Goal: Task Accomplishment & Management: Use online tool/utility

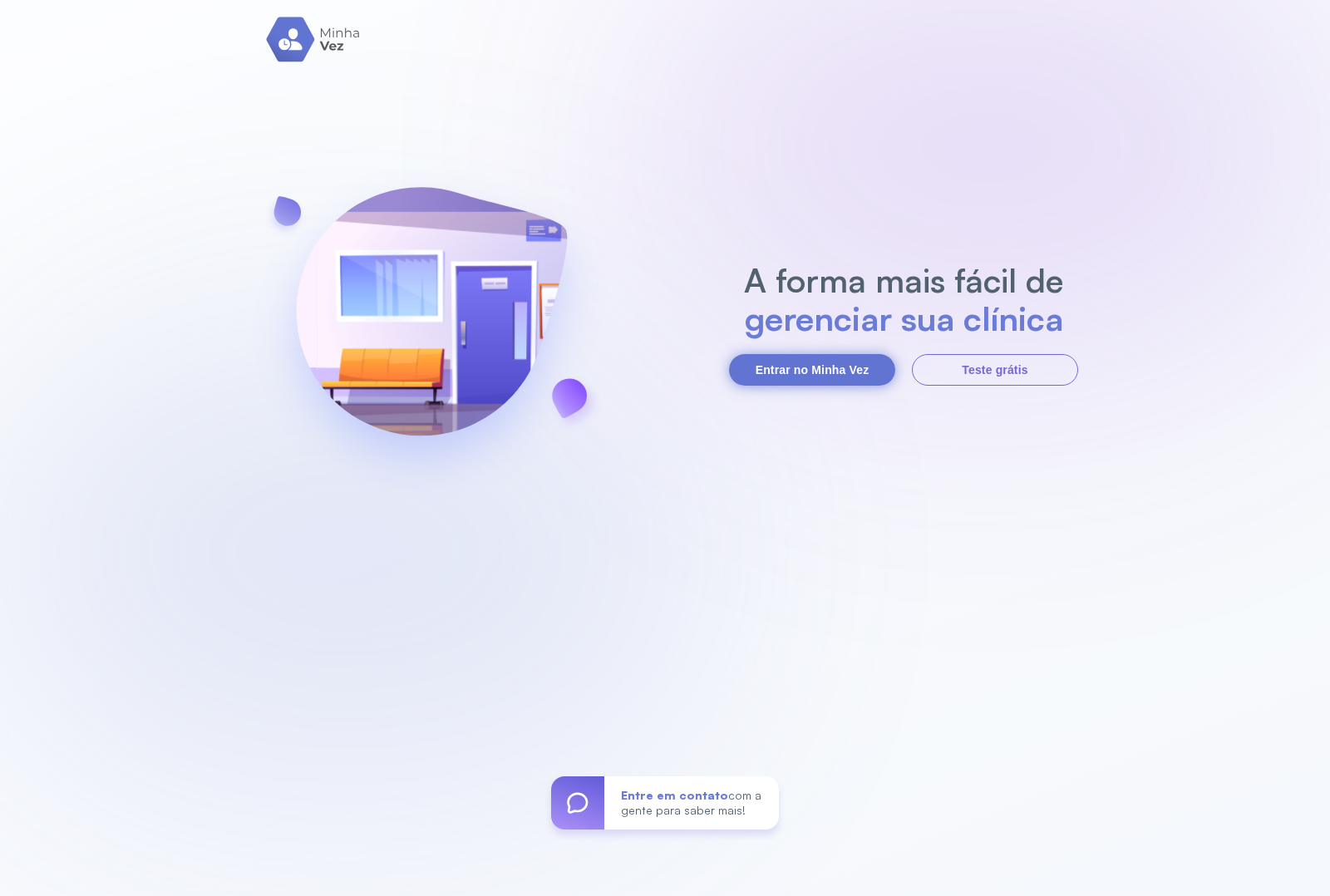
click at [779, 376] on button "Entrar no Minha Vez" at bounding box center [812, 369] width 167 height 31
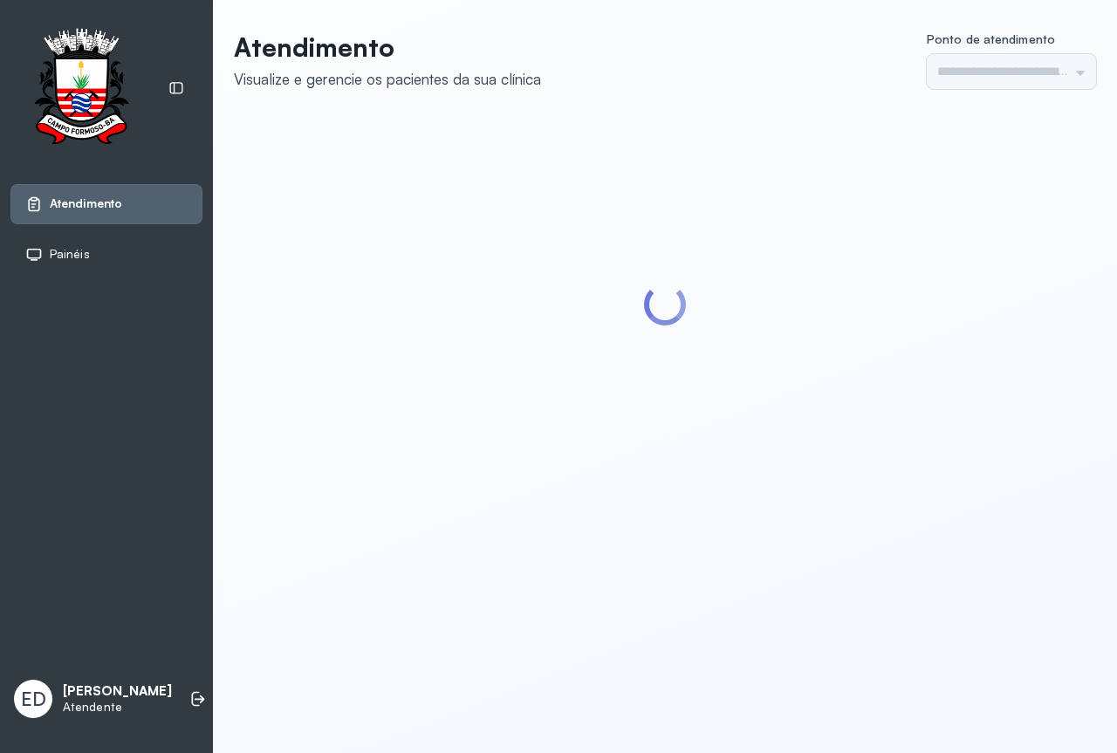
type input "*********"
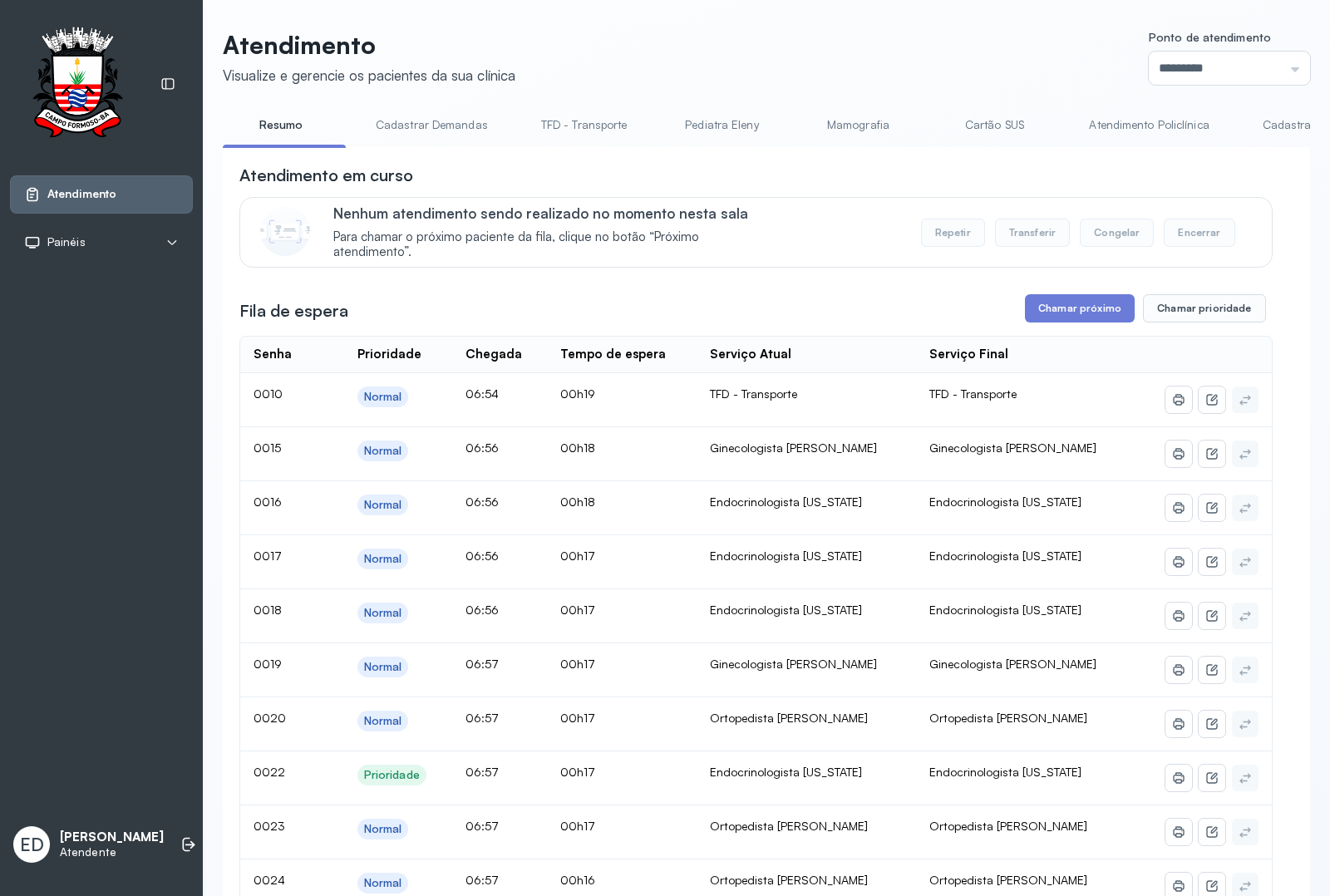
drag, startPoint x: 334, startPoint y: 143, endPoint x: 372, endPoint y: 148, distance: 38.3
click at [372, 148] on div "Resumo Cadastrar Demandas TFD - Transporte Pediatra Eleny Mamografia Cartão SUS…" at bounding box center [766, 129] width 1087 height 37
drag, startPoint x: 828, startPoint y: 148, endPoint x: 842, endPoint y: 148, distance: 14.0
click at [842, 148] on li "Ortopedista [PERSON_NAME]" at bounding box center [817, 129] width 190 height 37
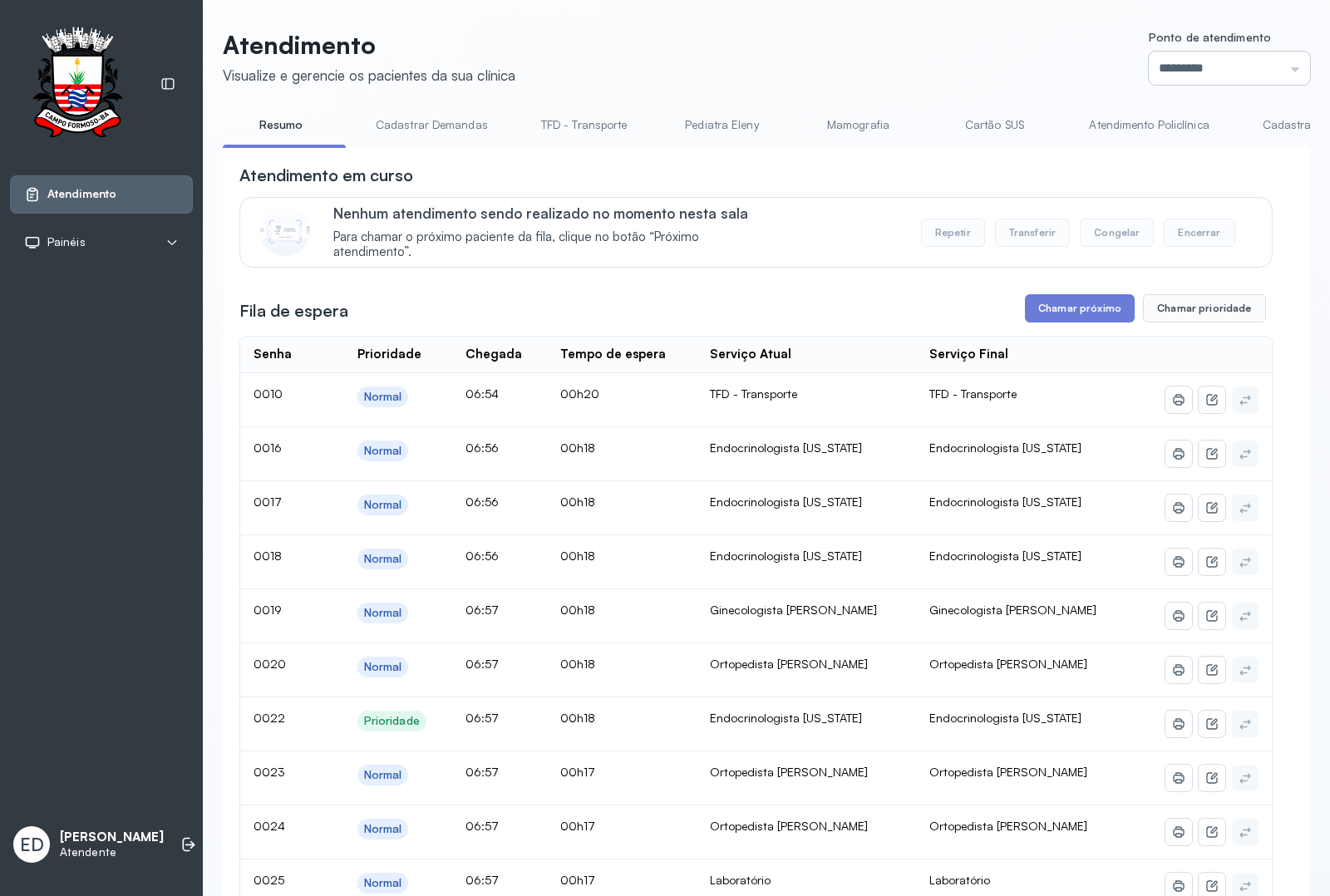
click at [1264, 67] on input "*********" at bounding box center [1228, 68] width 161 height 33
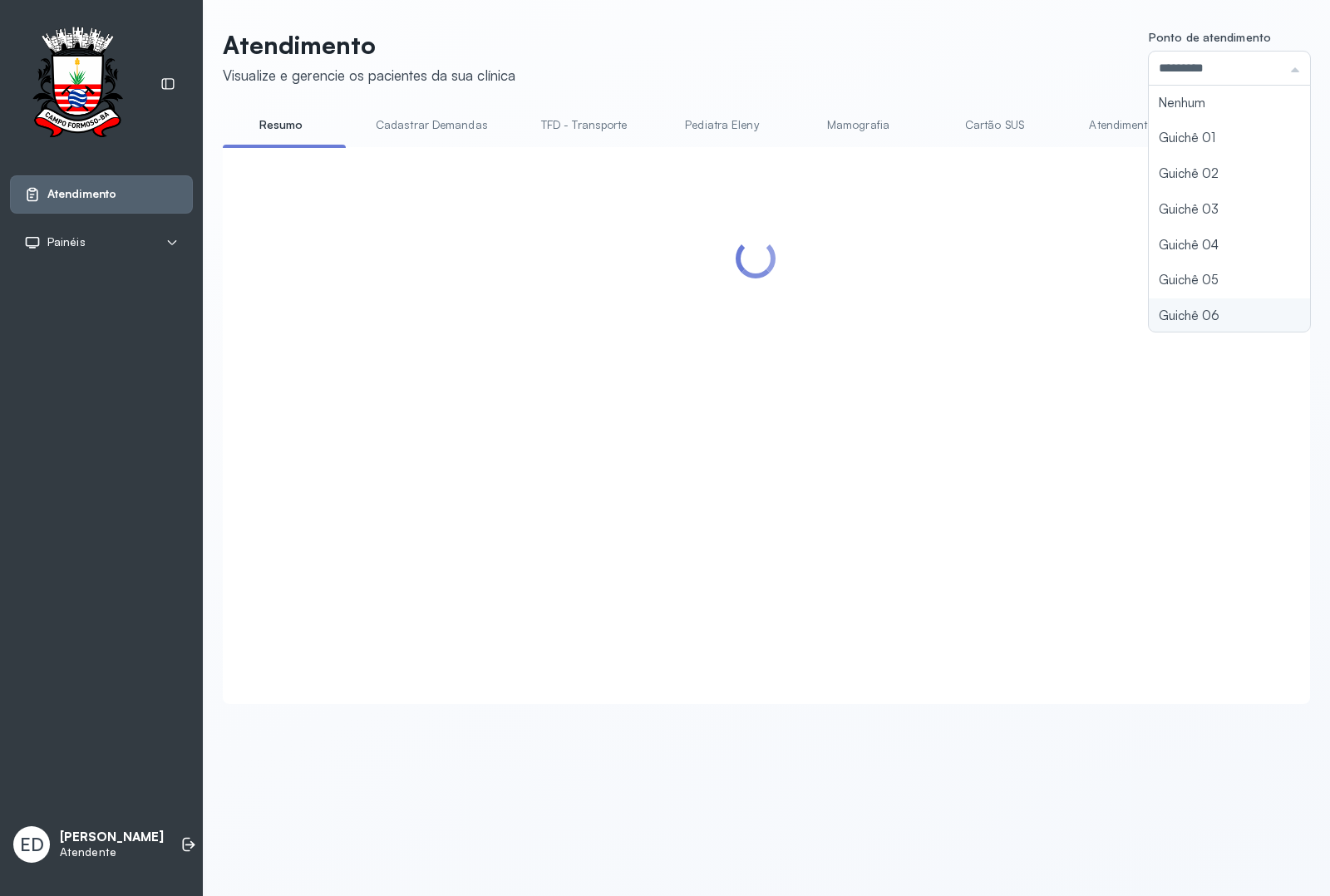
type input "*********"
click at [1161, 312] on div "Atendimento Visualize e gerencie os pacientes da sua clínica Ponto de atendimen…" at bounding box center [766, 367] width 1087 height 674
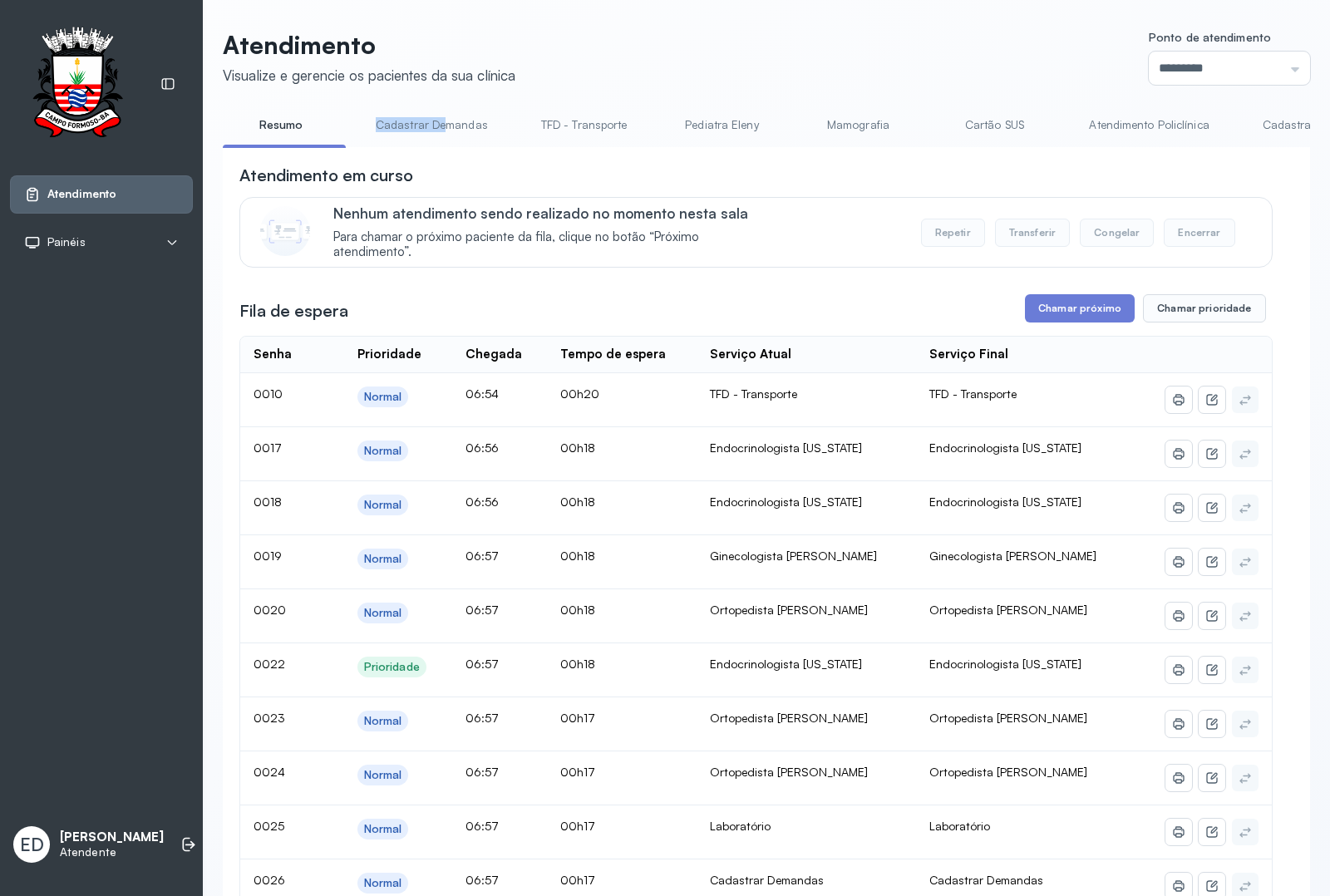
drag, startPoint x: 343, startPoint y: 147, endPoint x: 529, endPoint y: 167, distance: 187.1
click at [462, 149] on div "Resumo Cadastrar Demandas TFD - Transporte Pediatra Eleny Mamografia Cartão SUS…" at bounding box center [766, 129] width 1087 height 37
drag, startPoint x: 600, startPoint y: 148, endPoint x: 615, endPoint y: 151, distance: 15.3
click at [670, 148] on ul "Resumo Cadastrar Demandas TFD - Transporte Pediatra Eleny Mamografia Cartão SUS…" at bounding box center [766, 129] width 1087 height 37
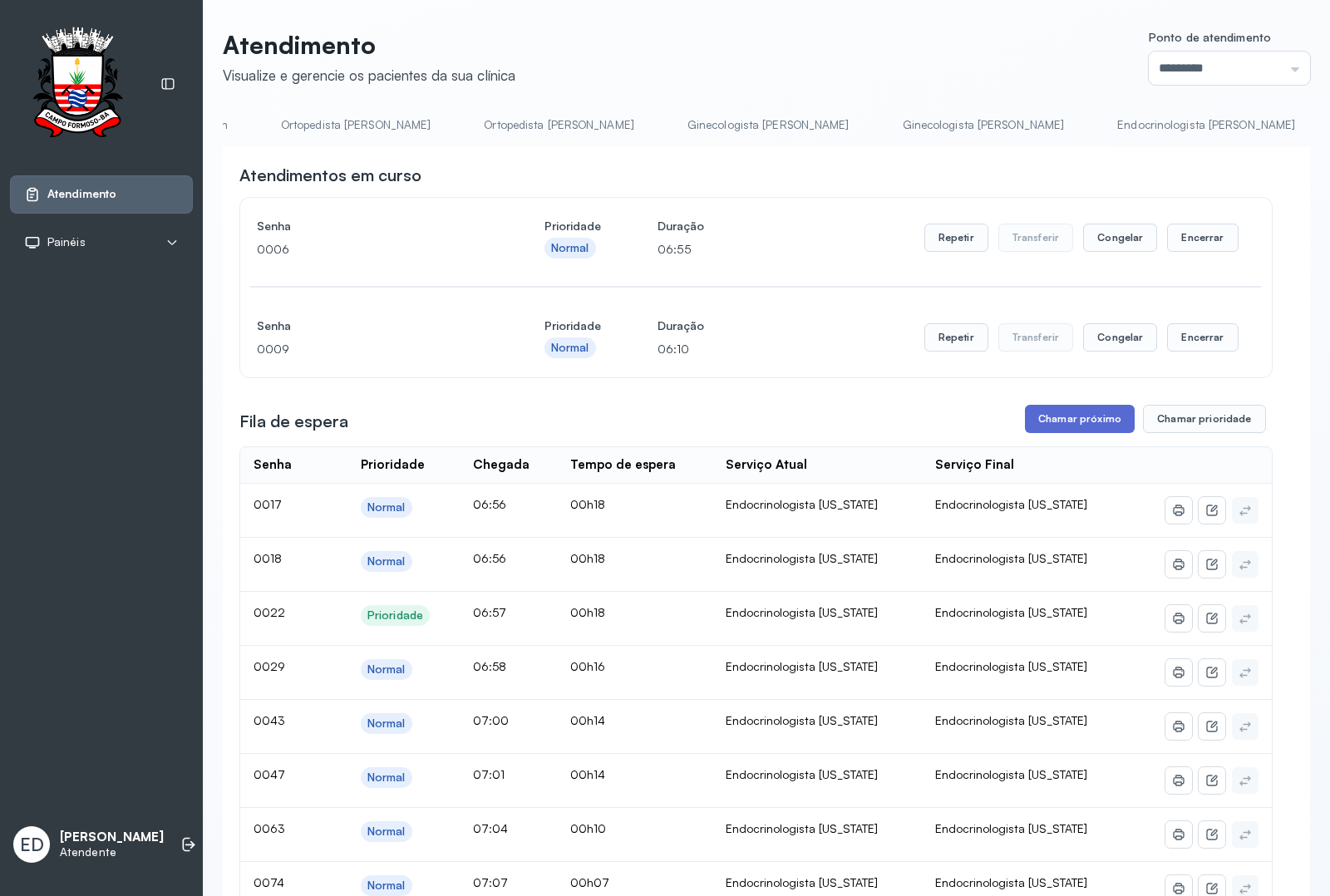
click at [1048, 422] on button "Chamar próximo" at bounding box center [1079, 419] width 109 height 29
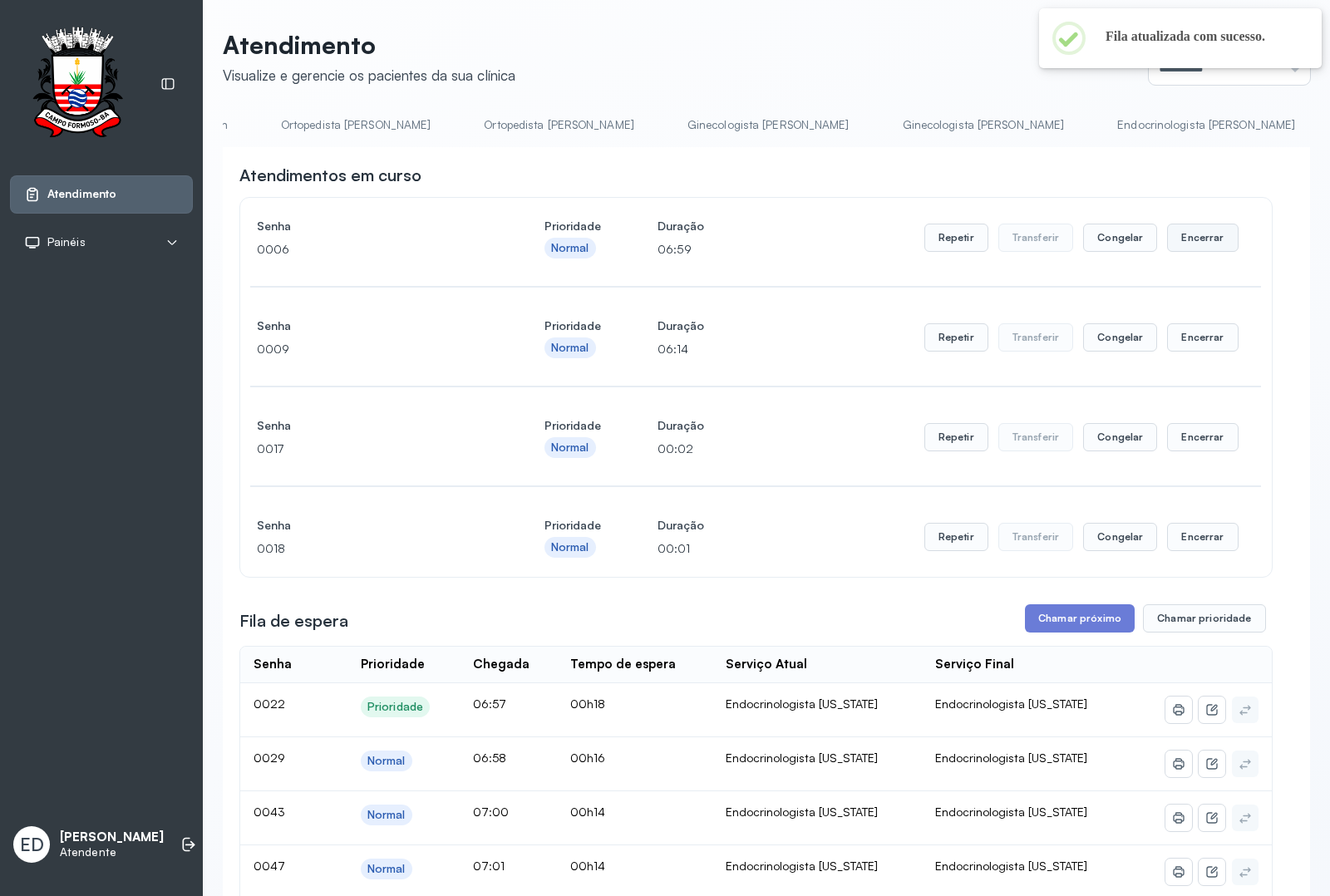
click at [1181, 246] on button "Encerrar" at bounding box center [1202, 238] width 70 height 29
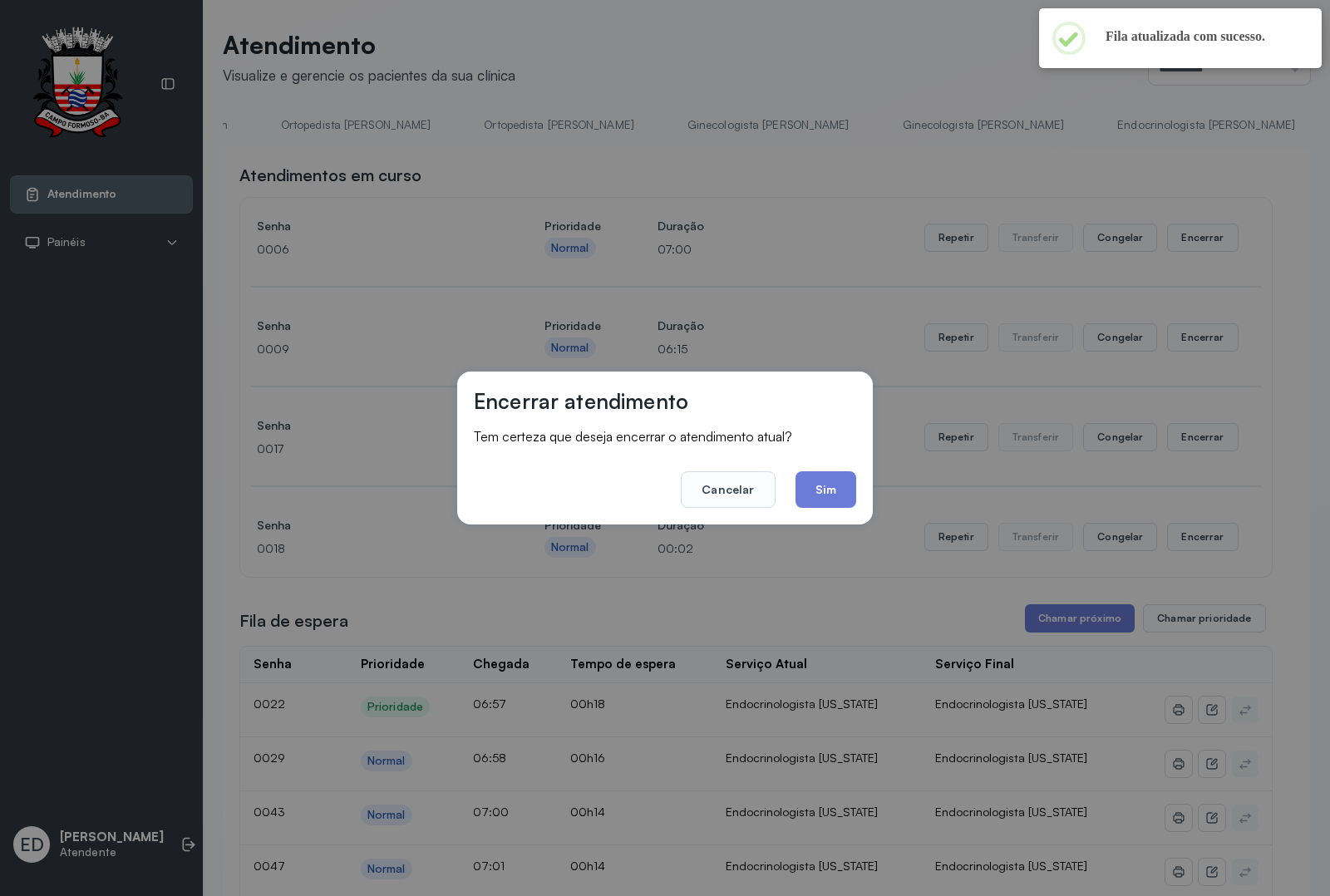
drag, startPoint x: 799, startPoint y: 474, endPoint x: 811, endPoint y: 472, distance: 12.2
click at [801, 474] on button "Sim" at bounding box center [825, 489] width 61 height 36
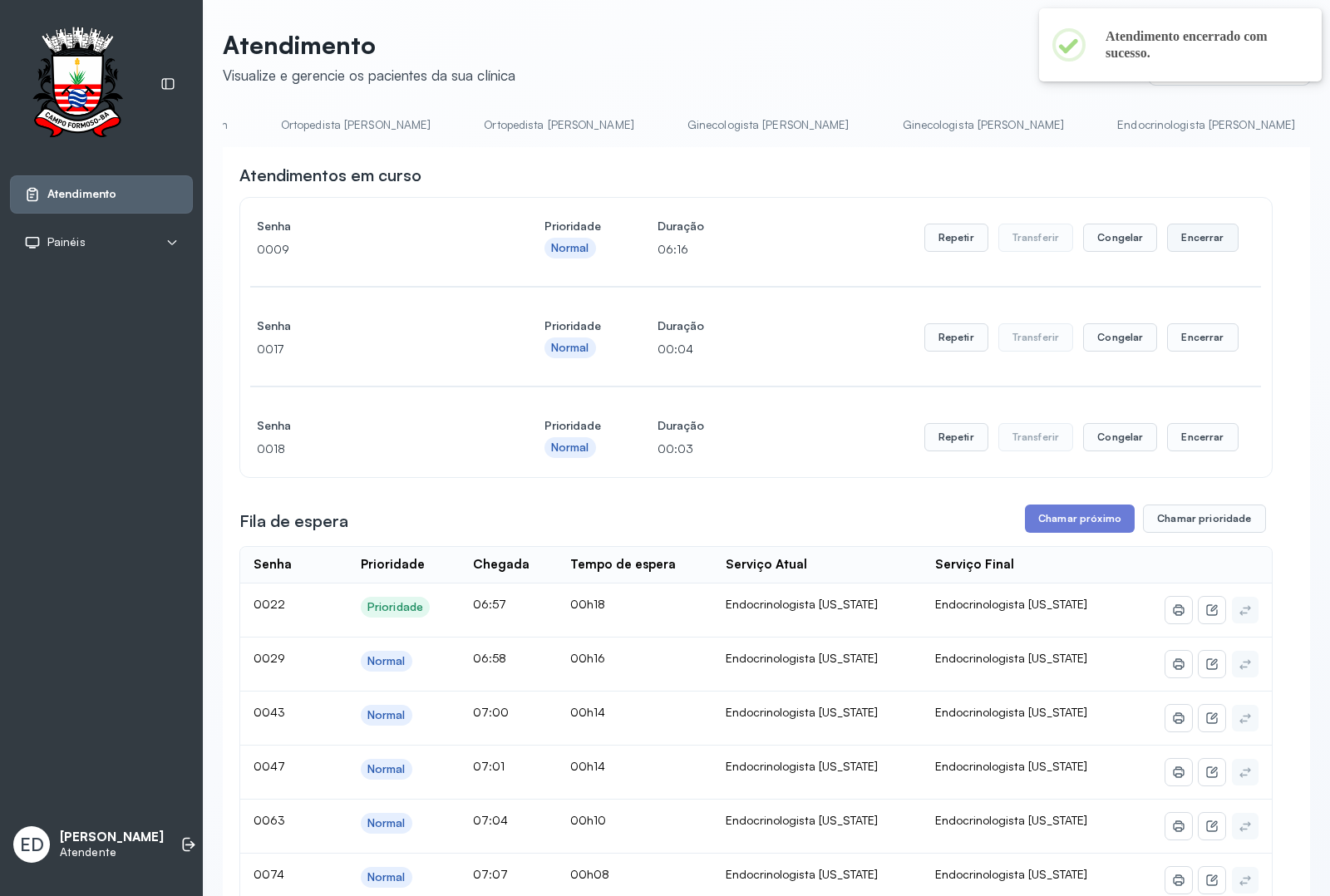
click at [1184, 244] on button "Encerrar" at bounding box center [1202, 238] width 70 height 29
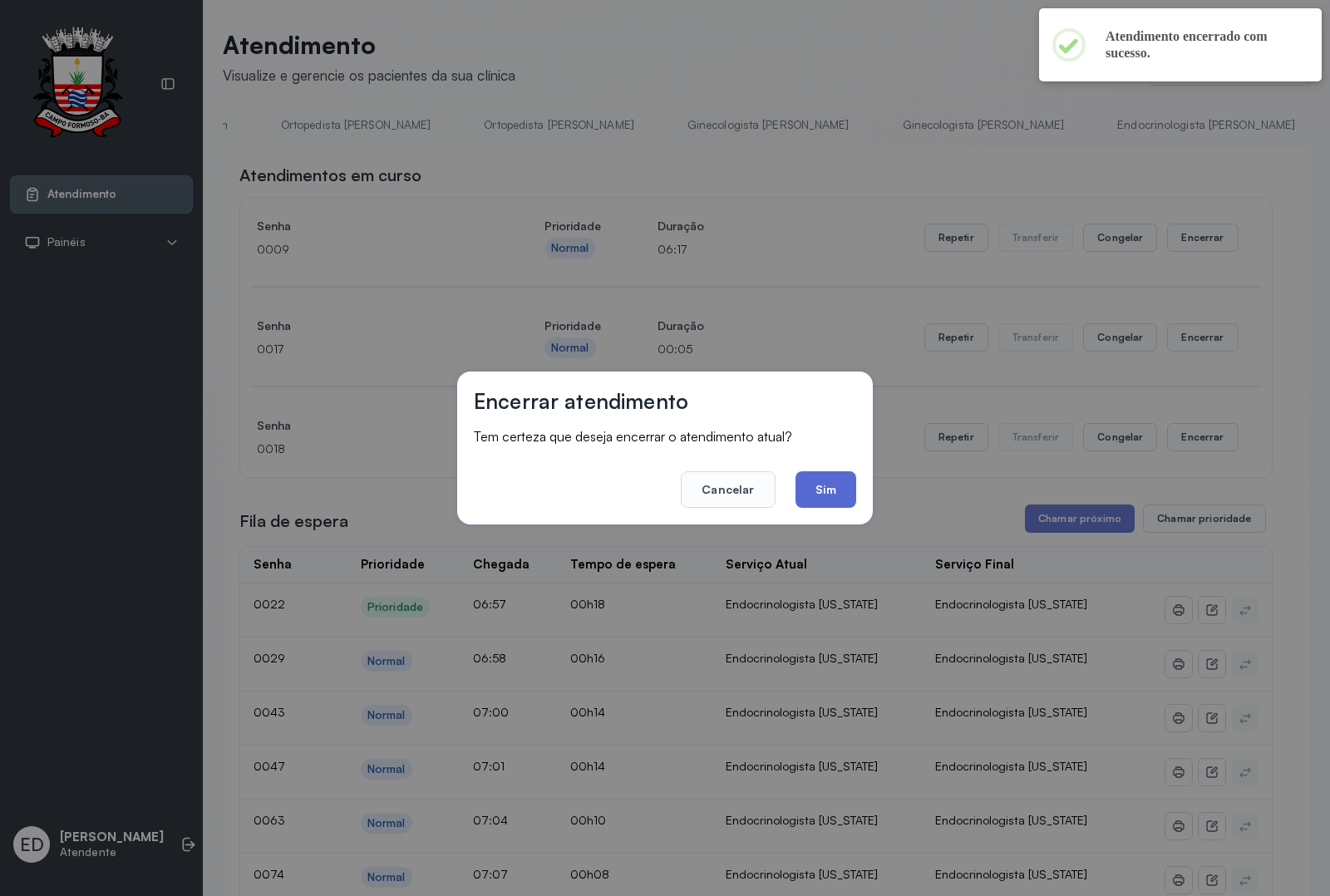
click at [834, 491] on button "Sim" at bounding box center [825, 489] width 61 height 36
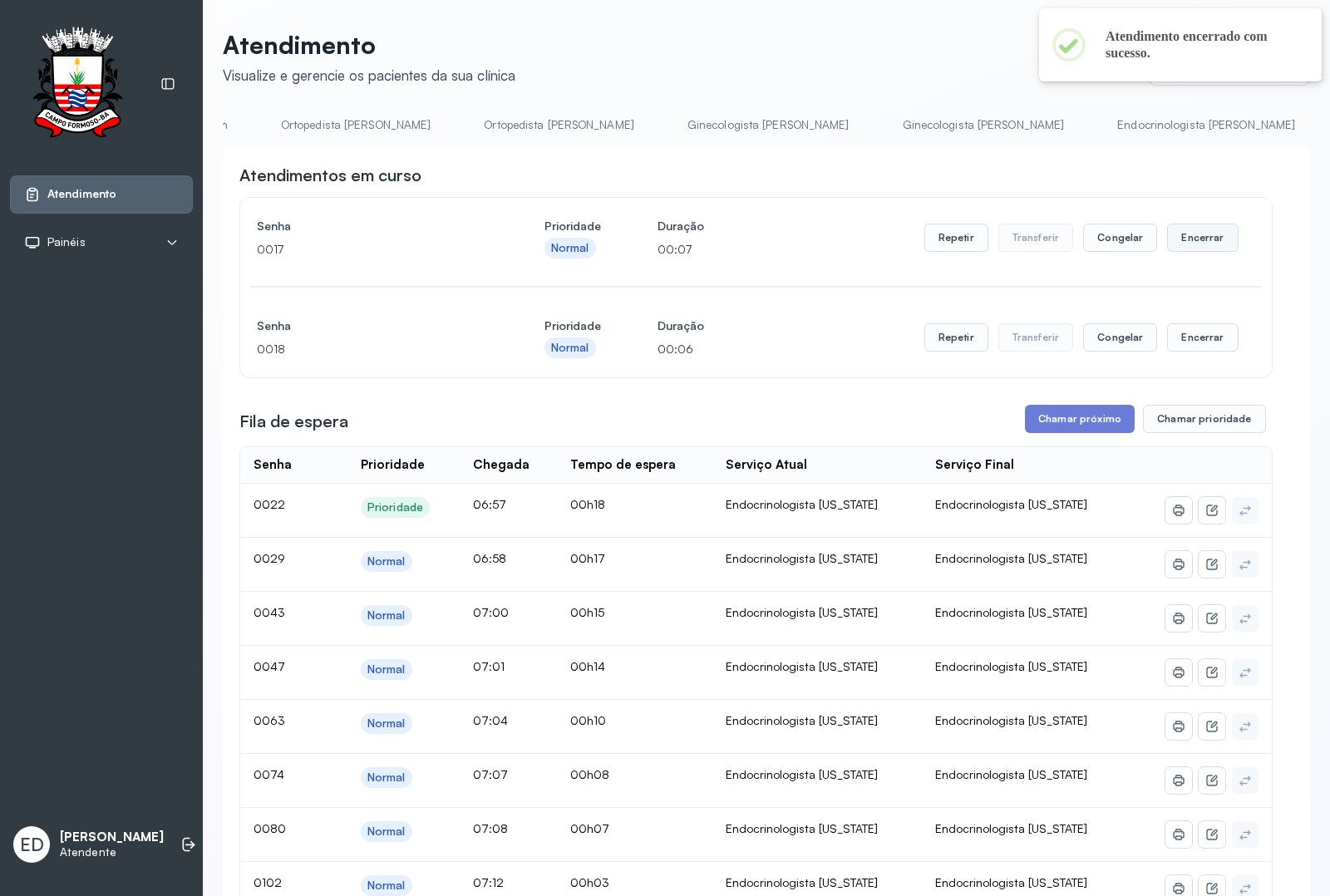
click at [1191, 235] on button "Encerrar" at bounding box center [1202, 238] width 70 height 29
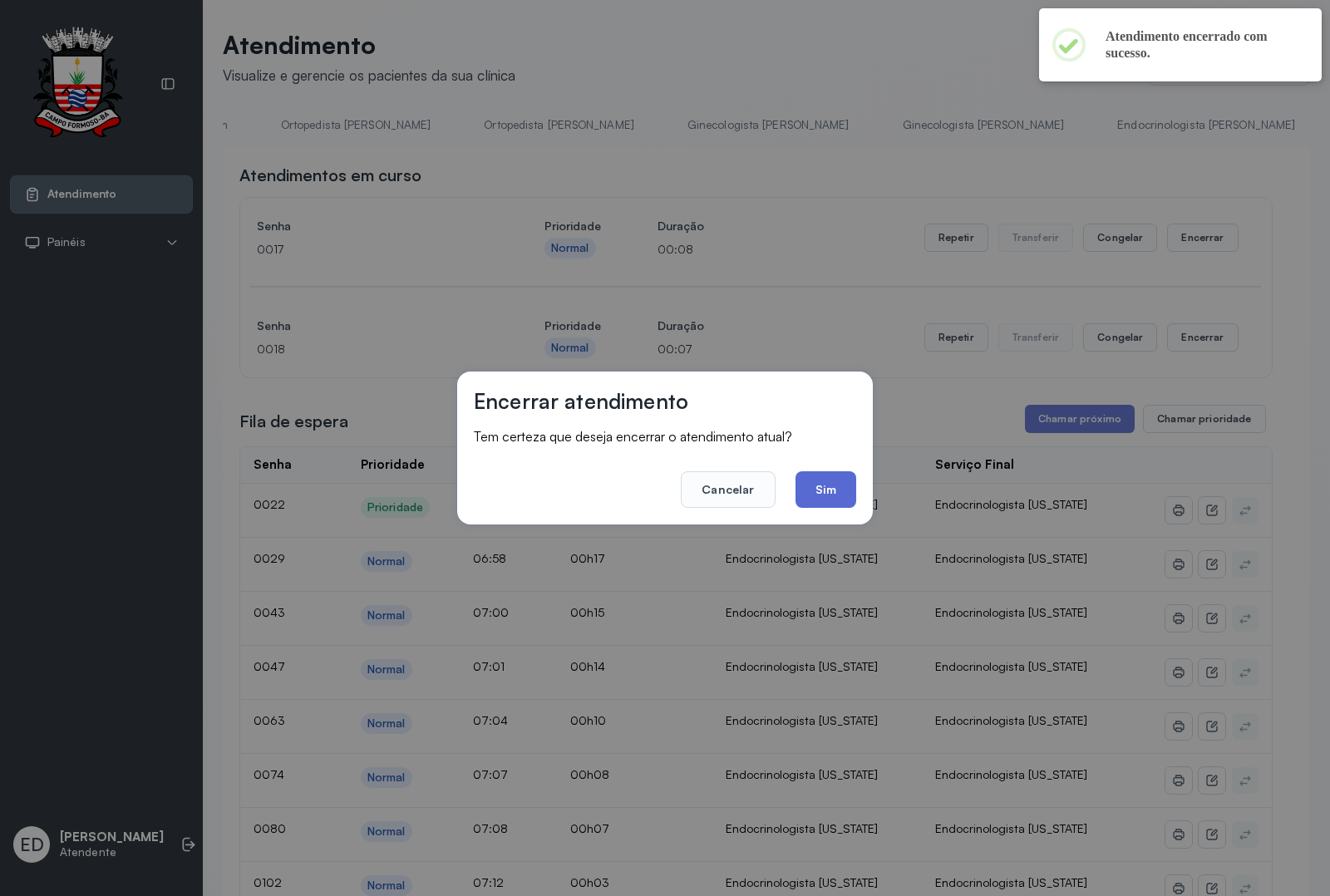
click at [821, 485] on button "Sim" at bounding box center [825, 489] width 61 height 36
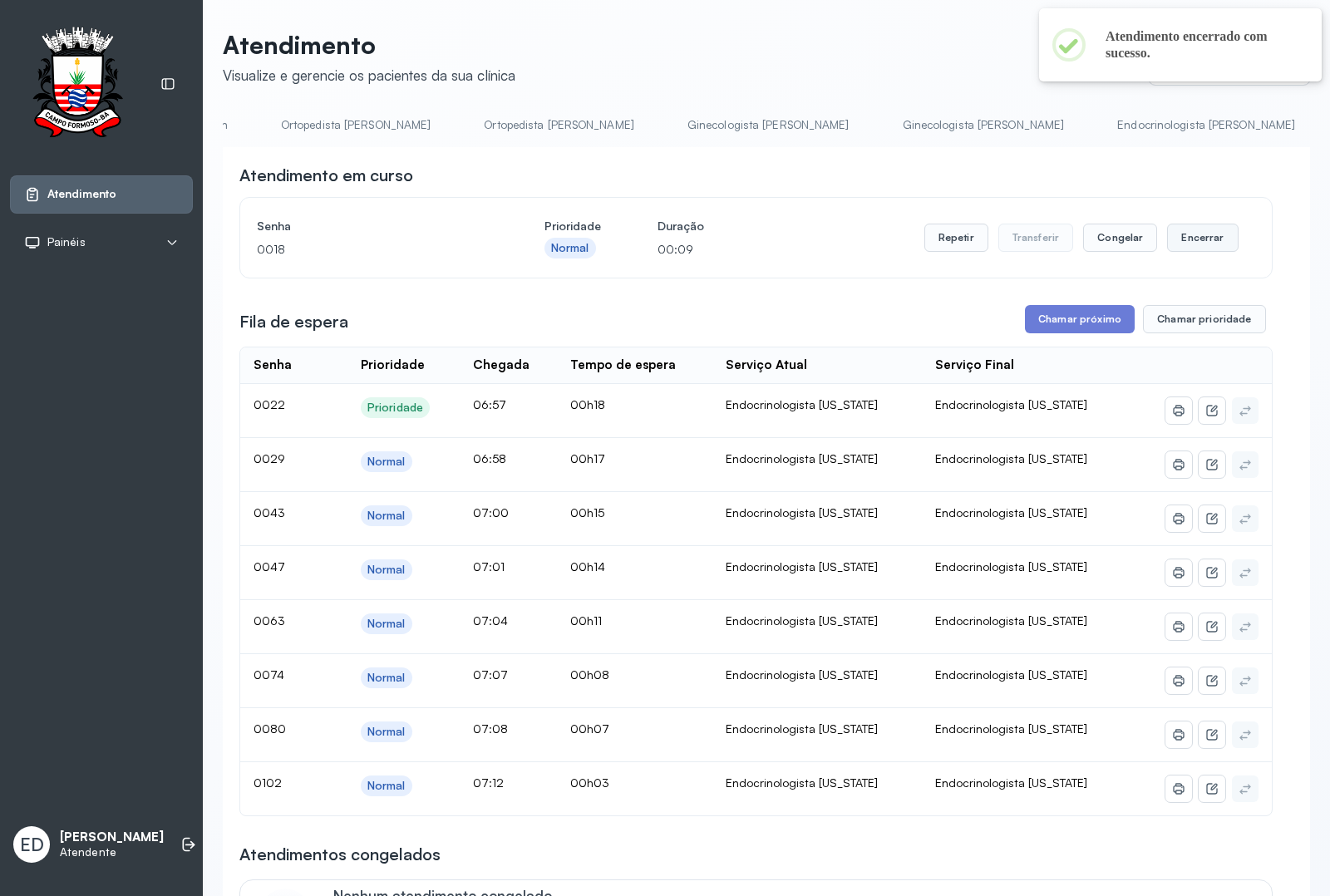
click at [1190, 239] on button "Encerrar" at bounding box center [1202, 238] width 70 height 29
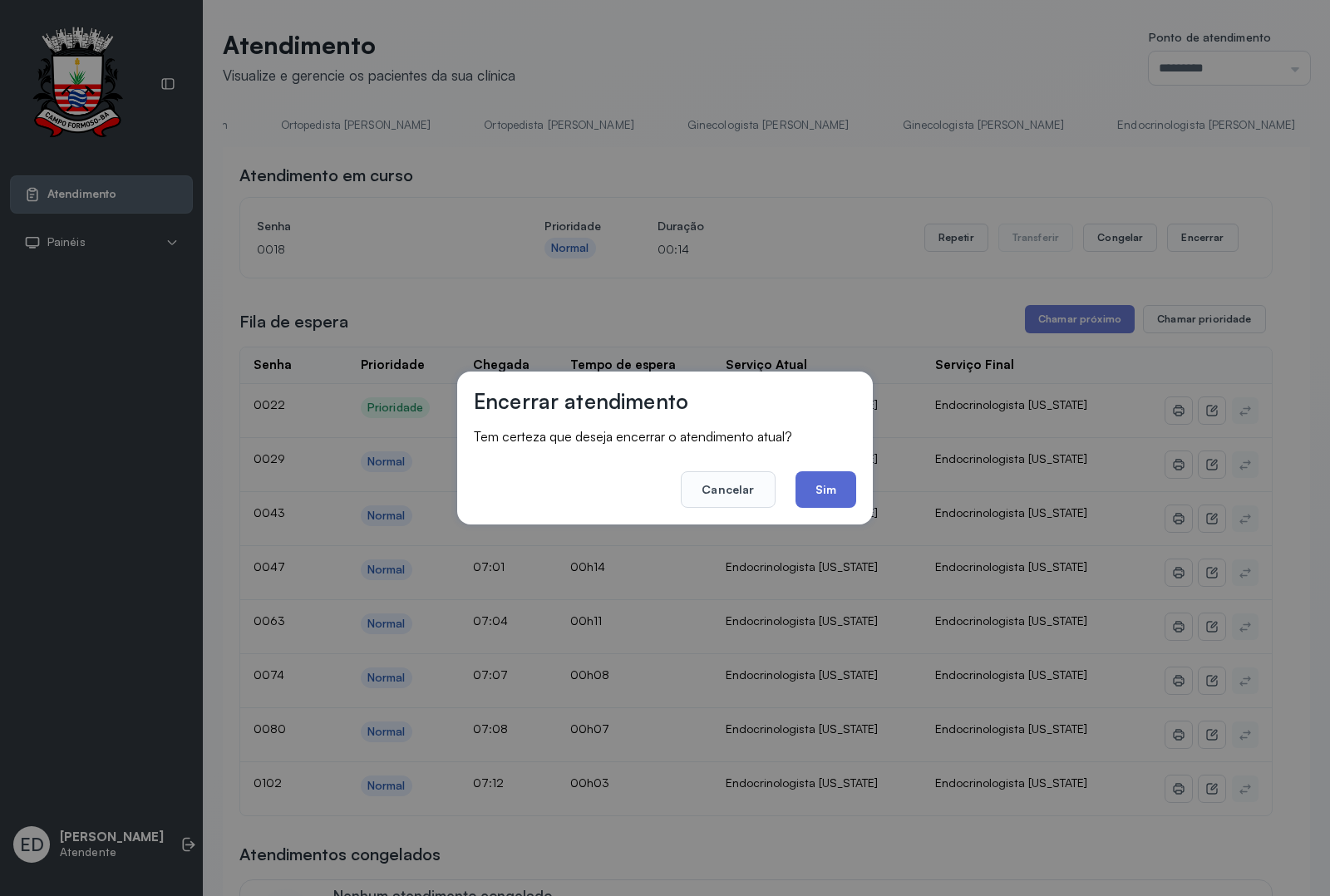
click at [808, 501] on button "Sim" at bounding box center [825, 489] width 61 height 36
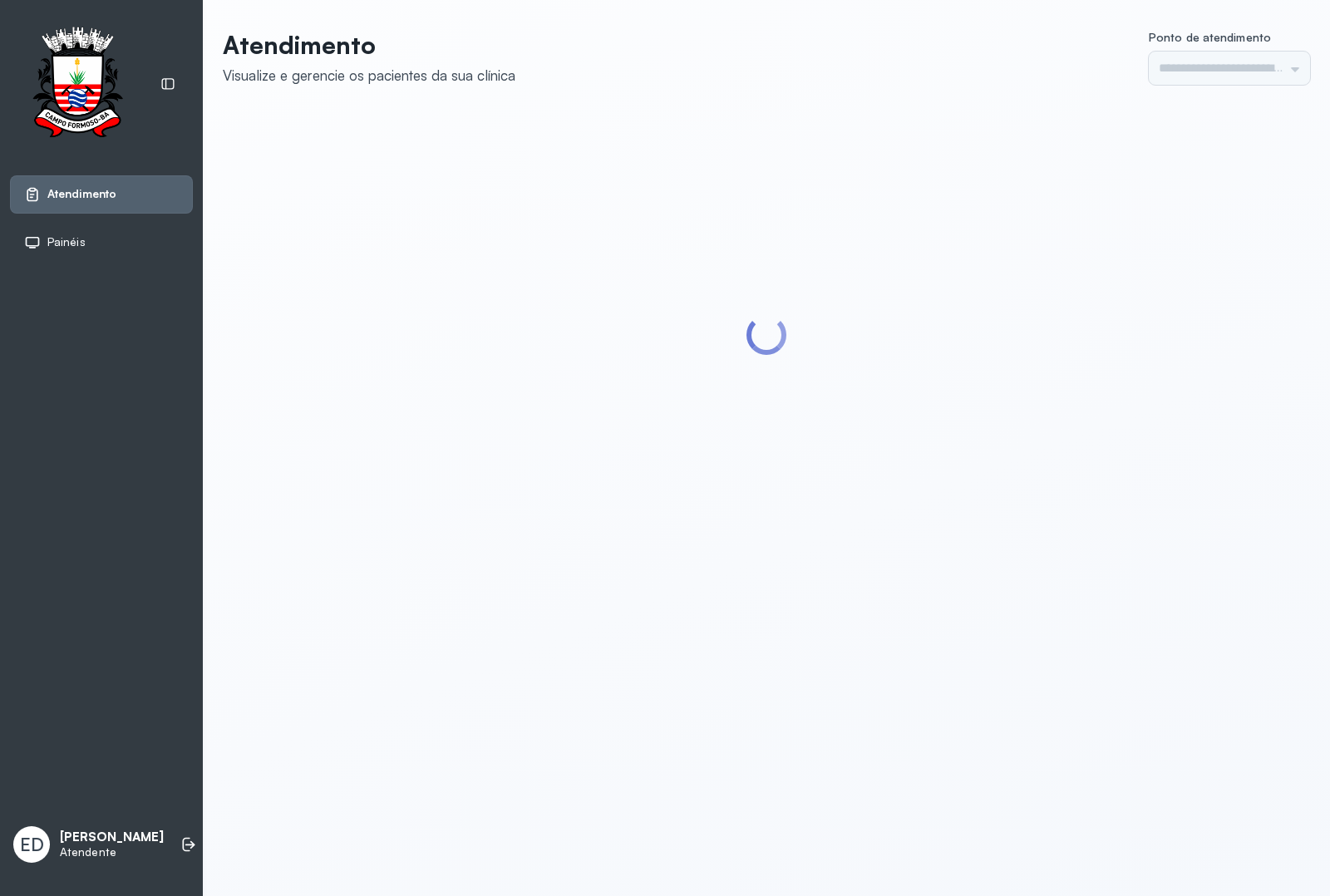
type input "*********"
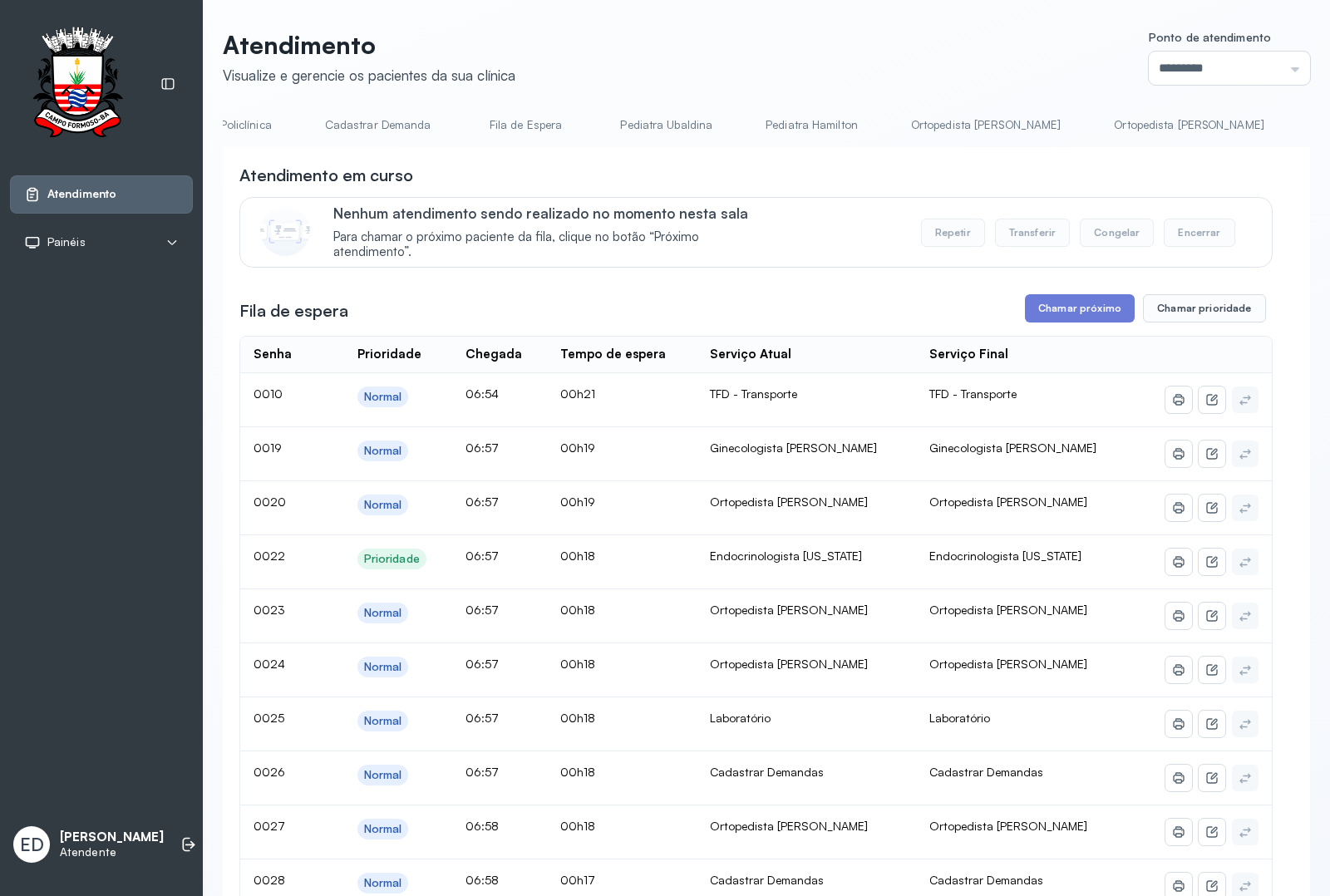
scroll to position [0, 1928]
click at [526, 127] on link "Ginecologista [PERSON_NAME]" at bounding box center [623, 125] width 195 height 28
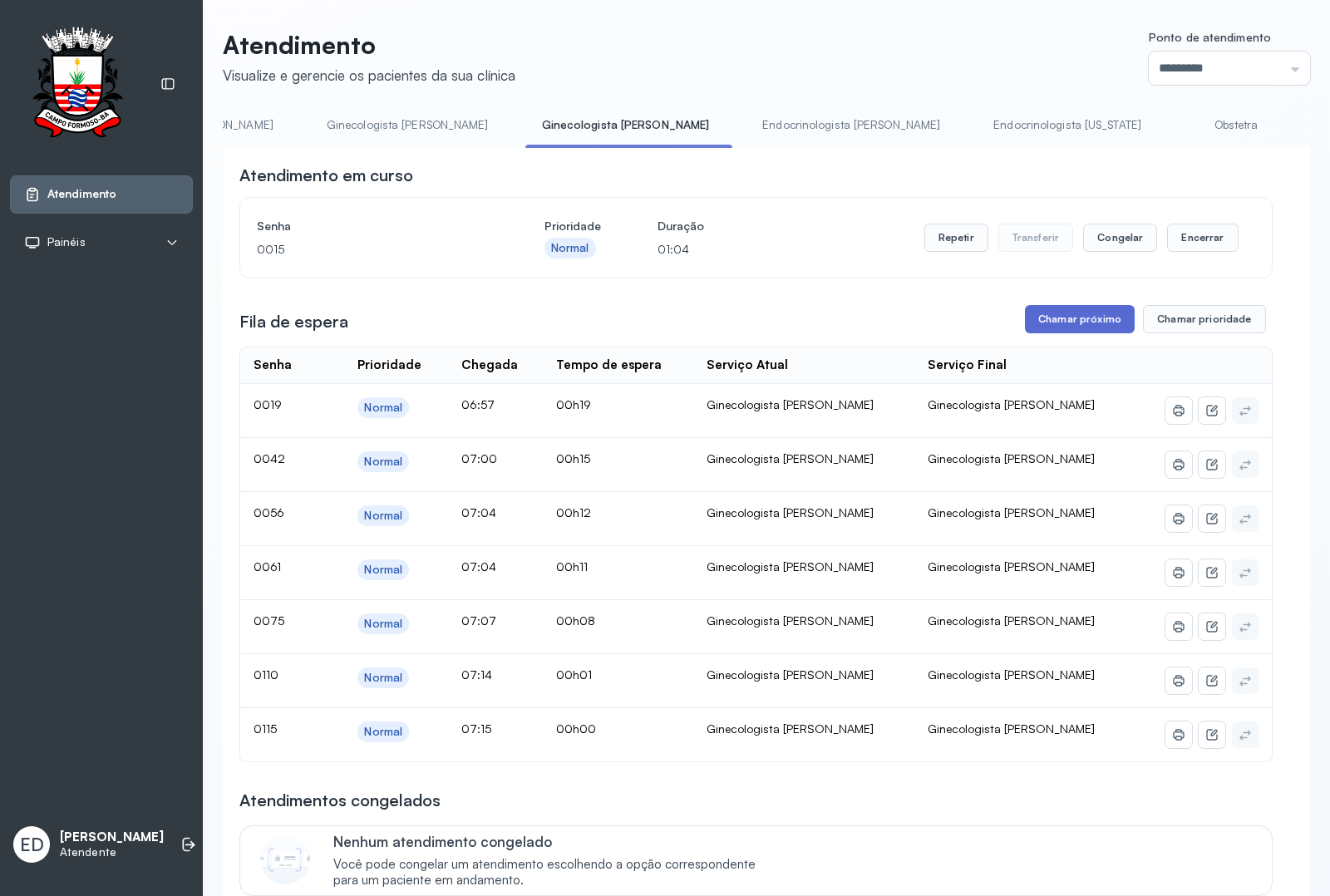
drag, startPoint x: 1096, startPoint y: 333, endPoint x: 847, endPoint y: 399, distance: 257.6
click at [1089, 333] on button "Chamar próximo" at bounding box center [1079, 319] width 109 height 29
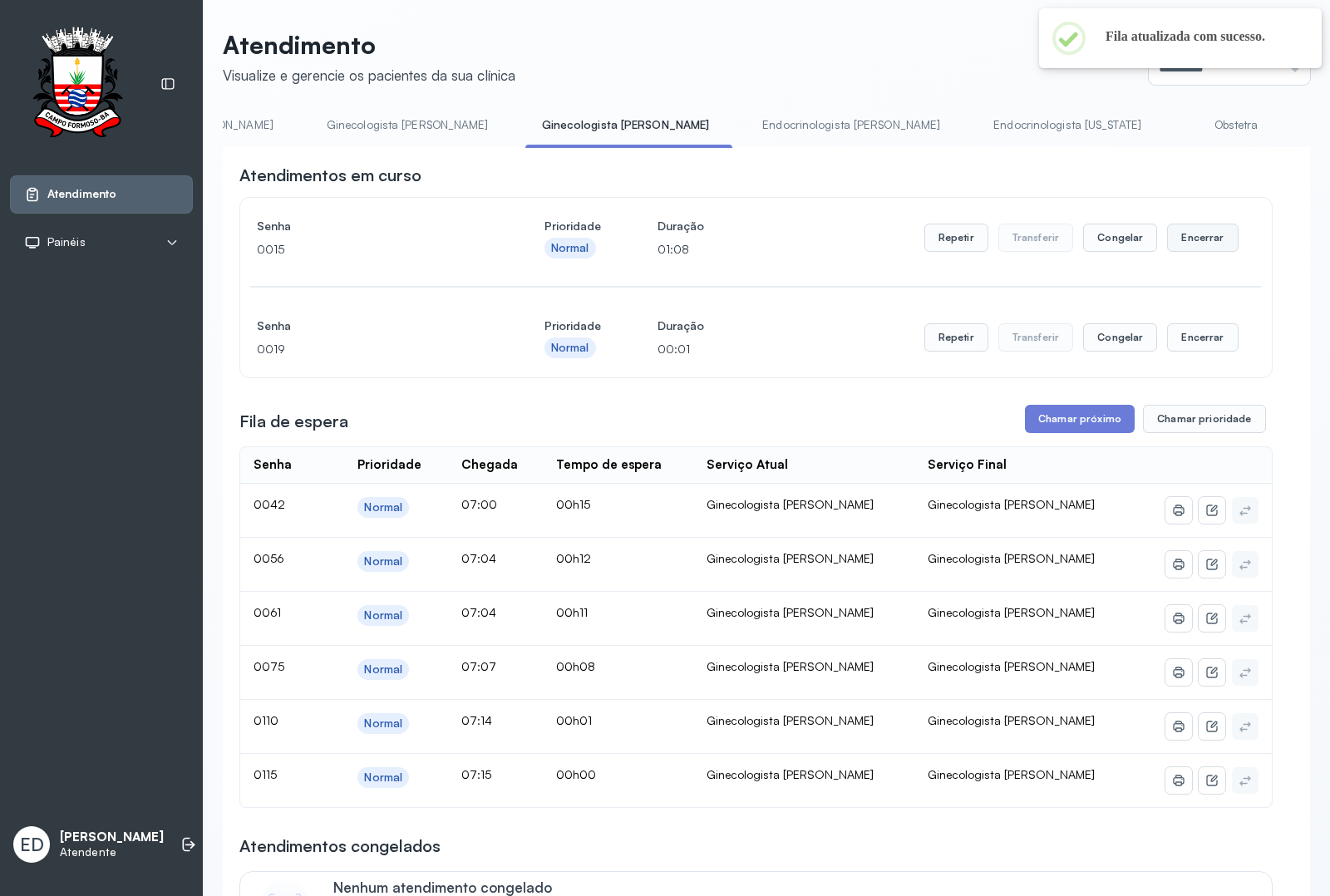
click at [1188, 235] on button "Encerrar" at bounding box center [1202, 238] width 70 height 29
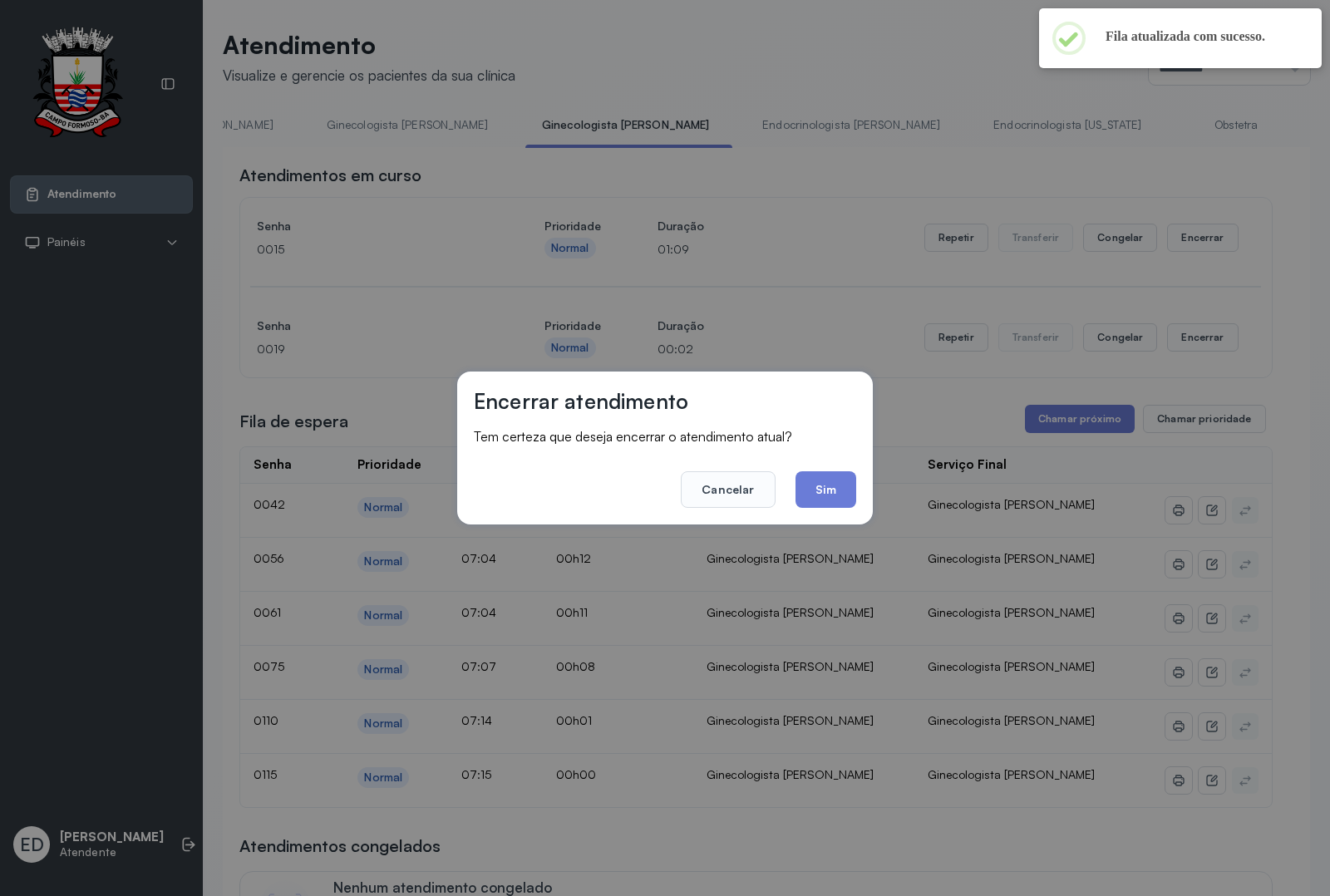
drag, startPoint x: 844, startPoint y: 494, endPoint x: 782, endPoint y: 468, distance: 67.2
click at [841, 495] on button "Sim" at bounding box center [825, 489] width 61 height 36
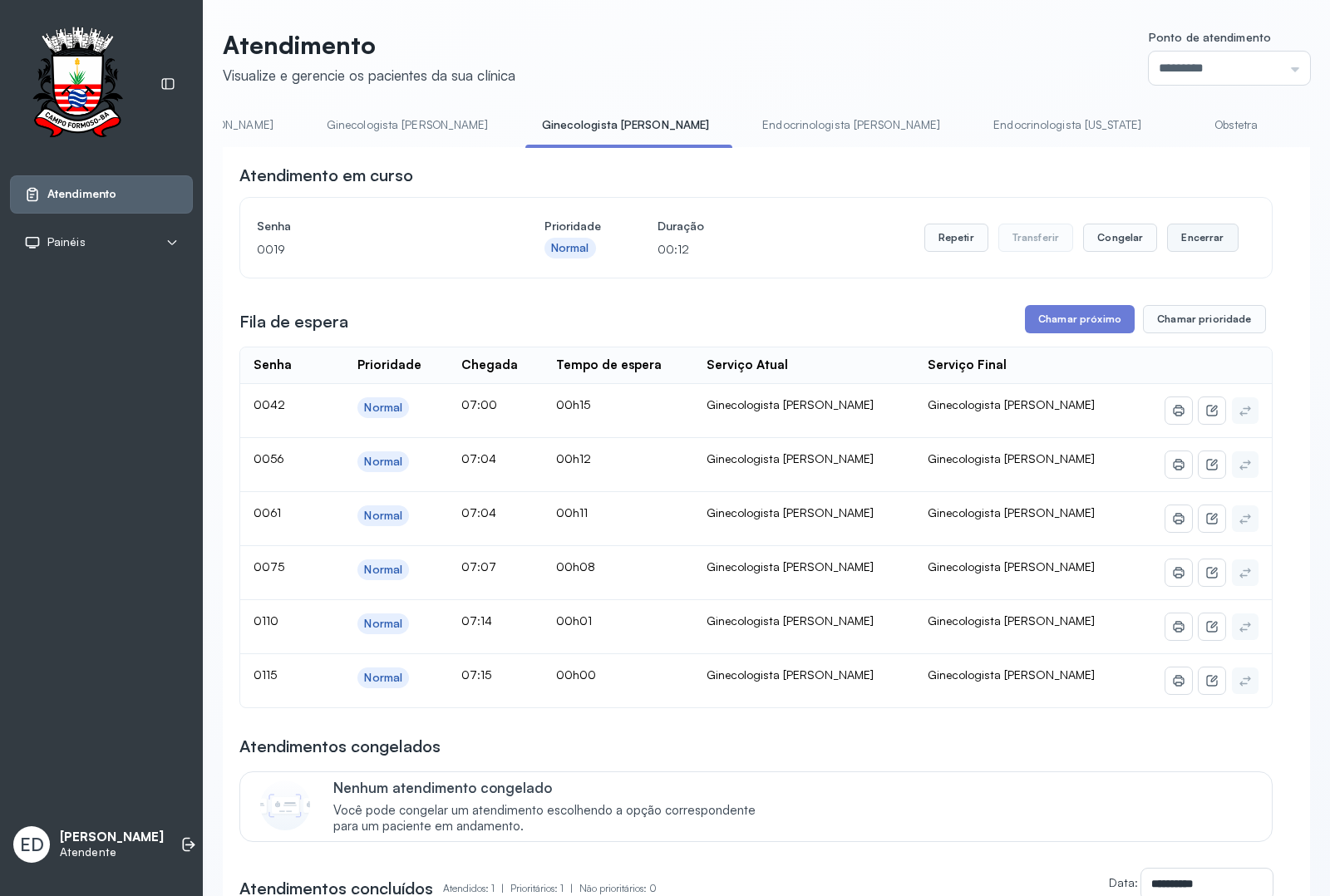
click at [1176, 230] on button "Encerrar" at bounding box center [1202, 238] width 70 height 29
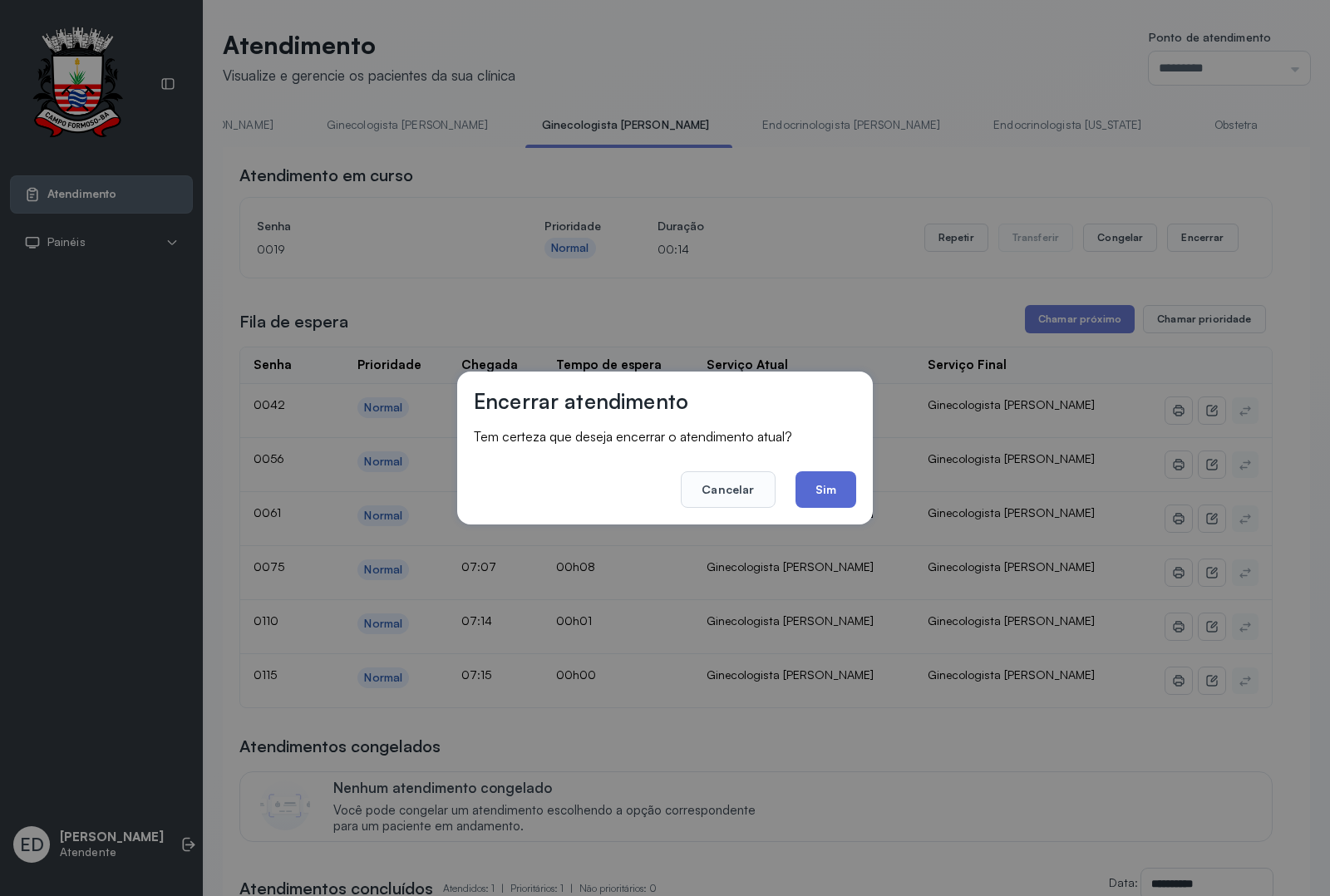
click at [829, 491] on button "Sim" at bounding box center [825, 489] width 61 height 36
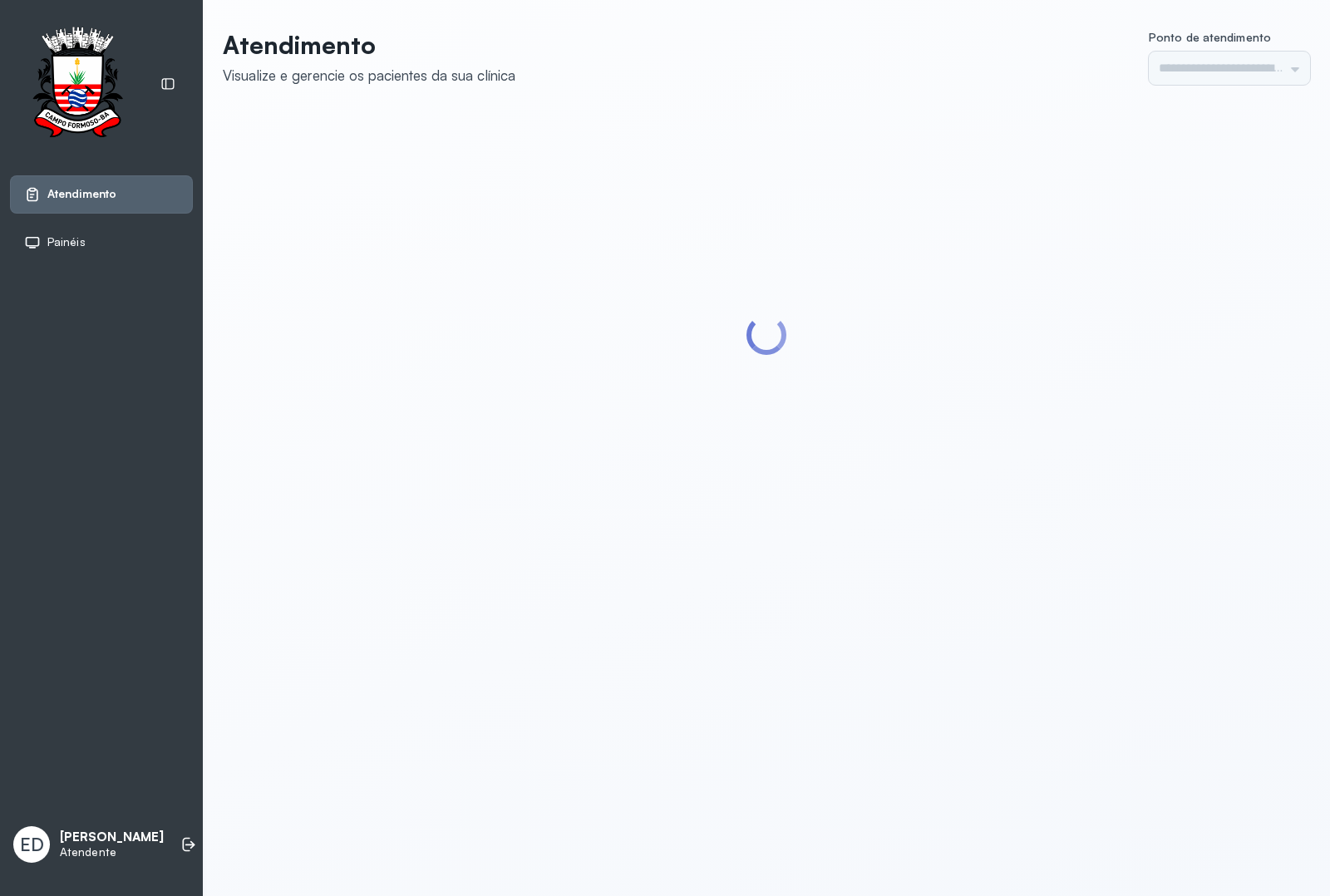
type input "*********"
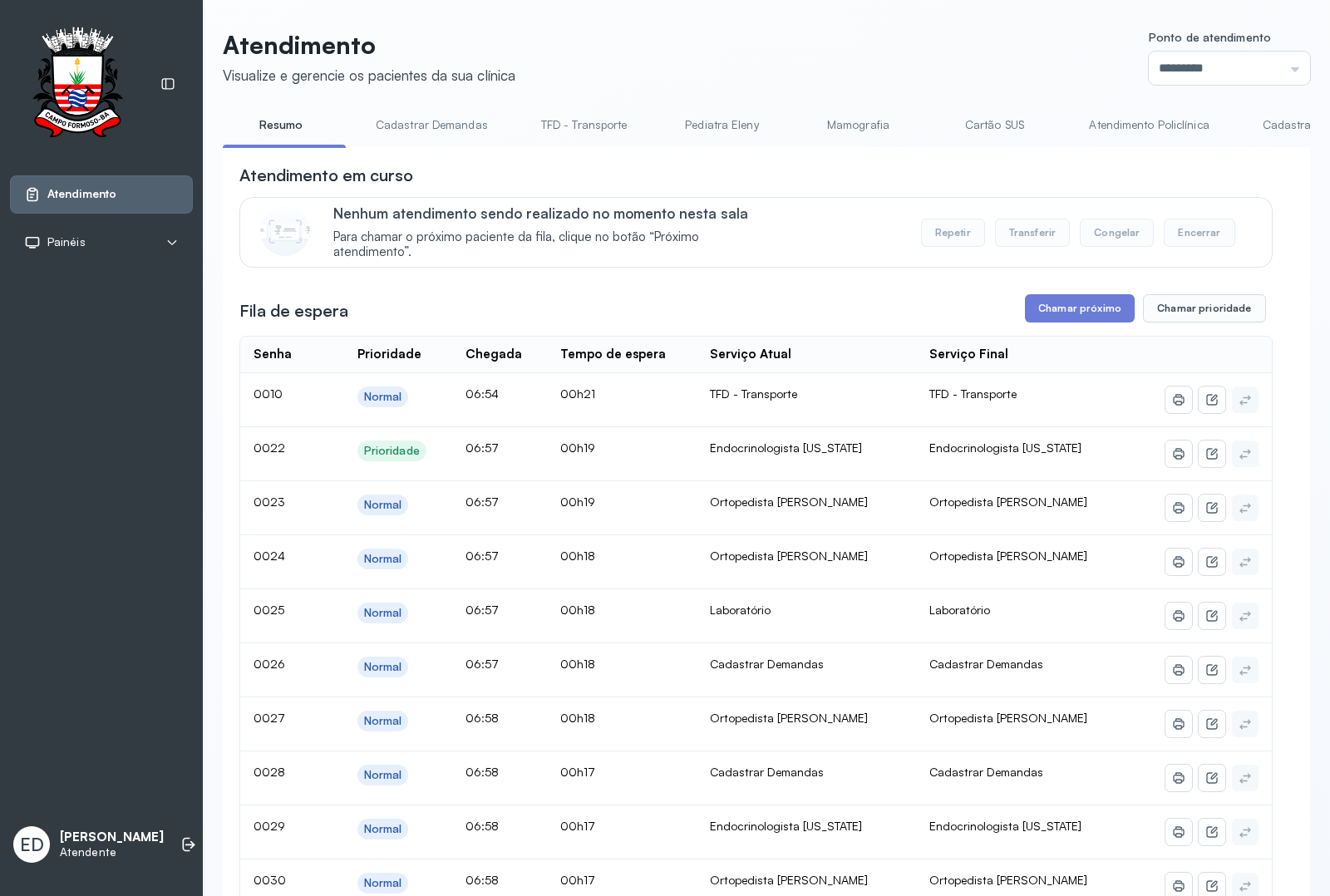
drag, startPoint x: 905, startPoint y: 155, endPoint x: 1105, endPoint y: 167, distance: 200.4
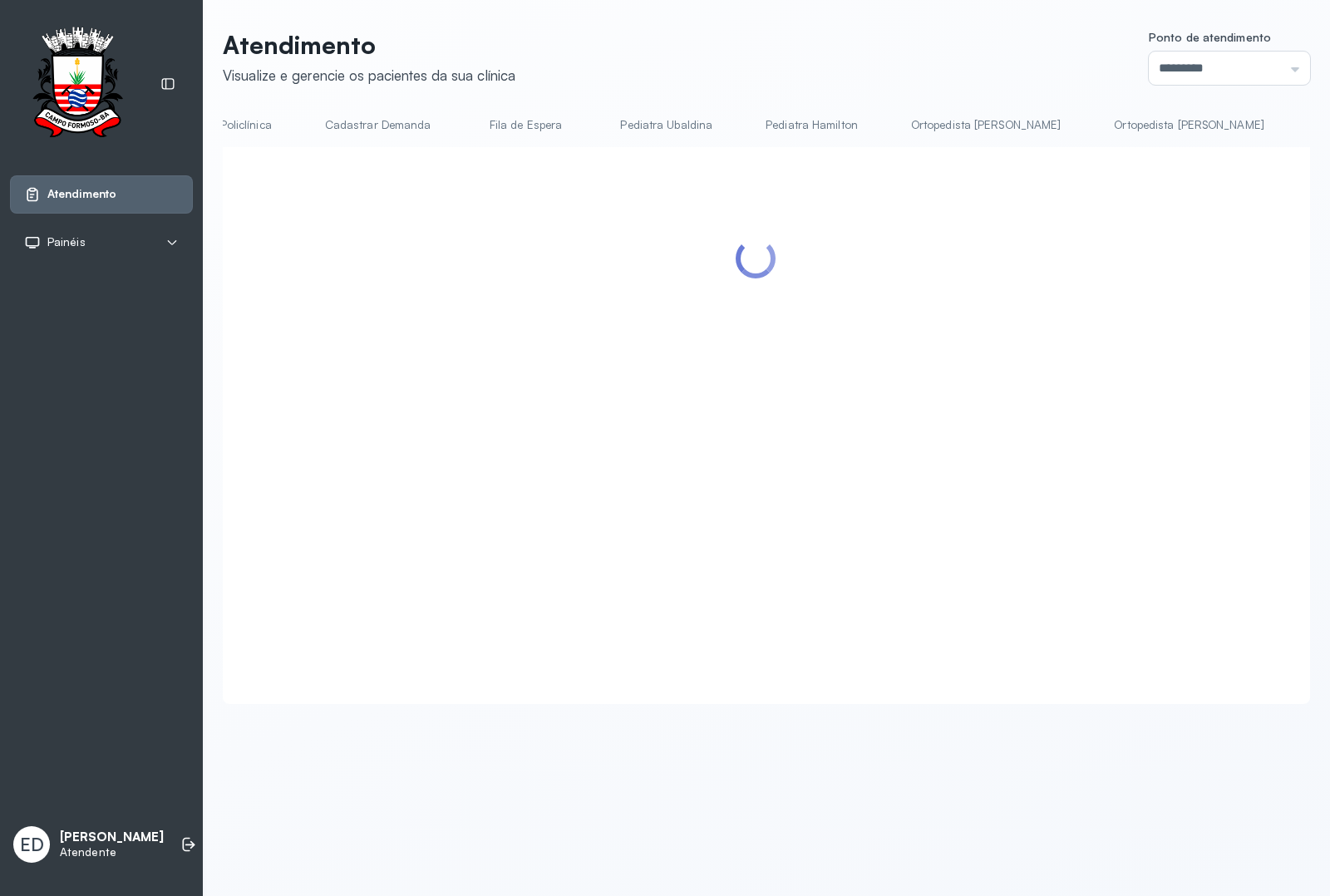
scroll to position [0, 1876]
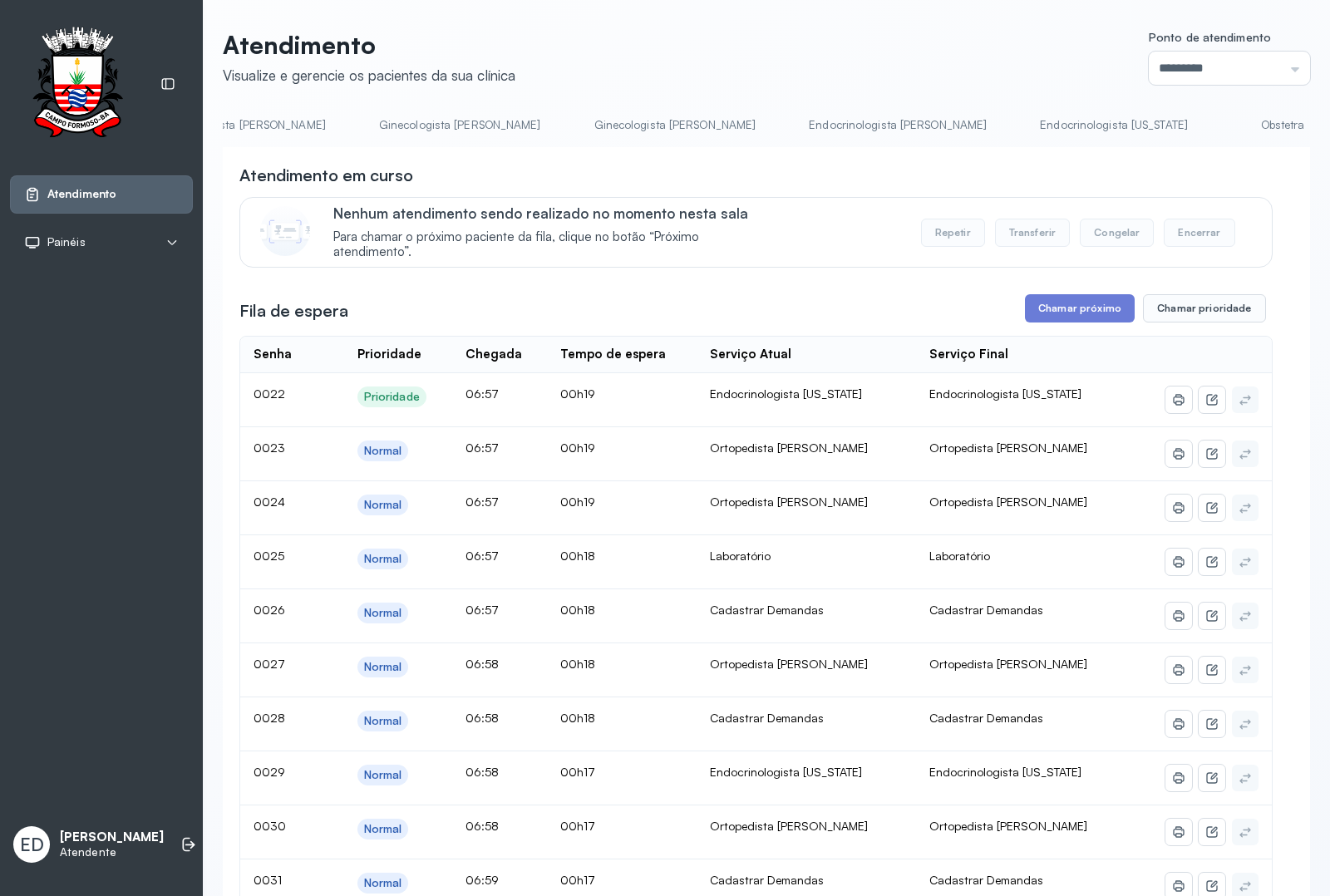
click at [1023, 121] on link "Endocrinologista [US_STATE]" at bounding box center [1114, 125] width 181 height 28
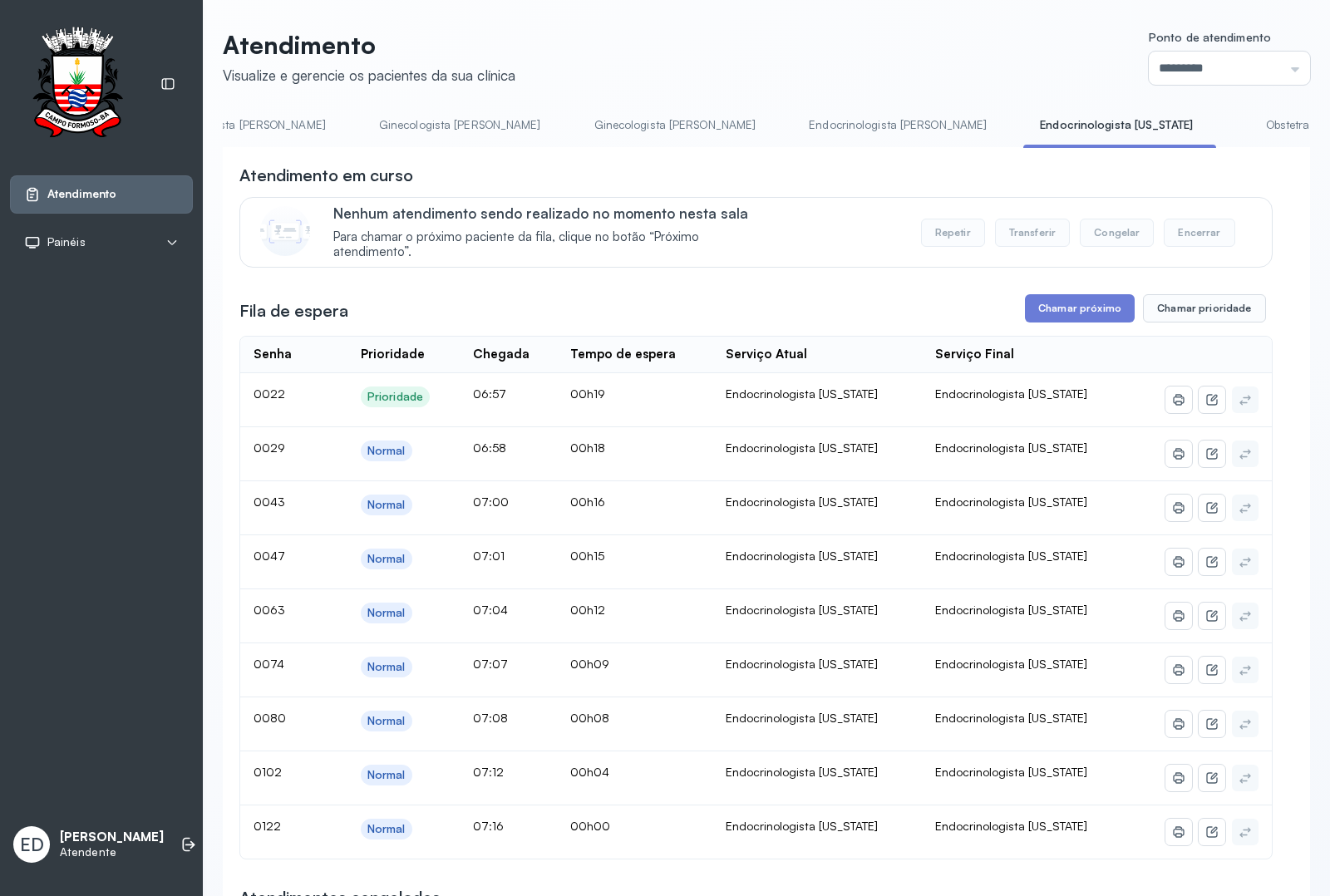
drag, startPoint x: 1099, startPoint y: 306, endPoint x: 1037, endPoint y: 343, distance: 72.2
click at [1098, 308] on button "Chamar próximo" at bounding box center [1079, 309] width 109 height 29
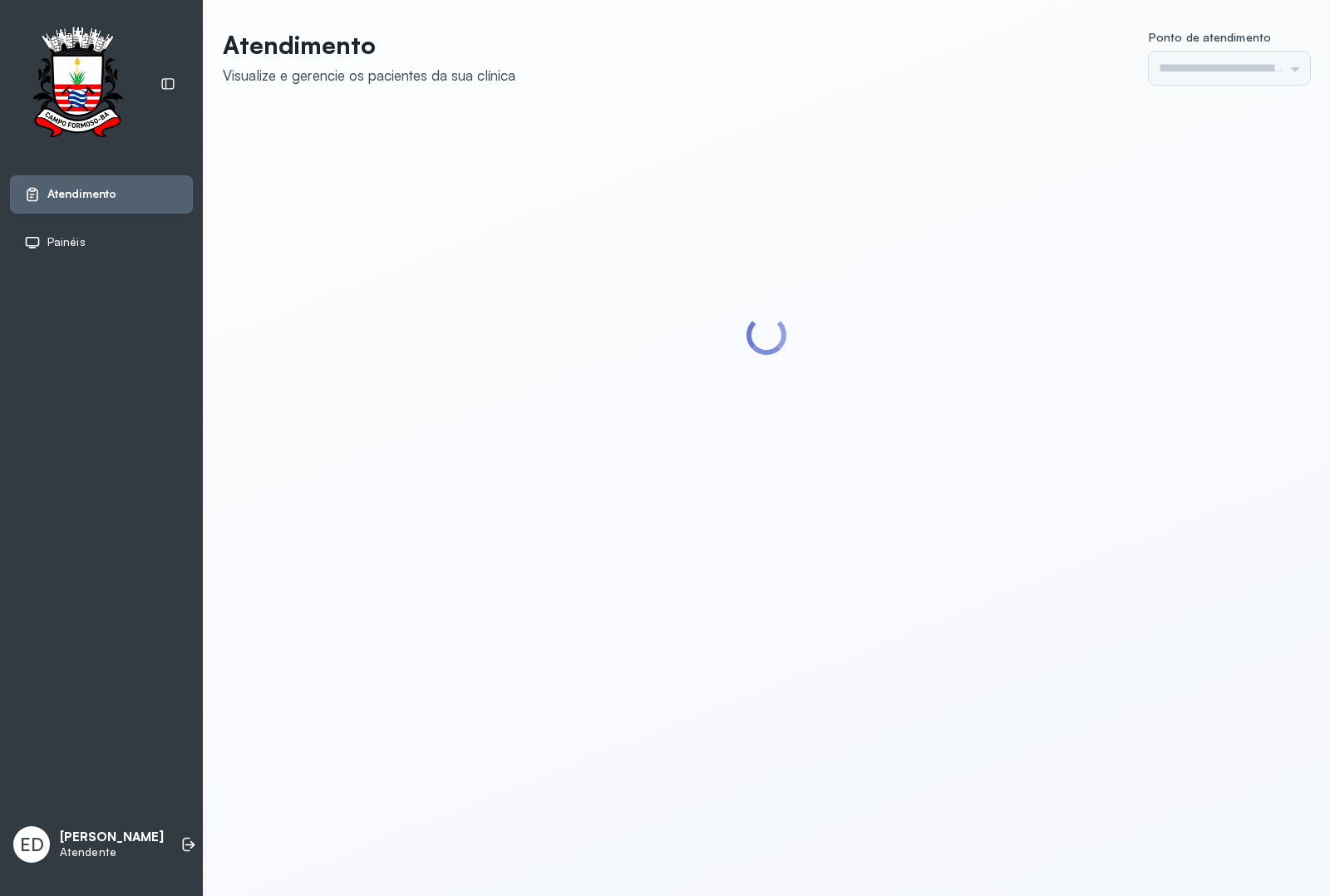
type input "*********"
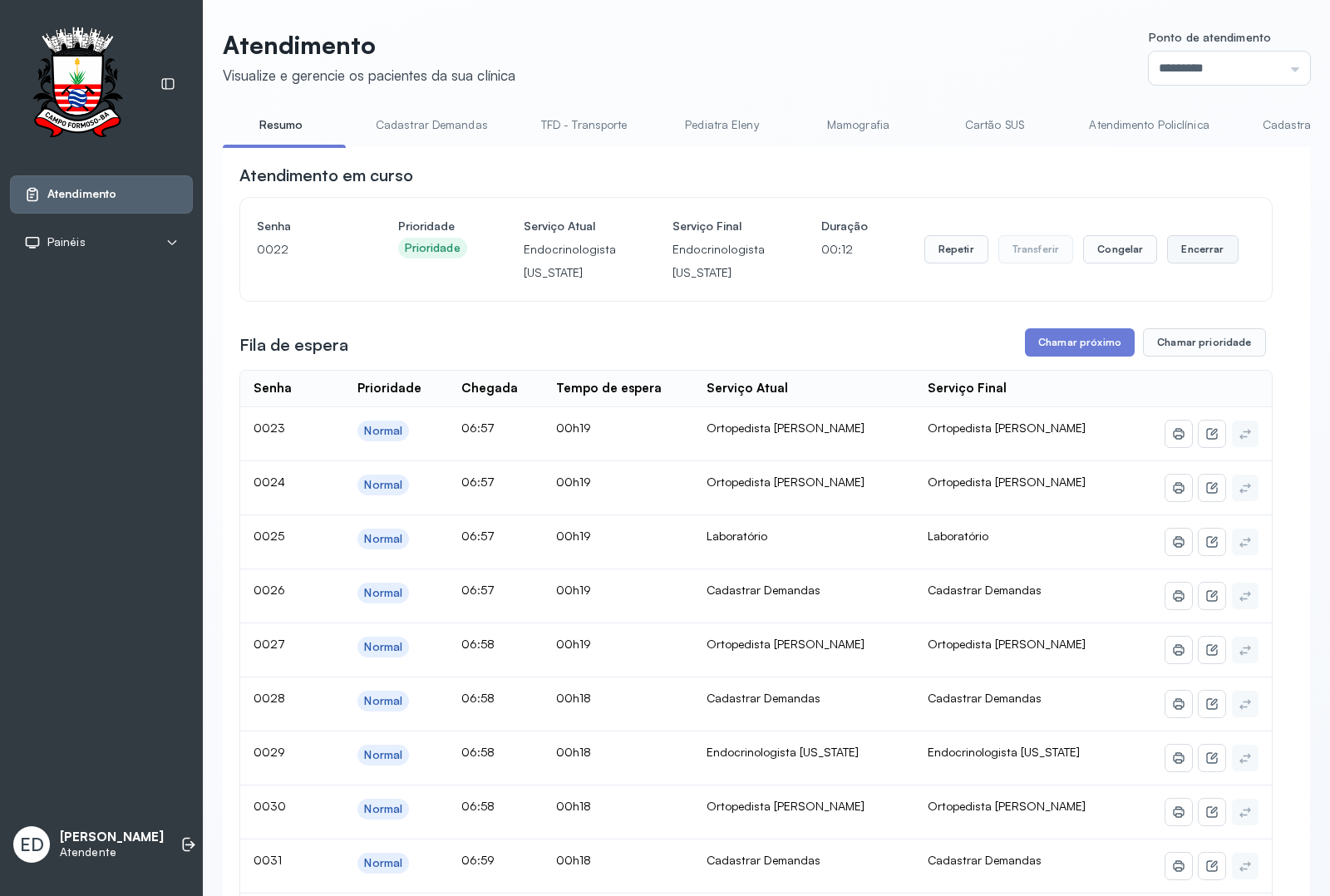
click at [1197, 246] on button "Encerrar" at bounding box center [1202, 249] width 70 height 29
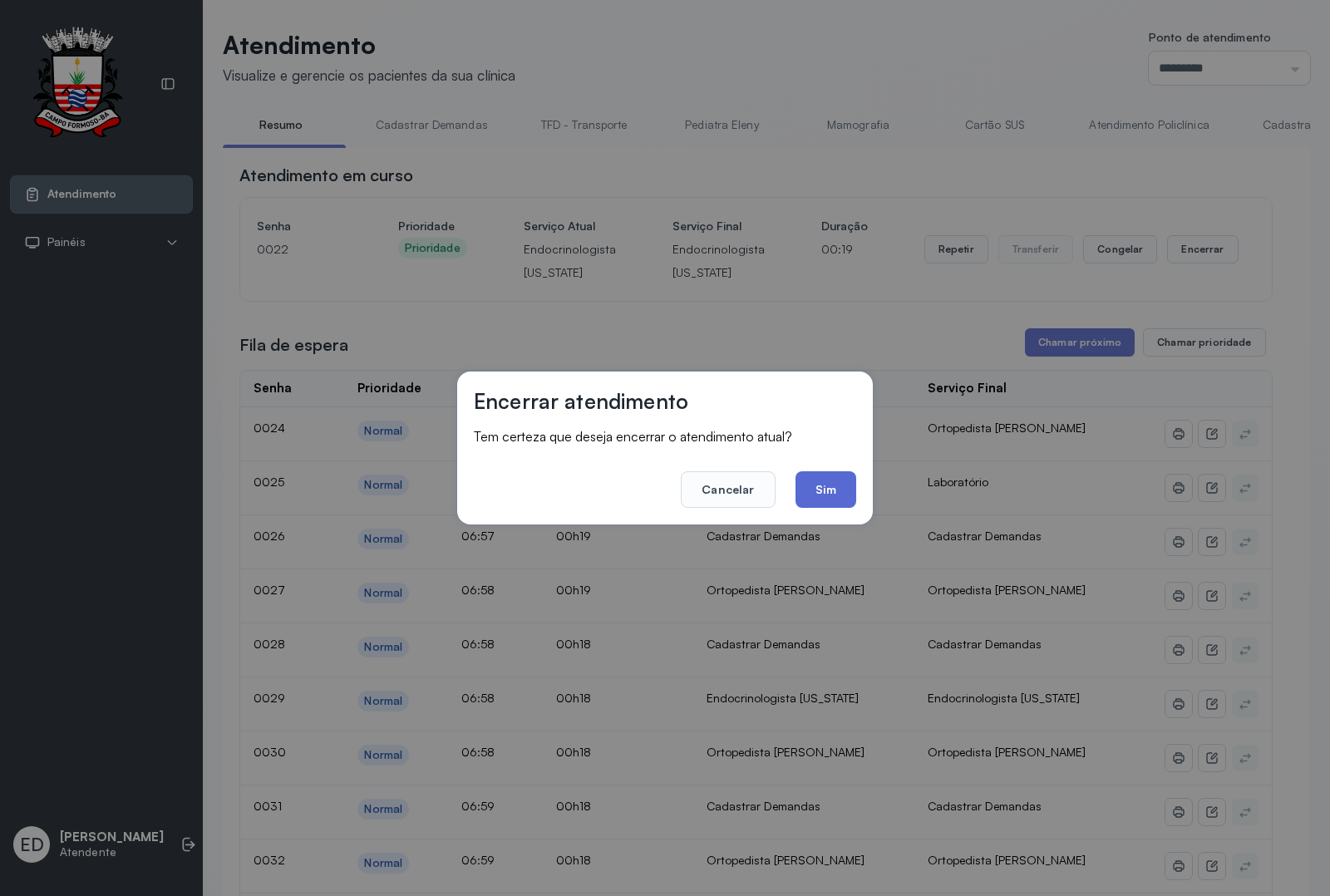
click at [808, 499] on button "Sim" at bounding box center [825, 489] width 61 height 36
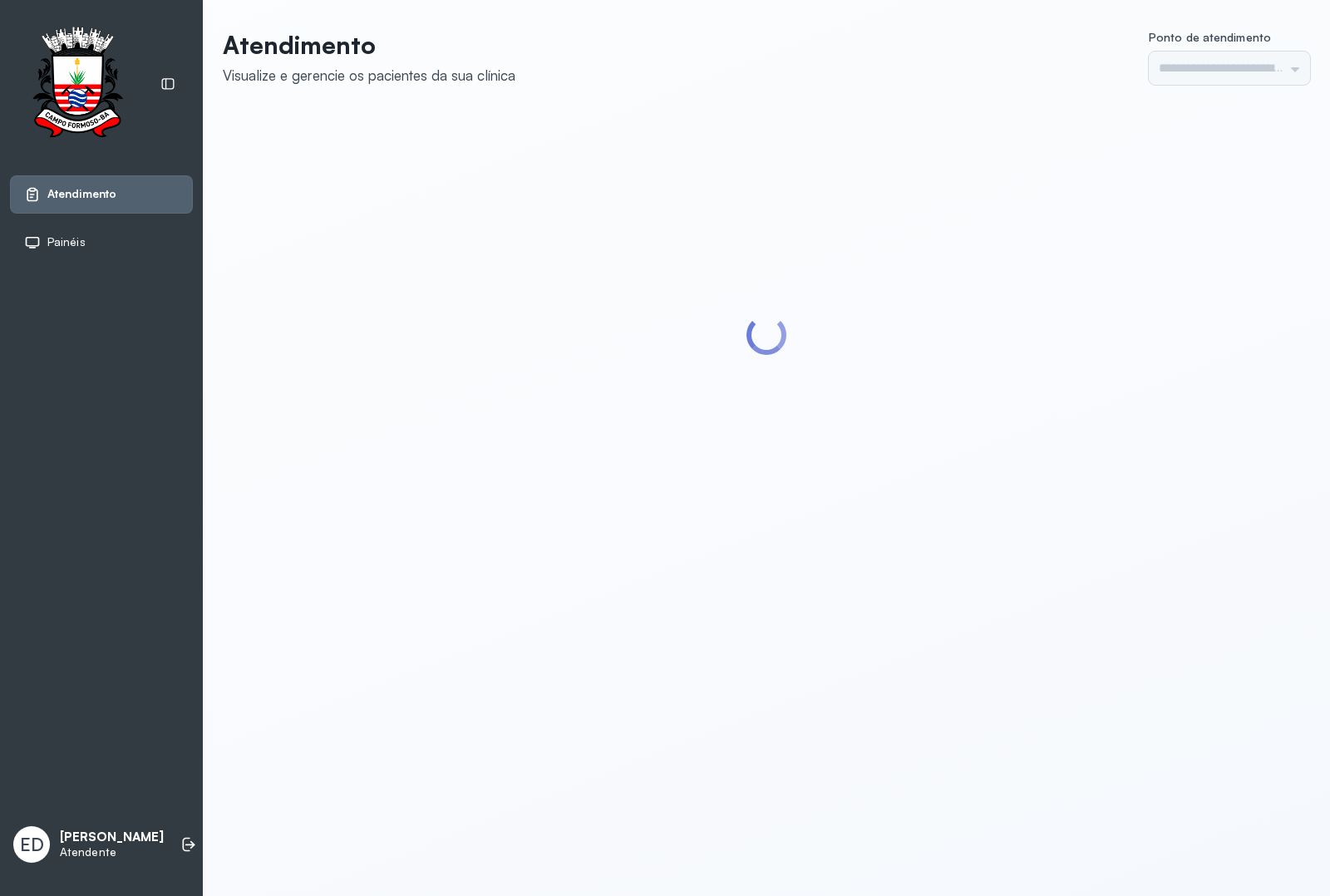
type input "*********"
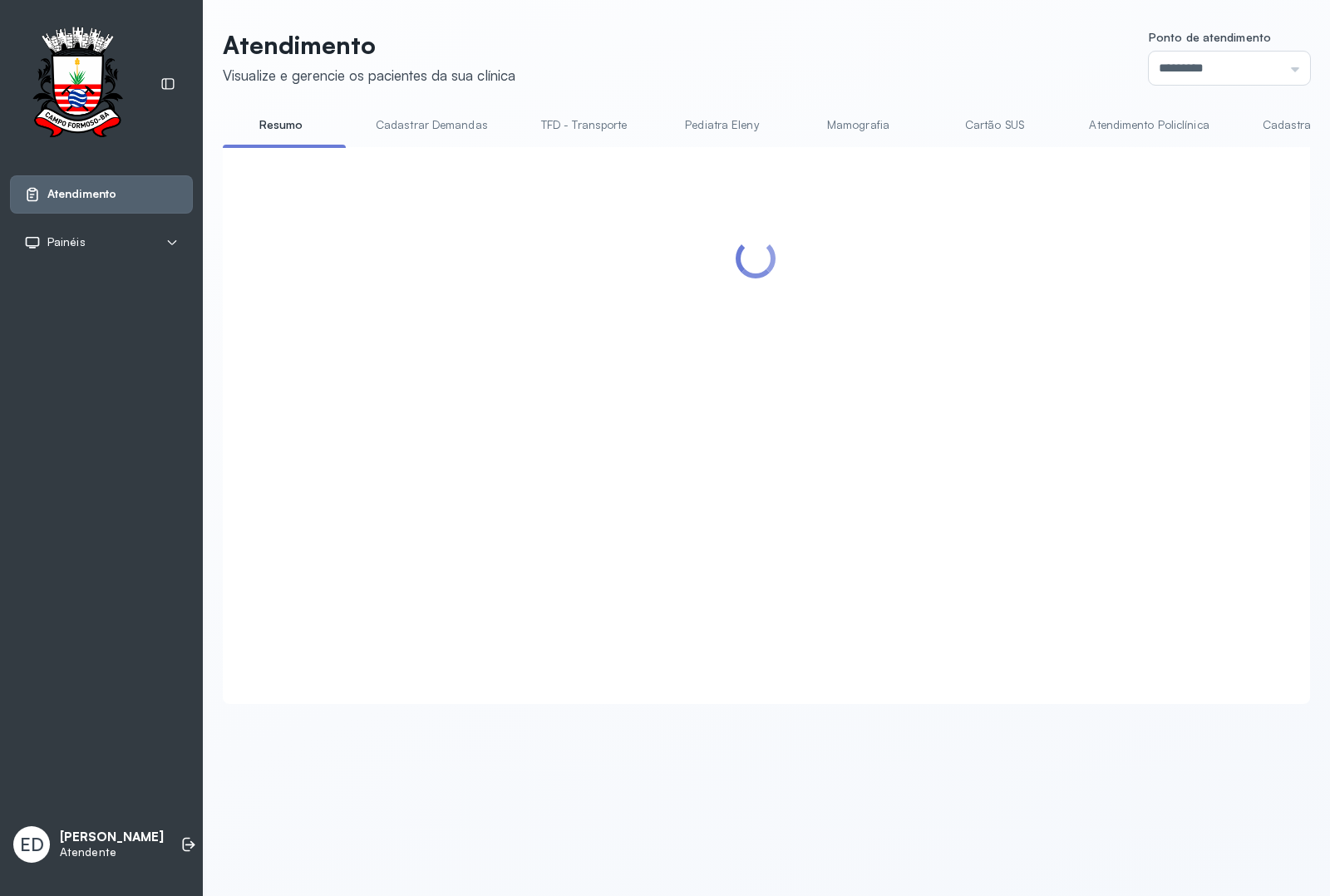
click at [854, 147] on li "Mamografia" at bounding box center [861, 129] width 123 height 37
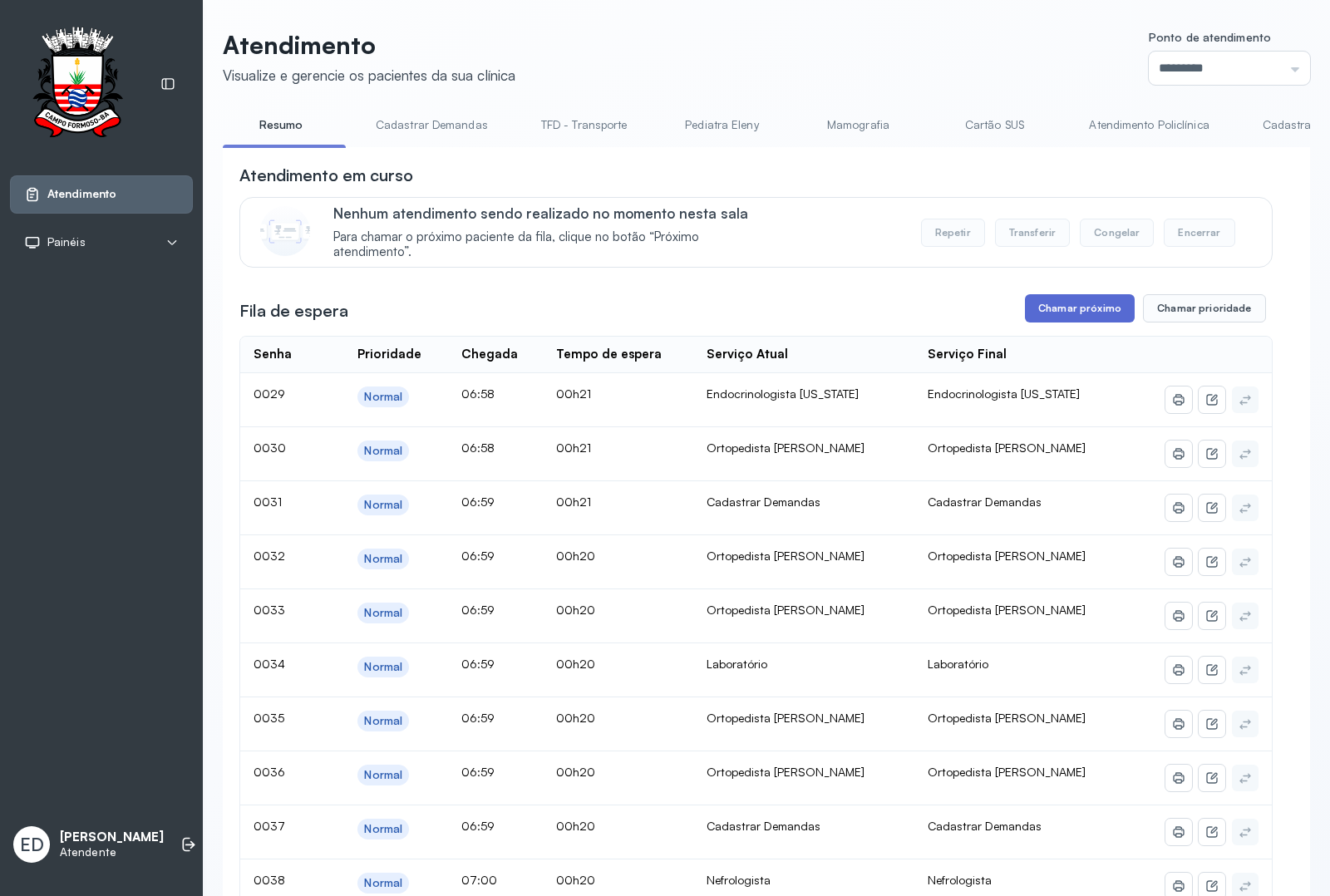
click at [1079, 308] on button "Chamar próximo" at bounding box center [1079, 309] width 109 height 29
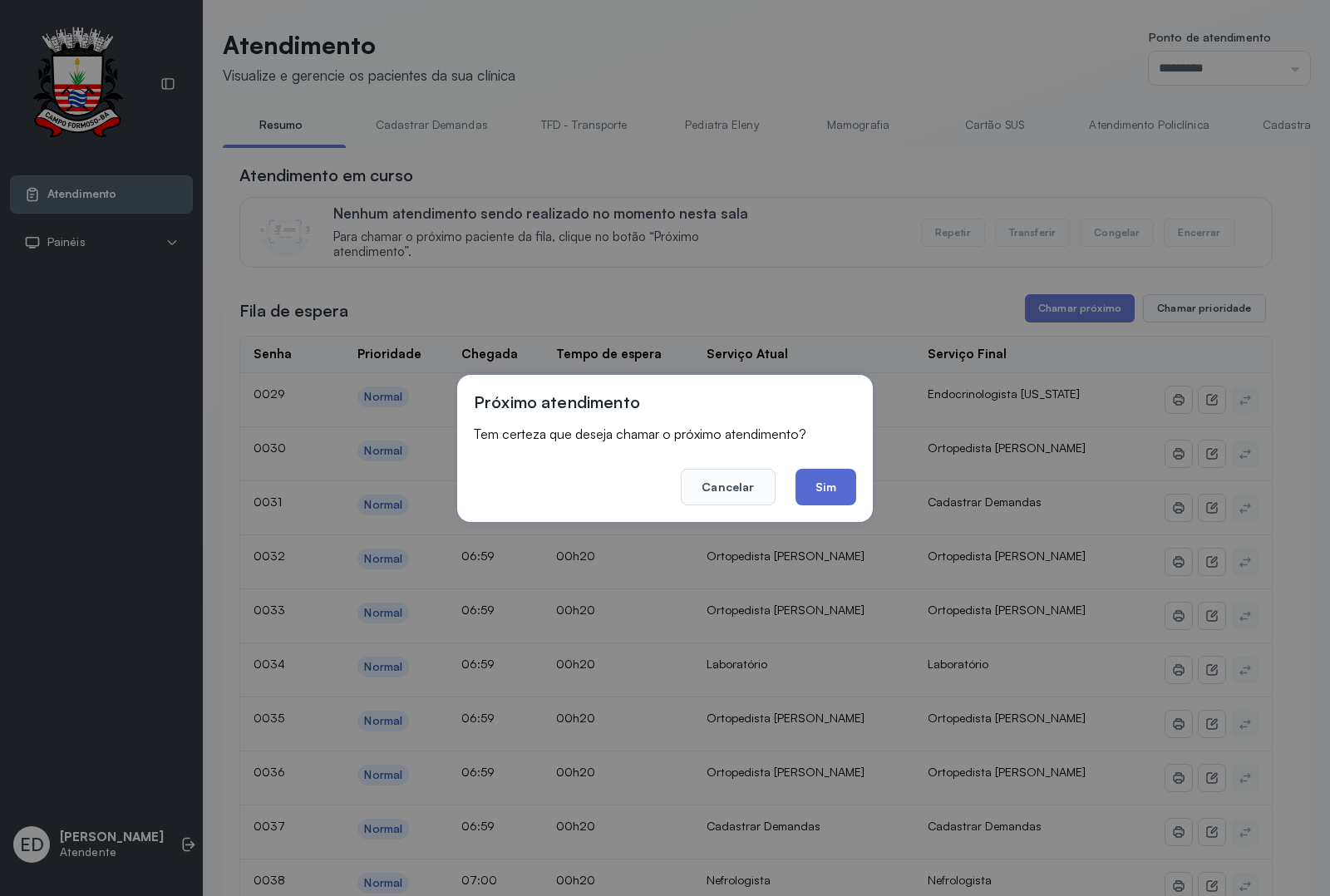
click at [838, 487] on button "Sim" at bounding box center [825, 487] width 61 height 36
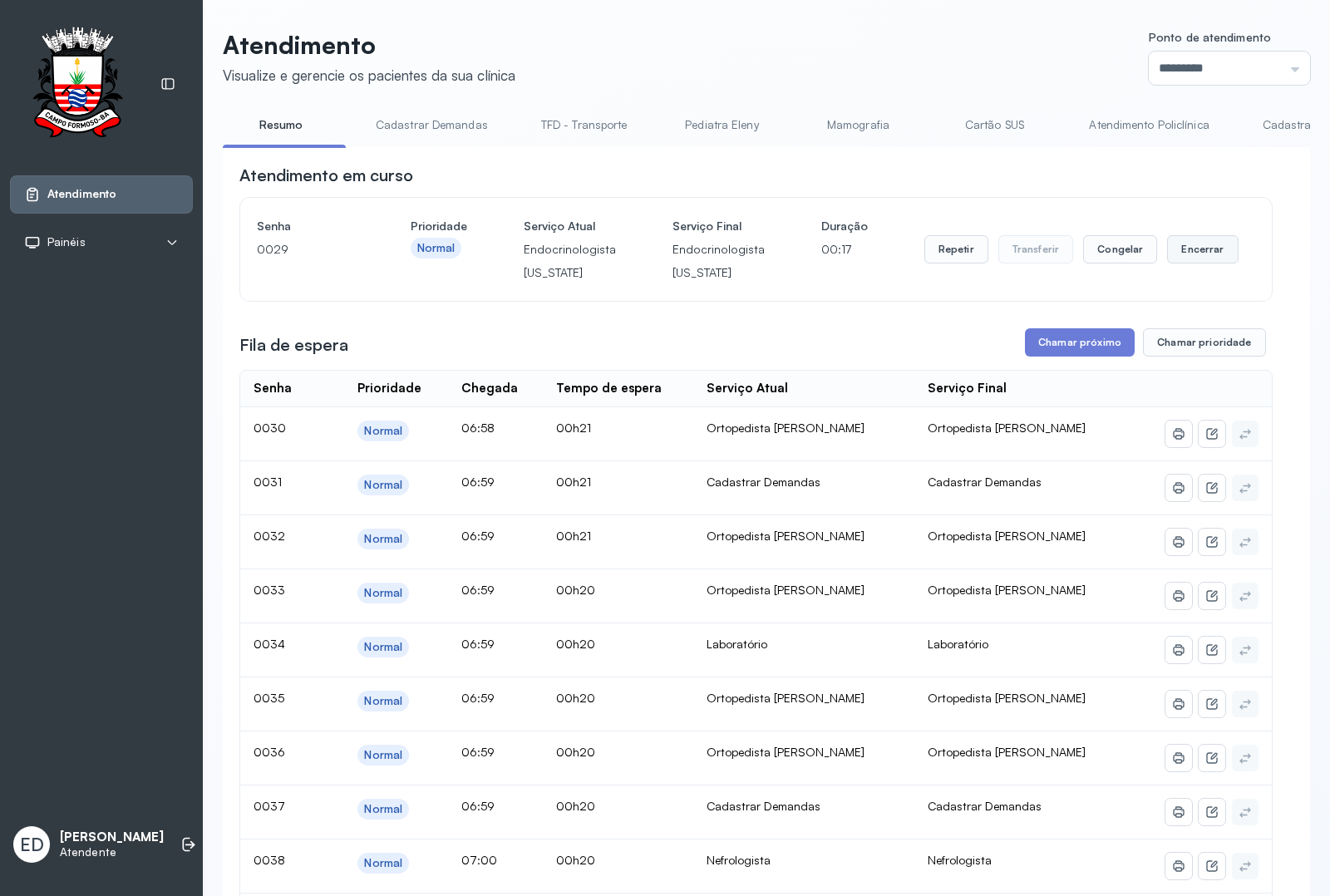
click at [1205, 256] on button "Encerrar" at bounding box center [1202, 249] width 70 height 29
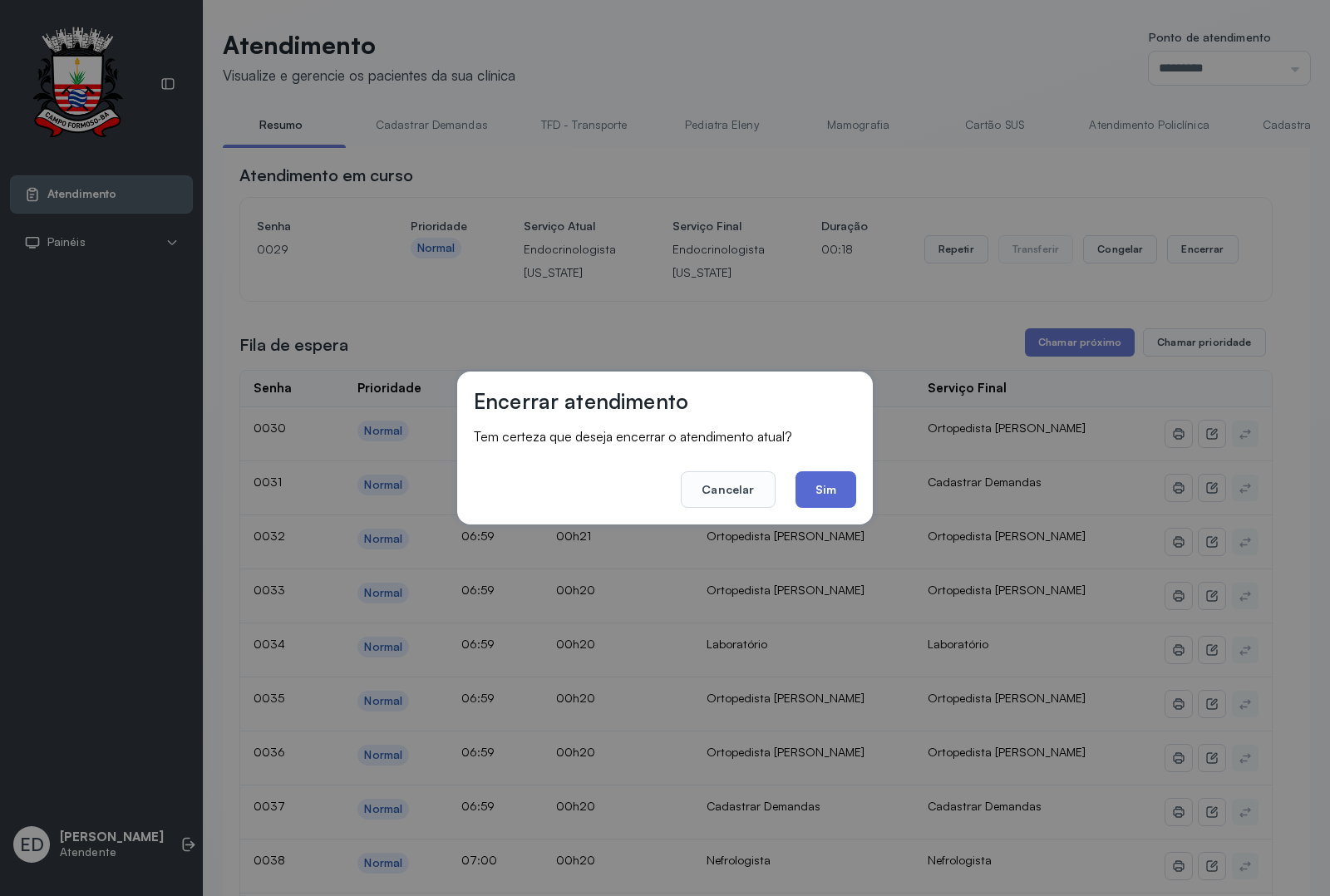
click at [833, 490] on button "Sim" at bounding box center [825, 489] width 61 height 36
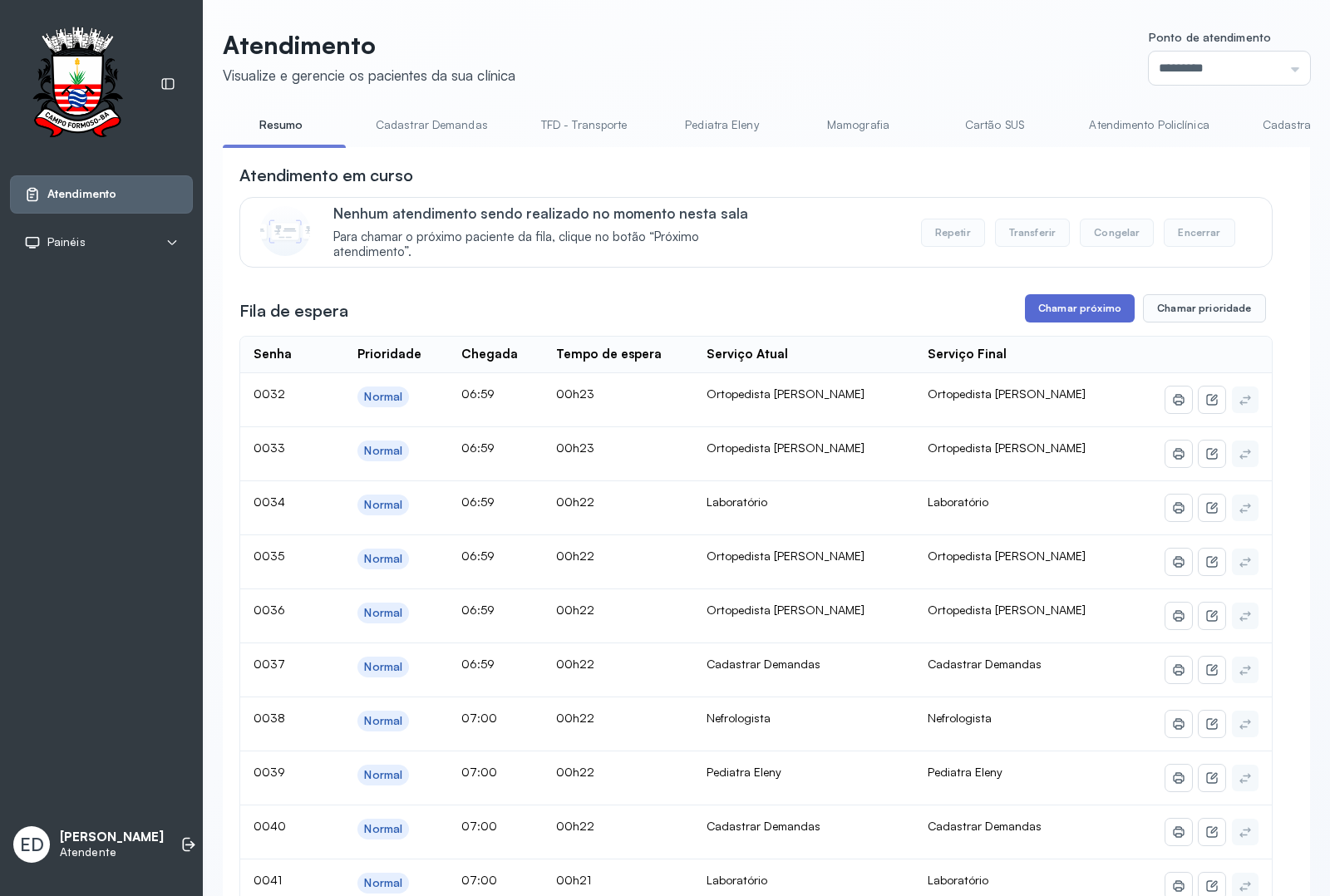
click at [1102, 317] on button "Chamar próximo" at bounding box center [1079, 309] width 109 height 29
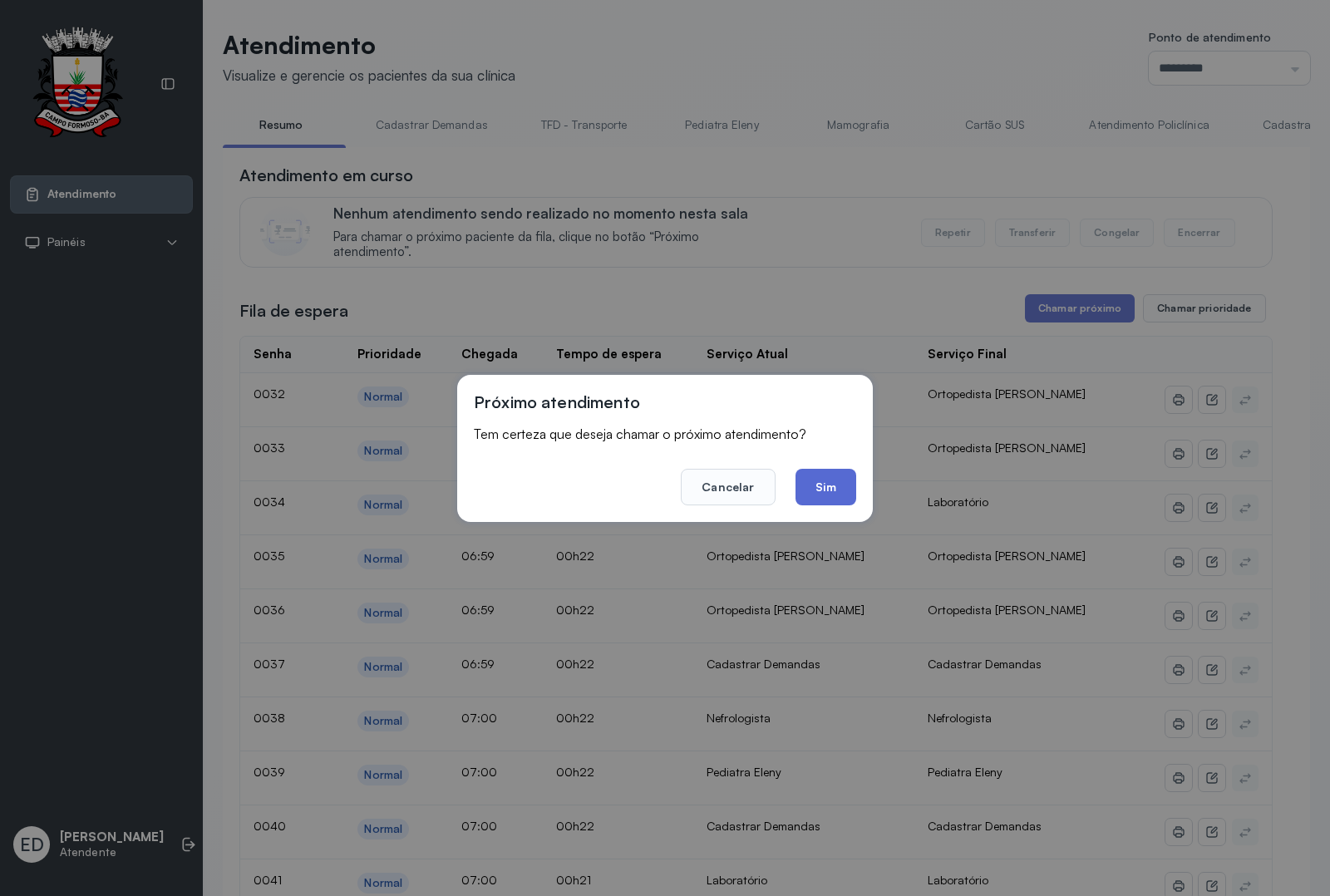
click at [832, 484] on button "Sim" at bounding box center [825, 487] width 61 height 36
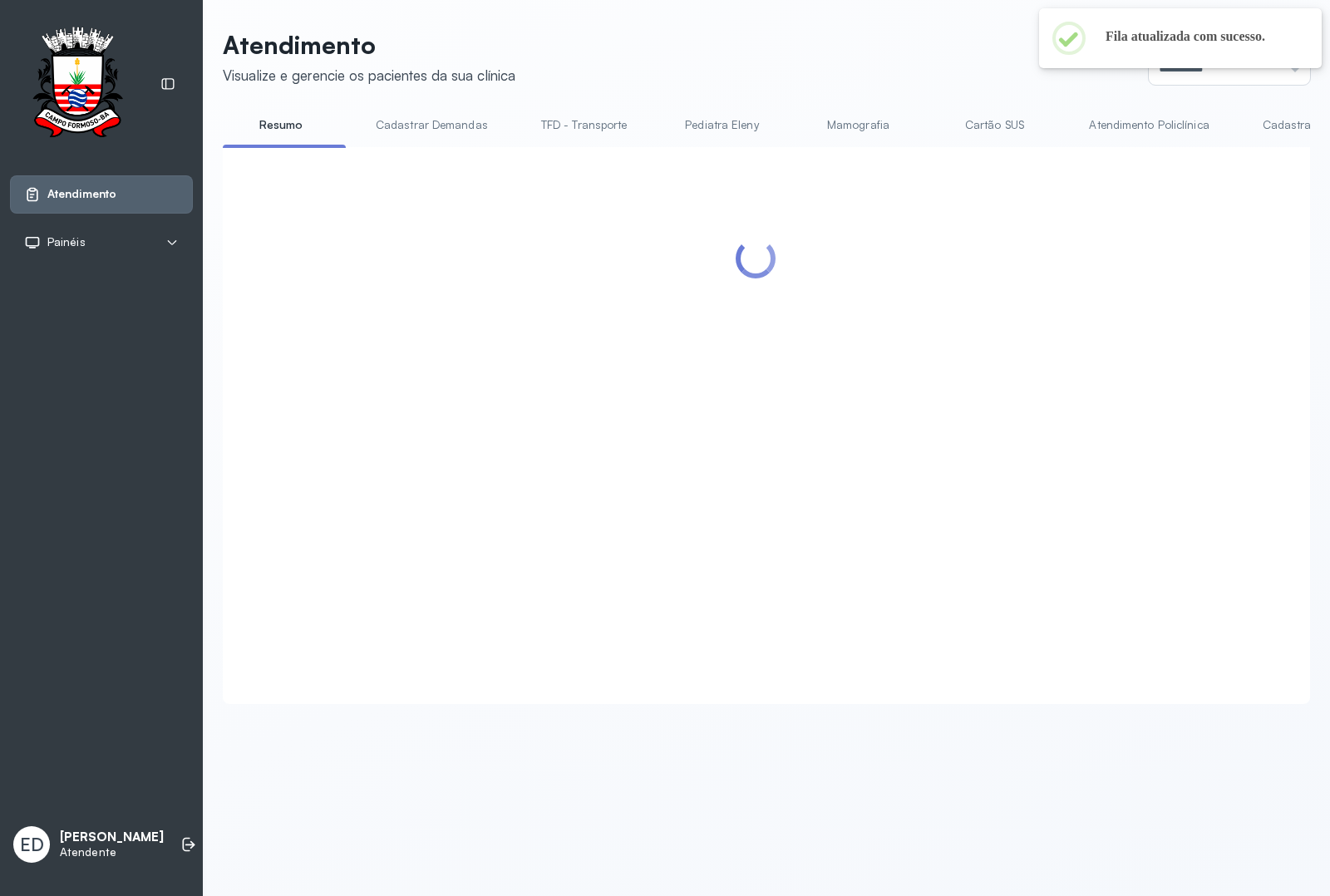
click at [804, 19] on div "Atendimento Visualize e gerencie os pacientes da sua clínica Ponto de atendimen…" at bounding box center [766, 375] width 1127 height 750
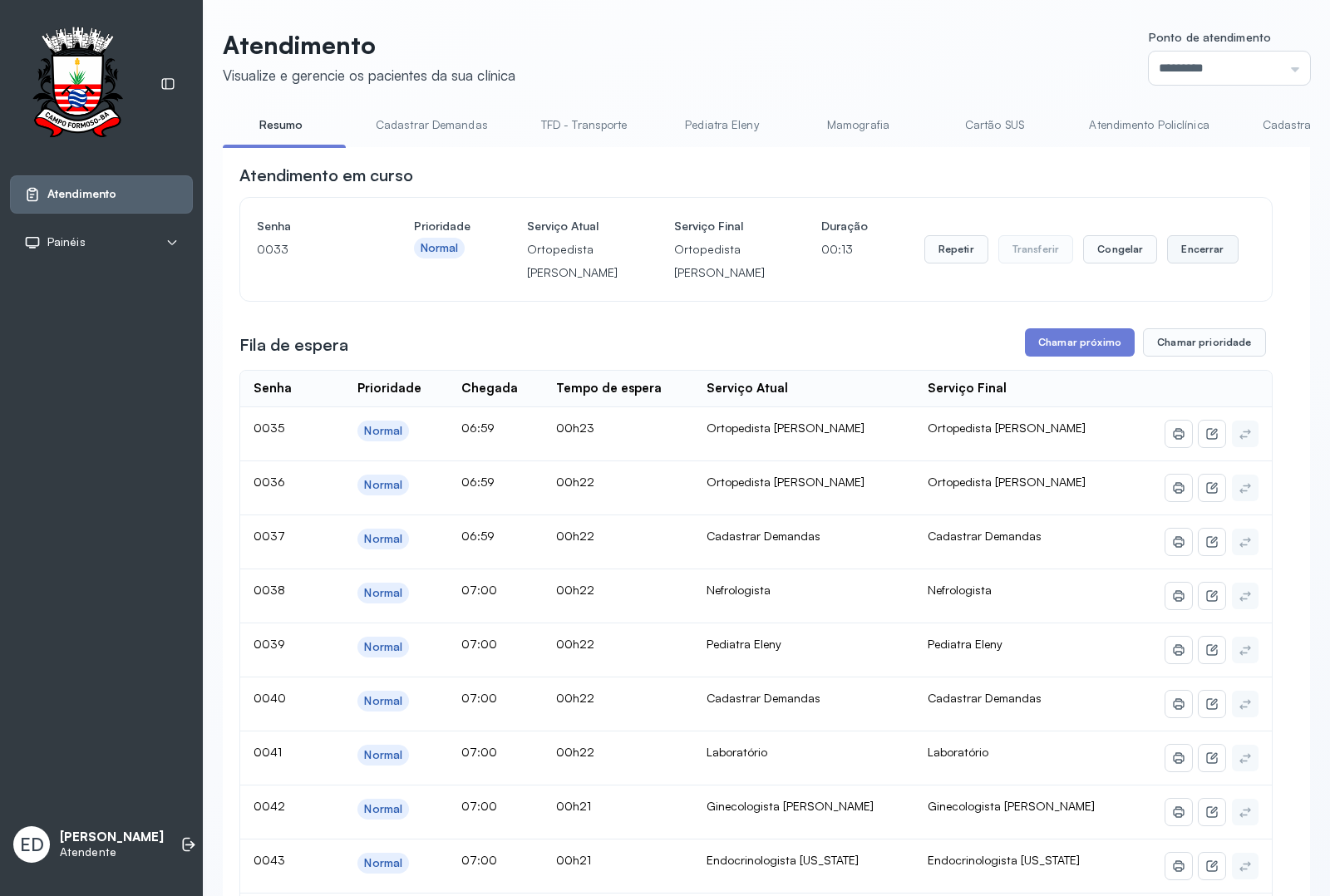
click at [1189, 264] on button "Encerrar" at bounding box center [1202, 249] width 70 height 29
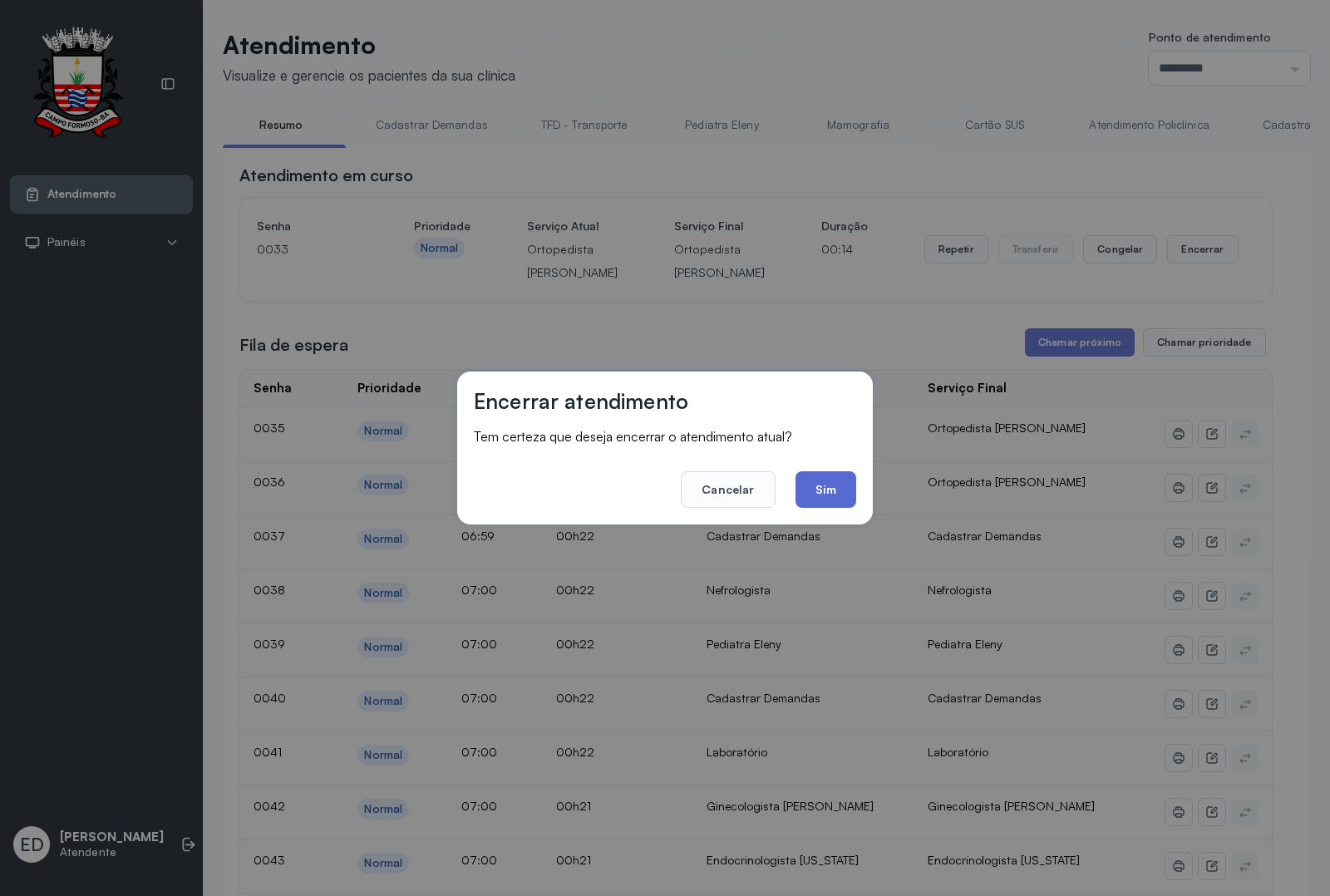
click at [803, 471] on button "Sim" at bounding box center [825, 489] width 61 height 36
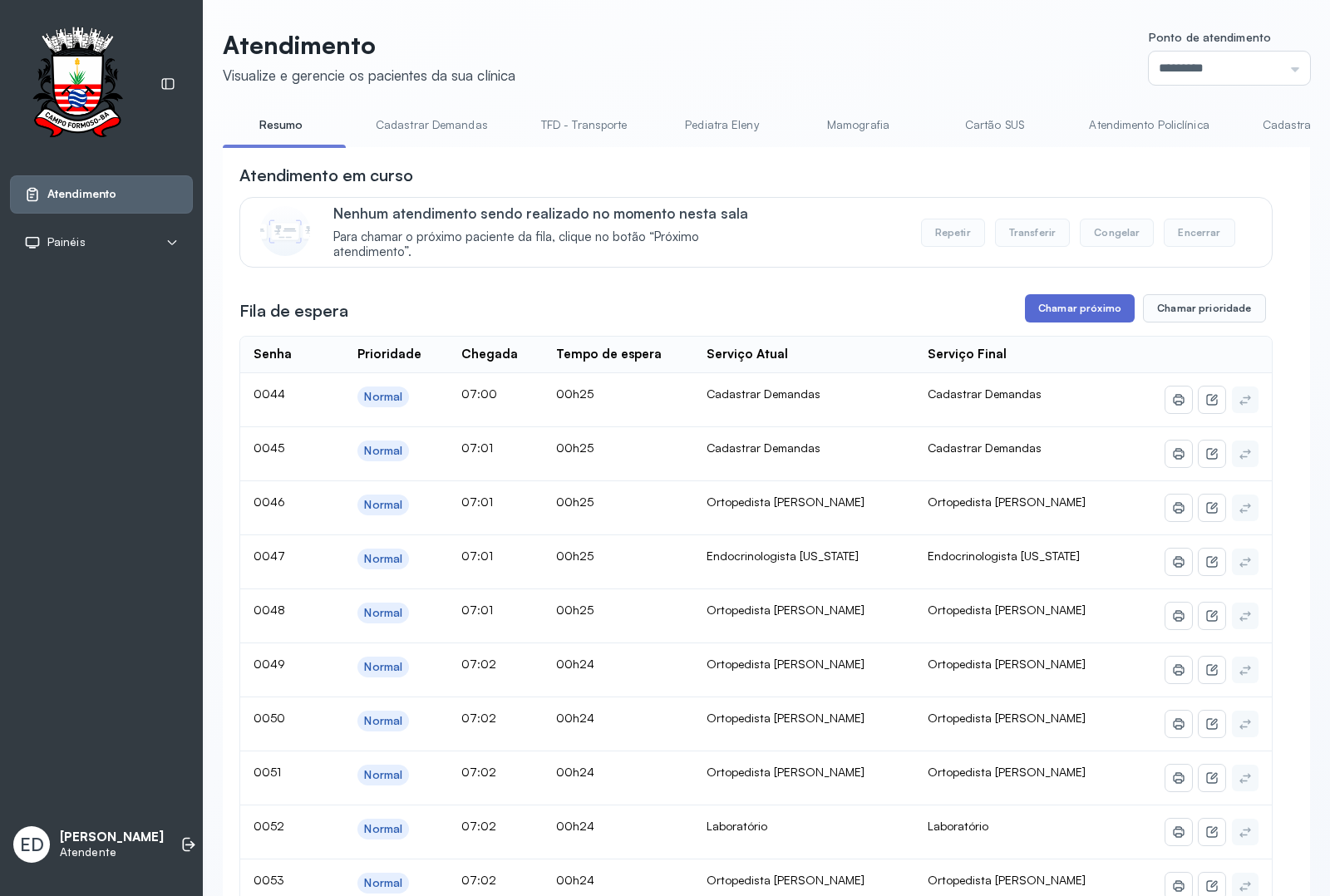
click at [1095, 304] on button "Chamar próximo" at bounding box center [1079, 309] width 109 height 29
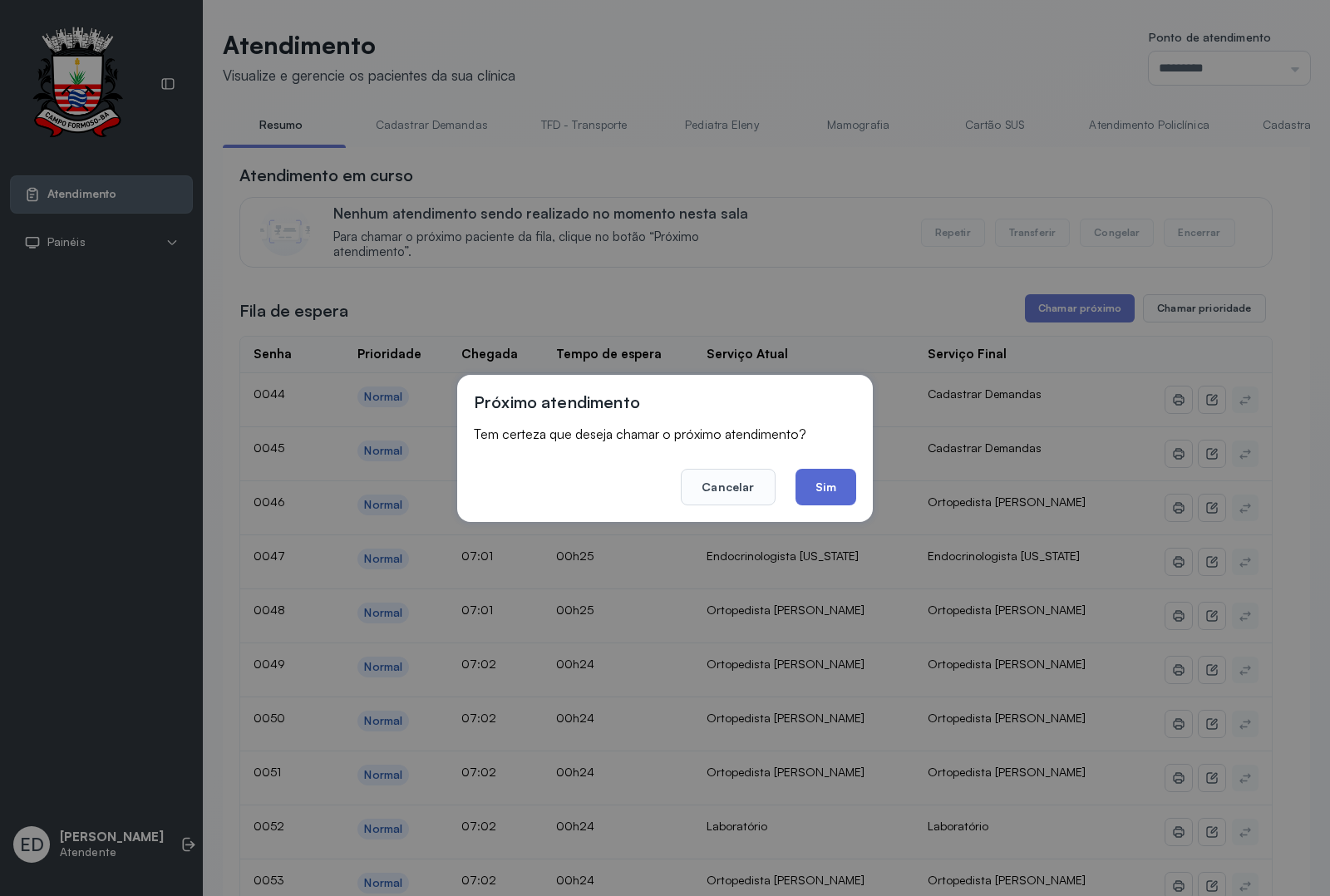
click at [804, 488] on button "Sim" at bounding box center [825, 487] width 61 height 36
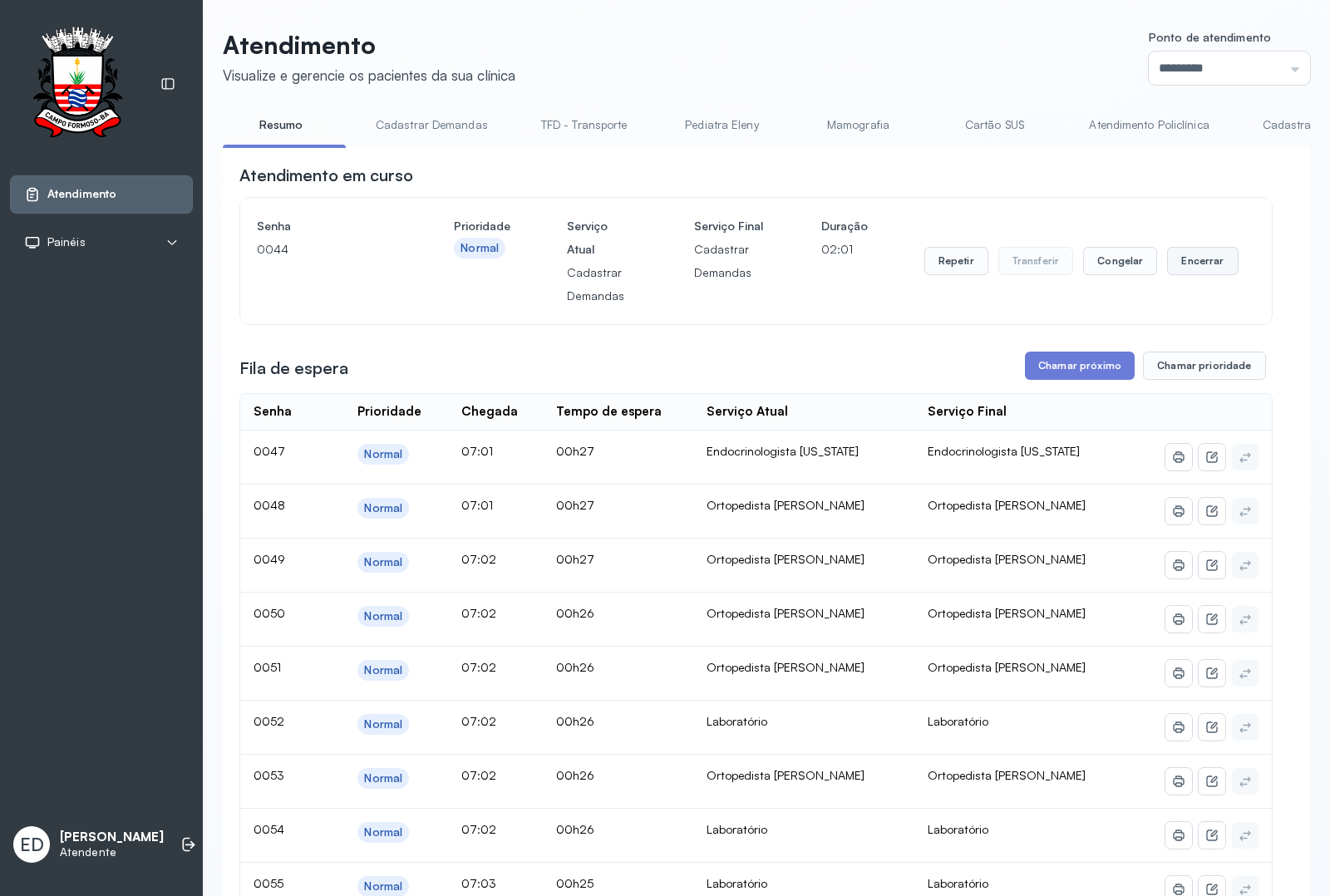
click at [1194, 271] on button "Encerrar" at bounding box center [1202, 261] width 70 height 29
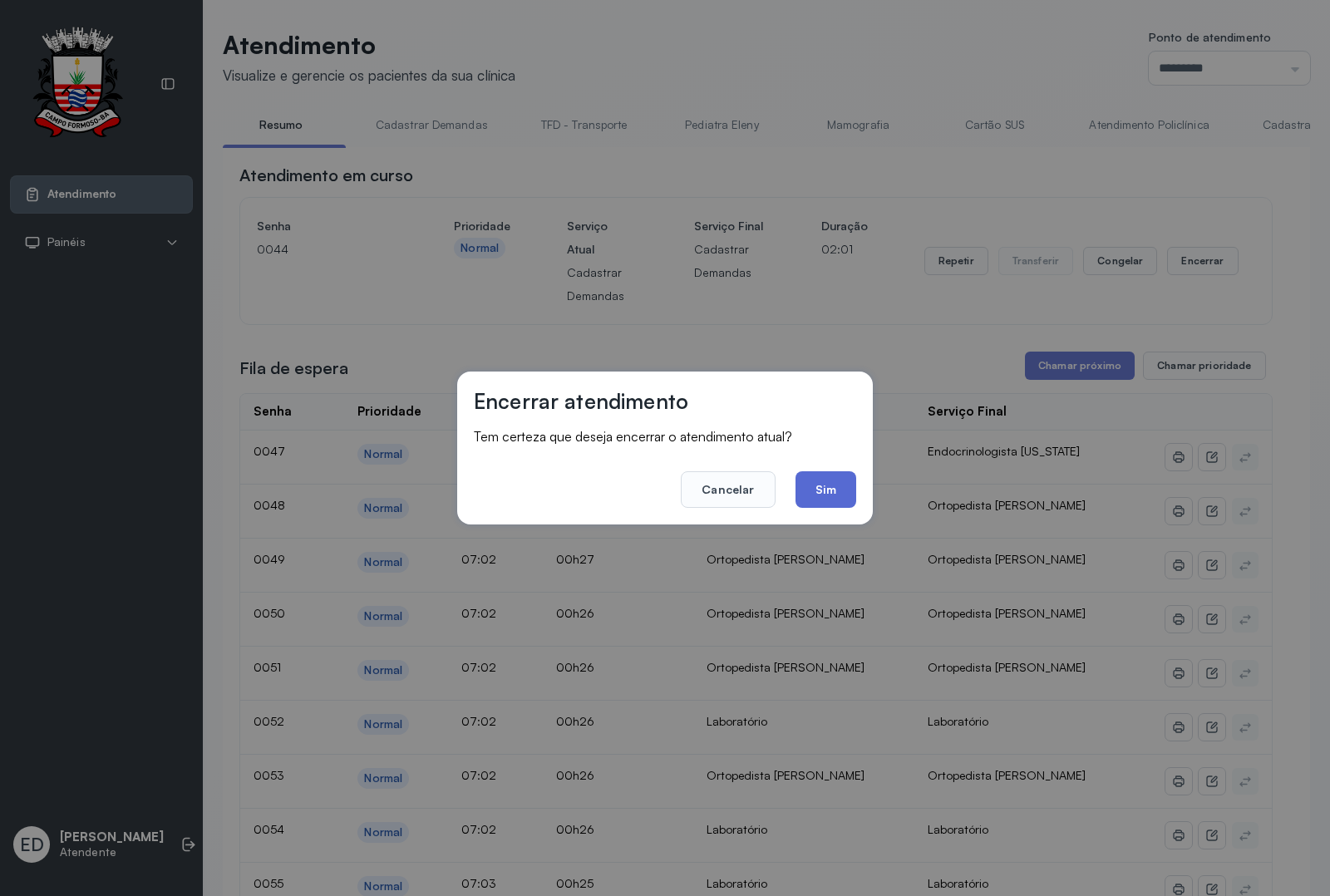
click at [807, 490] on button "Sim" at bounding box center [825, 489] width 61 height 36
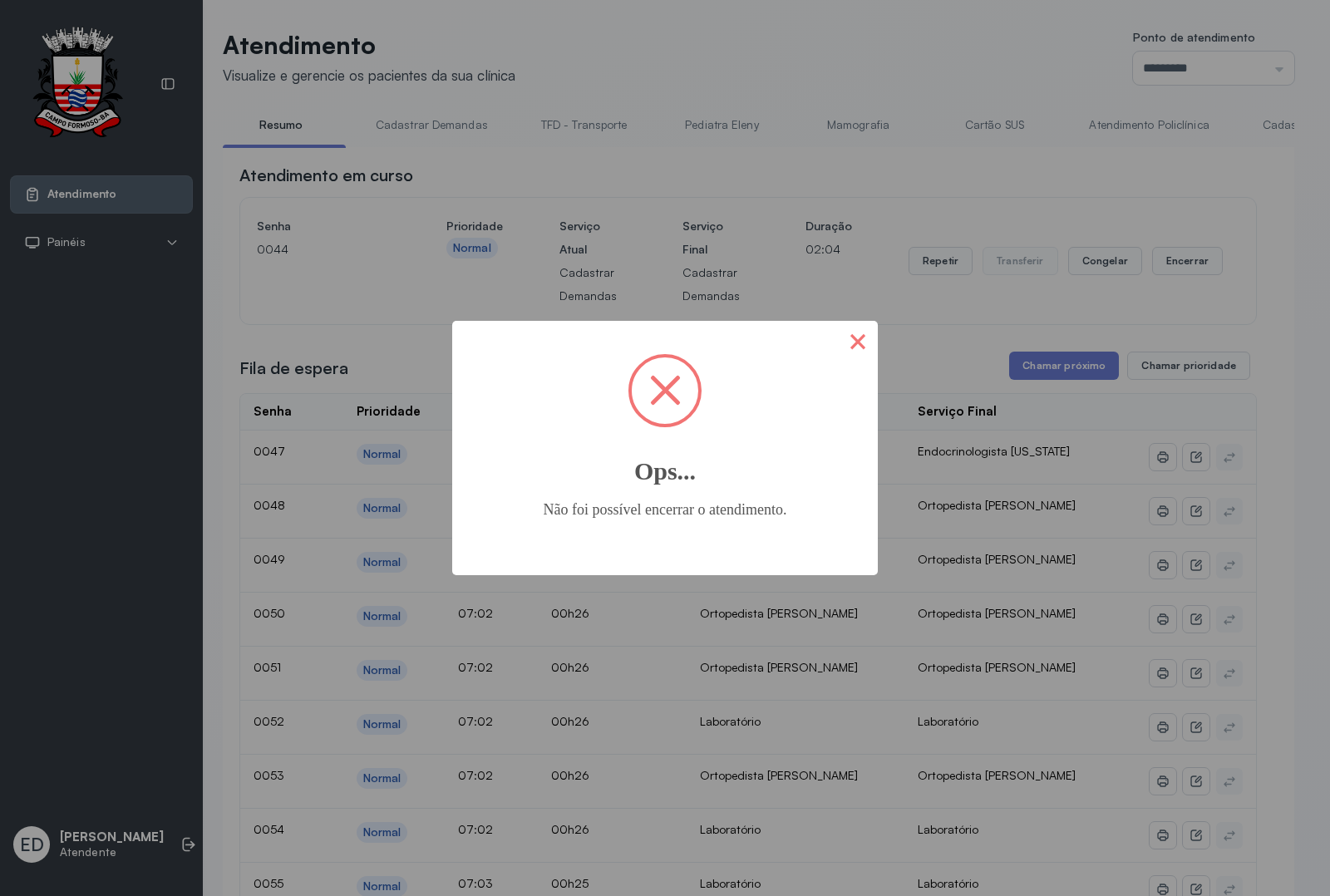
click at [857, 347] on button "×" at bounding box center [858, 341] width 40 height 40
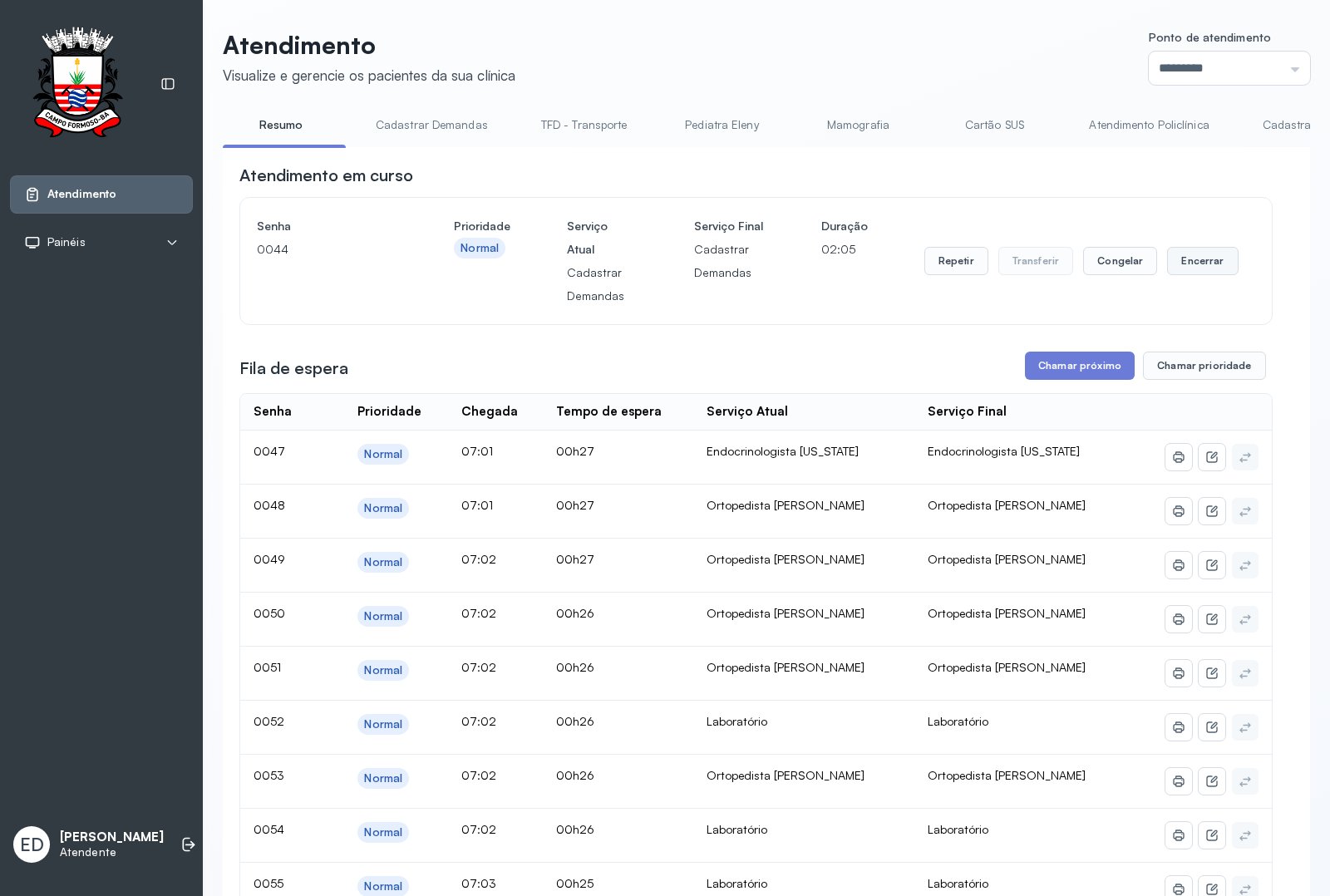
click at [1190, 269] on button "Encerrar" at bounding box center [1202, 261] width 70 height 29
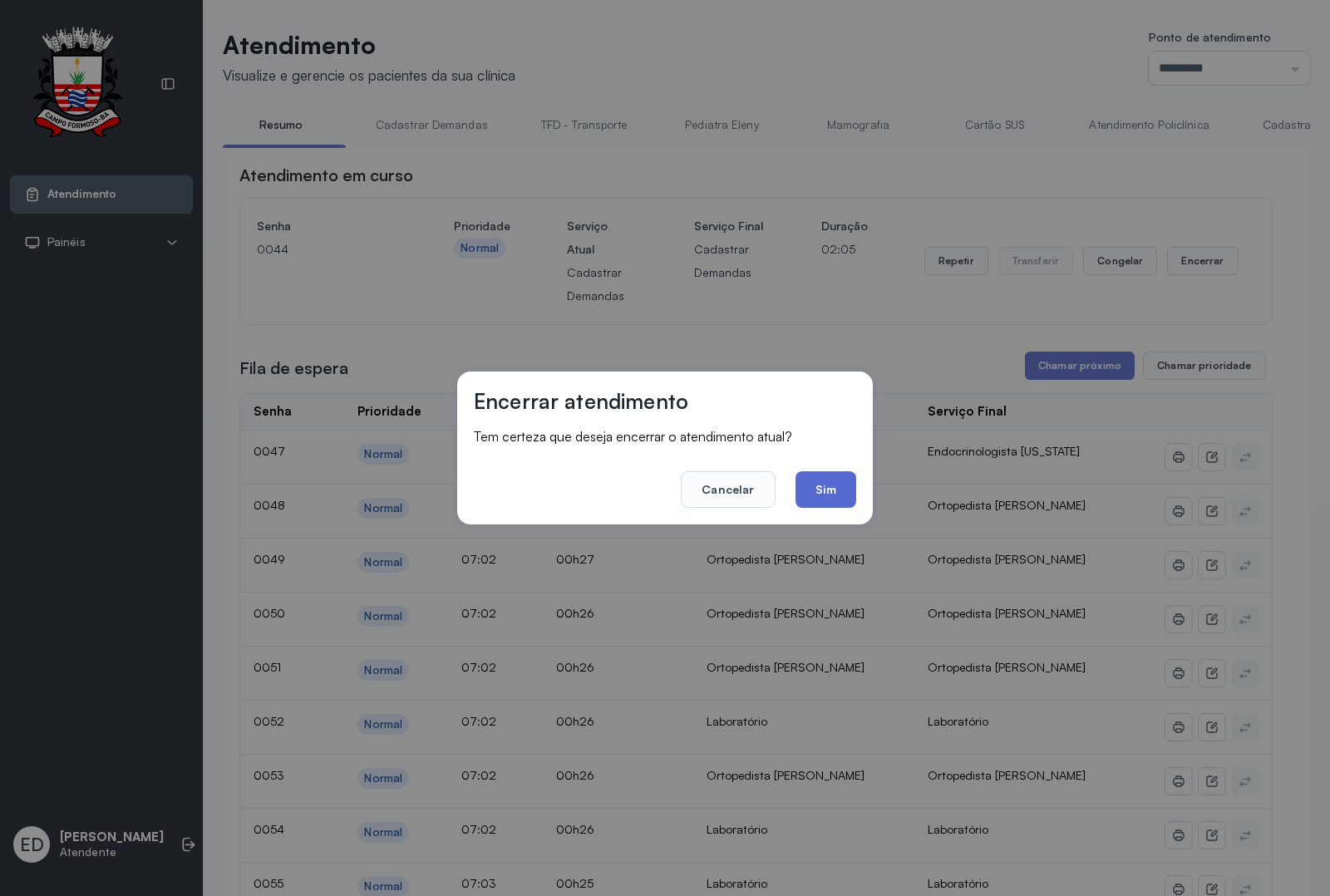
click at [834, 483] on button "Sim" at bounding box center [825, 489] width 61 height 36
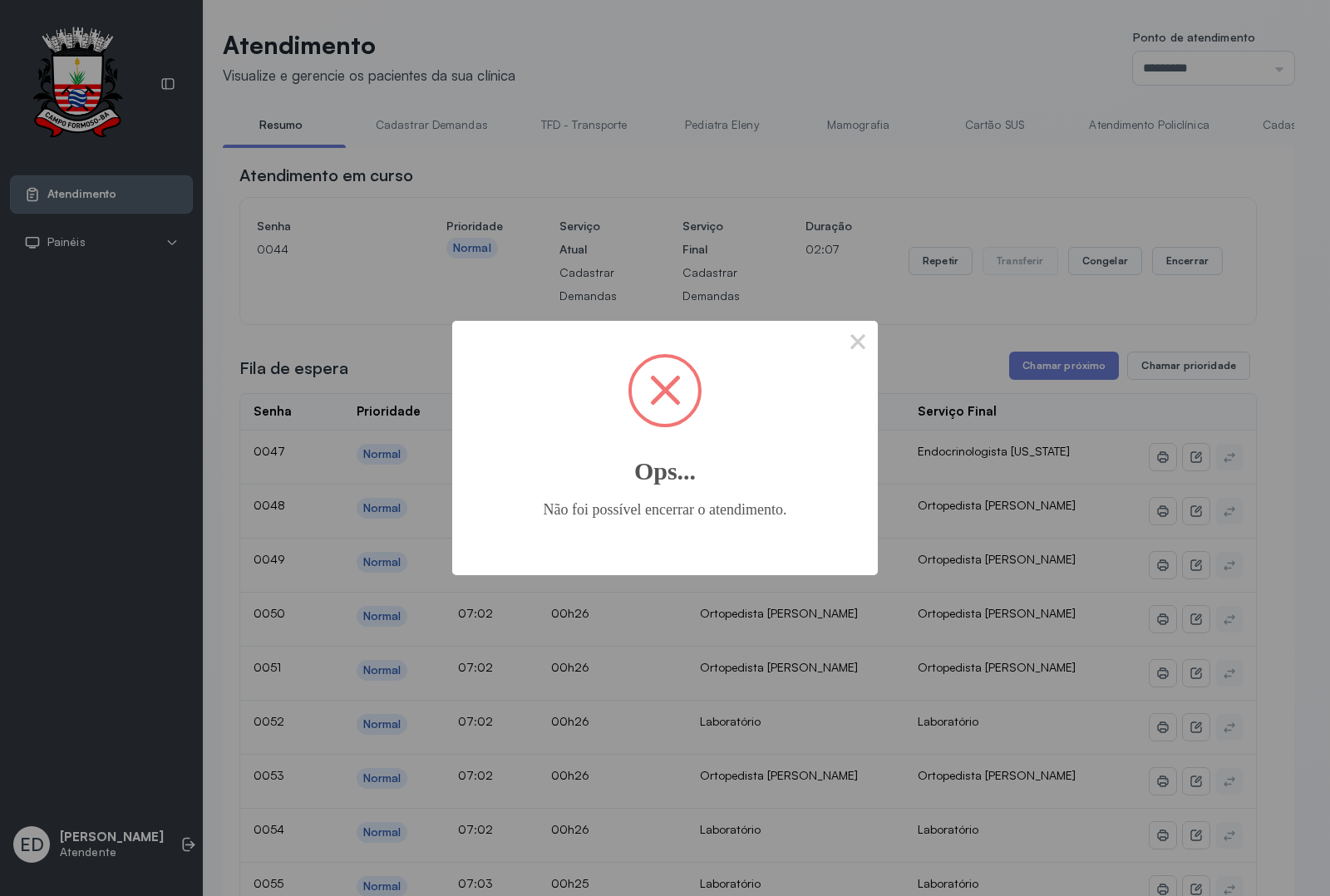
drag, startPoint x: 842, startPoint y: 337, endPoint x: 845, endPoint y: 348, distance: 11.4
click at [845, 344] on button "×" at bounding box center [858, 341] width 40 height 40
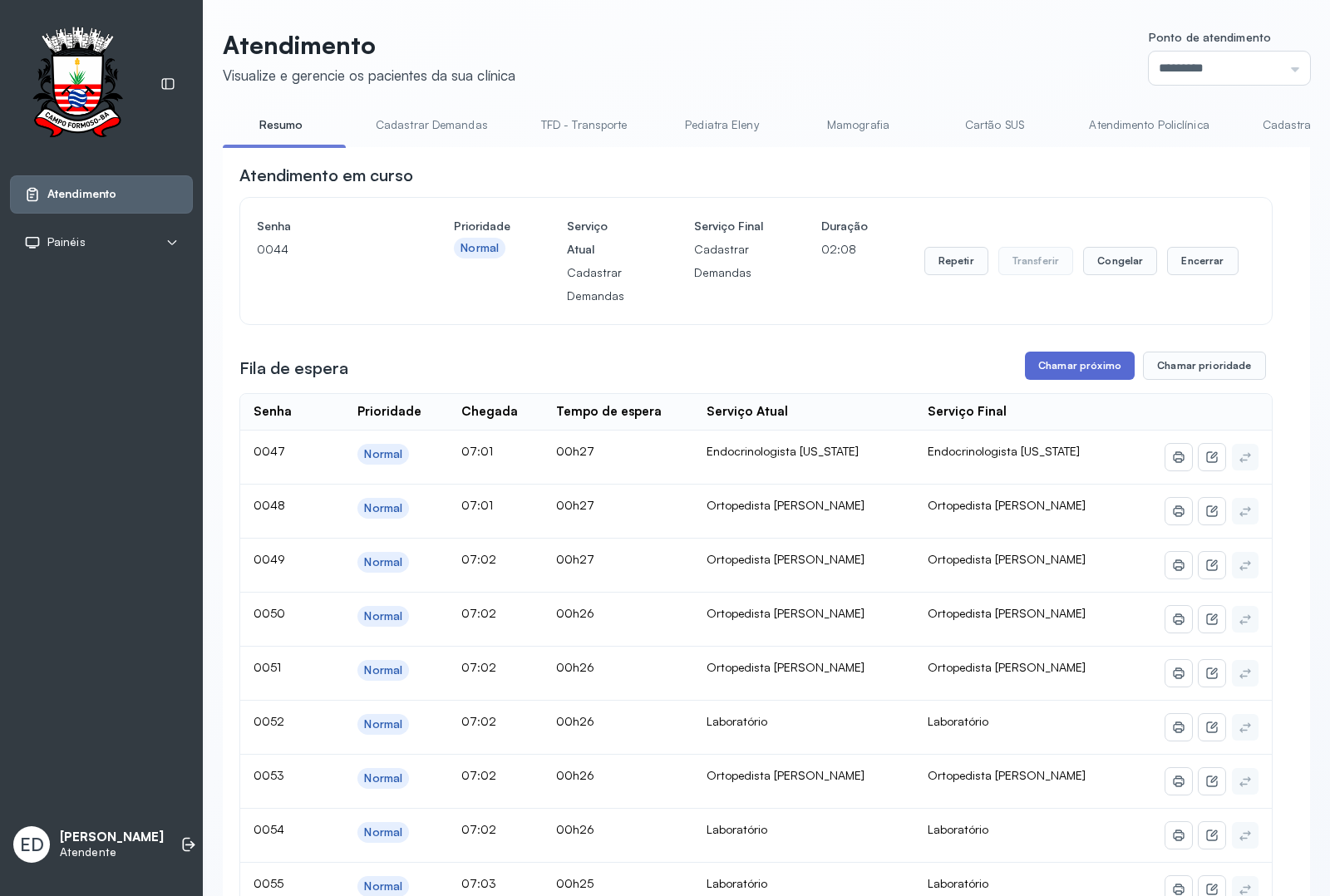
click at [1073, 376] on button "Chamar próximo" at bounding box center [1079, 366] width 109 height 29
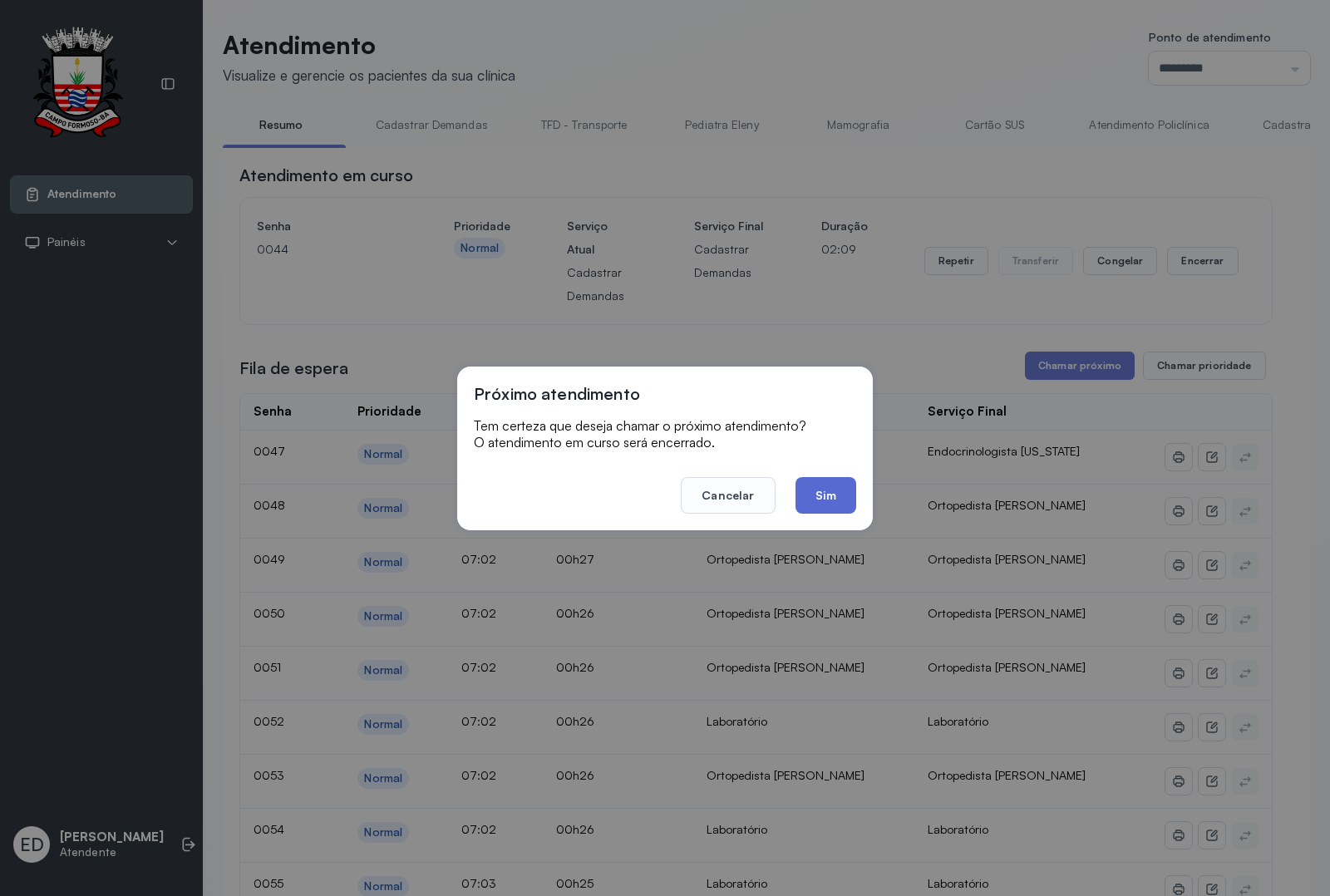
click at [833, 499] on button "Sim" at bounding box center [825, 495] width 61 height 36
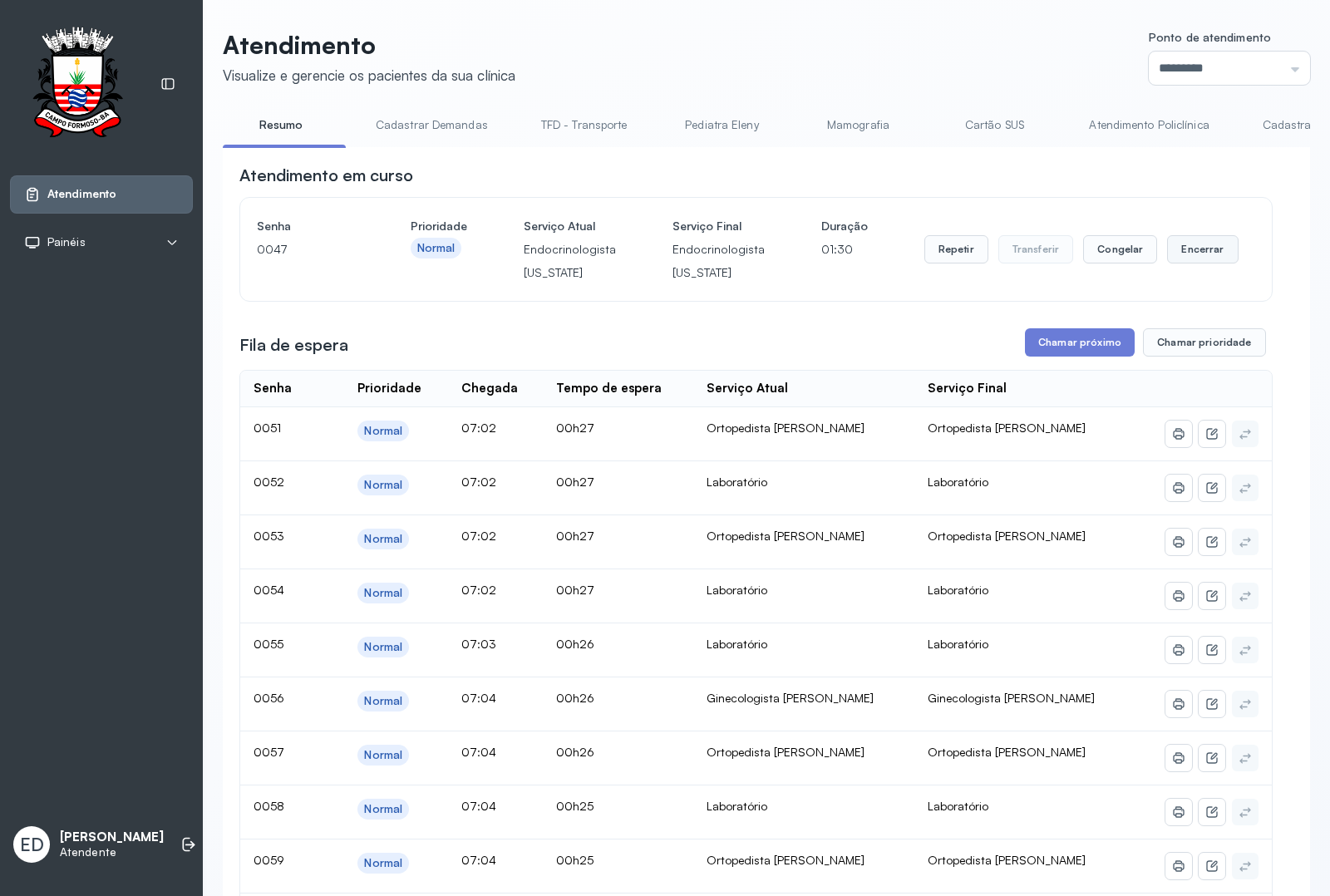
click at [1188, 259] on button "Encerrar" at bounding box center [1202, 249] width 70 height 29
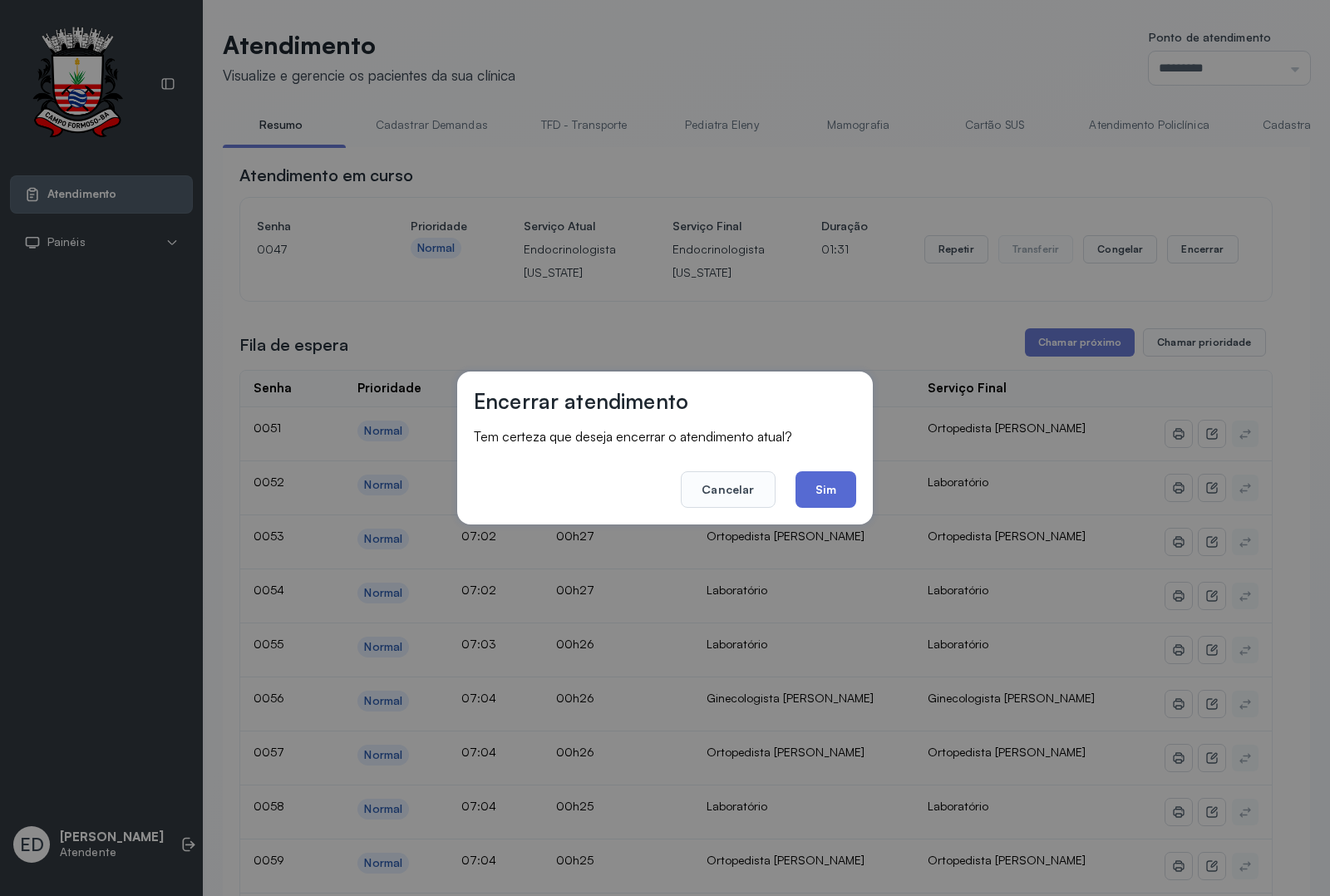
click at [813, 494] on button "Sim" at bounding box center [825, 489] width 61 height 36
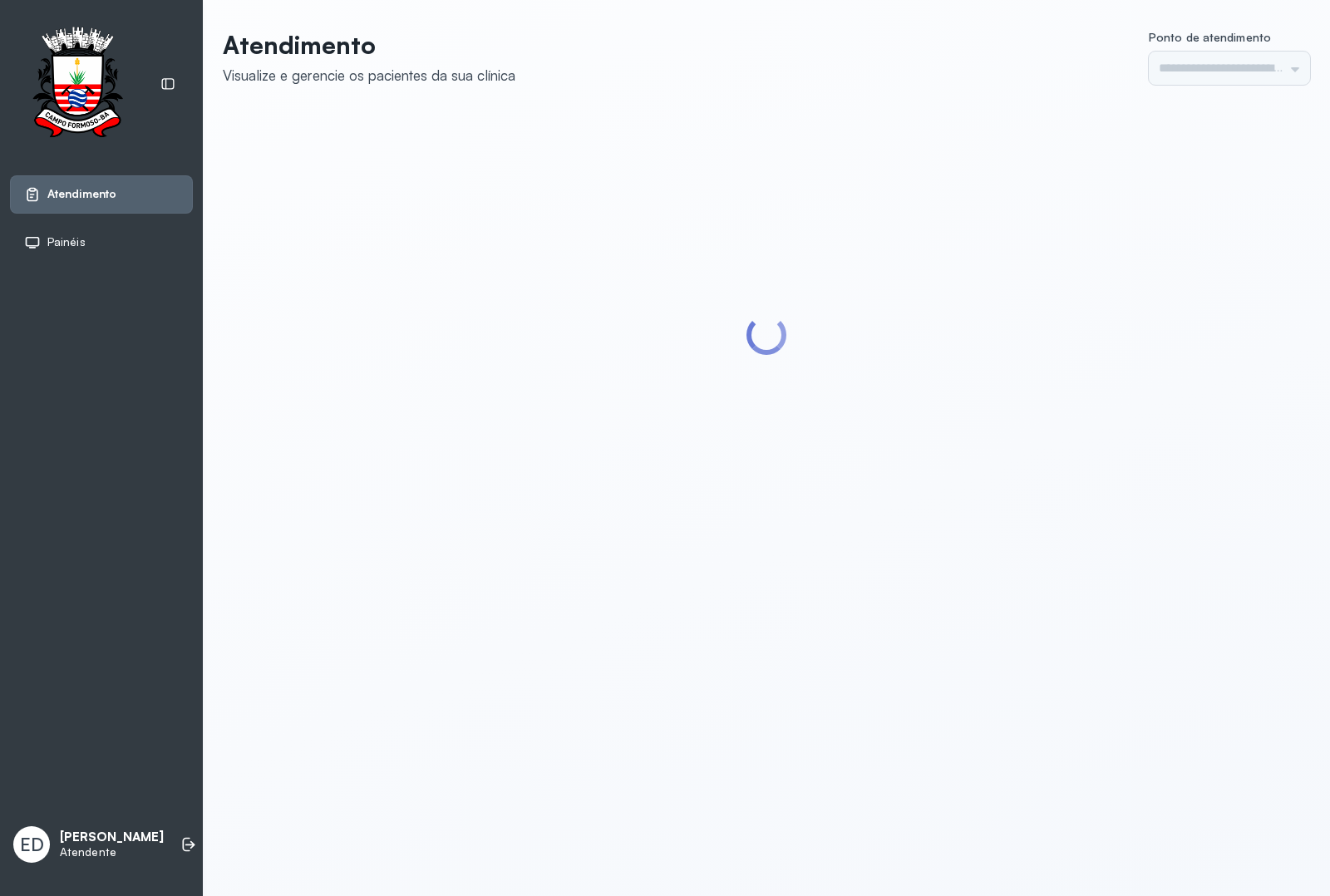
type input "*********"
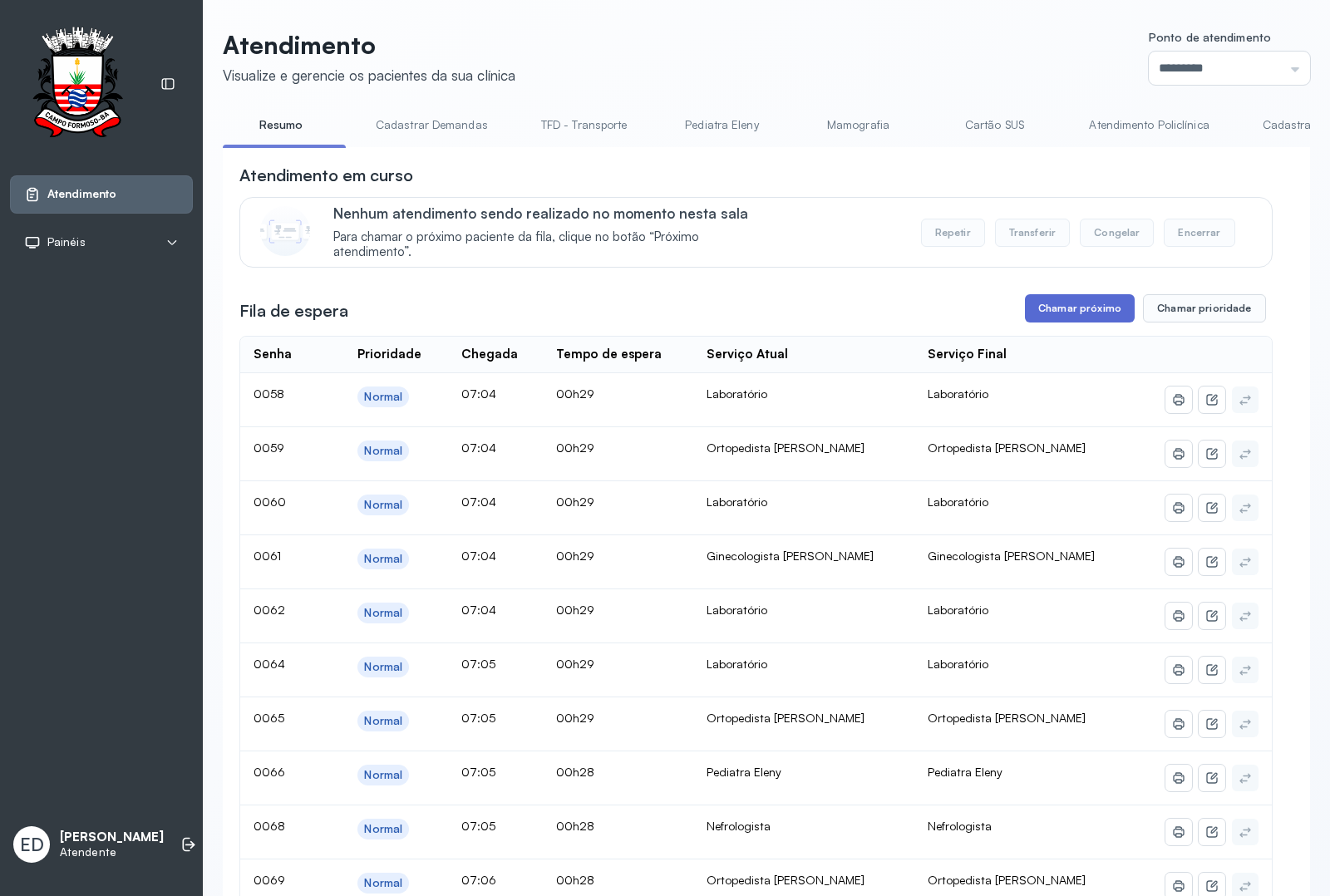
click at [1090, 314] on button "Chamar próximo" at bounding box center [1079, 309] width 109 height 29
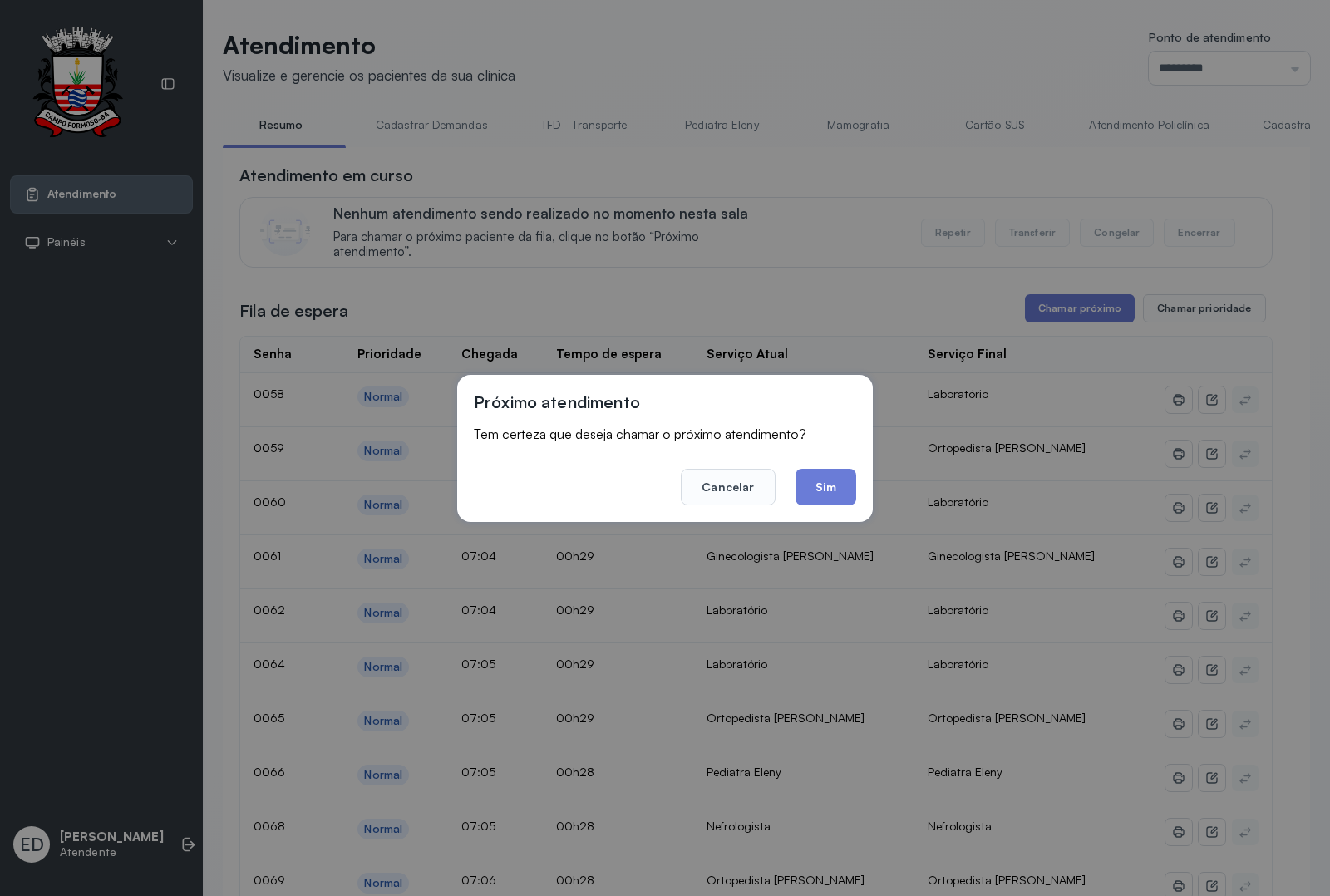
click at [844, 488] on button "Sim" at bounding box center [825, 487] width 61 height 36
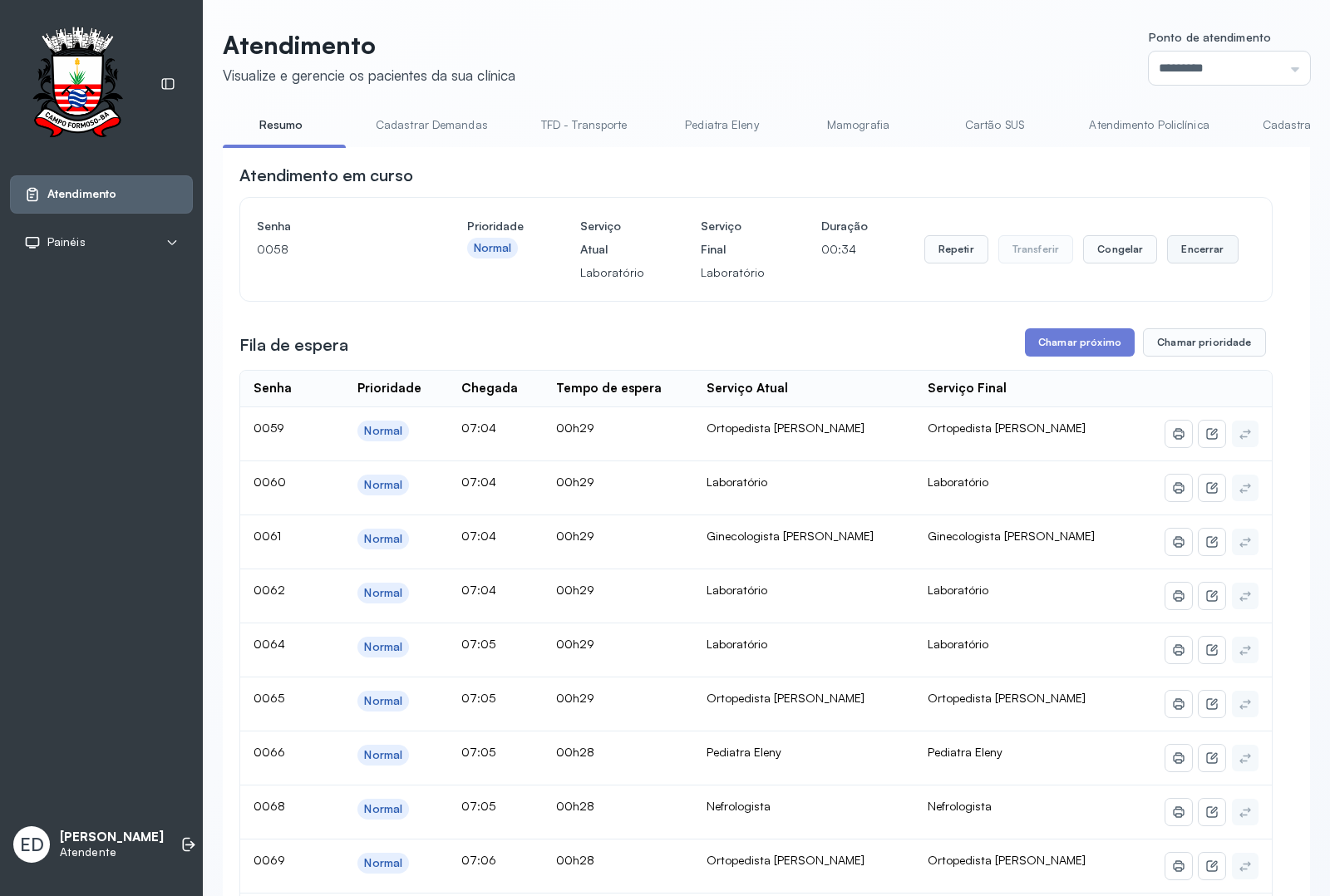
click at [1199, 244] on button "Encerrar" at bounding box center [1202, 249] width 70 height 29
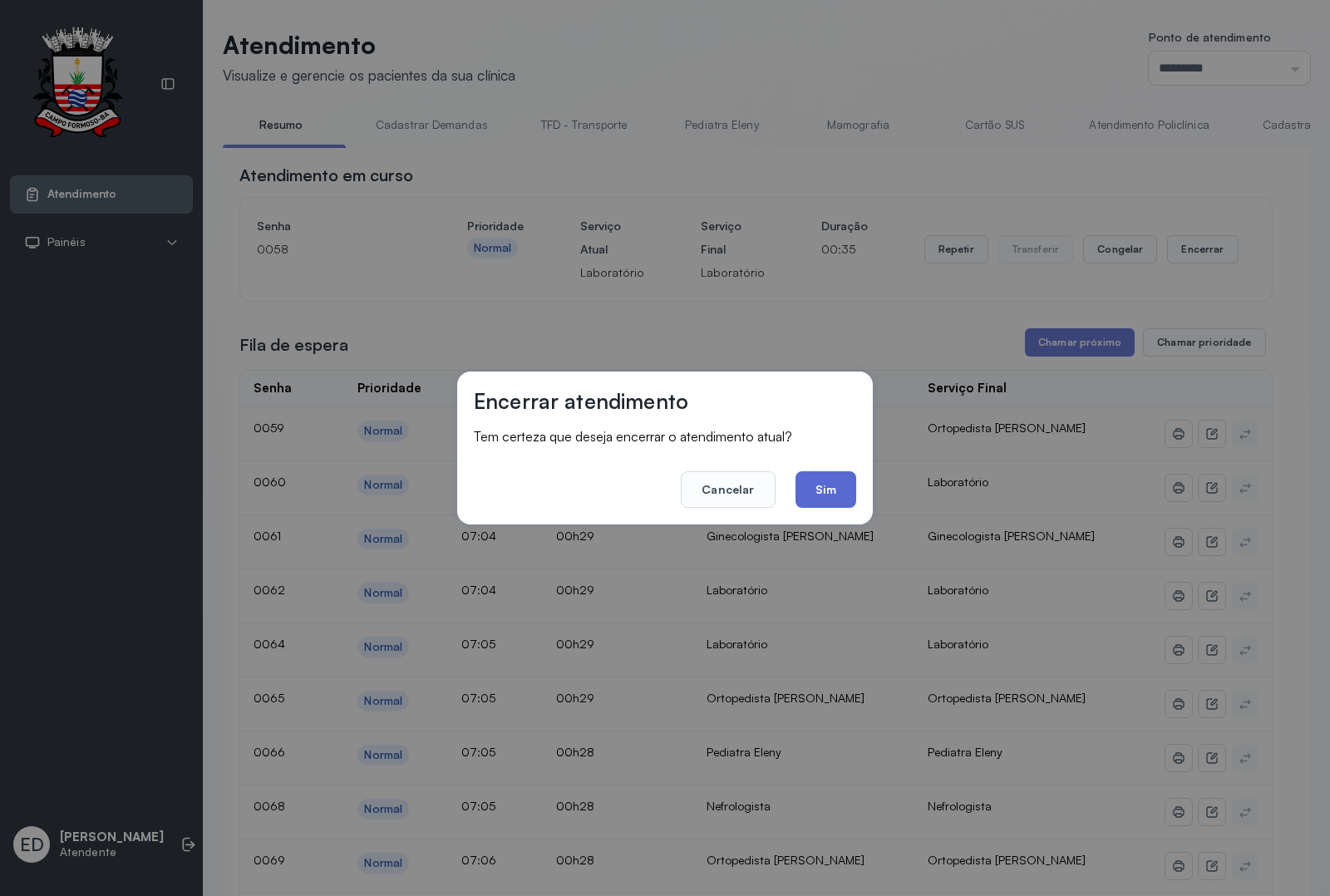
click at [814, 480] on button "Sim" at bounding box center [825, 489] width 61 height 36
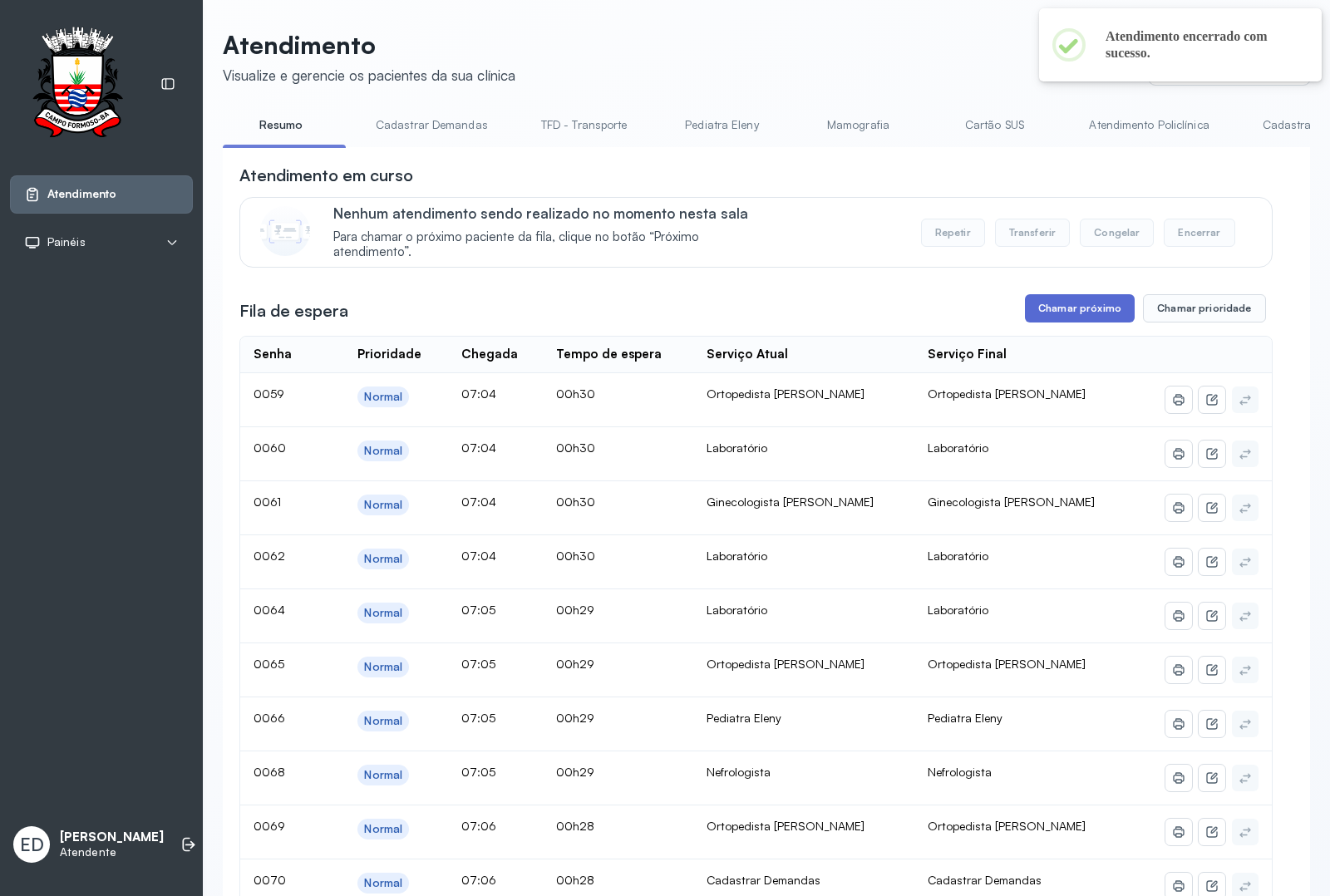
click at [1064, 310] on button "Chamar próximo" at bounding box center [1079, 309] width 109 height 29
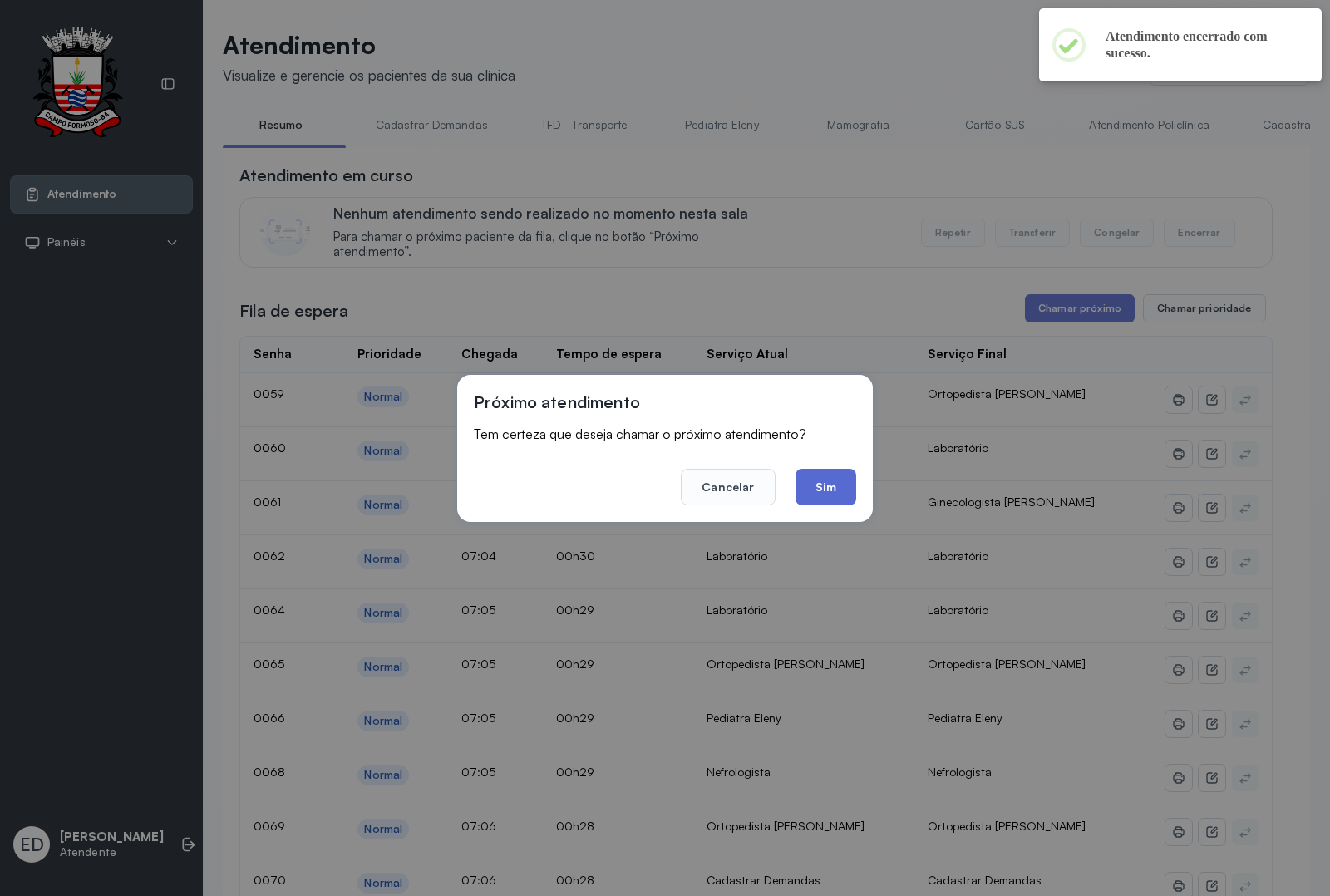
click at [821, 488] on button "Sim" at bounding box center [825, 487] width 61 height 36
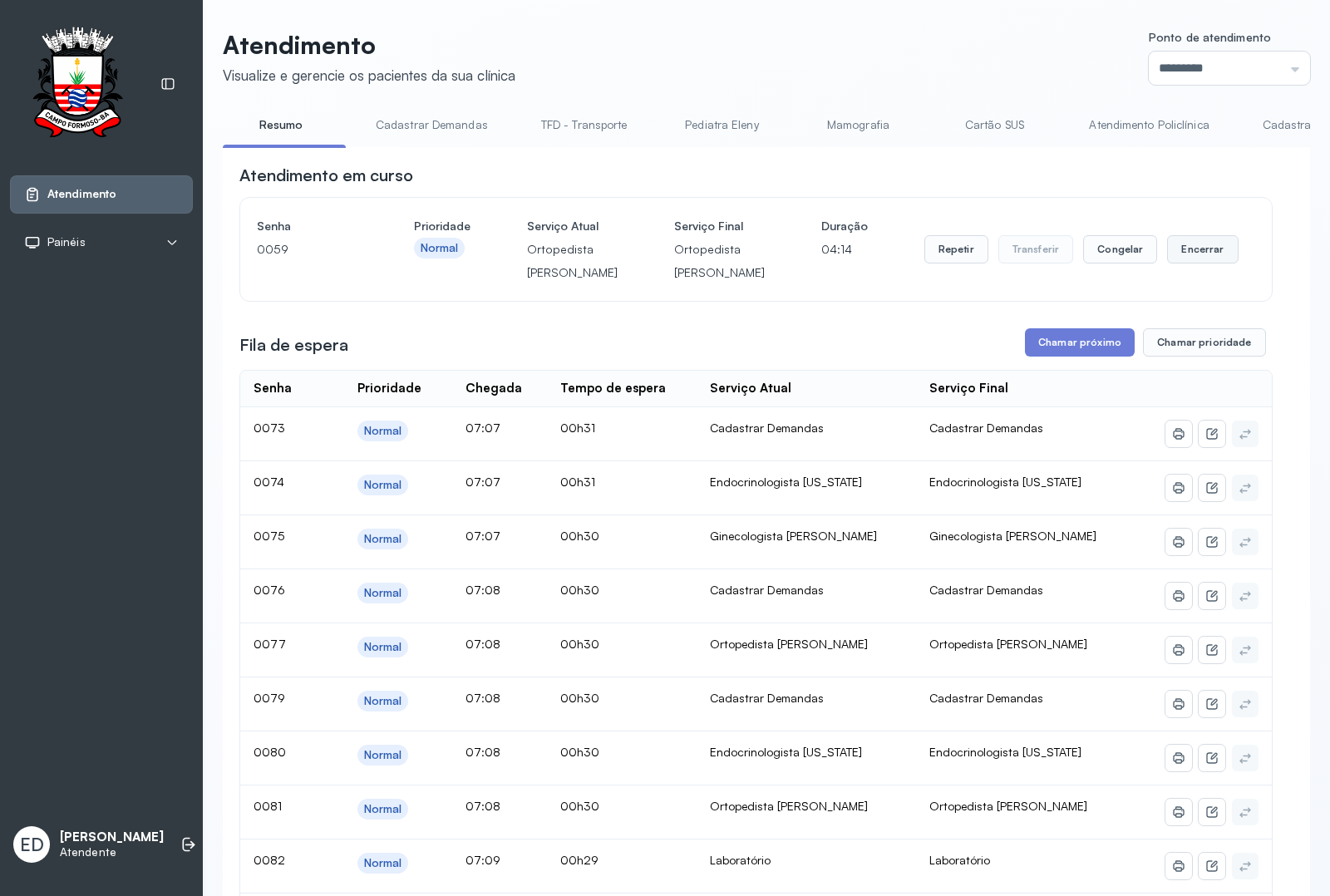
click at [1181, 253] on button "Encerrar" at bounding box center [1202, 249] width 70 height 29
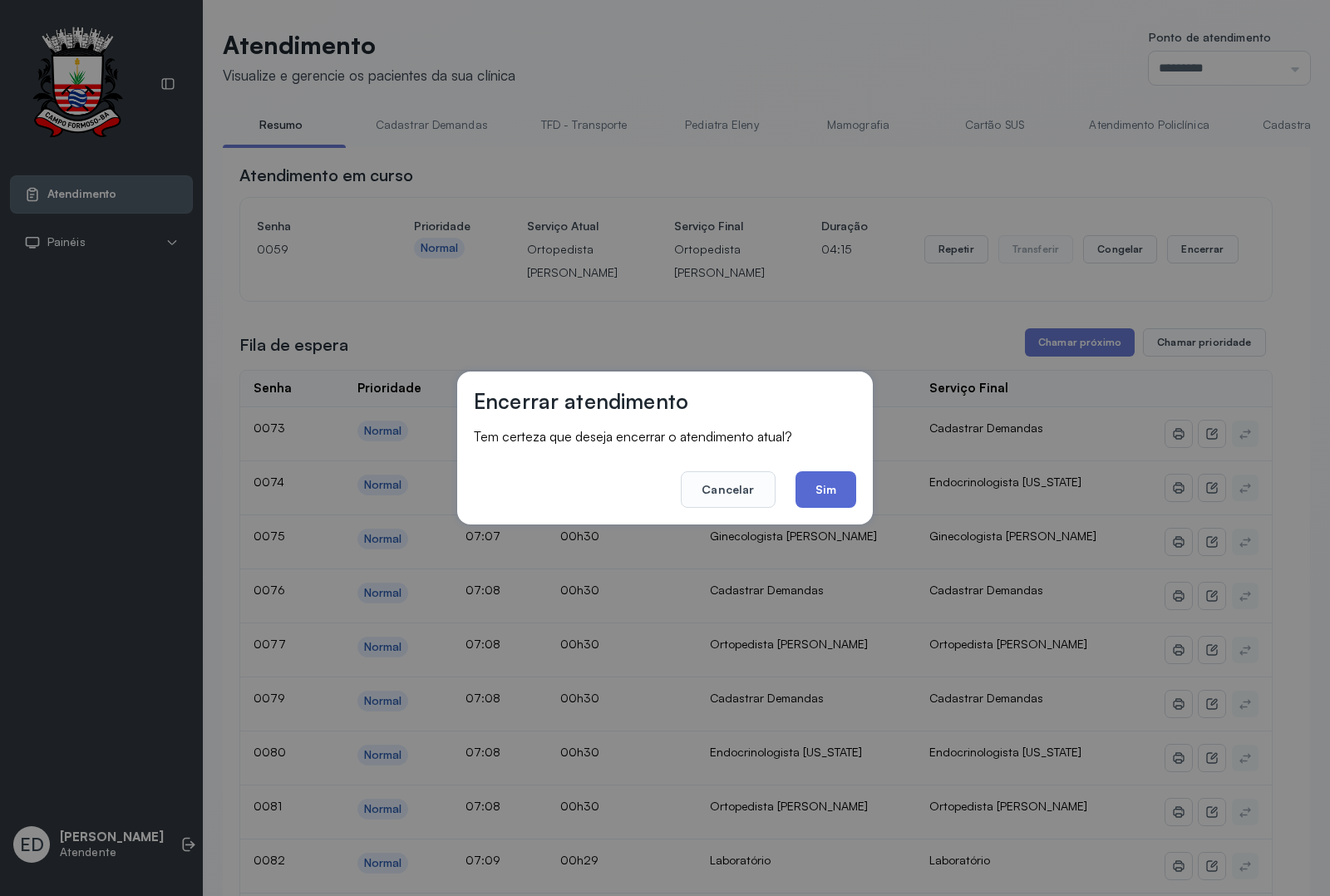
click at [817, 488] on button "Sim" at bounding box center [825, 489] width 61 height 36
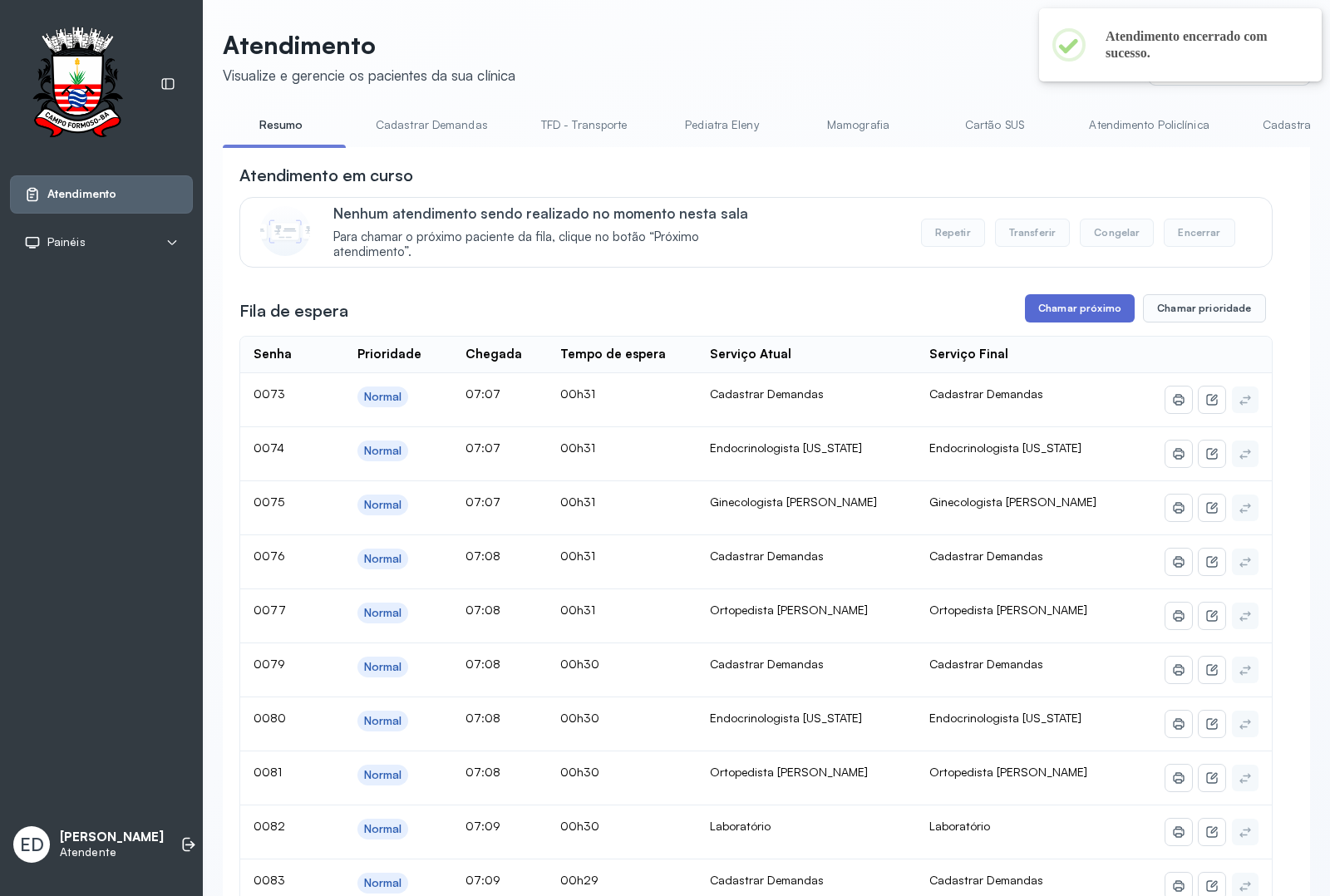
click at [1079, 308] on button "Chamar próximo" at bounding box center [1079, 309] width 109 height 29
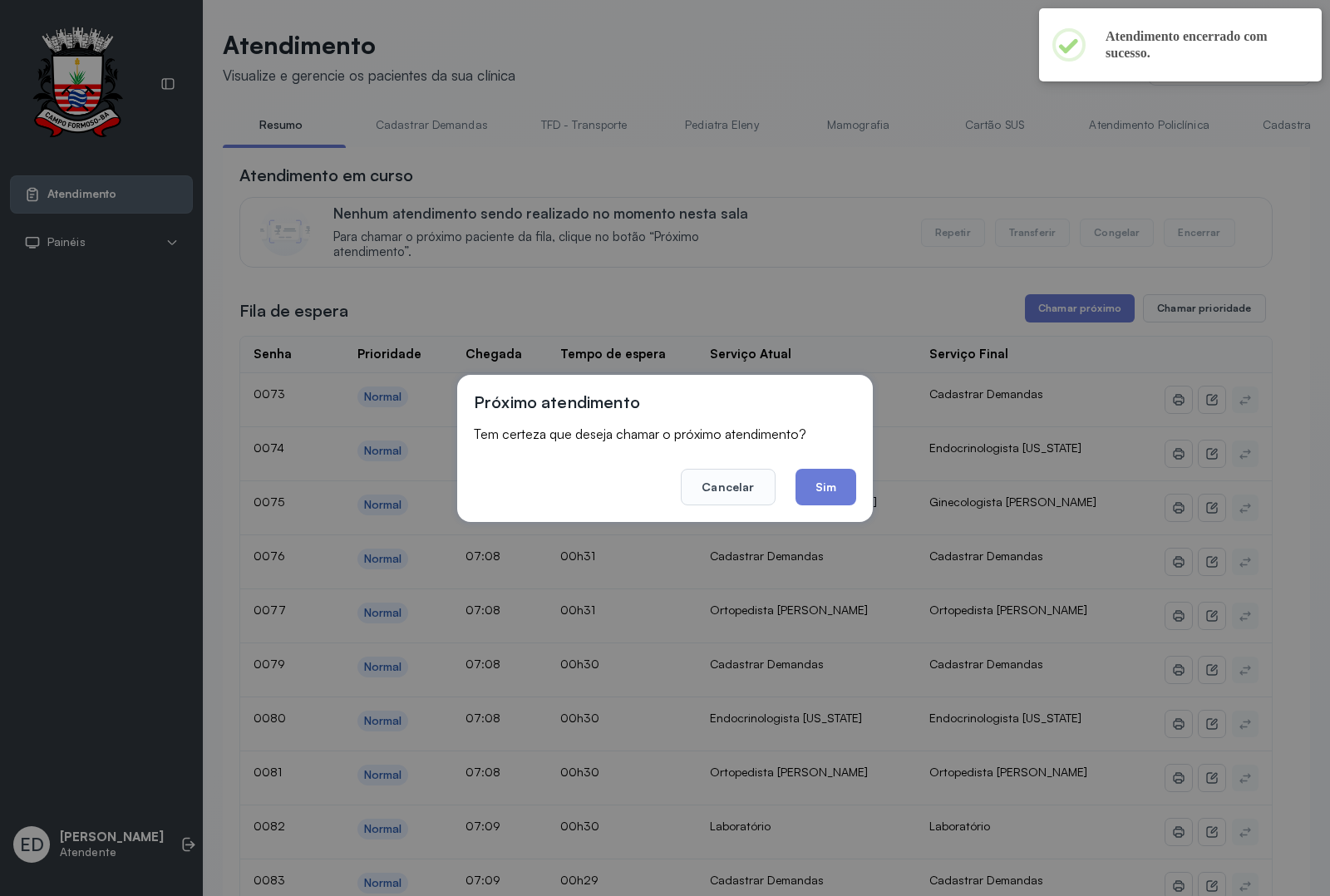
click at [836, 507] on div "Próximo atendimento Tem certeza que deseja chamar o próximo atendimento? Cancel…" at bounding box center [665, 448] width 415 height 148
click at [836, 482] on button "Sim" at bounding box center [825, 487] width 61 height 36
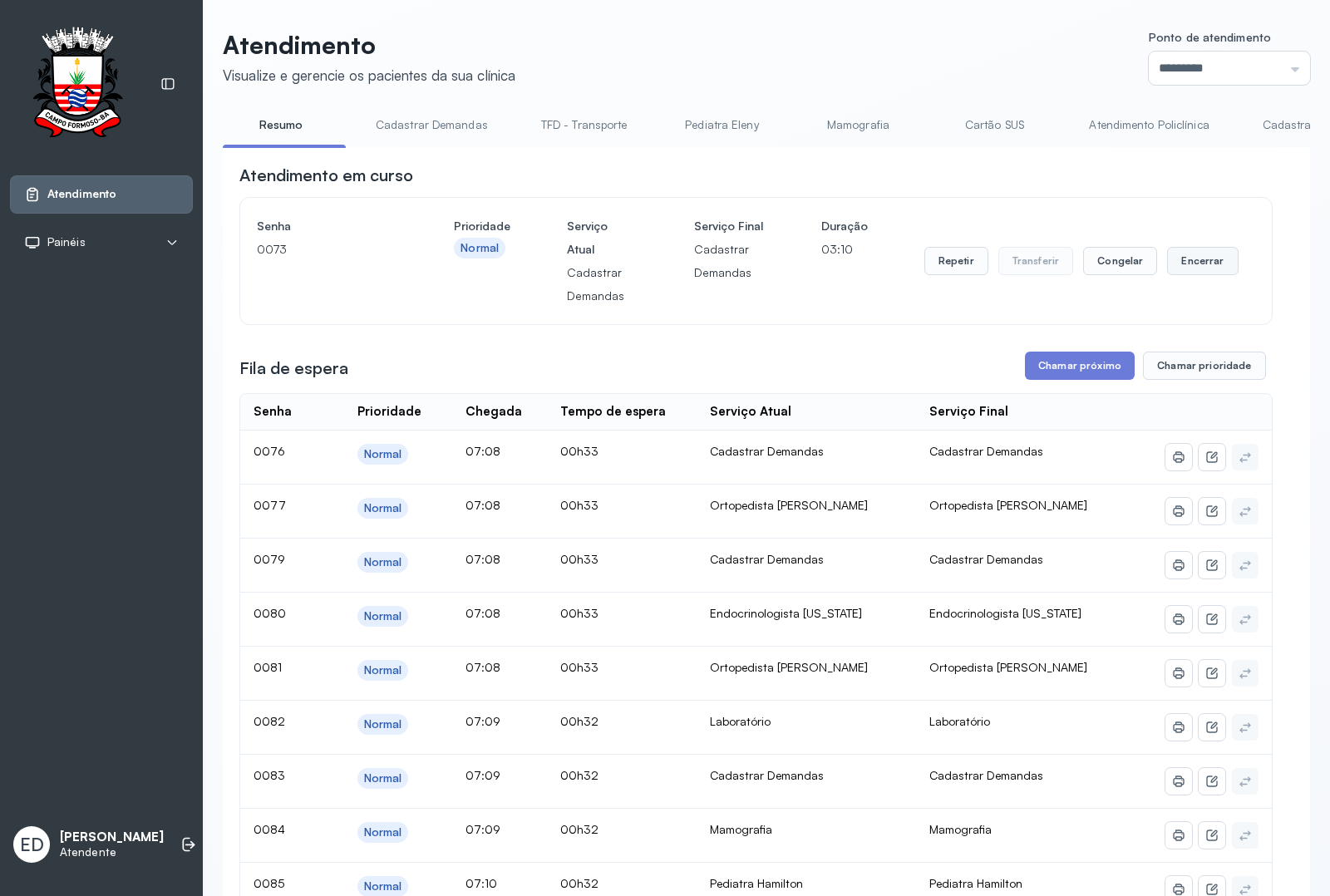
click at [1194, 265] on button "Encerrar" at bounding box center [1202, 261] width 70 height 29
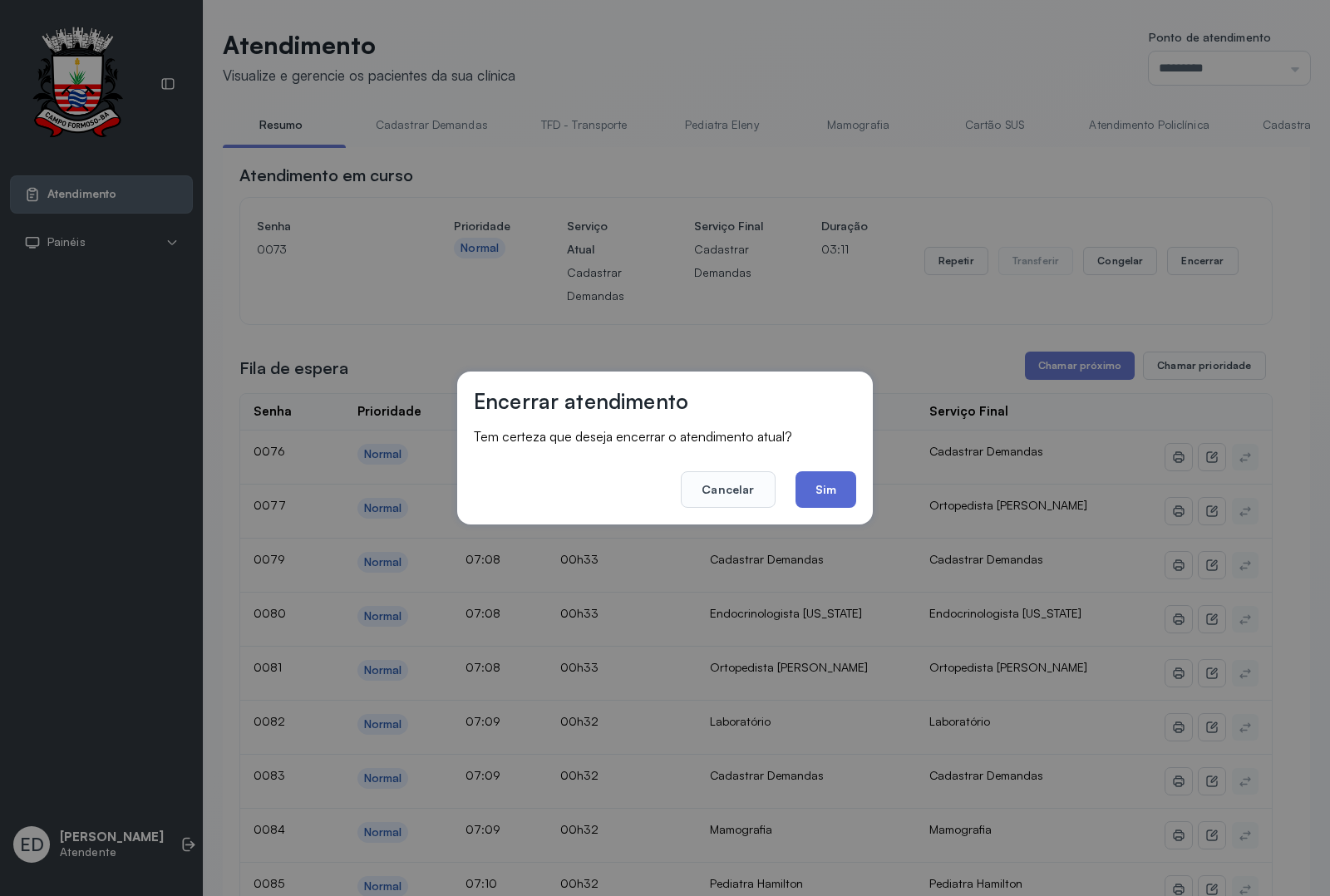
click at [840, 484] on button "Sim" at bounding box center [825, 489] width 61 height 36
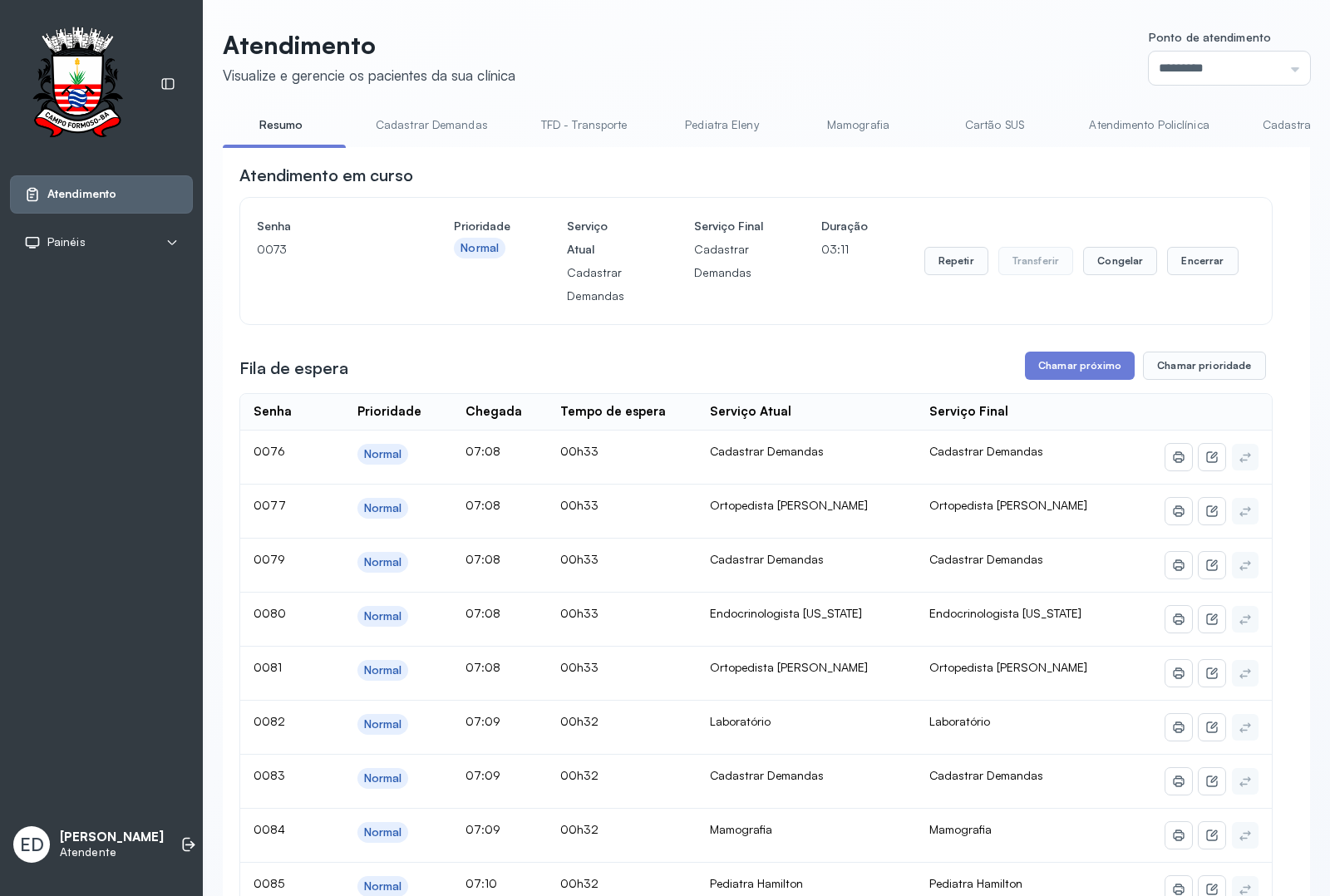
click at [807, 42] on header "Atendimento Visualize e gerencie os pacientes da sua clínica Ponto de atendimen…" at bounding box center [766, 57] width 1087 height 55
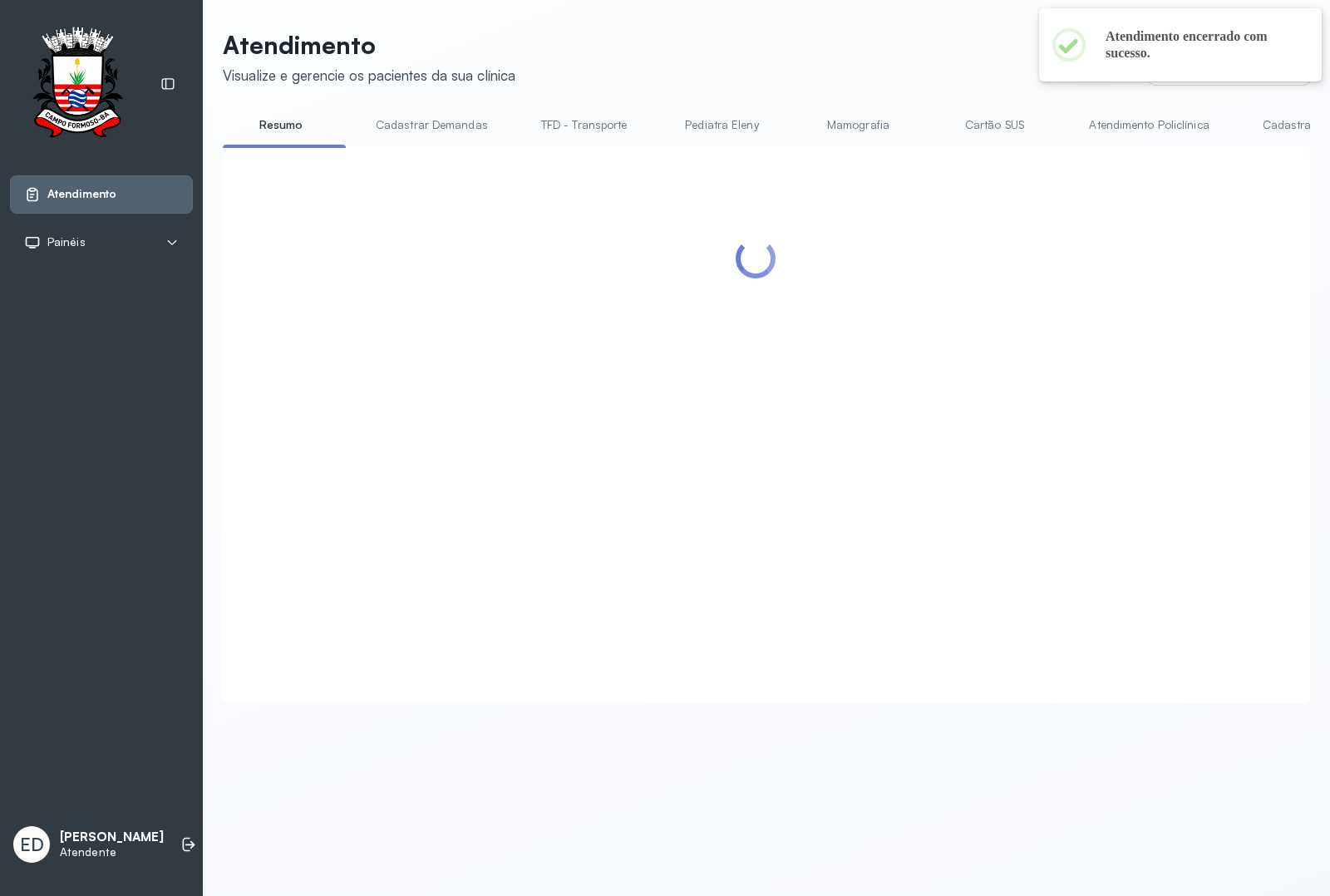
click at [807, 42] on header "Atendimento Visualize e gerencie os pacientes da sua clínica Ponto de atendimen…" at bounding box center [766, 57] width 1087 height 55
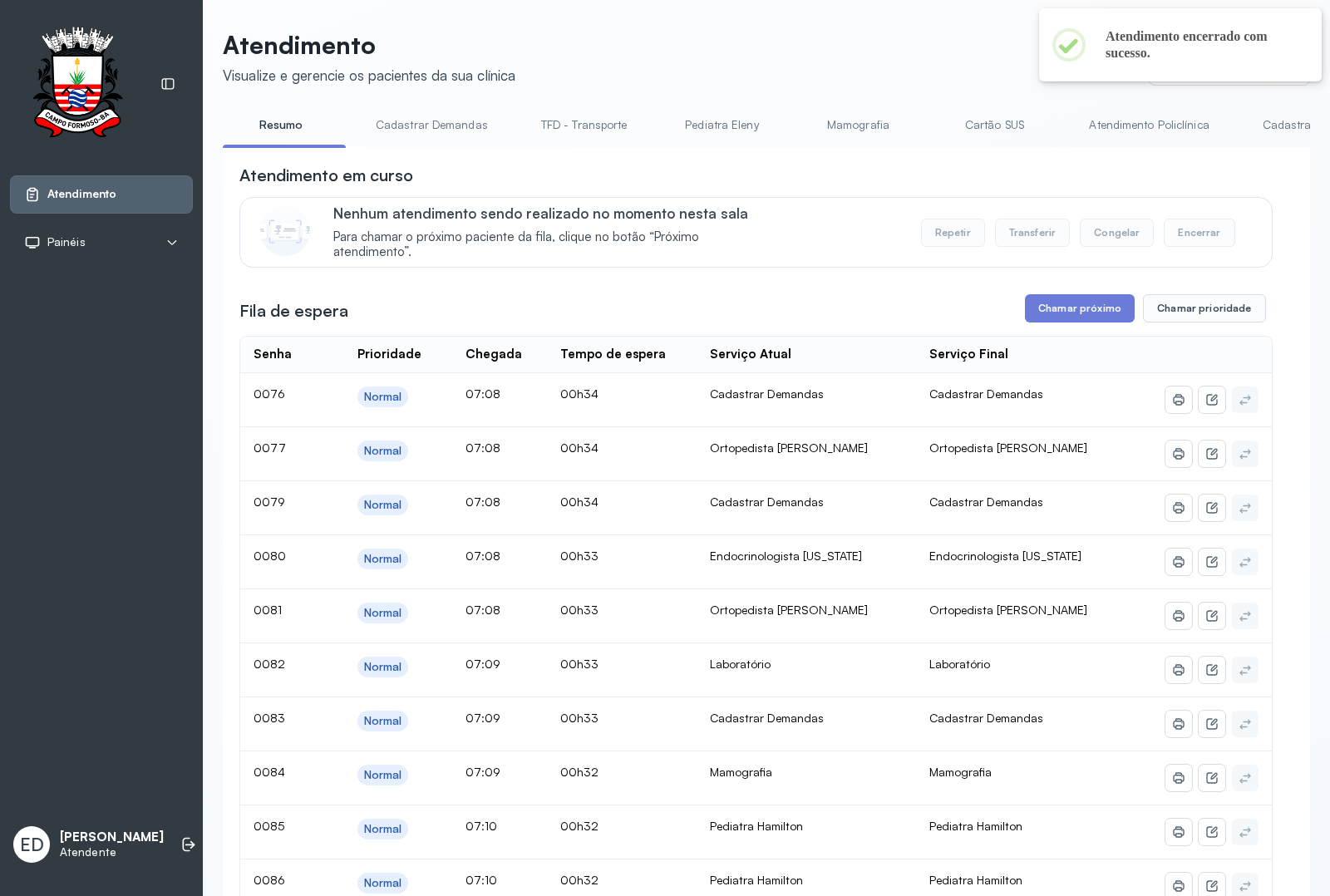
click at [875, 47] on header "Atendimento Visualize e gerencie os pacientes da sua clínica Ponto de atendimen…" at bounding box center [766, 57] width 1087 height 55
click at [1061, 316] on button "Chamar próximo" at bounding box center [1079, 309] width 109 height 29
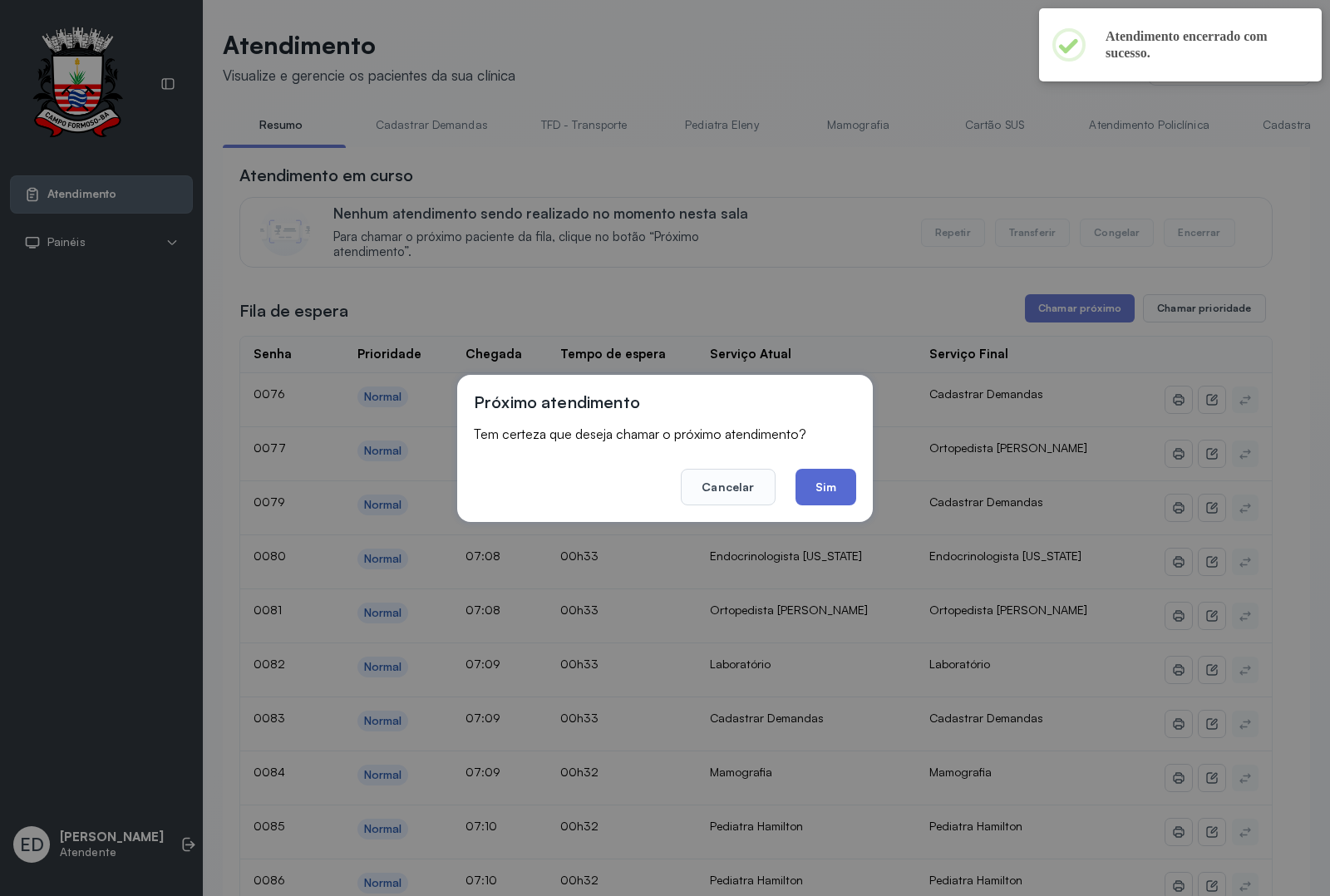
click at [814, 482] on button "Sim" at bounding box center [825, 487] width 61 height 36
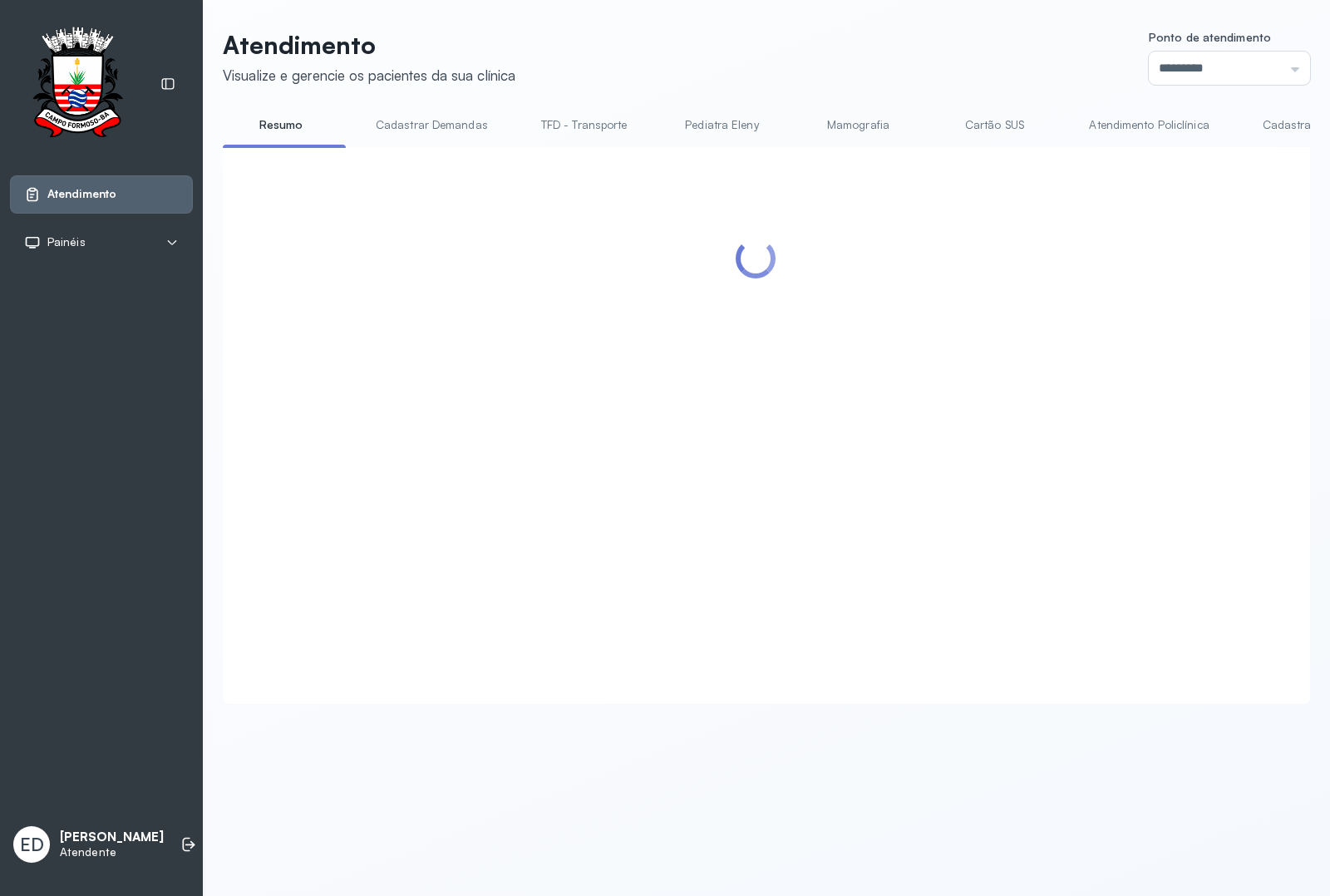
click at [842, 26] on div "Atendimento Visualize e gerencie os pacientes da sua clínica Ponto de atendimen…" at bounding box center [766, 375] width 1127 height 750
click at [924, 25] on div "Atendimento Visualize e gerencie os pacientes da sua clínica Ponto de atendimen…" at bounding box center [766, 375] width 1127 height 750
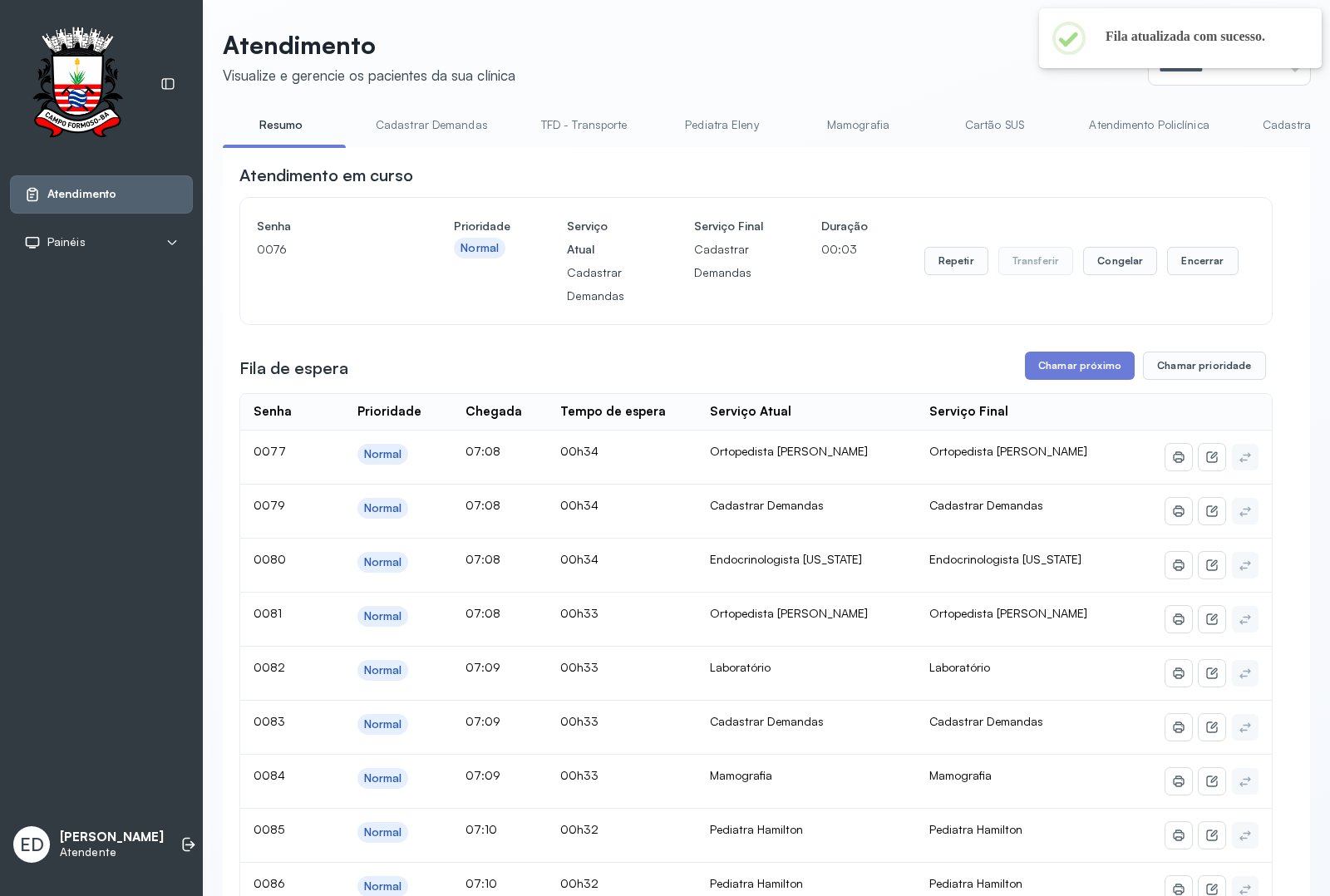
click at [886, 44] on header "Atendimento Visualize e gerencie os pacientes da sua clínica Ponto de atendimen…" at bounding box center [766, 57] width 1087 height 55
click at [1058, 370] on button "Chamar próximo" at bounding box center [1079, 366] width 109 height 29
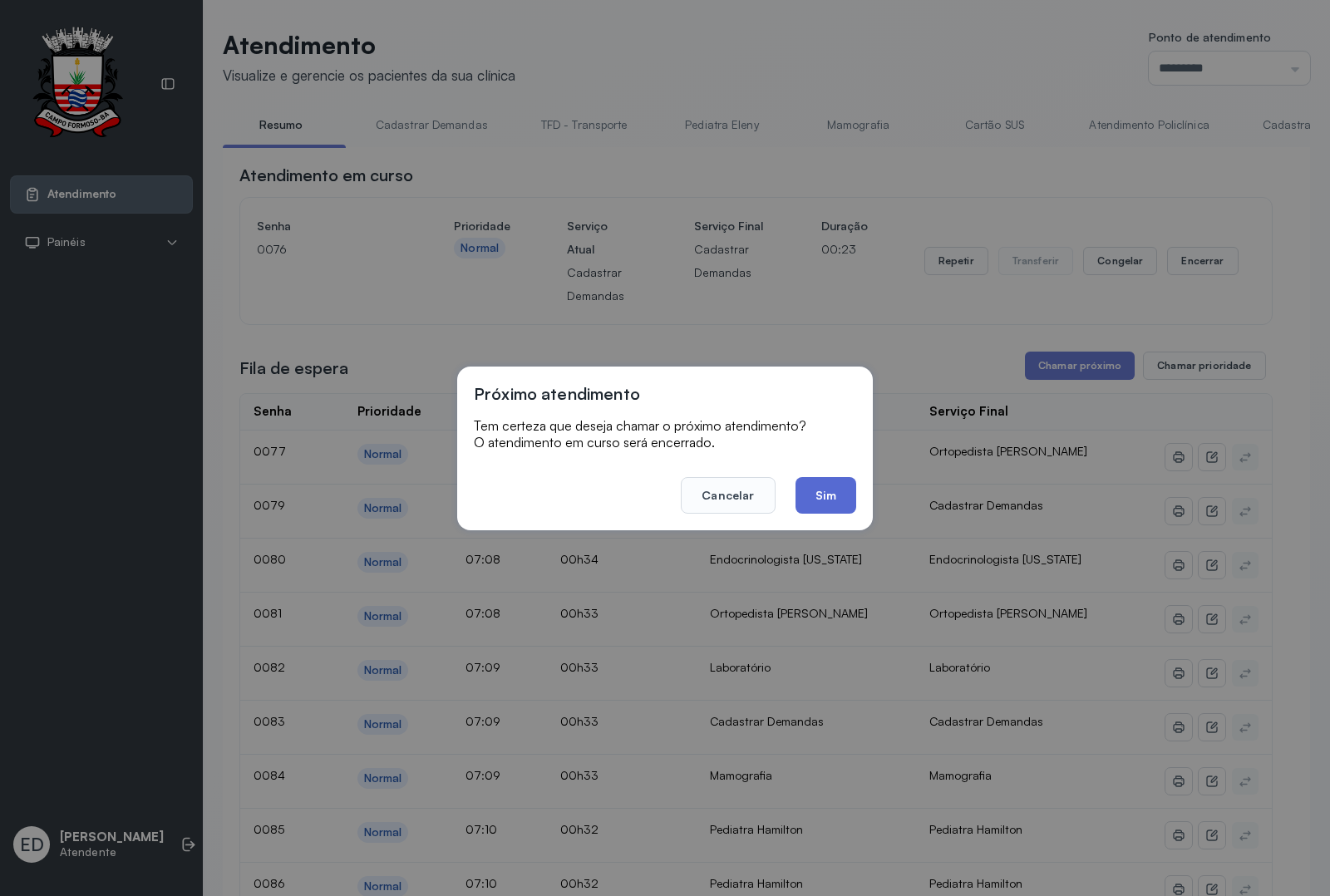
drag, startPoint x: 847, startPoint y: 485, endPoint x: 836, endPoint y: 493, distance: 13.6
click at [847, 487] on button "Sim" at bounding box center [825, 495] width 61 height 36
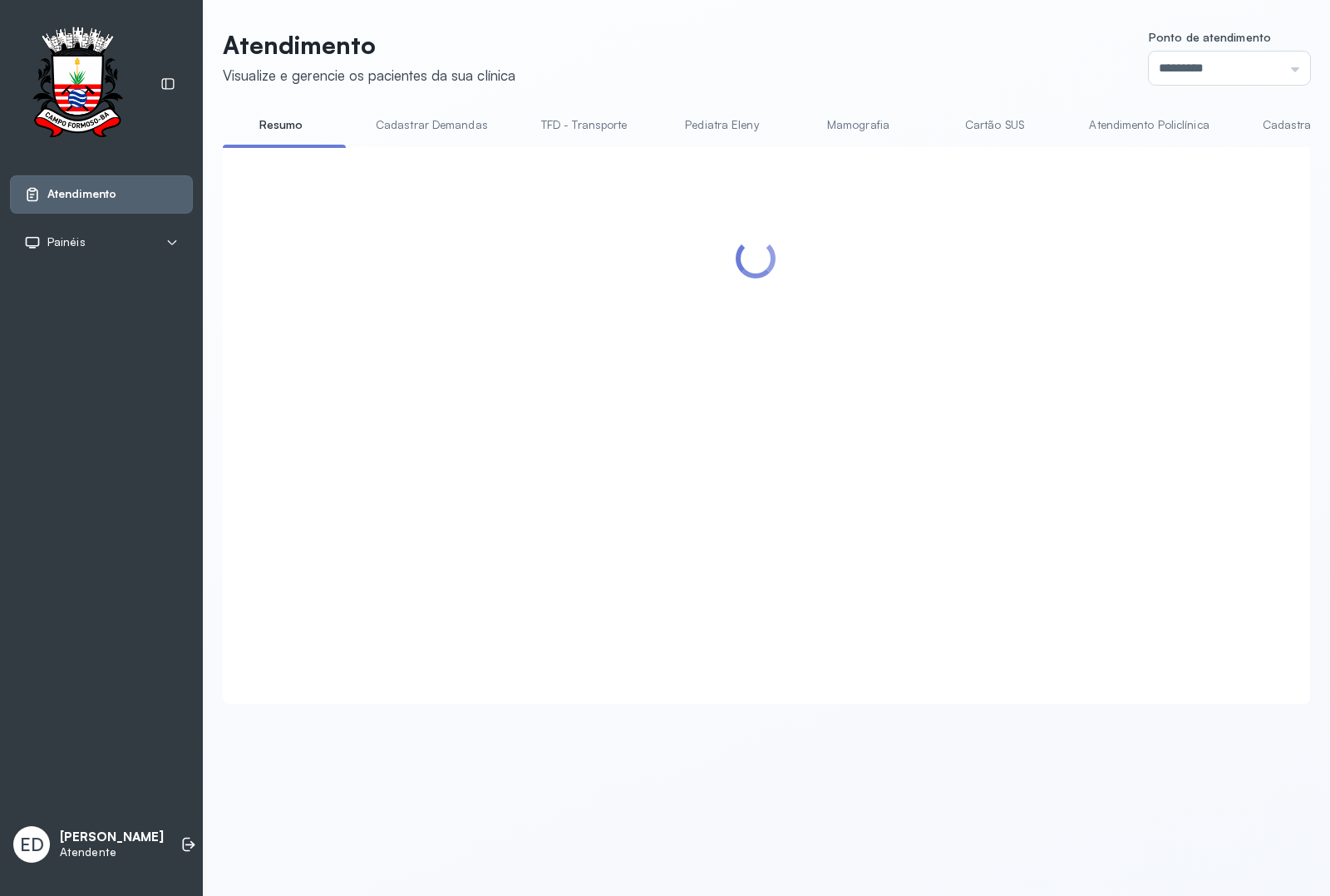
click at [733, 50] on header "Atendimento Visualize e gerencie os pacientes da sua clínica Ponto de atendimen…" at bounding box center [766, 57] width 1087 height 55
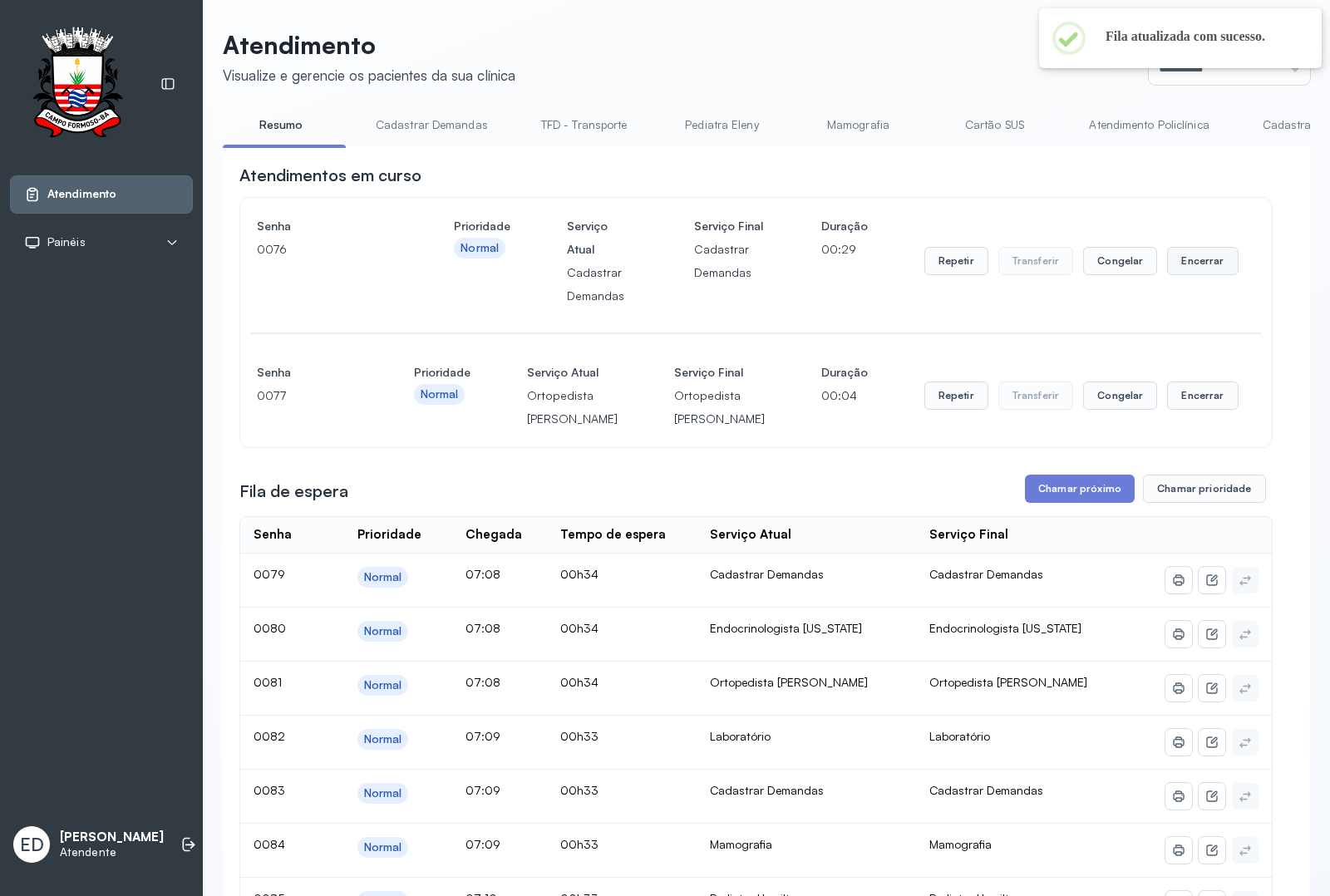
click at [1199, 266] on button "Encerrar" at bounding box center [1202, 261] width 70 height 29
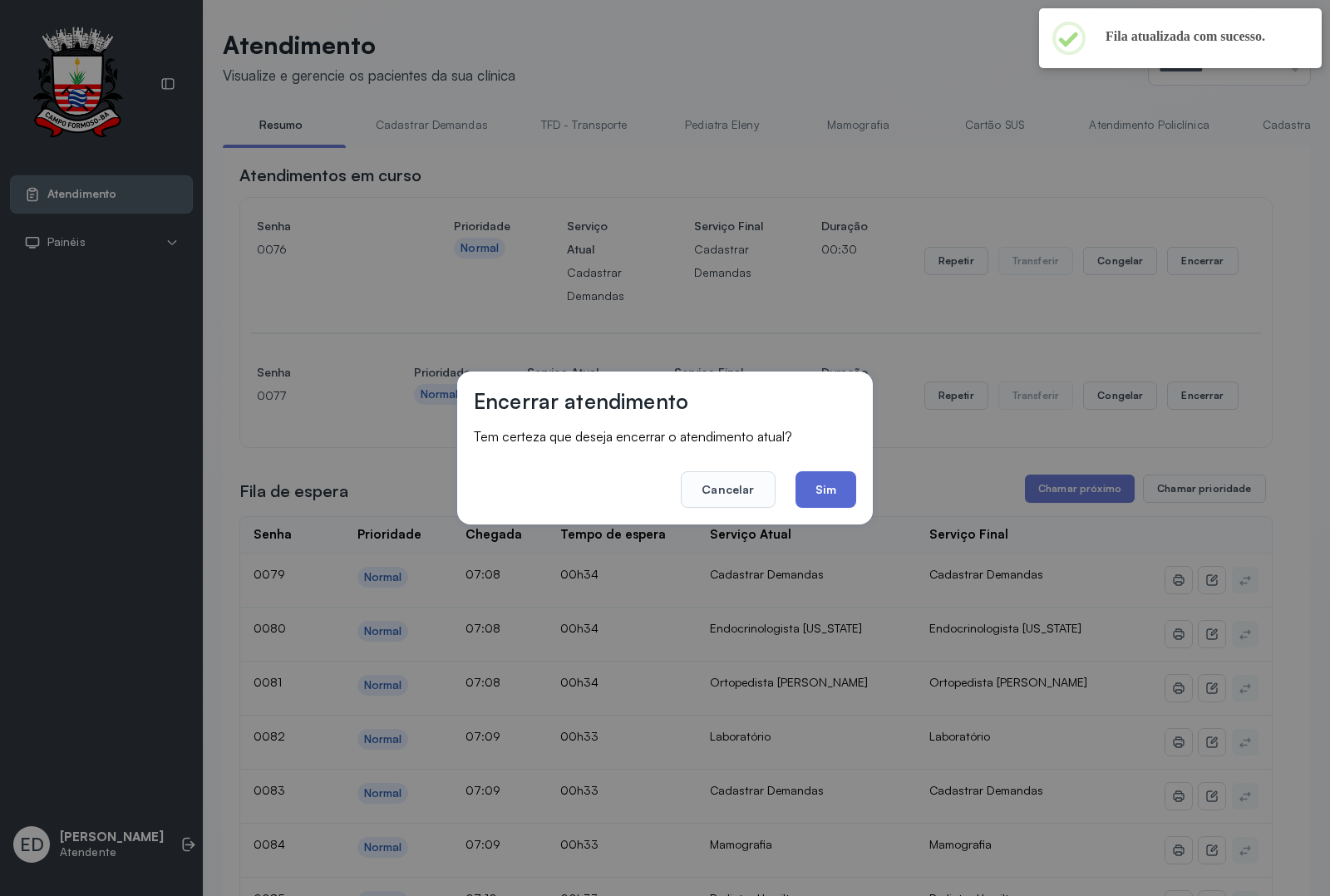
click at [821, 479] on button "Sim" at bounding box center [825, 489] width 61 height 36
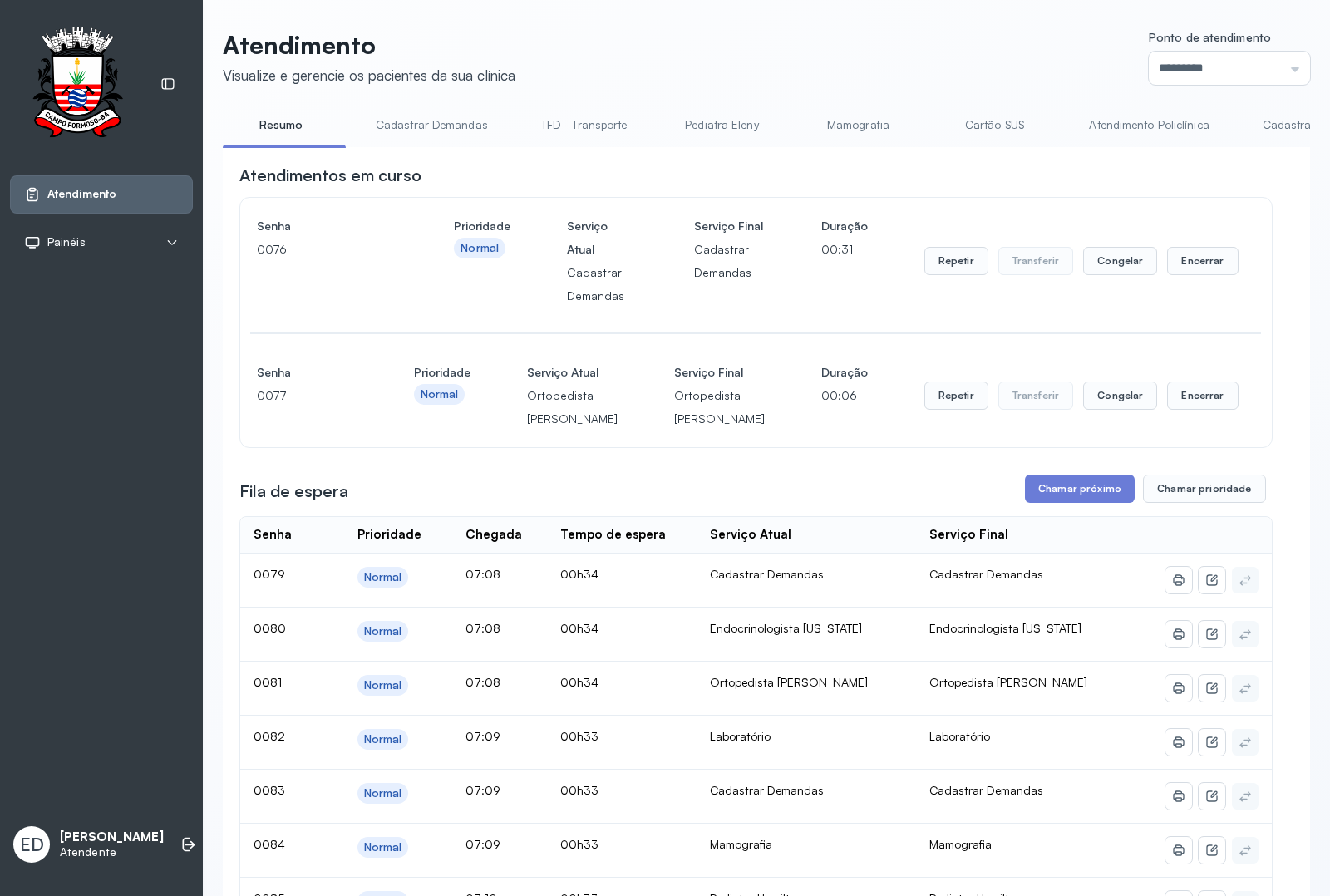
click at [847, 44] on header "Atendimento Visualize e gerencie os pacientes da sua clínica Ponto de atendimen…" at bounding box center [766, 57] width 1087 height 55
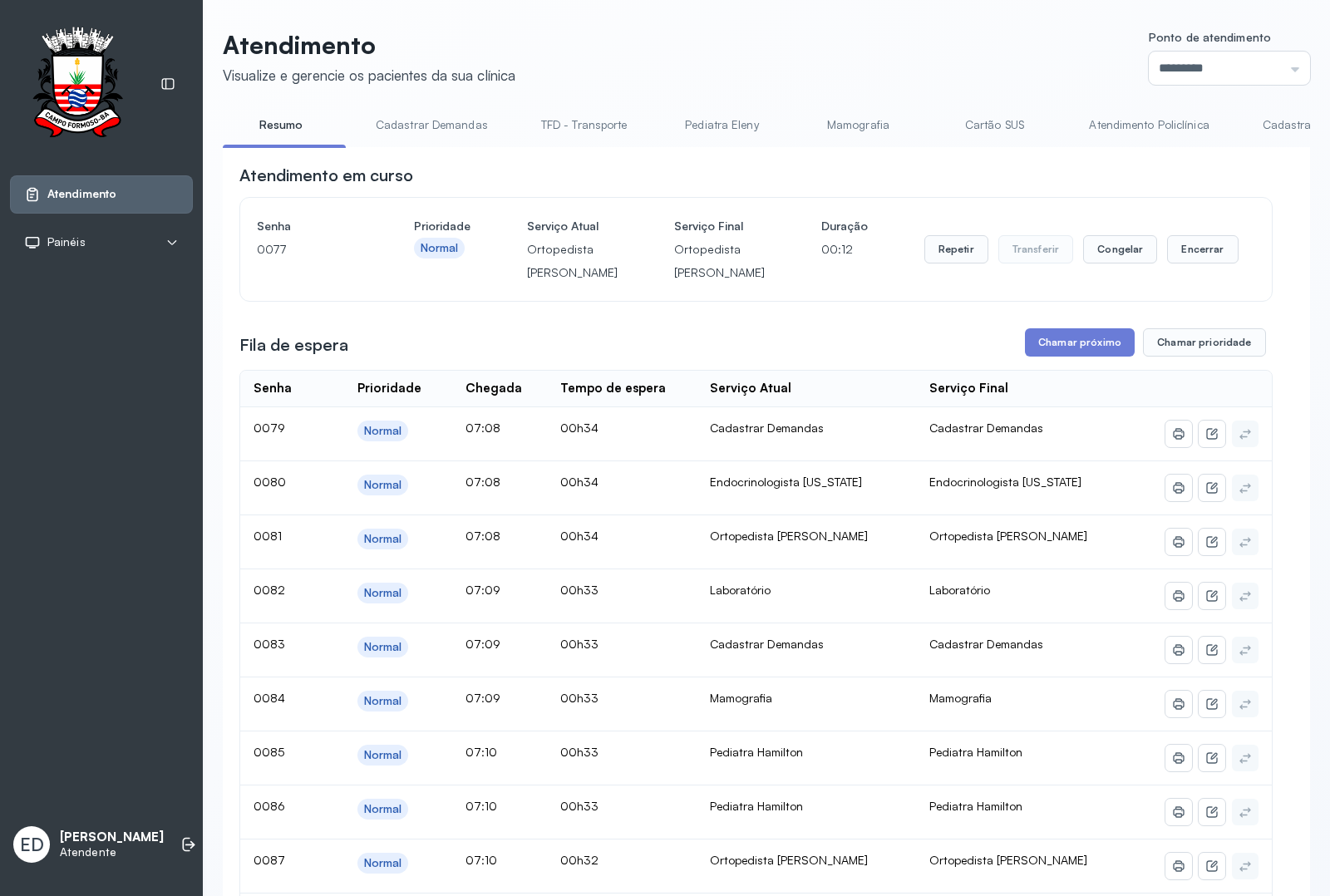
drag, startPoint x: 905, startPoint y: 95, endPoint x: 908, endPoint y: 80, distance: 15.3
click at [1203, 259] on button "Encerrar" at bounding box center [1202, 249] width 70 height 29
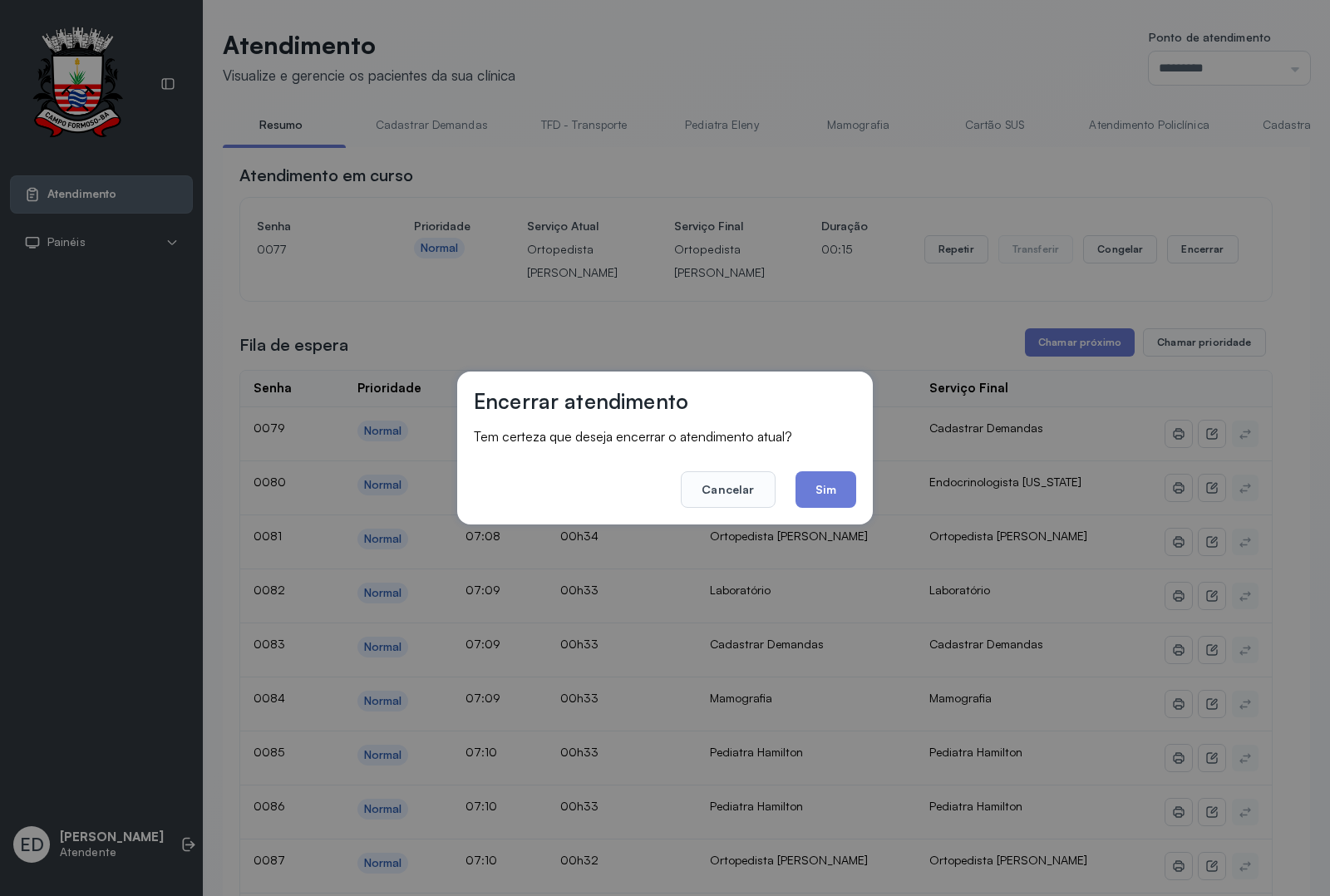
click at [814, 496] on button "Sim" at bounding box center [825, 489] width 61 height 36
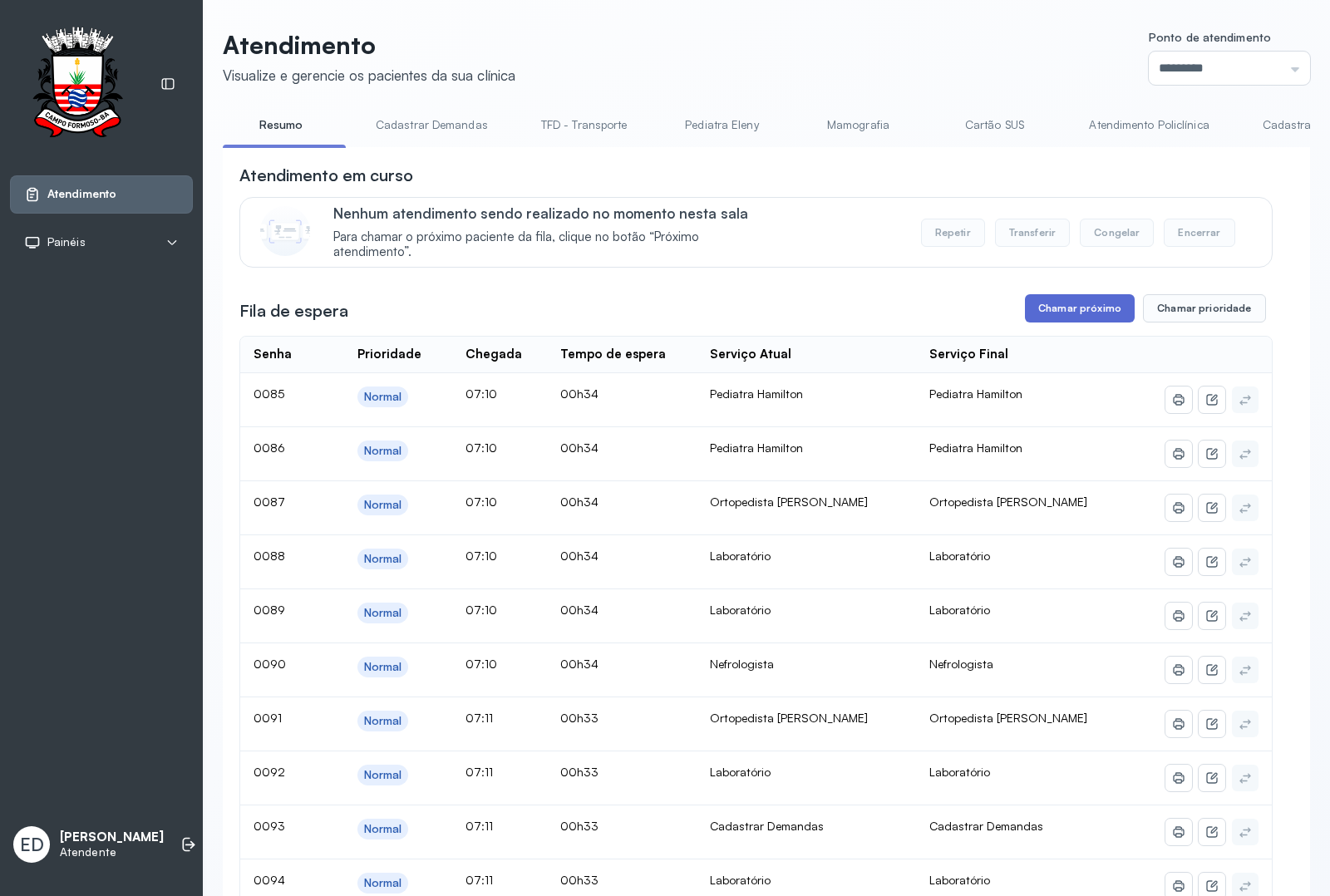
click at [1082, 323] on button "Chamar próximo" at bounding box center [1079, 309] width 109 height 29
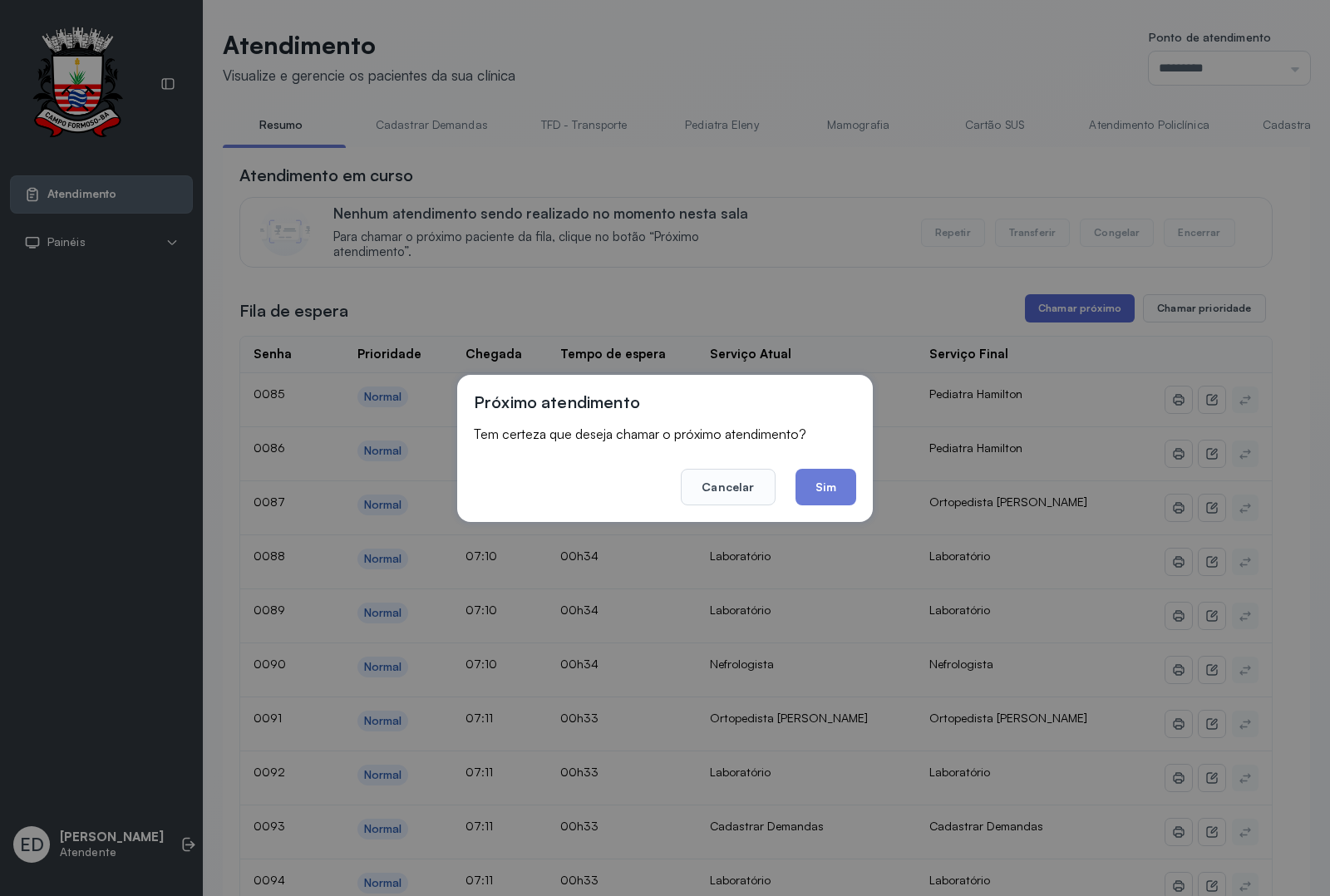
click at [814, 474] on button "Sim" at bounding box center [825, 487] width 61 height 36
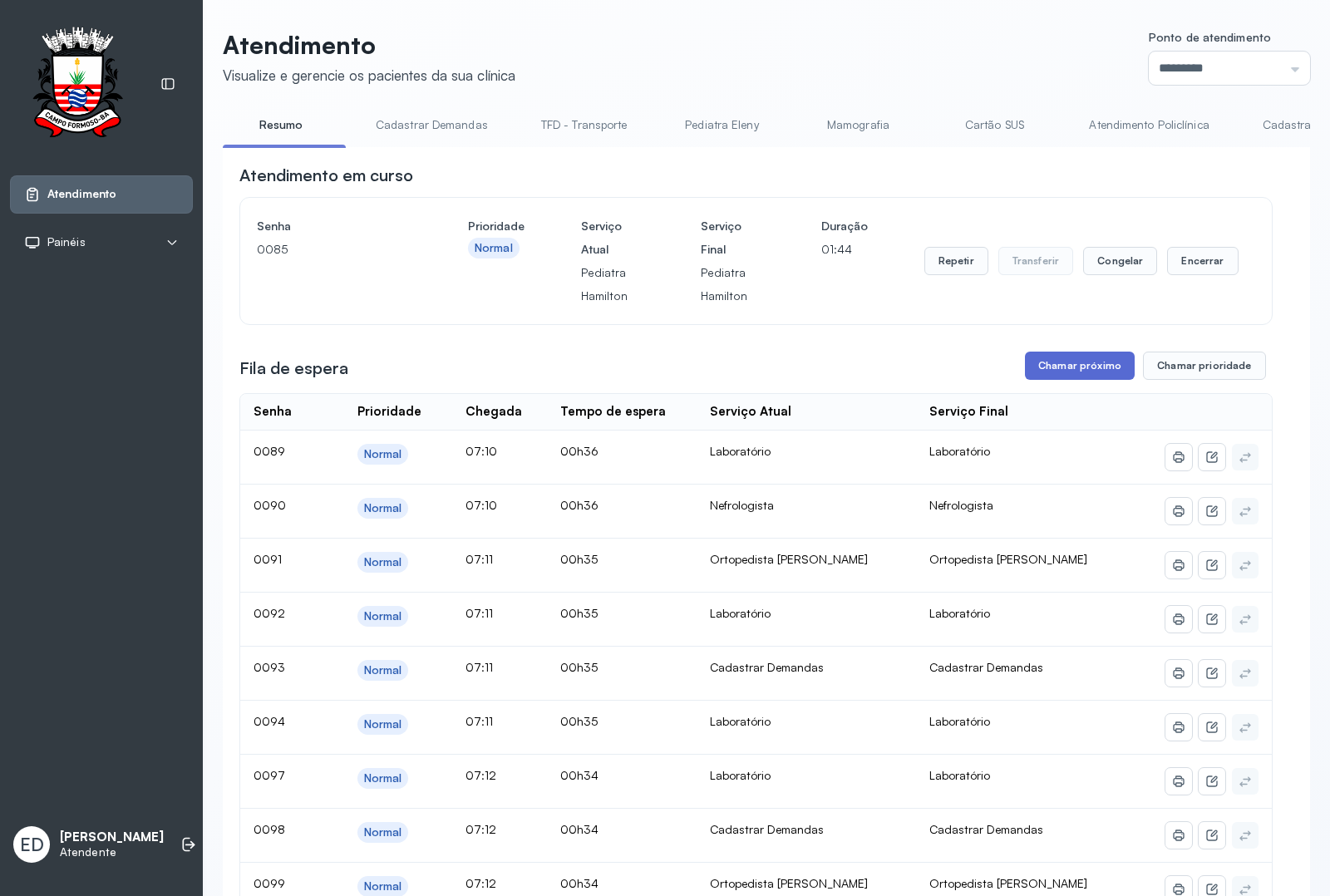
click at [1091, 368] on button "Chamar próximo" at bounding box center [1079, 366] width 109 height 29
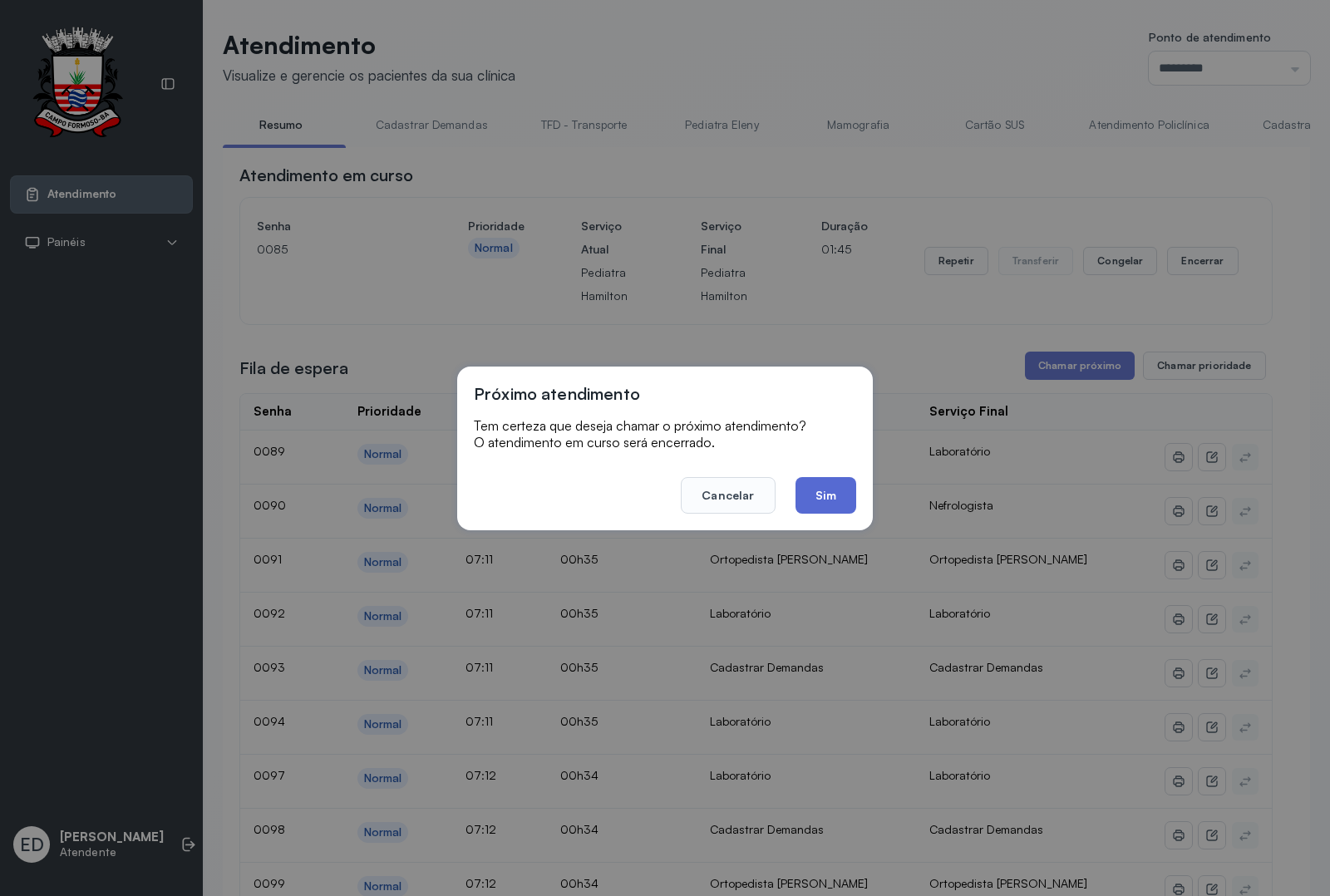
click at [810, 494] on button "Sim" at bounding box center [825, 495] width 61 height 36
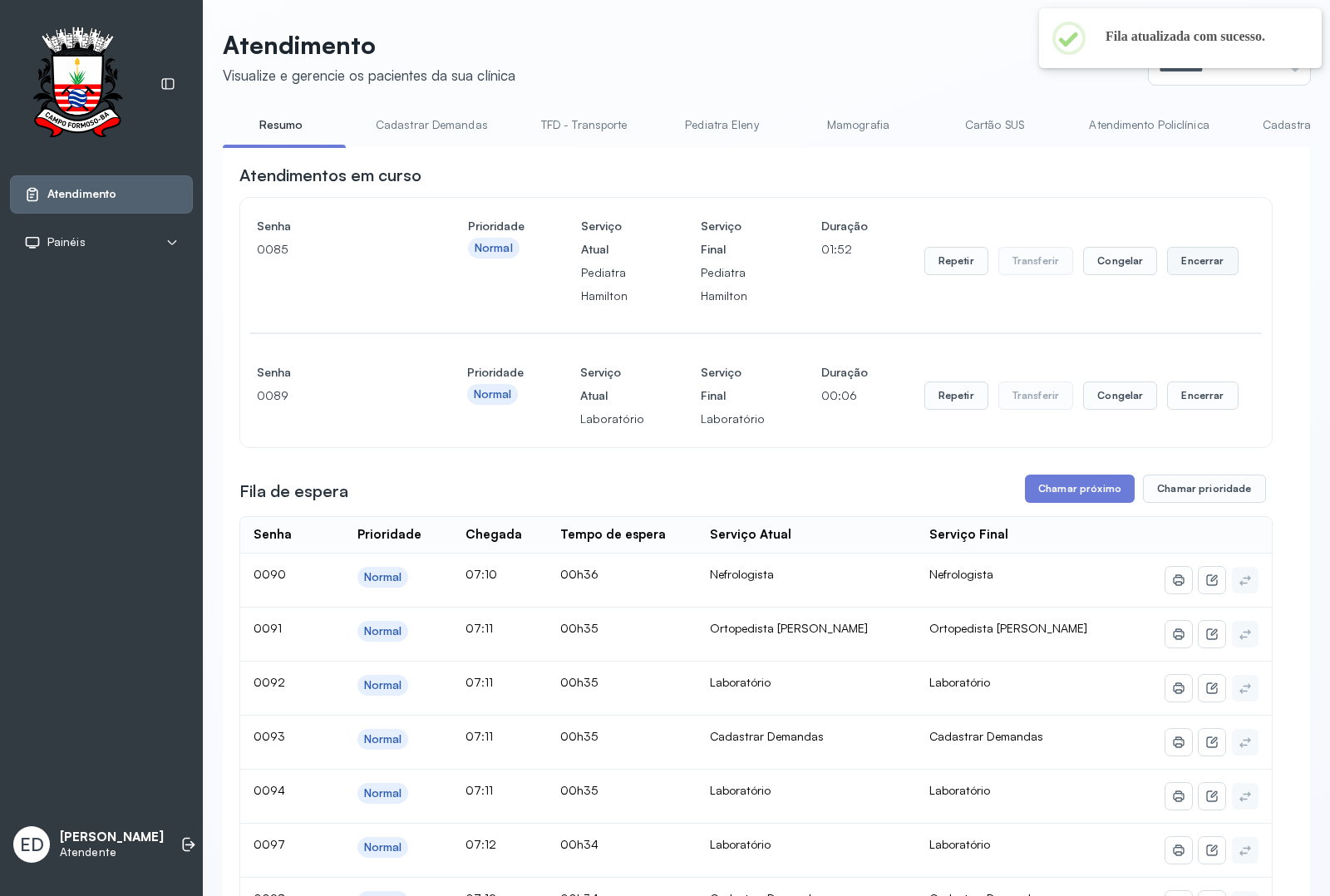
click at [1167, 271] on button "Encerrar" at bounding box center [1202, 261] width 70 height 29
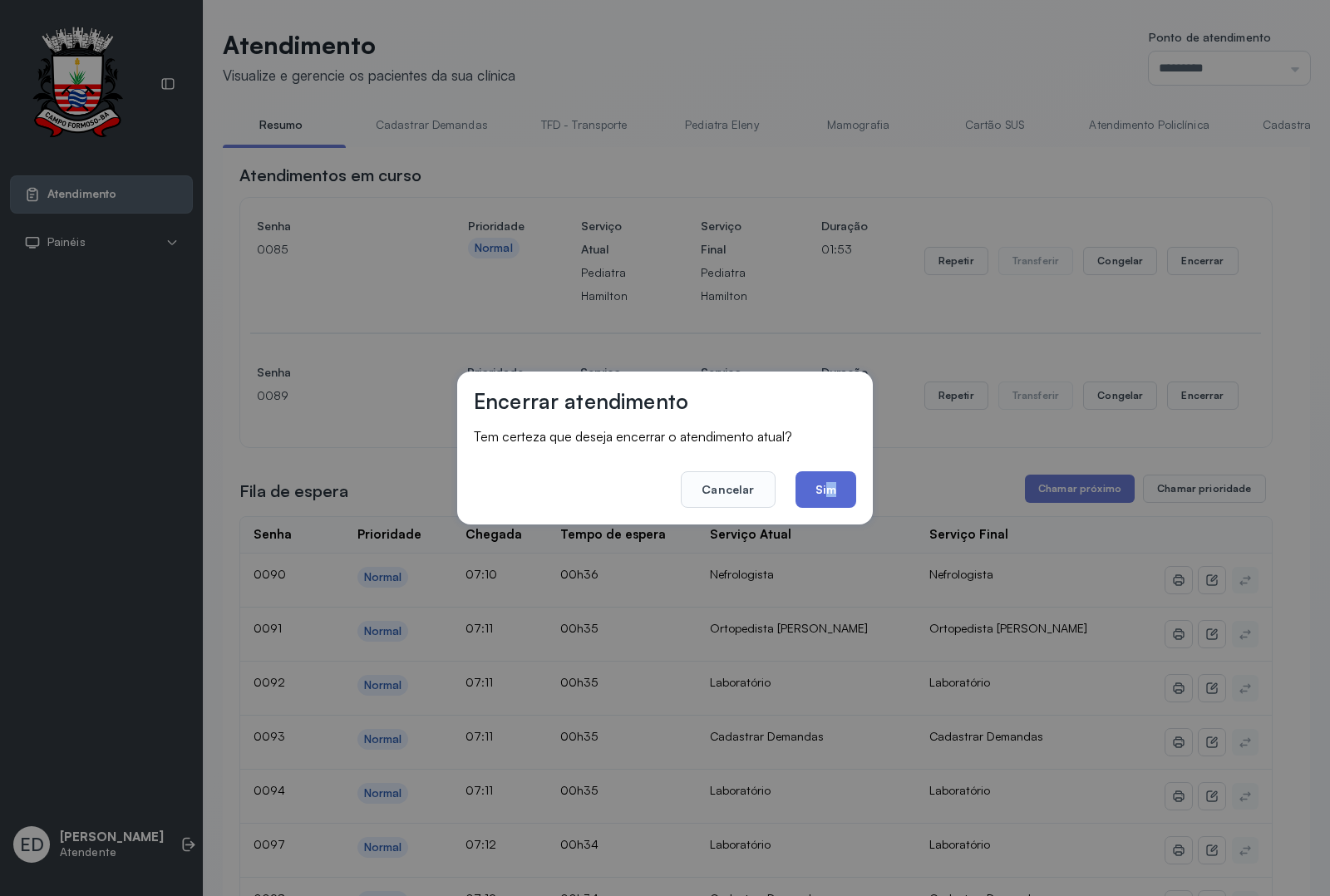
click at [827, 478] on footer "Cancelar Sim" at bounding box center [665, 478] width 383 height 60
click at [825, 482] on button "Sim" at bounding box center [825, 489] width 61 height 36
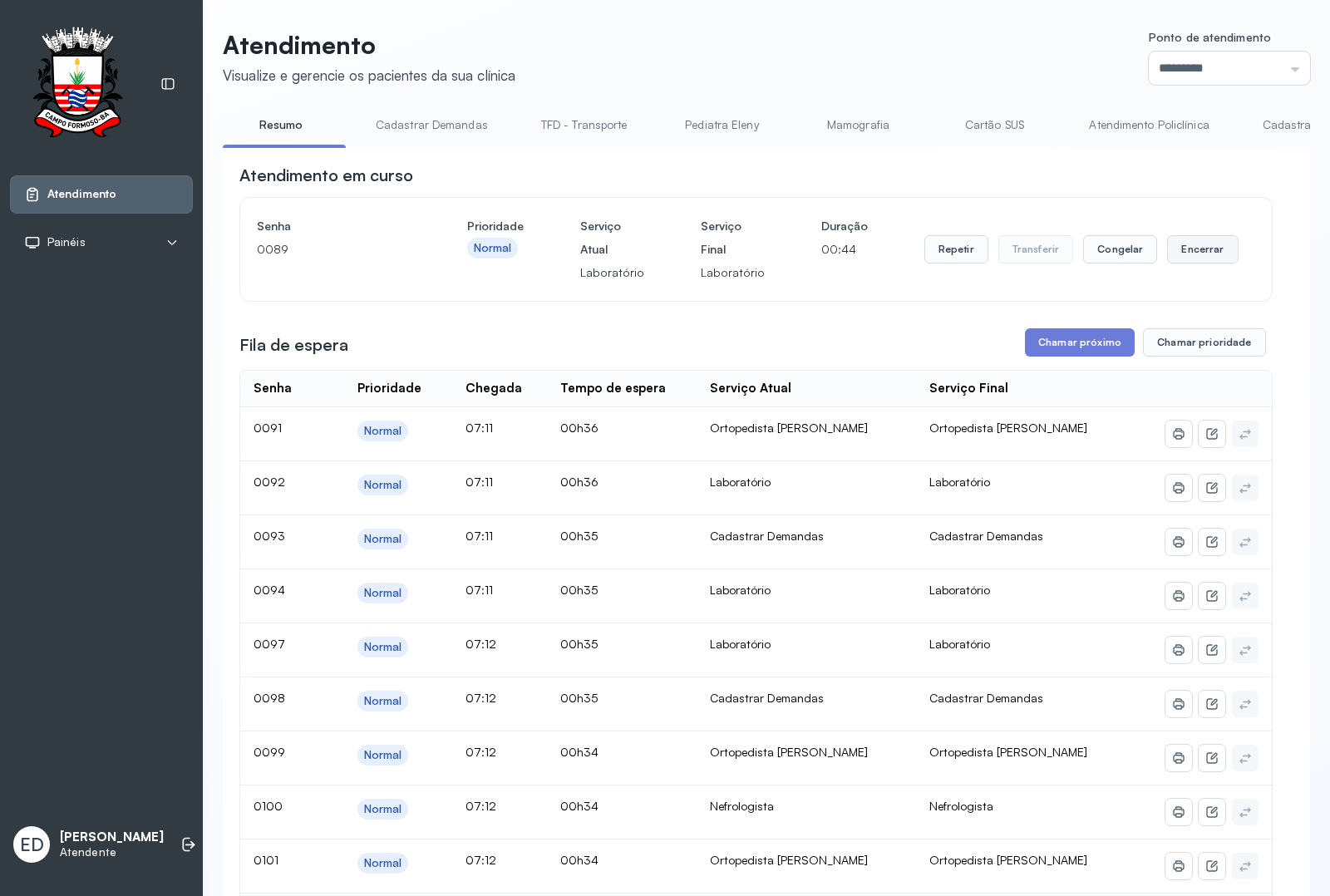
click at [1198, 249] on button "Encerrar" at bounding box center [1202, 249] width 70 height 29
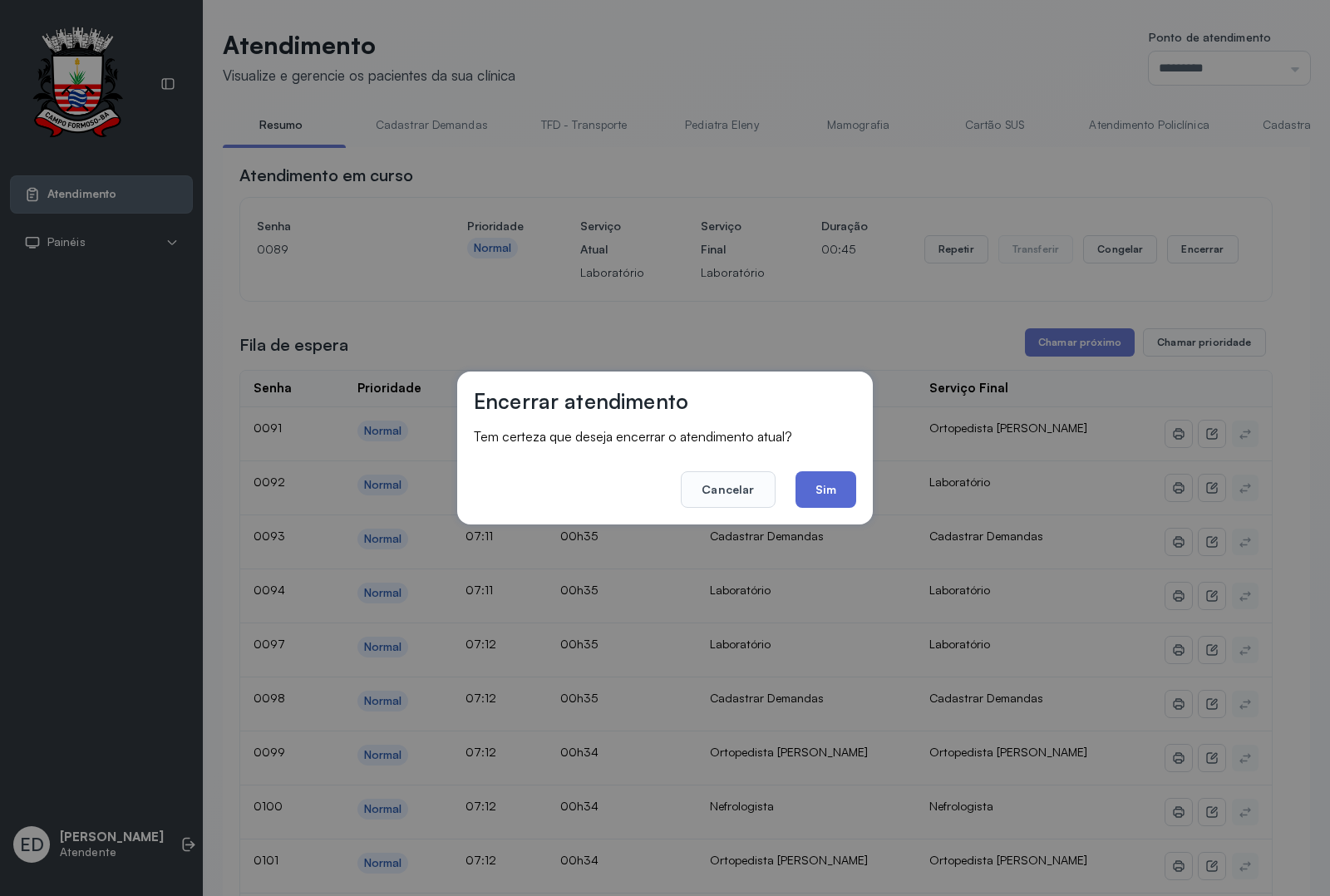
click at [841, 499] on button "Sim" at bounding box center [825, 489] width 61 height 36
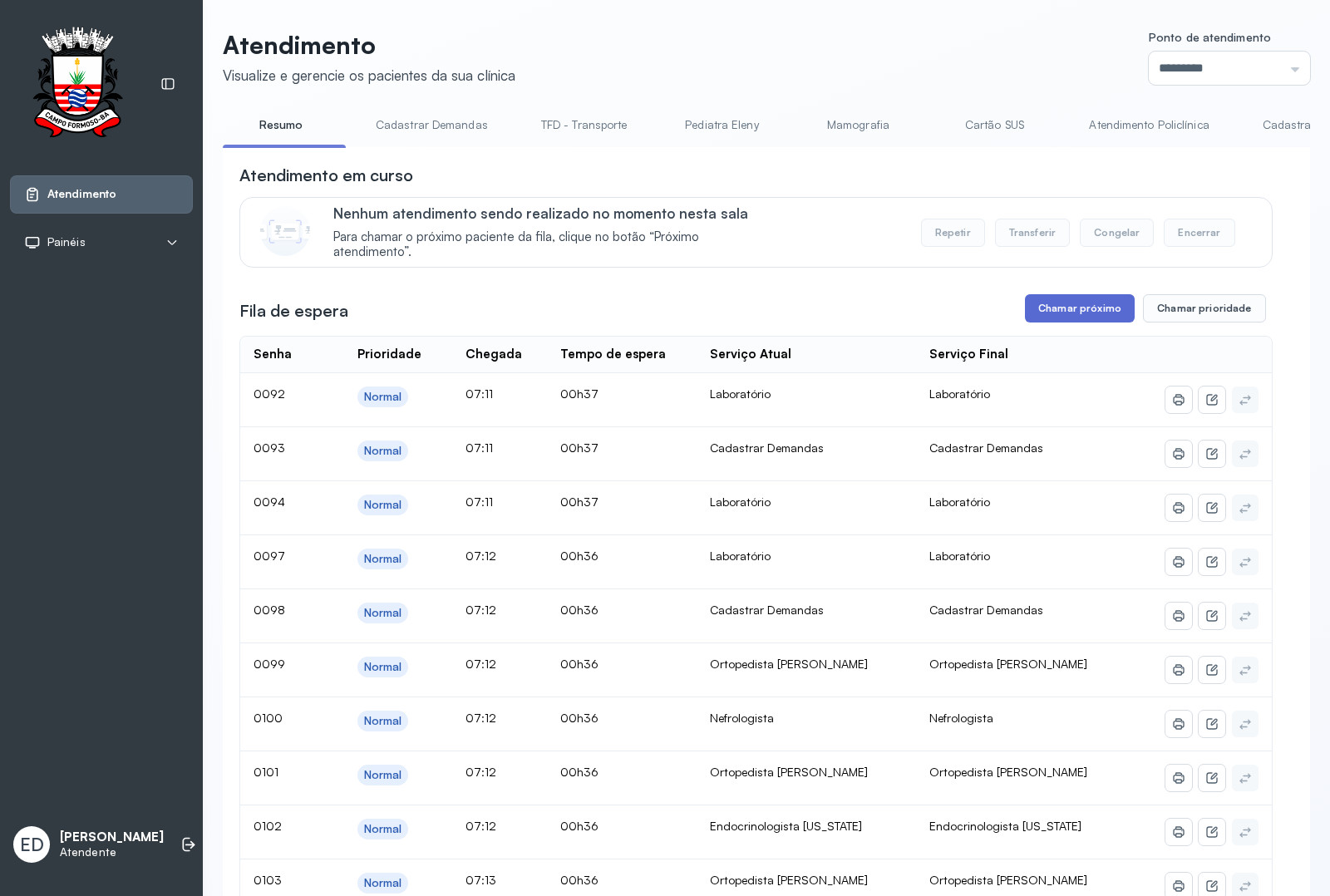
click at [1079, 320] on button "Chamar próximo" at bounding box center [1079, 309] width 109 height 29
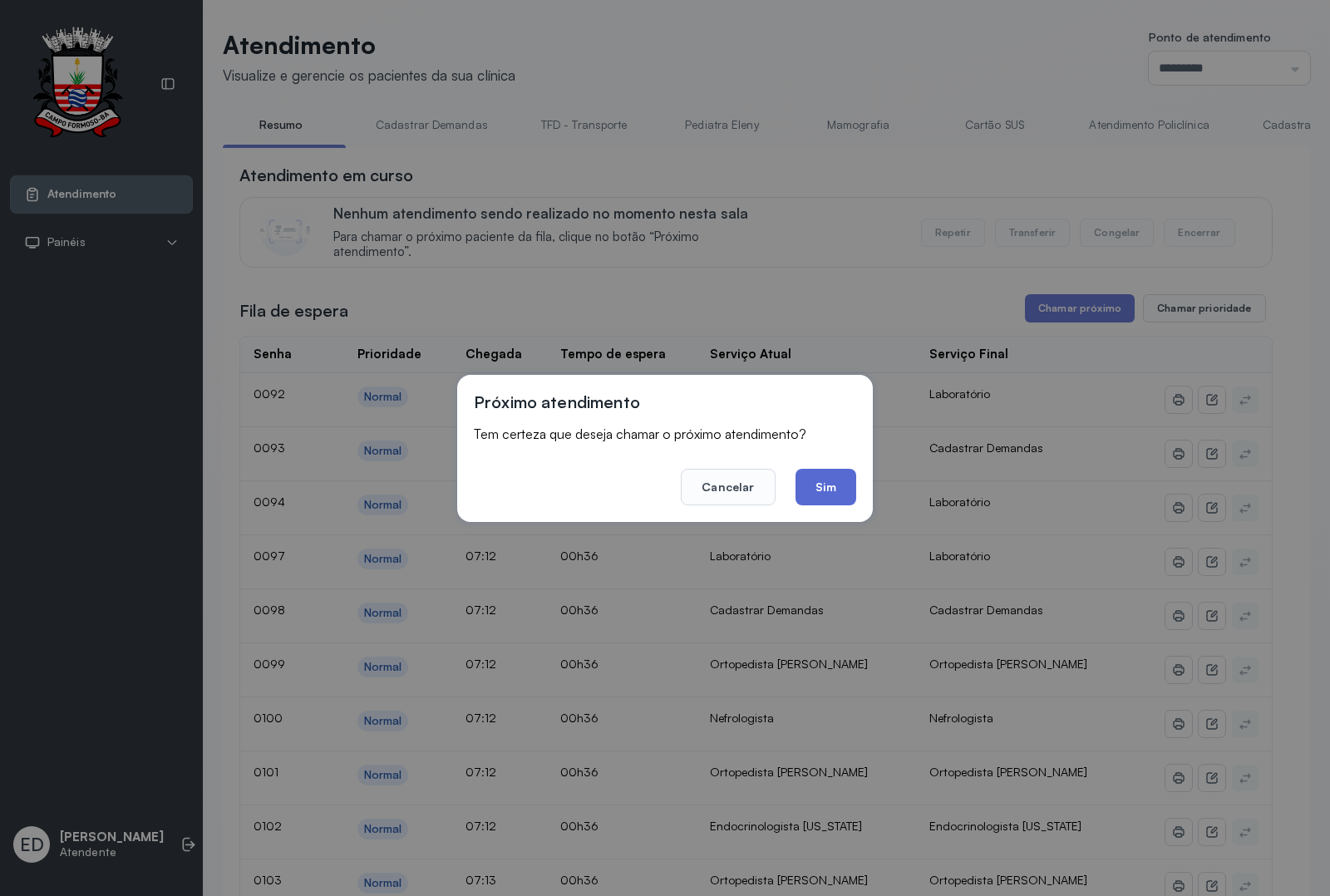
click at [841, 485] on button "Sim" at bounding box center [825, 487] width 61 height 36
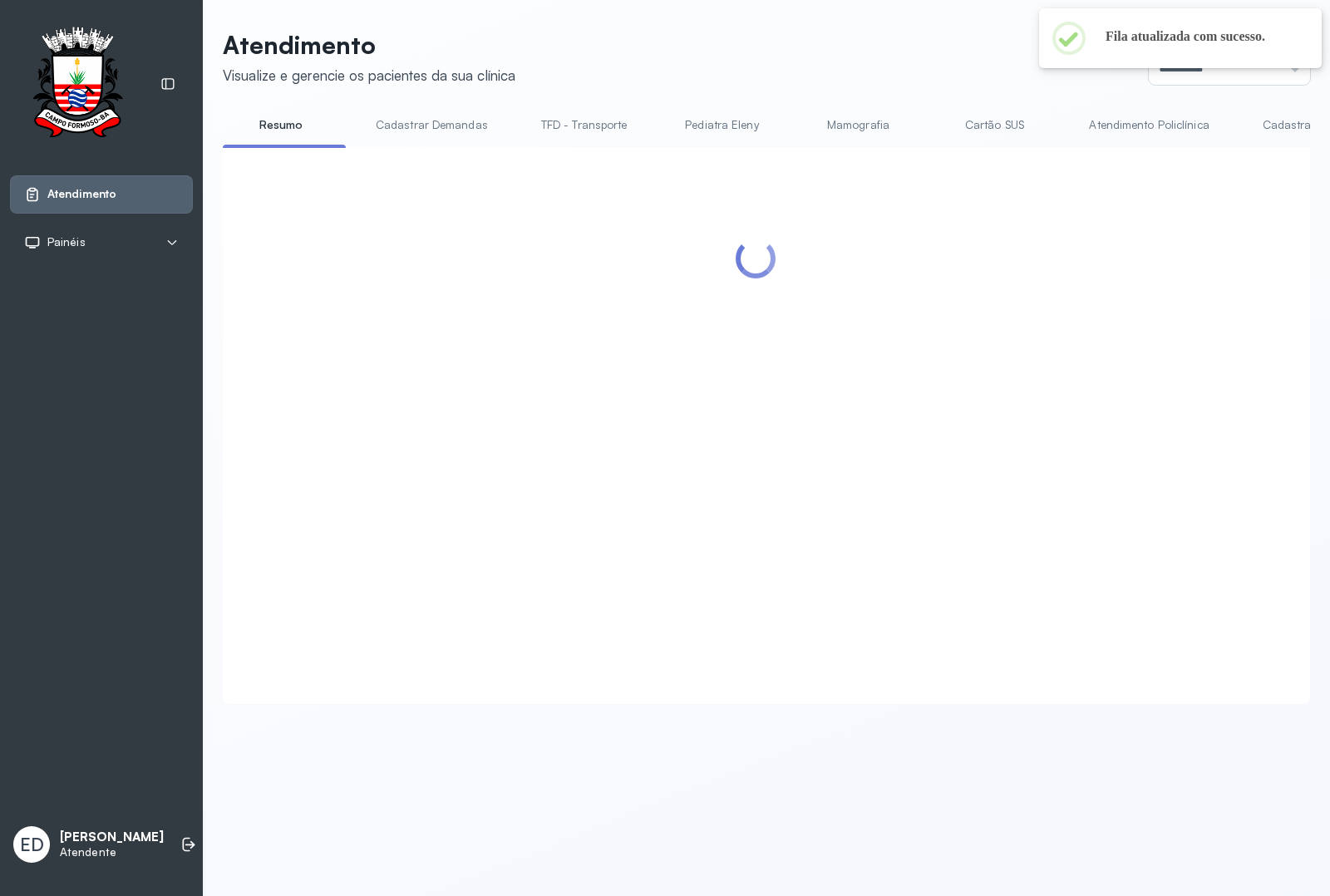
click at [856, 30] on header "Atendimento Visualize e gerencie os pacientes da sua clínica Ponto de atendimen…" at bounding box center [766, 57] width 1087 height 55
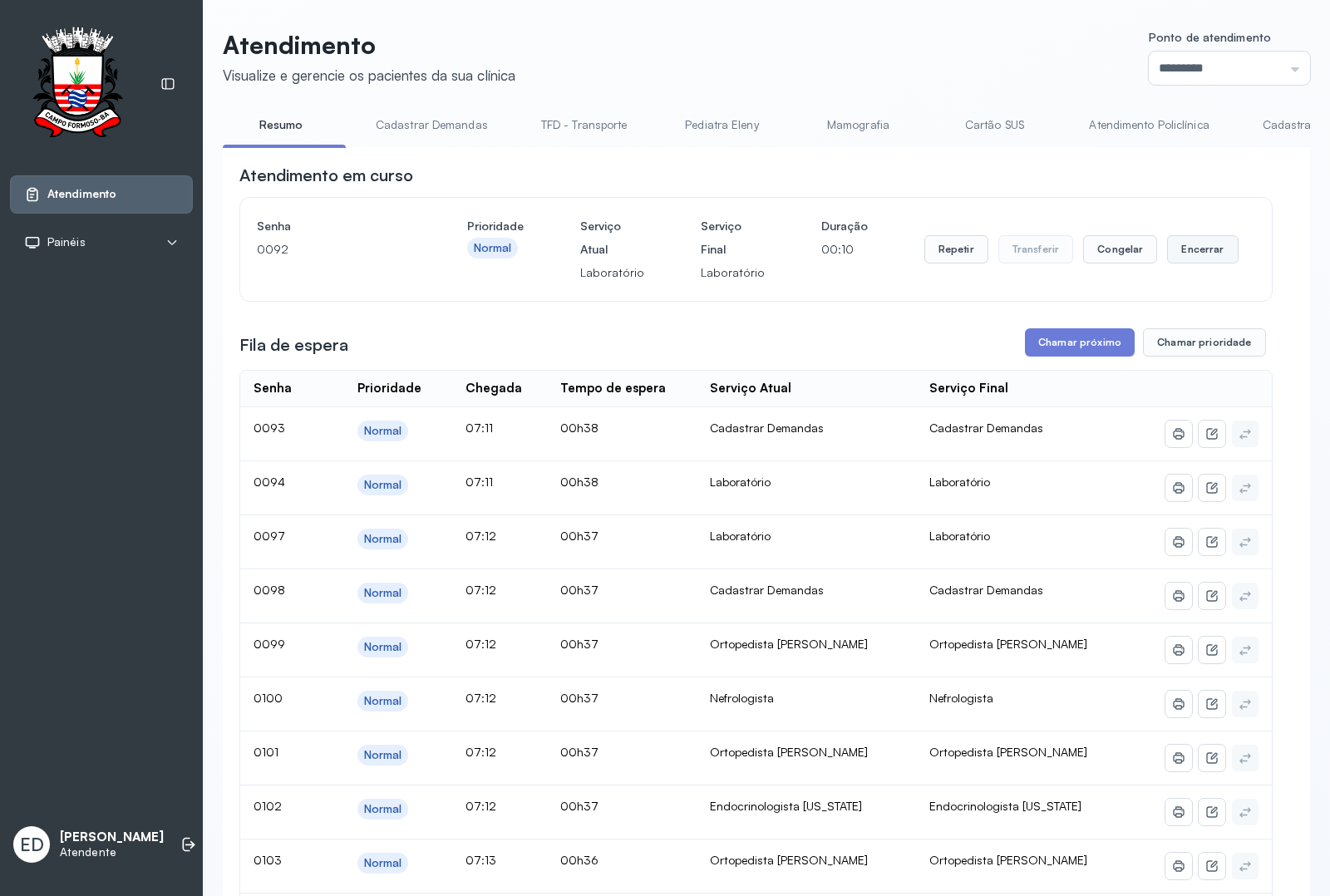
click at [1200, 247] on button "Encerrar" at bounding box center [1202, 249] width 70 height 29
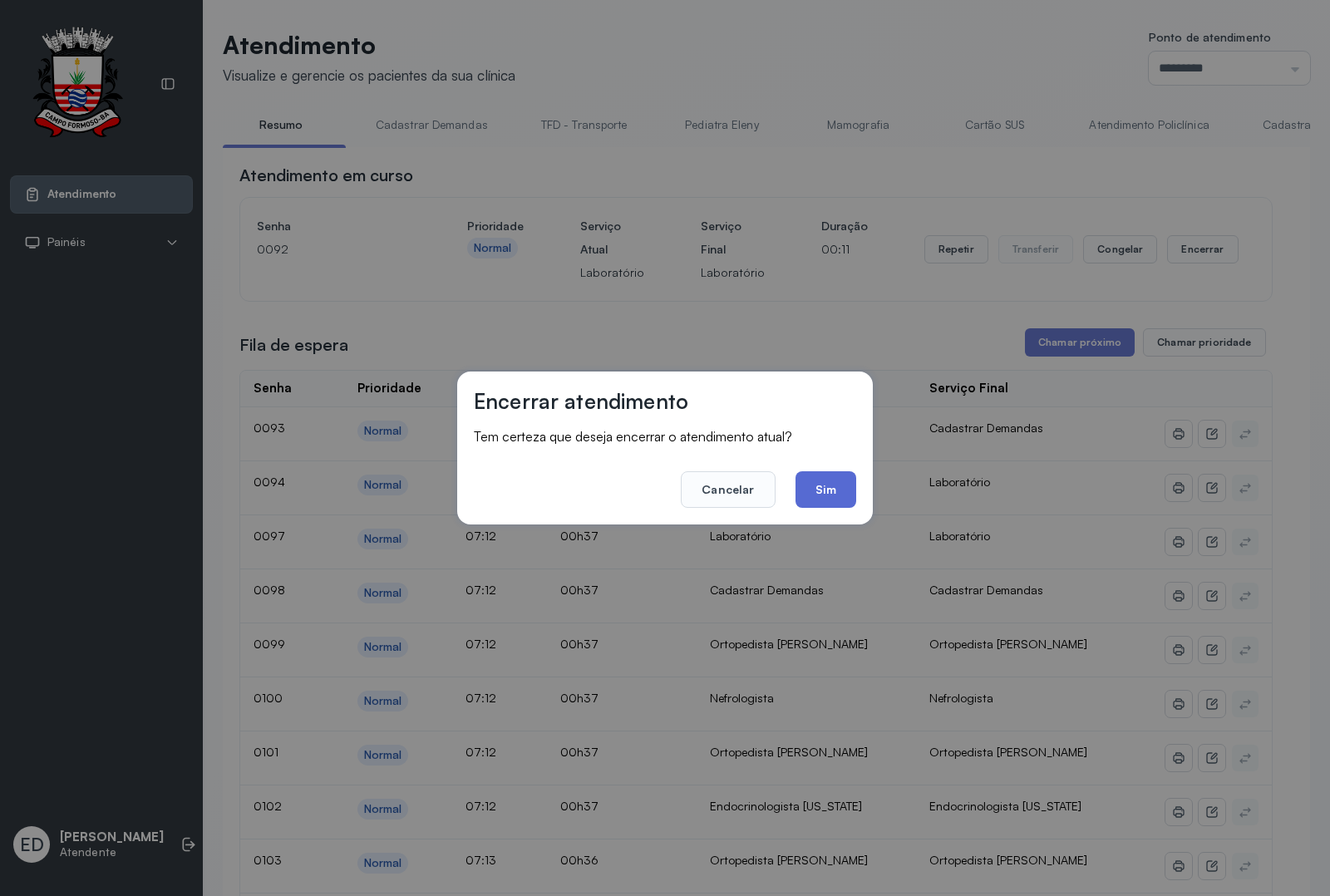
click at [816, 482] on button "Sim" at bounding box center [825, 489] width 61 height 36
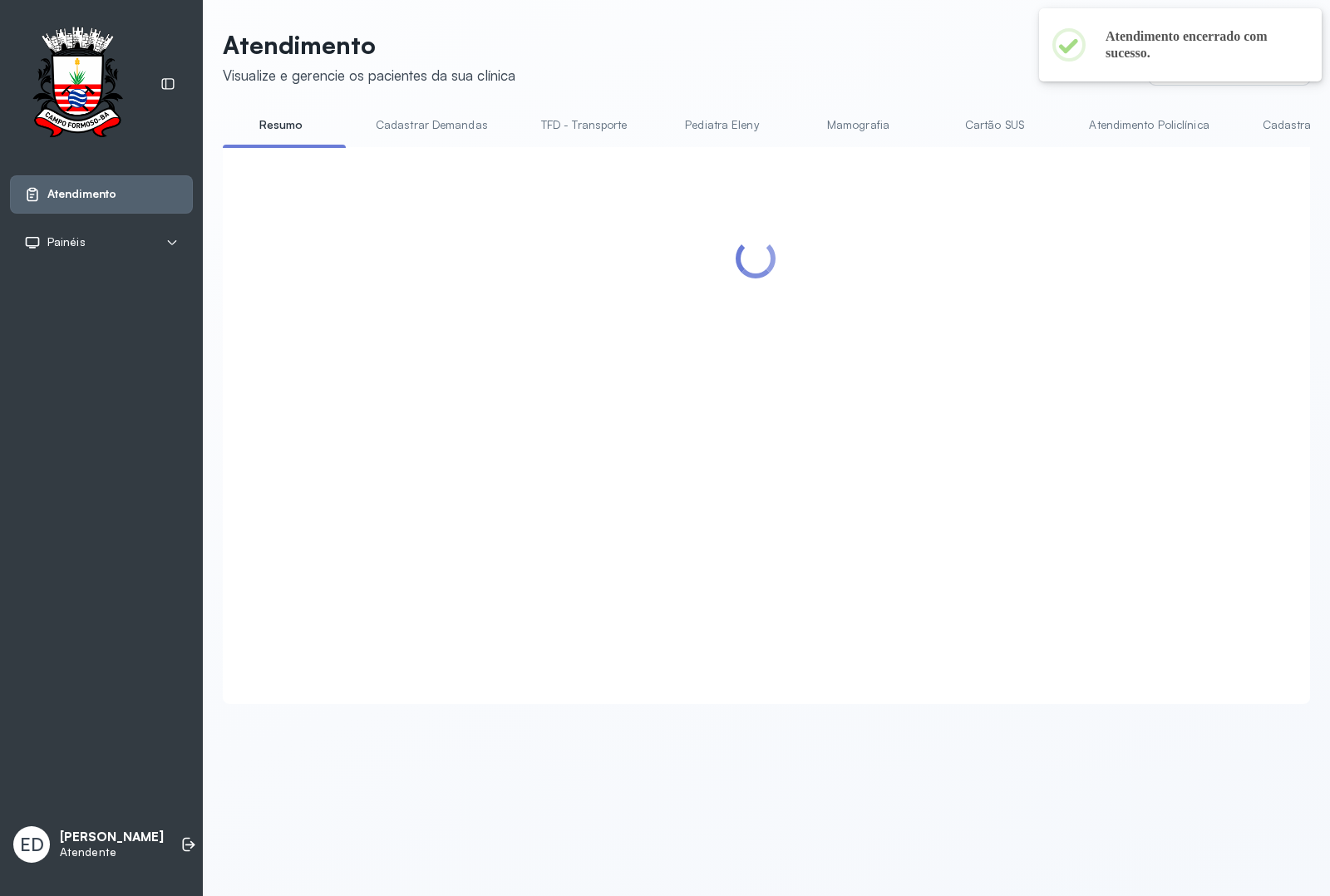
click at [821, 111] on link "Mamografia" at bounding box center [858, 125] width 116 height 28
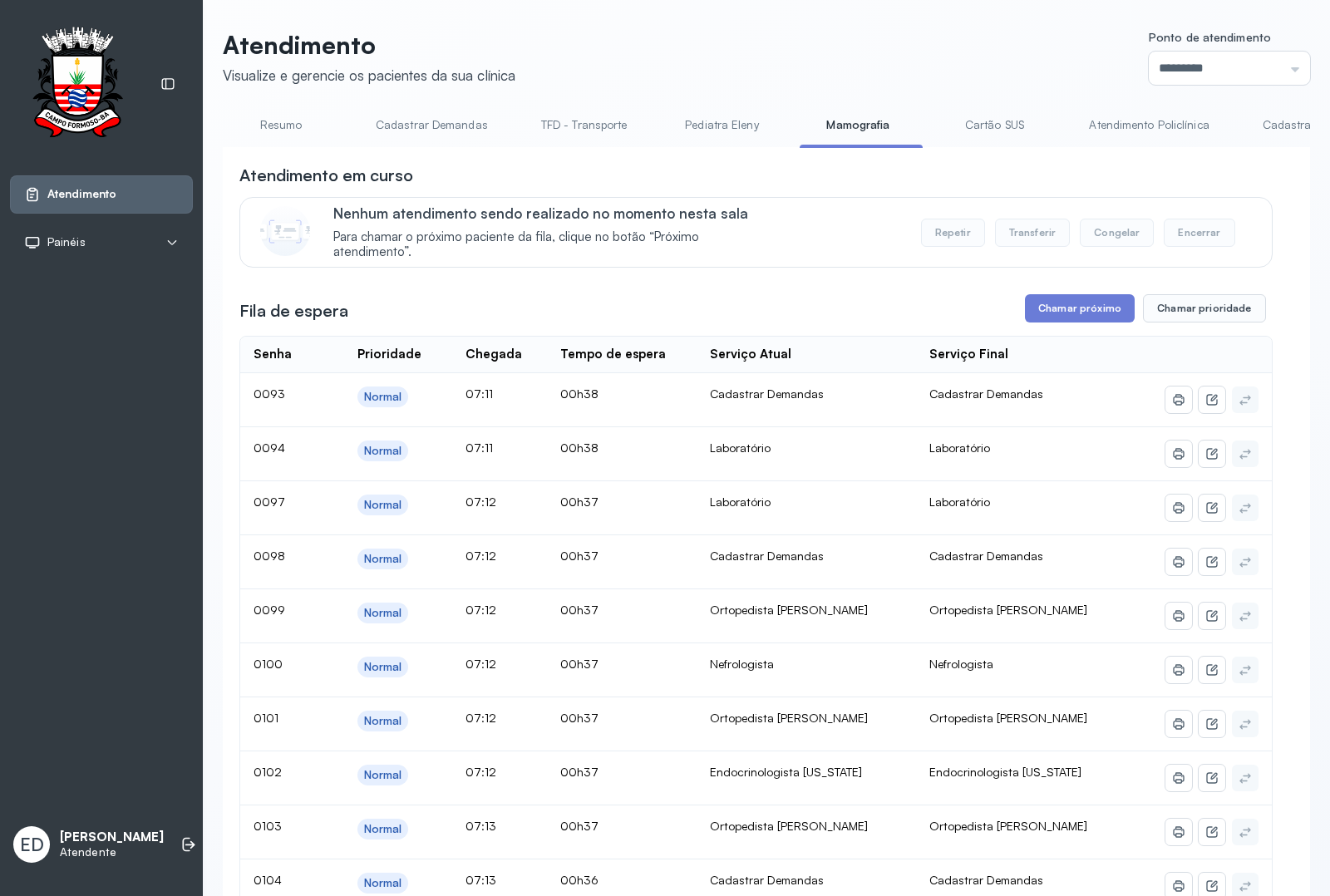
click at [837, 225] on div "Nenhum atendimento sendo realizado no momento nesta sala Para chamar o próximo …" at bounding box center [792, 232] width 919 height 55
click at [1050, 310] on button "Chamar próximo" at bounding box center [1079, 309] width 109 height 29
click at [288, 123] on link "Resumo" at bounding box center [281, 125] width 116 height 28
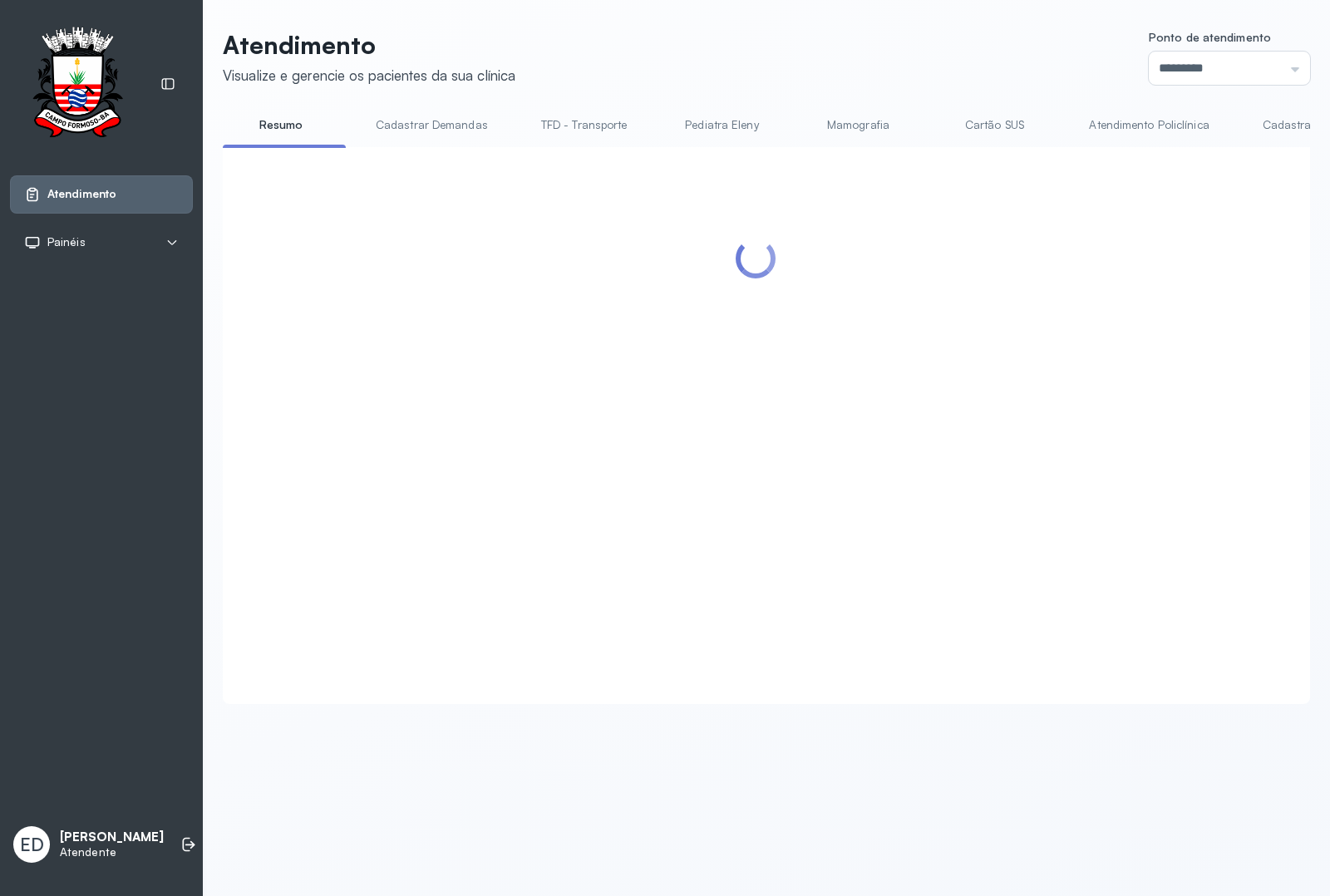
click at [722, 60] on header "Atendimento Visualize e gerencie os pacientes da sua clínica Ponto de atendimen…" at bounding box center [766, 57] width 1087 height 55
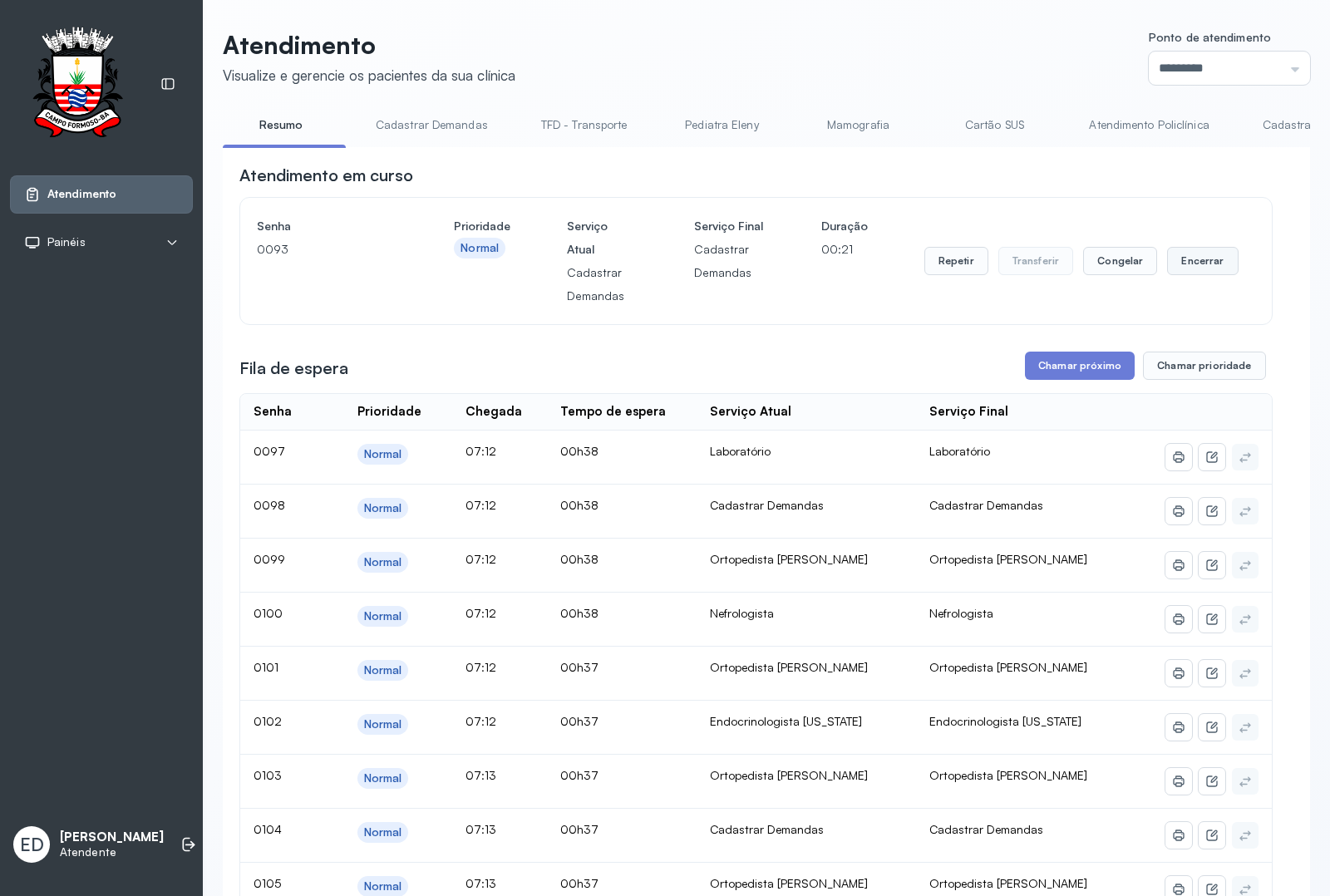
click at [1182, 267] on button "Encerrar" at bounding box center [1202, 261] width 70 height 29
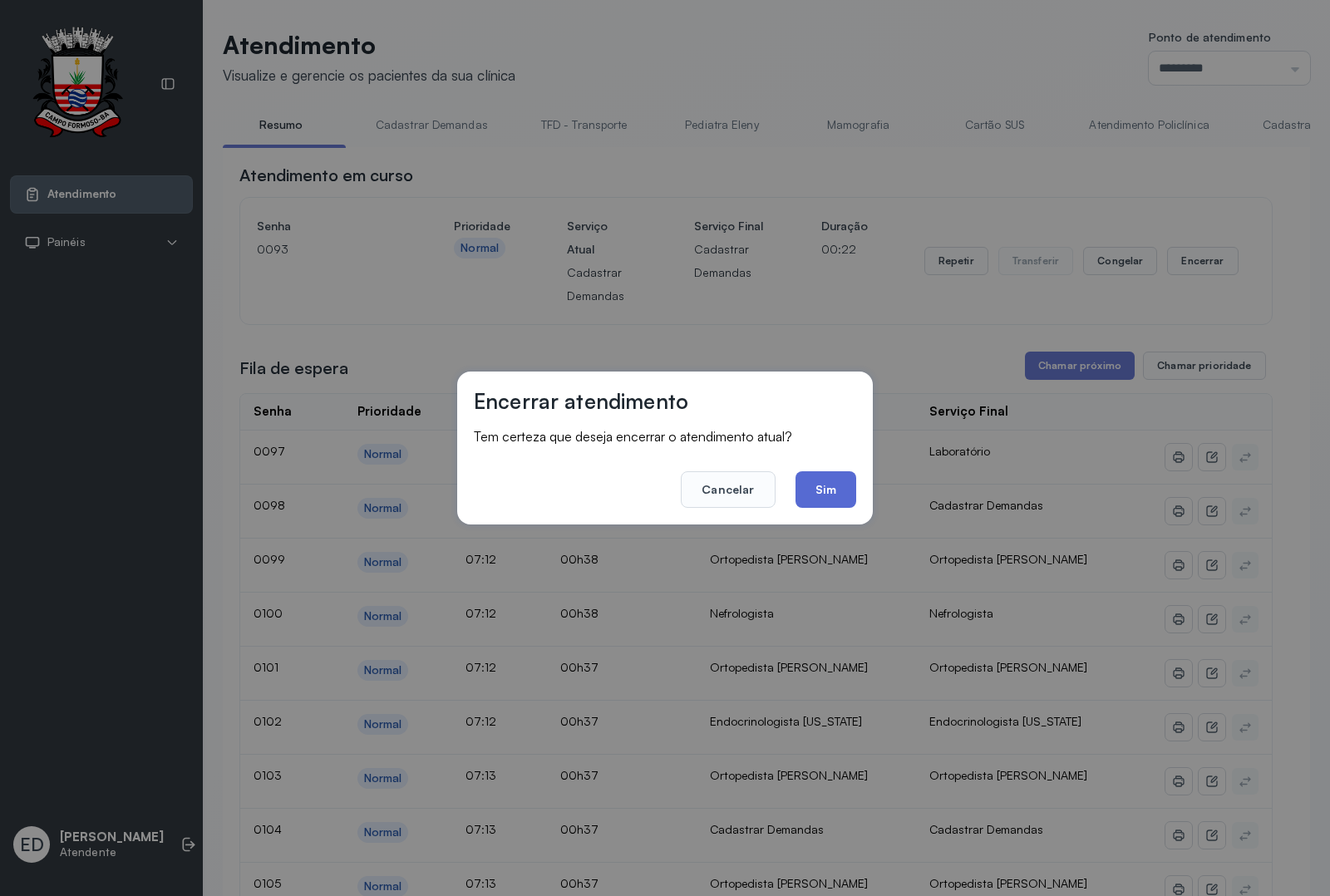
click at [821, 483] on button "Sim" at bounding box center [825, 489] width 61 height 36
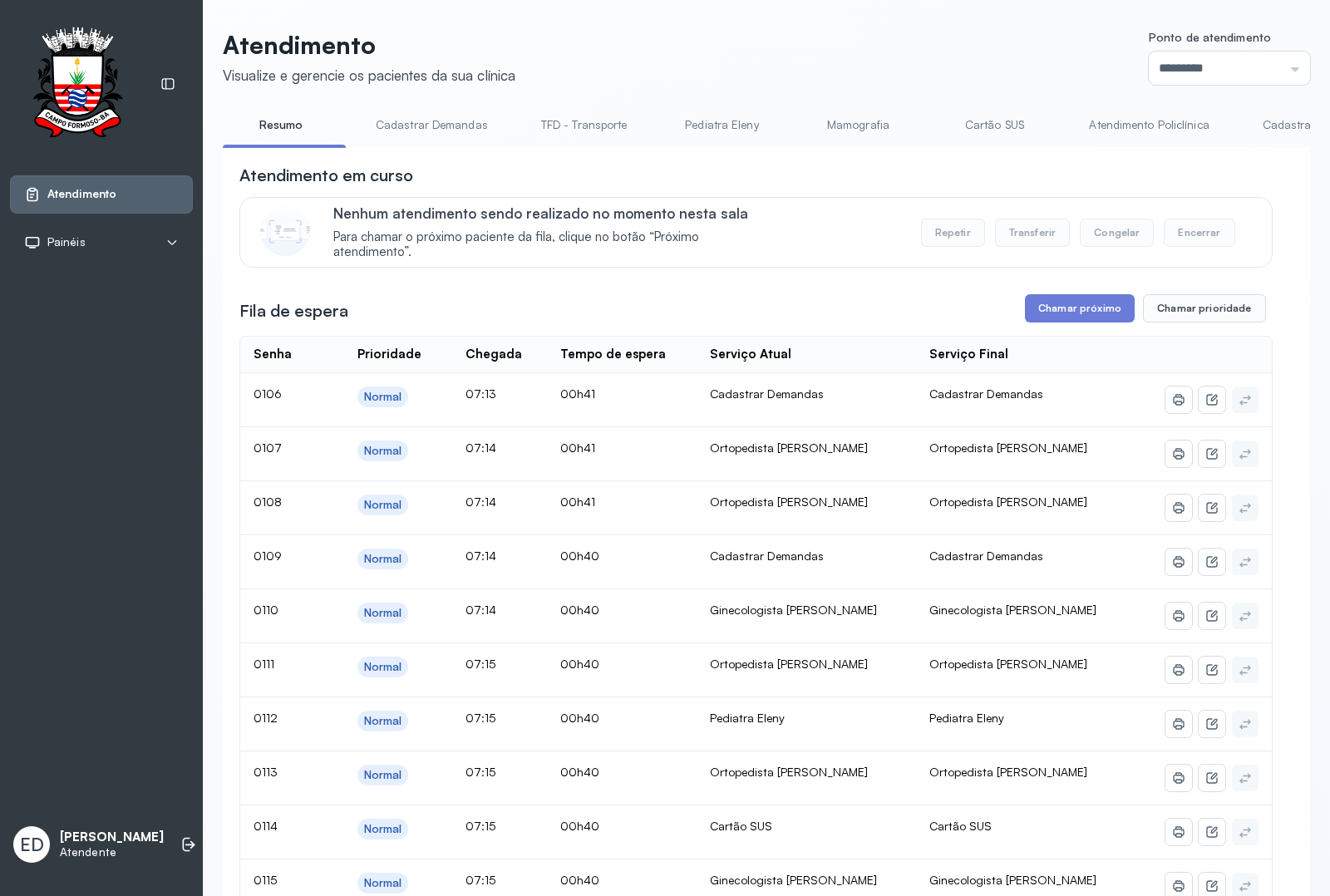
click at [766, 68] on header "Atendimento Visualize e gerencie os pacientes da sua clínica Ponto de atendimen…" at bounding box center [766, 57] width 1087 height 55
click at [1116, 304] on button "Chamar próximo" at bounding box center [1079, 309] width 109 height 29
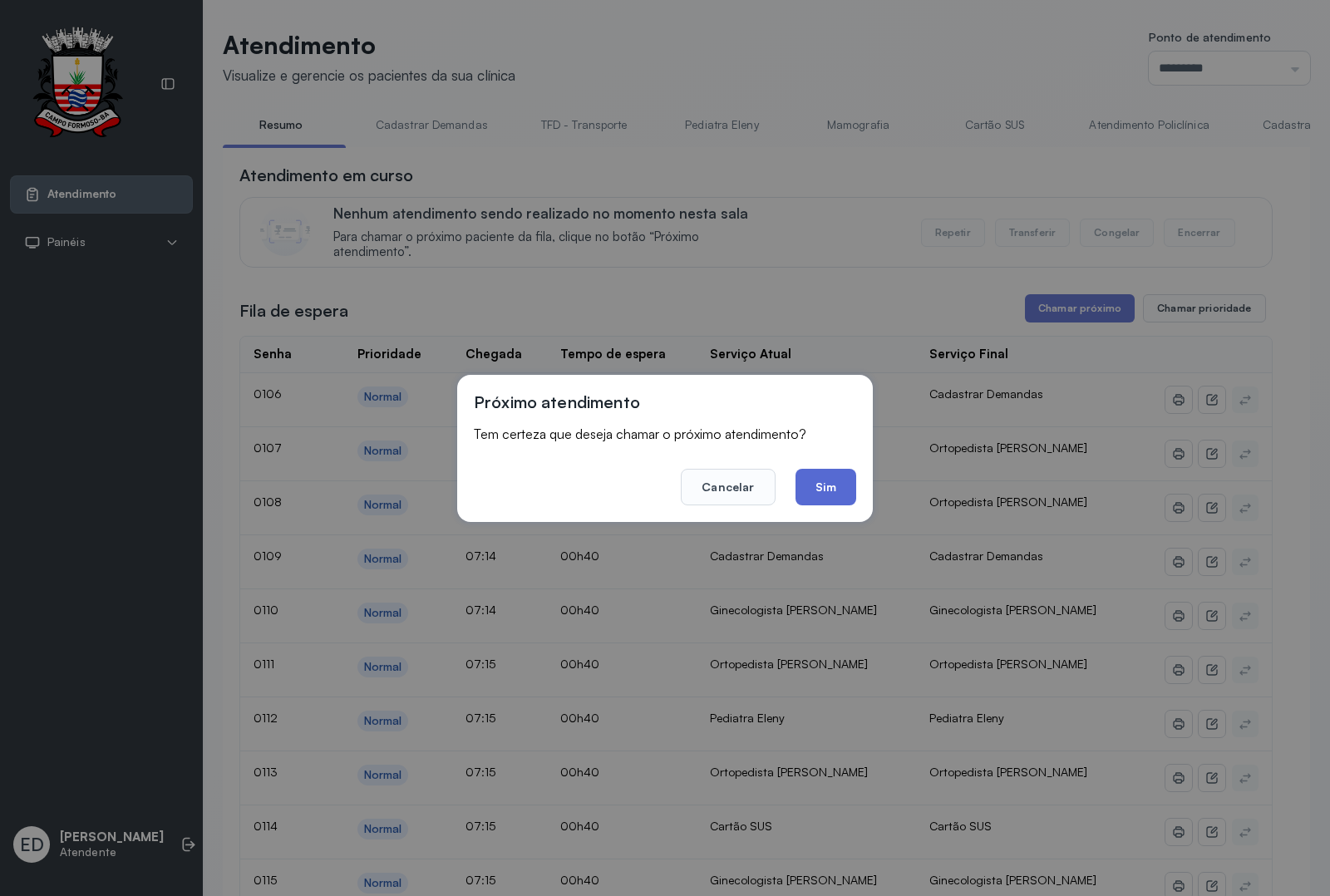
click at [837, 482] on button "Sim" at bounding box center [825, 487] width 61 height 36
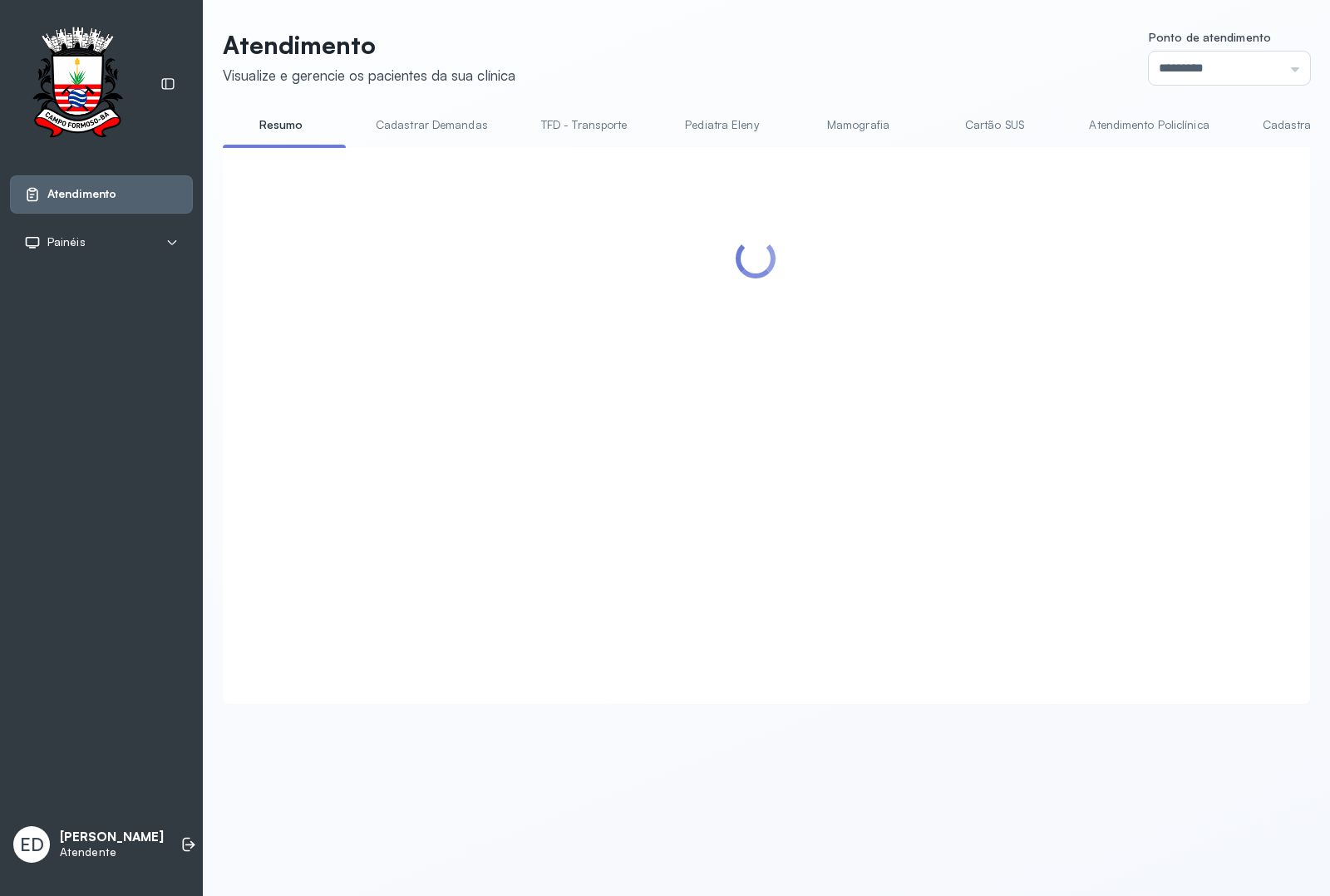
click at [816, 68] on header "Atendimento Visualize e gerencie os pacientes da sua clínica Ponto de atendimen…" at bounding box center [766, 57] width 1087 height 55
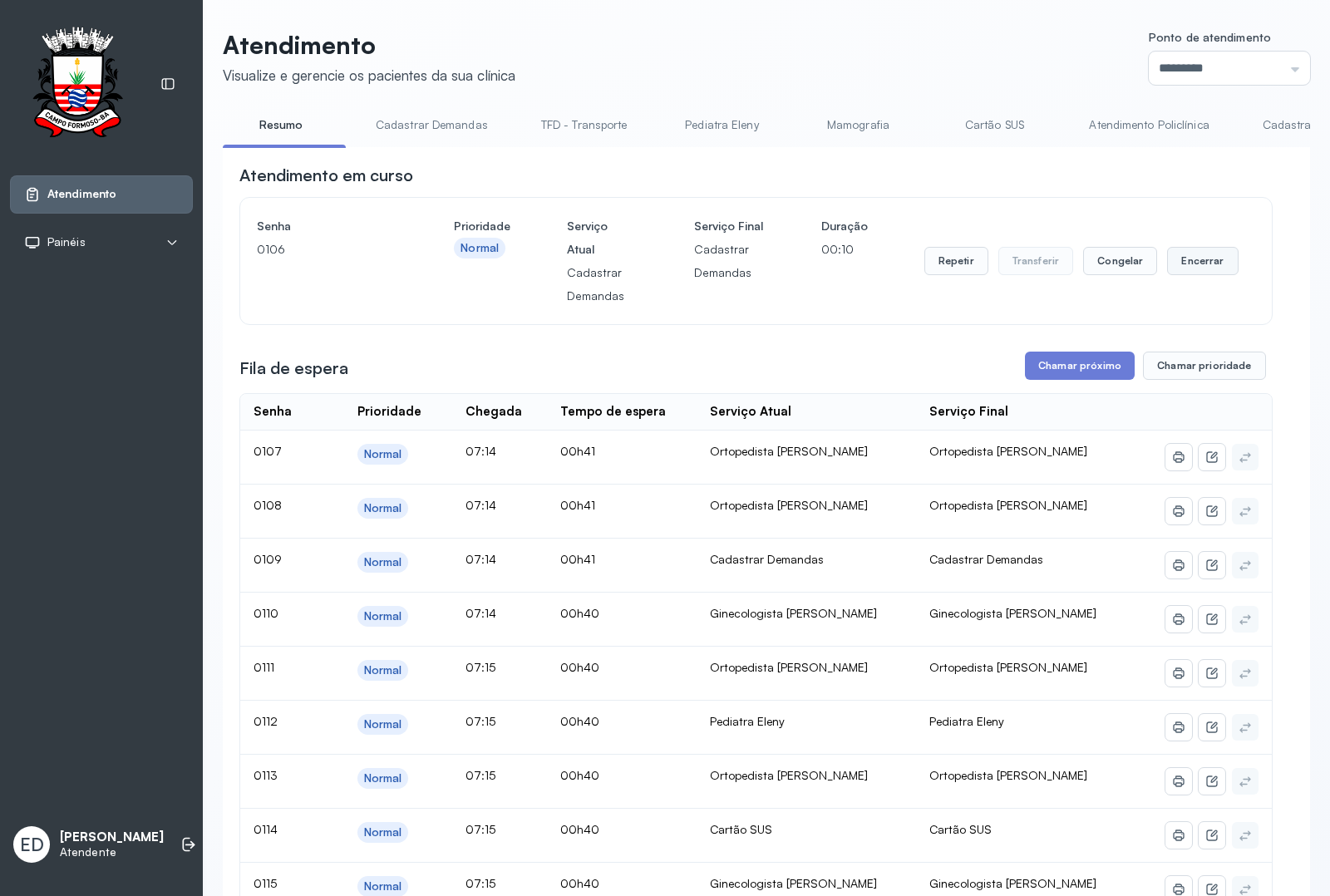
click at [1167, 259] on button "Encerrar" at bounding box center [1202, 261] width 70 height 29
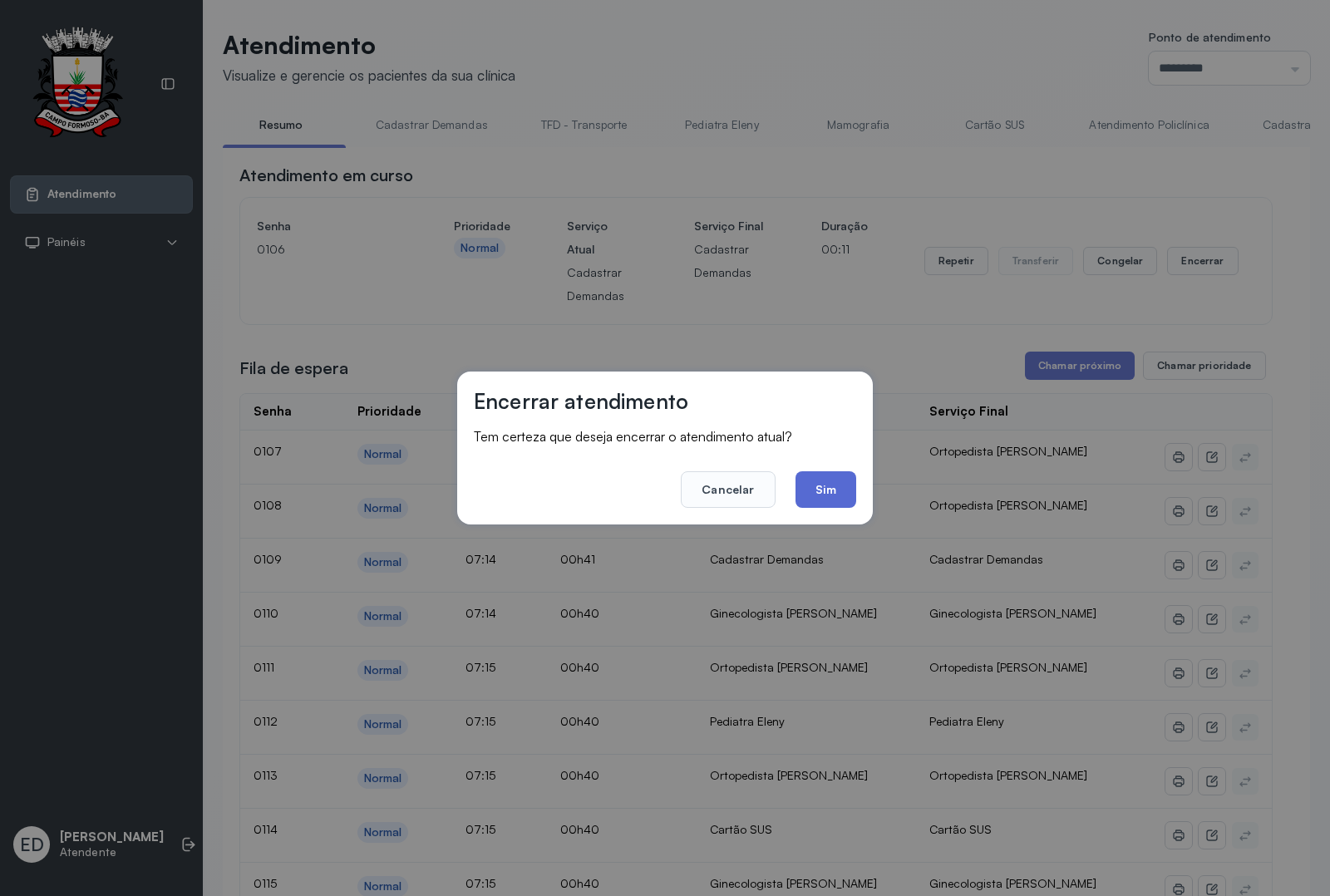
click at [814, 475] on button "Sim" at bounding box center [825, 489] width 61 height 36
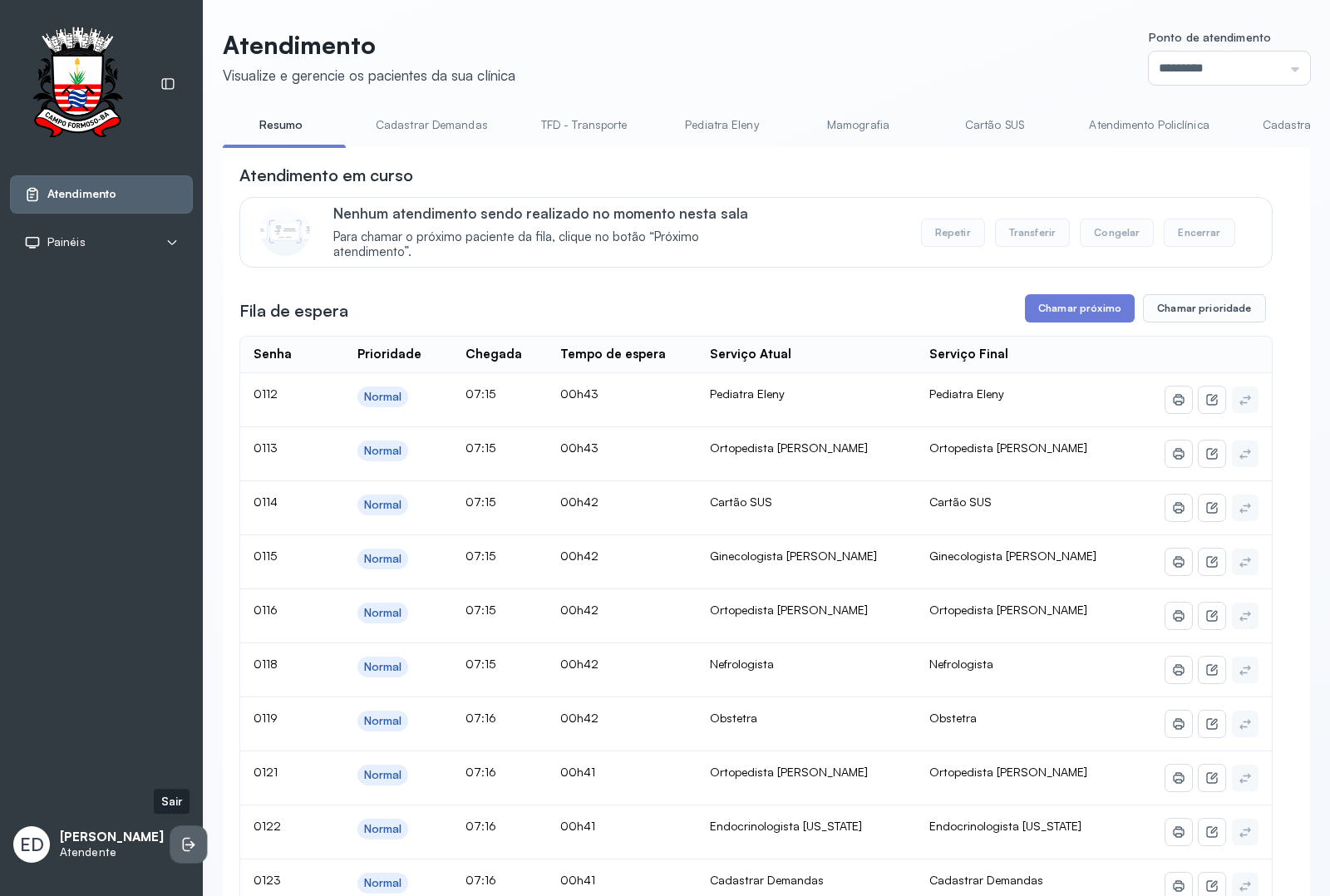
click at [180, 845] on icon at bounding box center [188, 844] width 16 height 16
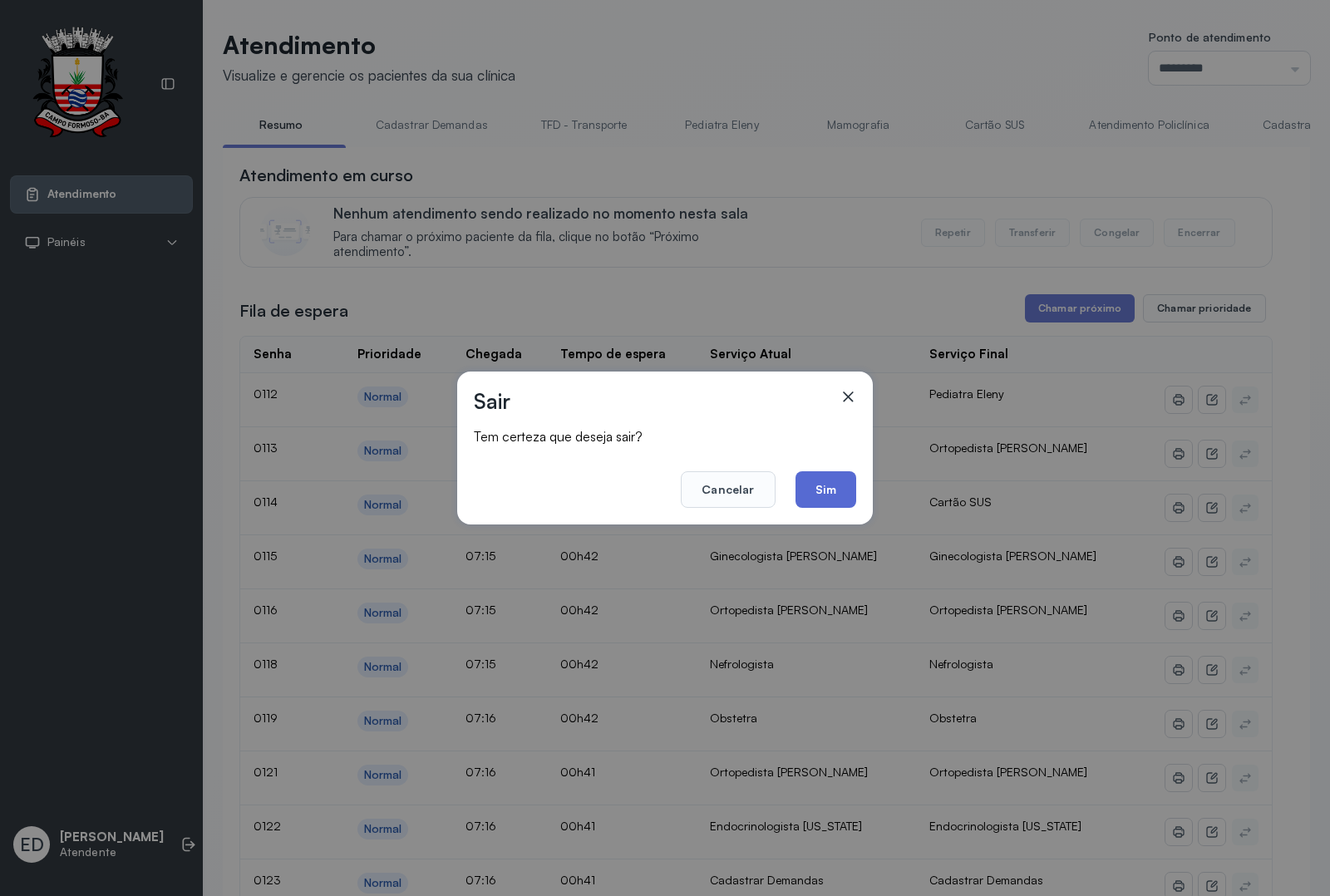
click at [802, 482] on button "Sim" at bounding box center [825, 489] width 61 height 36
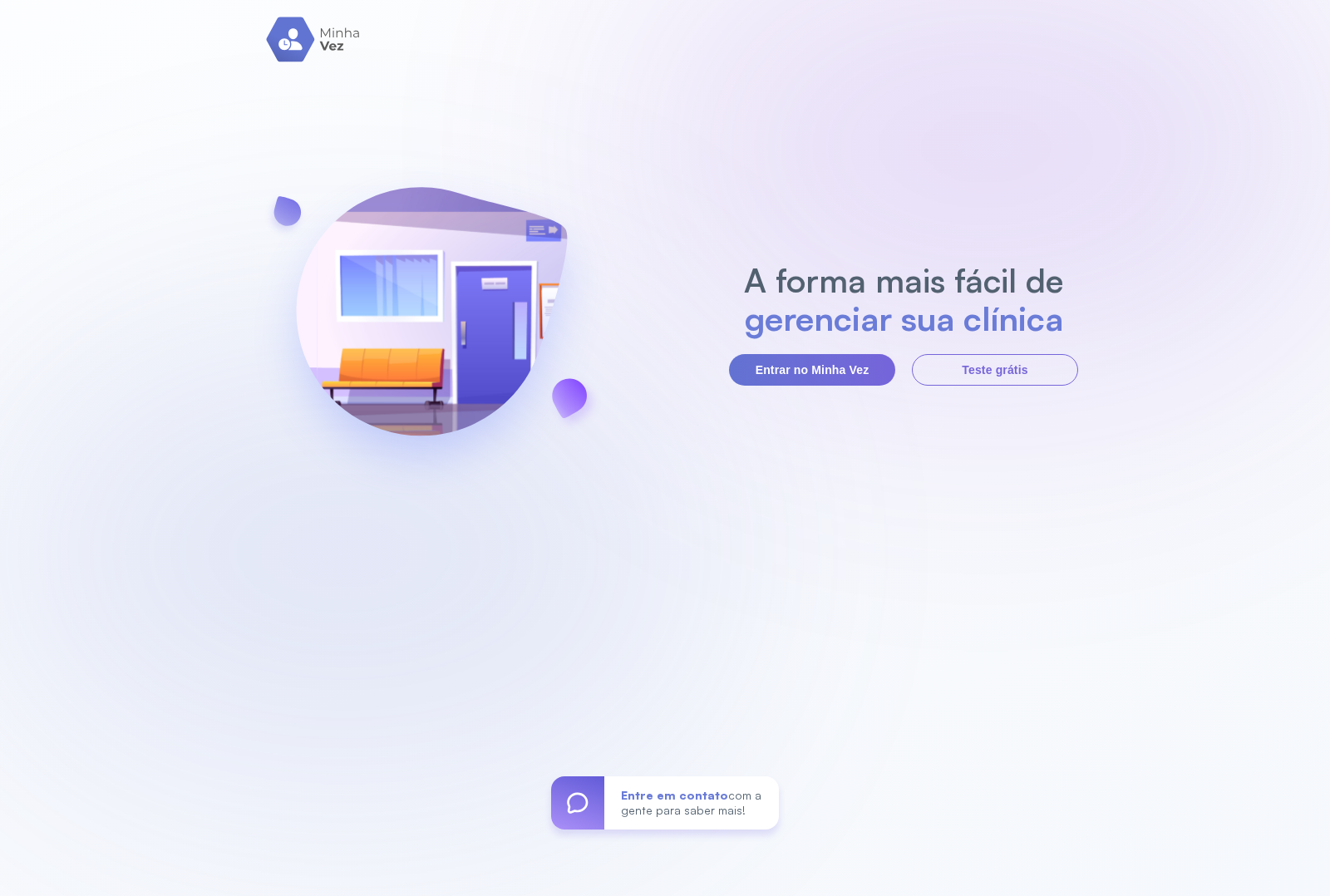
click at [782, 350] on section "A forma mais fácil de gerenciar sua clínica Entrar no Minha Vez Teste grátis" at bounding box center [903, 323] width 349 height 125
click at [804, 376] on button "Entrar no Minha Vez" at bounding box center [812, 369] width 167 height 31
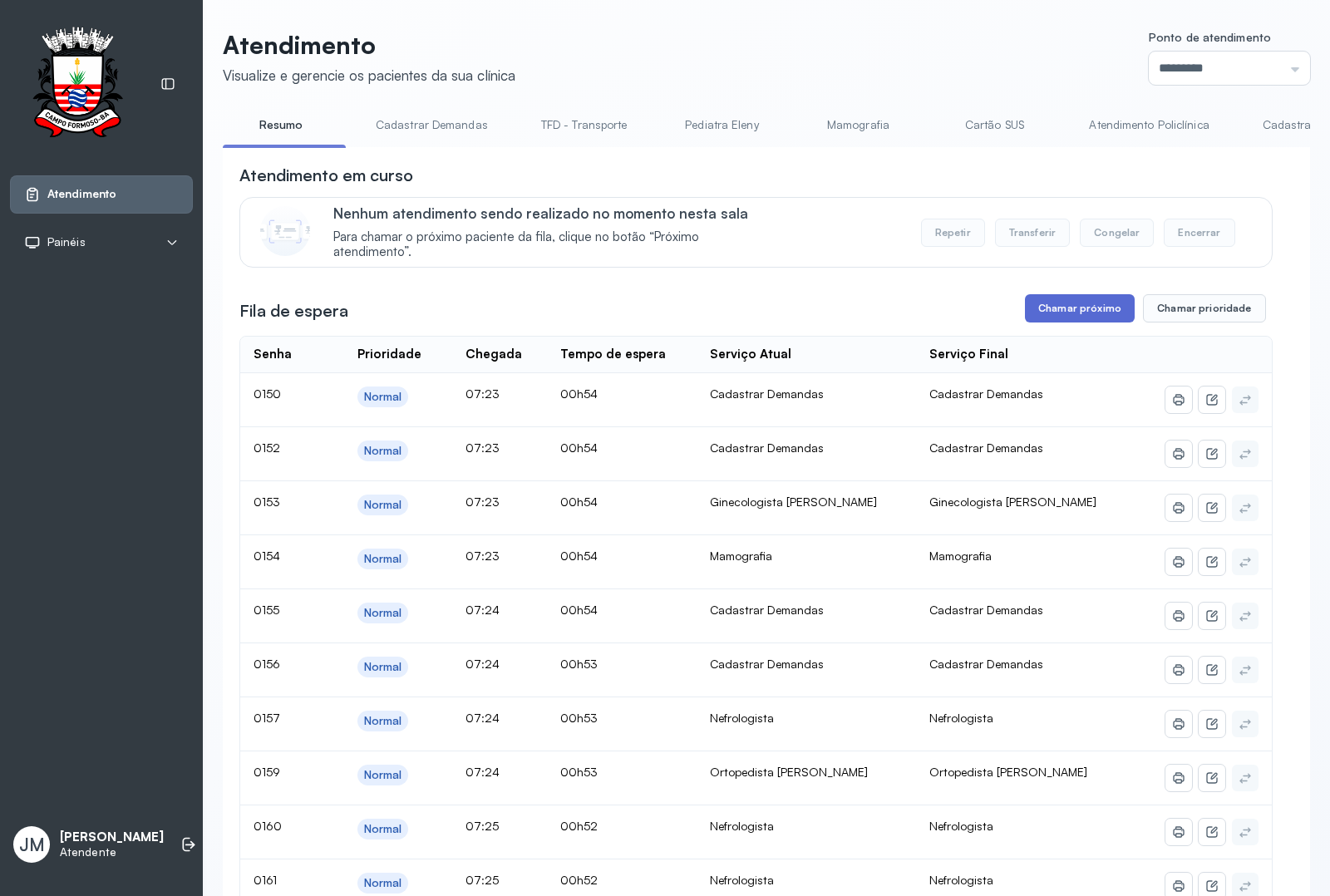
click at [1058, 308] on button "Chamar próximo" at bounding box center [1079, 309] width 109 height 29
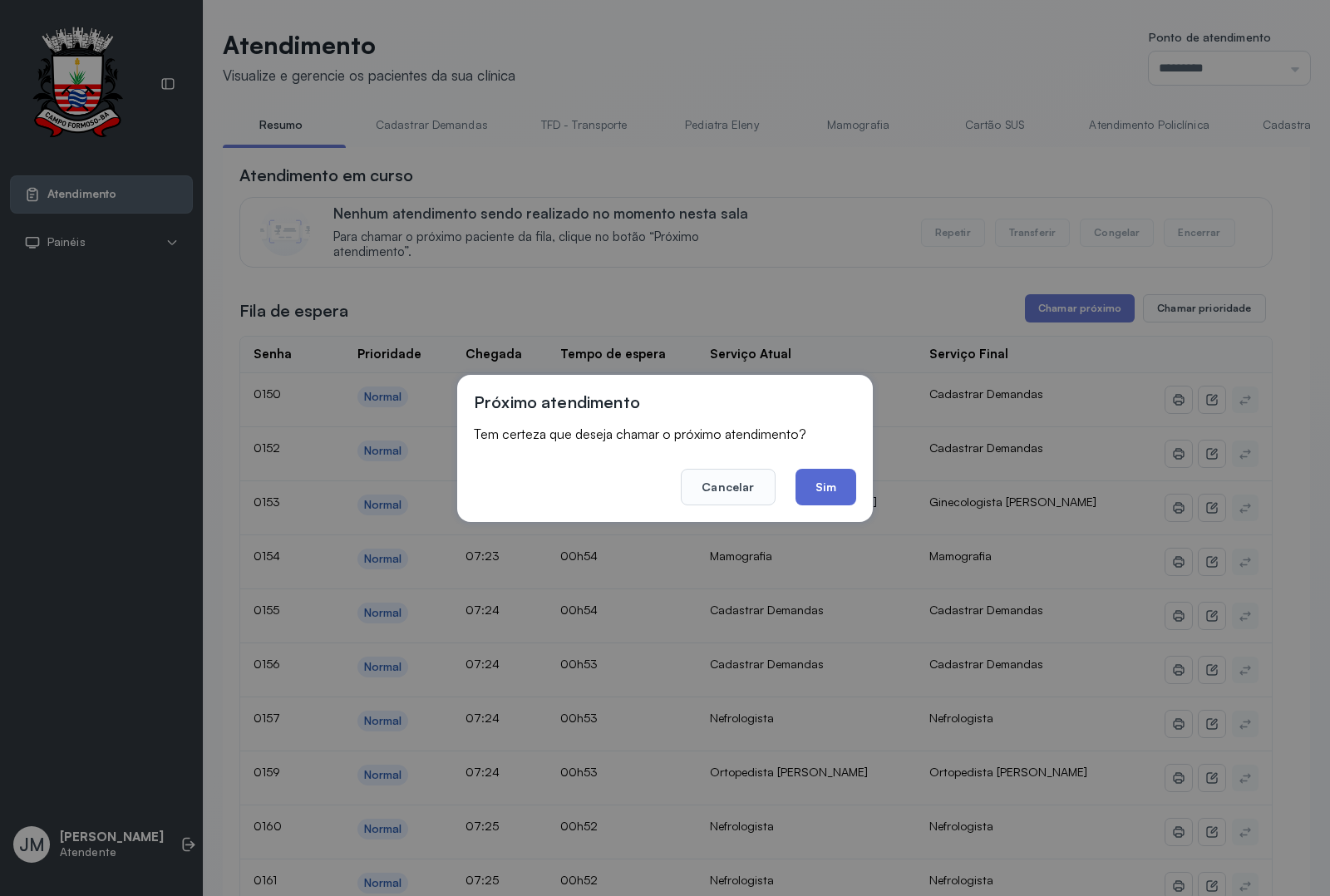
click at [825, 474] on button "Sim" at bounding box center [825, 487] width 61 height 36
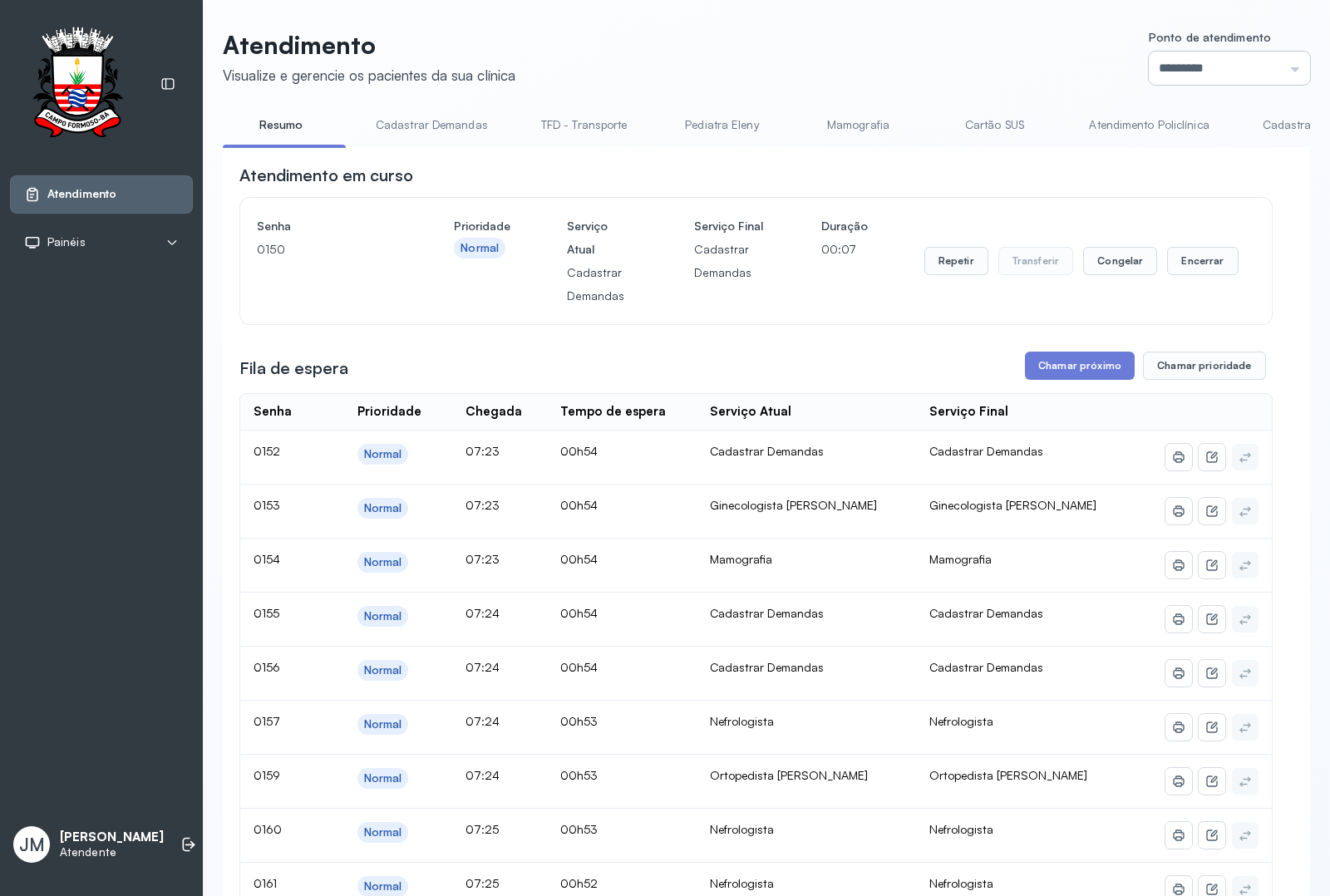
click at [1281, 62] on input "*********" at bounding box center [1228, 68] width 161 height 33
type input "*********"
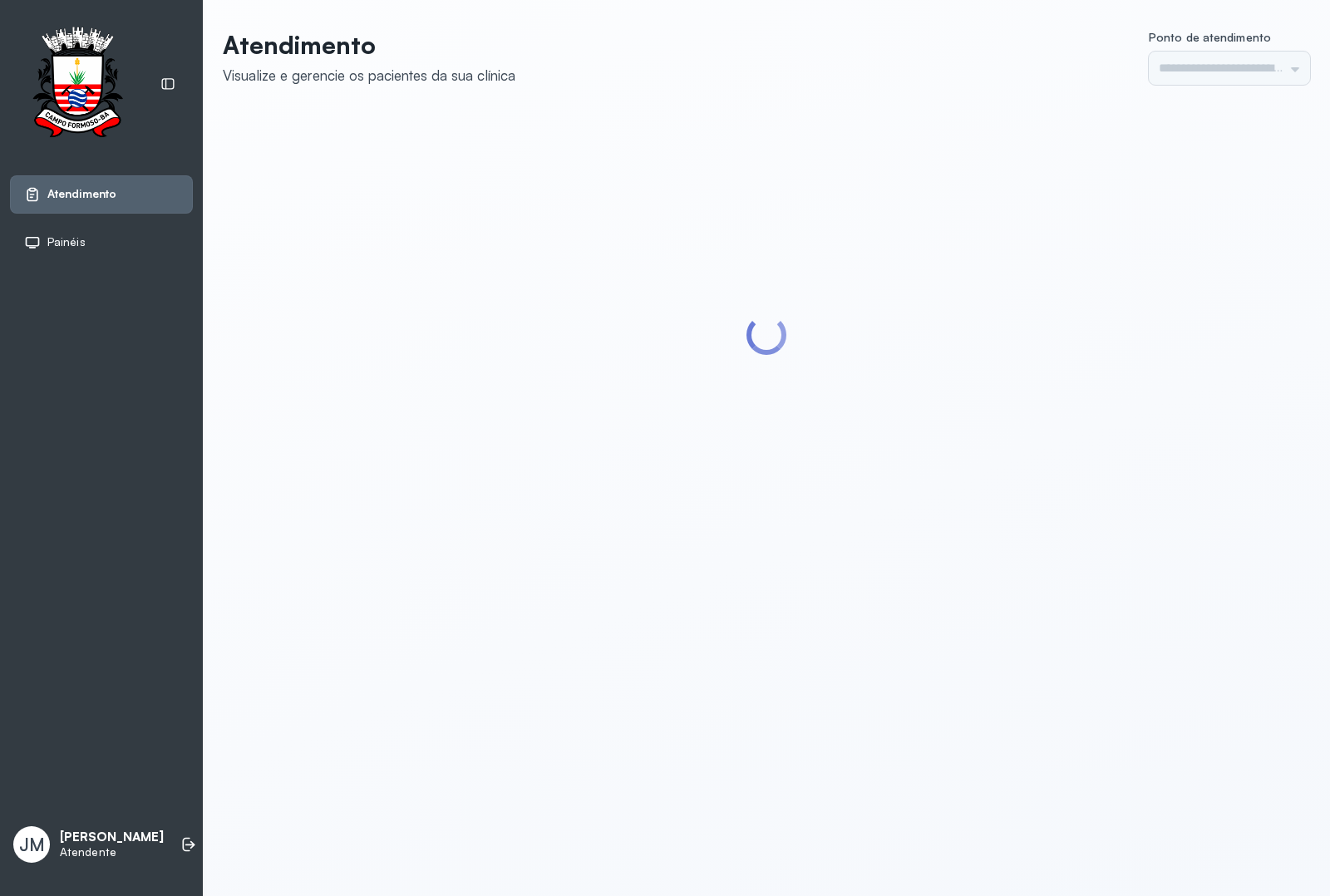
type input "*********"
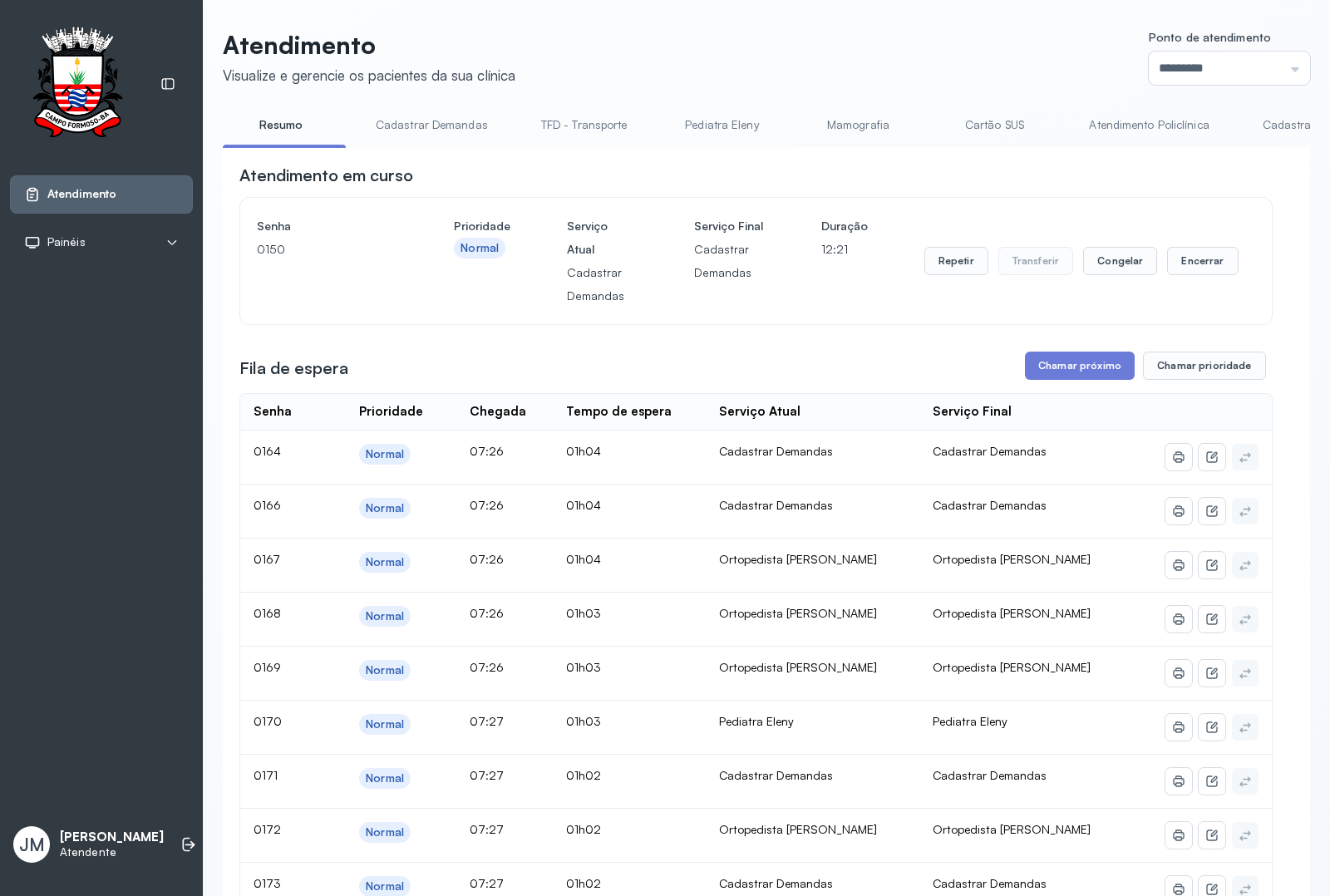
click at [1069, 371] on button "Chamar próximo" at bounding box center [1079, 366] width 109 height 29
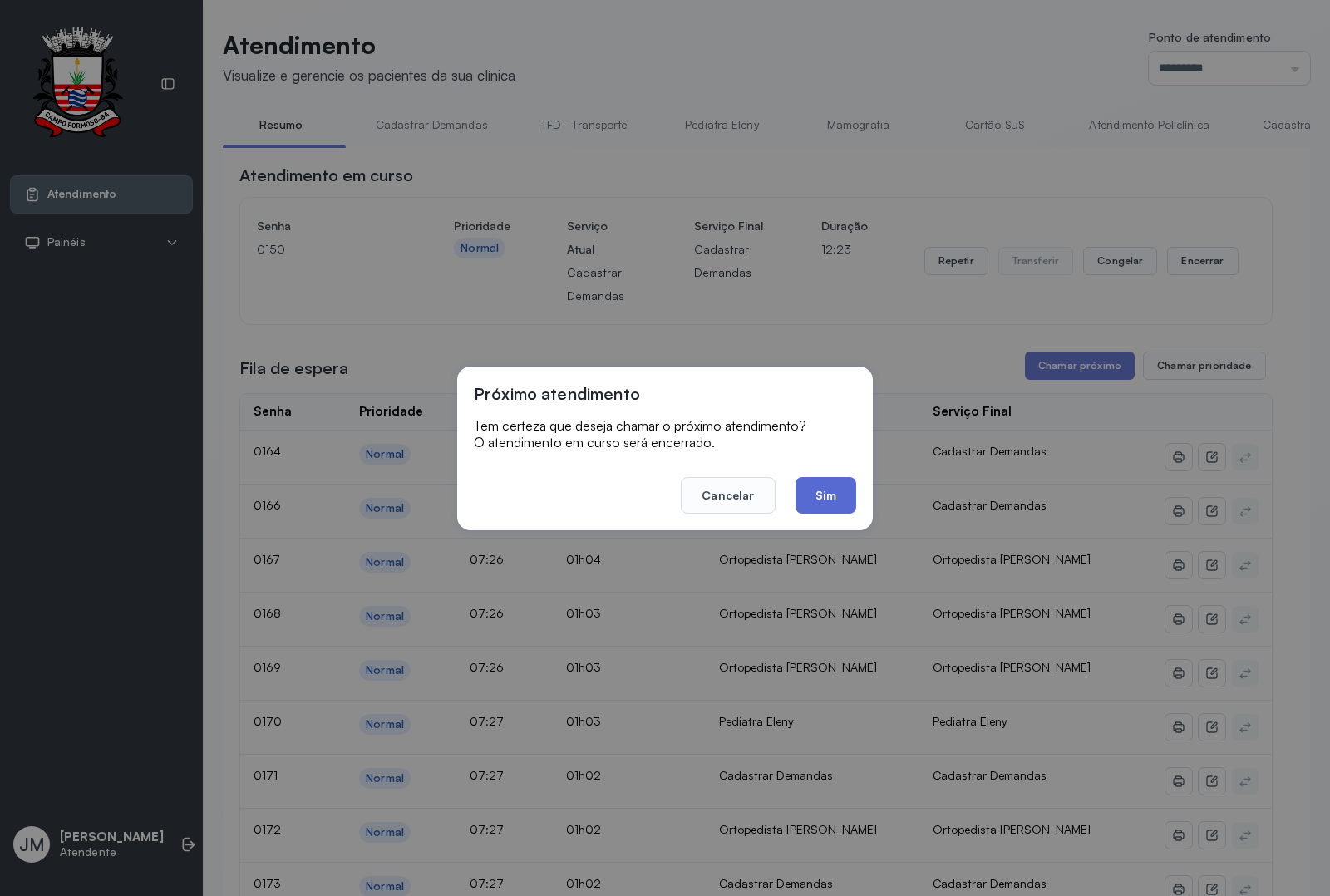
click at [816, 493] on button "Sim" at bounding box center [825, 495] width 61 height 36
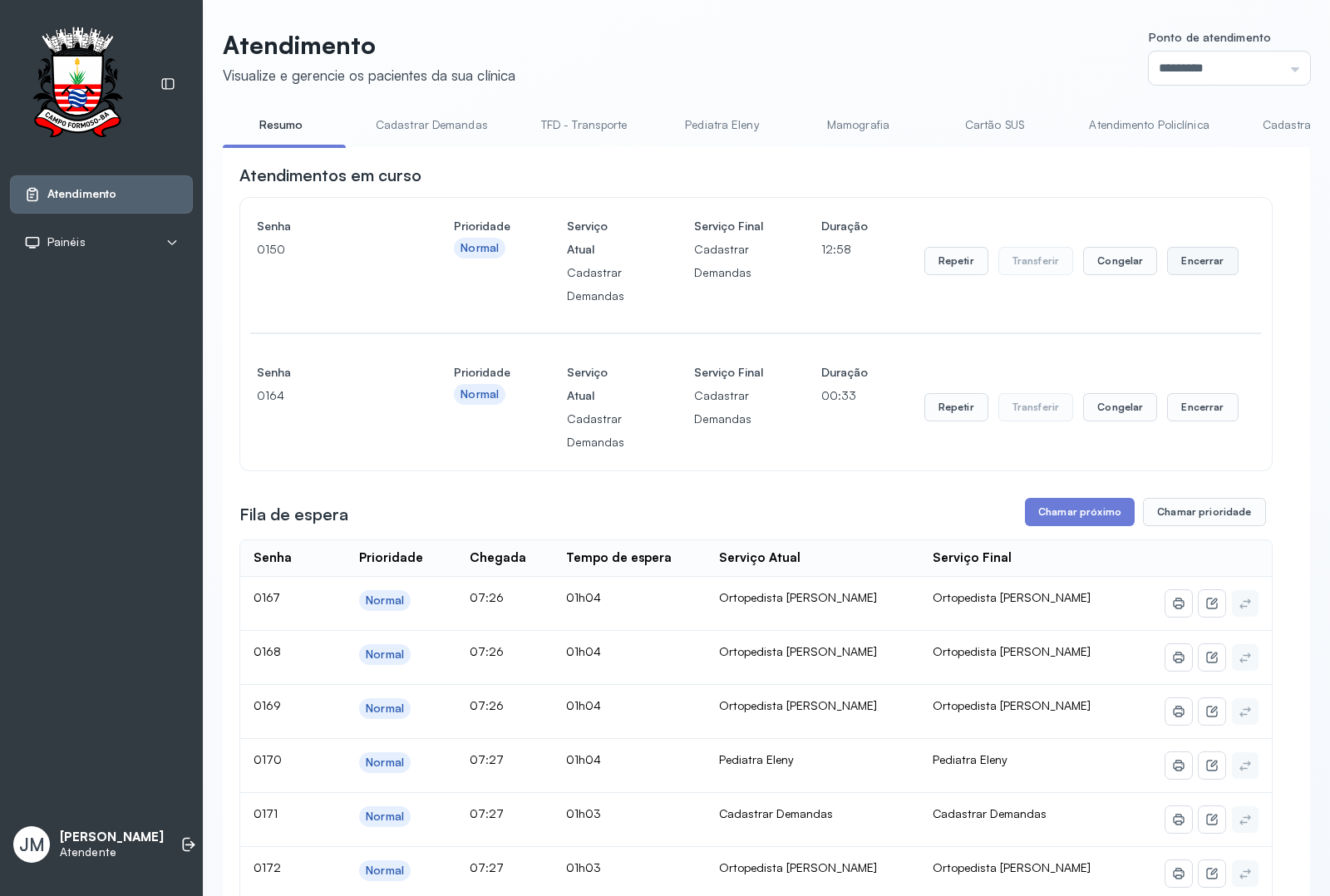
click at [1181, 251] on button "Encerrar" at bounding box center [1202, 261] width 70 height 29
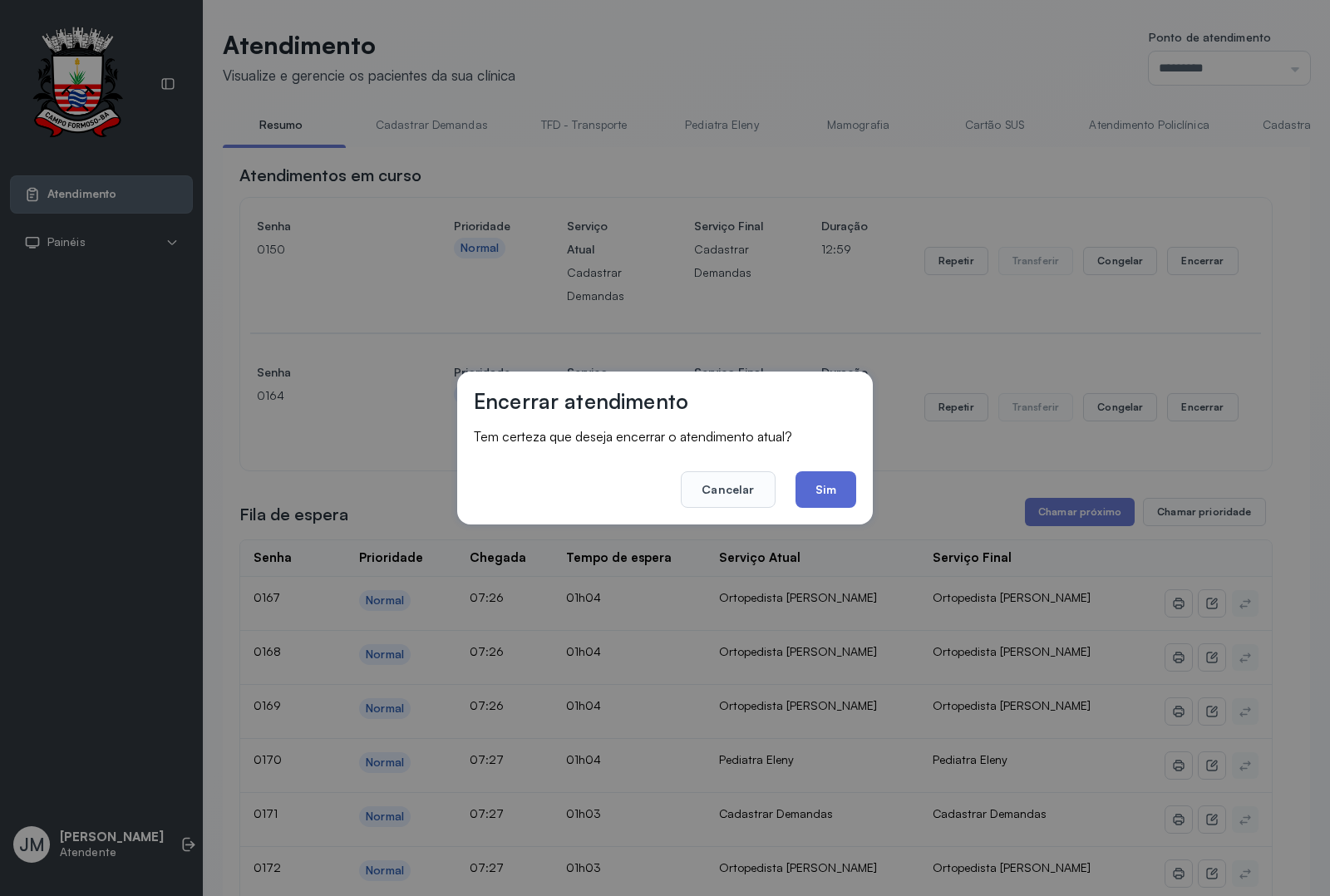
click at [840, 481] on button "Sim" at bounding box center [825, 489] width 61 height 36
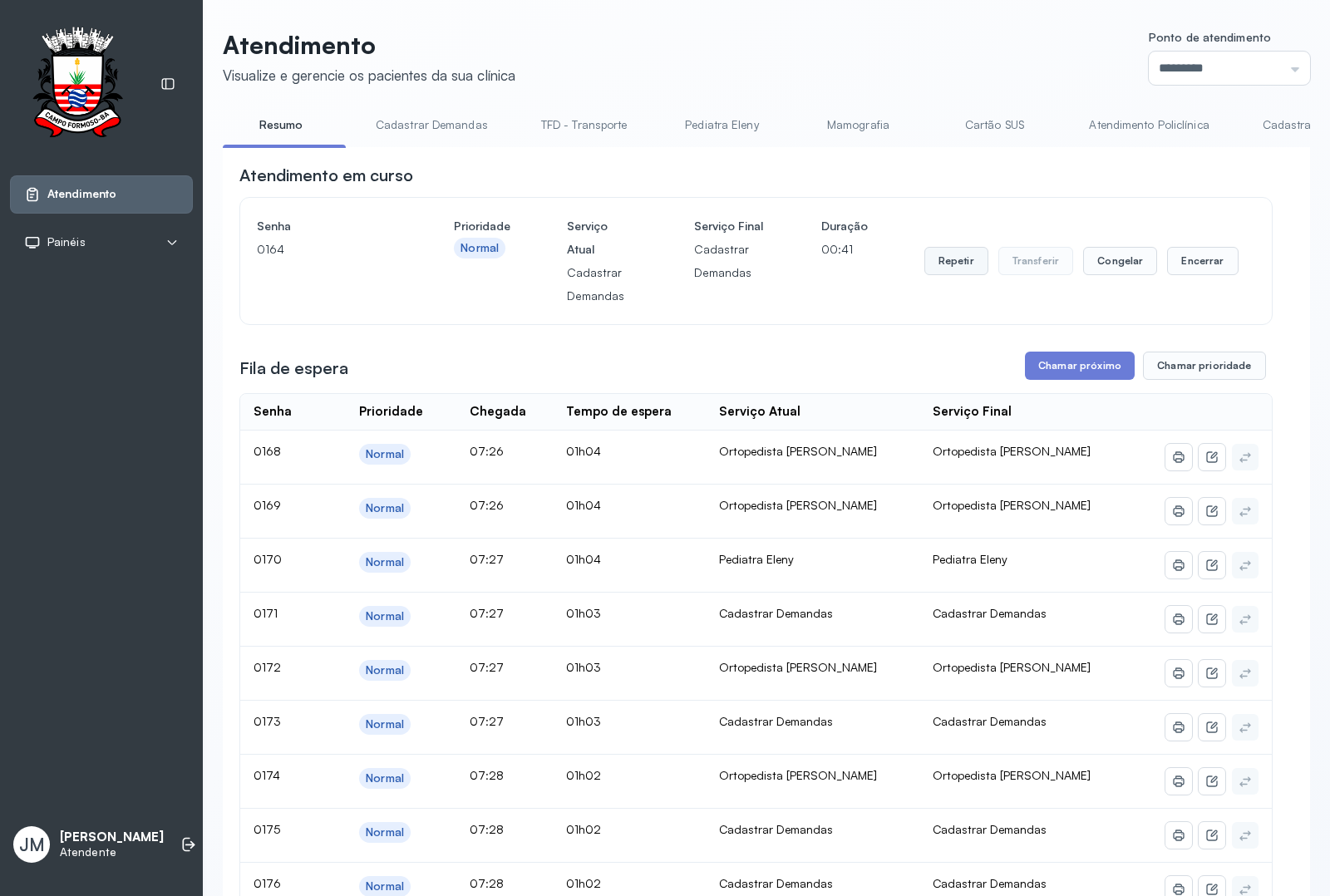
click at [933, 265] on button "Repetir" at bounding box center [956, 261] width 64 height 29
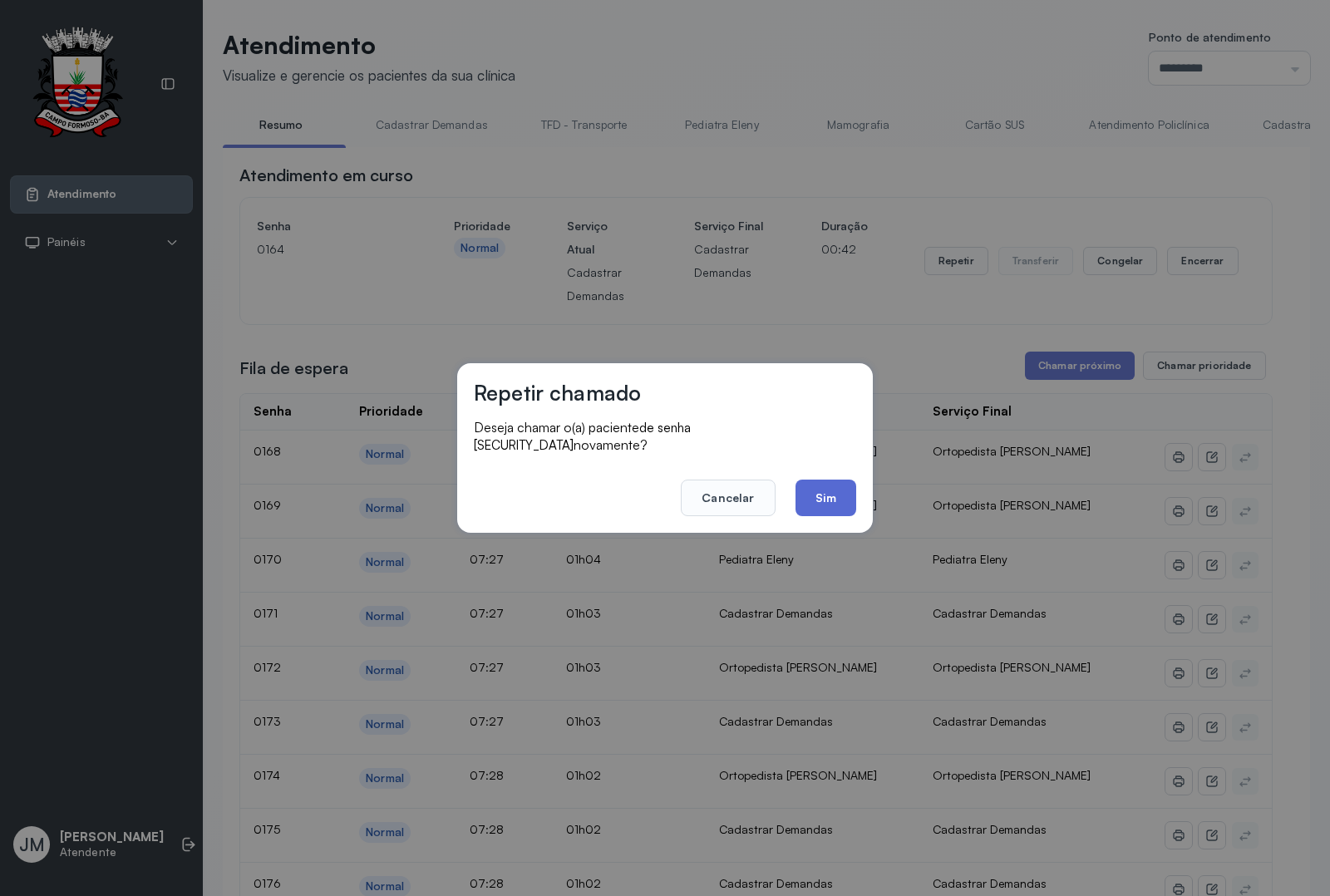
click at [815, 481] on button "Sim" at bounding box center [825, 498] width 61 height 36
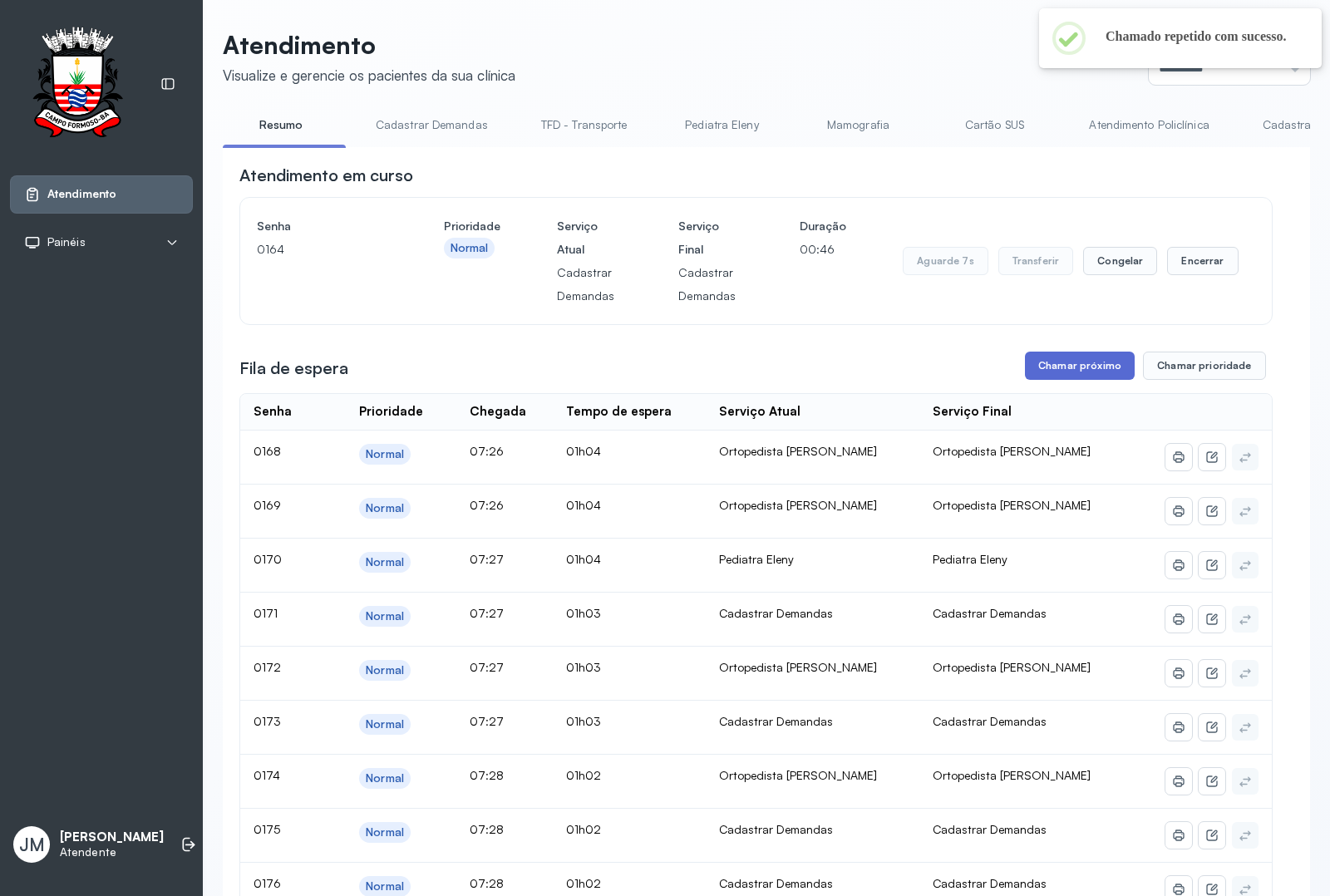
click at [1078, 364] on button "Chamar próximo" at bounding box center [1079, 366] width 109 height 29
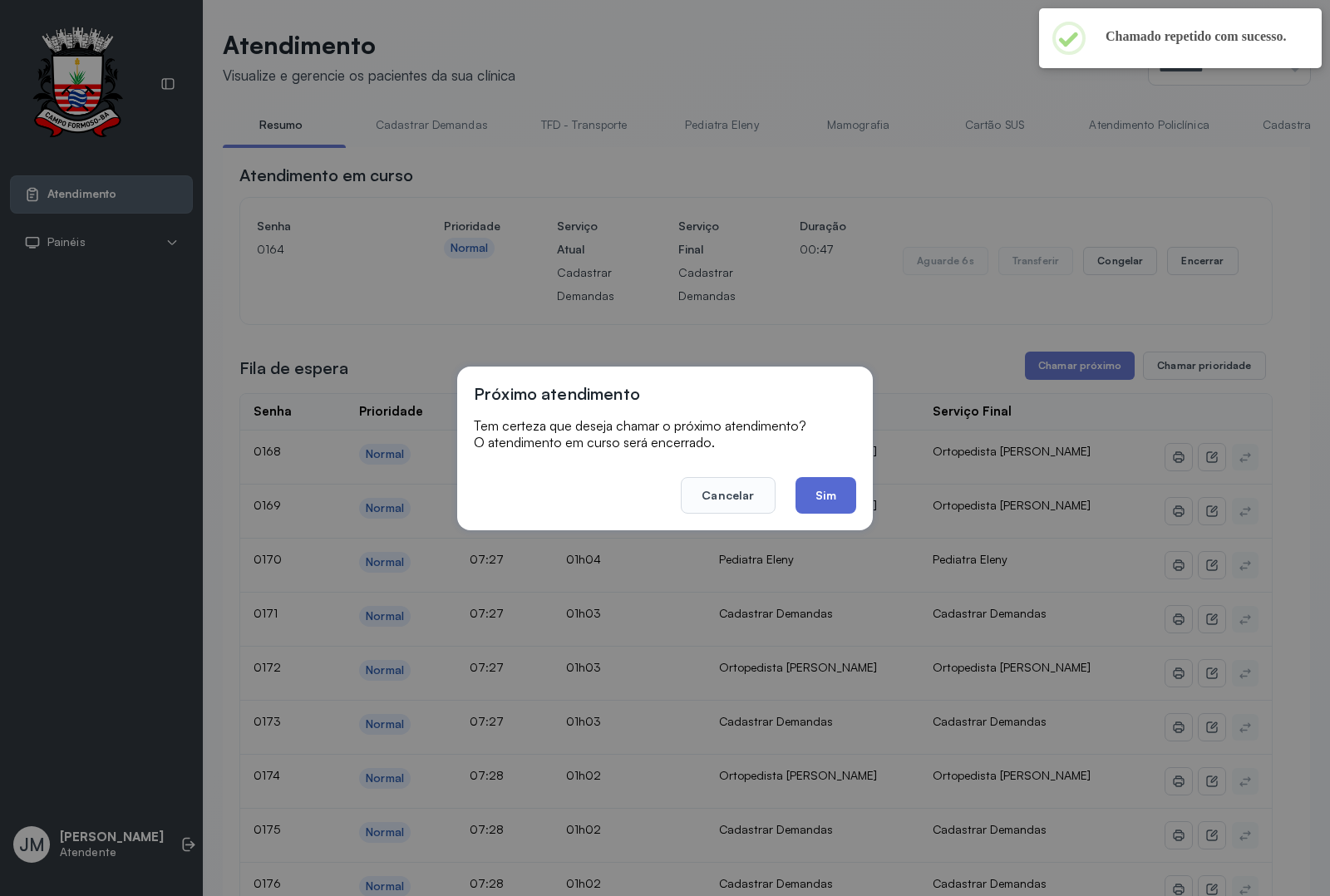
click at [817, 491] on button "Sim" at bounding box center [825, 495] width 61 height 36
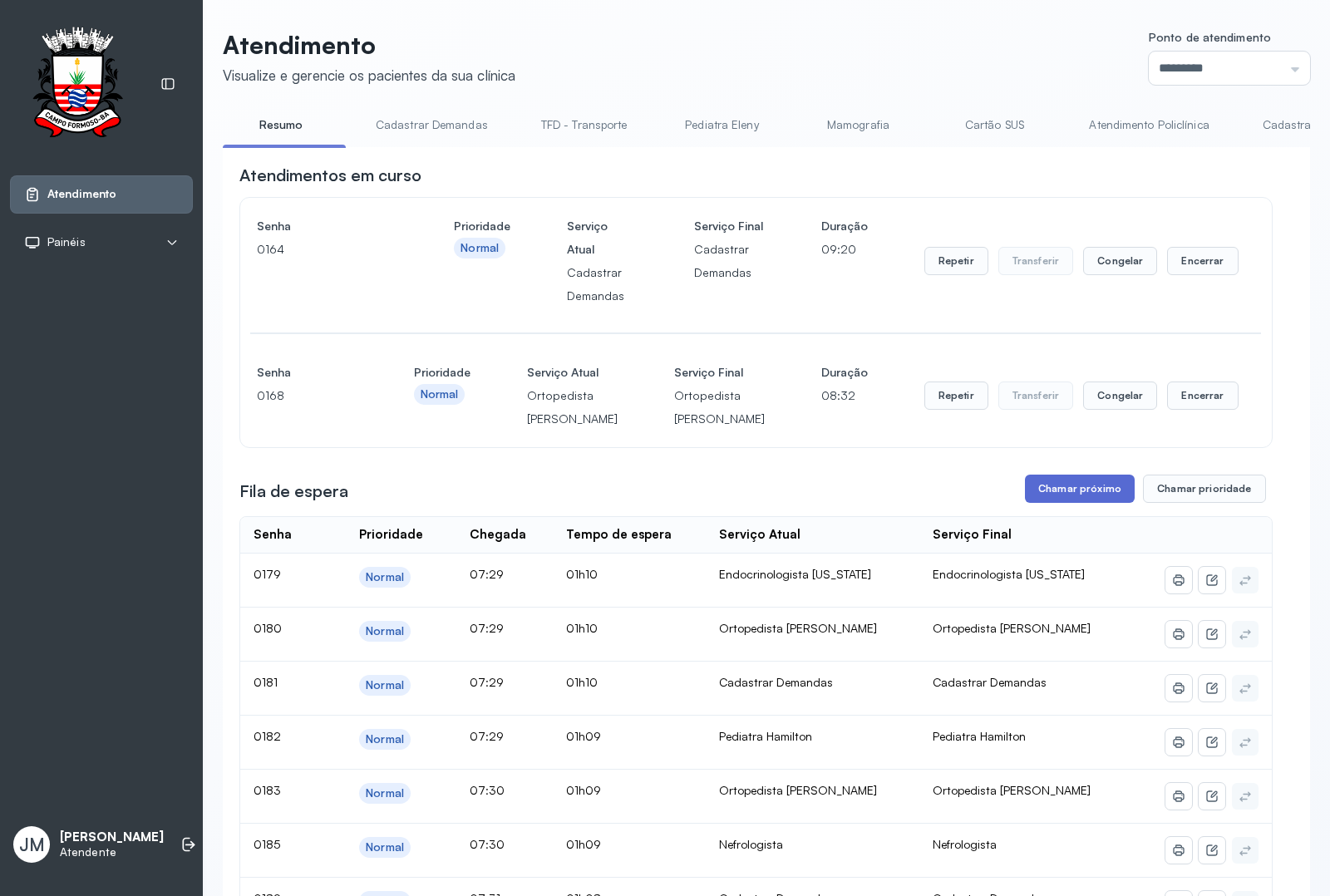
click at [1072, 503] on button "Chamar próximo" at bounding box center [1079, 488] width 109 height 29
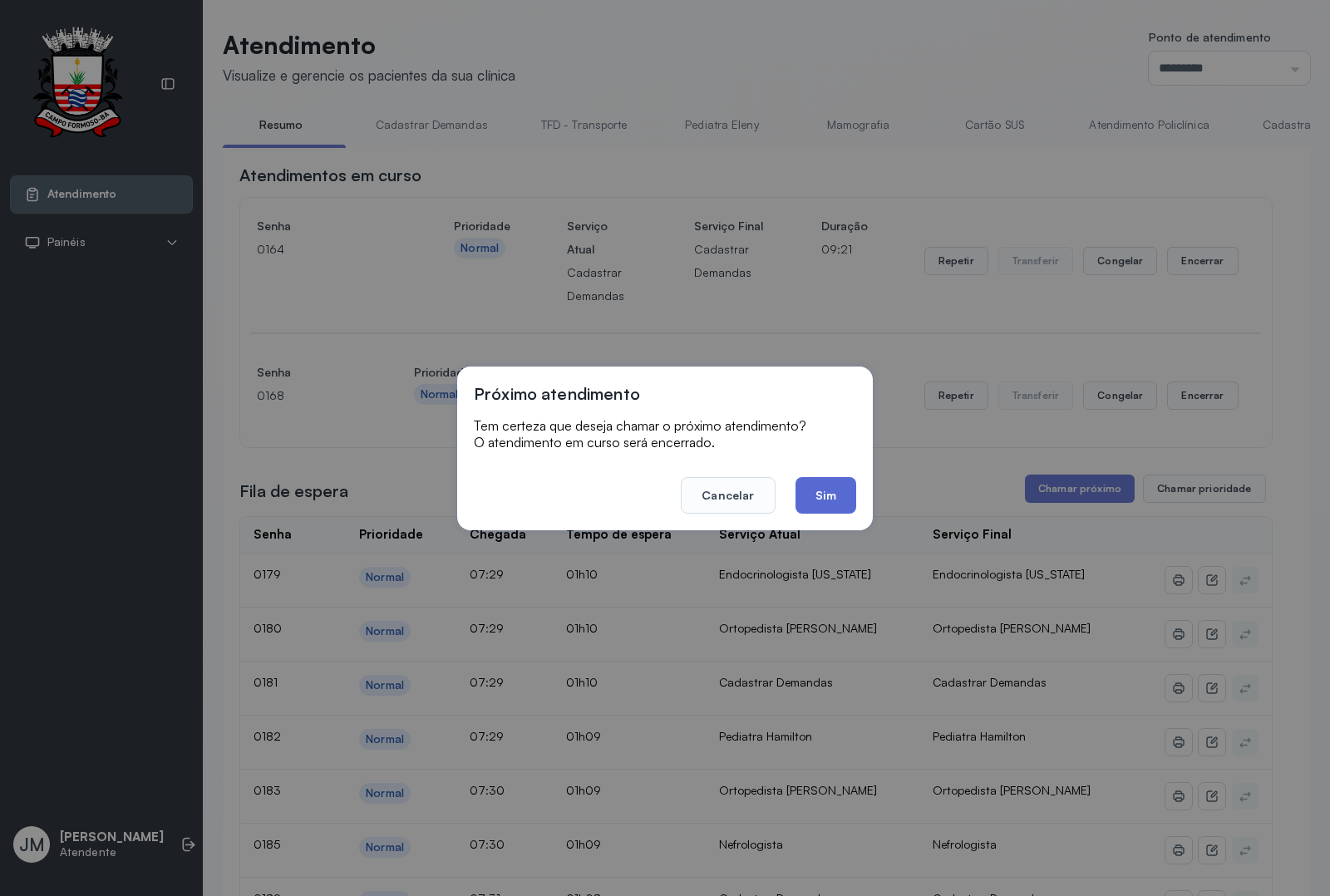
click at [828, 492] on button "Sim" at bounding box center [825, 495] width 61 height 36
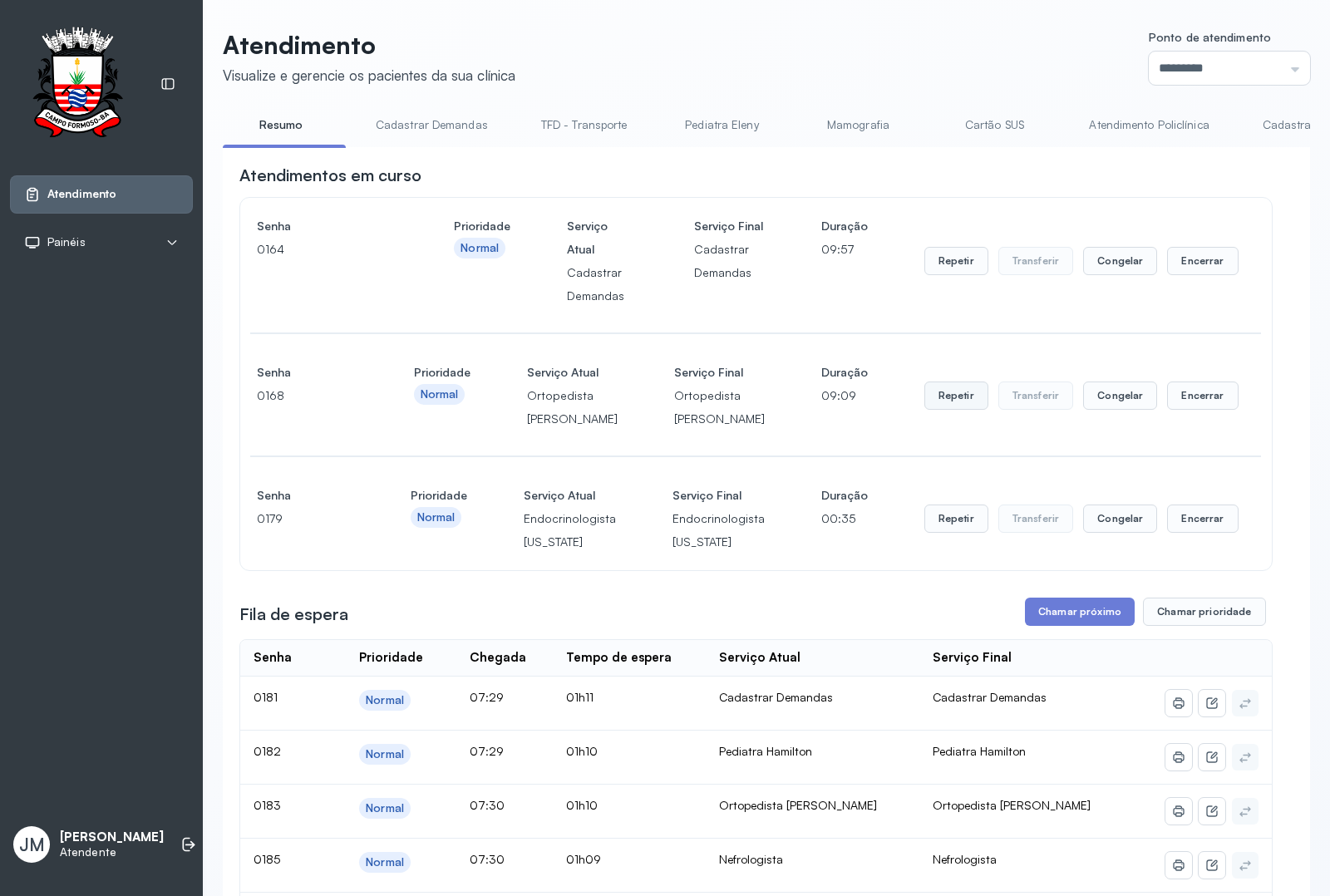
click at [938, 409] on button "Repetir" at bounding box center [956, 396] width 64 height 29
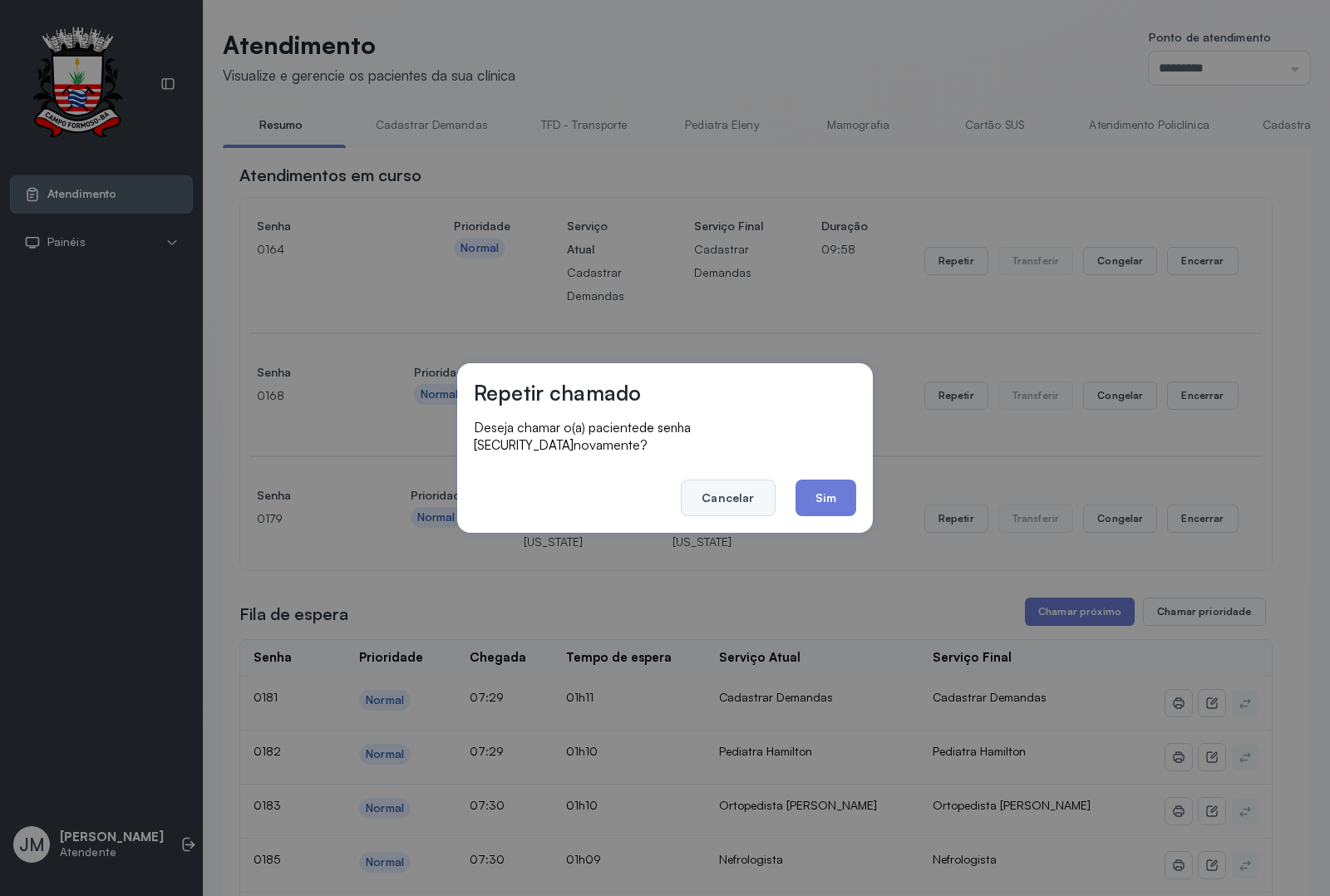
click at [756, 483] on button "Cancelar" at bounding box center [727, 498] width 94 height 36
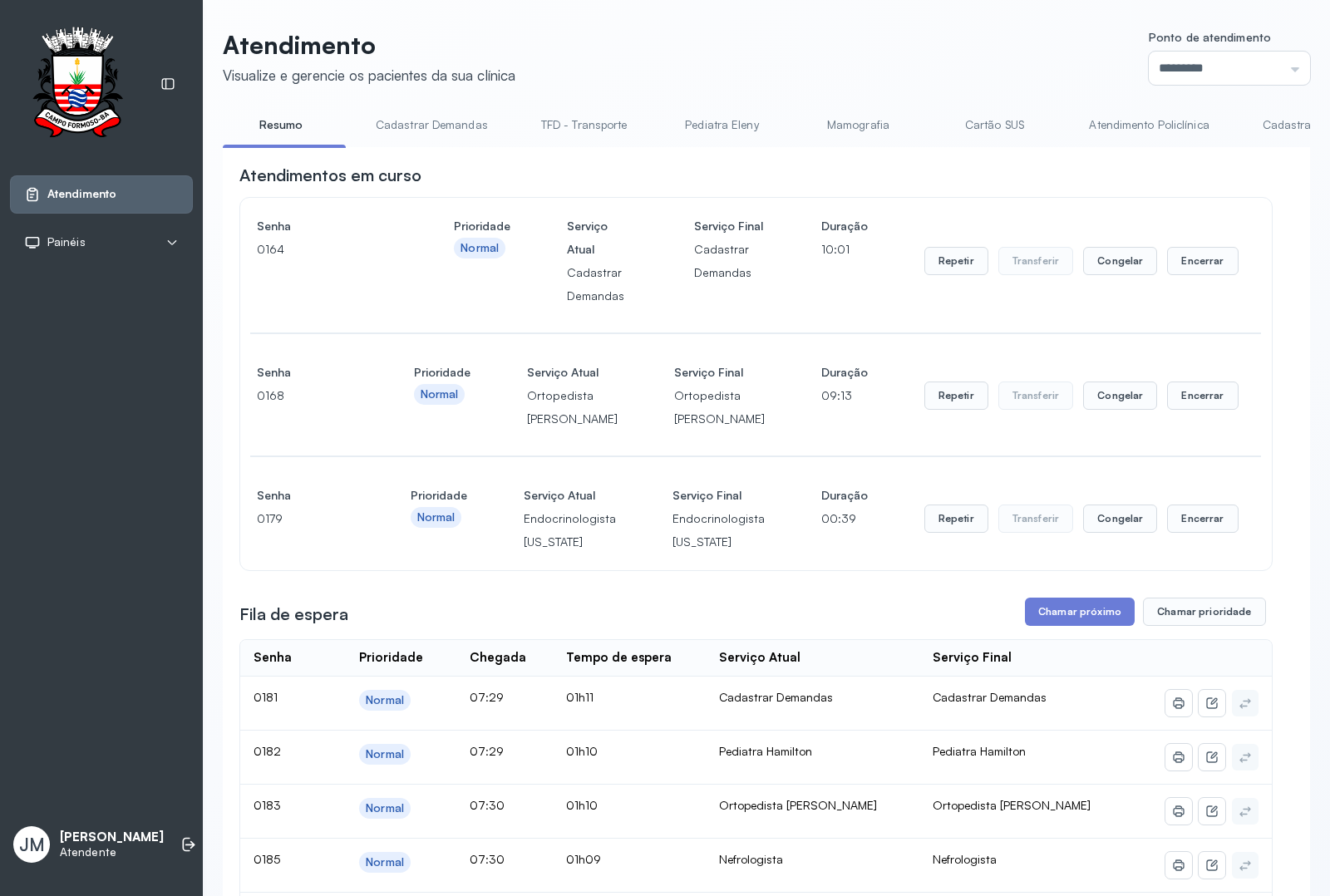
click at [958, 553] on div "Repetir Transferir Congelar Encerrar" at bounding box center [1082, 518] width 314 height 70
click at [943, 533] on button "Repetir" at bounding box center [956, 519] width 64 height 29
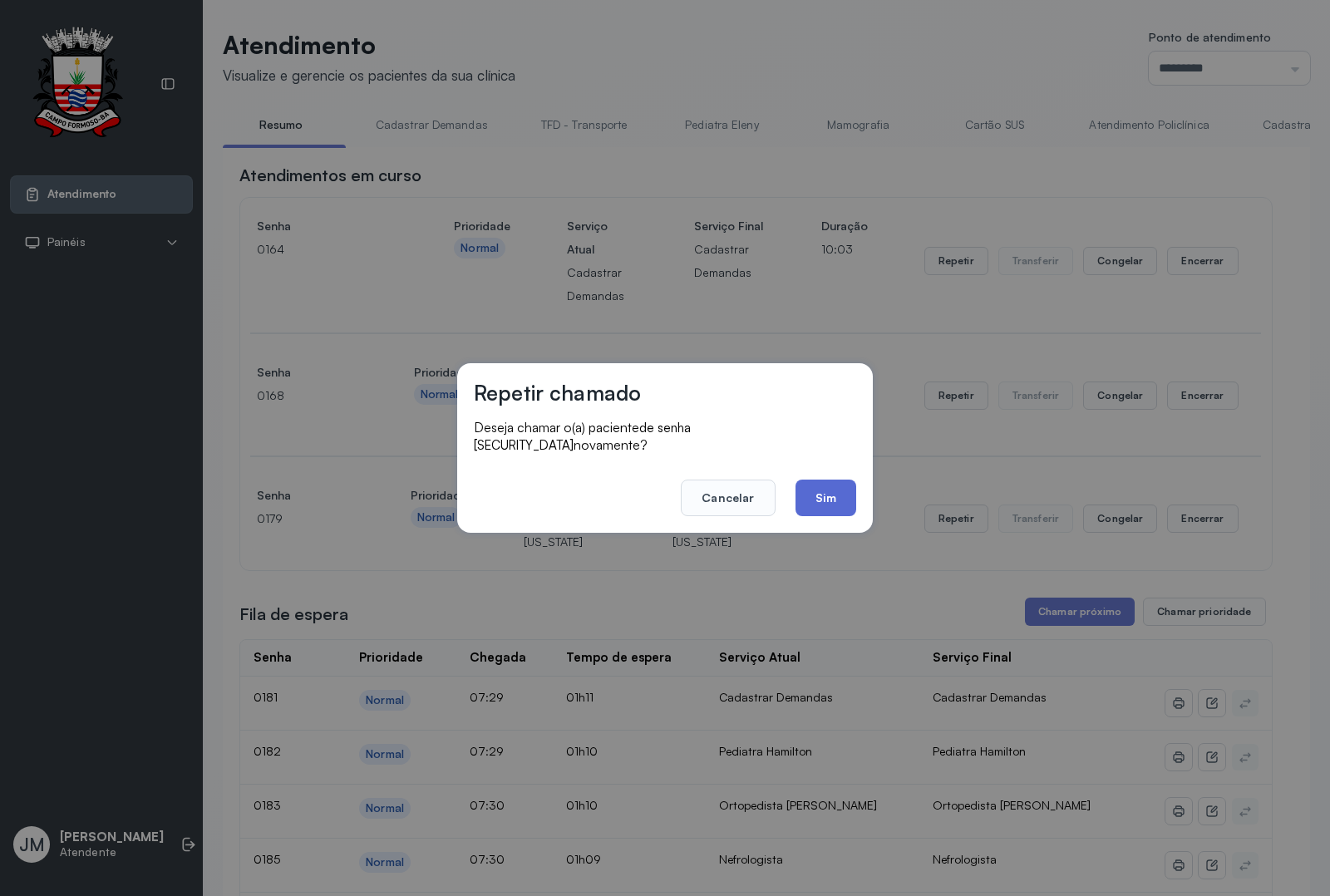
click at [844, 490] on button "Sim" at bounding box center [825, 498] width 61 height 36
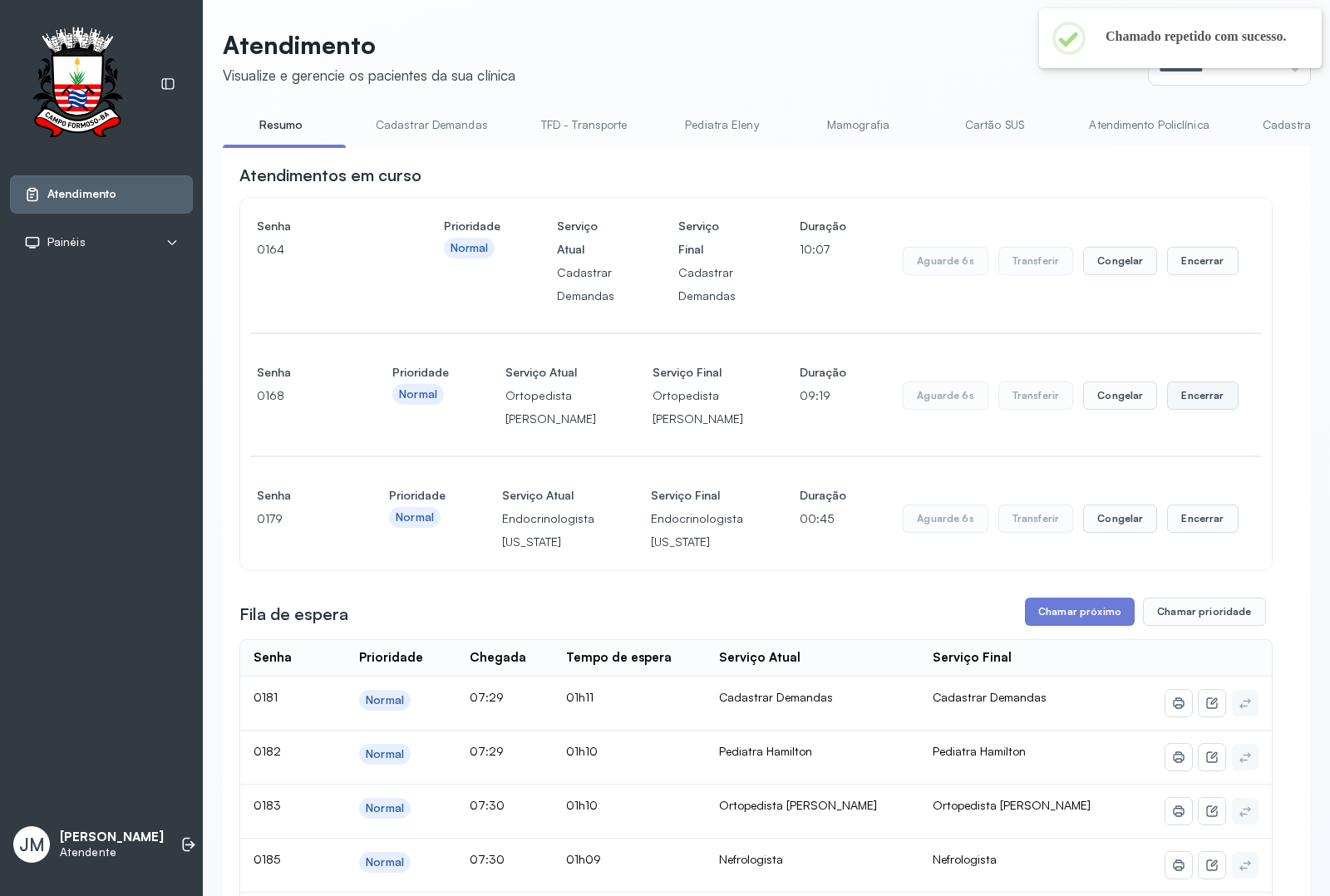
click at [1194, 408] on button "Encerrar" at bounding box center [1202, 396] width 70 height 29
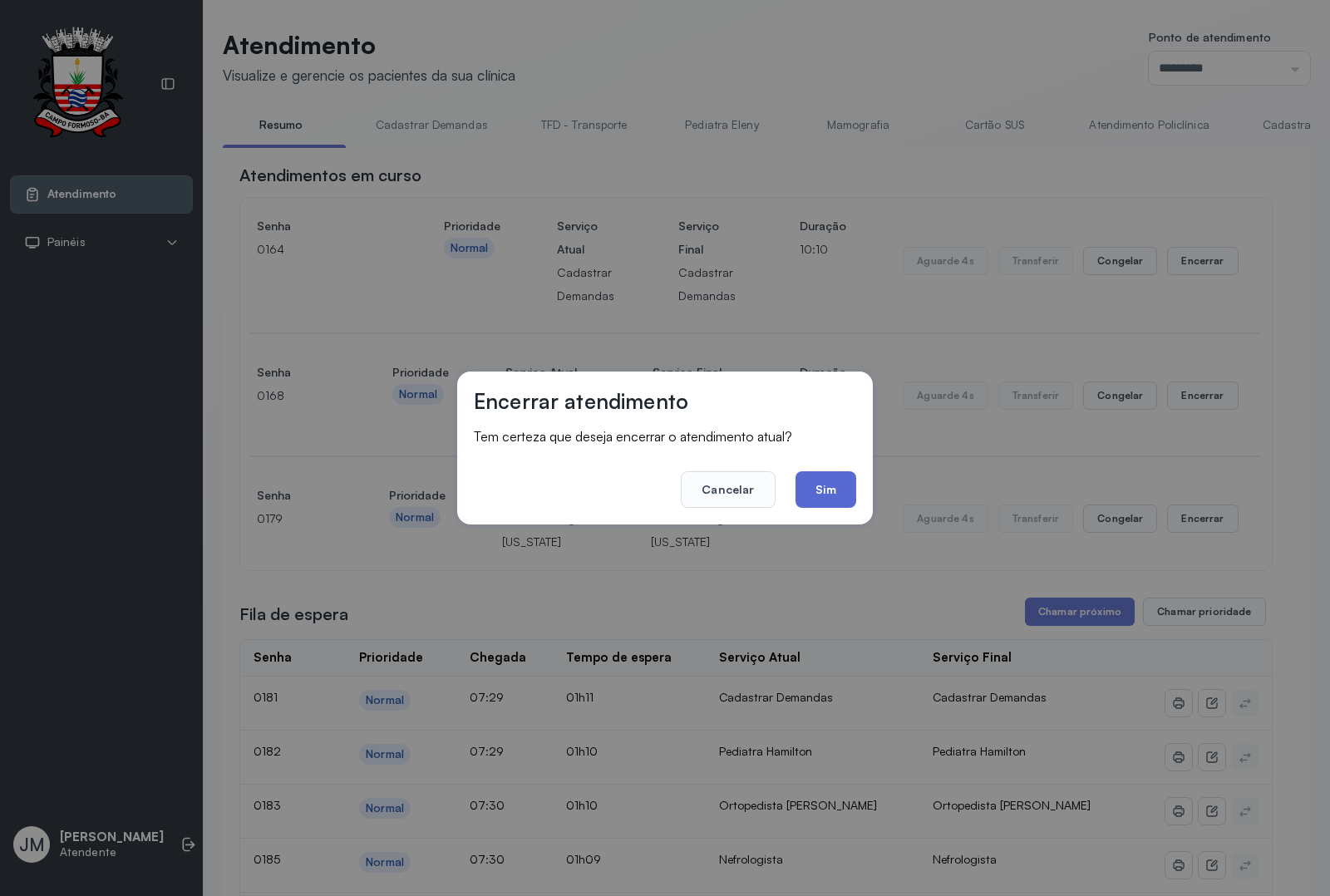
click at [831, 487] on button "Sim" at bounding box center [825, 489] width 61 height 36
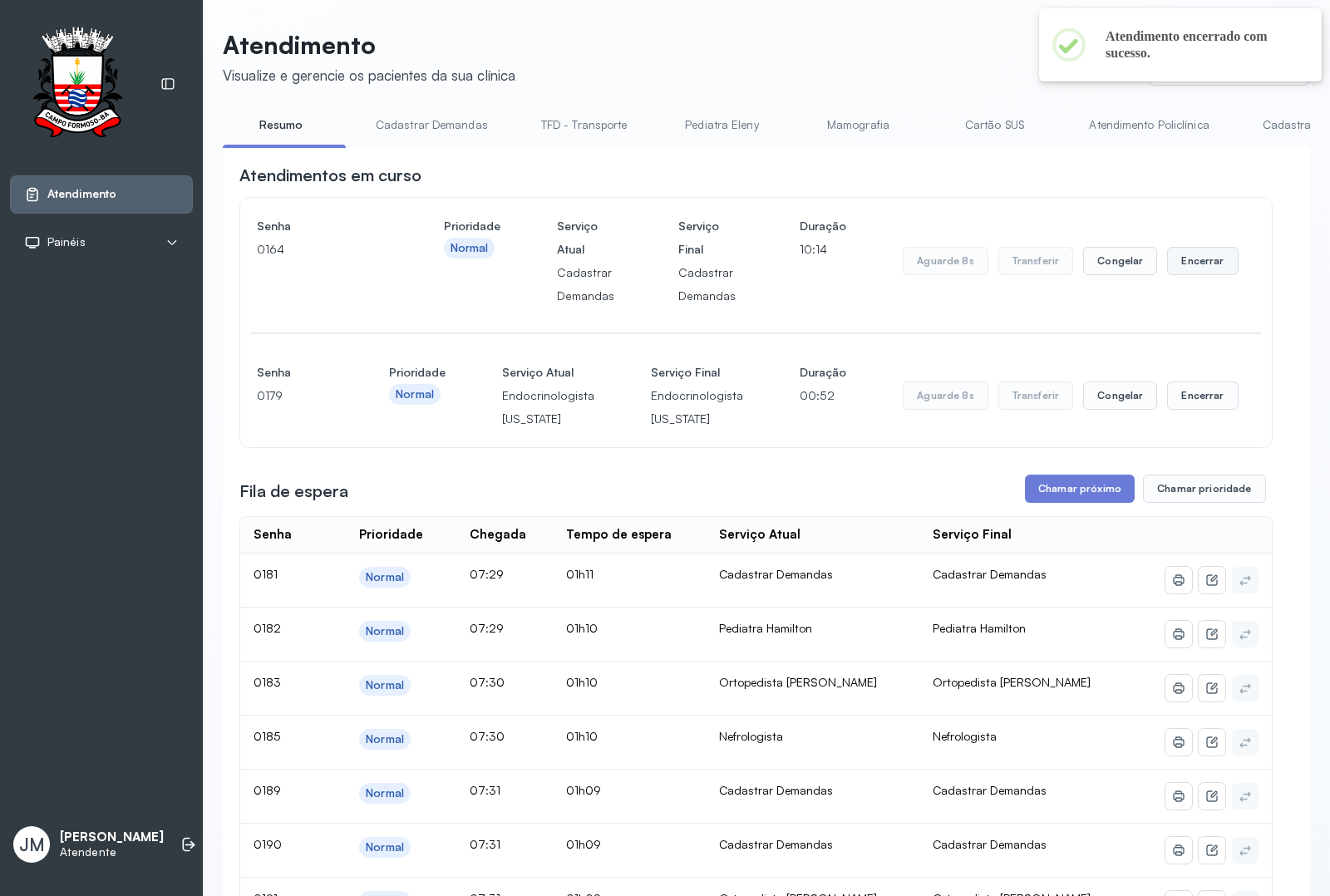
click at [1189, 264] on button "Encerrar" at bounding box center [1202, 261] width 70 height 29
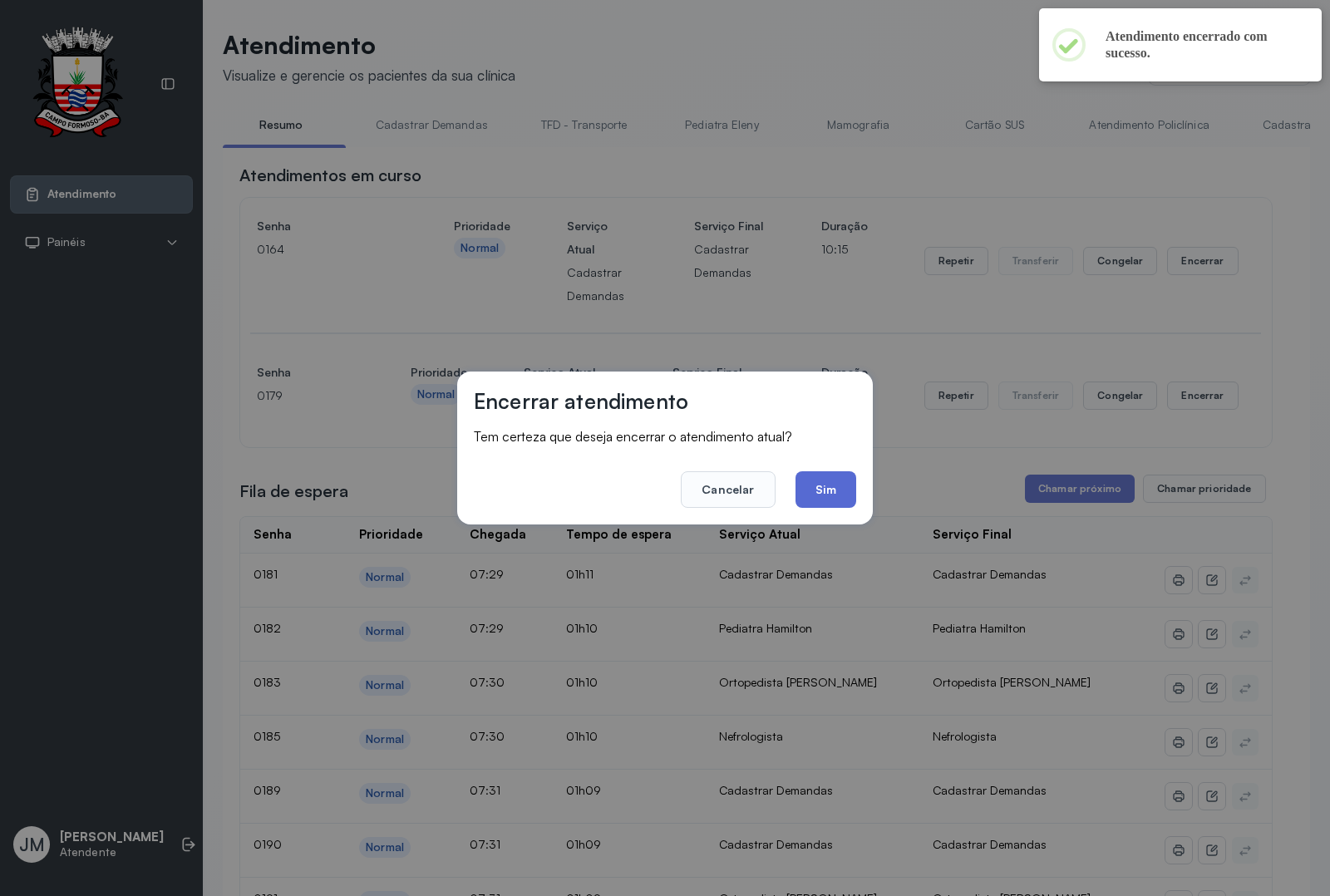
click at [835, 482] on button "Sim" at bounding box center [825, 489] width 61 height 36
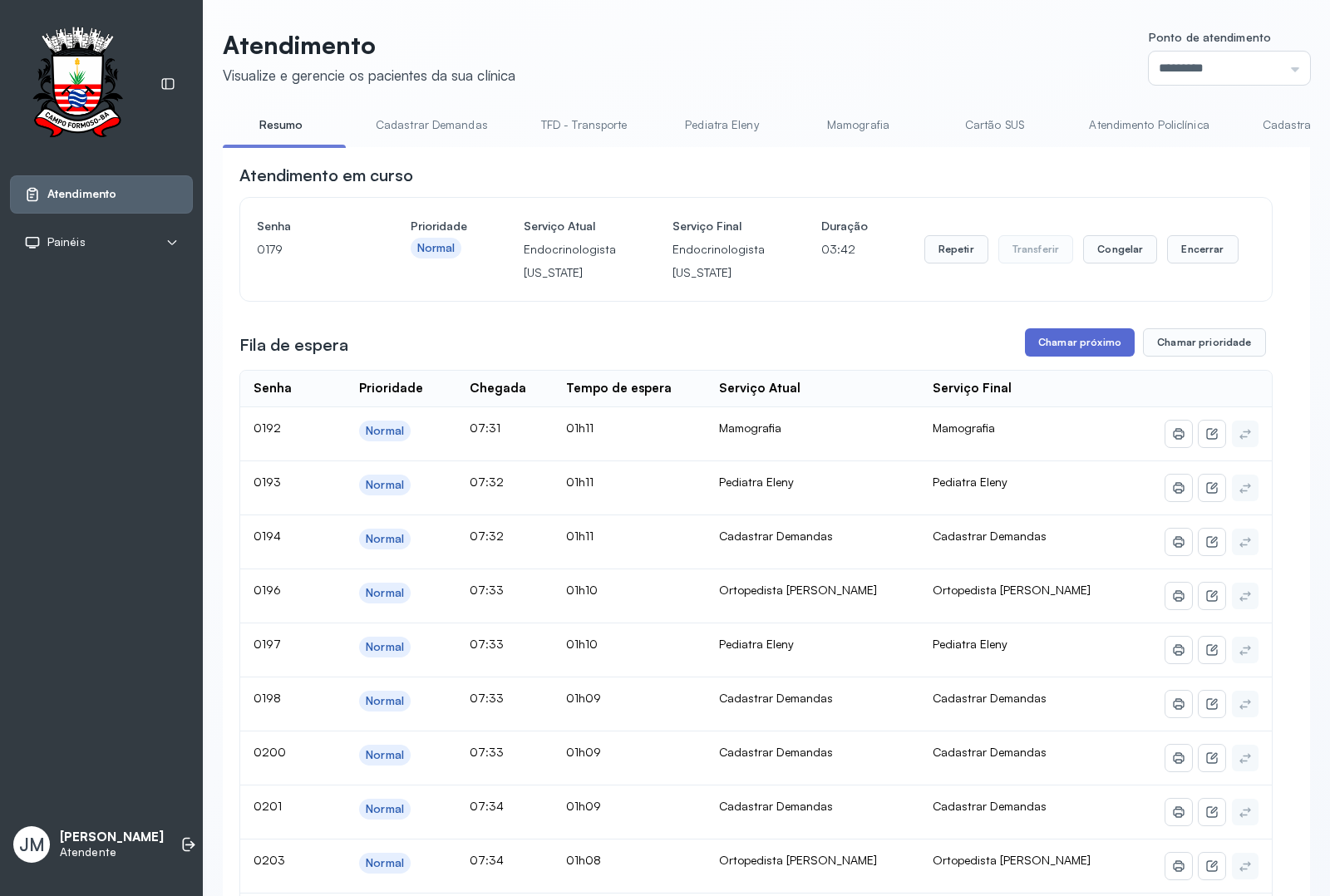
click at [1069, 349] on button "Chamar próximo" at bounding box center [1079, 343] width 109 height 29
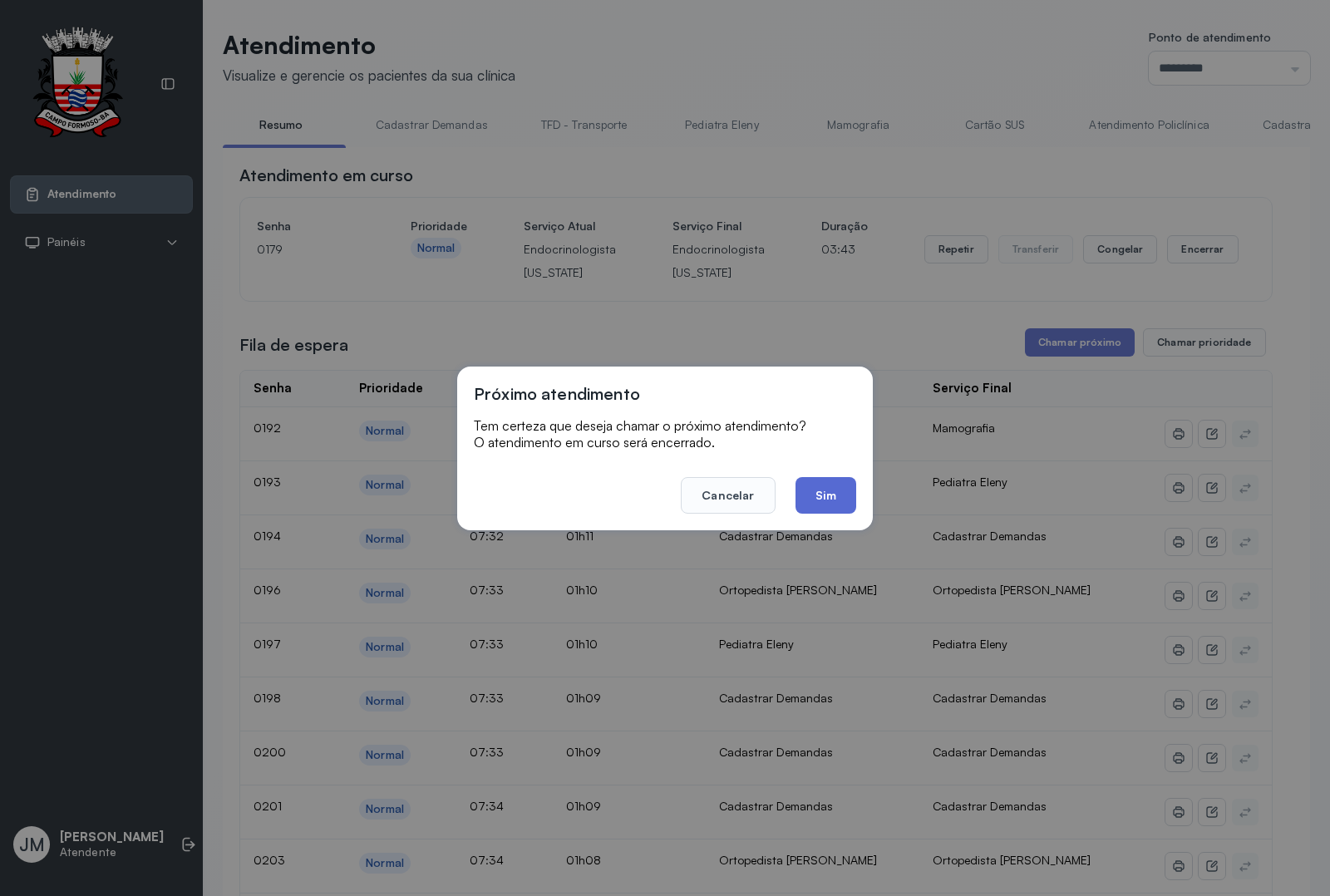
click at [817, 501] on button "Sim" at bounding box center [825, 495] width 61 height 36
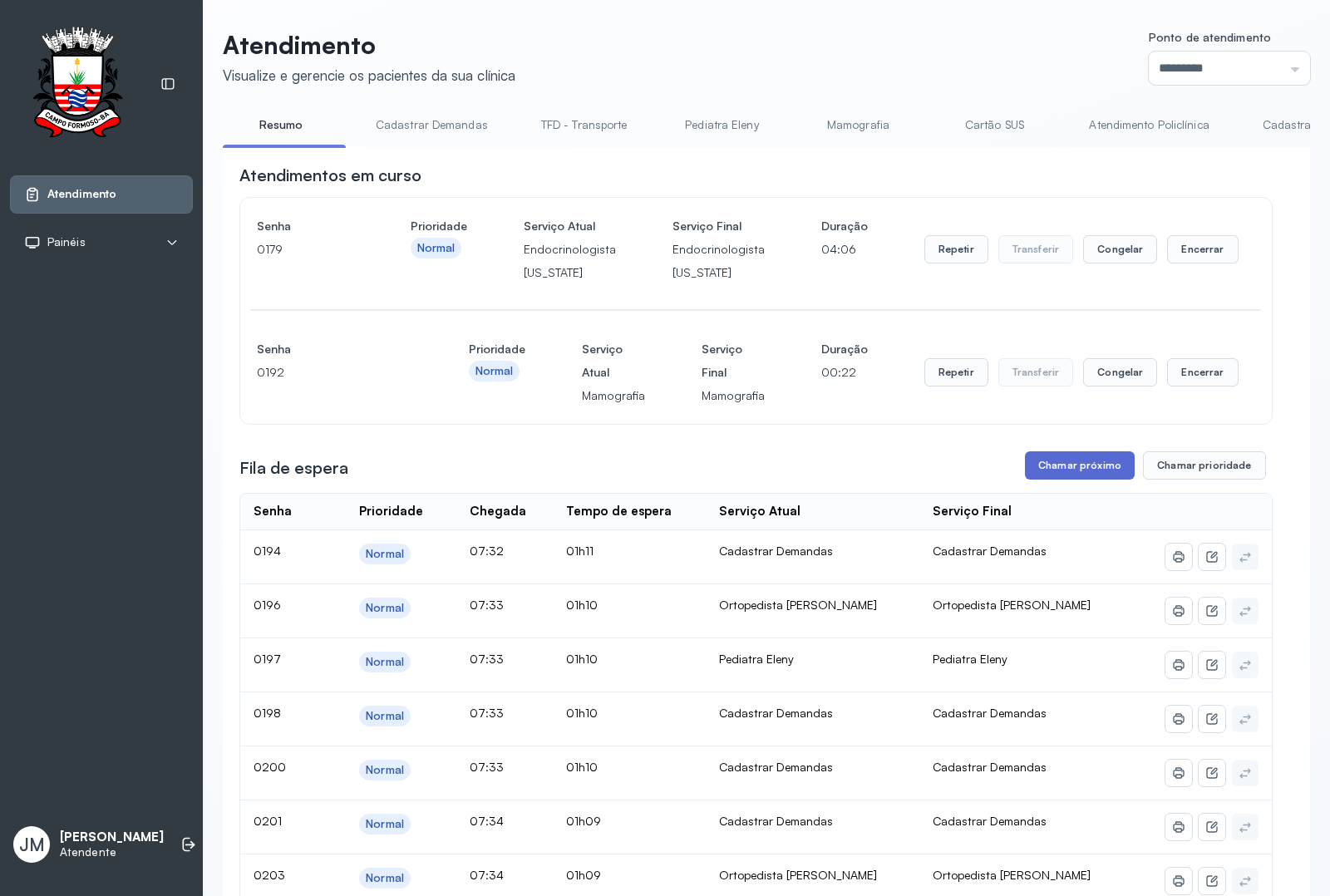
click at [1062, 467] on button "Chamar próximo" at bounding box center [1079, 466] width 109 height 29
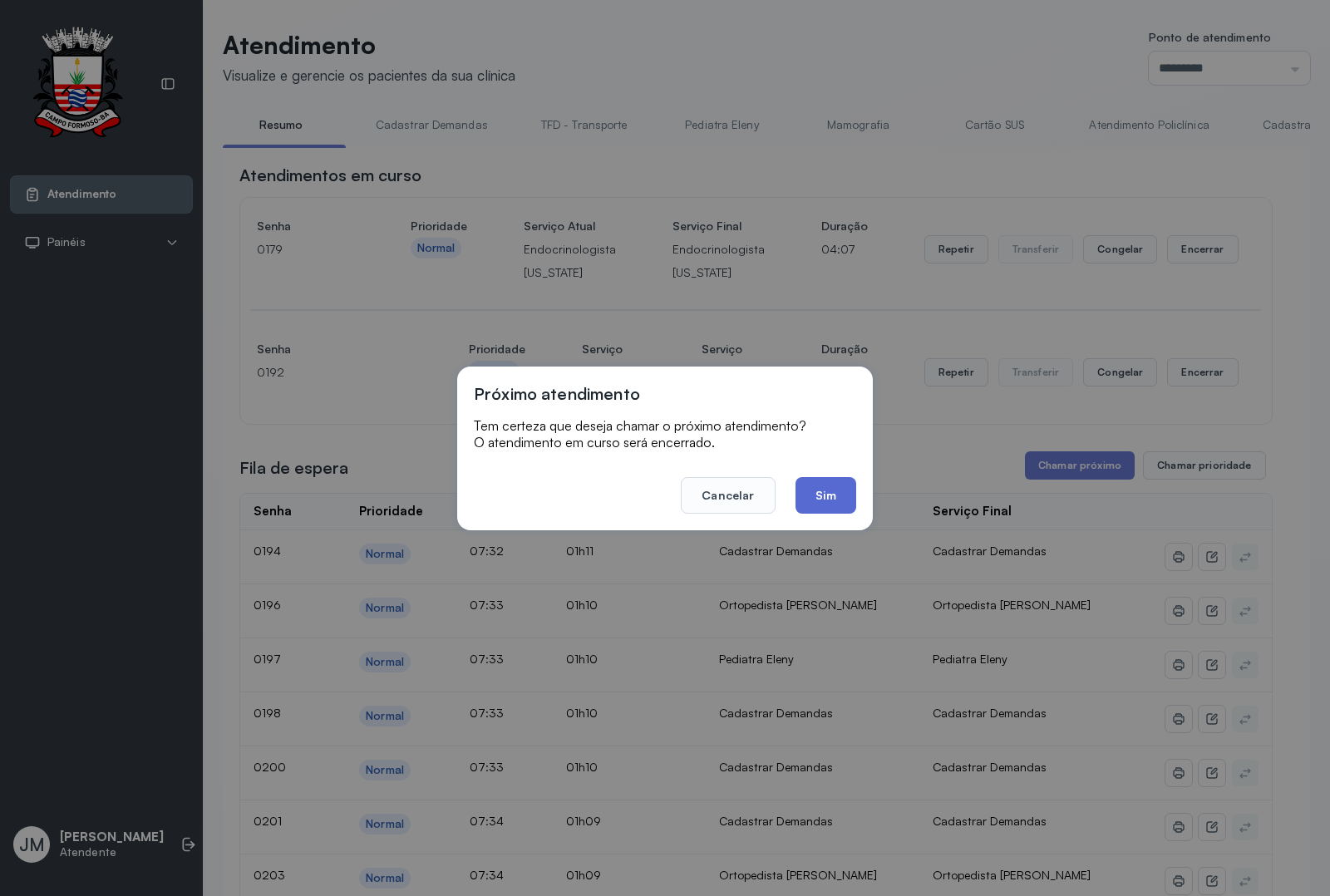
click at [848, 499] on button "Sim" at bounding box center [825, 495] width 61 height 36
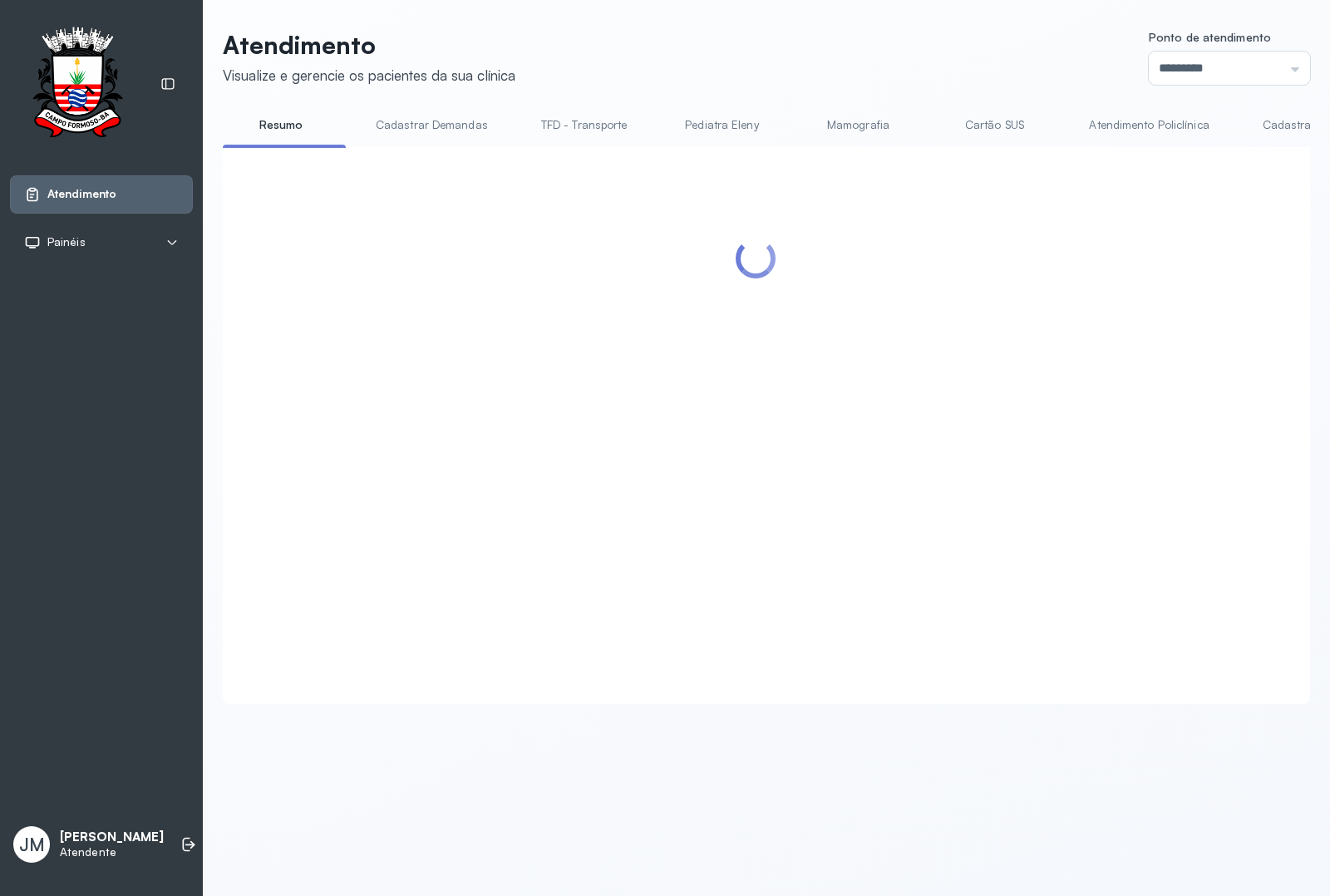
click at [1187, 260] on div at bounding box center [755, 406] width 1033 height 484
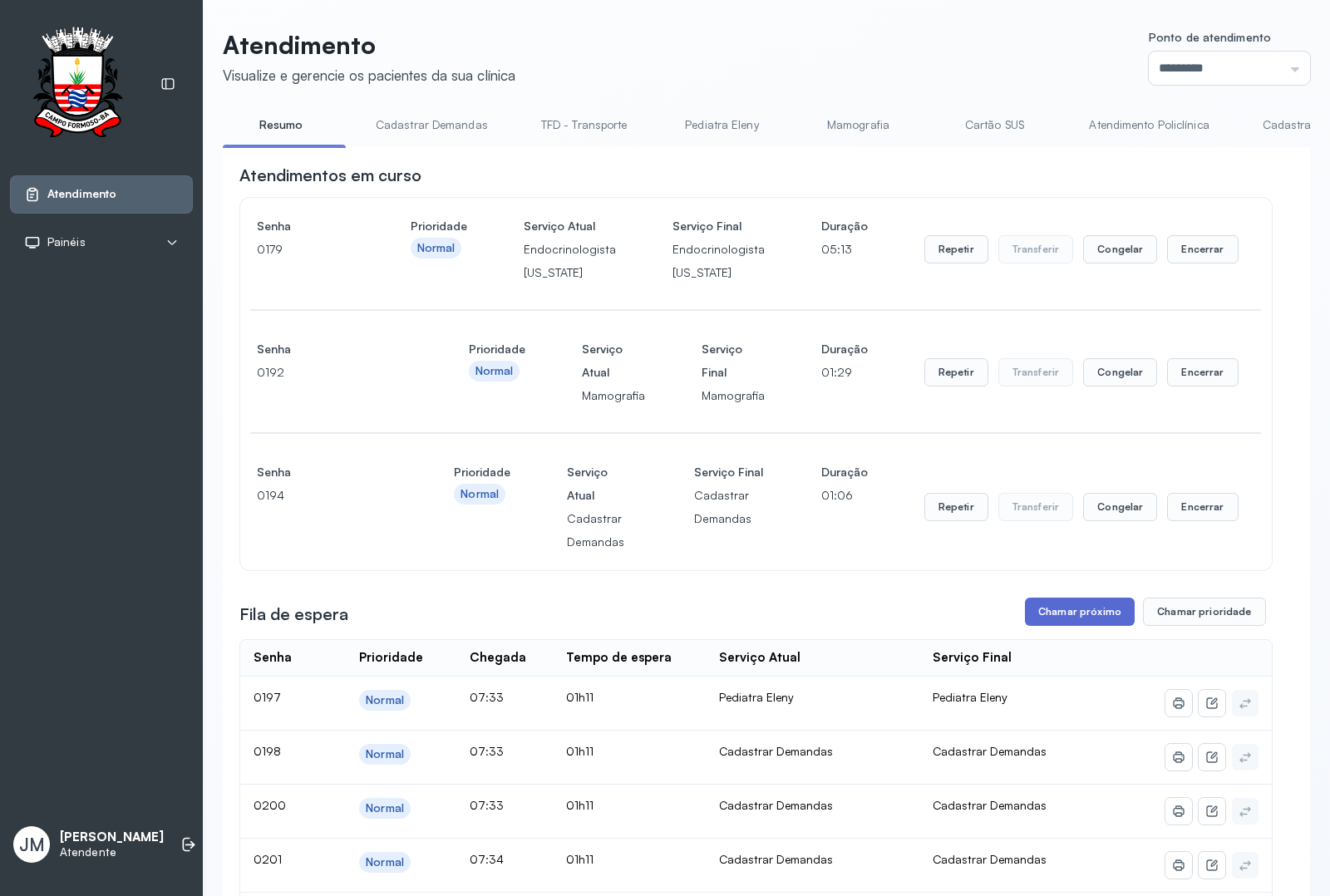
click at [1069, 608] on button "Chamar próximo" at bounding box center [1079, 612] width 109 height 29
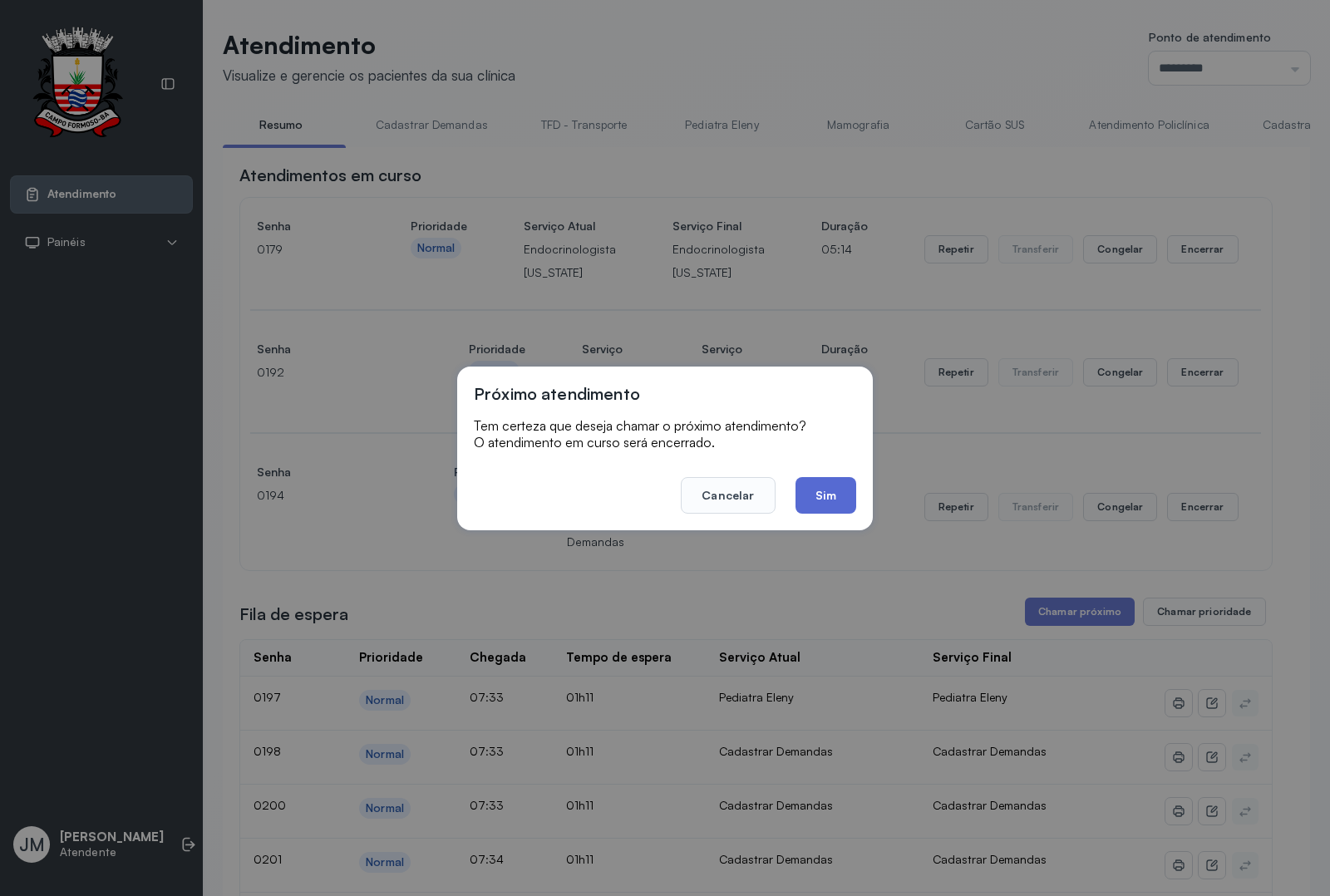
click at [819, 500] on button "Sim" at bounding box center [825, 495] width 61 height 36
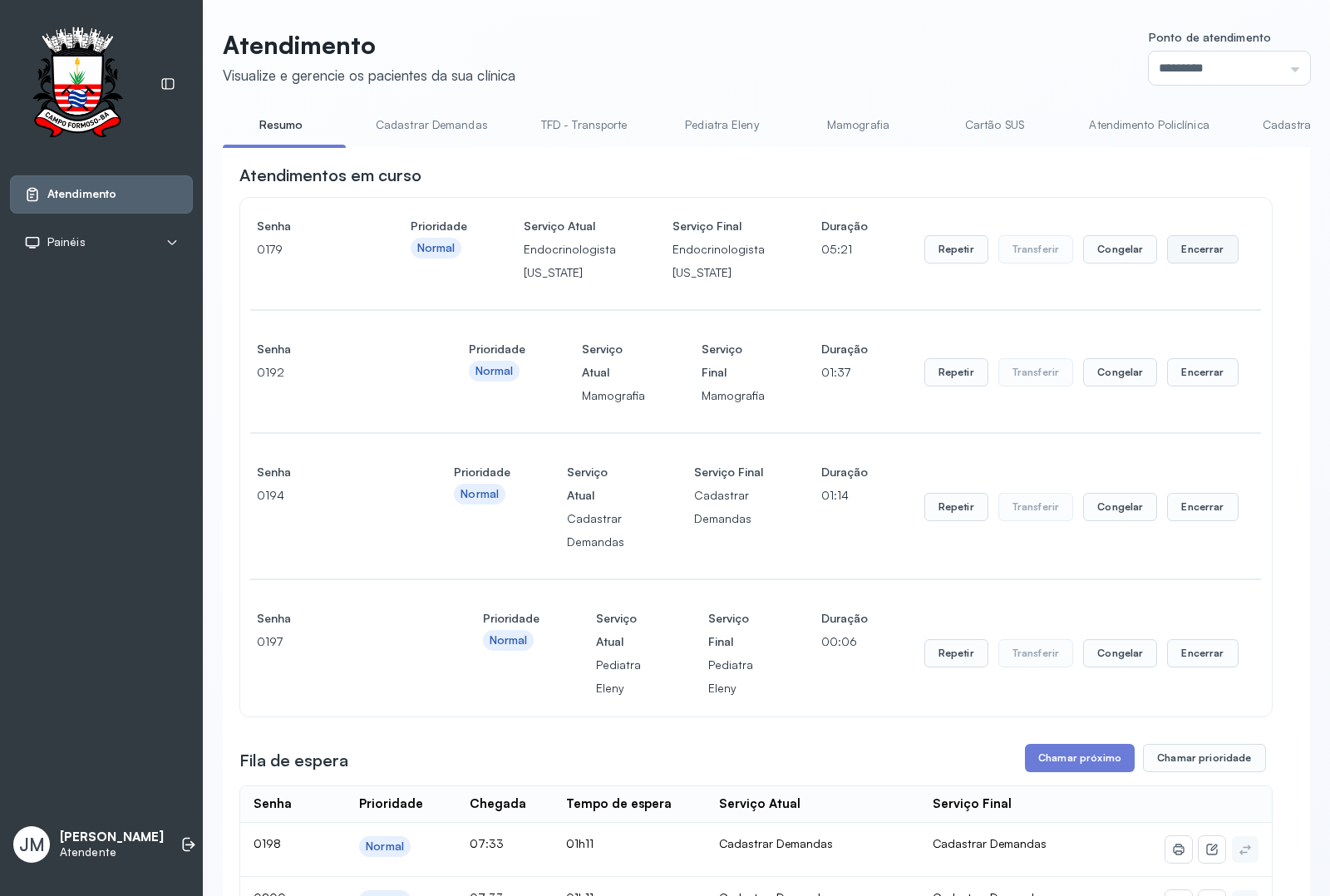
click at [1188, 262] on button "Encerrar" at bounding box center [1202, 249] width 70 height 29
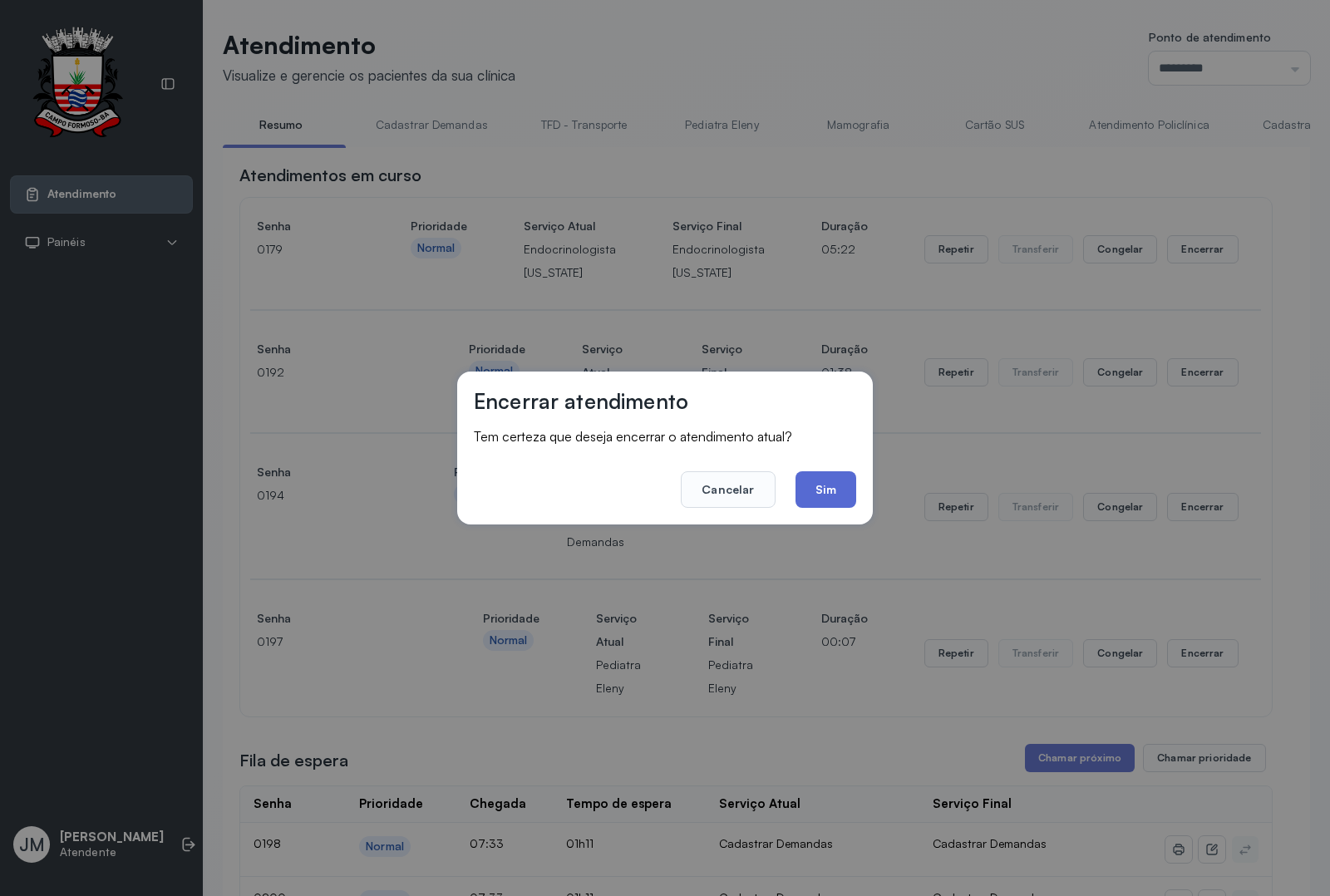
click at [821, 485] on button "Sim" at bounding box center [825, 489] width 61 height 36
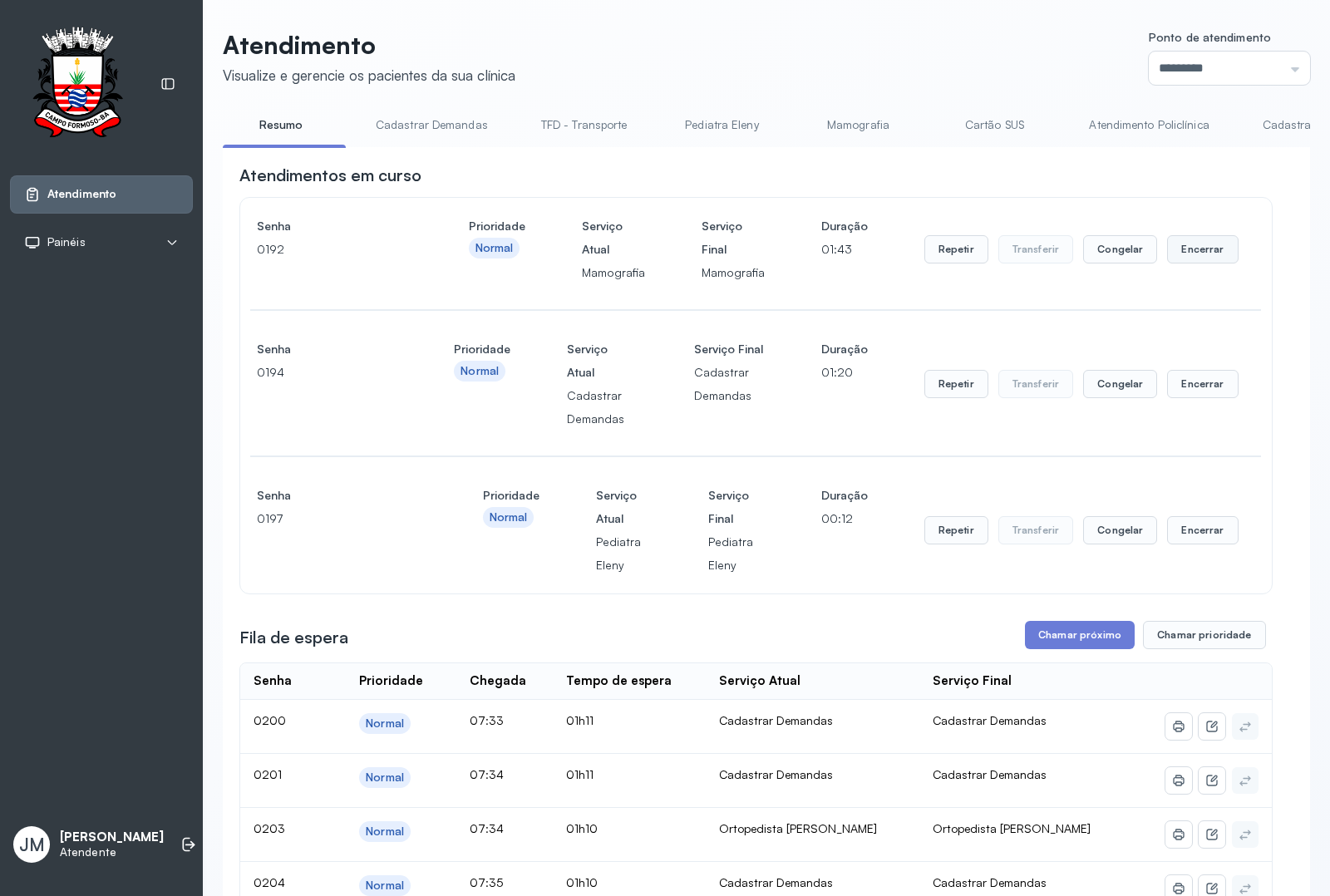
click at [1177, 258] on button "Encerrar" at bounding box center [1202, 249] width 70 height 29
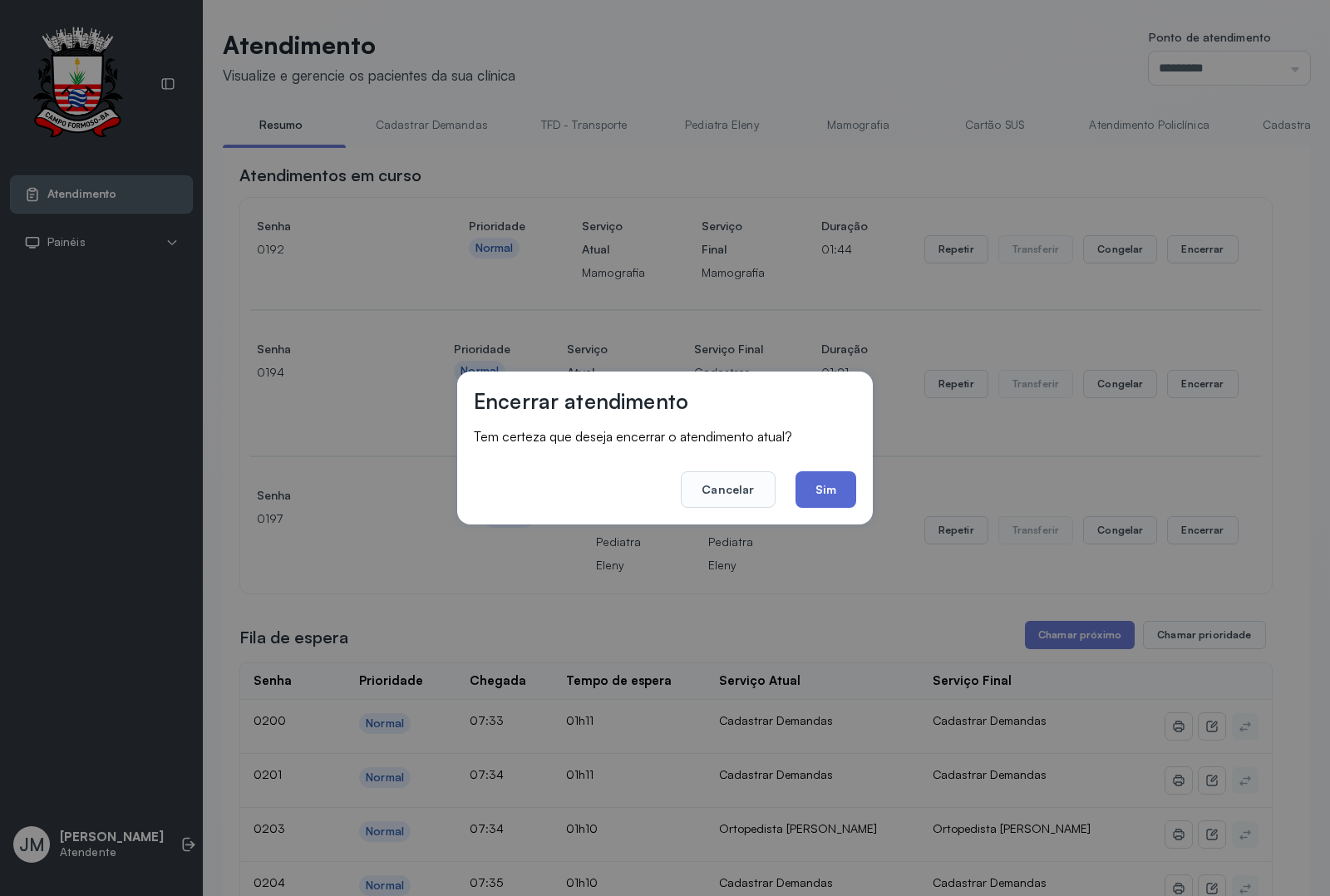
click at [831, 483] on button "Sim" at bounding box center [825, 489] width 61 height 36
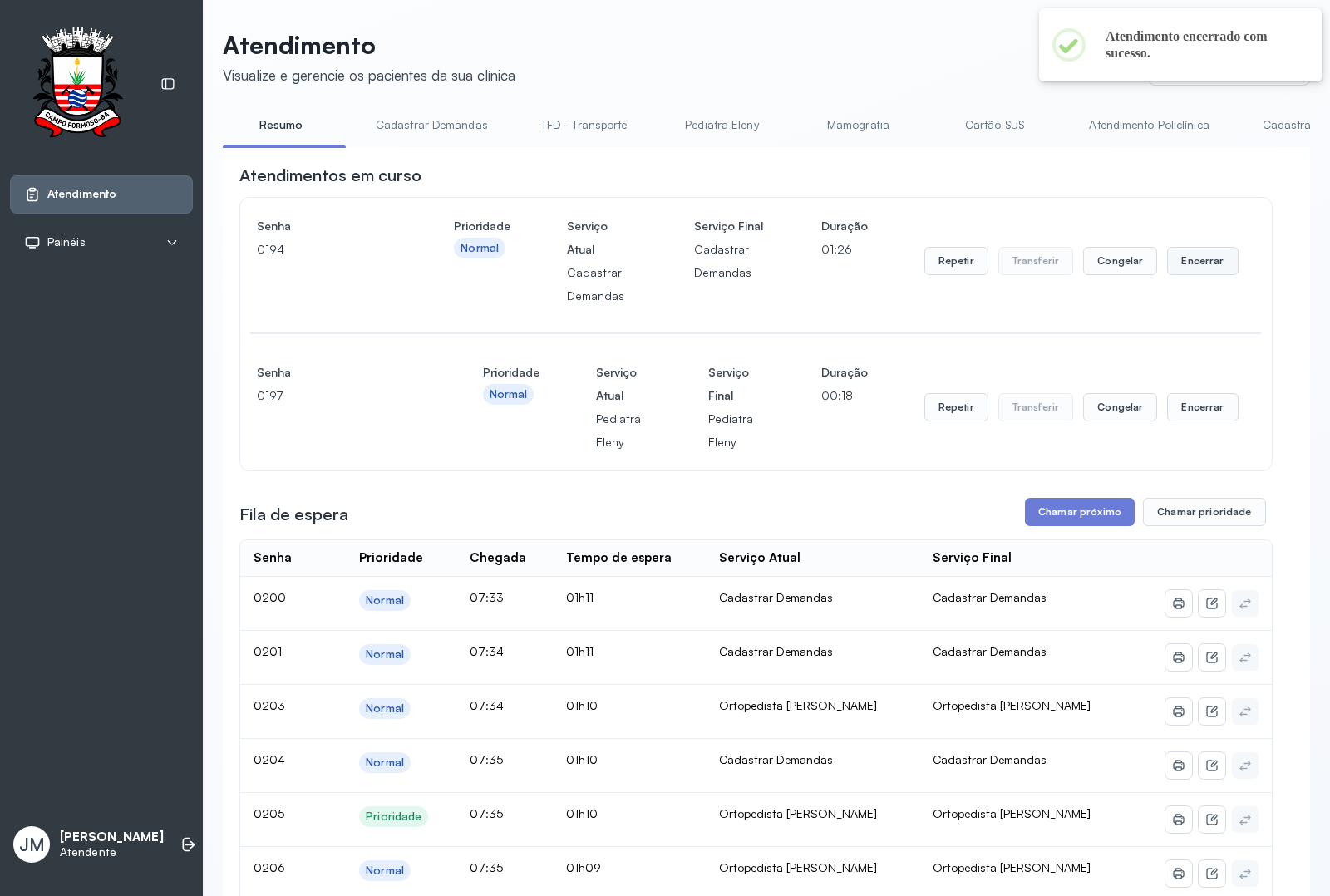
click at [1184, 256] on button "Encerrar" at bounding box center [1202, 261] width 70 height 29
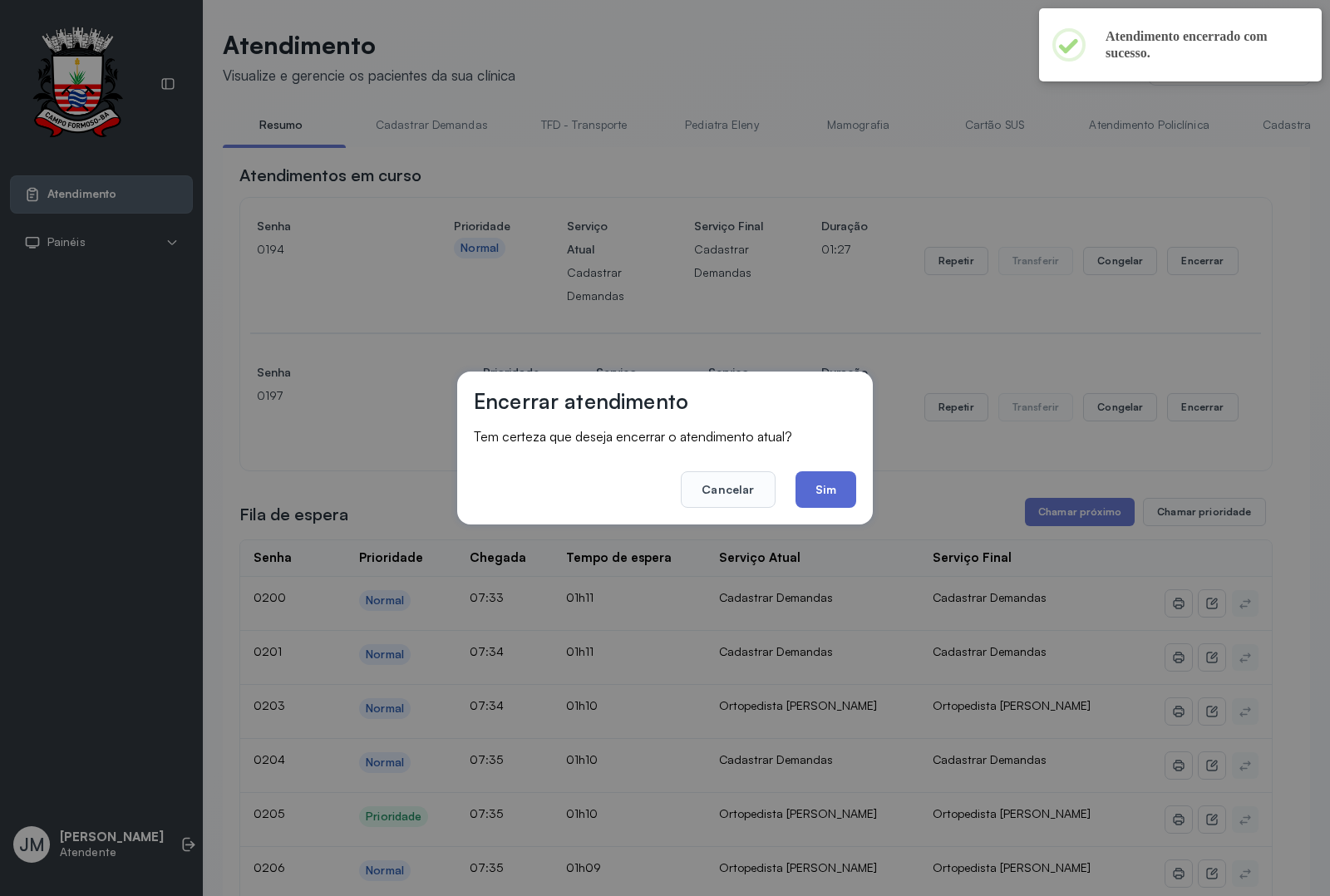
click at [832, 481] on button "Sim" at bounding box center [825, 489] width 61 height 36
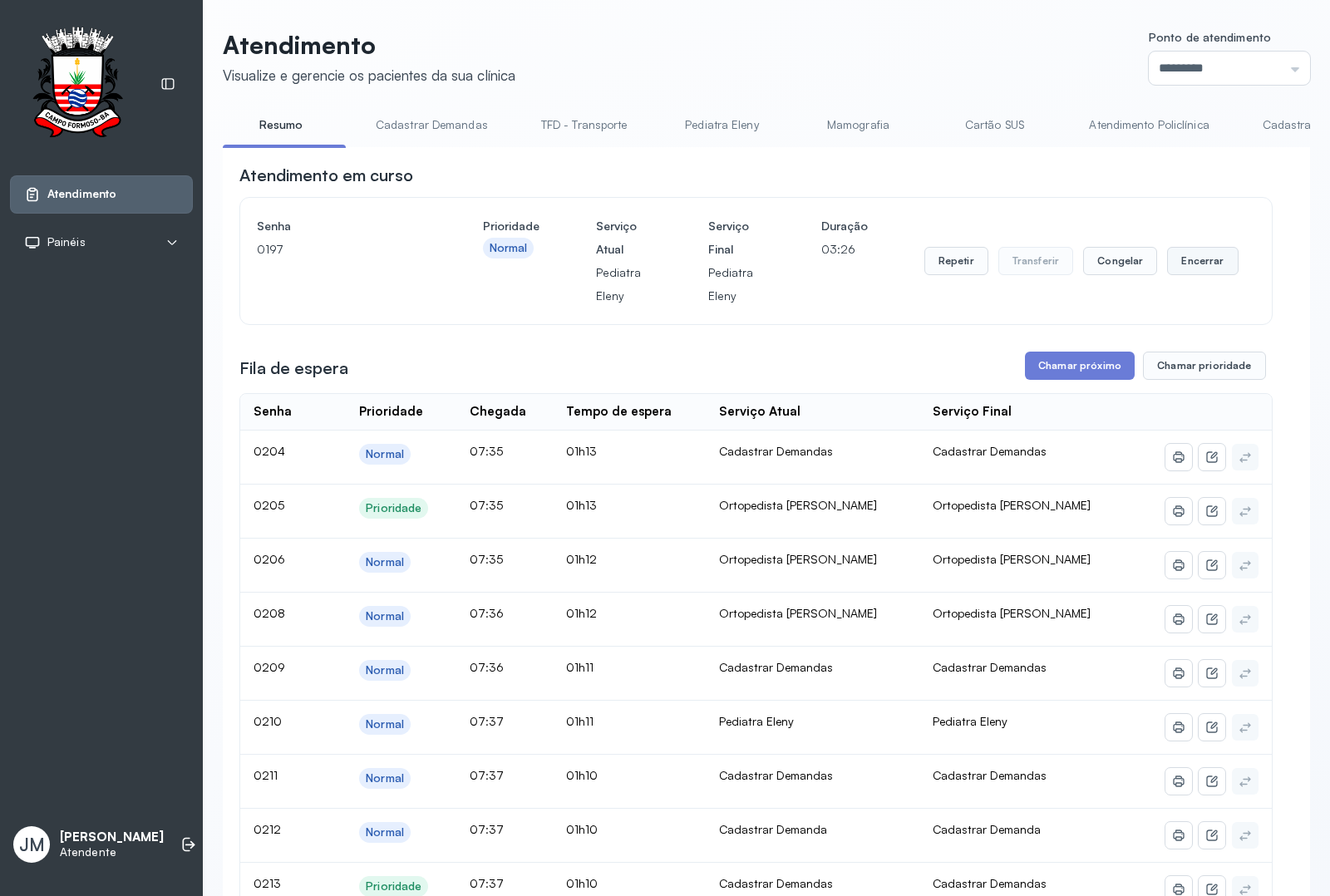
click at [1184, 254] on button "Encerrar" at bounding box center [1202, 261] width 70 height 29
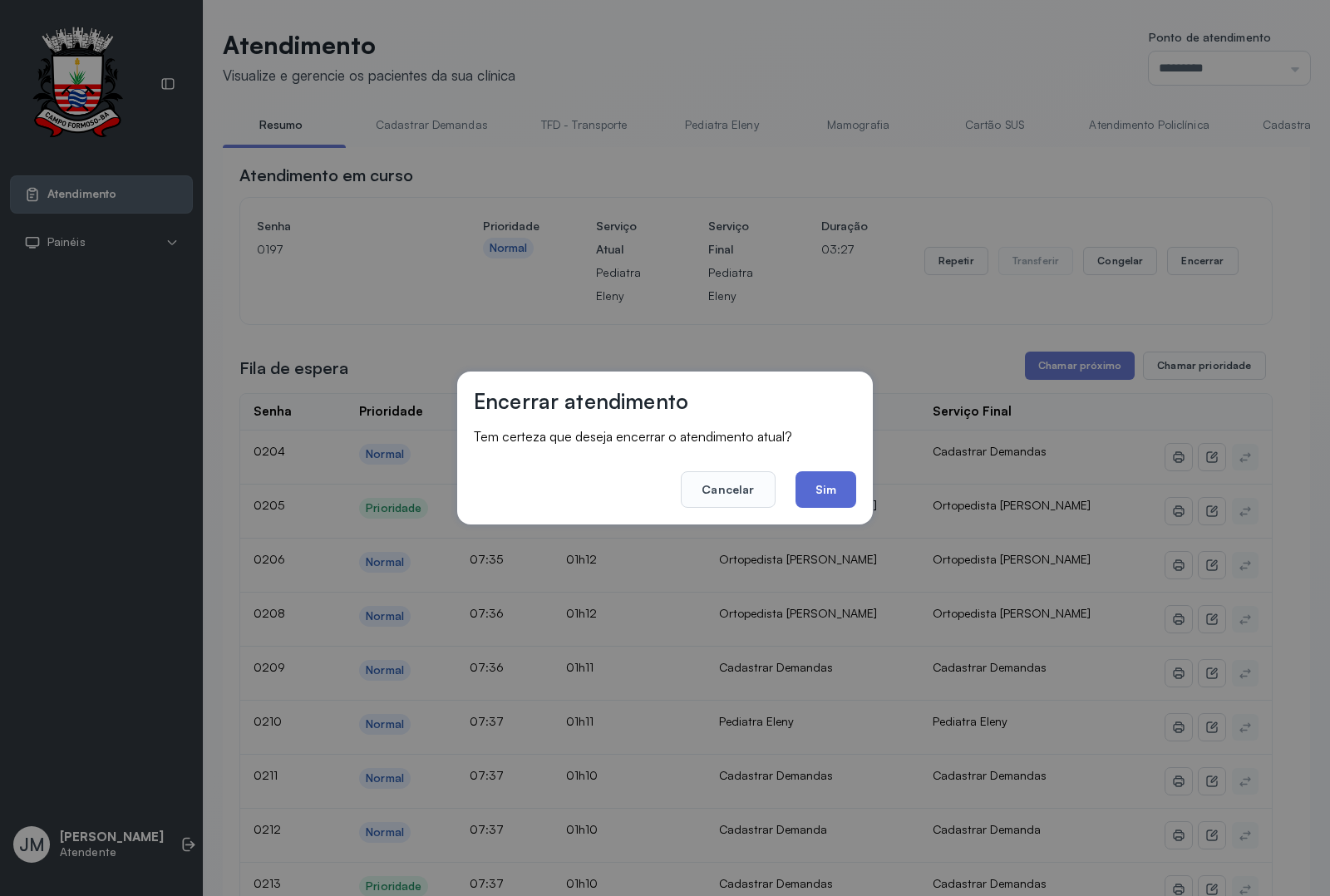
click at [831, 483] on button "Sim" at bounding box center [825, 489] width 61 height 36
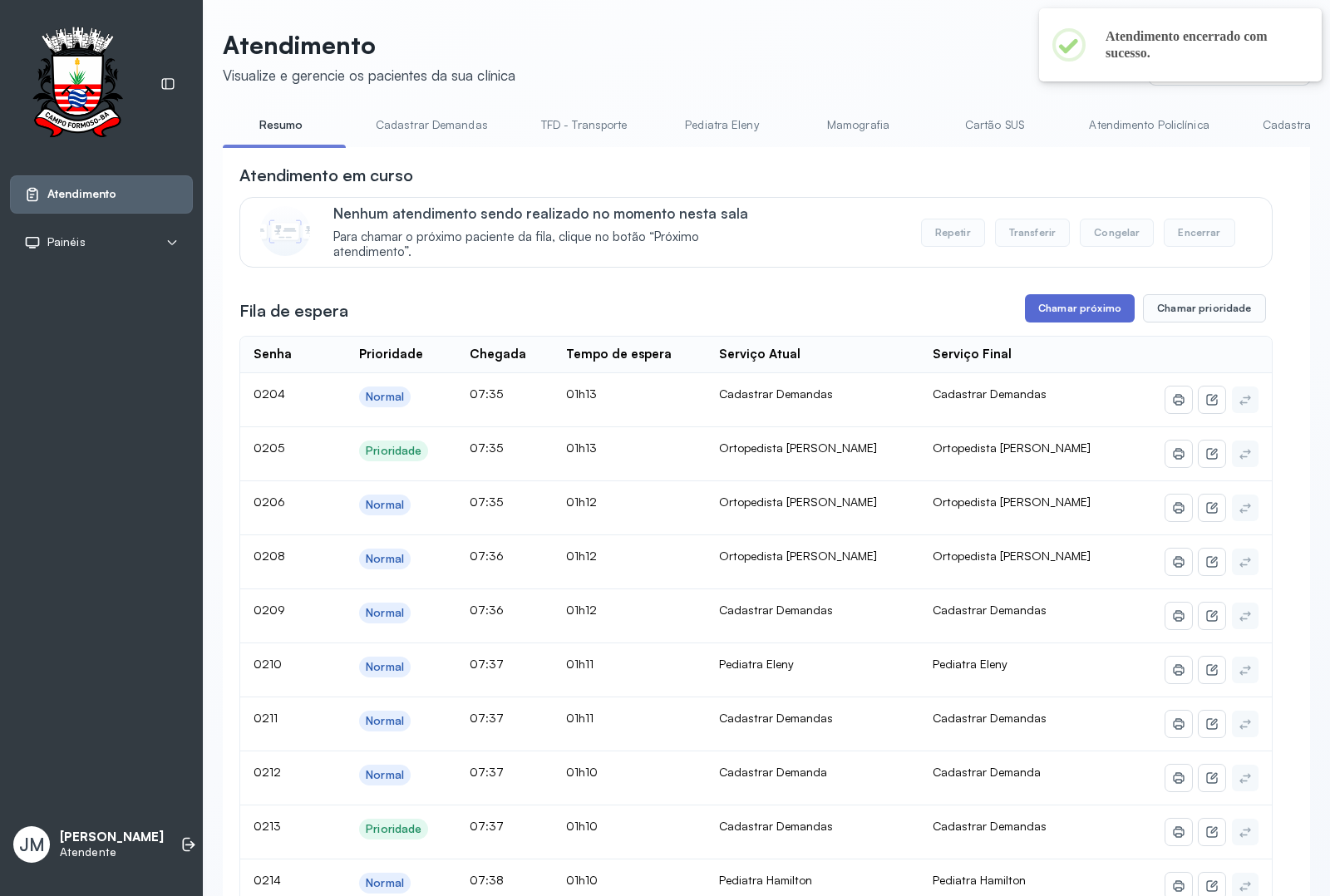
click at [1061, 313] on button "Chamar próximo" at bounding box center [1079, 309] width 109 height 29
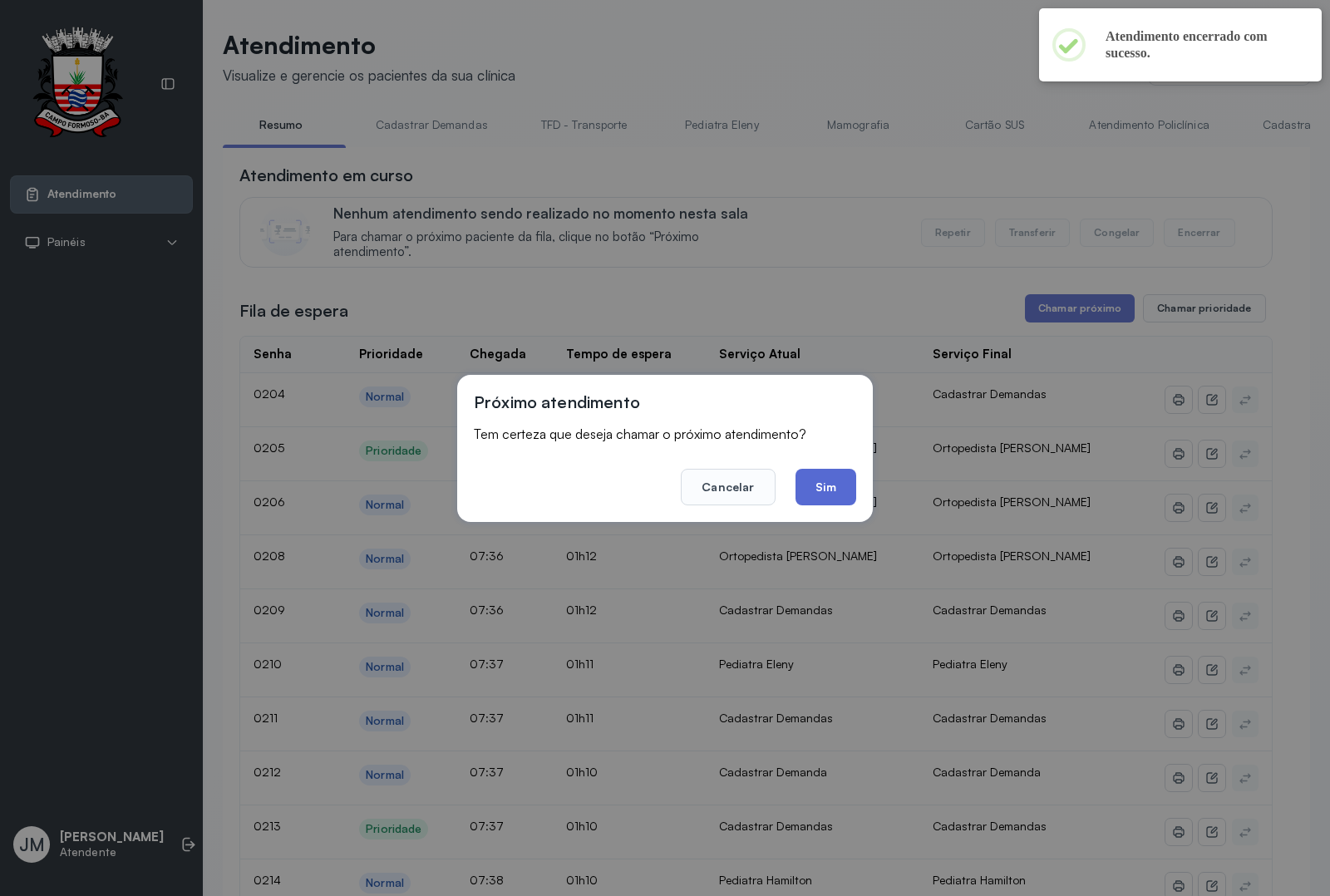
click at [825, 480] on button "Sim" at bounding box center [825, 487] width 61 height 36
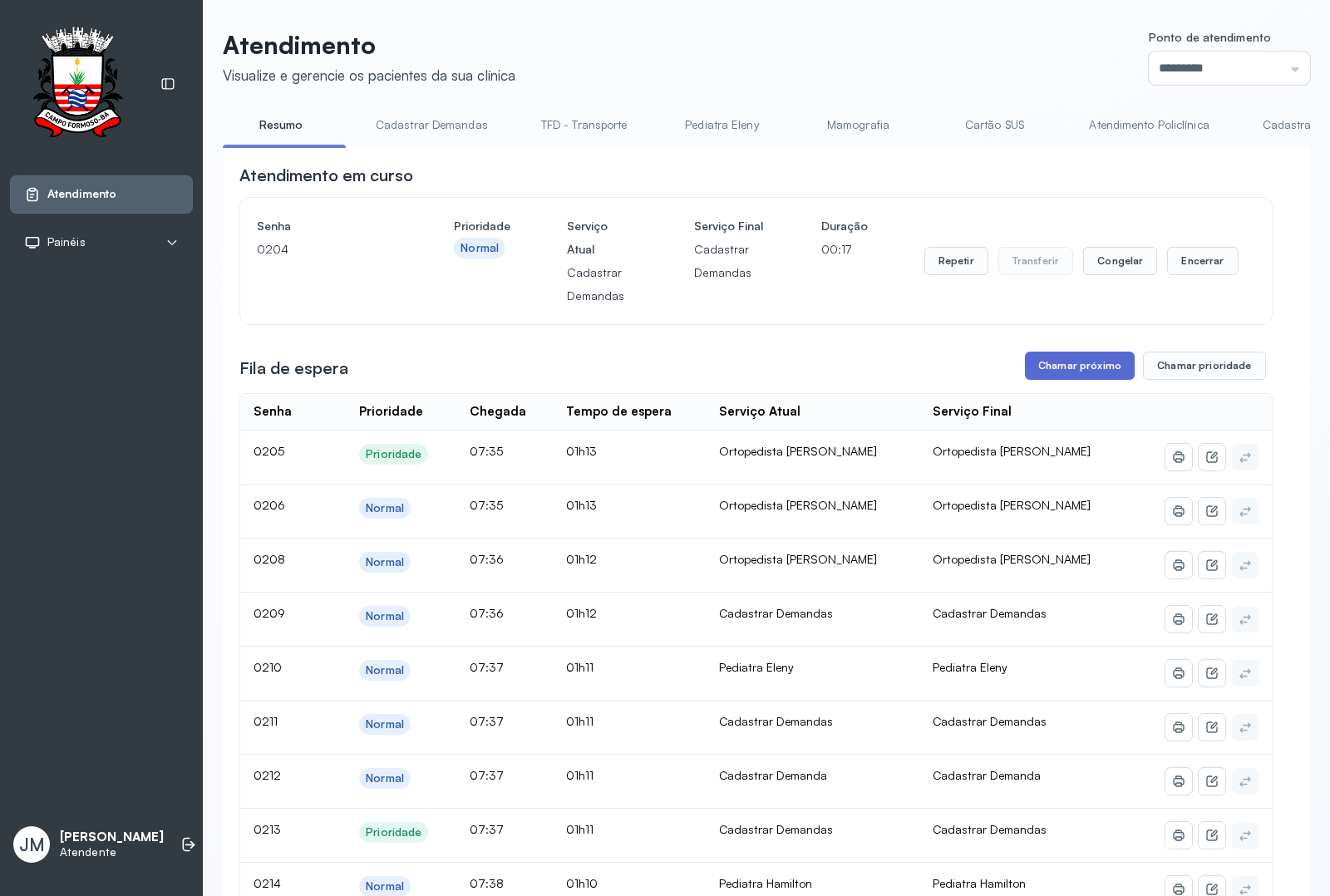
click at [1066, 366] on button "Chamar próximo" at bounding box center [1079, 366] width 109 height 29
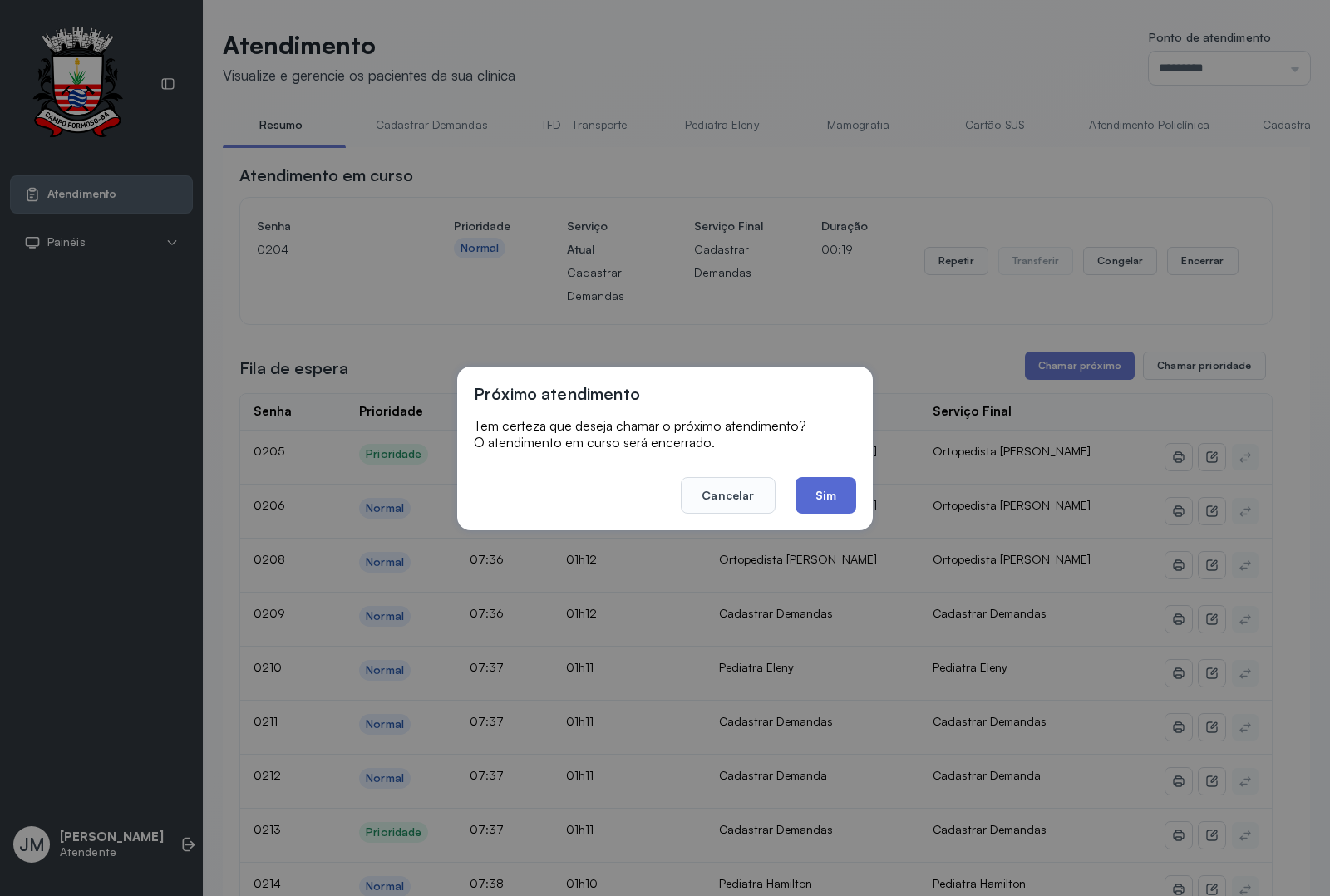
click at [824, 488] on button "Sim" at bounding box center [825, 495] width 61 height 36
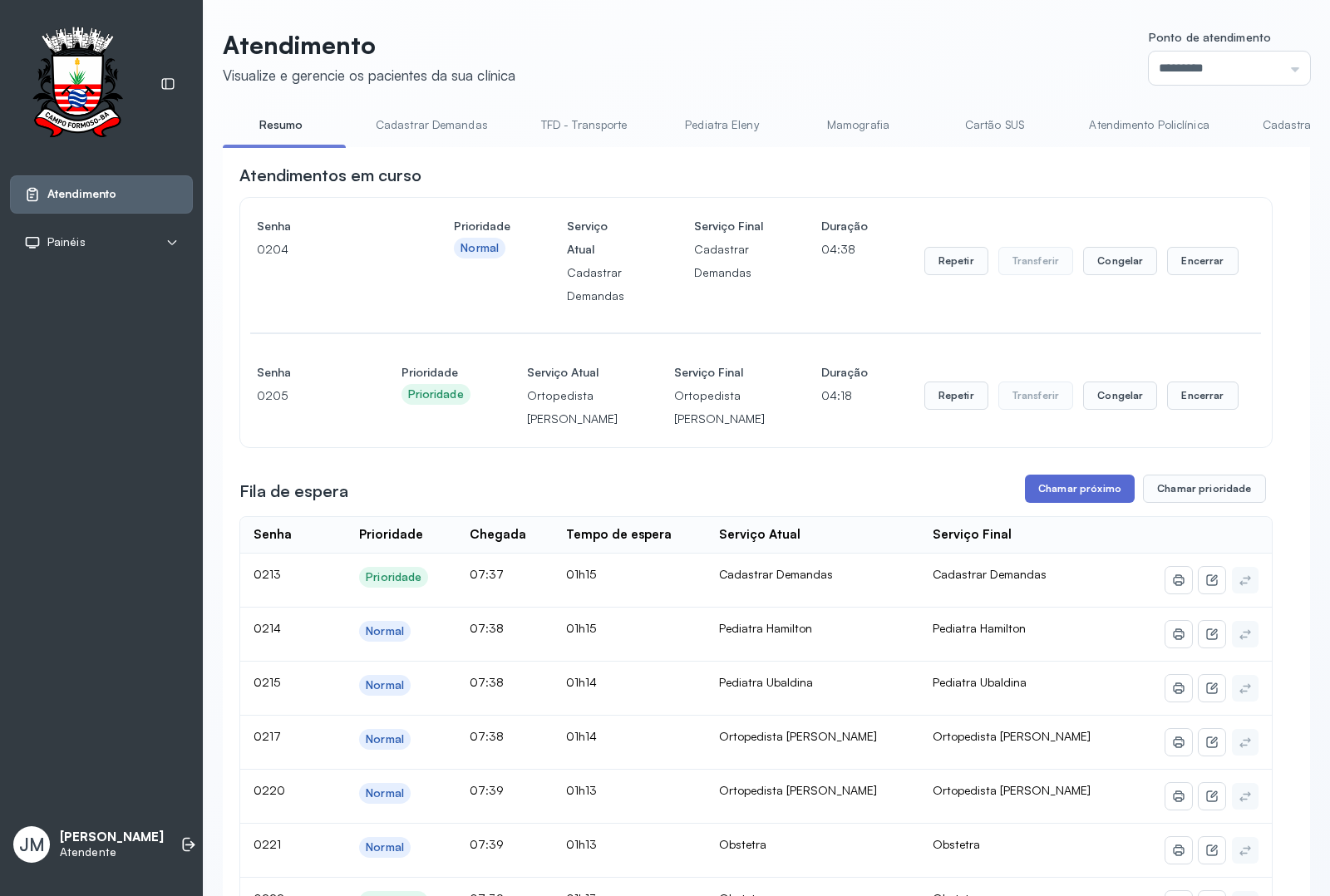
click at [1070, 503] on button "Chamar próximo" at bounding box center [1079, 488] width 109 height 29
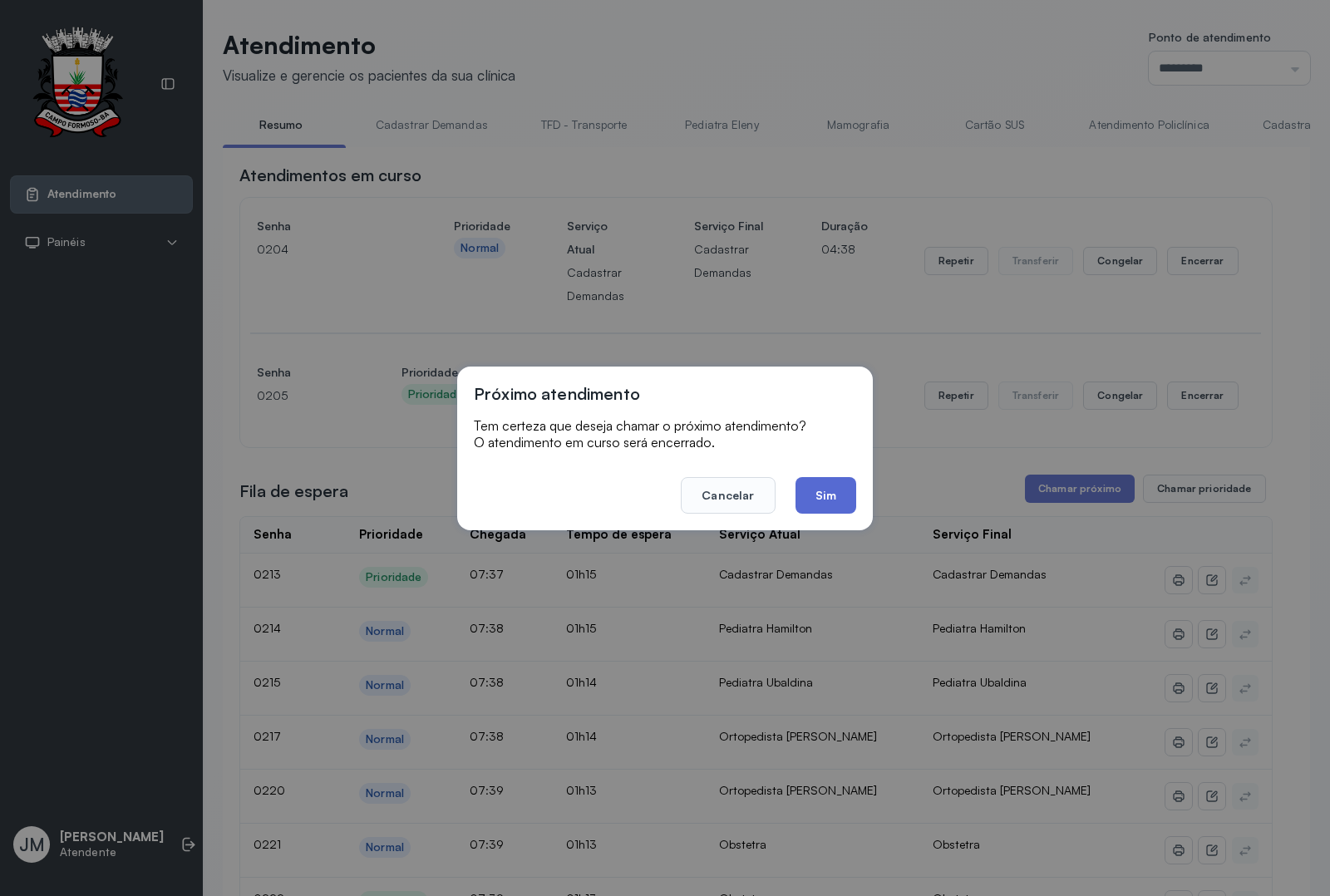
click at [811, 496] on button "Sim" at bounding box center [825, 495] width 61 height 36
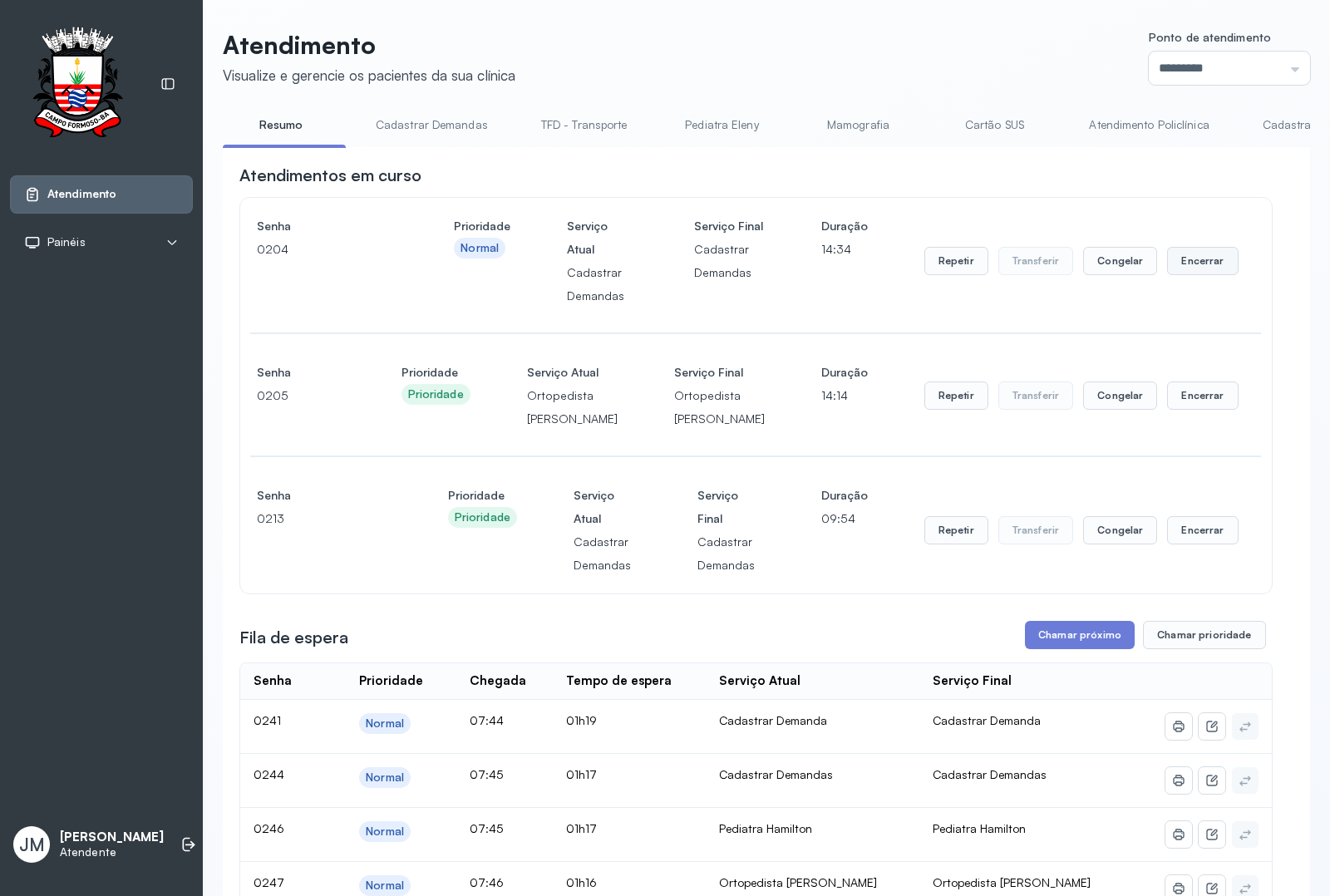
click at [1190, 258] on button "Encerrar" at bounding box center [1202, 261] width 70 height 29
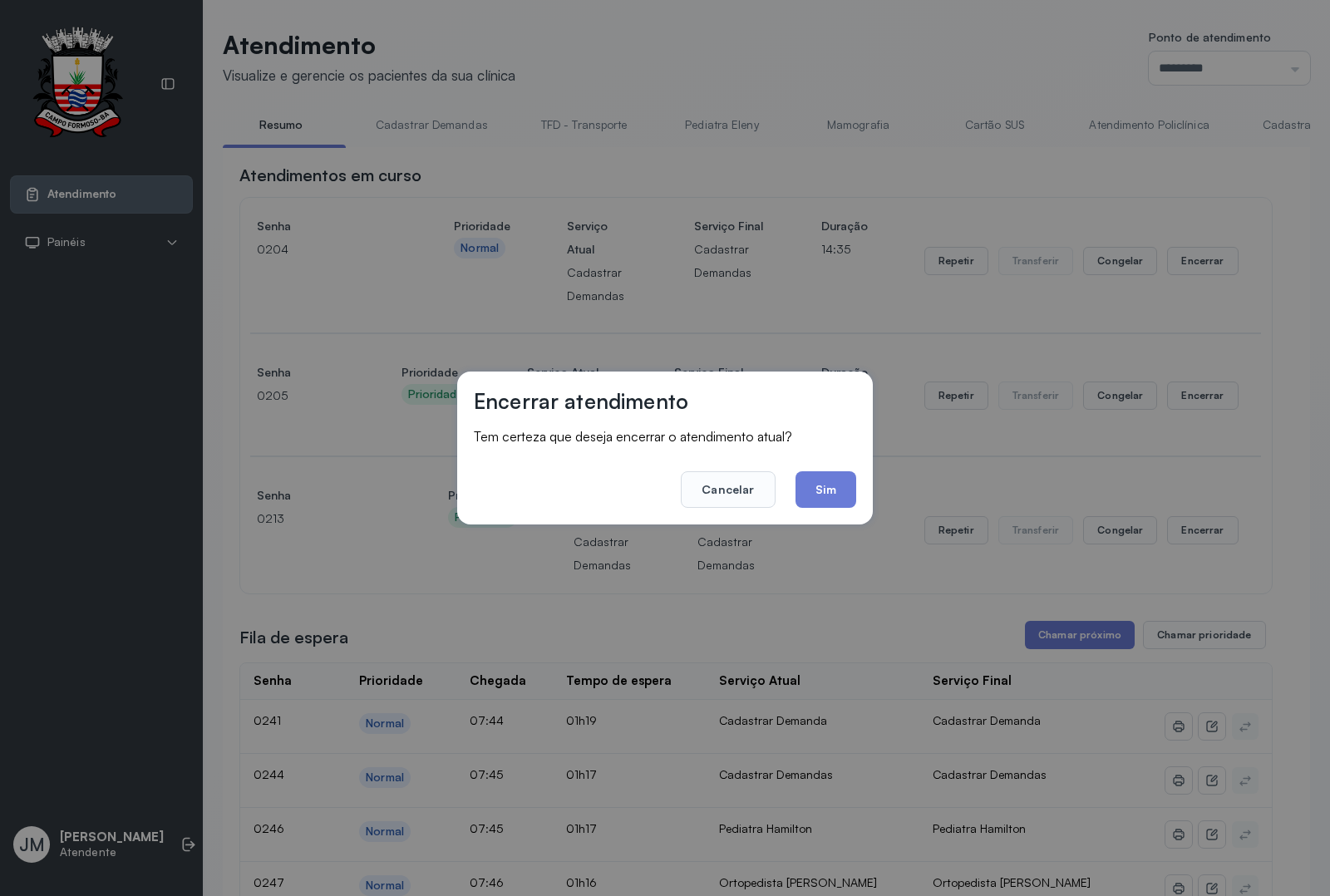
drag, startPoint x: 838, startPoint y: 482, endPoint x: 866, endPoint y: 468, distance: 31.3
click at [849, 476] on button "Sim" at bounding box center [825, 489] width 61 height 36
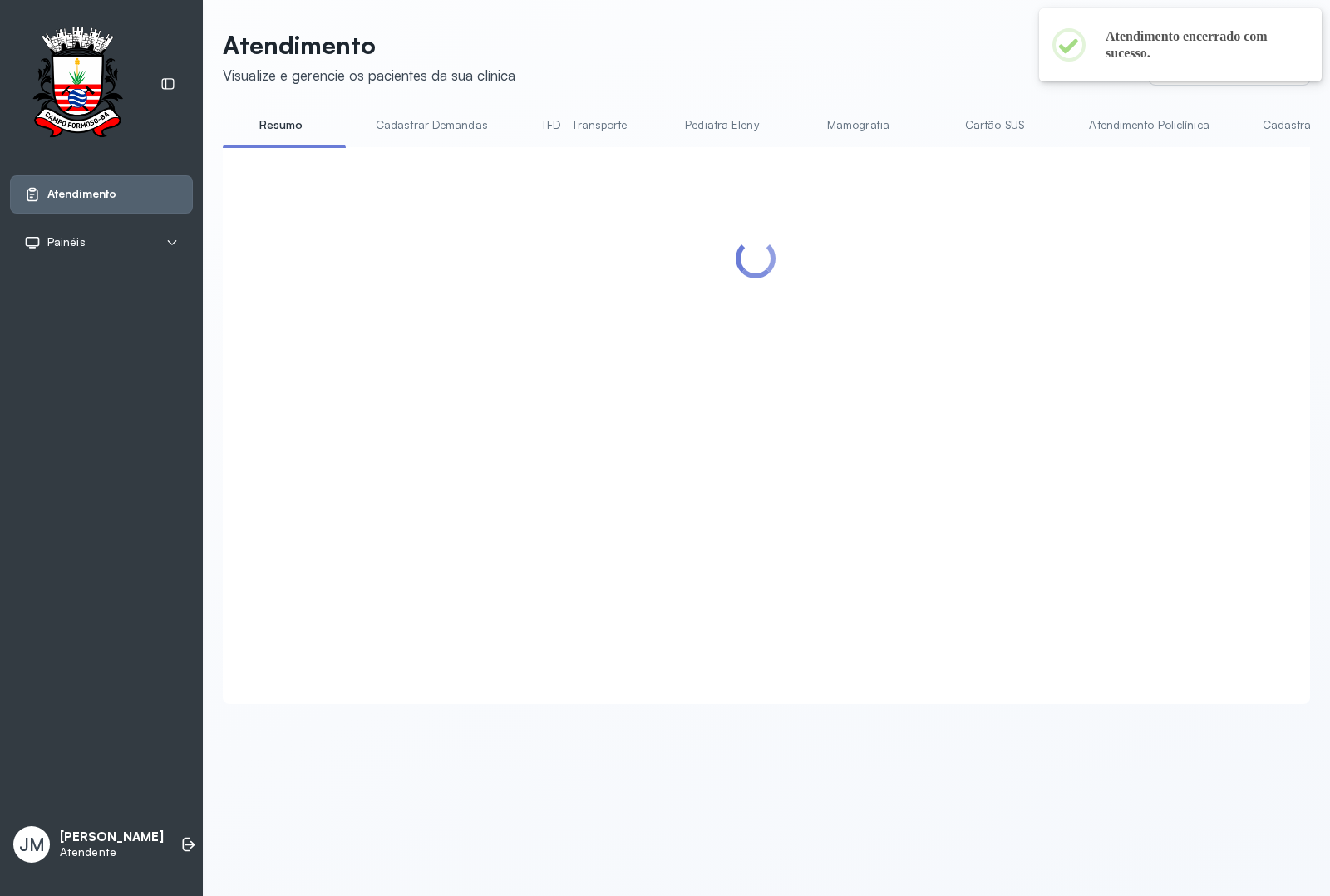
click at [1194, 266] on div at bounding box center [755, 406] width 1033 height 484
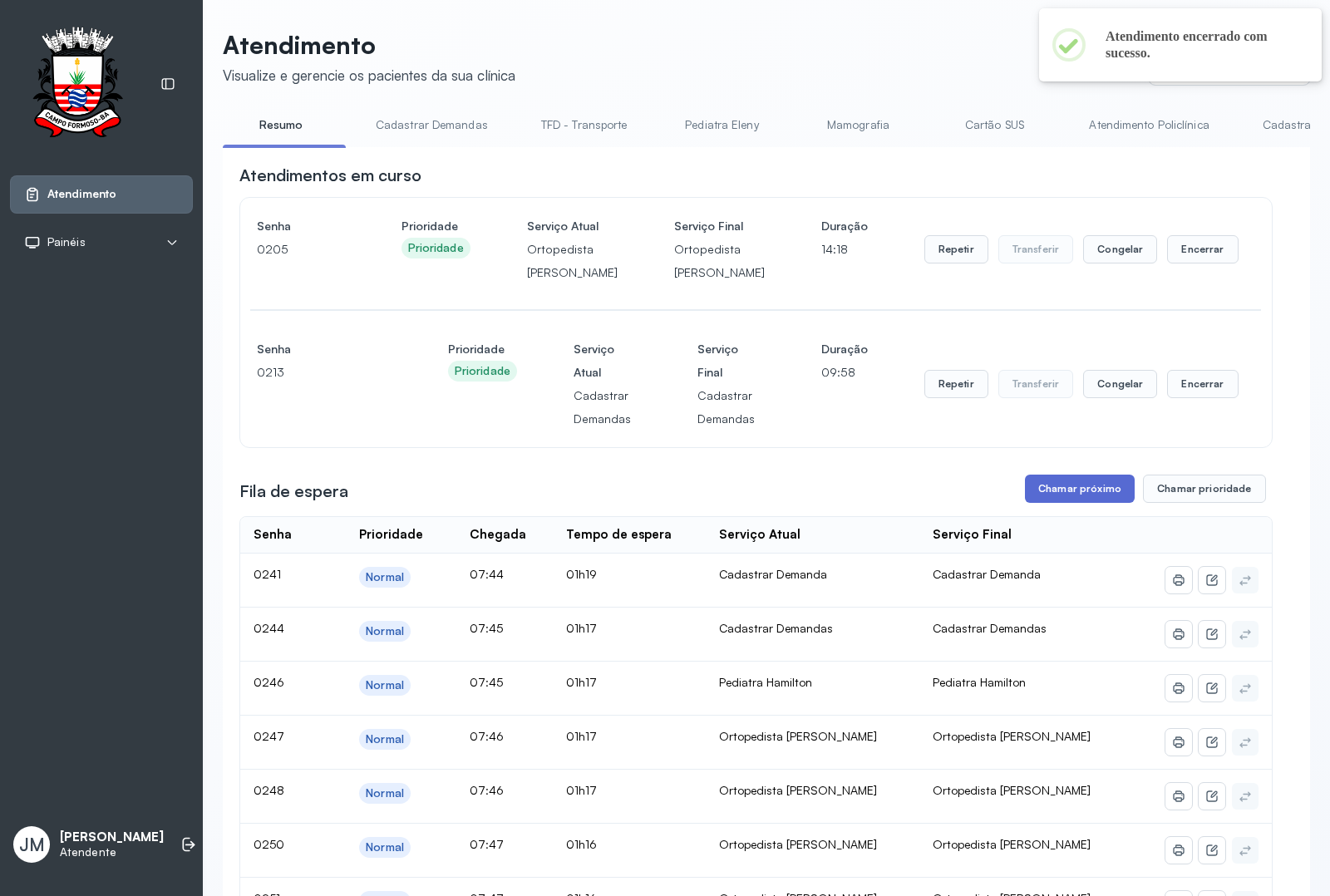
click at [1066, 503] on button "Chamar próximo" at bounding box center [1079, 488] width 109 height 29
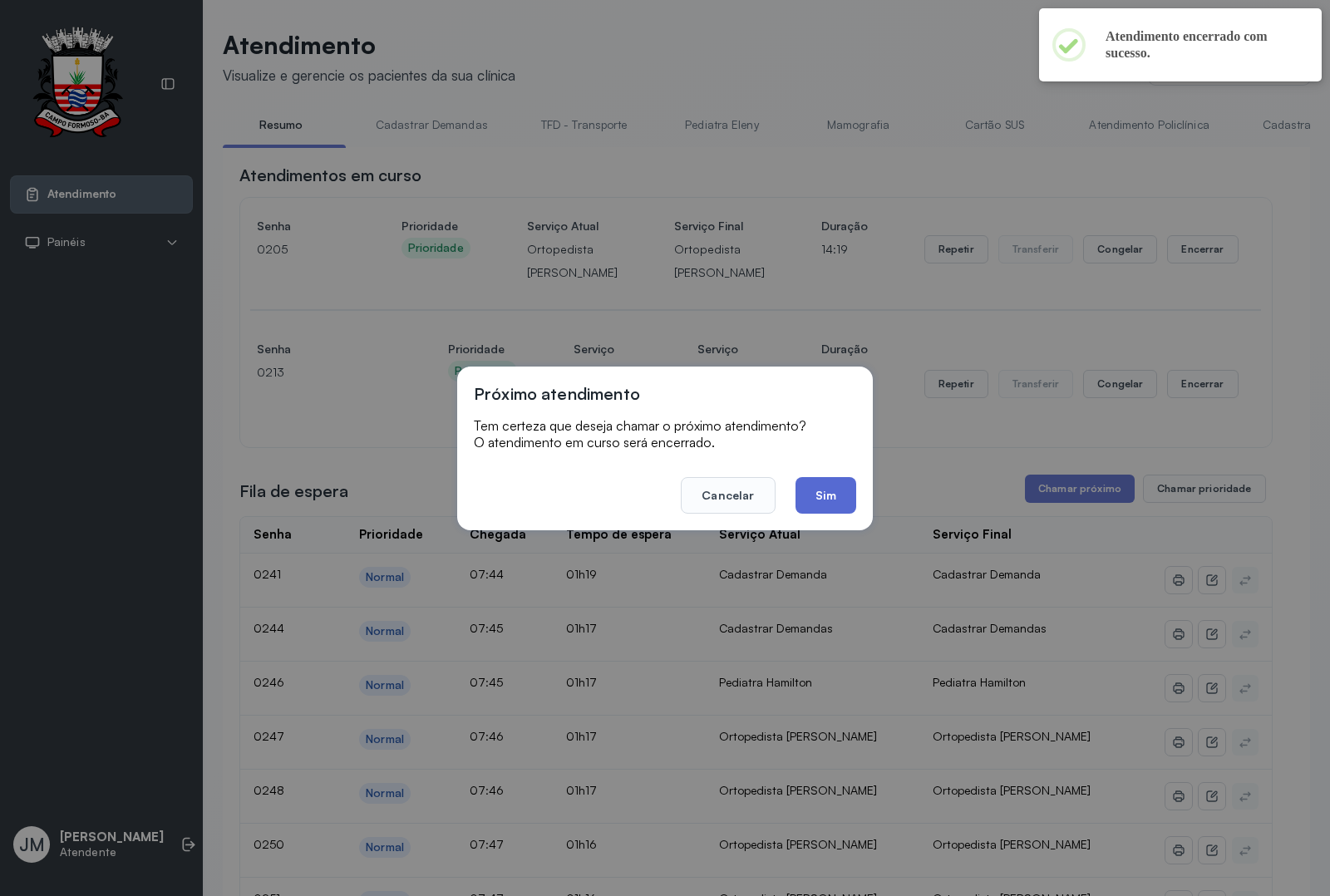
click at [819, 493] on button "Sim" at bounding box center [825, 495] width 61 height 36
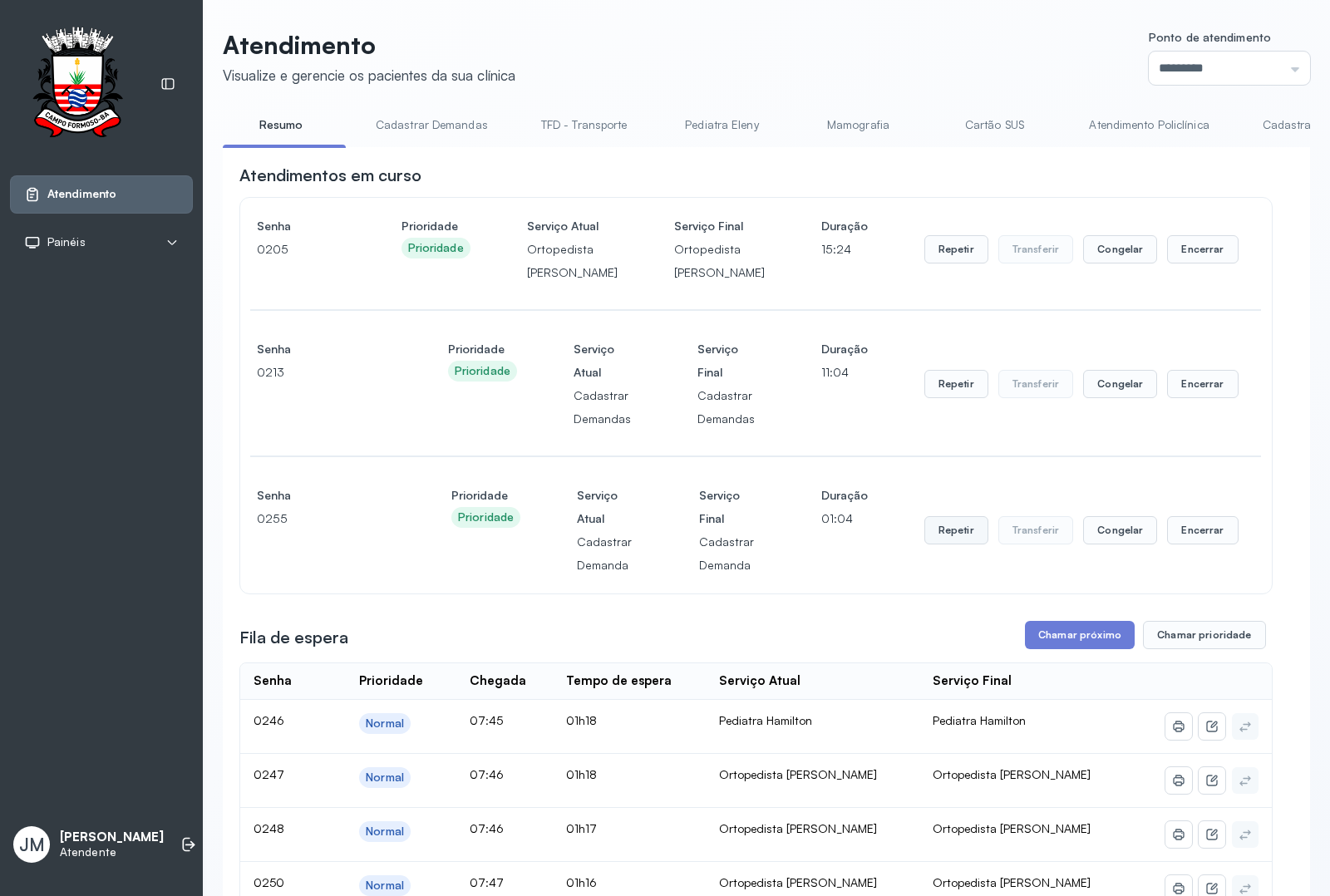
click at [929, 545] on button "Repetir" at bounding box center [956, 530] width 64 height 29
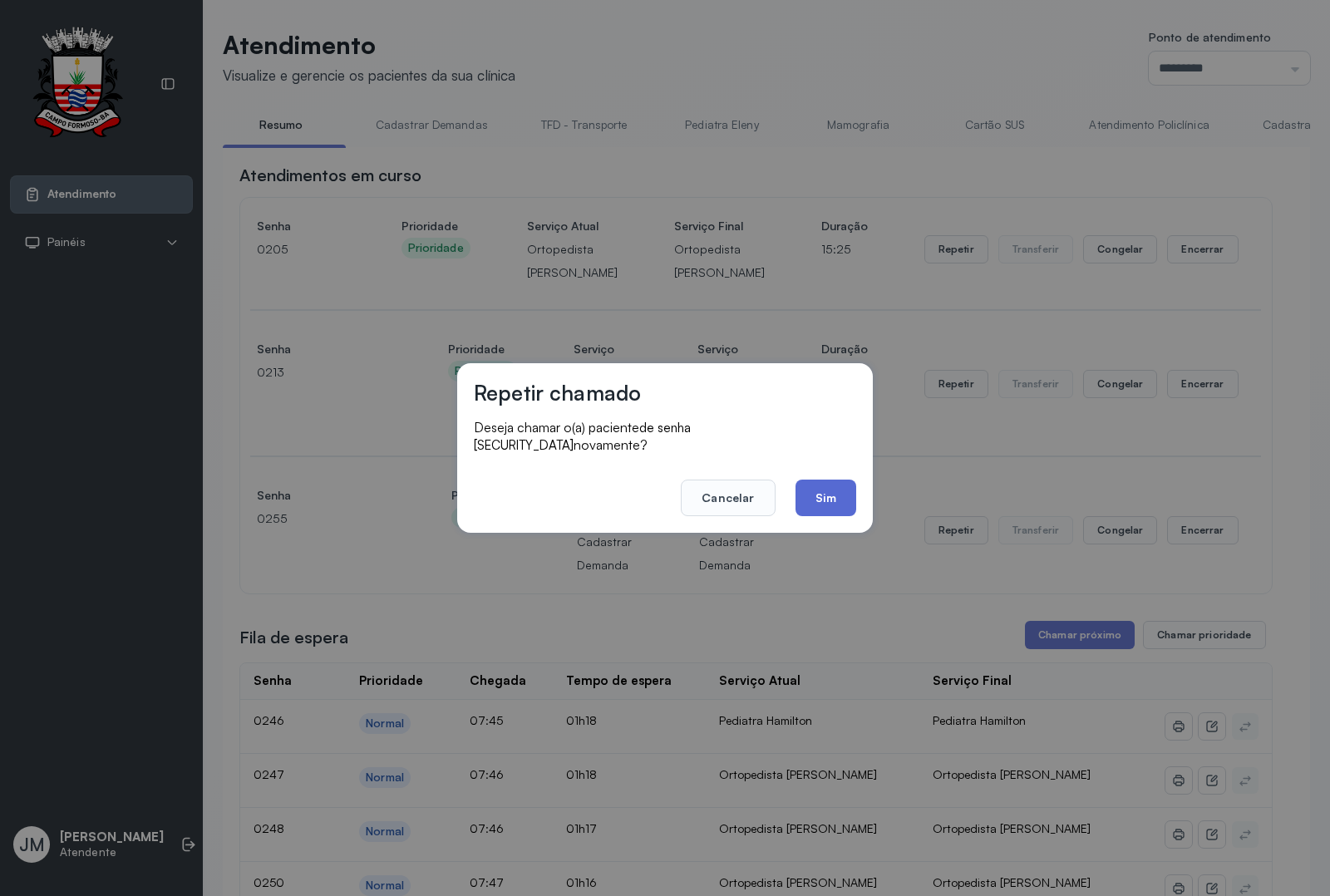
click at [831, 480] on button "Sim" at bounding box center [825, 498] width 61 height 36
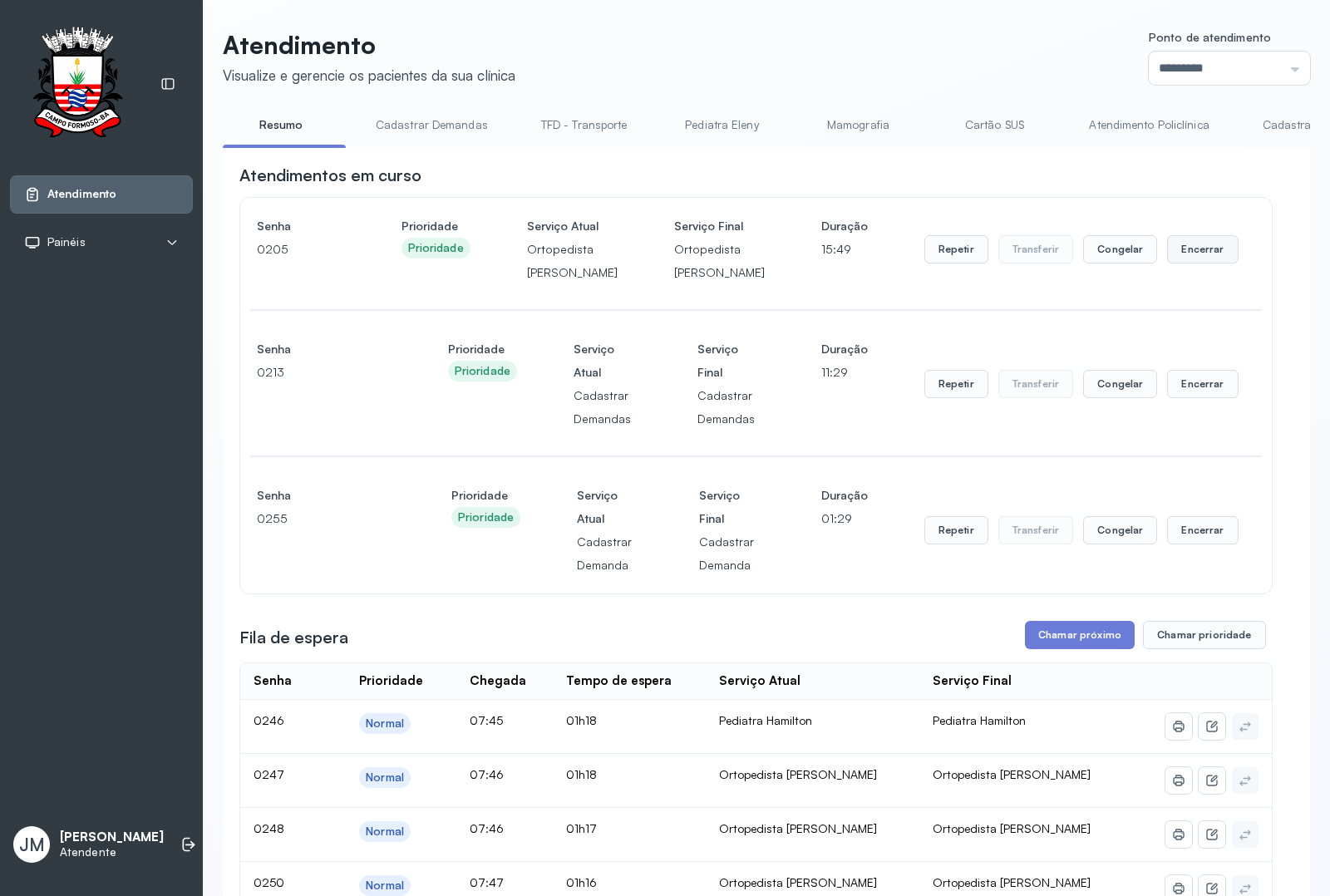
click at [1181, 264] on button "Encerrar" at bounding box center [1202, 249] width 70 height 29
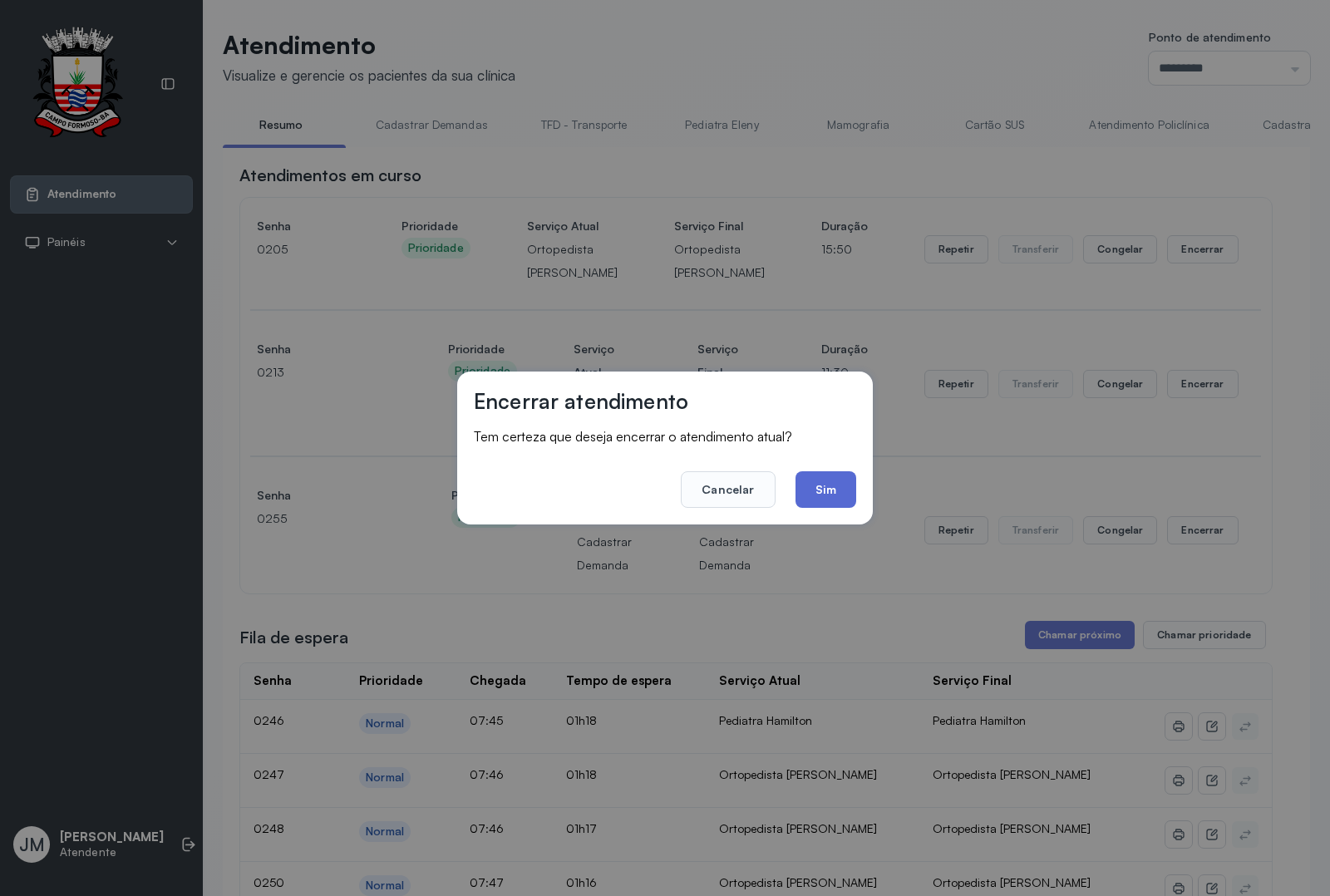
click at [823, 488] on button "Sim" at bounding box center [825, 489] width 61 height 36
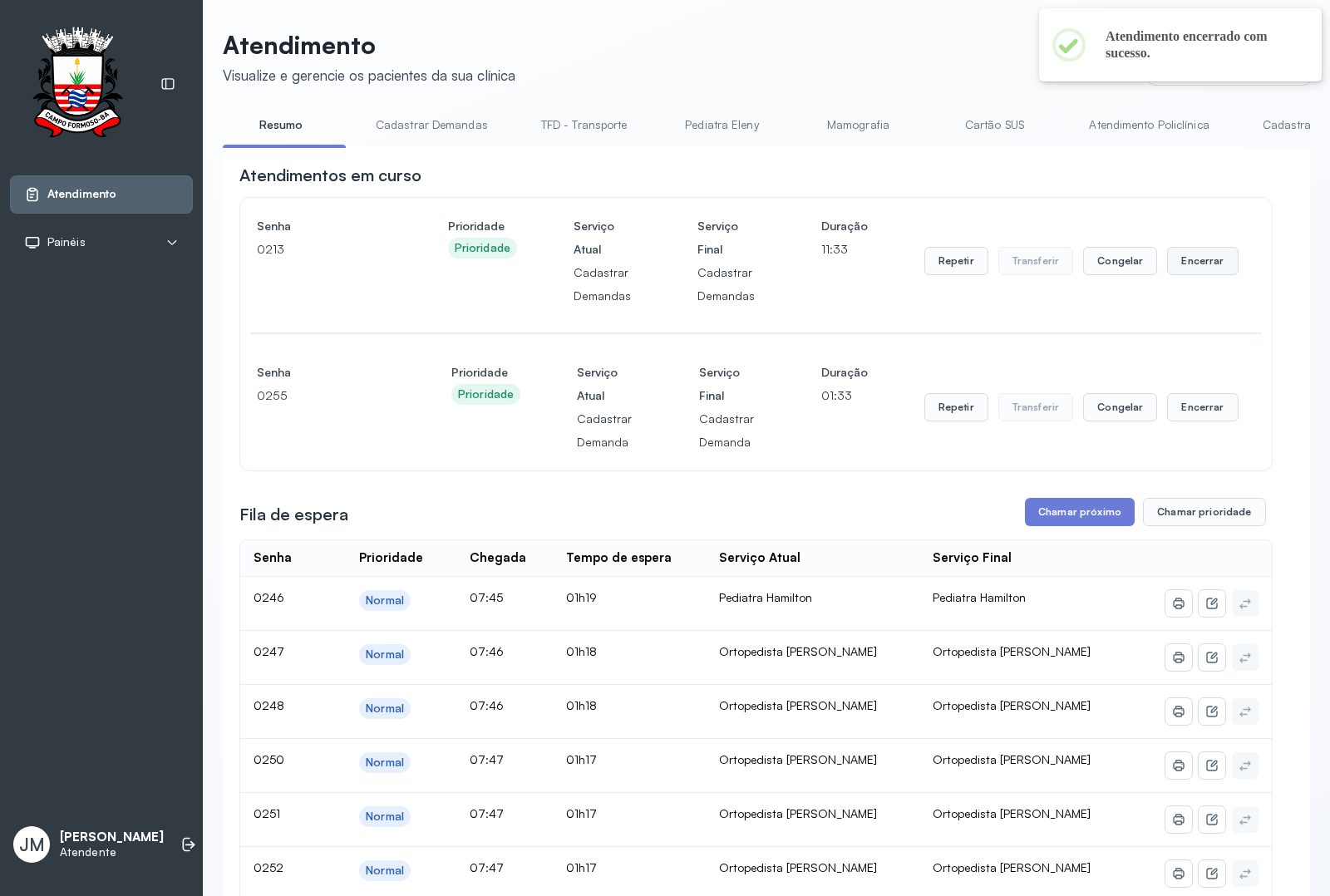
click at [1185, 253] on button "Encerrar" at bounding box center [1202, 261] width 70 height 29
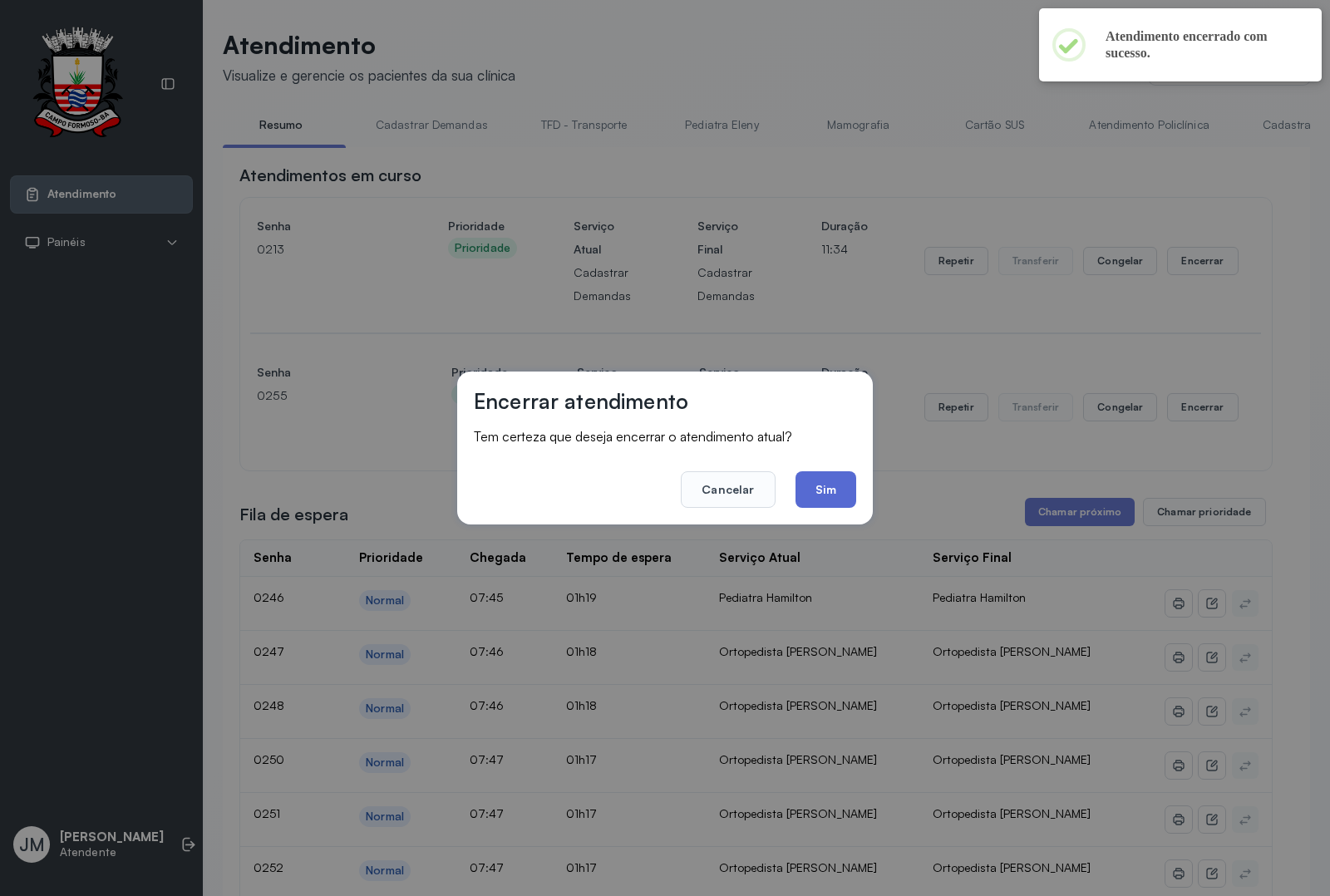
click at [827, 485] on button "Sim" at bounding box center [825, 489] width 61 height 36
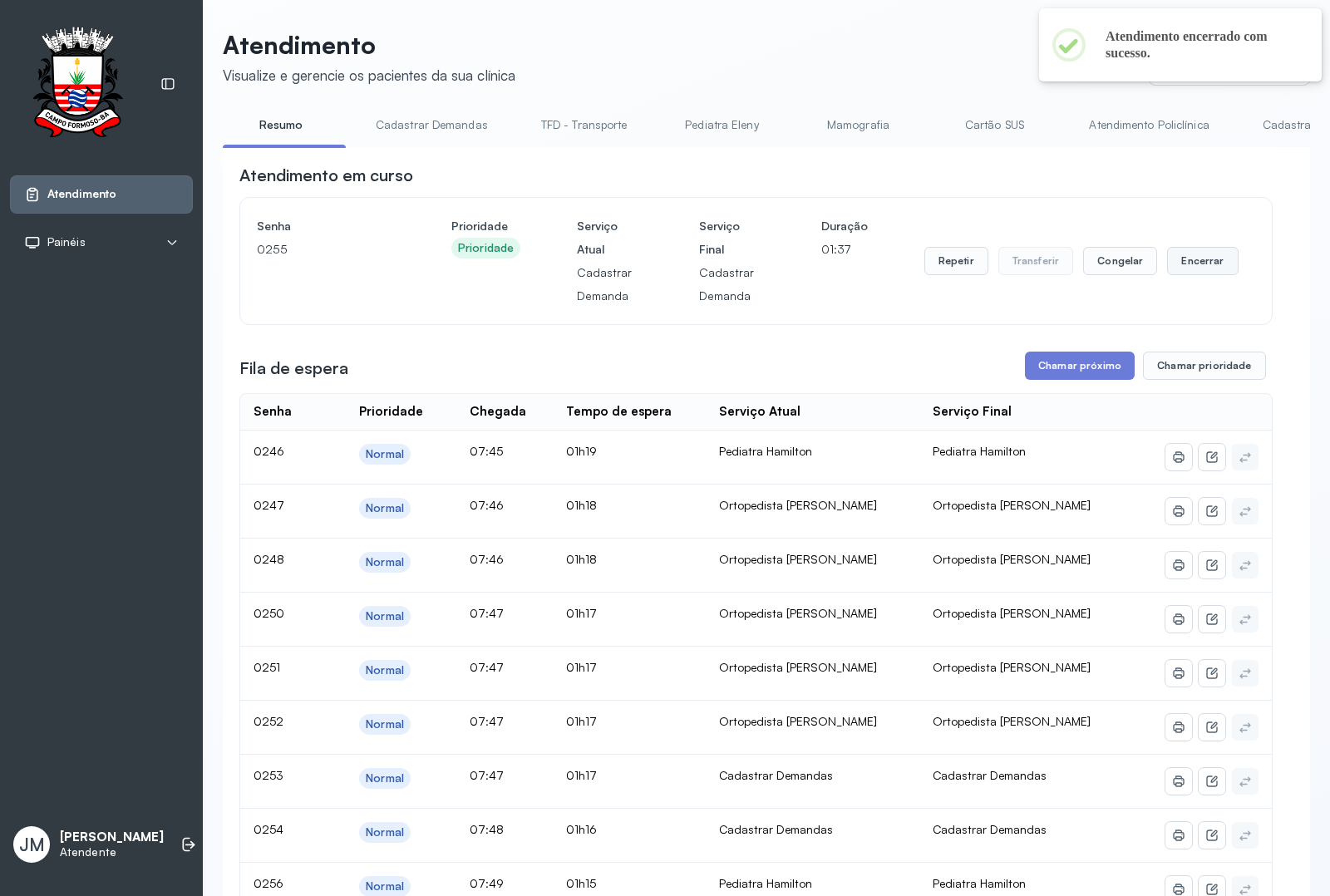
click at [1195, 268] on button "Encerrar" at bounding box center [1202, 261] width 70 height 29
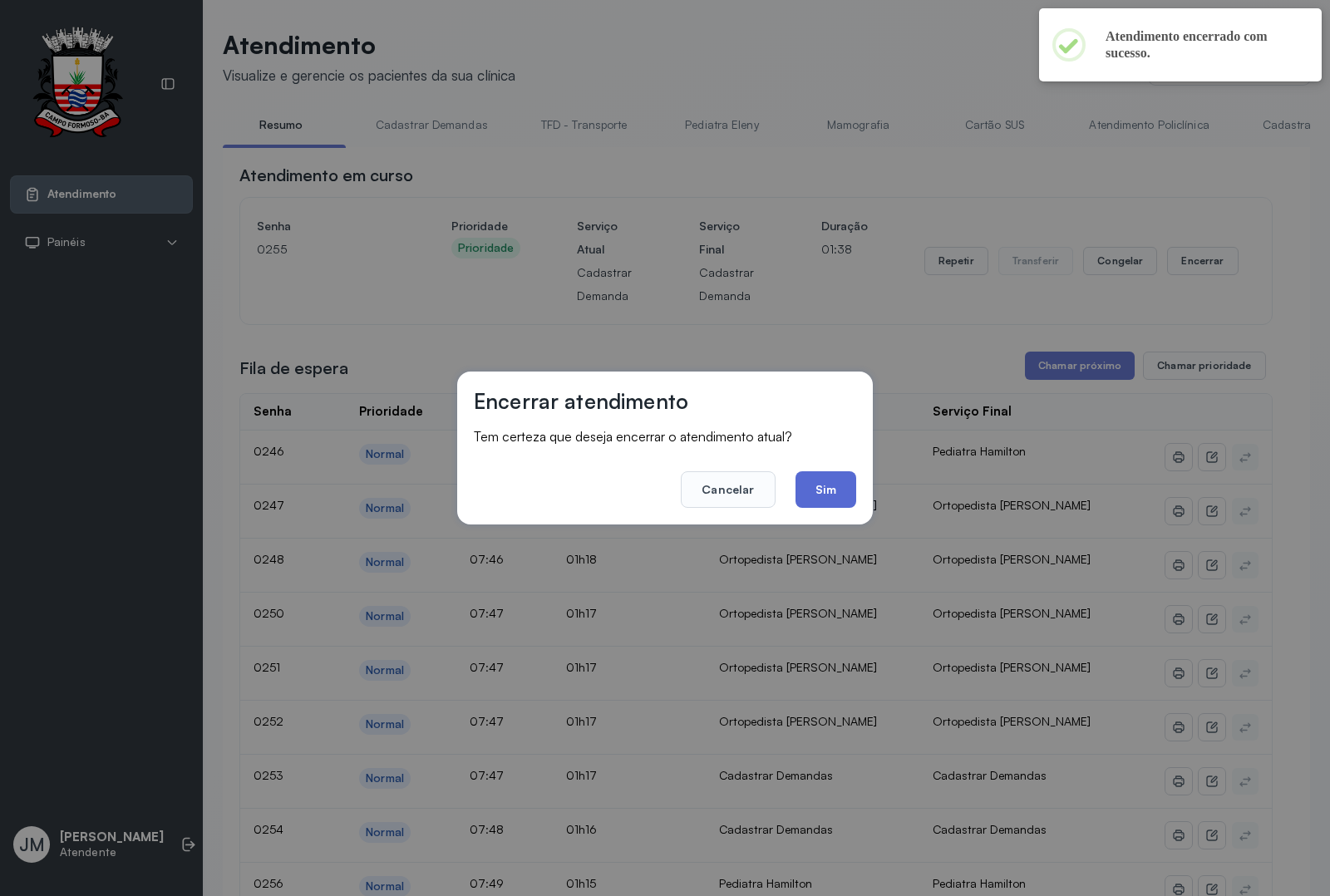
click at [825, 492] on button "Sim" at bounding box center [825, 489] width 61 height 36
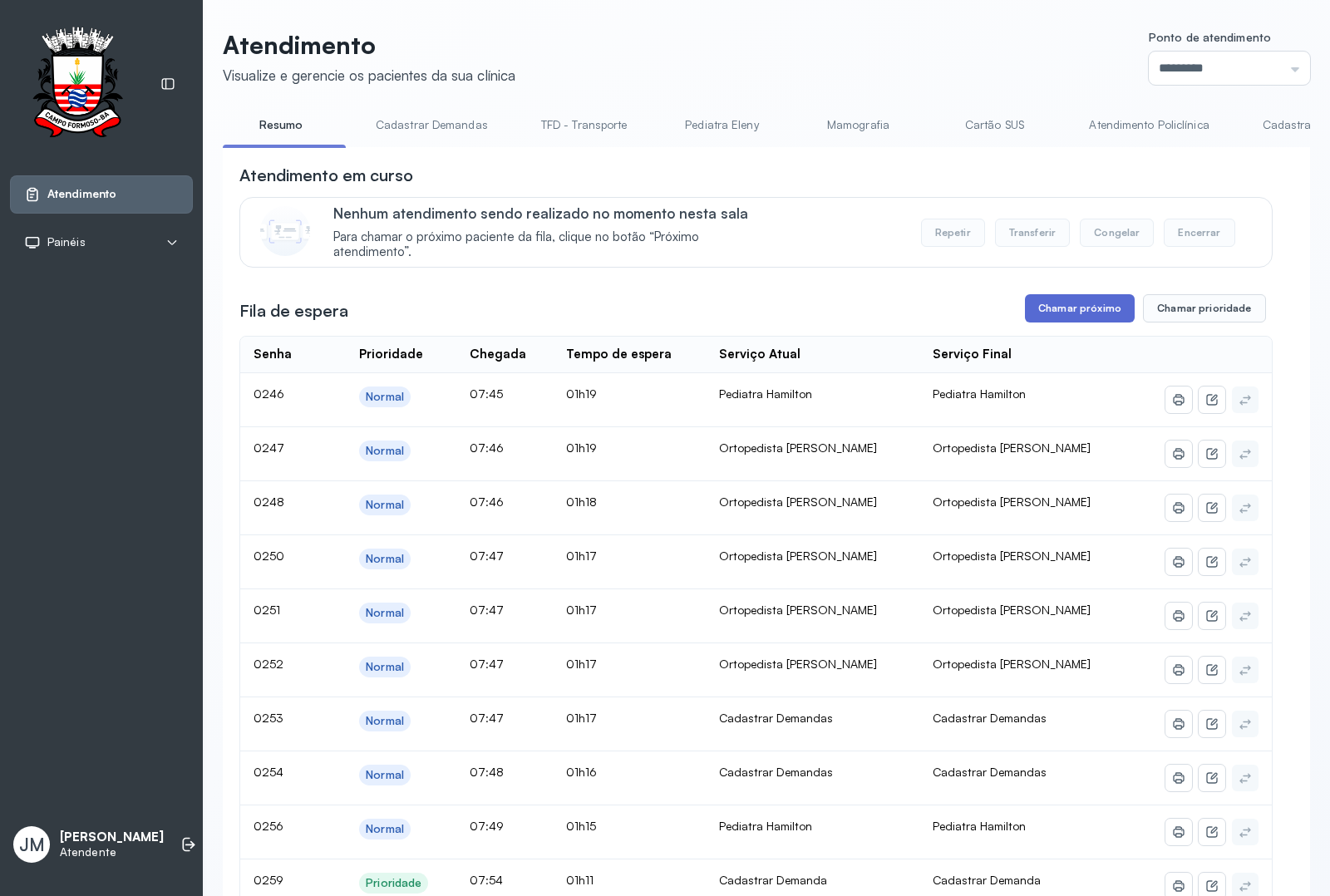
click at [1066, 314] on button "Chamar próximo" at bounding box center [1079, 309] width 109 height 29
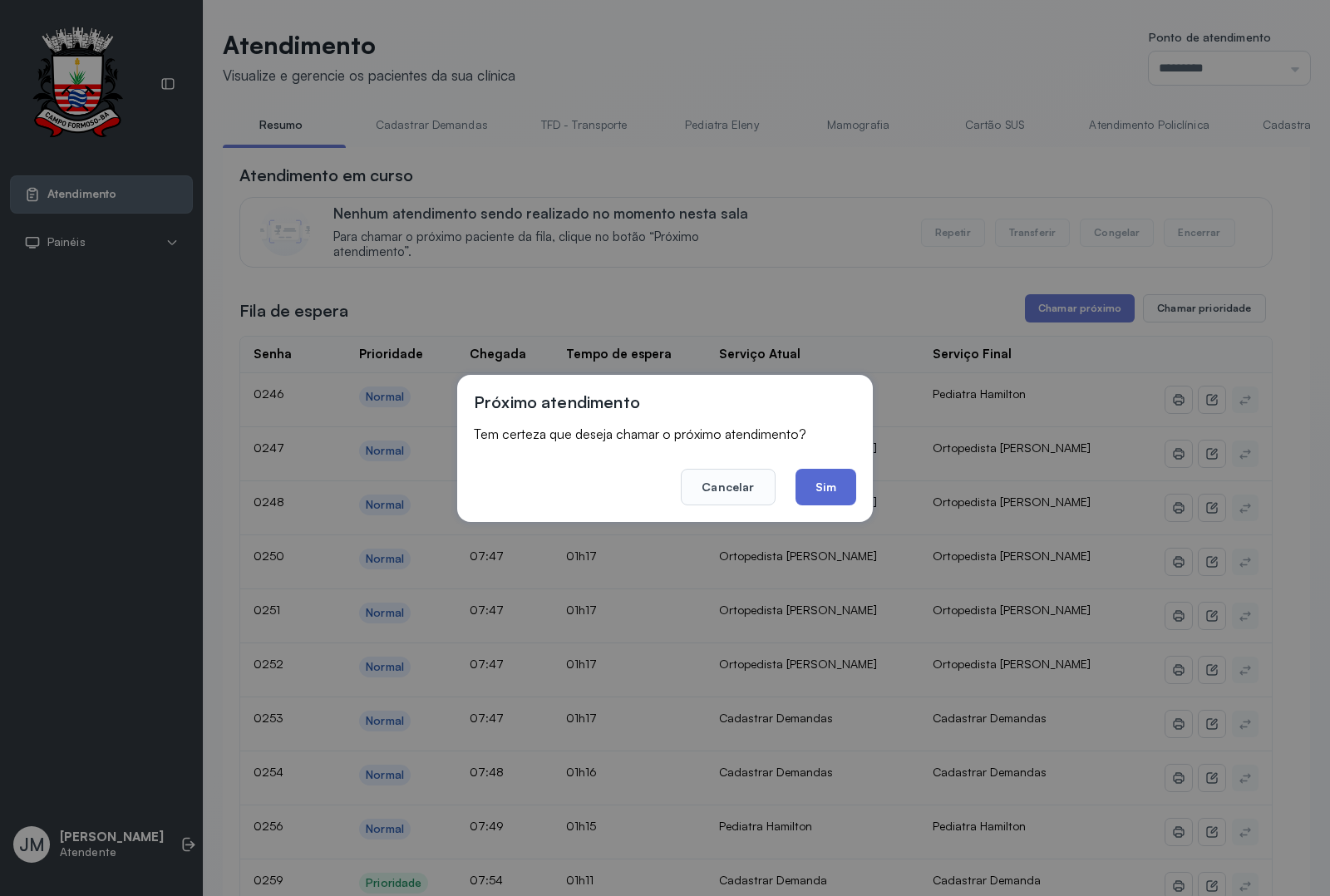
click at [824, 478] on button "Sim" at bounding box center [825, 487] width 61 height 36
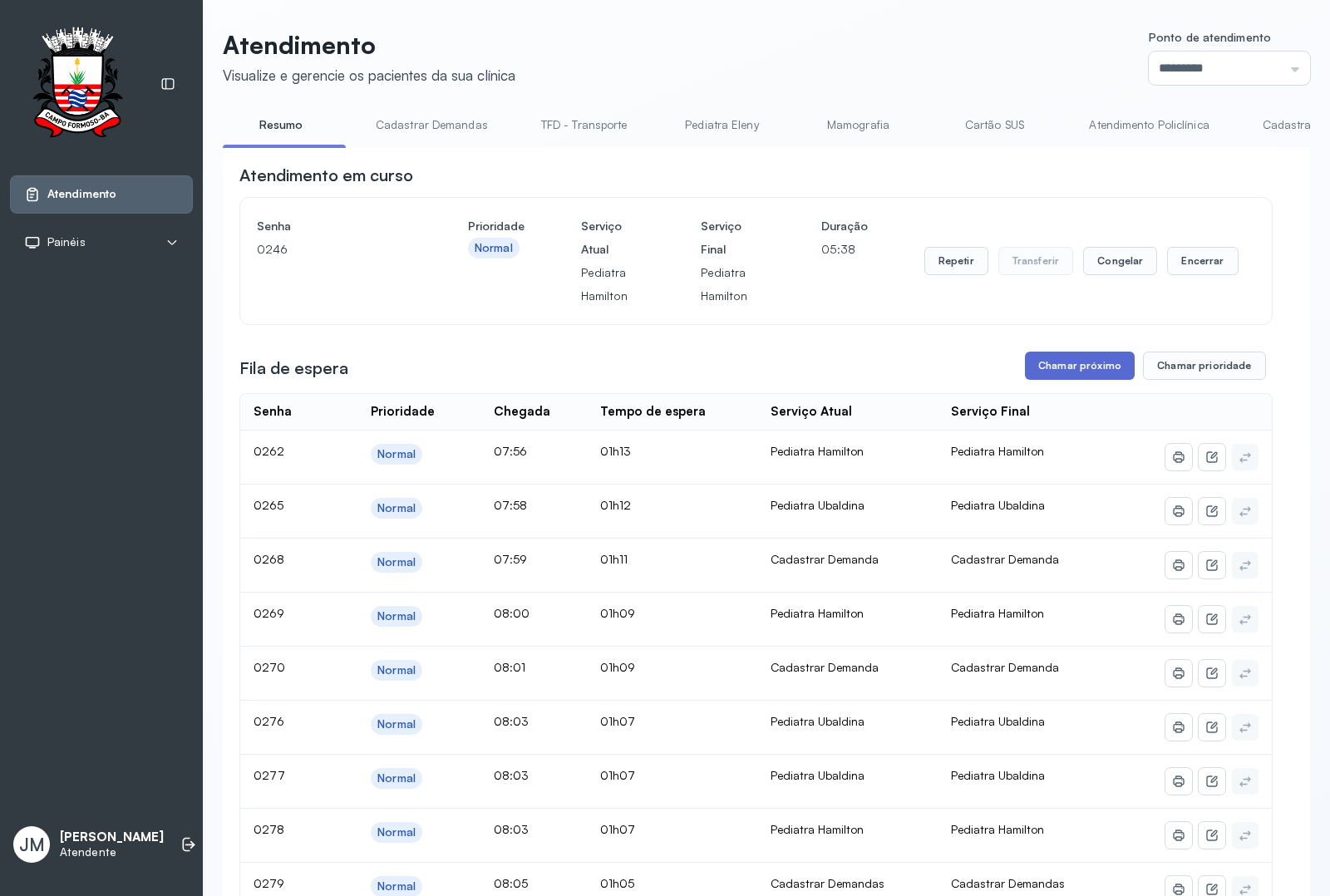
click at [1085, 359] on button "Chamar próximo" at bounding box center [1079, 366] width 109 height 29
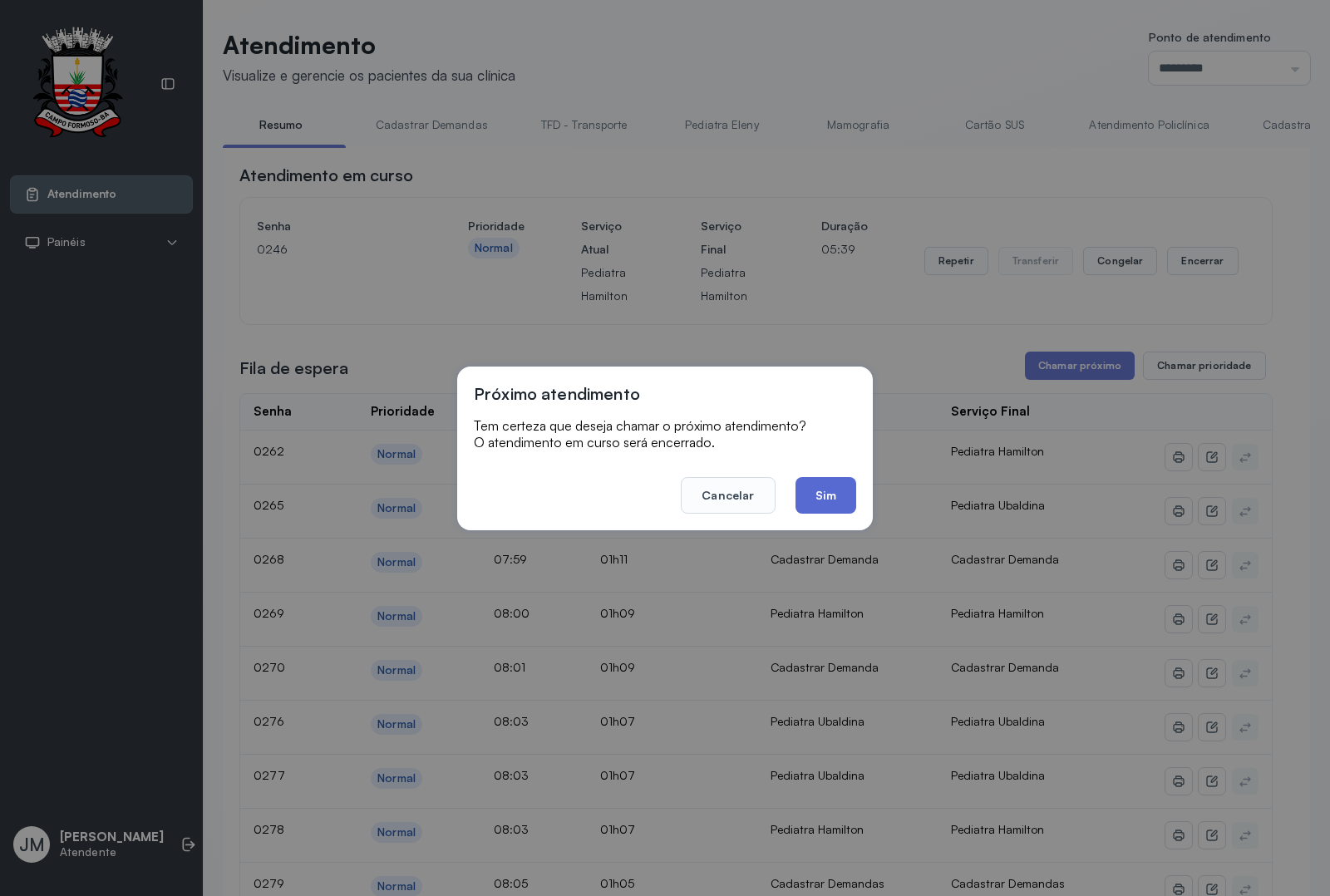
click at [832, 484] on button "Sim" at bounding box center [825, 495] width 61 height 36
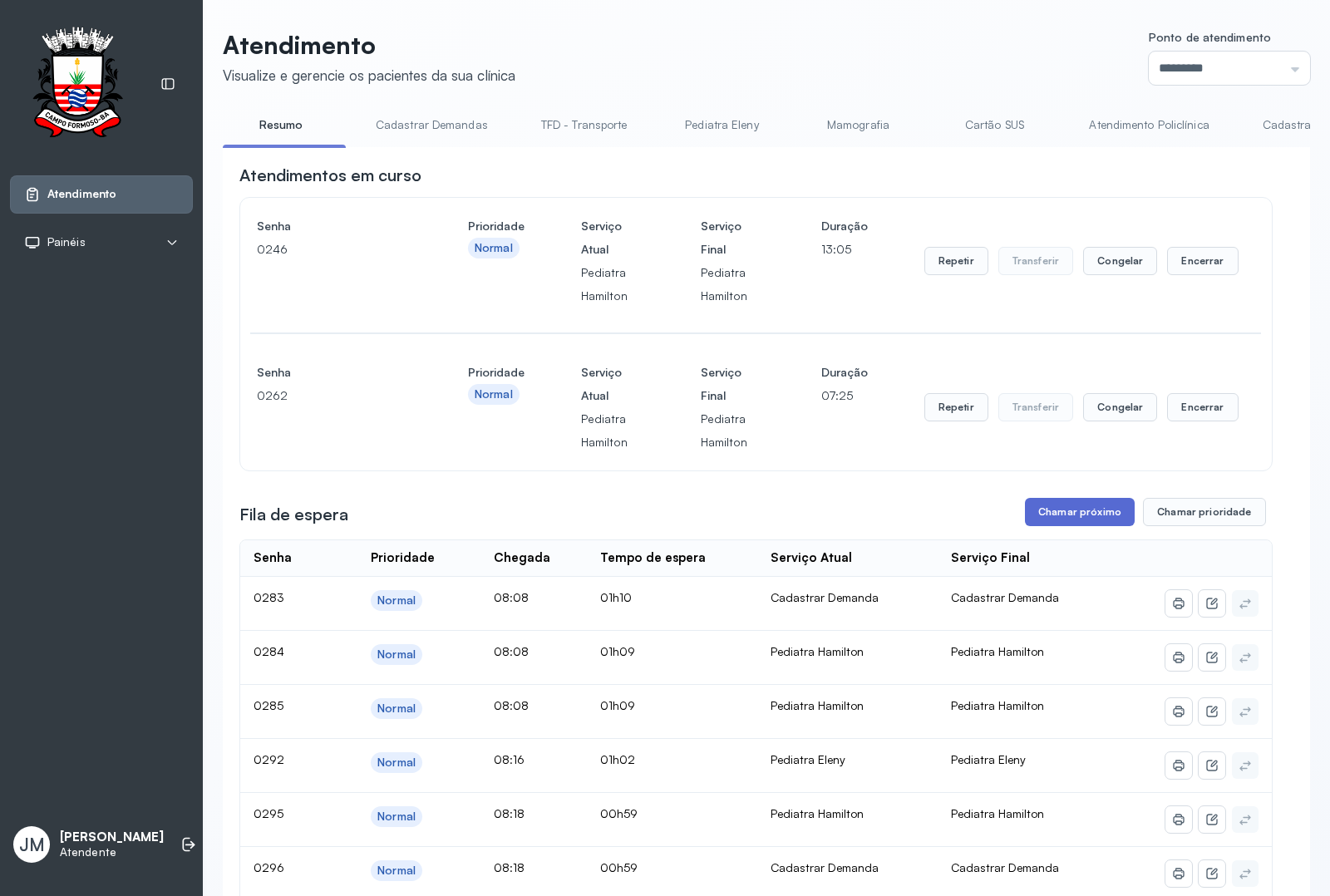
click at [1079, 509] on button "Chamar próximo" at bounding box center [1079, 512] width 109 height 29
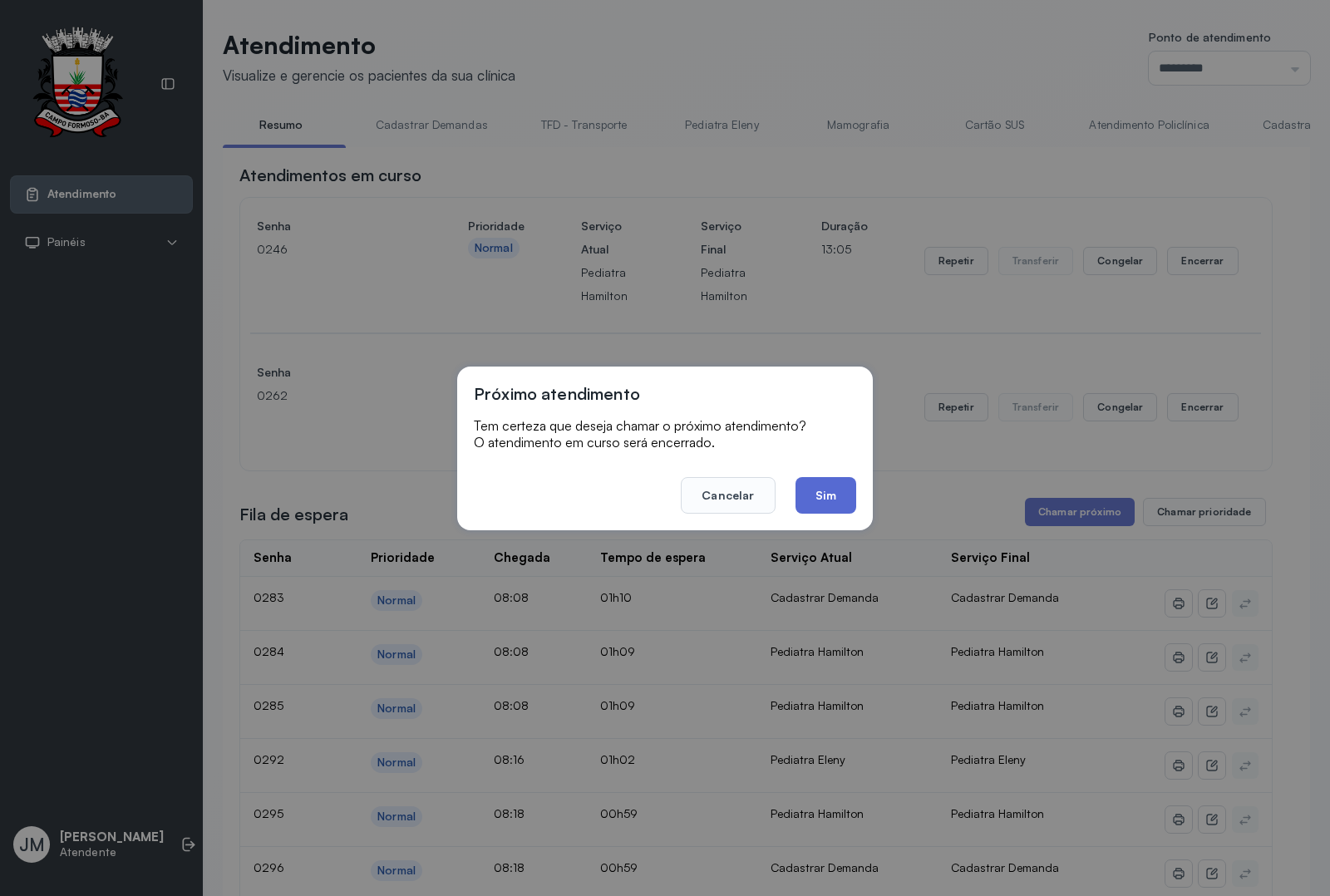
click at [832, 496] on button "Sim" at bounding box center [825, 495] width 61 height 36
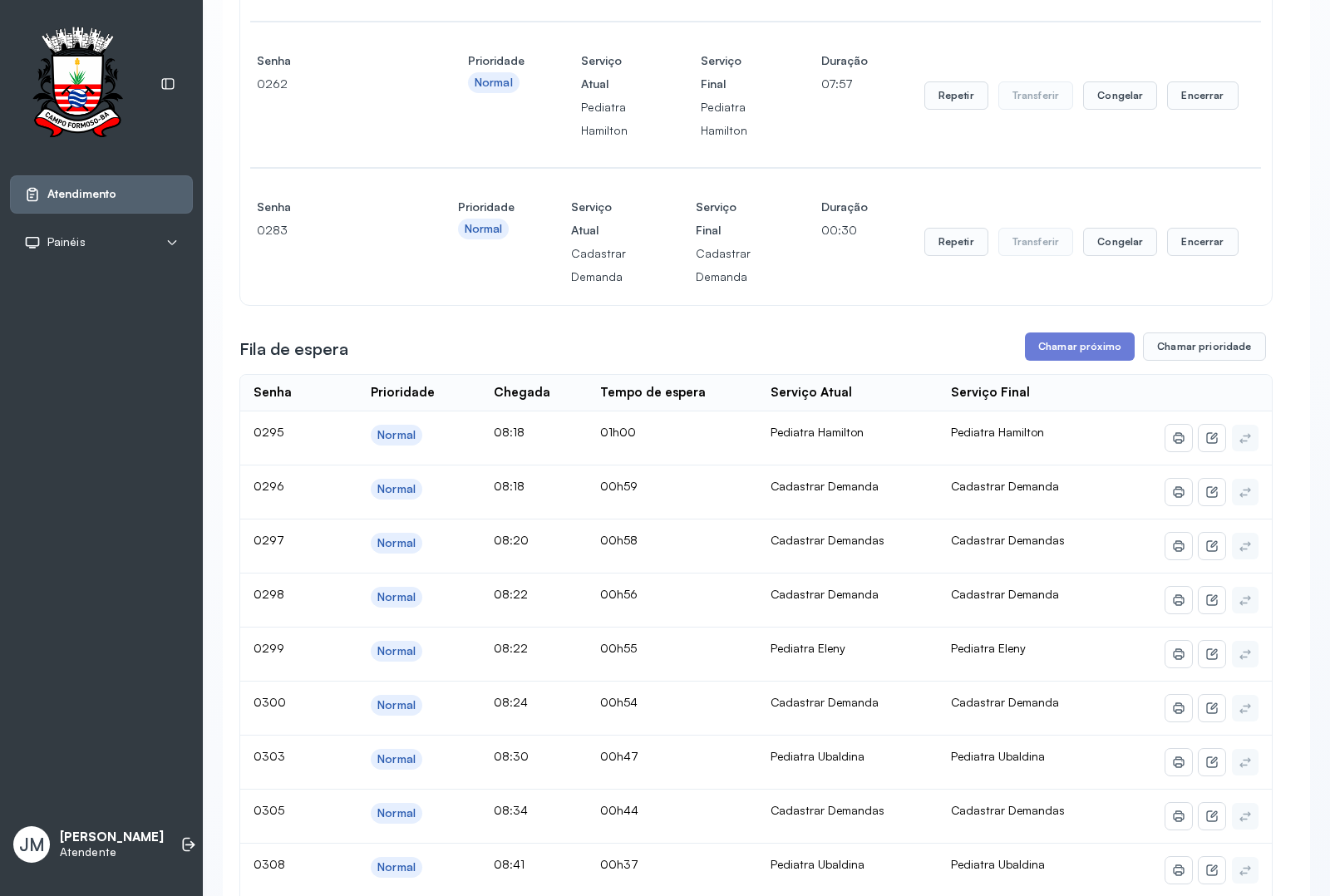
scroll to position [415, 0]
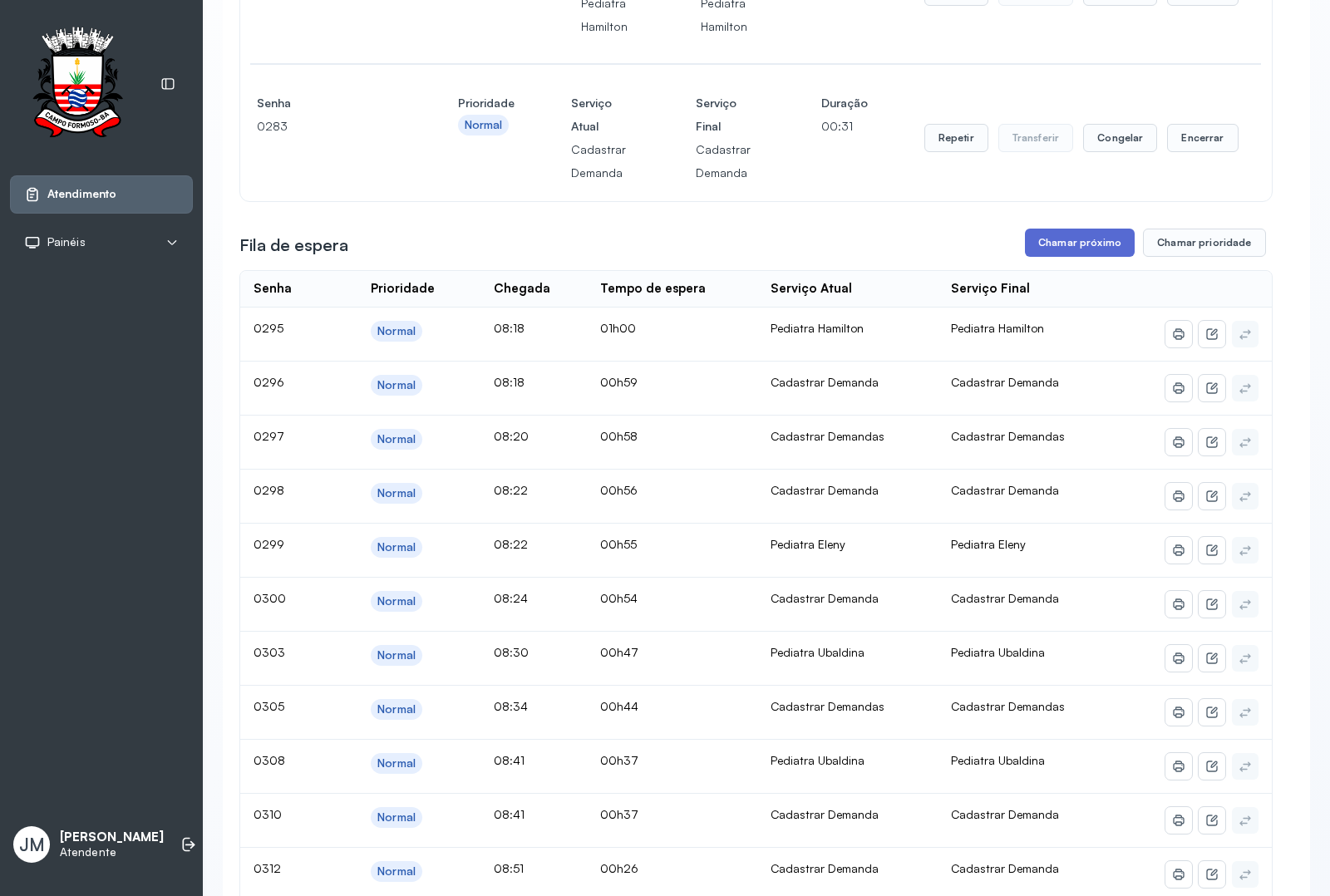
click at [1087, 257] on button "Chamar próximo" at bounding box center [1079, 243] width 109 height 29
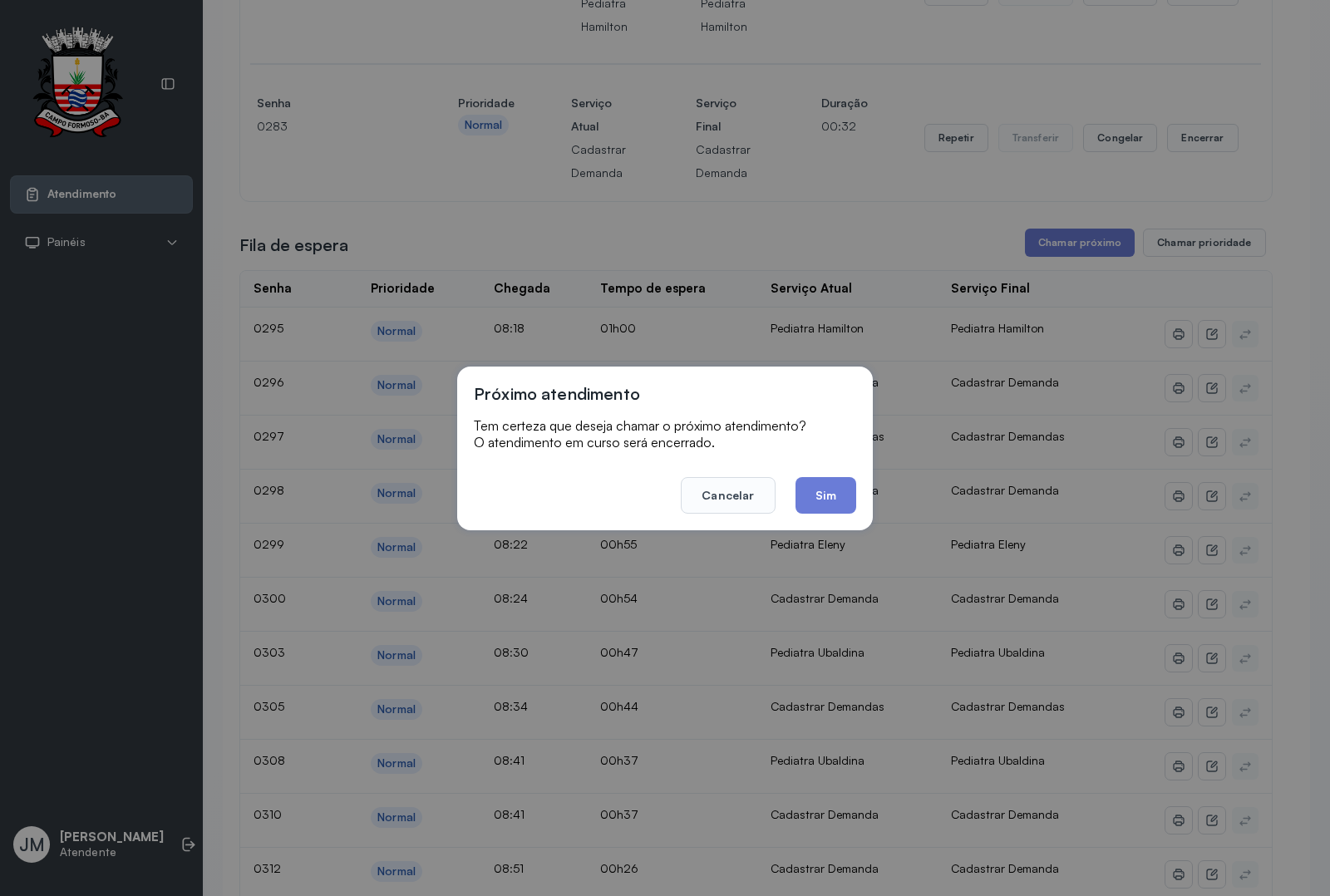
click at [827, 488] on button "Sim" at bounding box center [825, 495] width 61 height 36
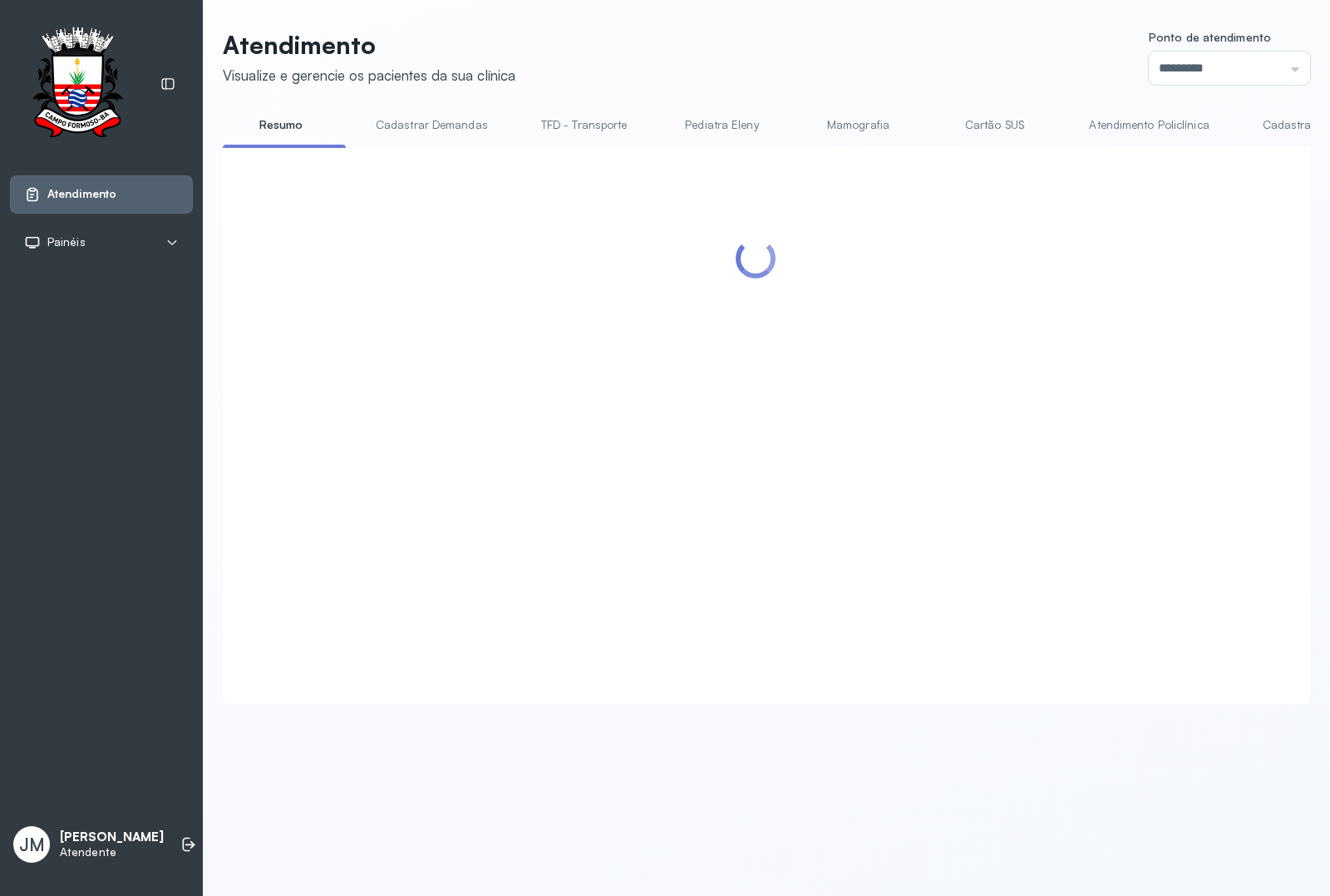
scroll to position [0, 0]
click at [546, 113] on link "TFD - Transporte" at bounding box center [585, 125] width 120 height 28
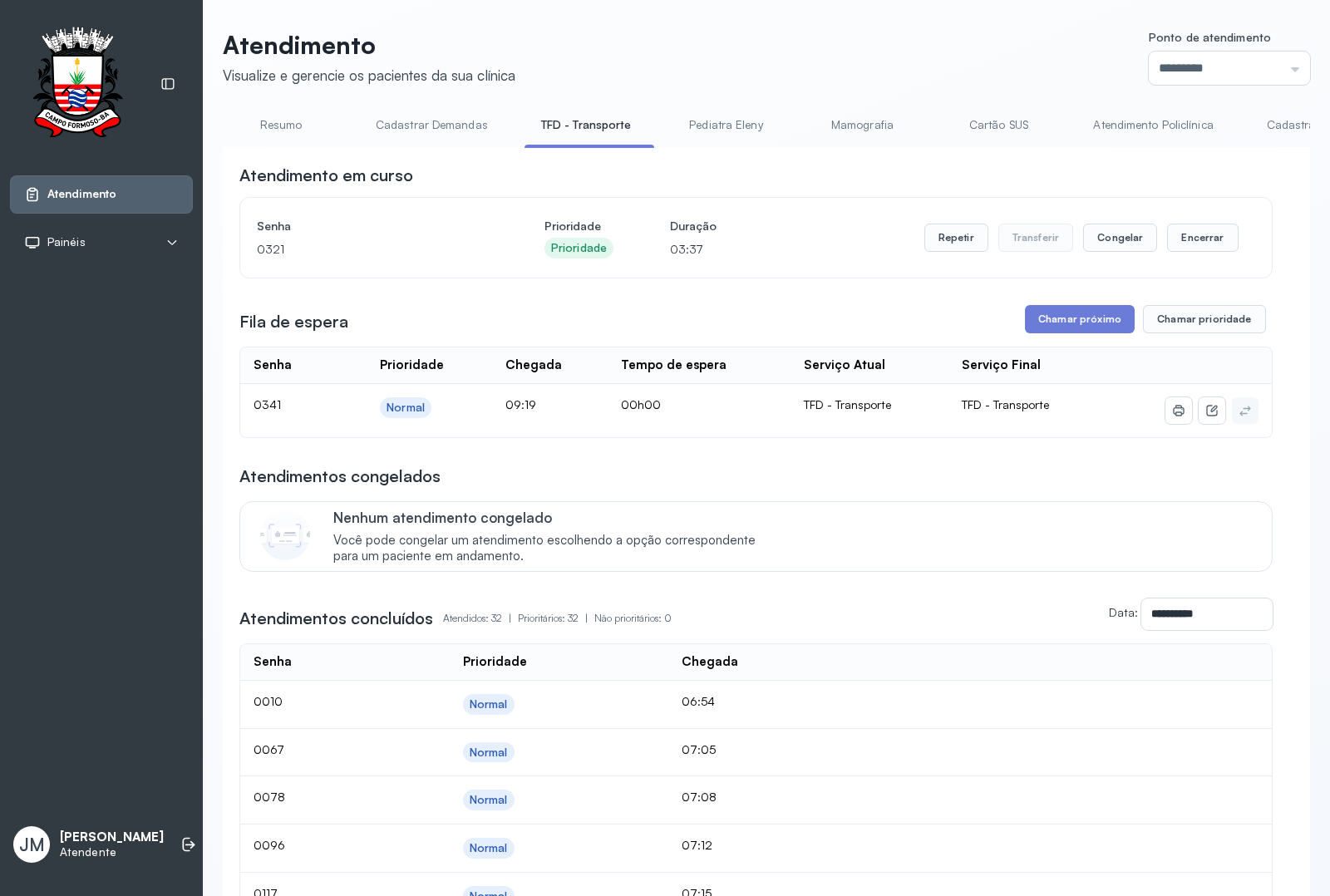
click at [267, 119] on link "Resumo" at bounding box center [281, 125] width 116 height 28
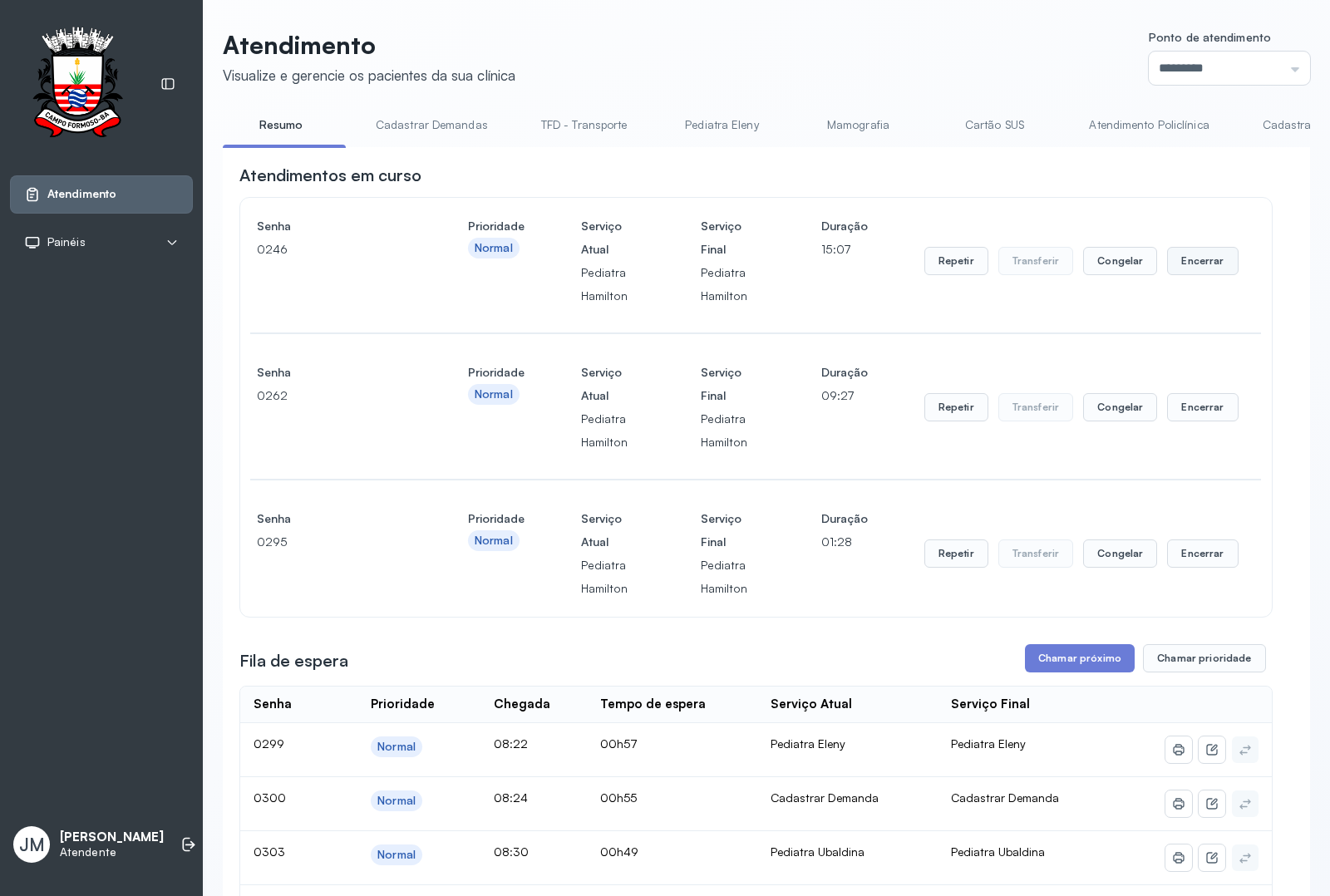
click at [1178, 267] on button "Encerrar" at bounding box center [1202, 261] width 70 height 29
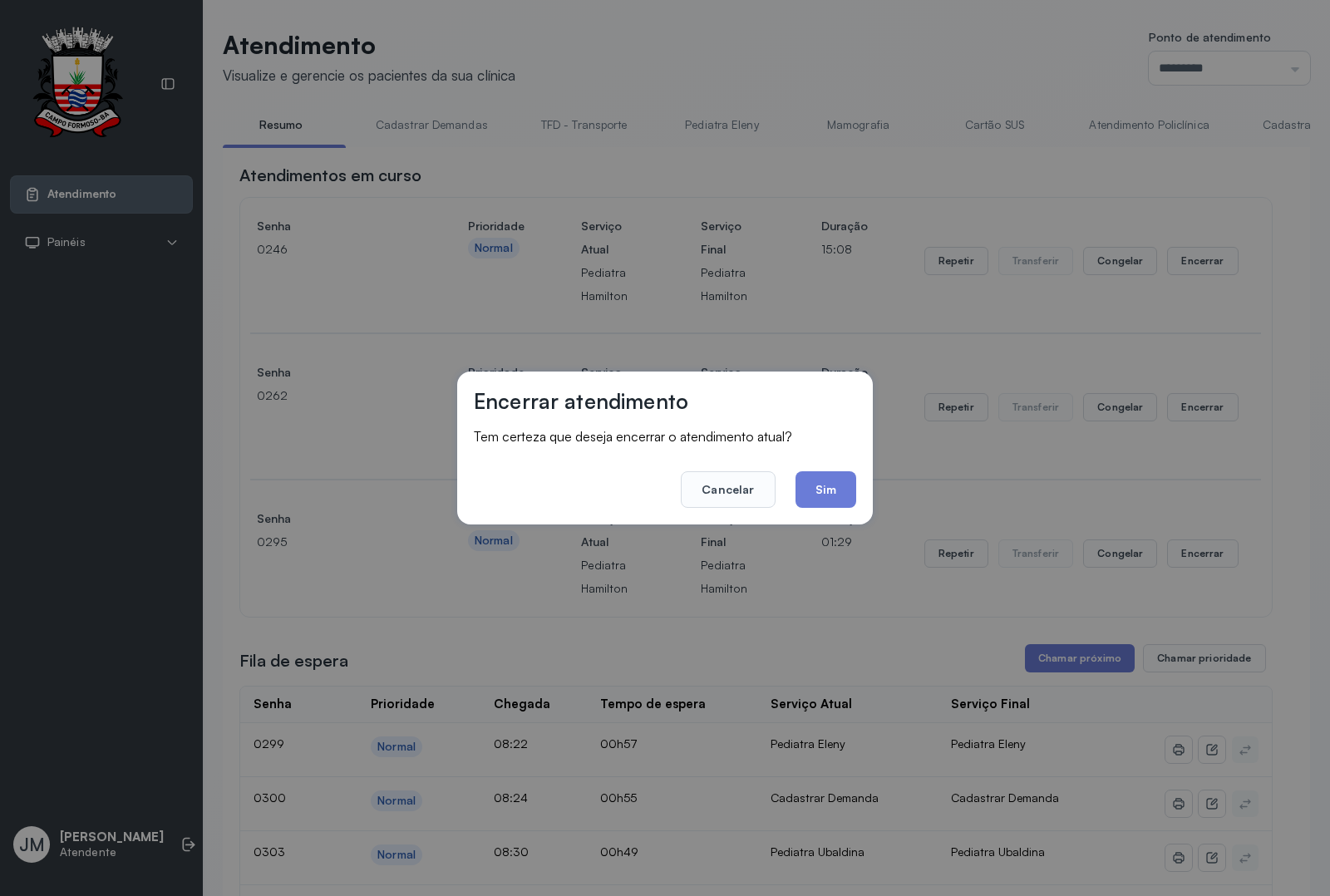
drag, startPoint x: 827, startPoint y: 472, endPoint x: 848, endPoint y: 463, distance: 22.8
click at [828, 472] on button "Sim" at bounding box center [825, 489] width 61 height 36
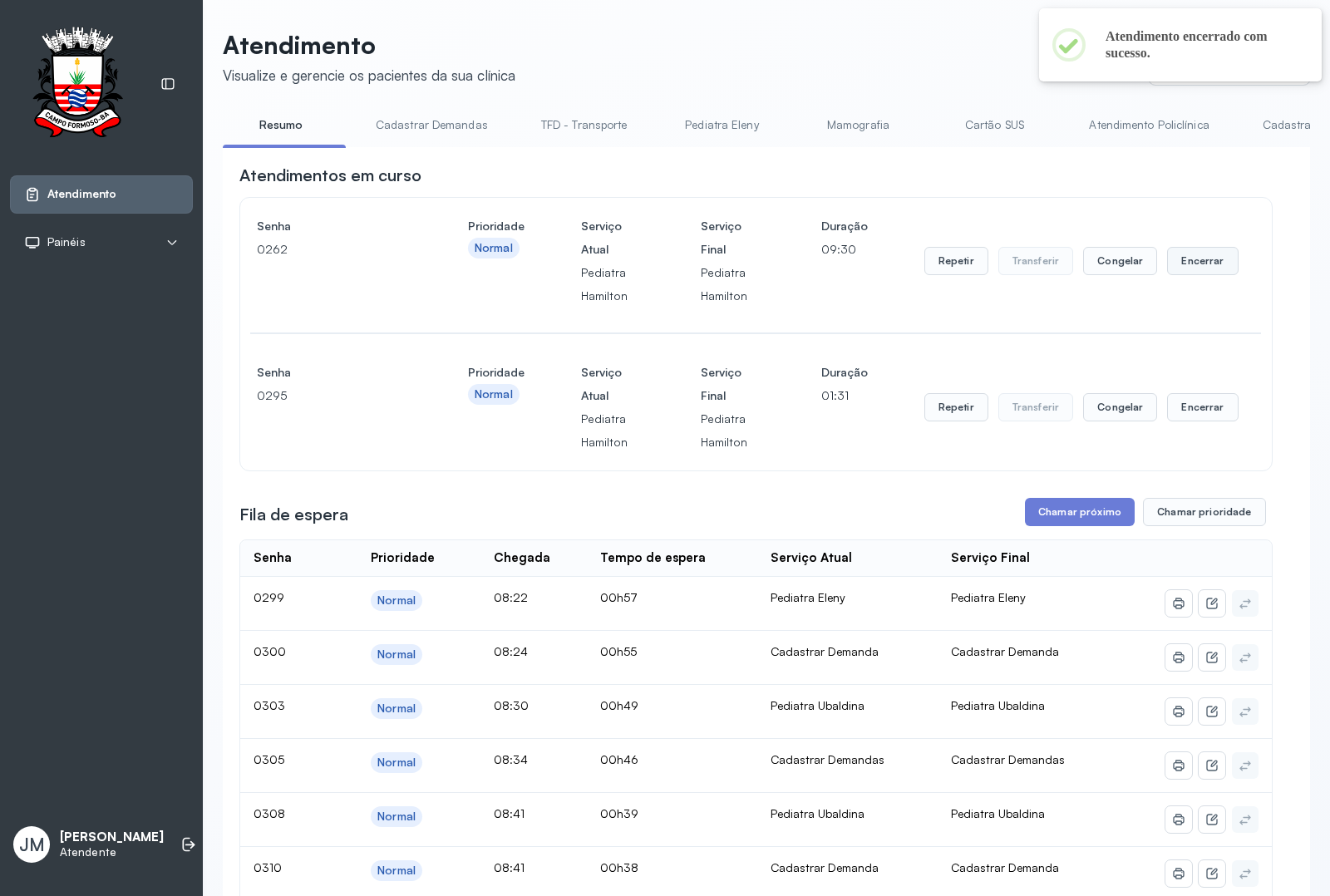
click at [1185, 263] on button "Encerrar" at bounding box center [1202, 261] width 70 height 29
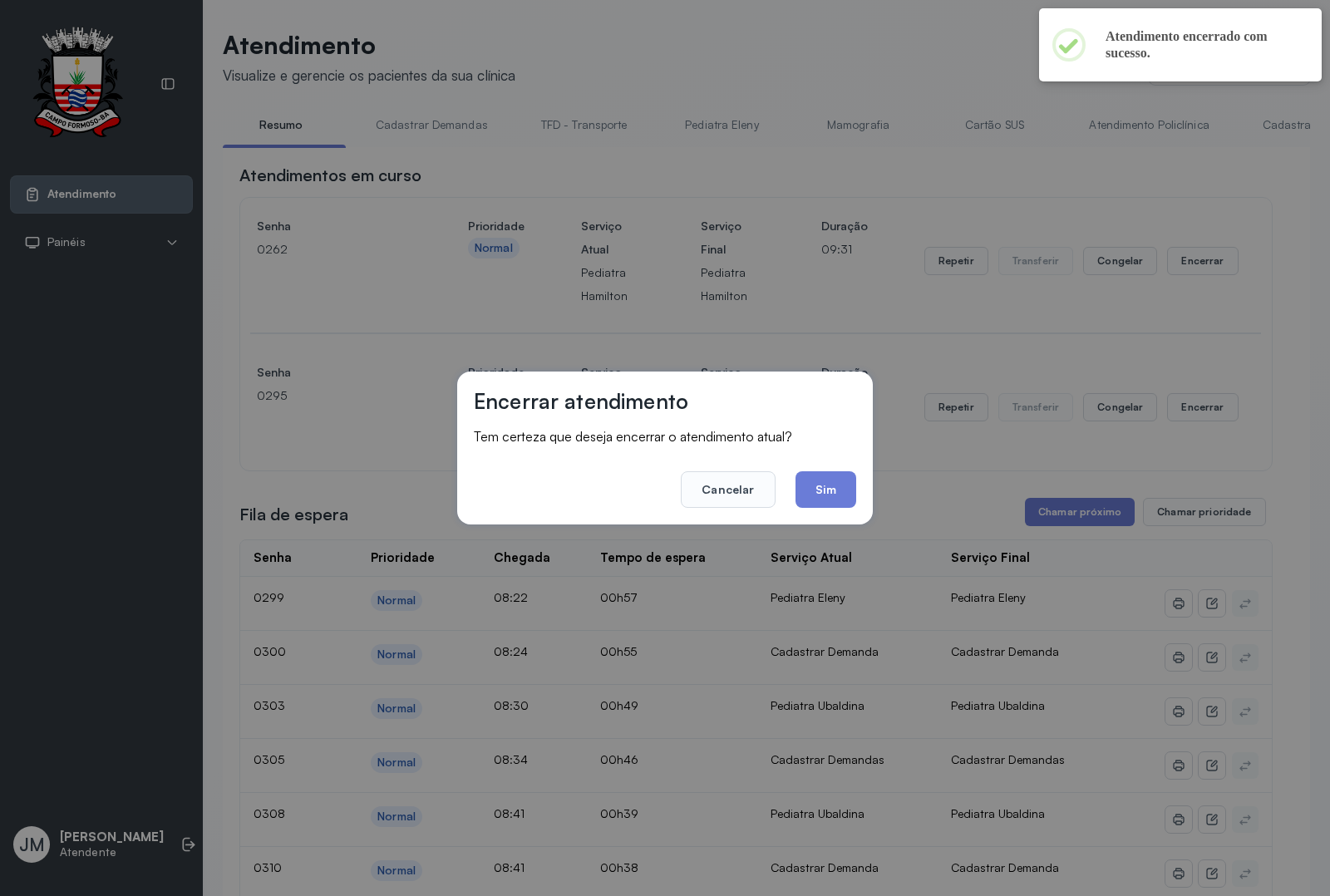
drag, startPoint x: 824, startPoint y: 483, endPoint x: 921, endPoint y: 442, distance: 105.3
click at [828, 482] on button "Sim" at bounding box center [825, 489] width 61 height 36
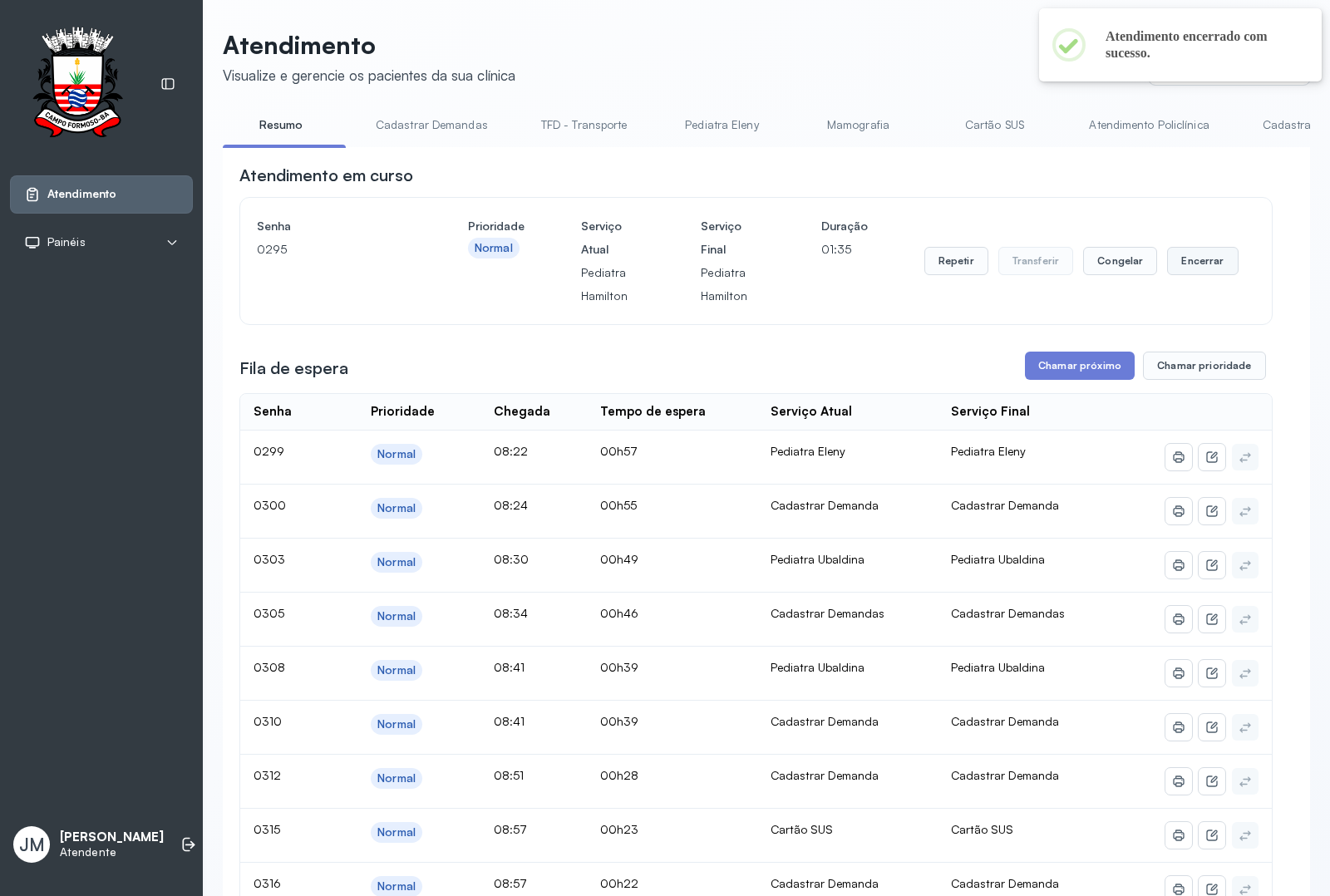
click at [1188, 271] on button "Encerrar" at bounding box center [1202, 261] width 70 height 29
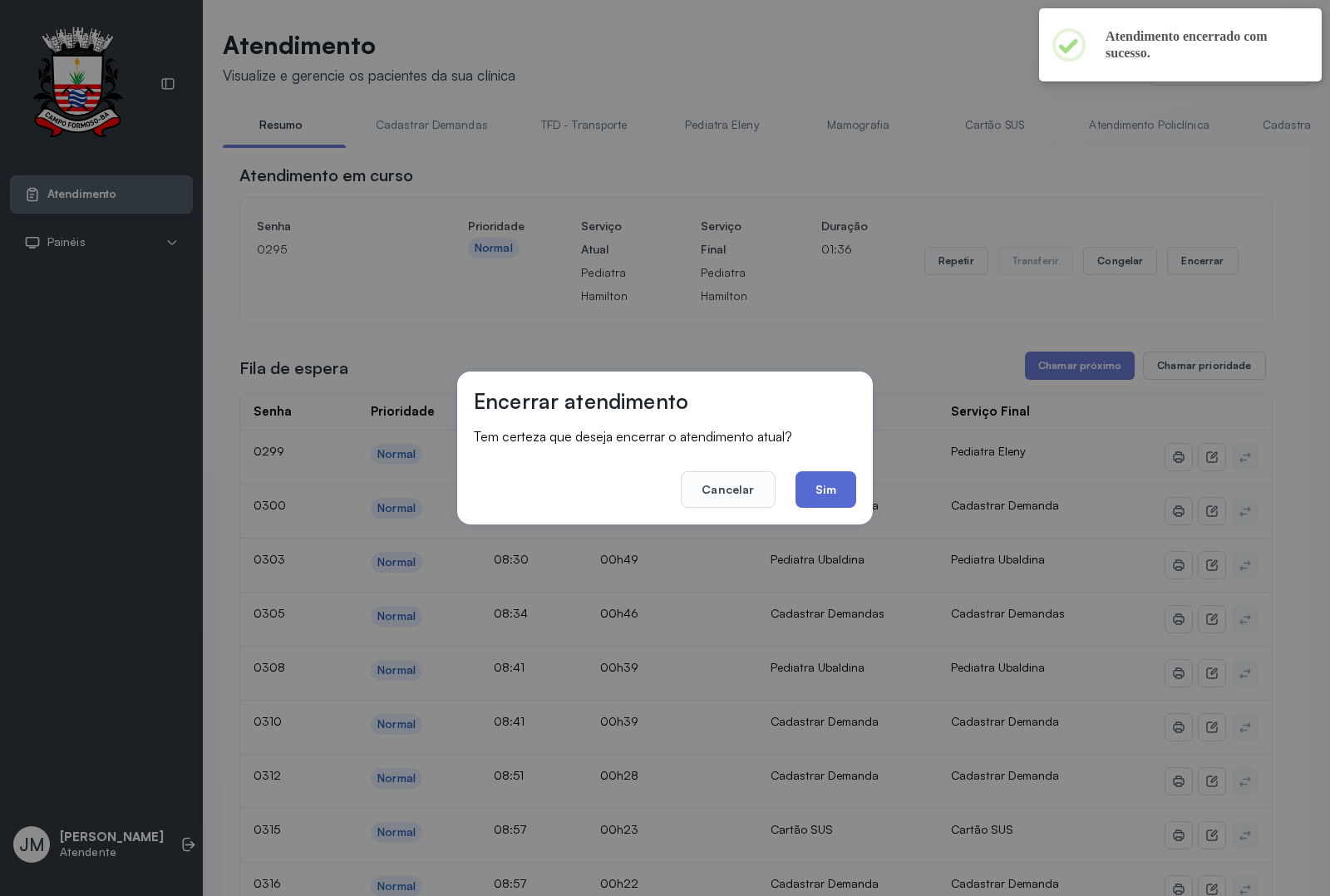
click at [837, 482] on button "Sim" at bounding box center [825, 489] width 61 height 36
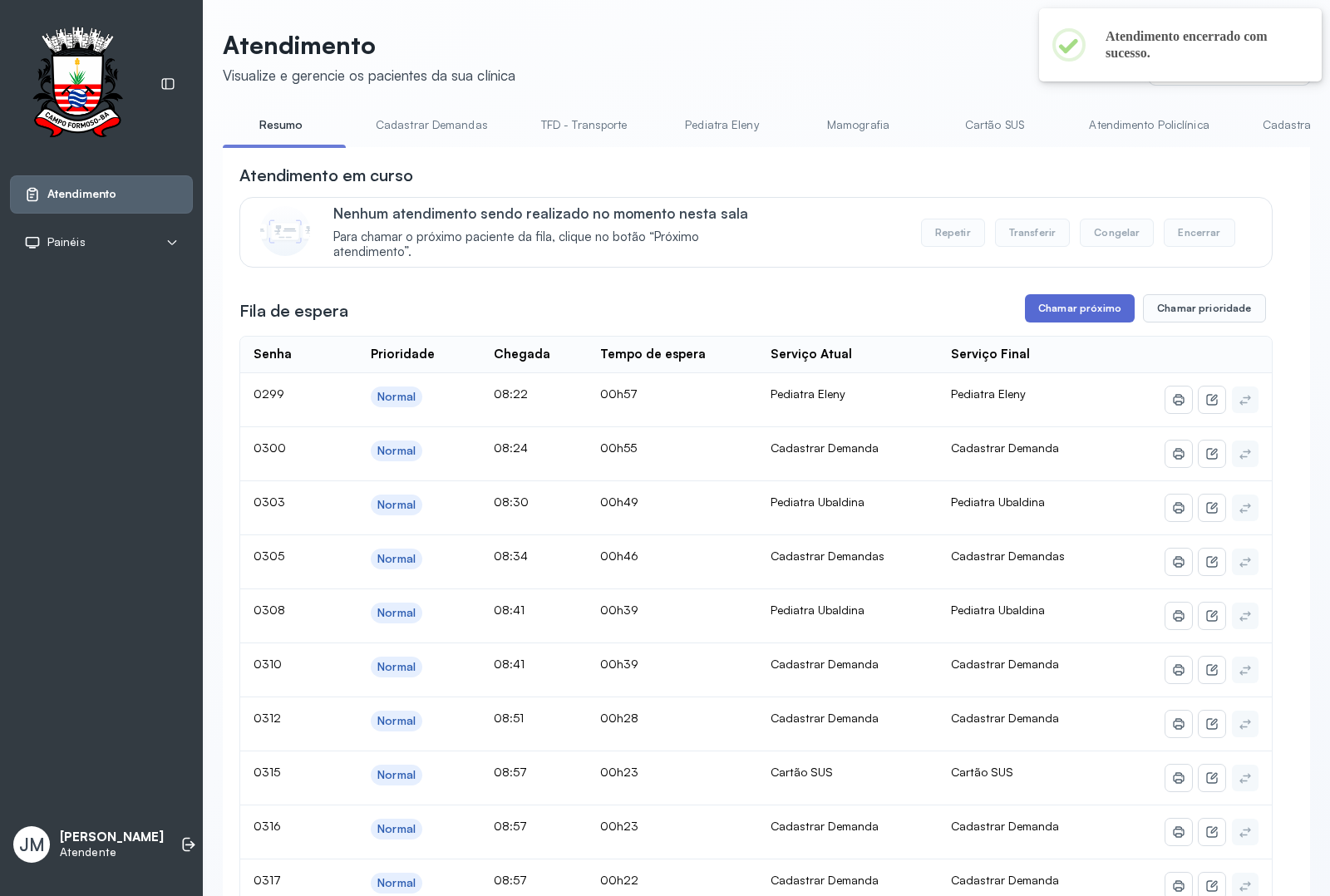
click at [1072, 313] on button "Chamar próximo" at bounding box center [1079, 309] width 109 height 29
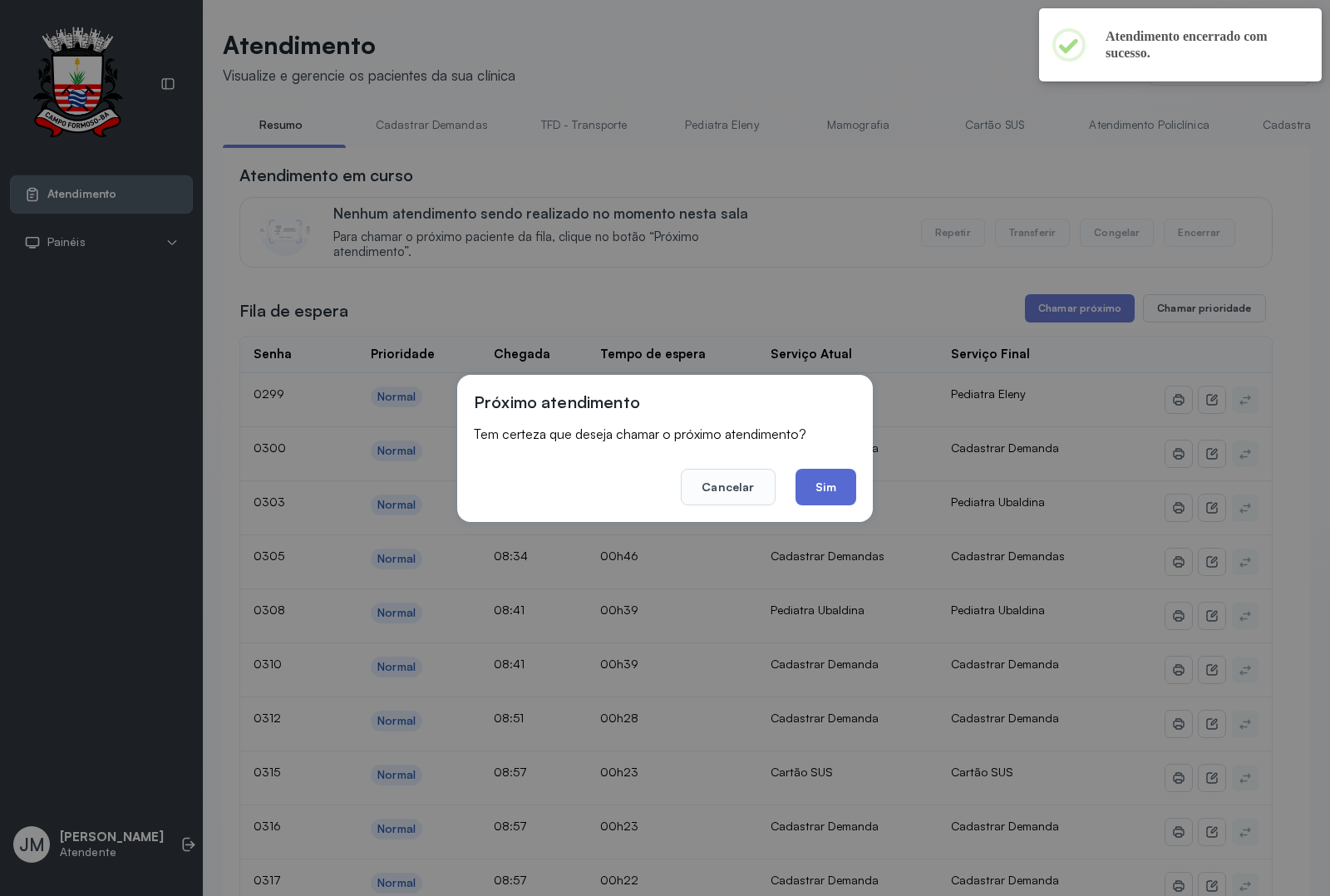
click at [821, 476] on button "Sim" at bounding box center [825, 487] width 61 height 36
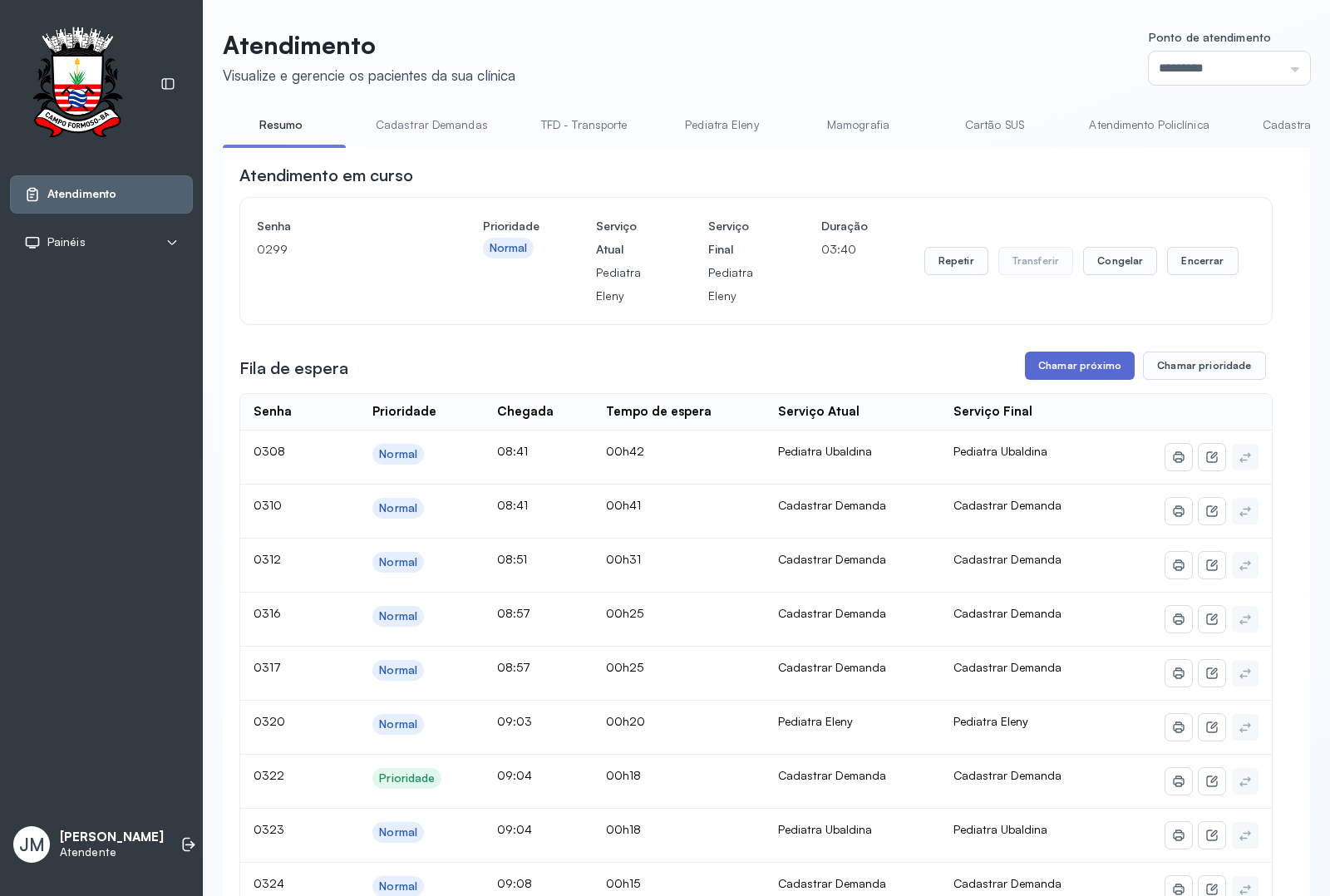
click at [1072, 368] on button "Chamar próximo" at bounding box center [1079, 366] width 109 height 29
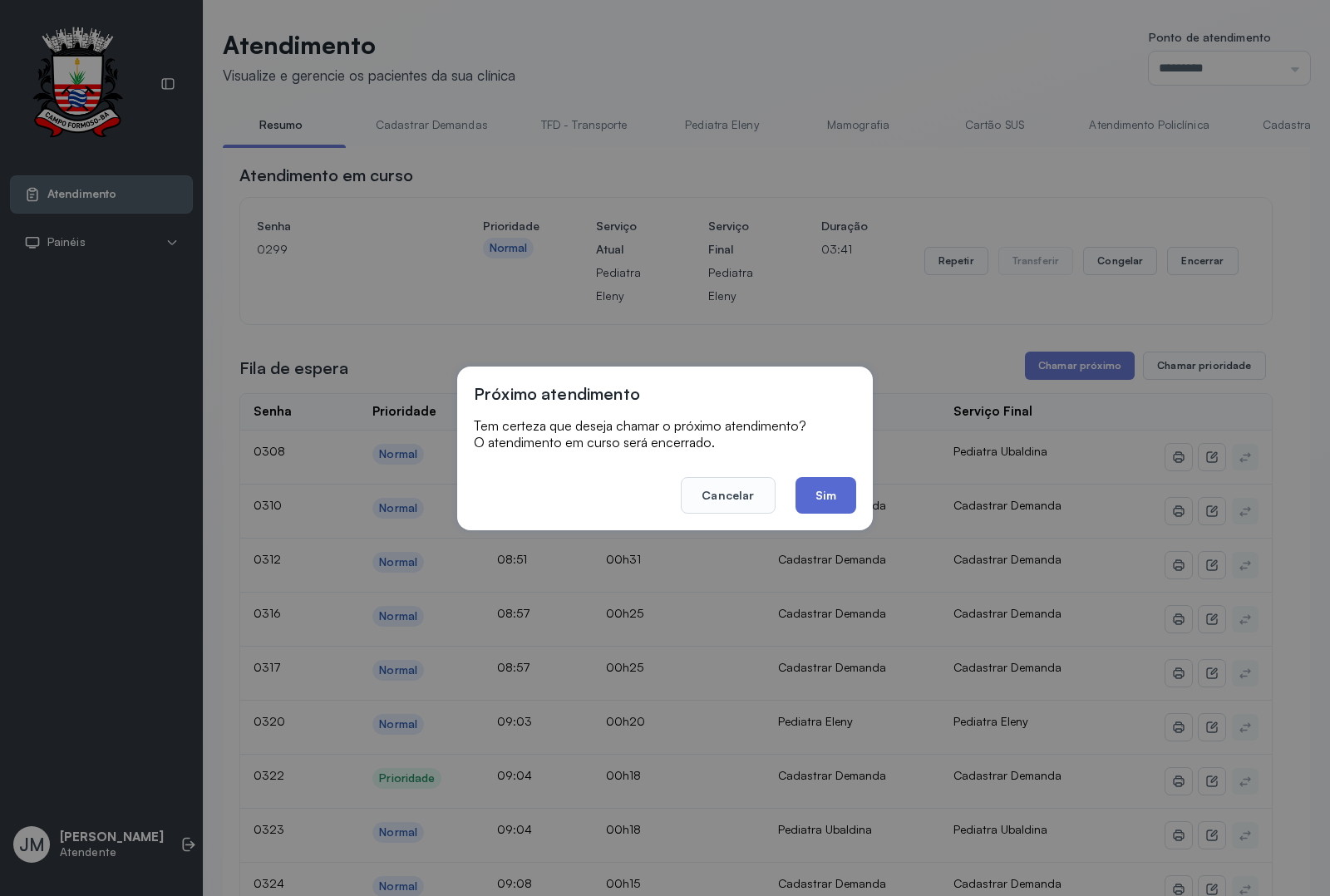
click at [821, 497] on button "Sim" at bounding box center [825, 495] width 61 height 36
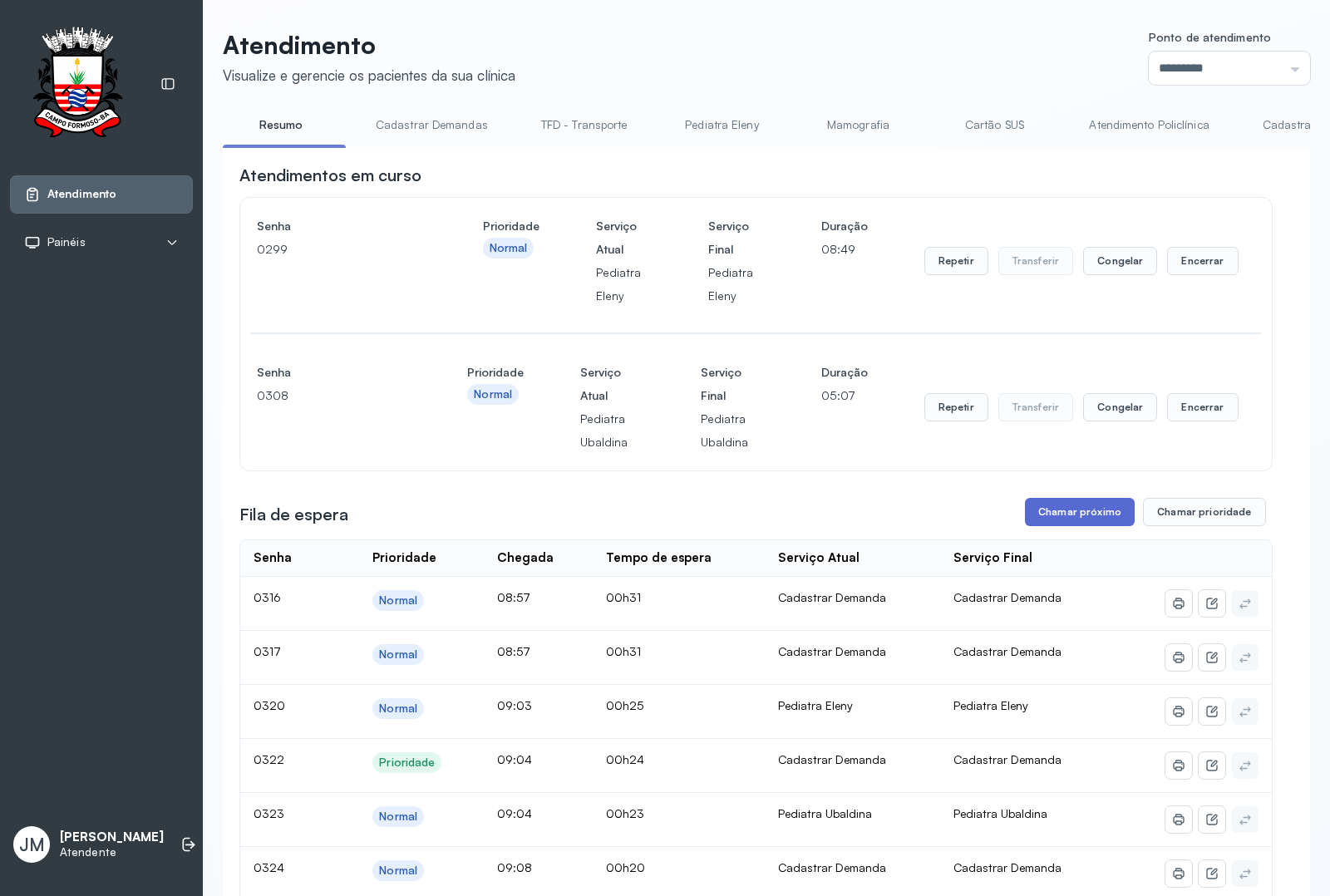
click at [1078, 522] on button "Chamar próximo" at bounding box center [1079, 512] width 109 height 29
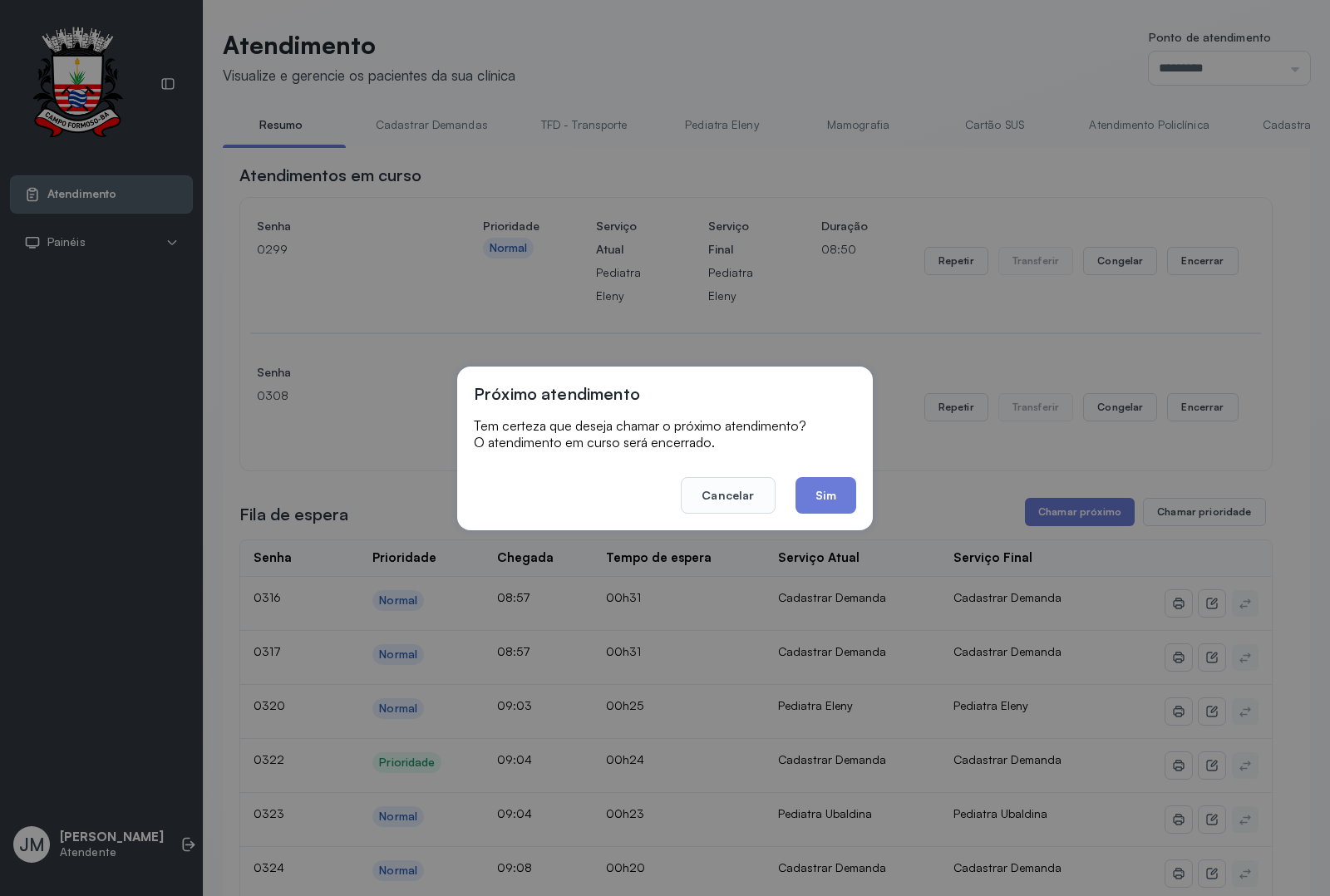
click at [817, 493] on button "Sim" at bounding box center [825, 495] width 61 height 36
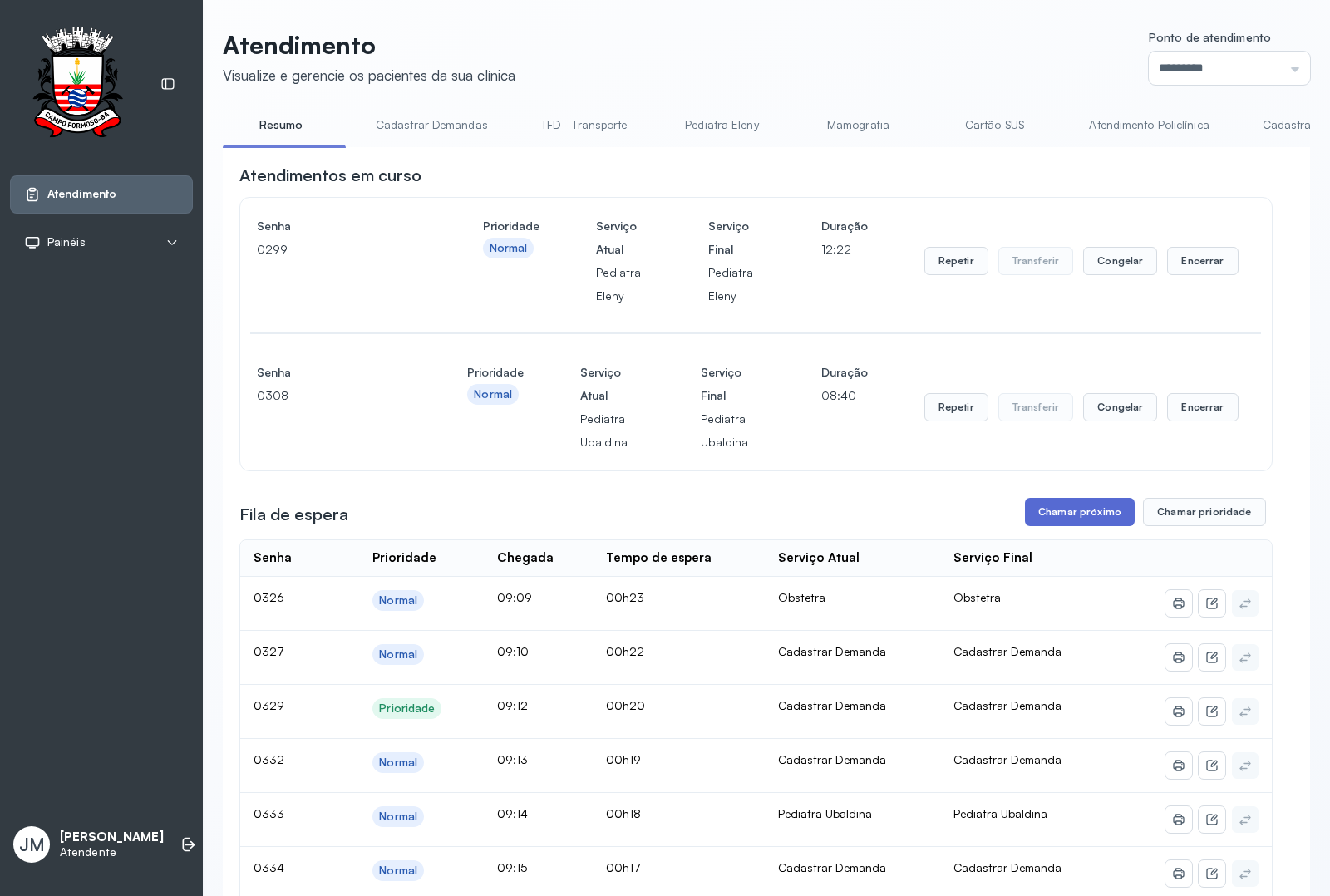
click at [1070, 512] on button "Chamar próximo" at bounding box center [1079, 512] width 109 height 29
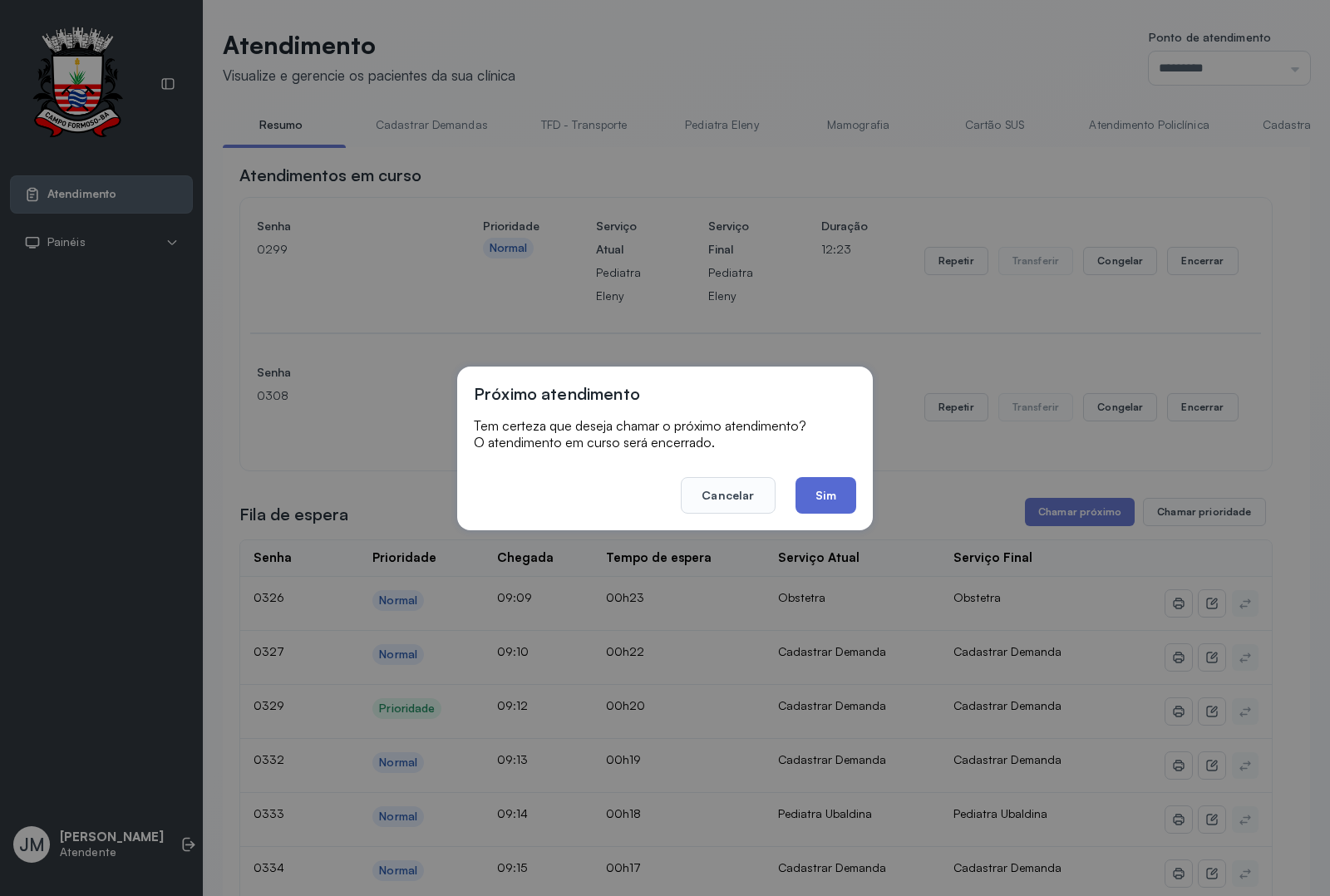
click at [824, 500] on button "Sim" at bounding box center [825, 495] width 61 height 36
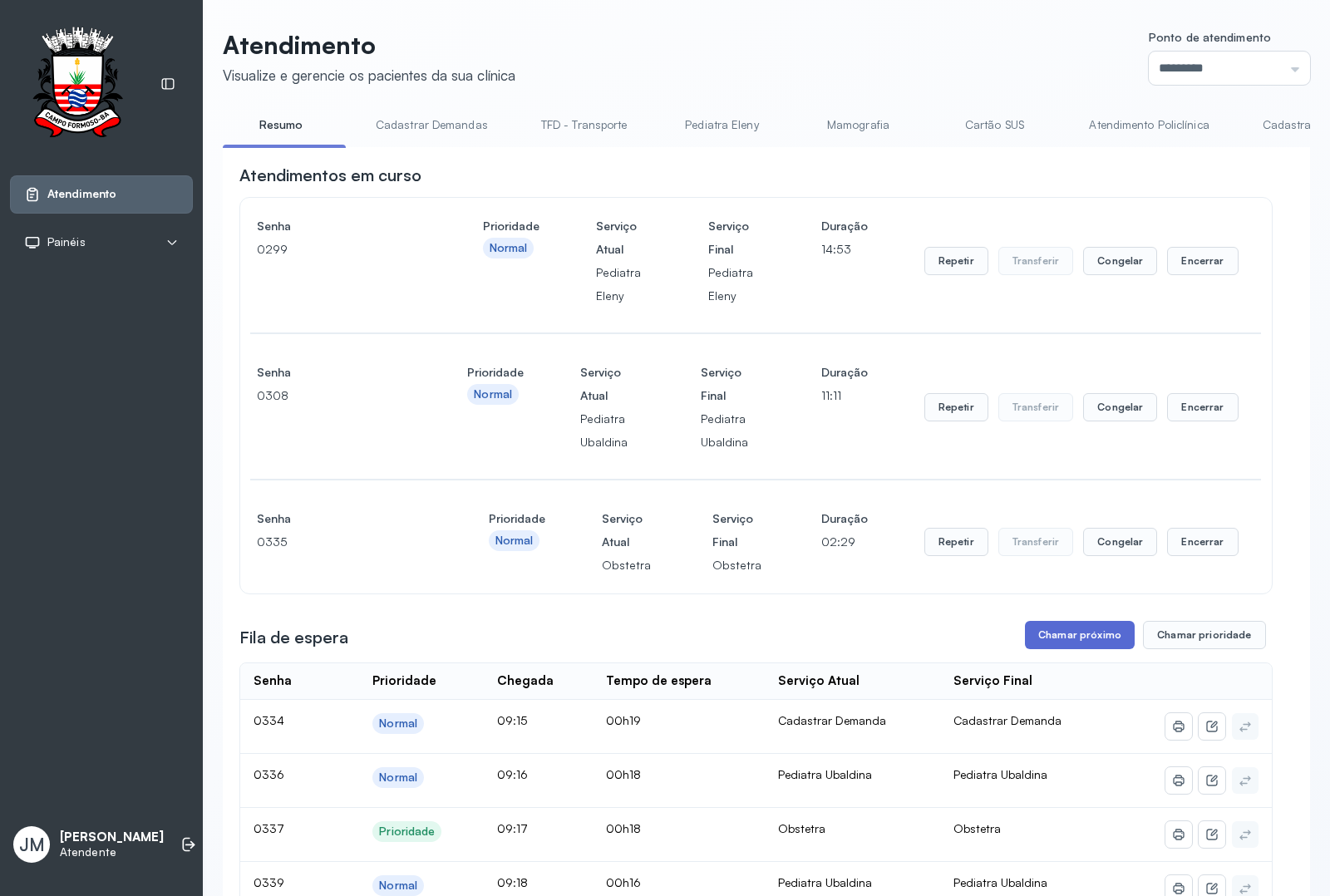
click at [1052, 633] on button "Chamar próximo" at bounding box center [1079, 635] width 109 height 29
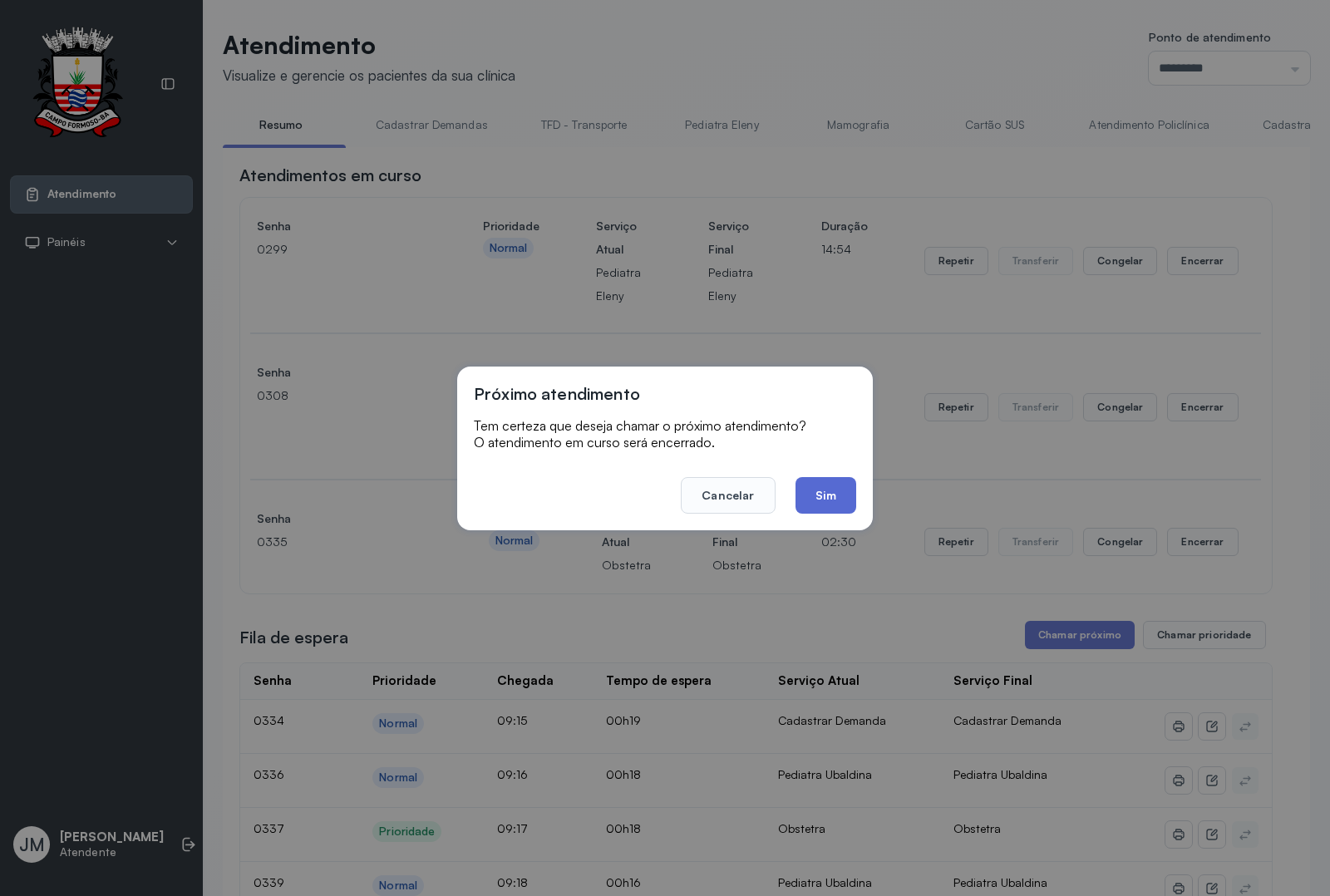
click at [835, 497] on button "Sim" at bounding box center [825, 495] width 61 height 36
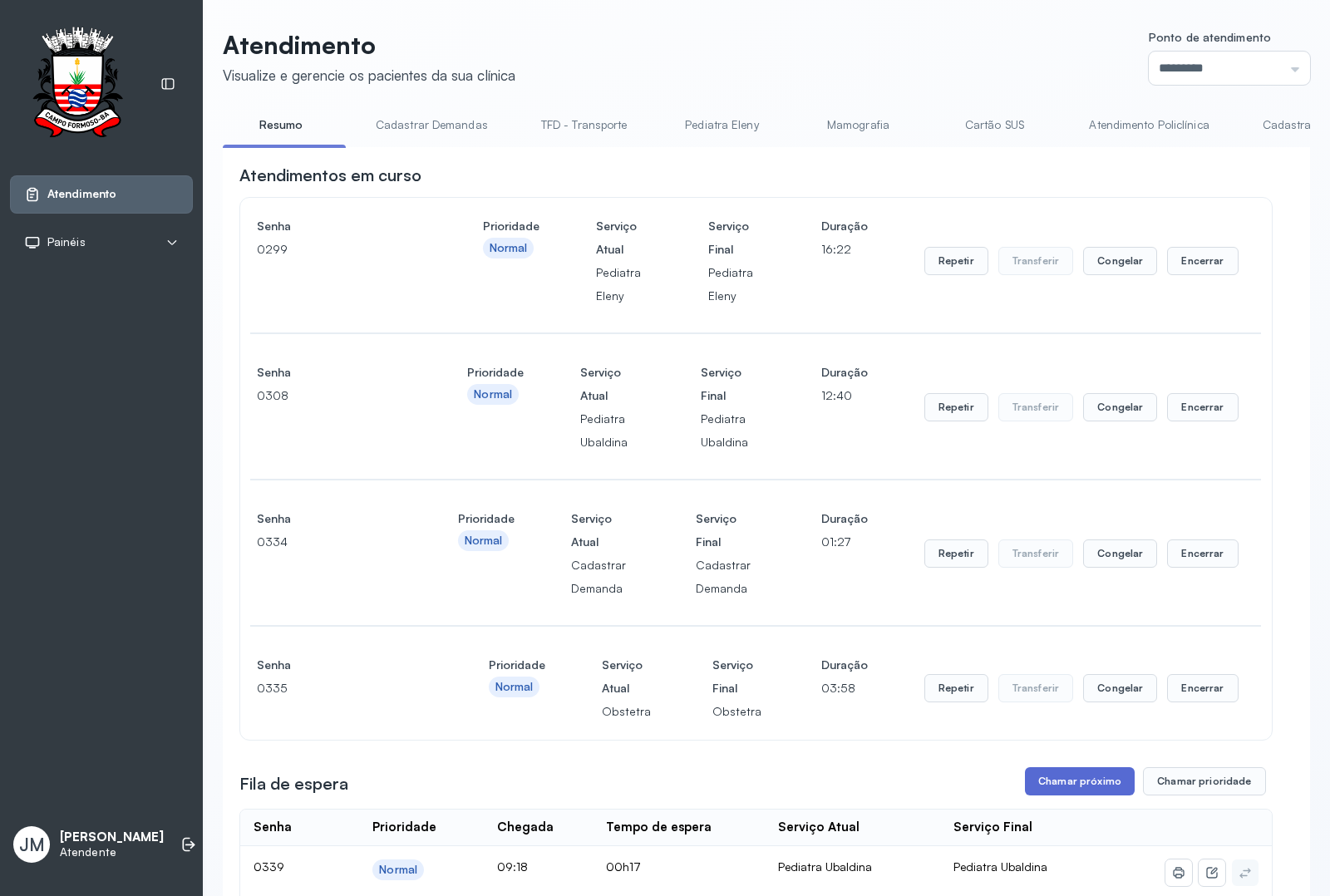
click at [1073, 782] on button "Chamar próximo" at bounding box center [1079, 782] width 109 height 29
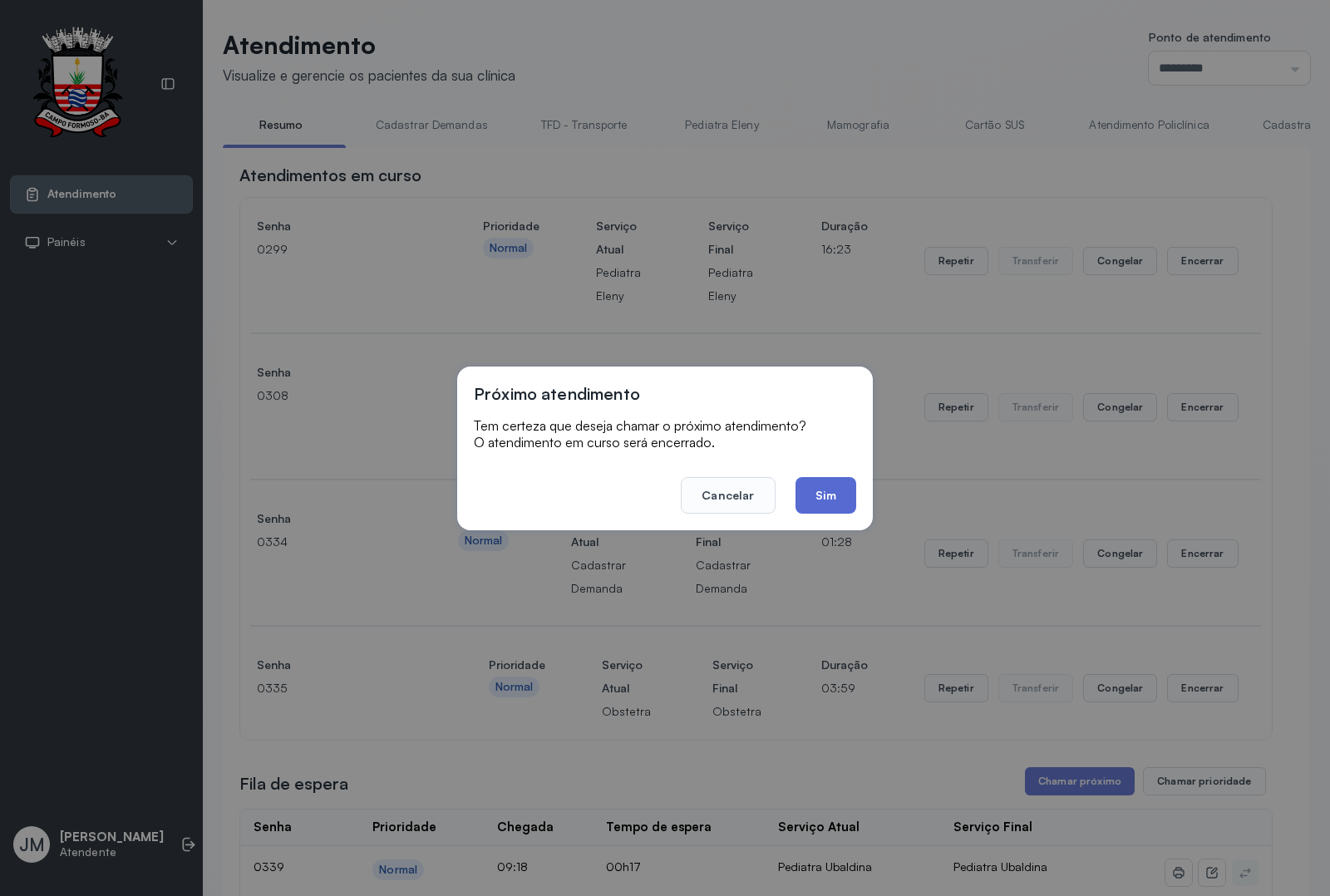
click at [821, 494] on button "Sim" at bounding box center [825, 495] width 61 height 36
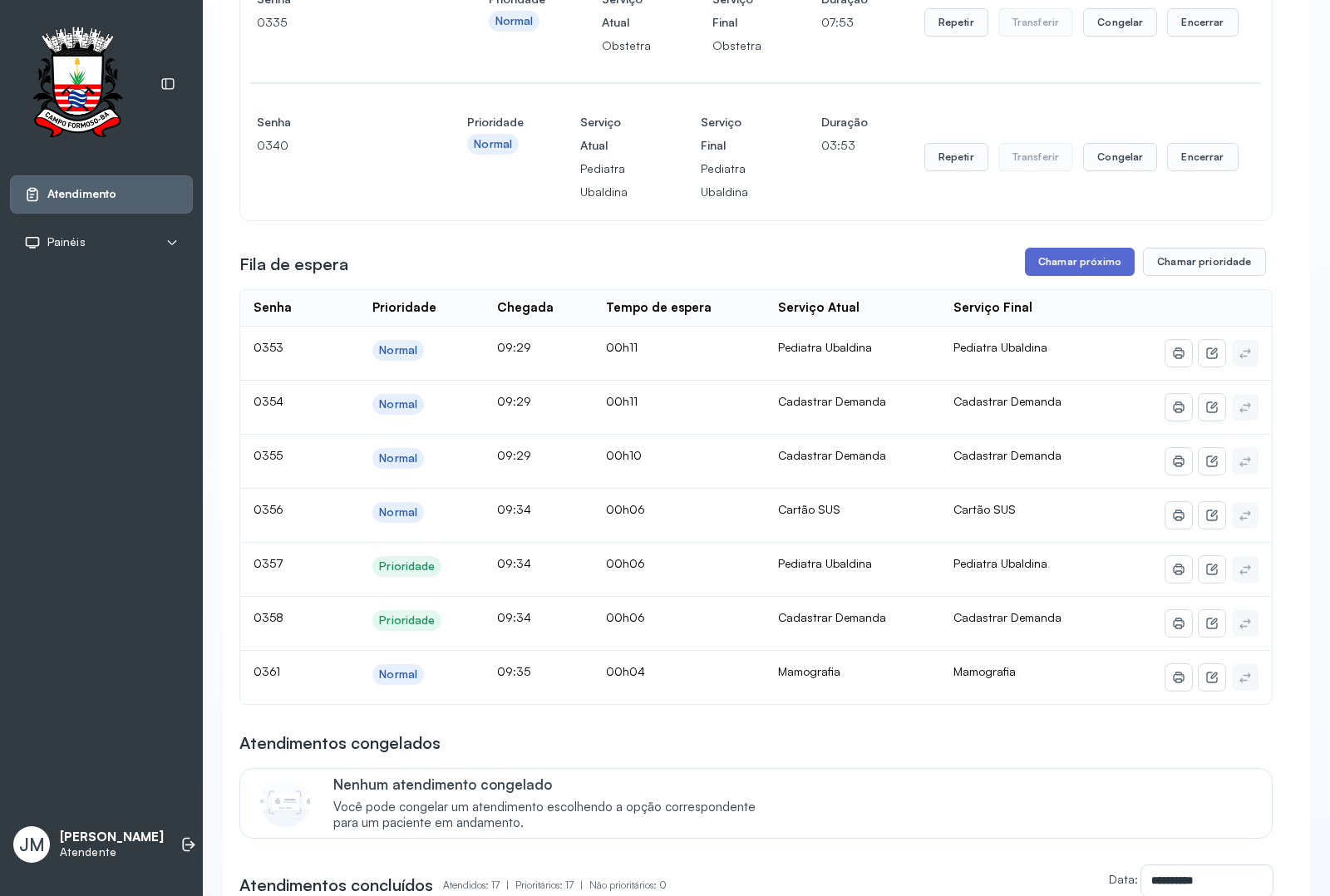
click at [1049, 258] on button "Chamar próximo" at bounding box center [1079, 262] width 109 height 29
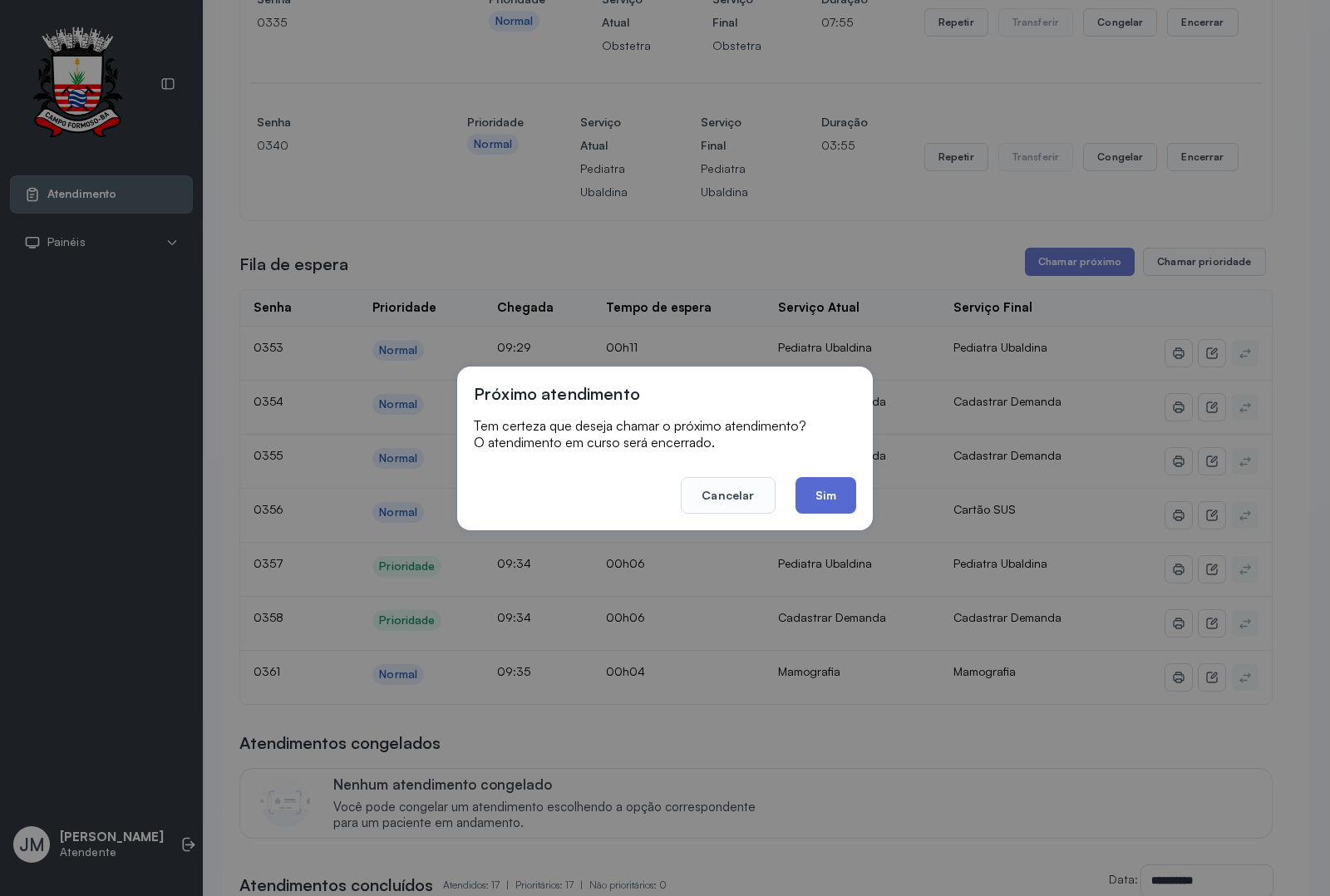
click at [841, 488] on button "Sim" at bounding box center [825, 495] width 61 height 36
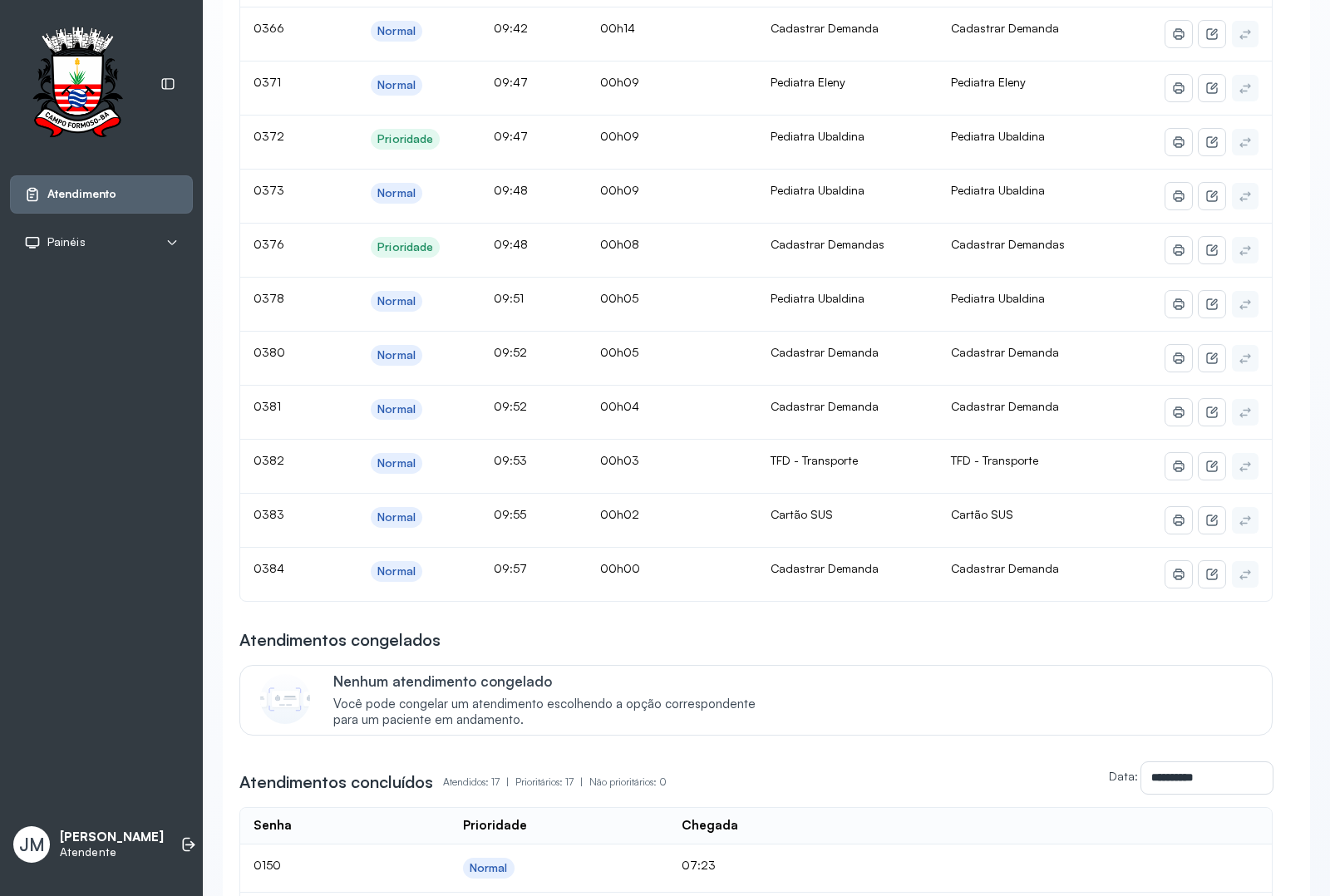
scroll to position [727, 0]
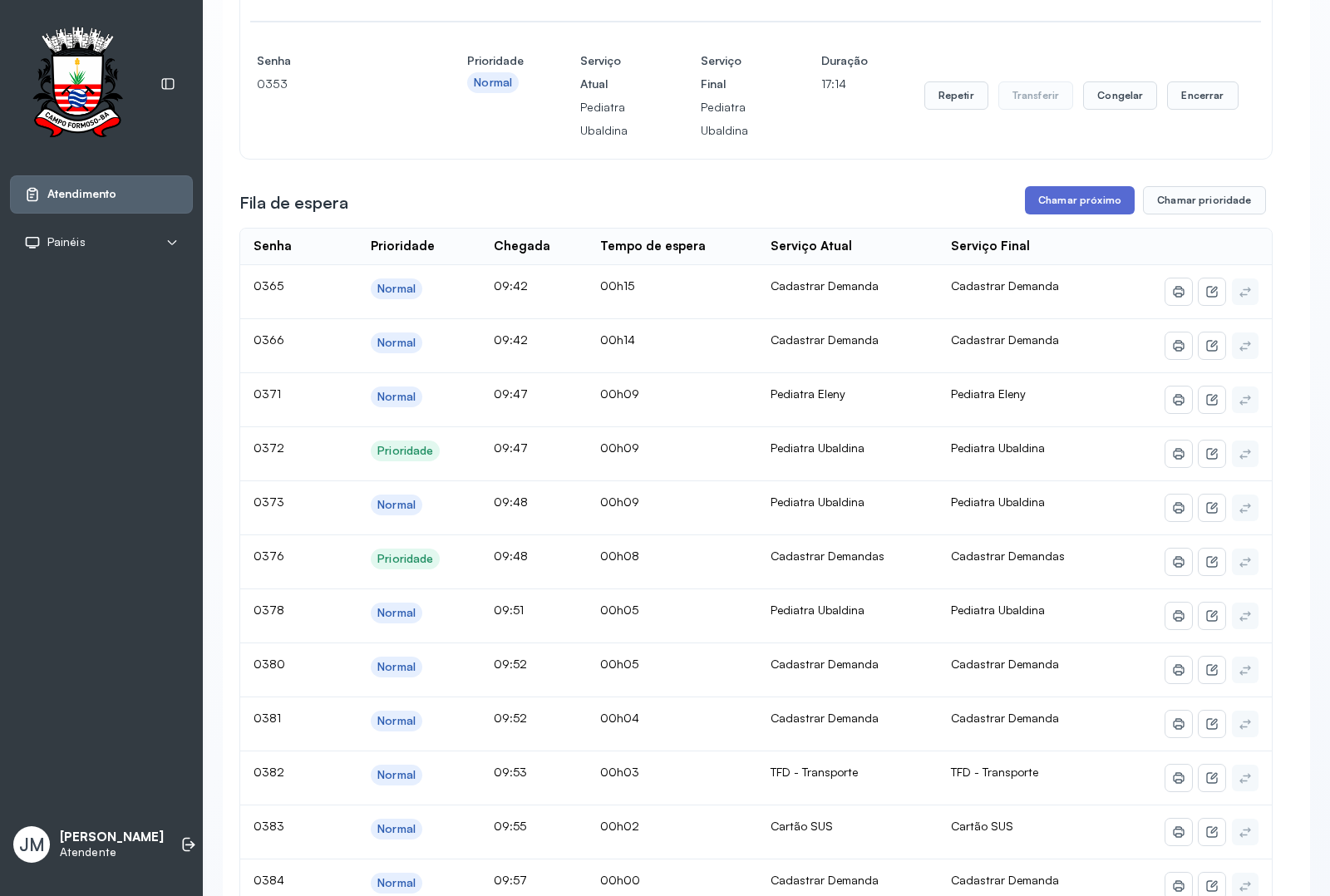
click at [1056, 212] on button "Chamar próximo" at bounding box center [1079, 201] width 109 height 29
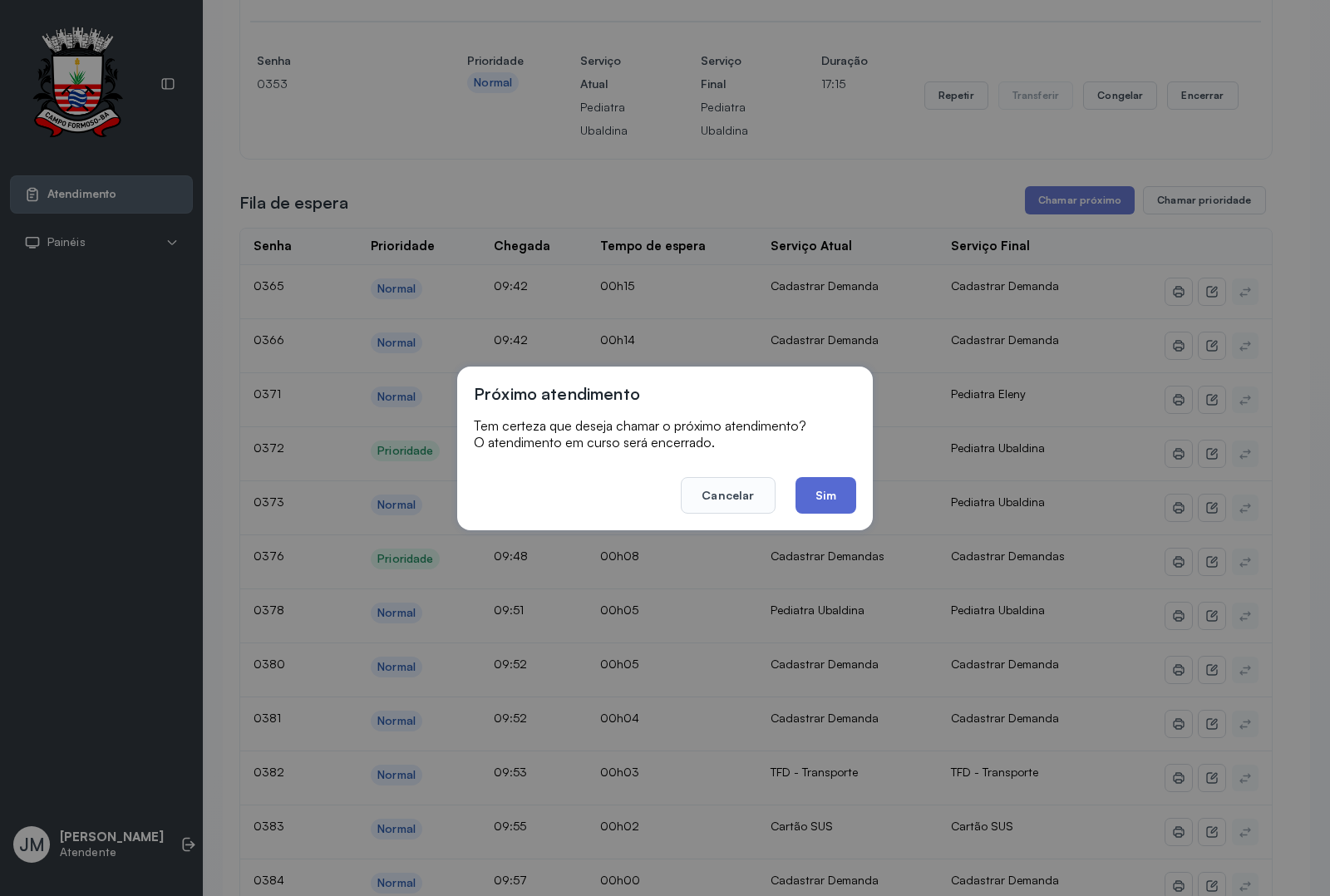
click at [833, 480] on button "Sim" at bounding box center [825, 495] width 61 height 36
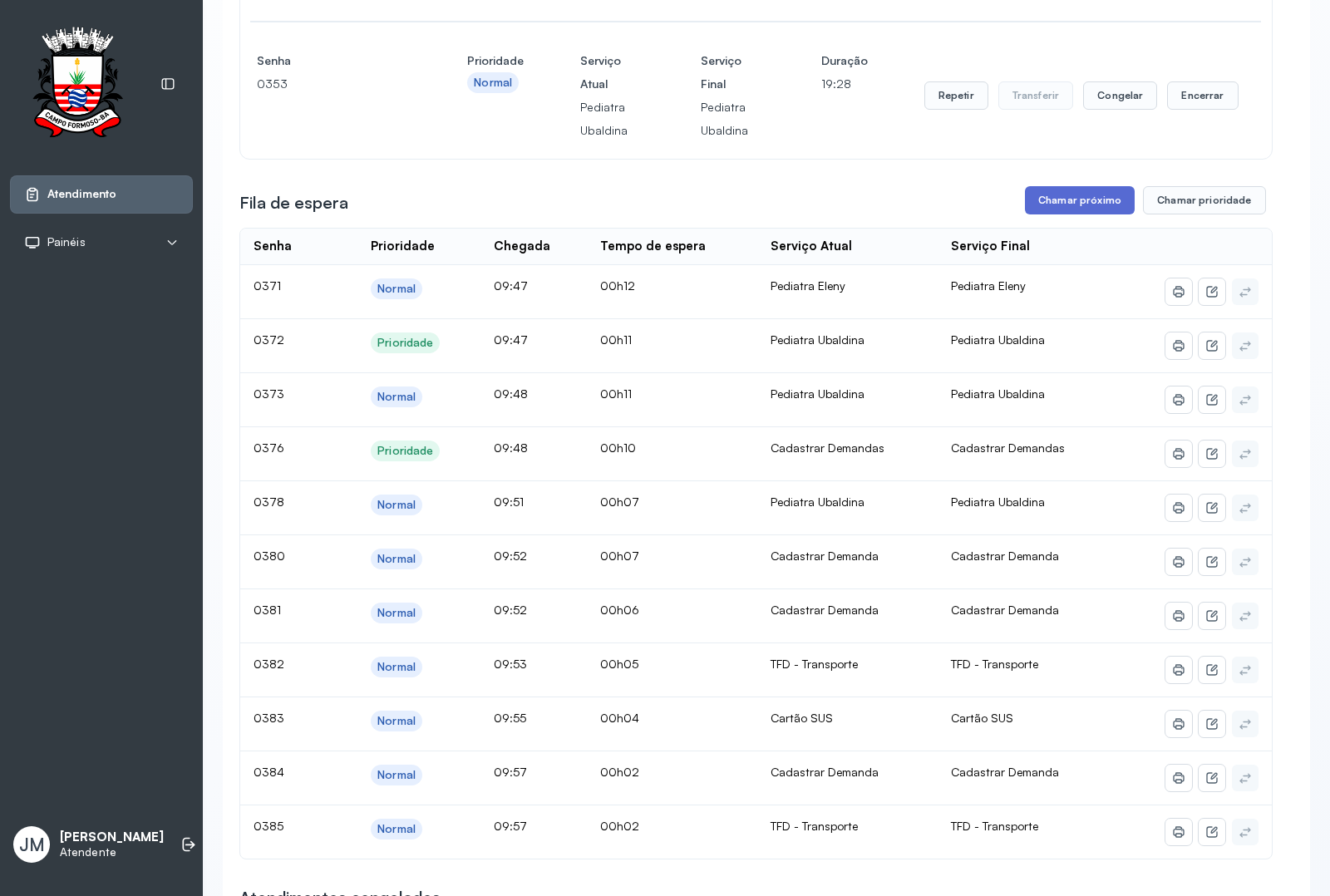
click at [1086, 204] on button "Chamar próximo" at bounding box center [1079, 201] width 109 height 29
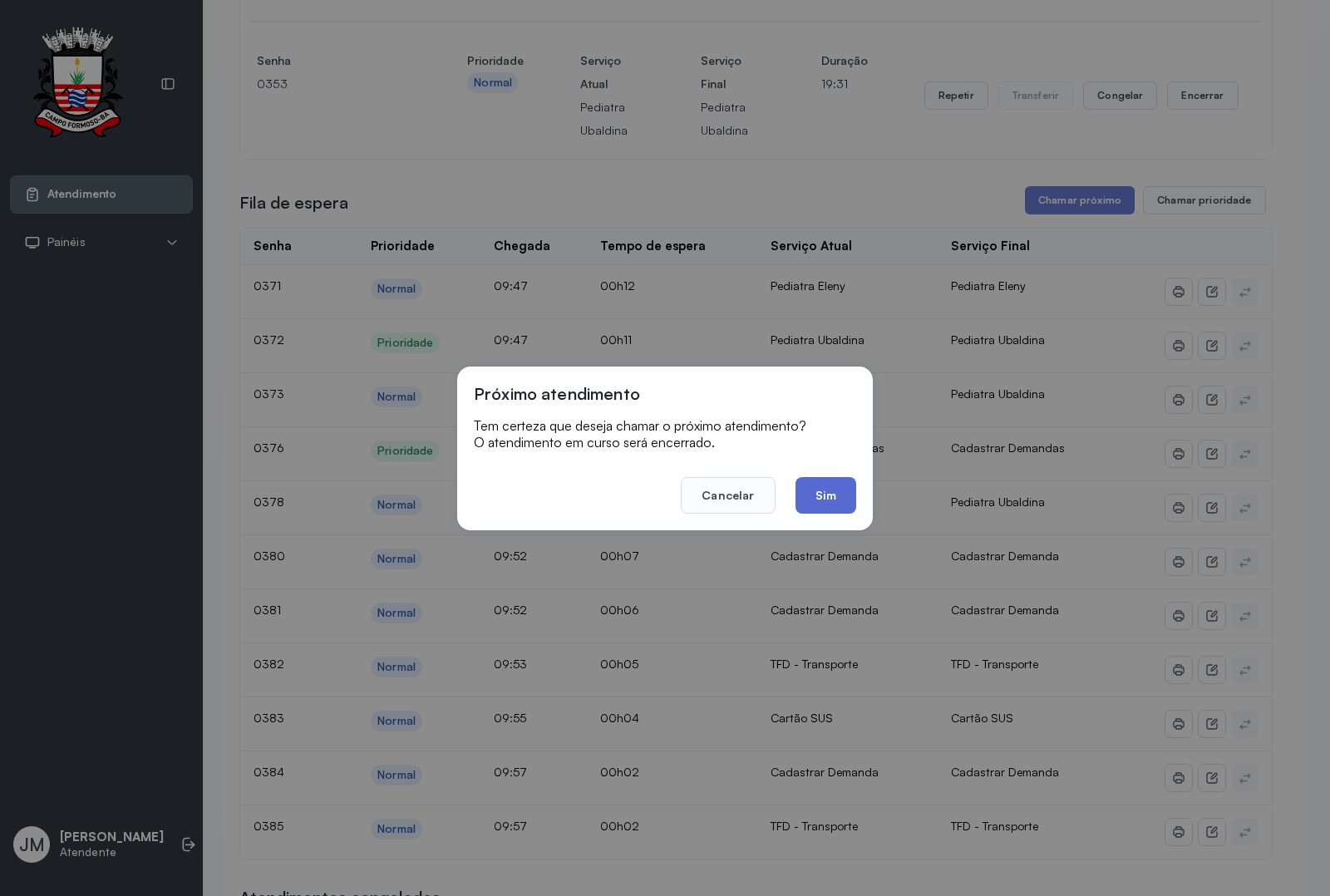
click at [827, 495] on button "Sim" at bounding box center [825, 495] width 61 height 36
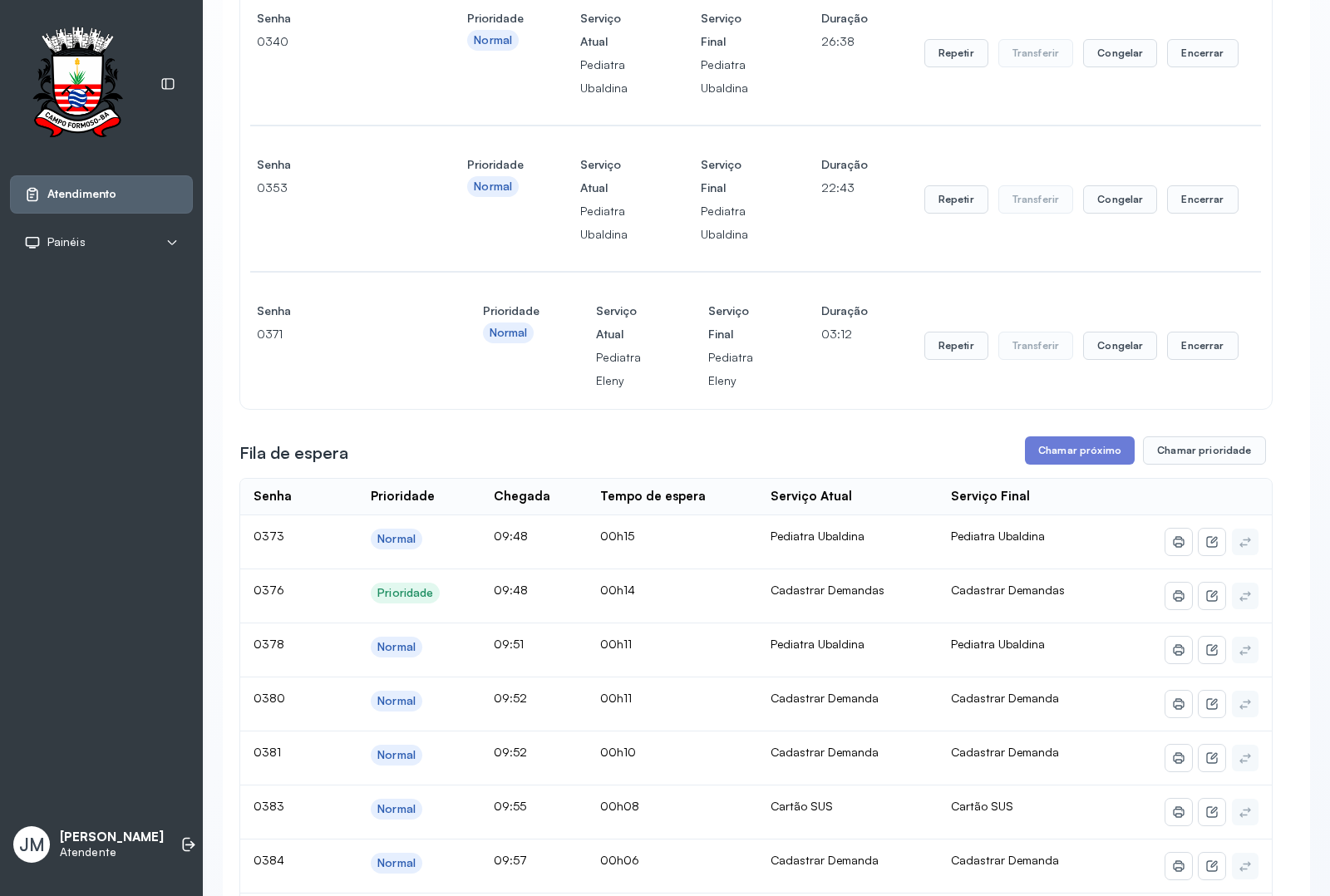
scroll to position [935, 0]
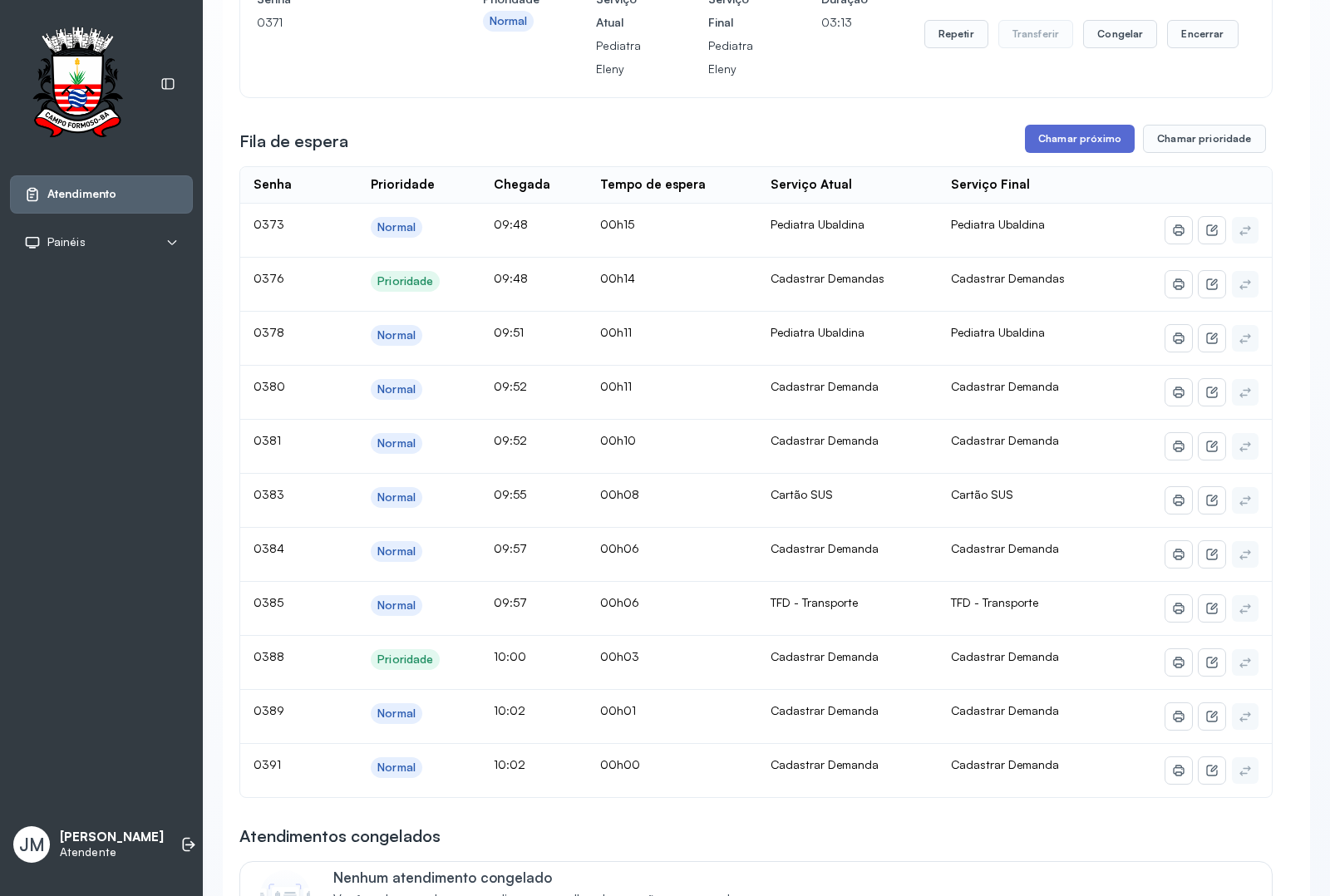
click at [1087, 152] on button "Chamar próximo" at bounding box center [1079, 139] width 109 height 29
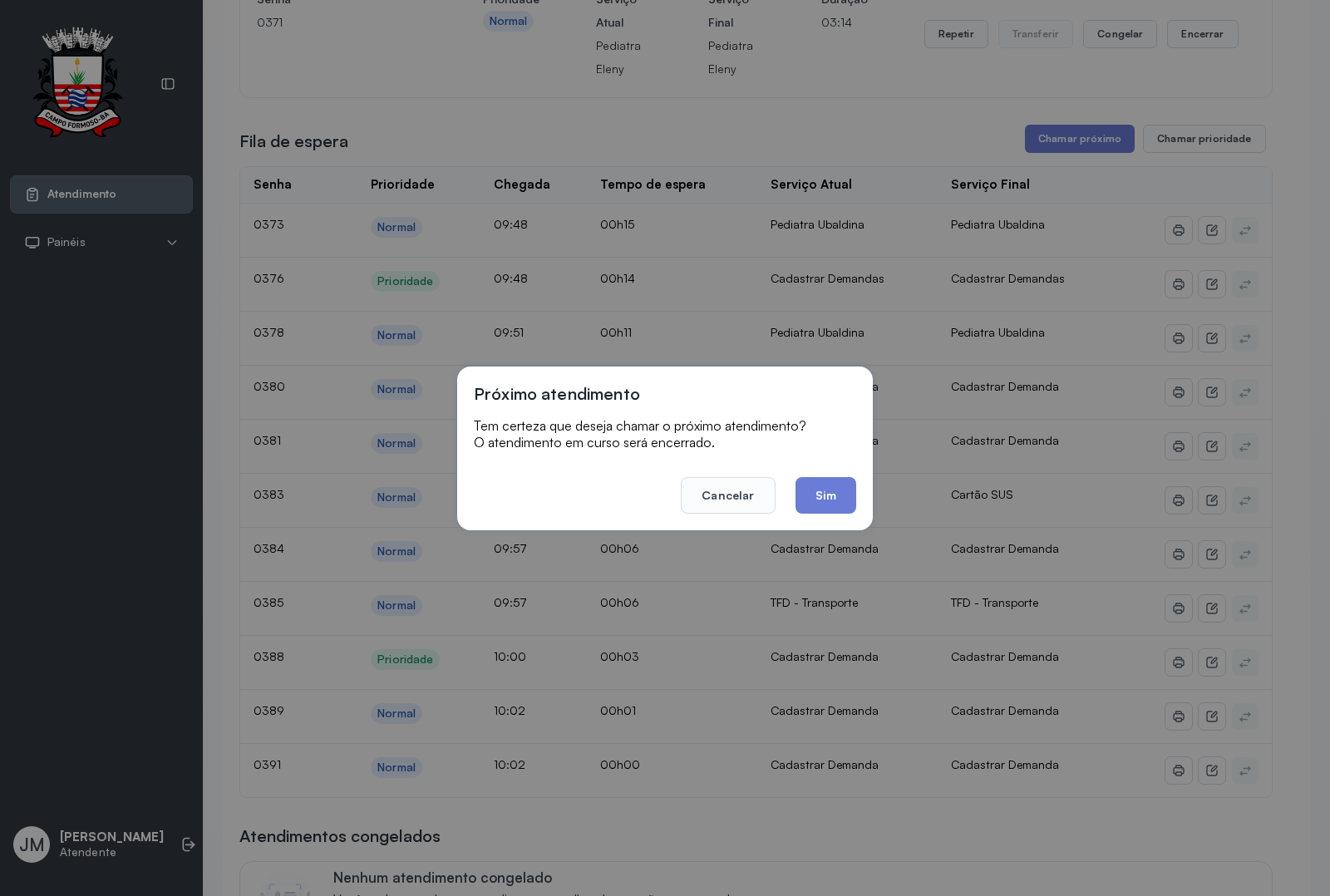
drag, startPoint x: 833, startPoint y: 494, endPoint x: 854, endPoint y: 487, distance: 22.1
click at [837, 495] on button "Sim" at bounding box center [825, 495] width 61 height 36
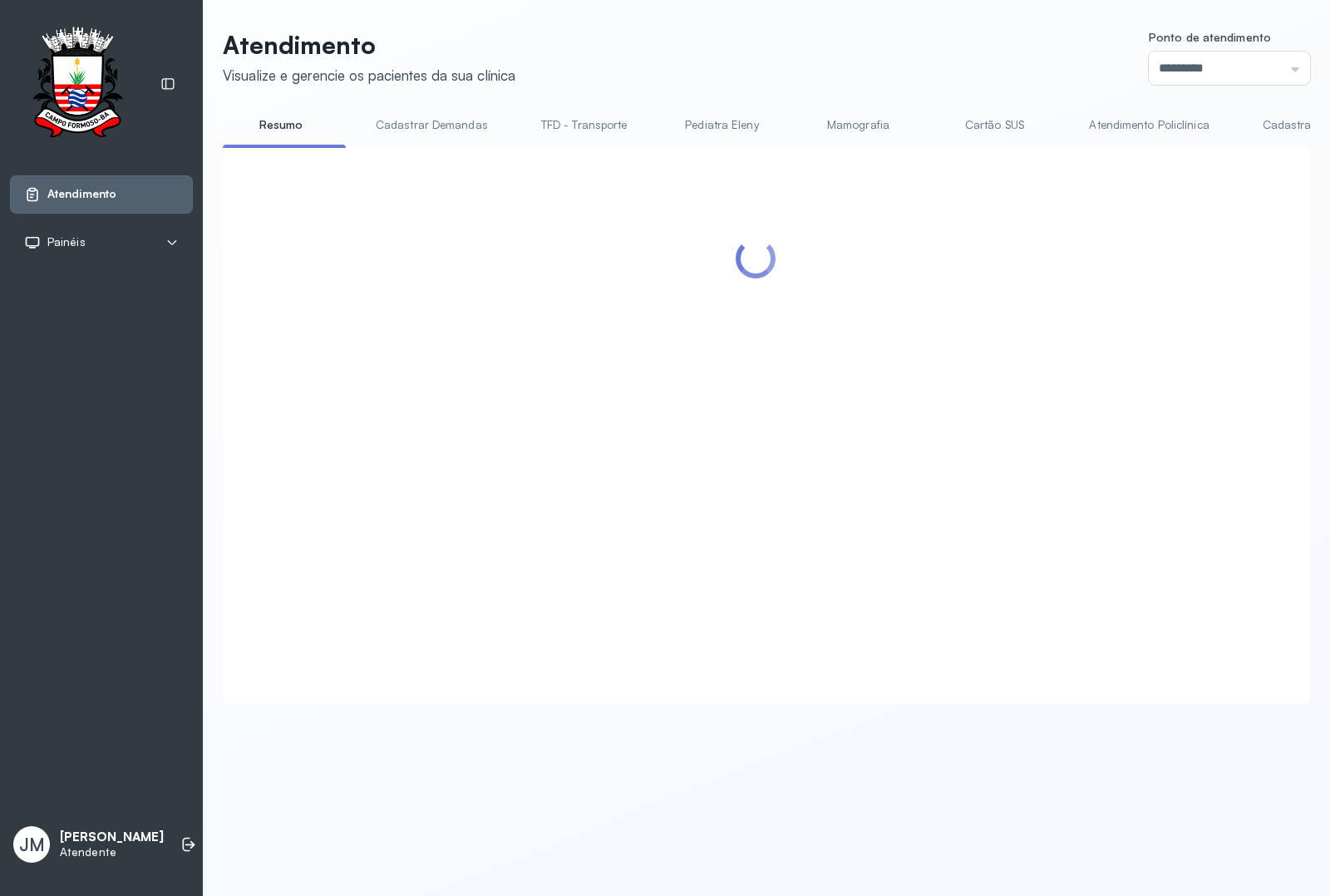
scroll to position [0, 0]
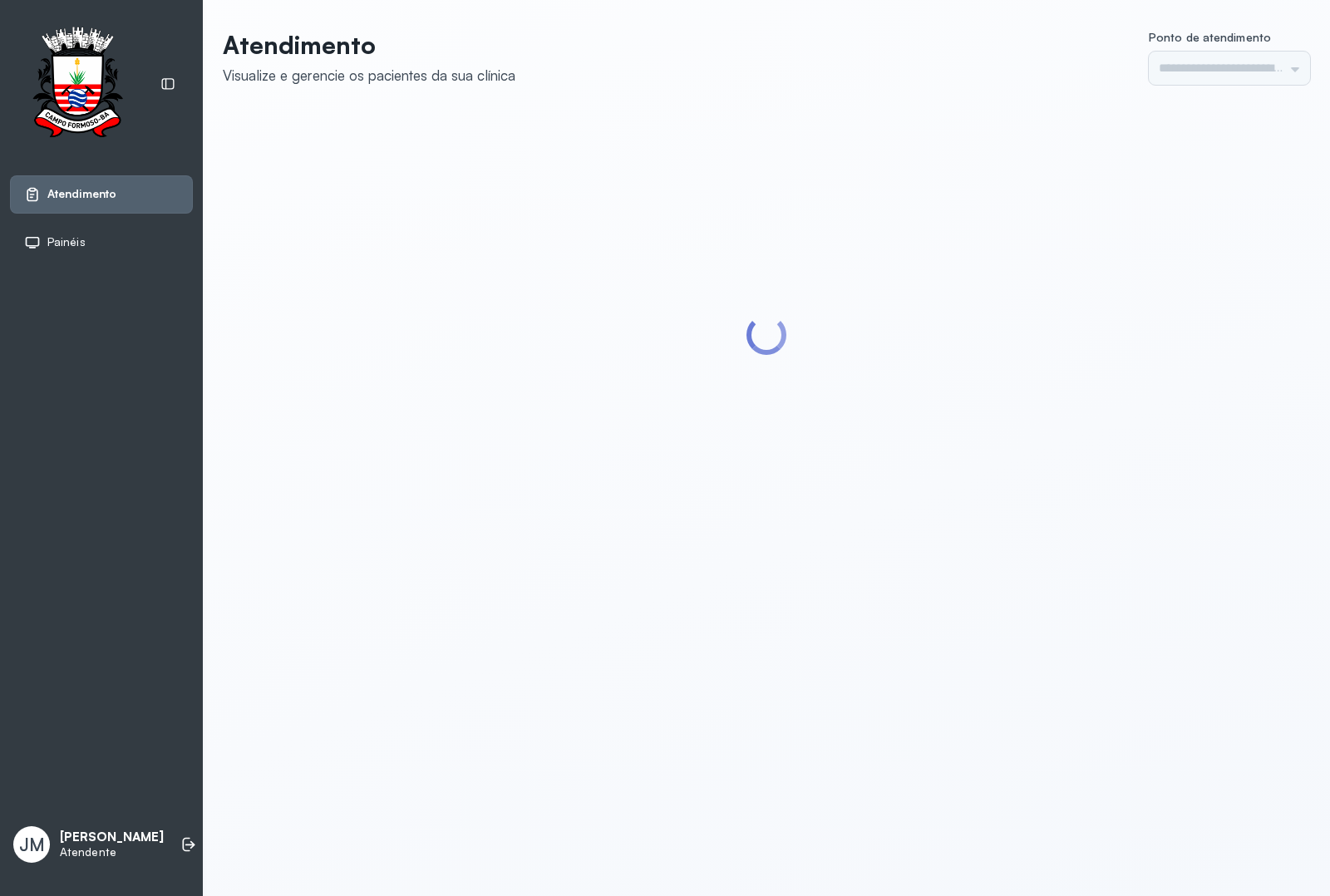
type input "*********"
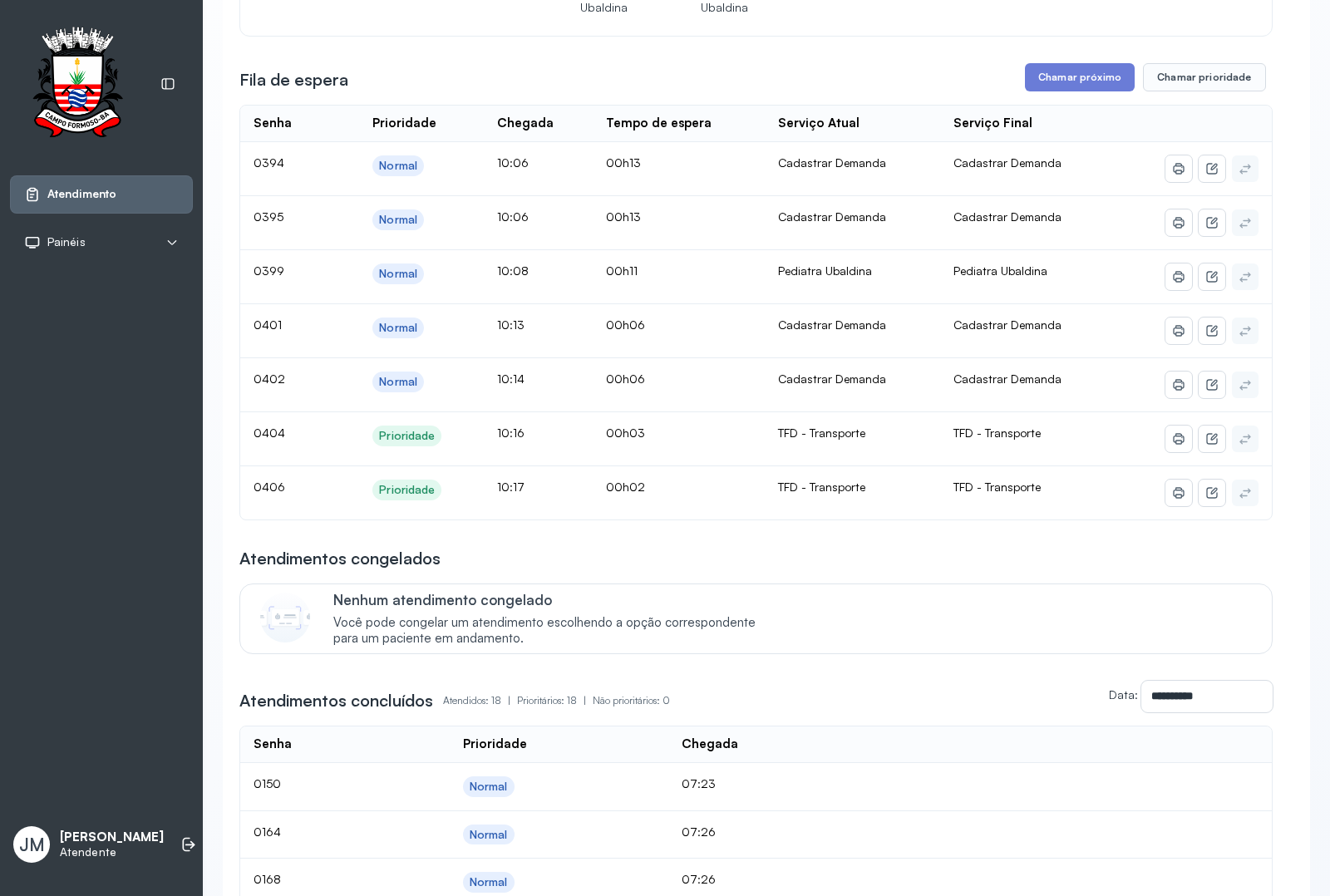
scroll to position [935, 0]
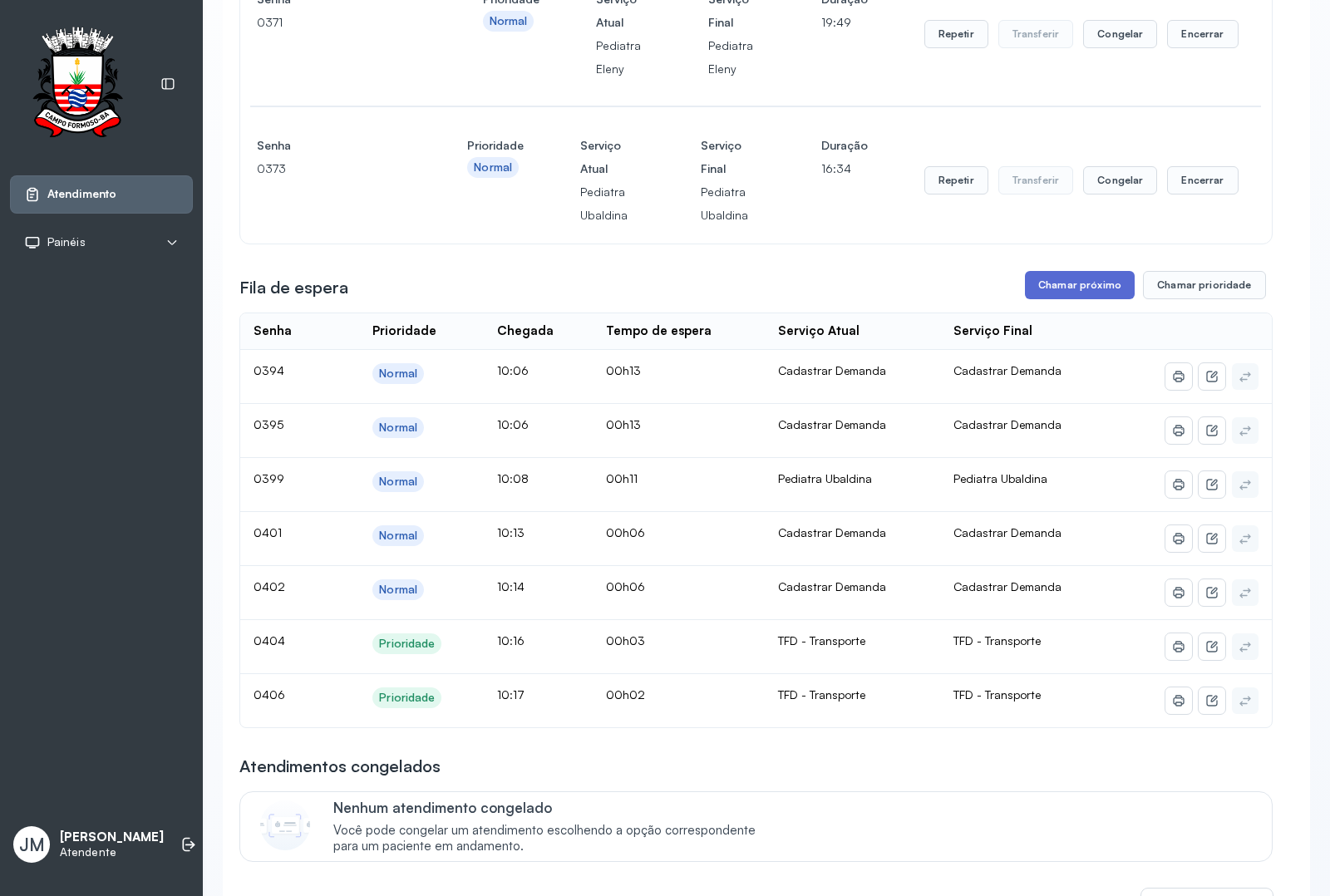
click at [1089, 299] on button "Chamar próximo" at bounding box center [1079, 286] width 109 height 29
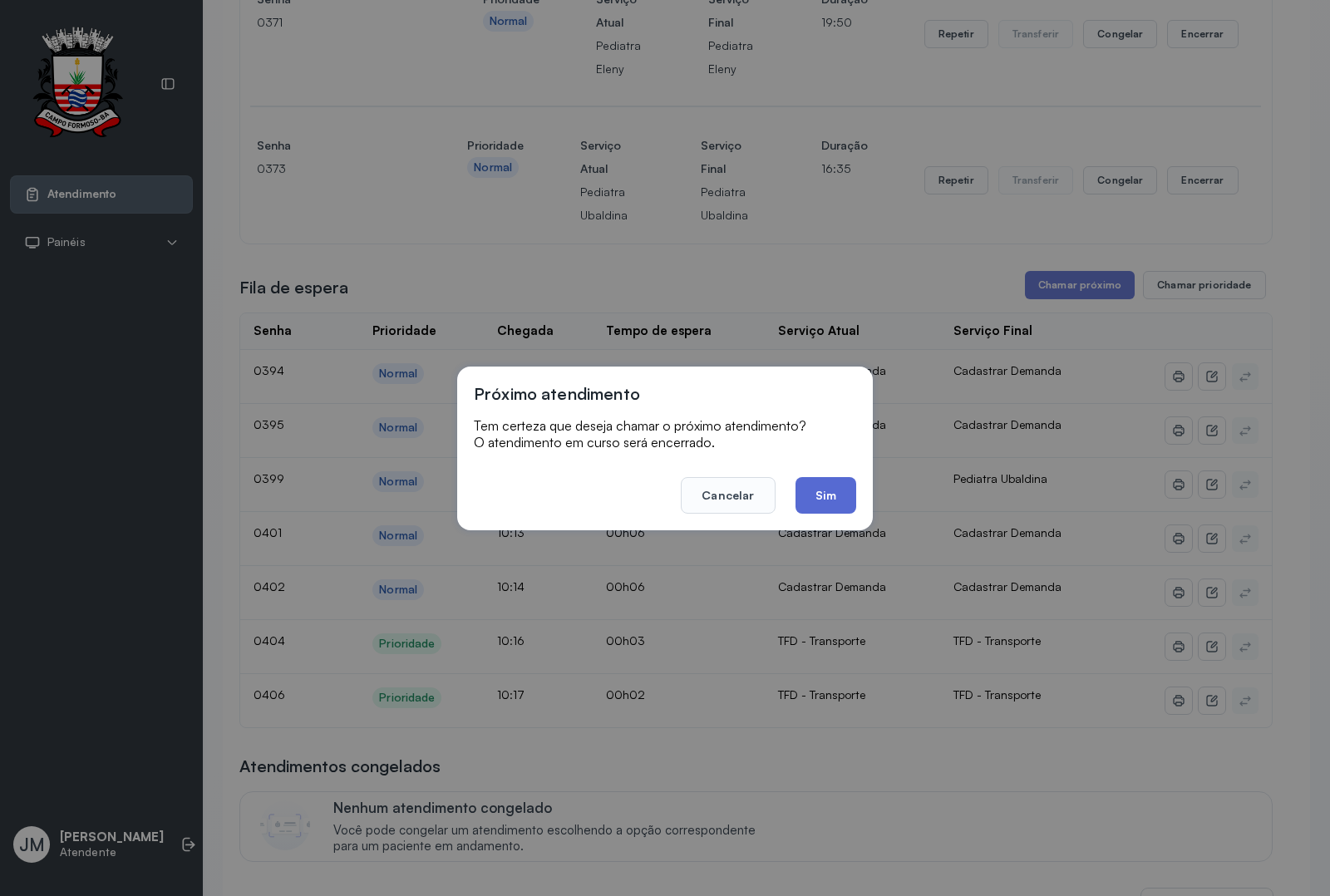
click at [827, 484] on button "Sim" at bounding box center [825, 495] width 61 height 36
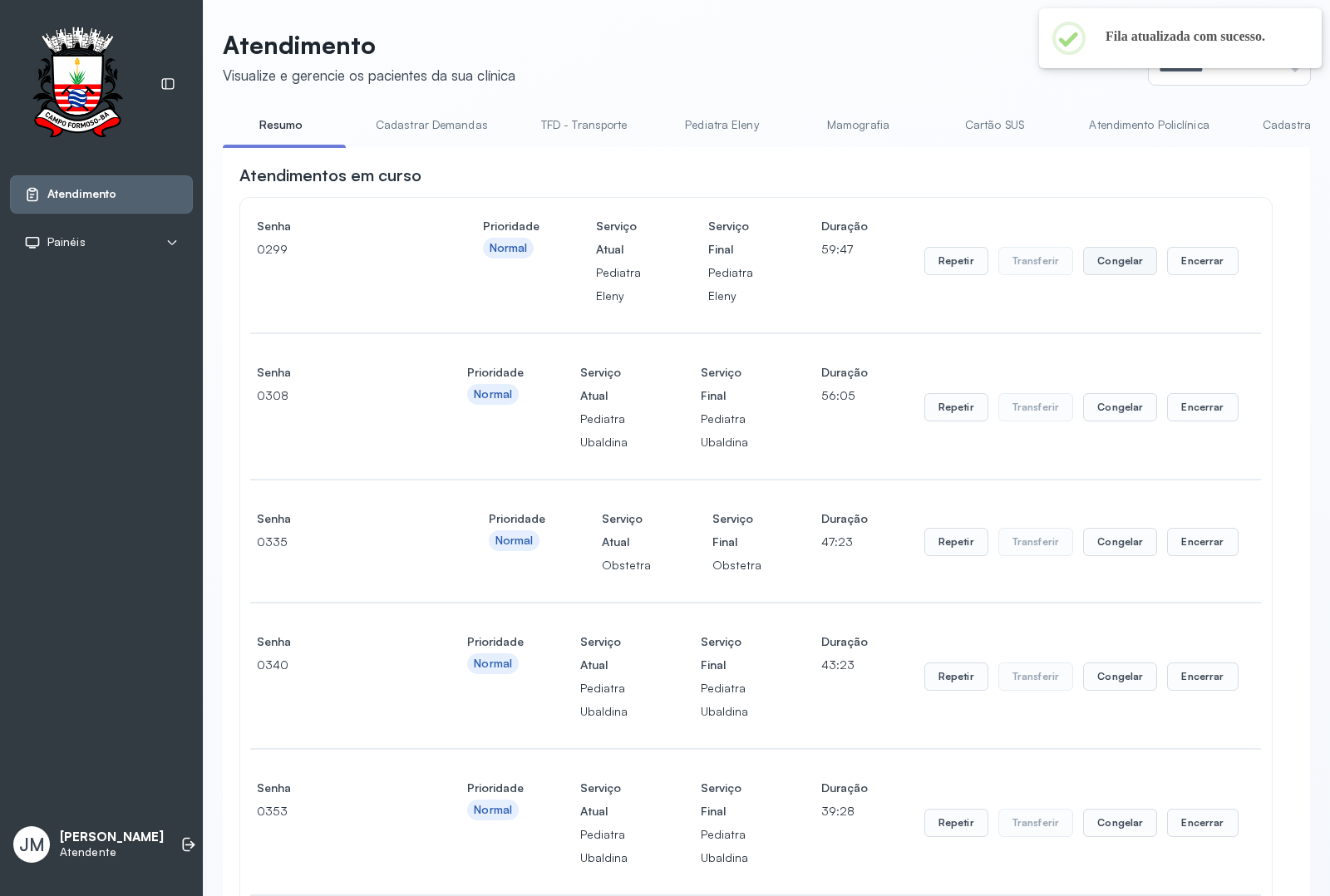
click at [1122, 268] on button "Congelar" at bounding box center [1120, 261] width 74 height 29
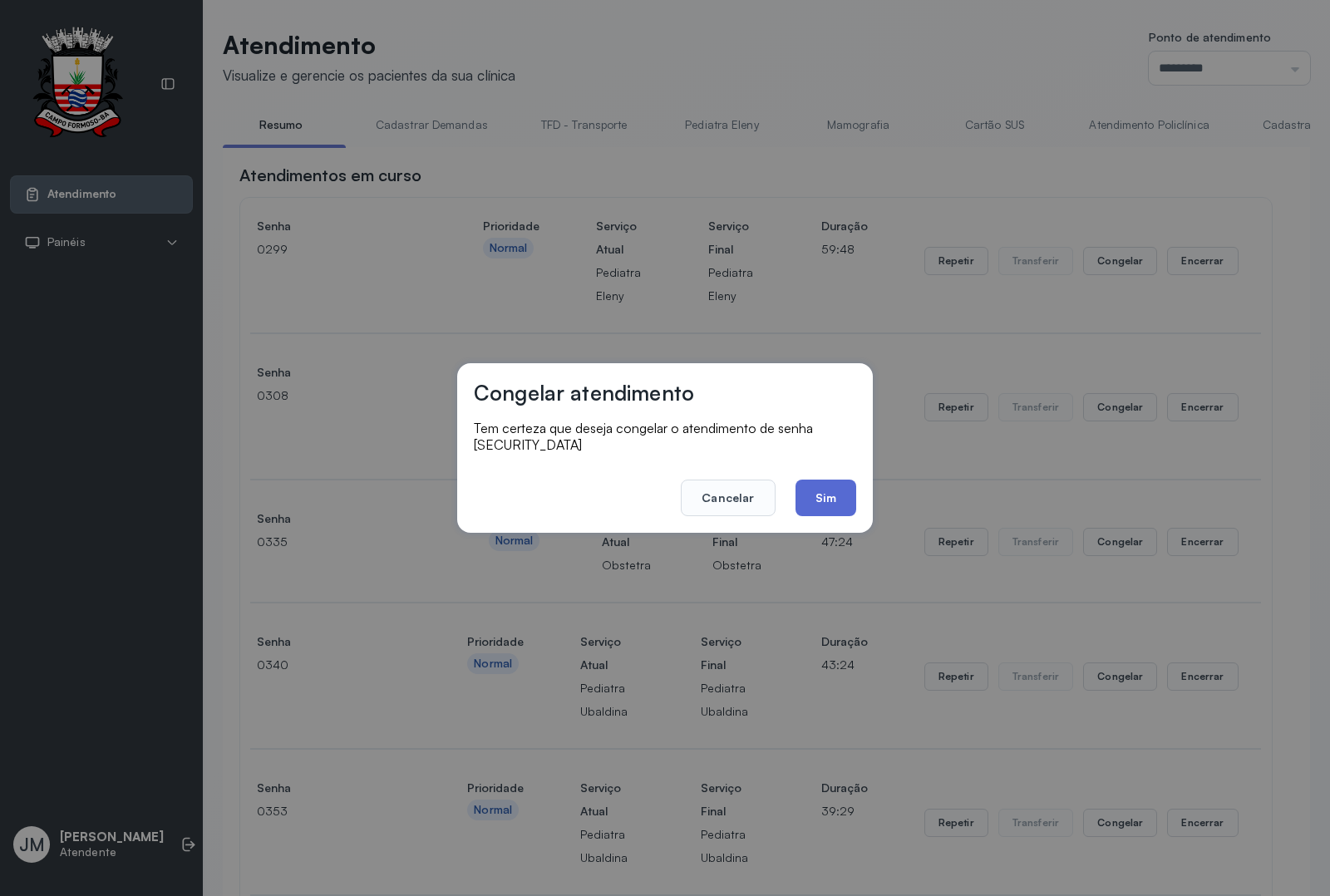
click at [840, 481] on button "Sim" at bounding box center [825, 498] width 61 height 36
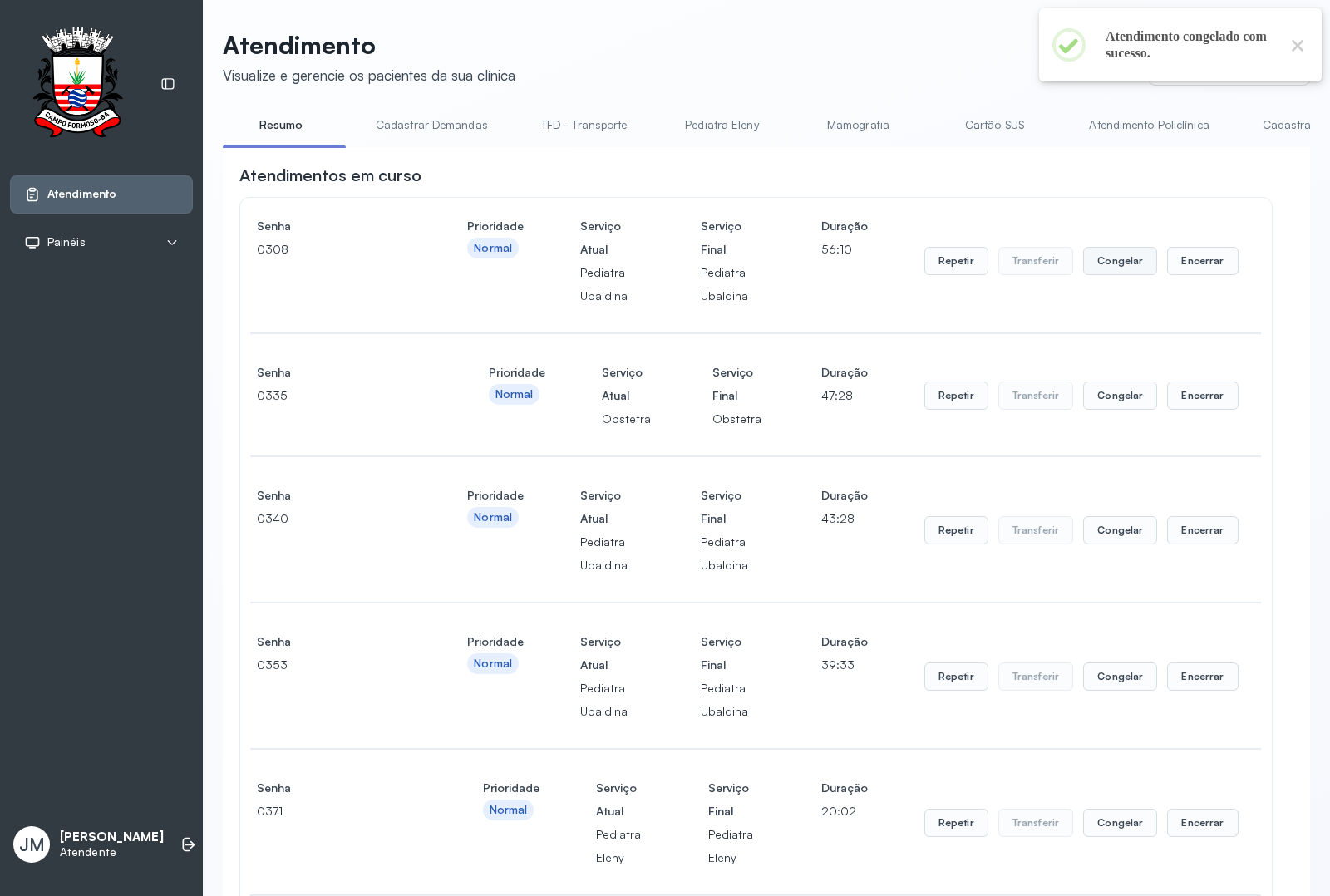
click at [1114, 269] on button "Congelar" at bounding box center [1120, 261] width 74 height 29
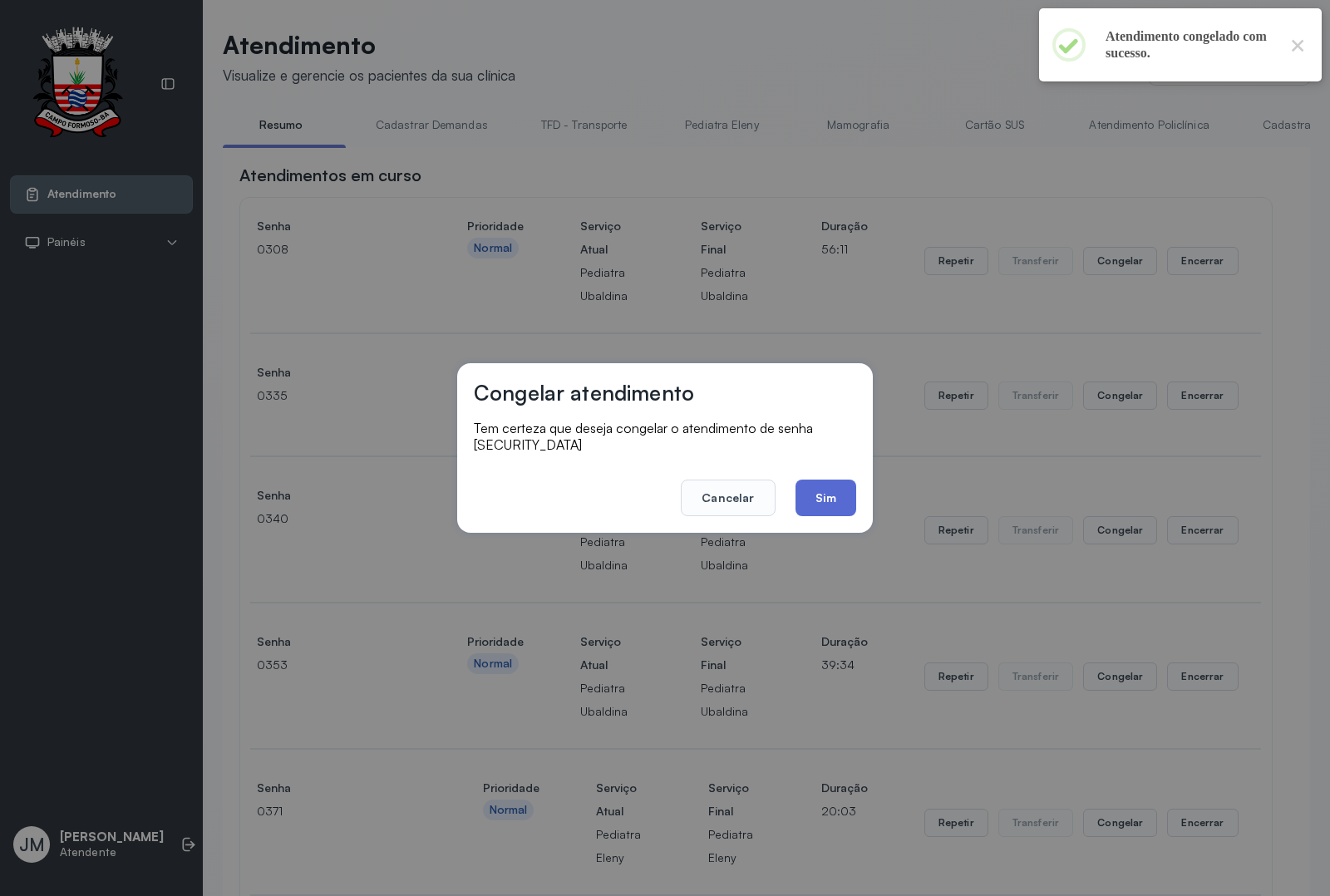
click at [831, 480] on button "Sim" at bounding box center [825, 498] width 61 height 36
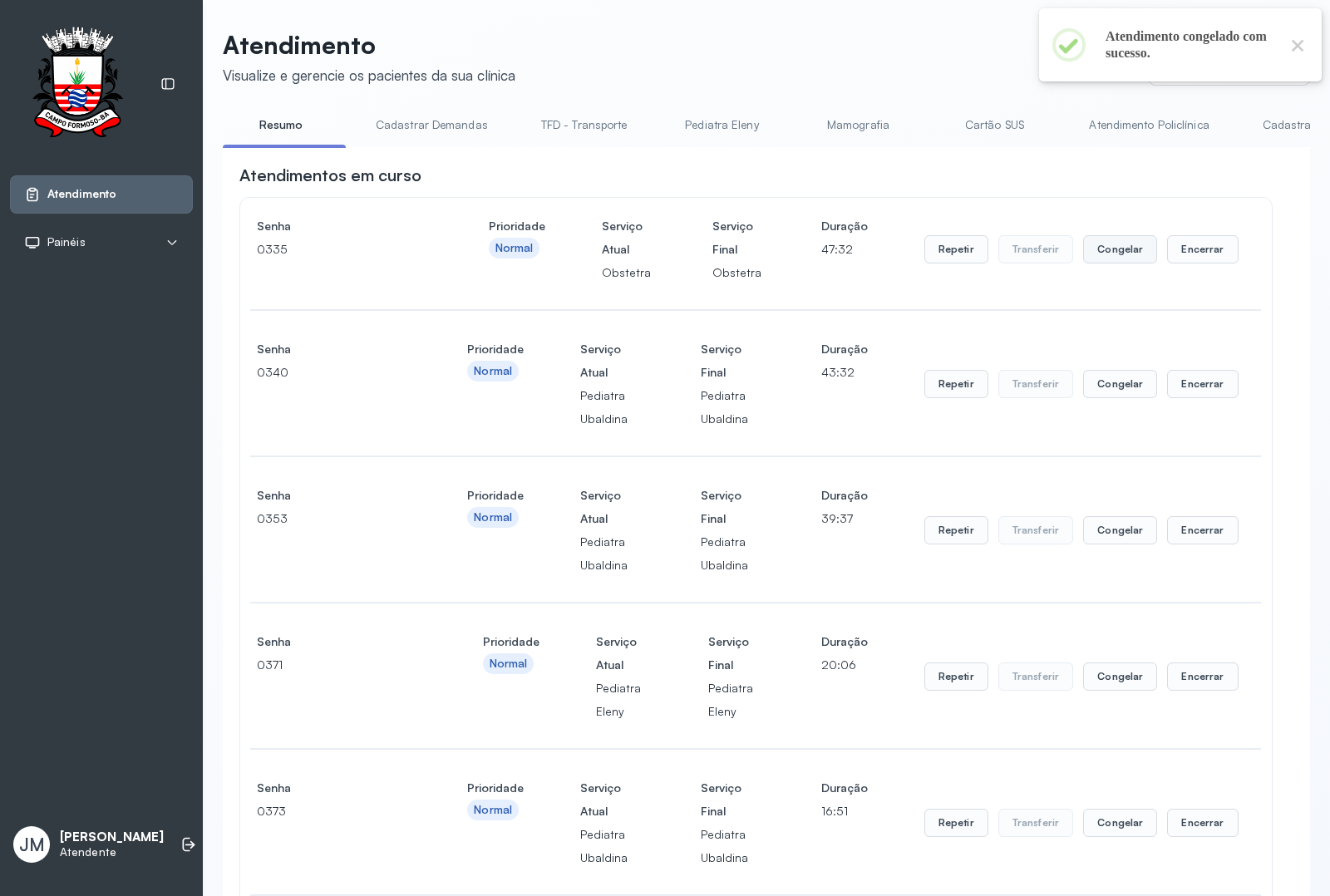
click at [1102, 260] on button "Congelar" at bounding box center [1120, 249] width 74 height 29
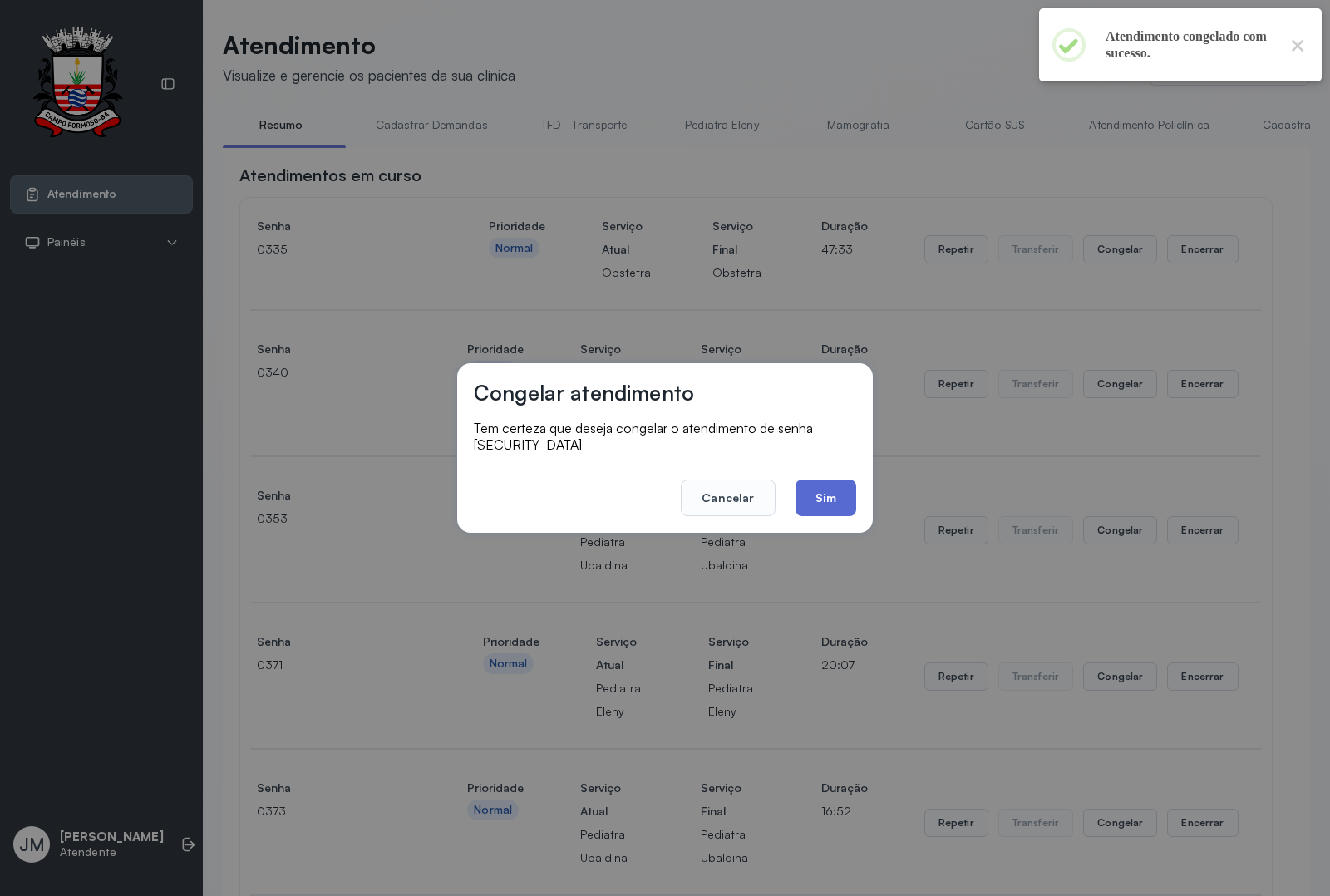
click at [837, 480] on button "Sim" at bounding box center [825, 498] width 61 height 36
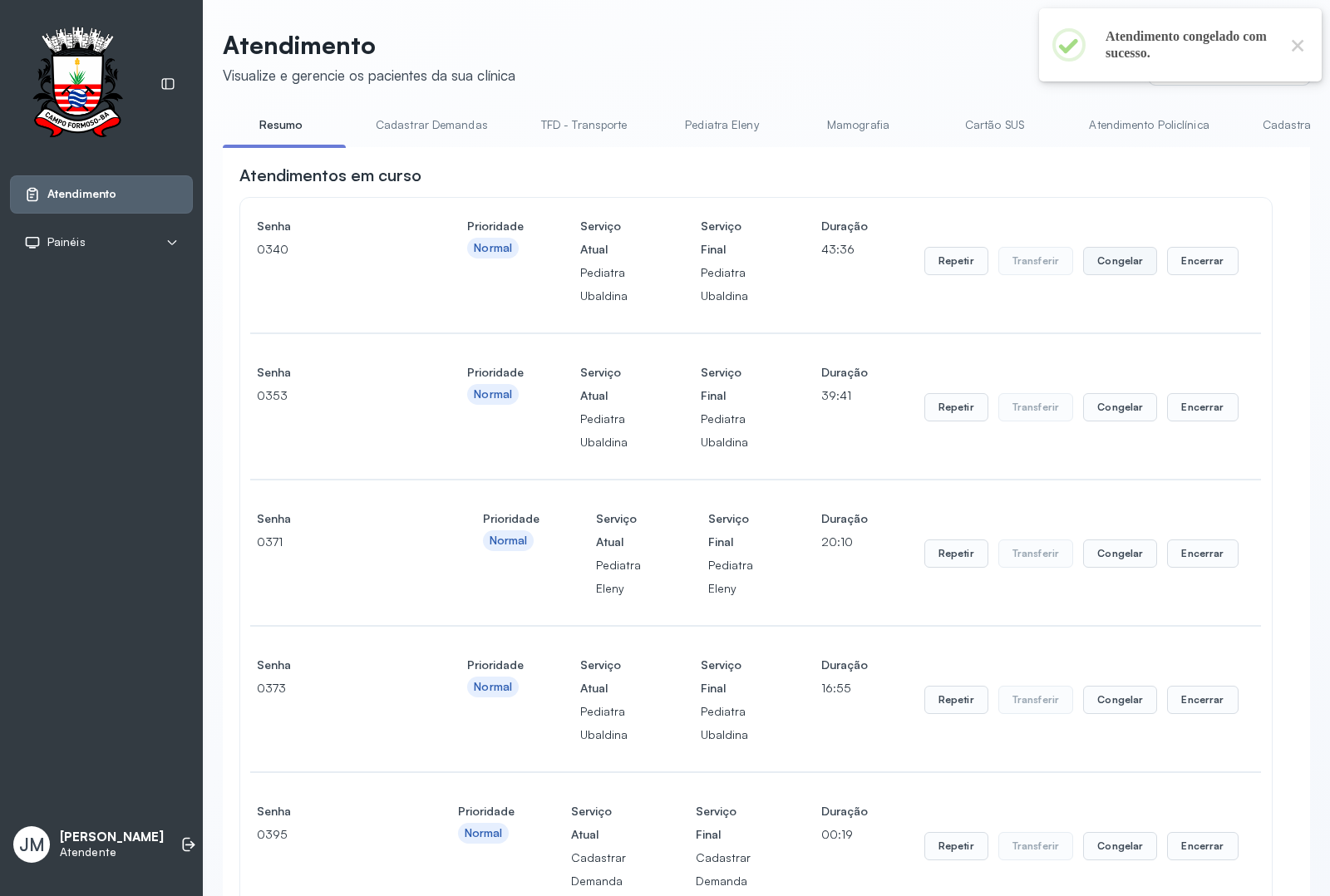
click at [1103, 267] on button "Congelar" at bounding box center [1120, 261] width 74 height 29
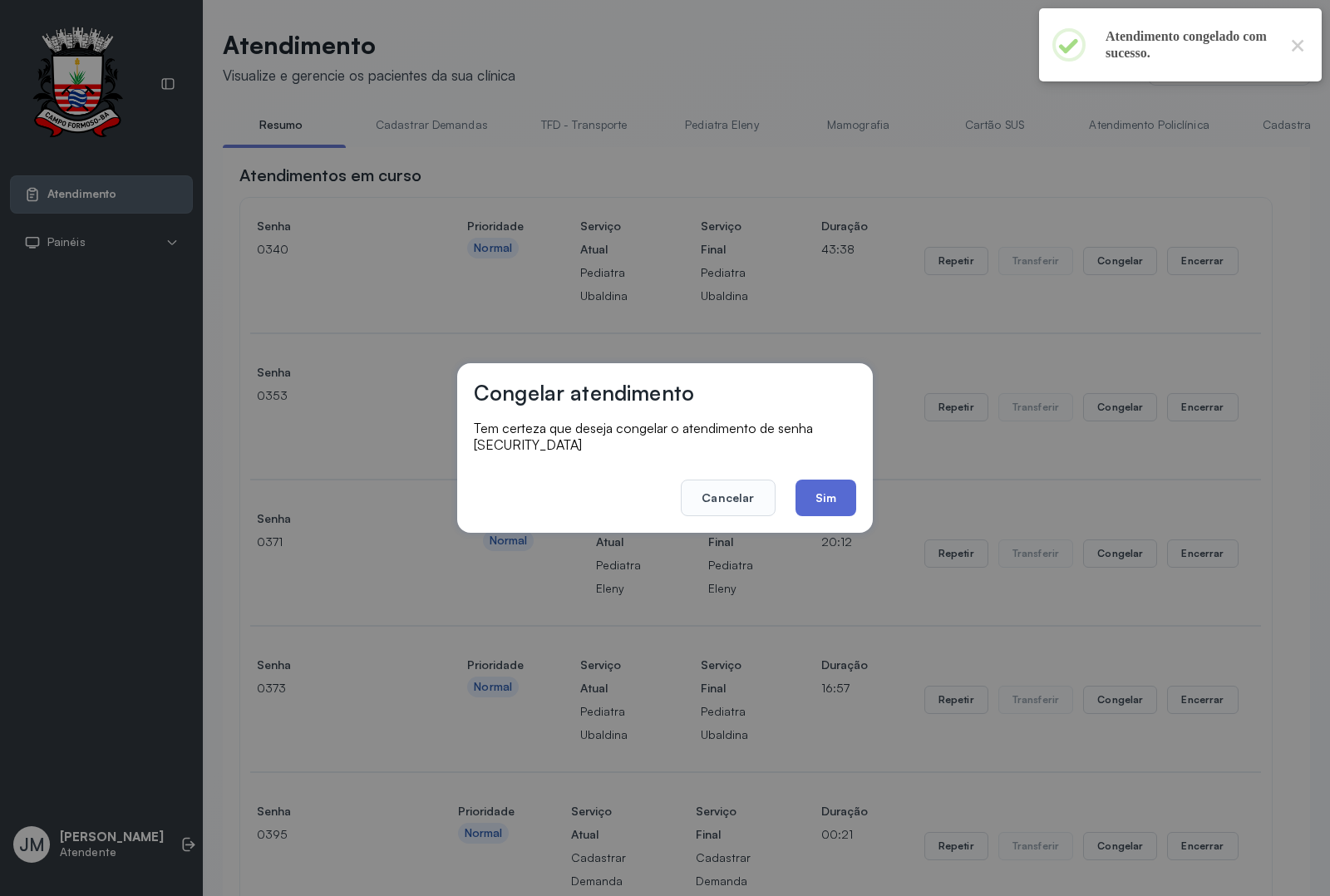
click at [827, 480] on button "Sim" at bounding box center [825, 498] width 61 height 36
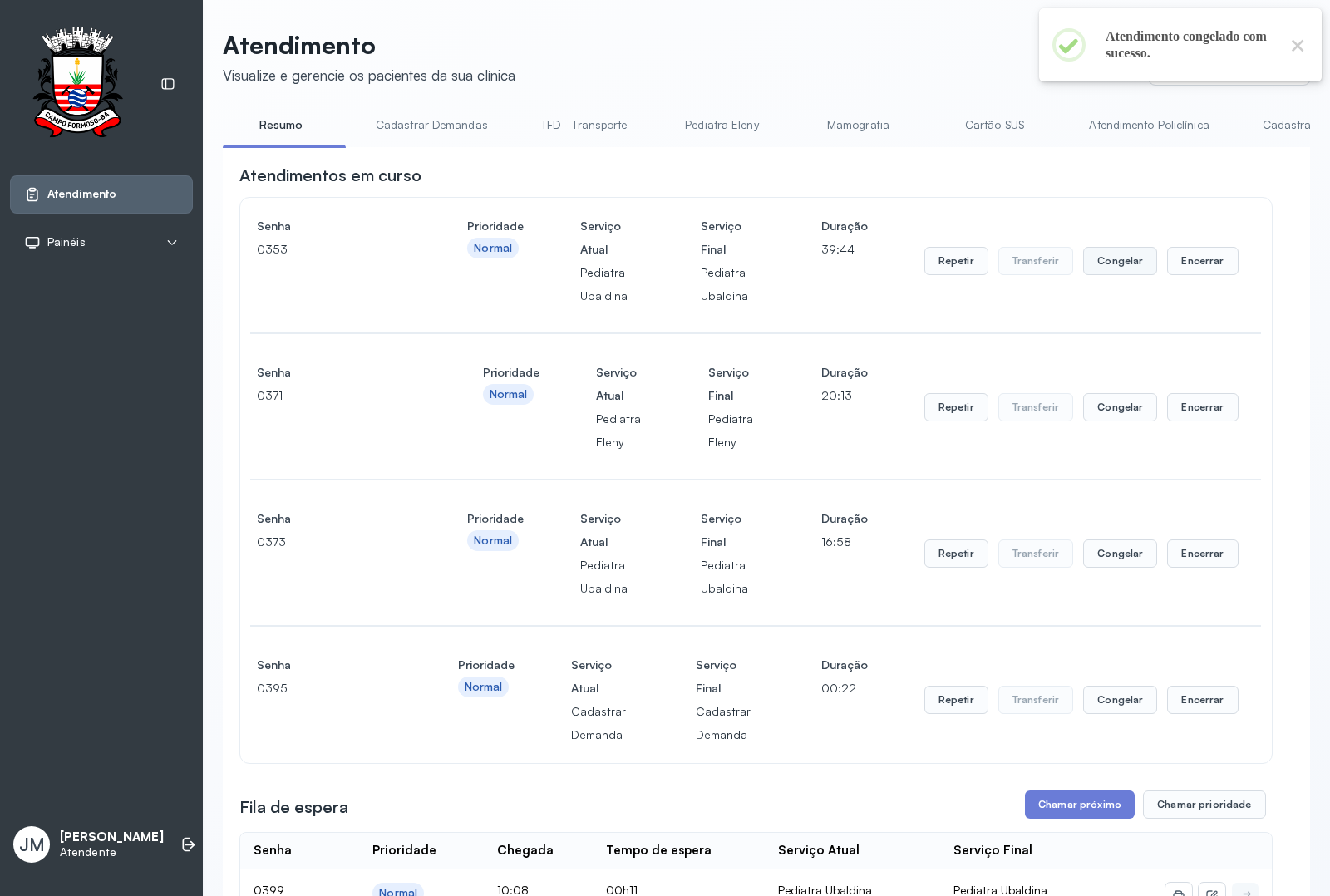
click at [1122, 265] on button "Congelar" at bounding box center [1120, 261] width 74 height 29
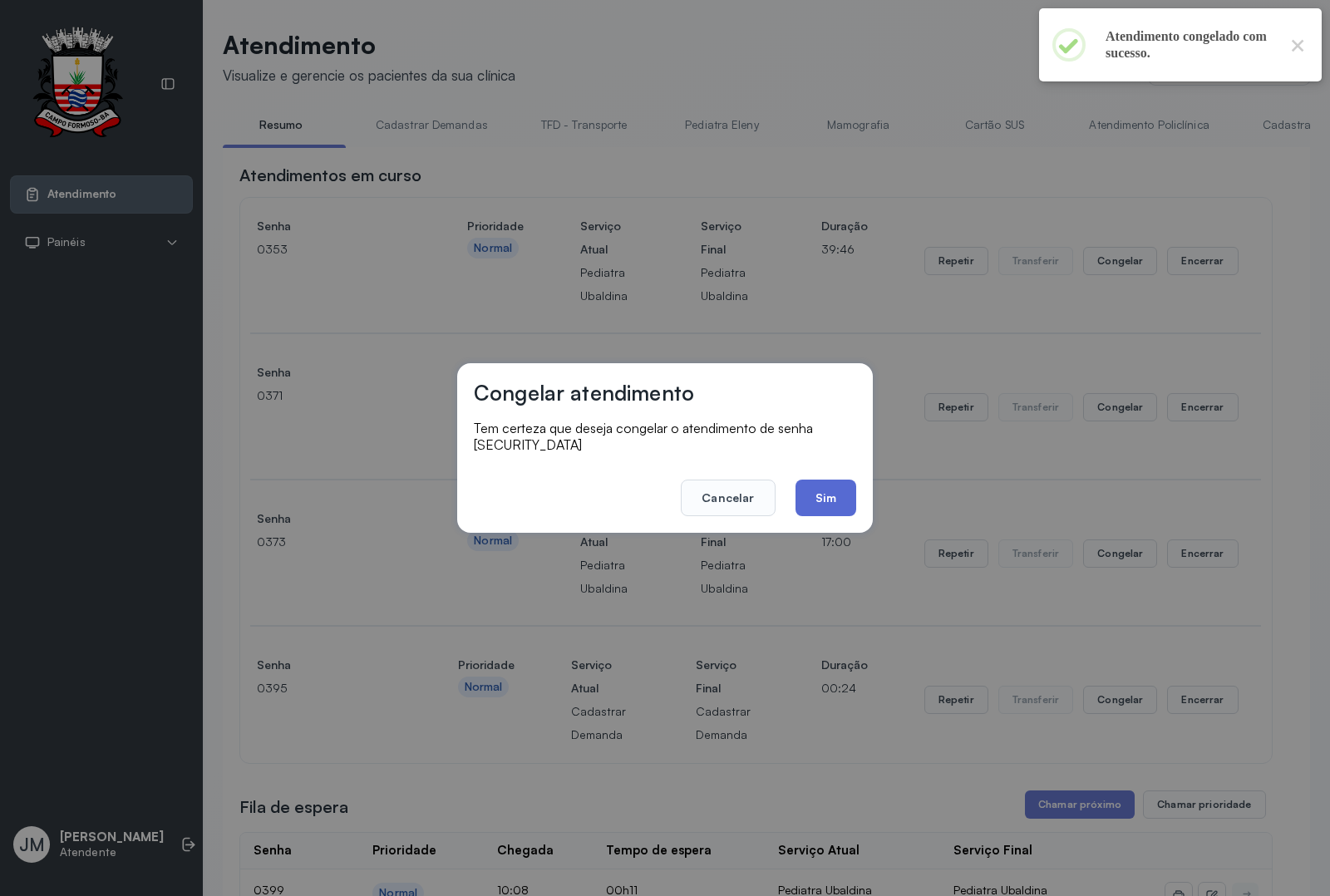
click at [828, 480] on button "Sim" at bounding box center [825, 498] width 61 height 36
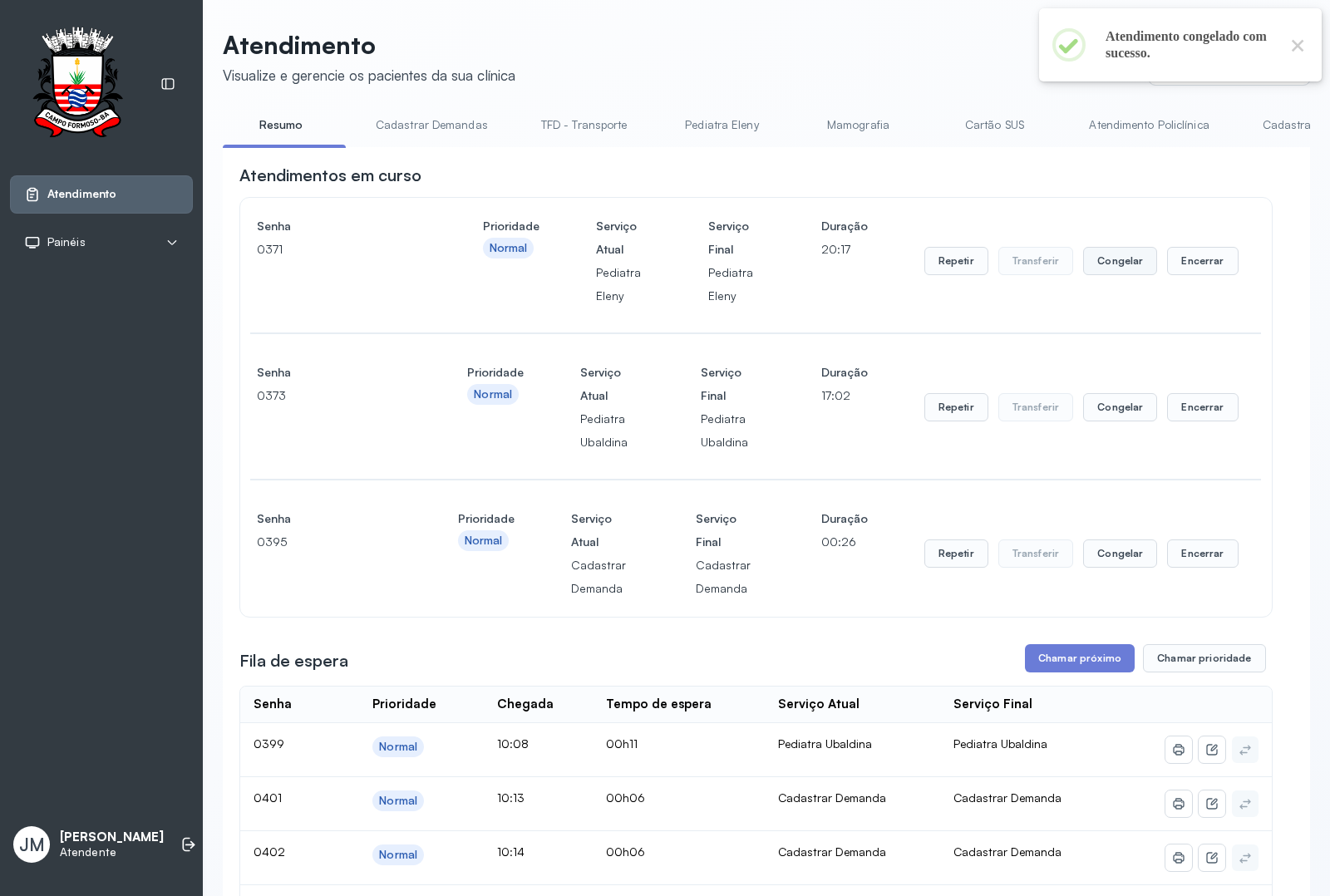
click at [1082, 272] on button "Congelar" at bounding box center [1120, 261] width 74 height 29
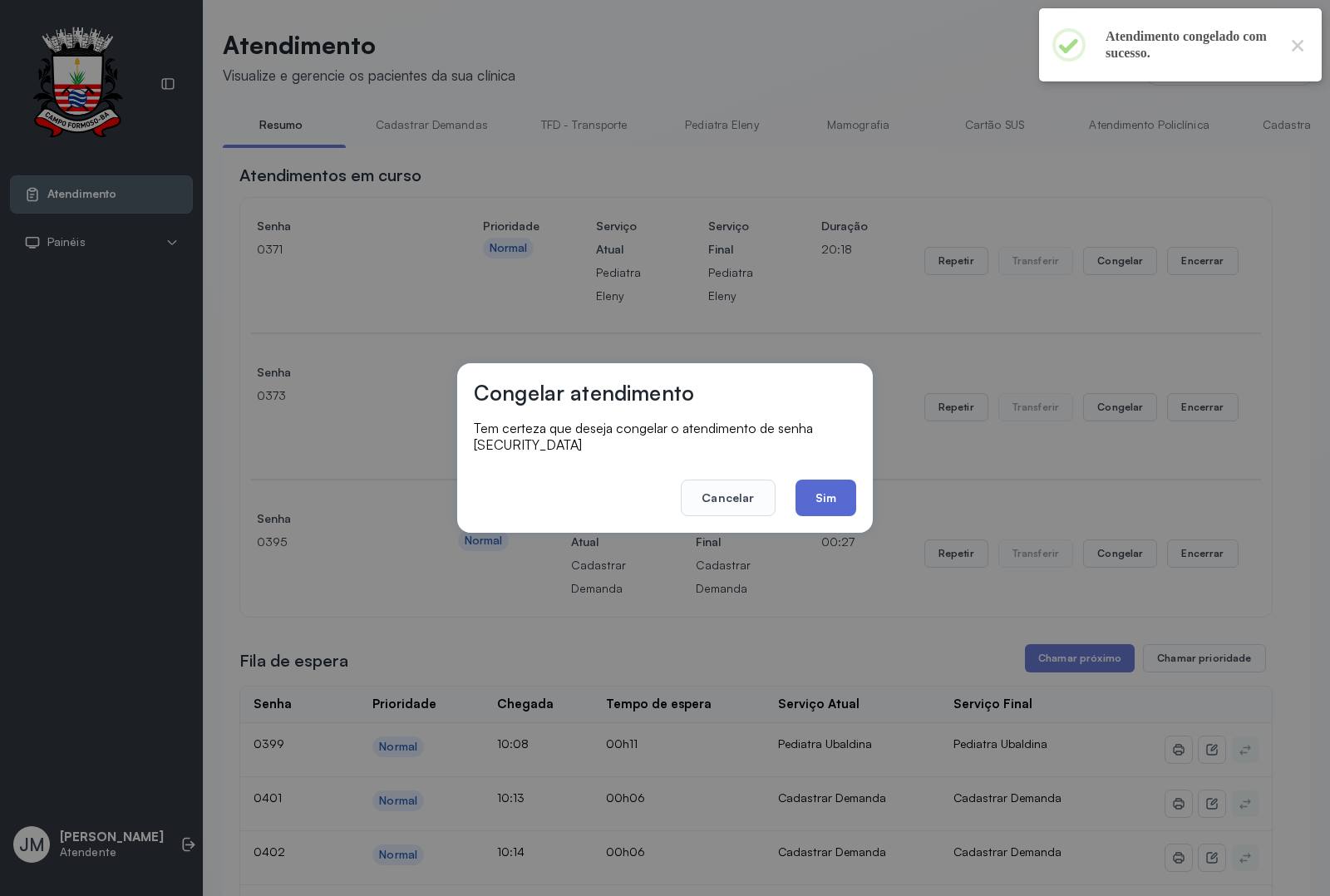
click at [837, 494] on button "Sim" at bounding box center [825, 498] width 61 height 36
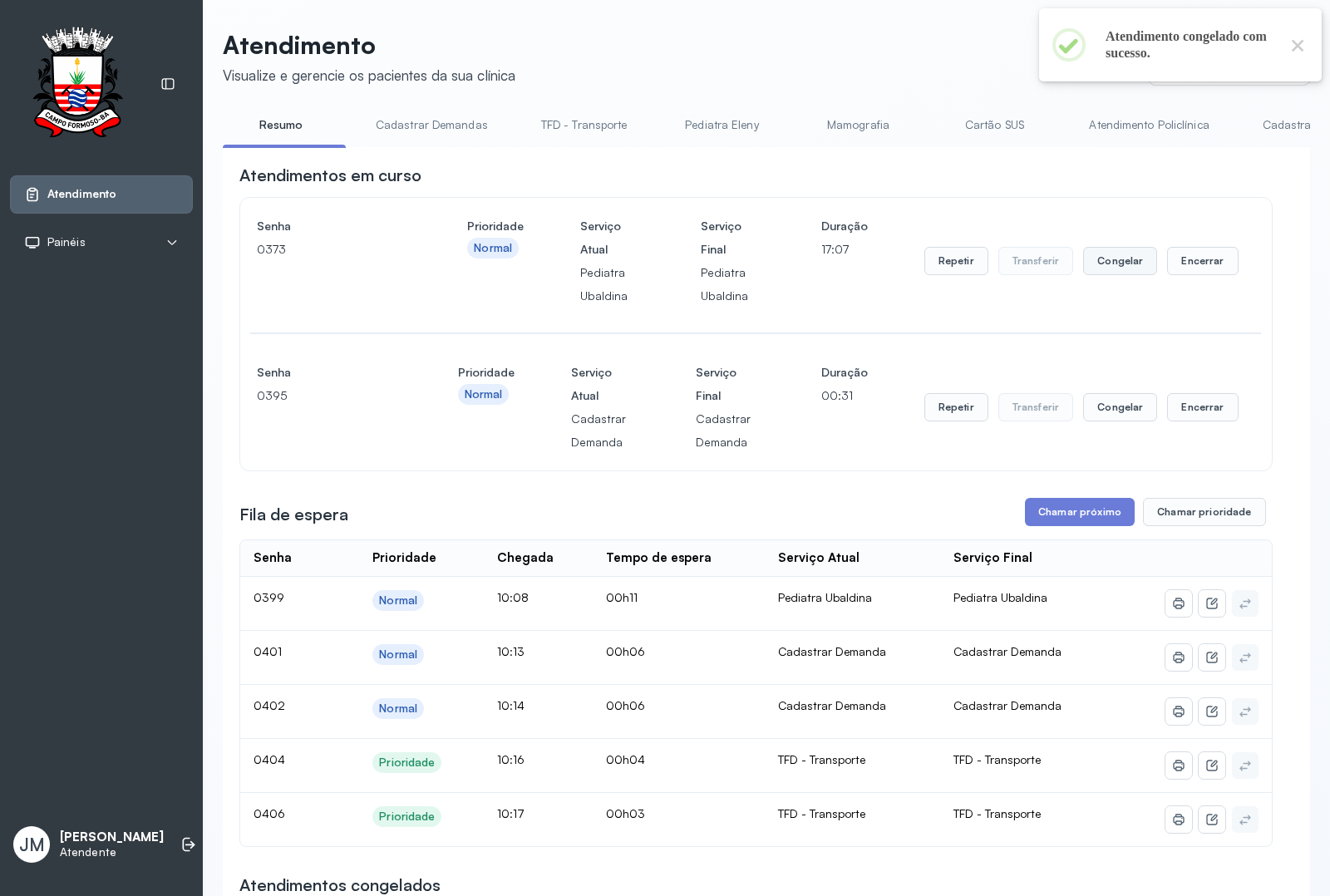
click at [1103, 271] on button "Congelar" at bounding box center [1120, 261] width 74 height 29
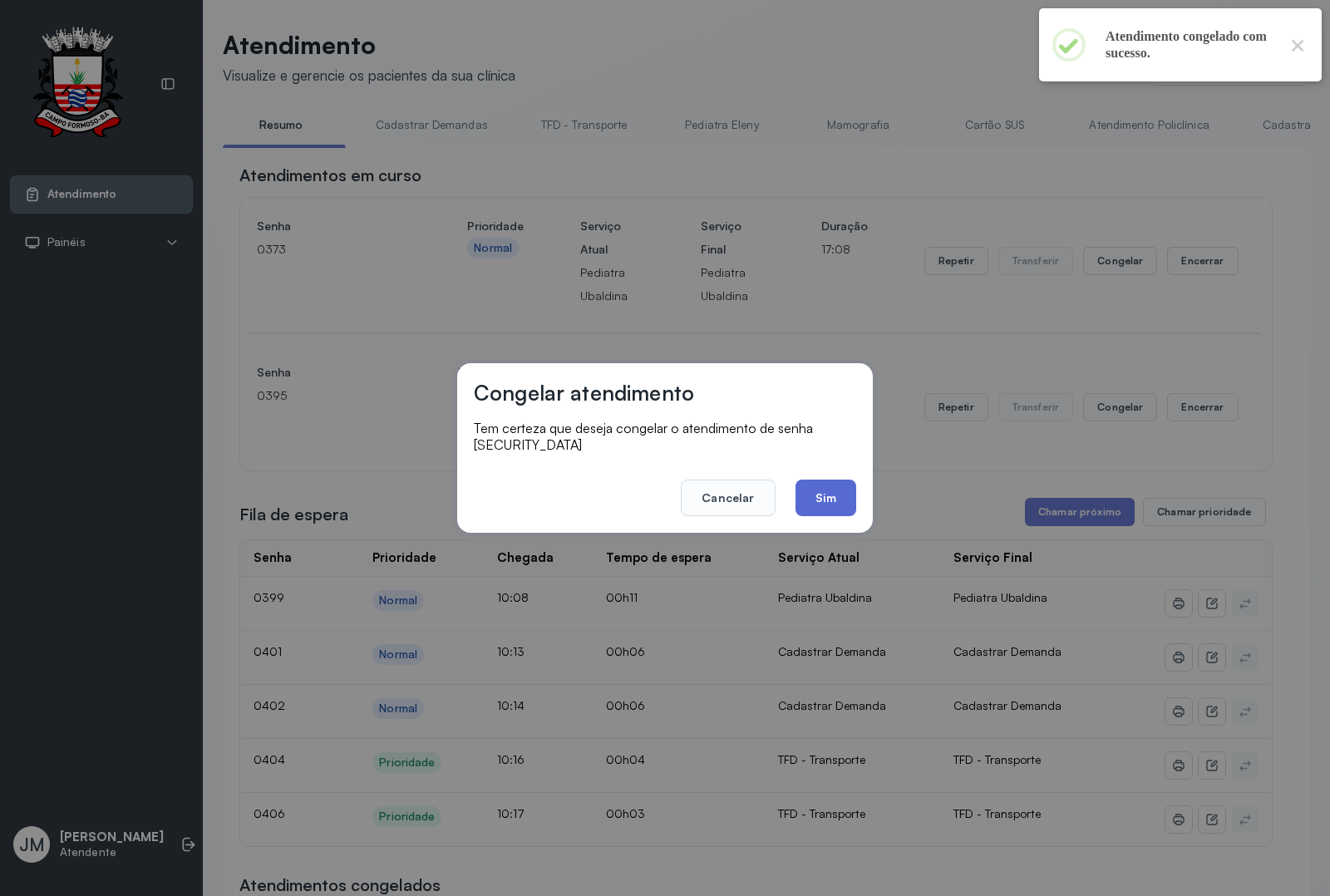
click at [821, 488] on button "Sim" at bounding box center [825, 498] width 61 height 36
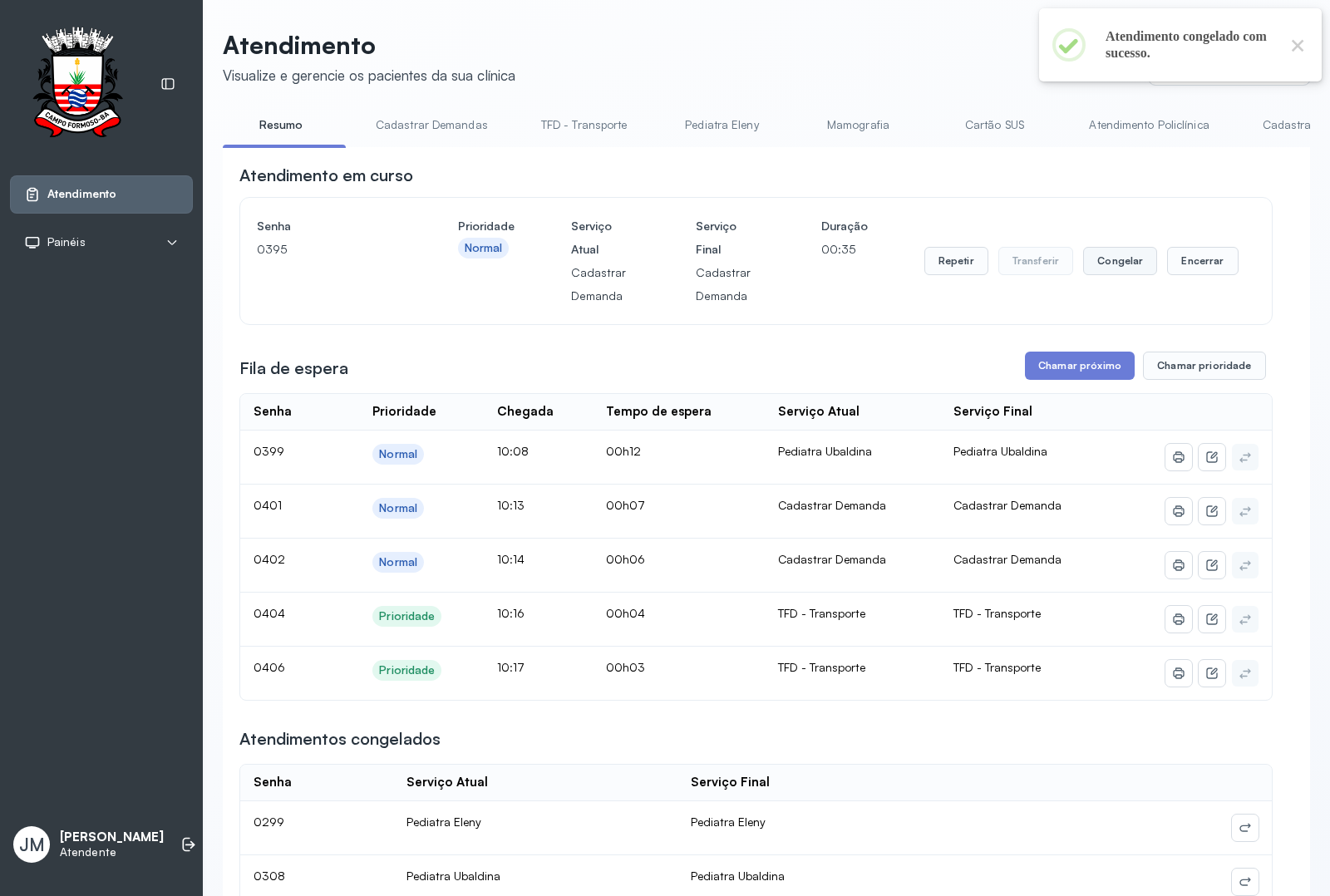
click at [1105, 271] on button "Congelar" at bounding box center [1120, 261] width 74 height 29
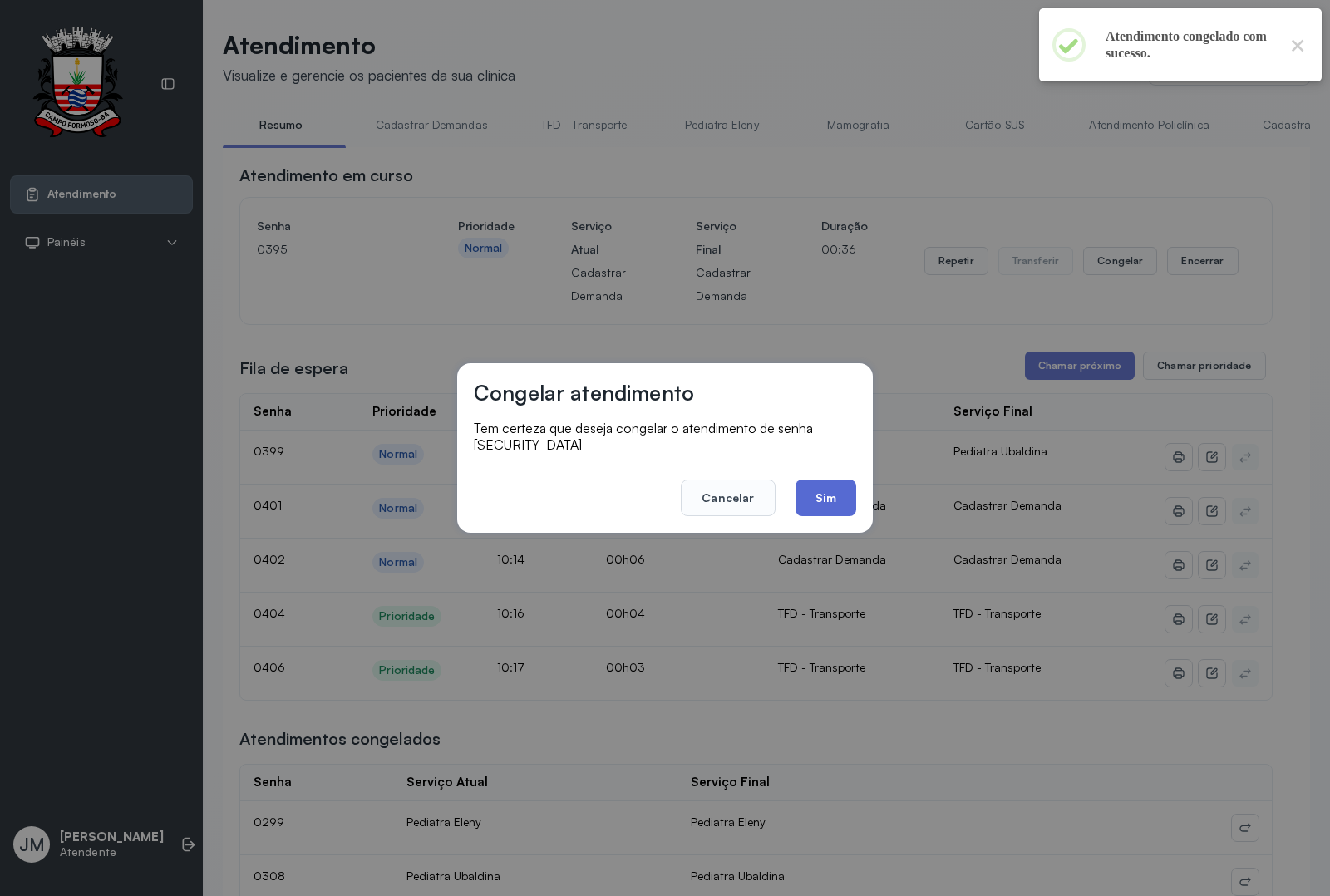
click at [847, 488] on button "Sim" at bounding box center [825, 498] width 61 height 36
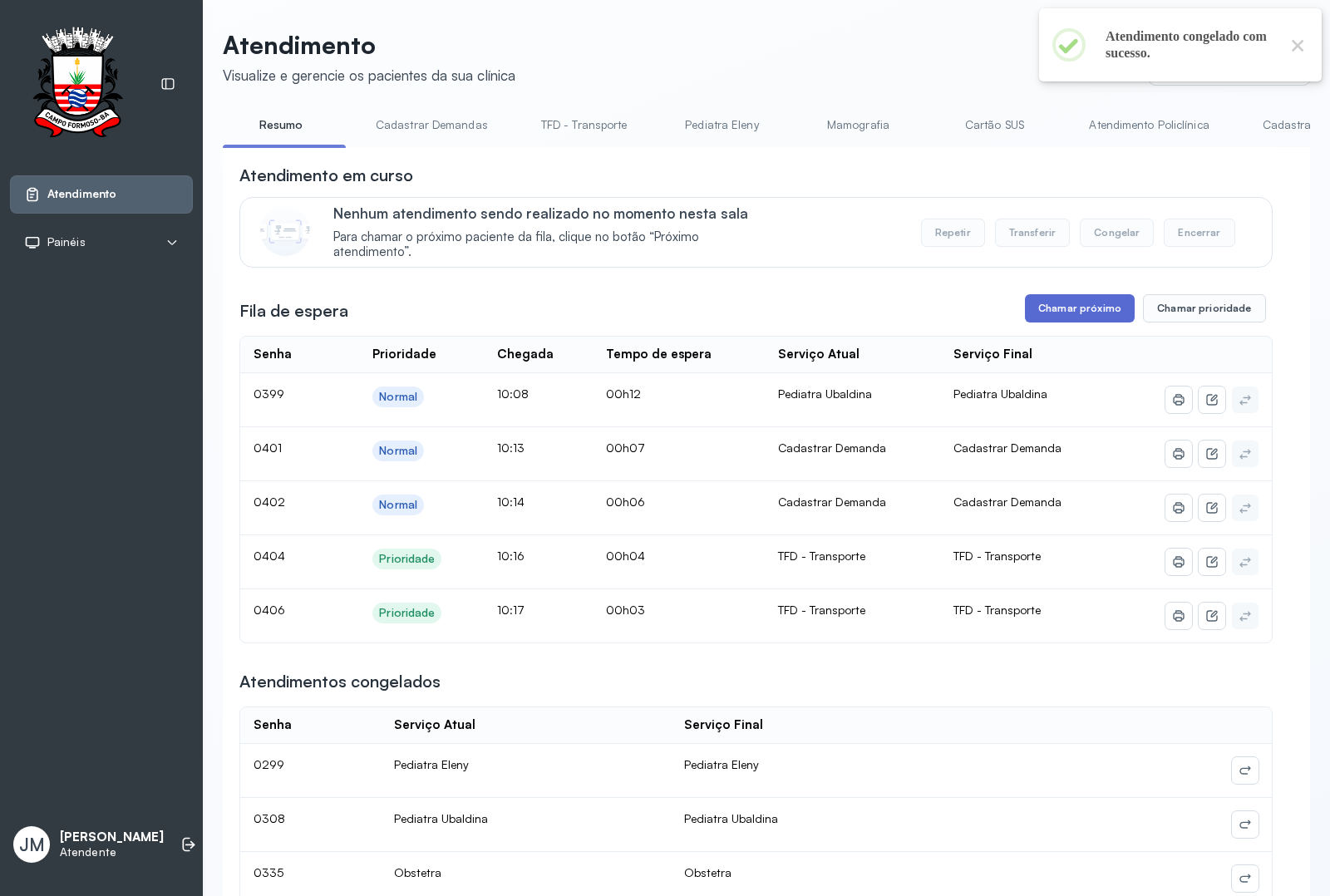
click at [1062, 312] on button "Chamar próximo" at bounding box center [1079, 309] width 109 height 29
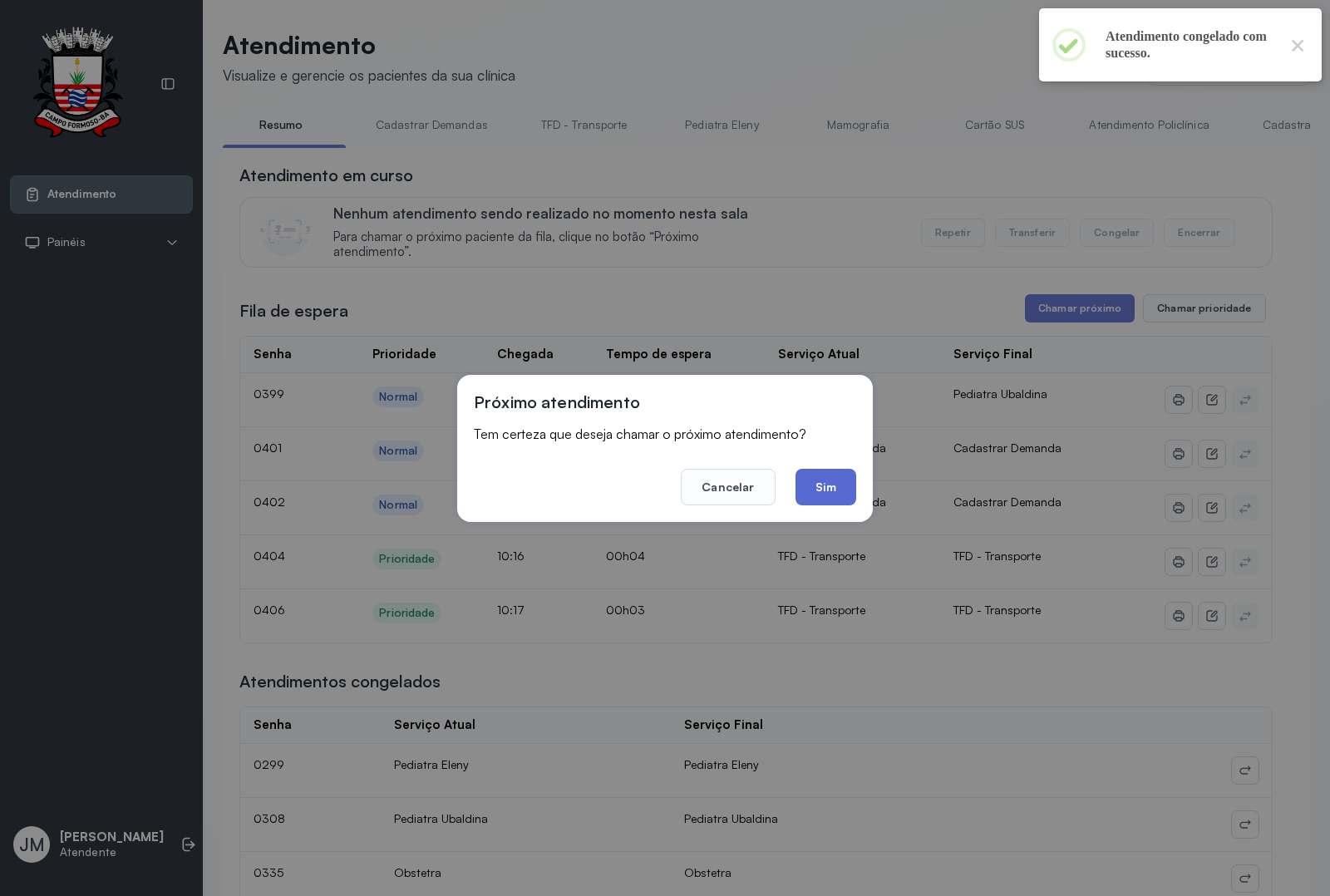
click at [827, 475] on button "Sim" at bounding box center [825, 487] width 61 height 36
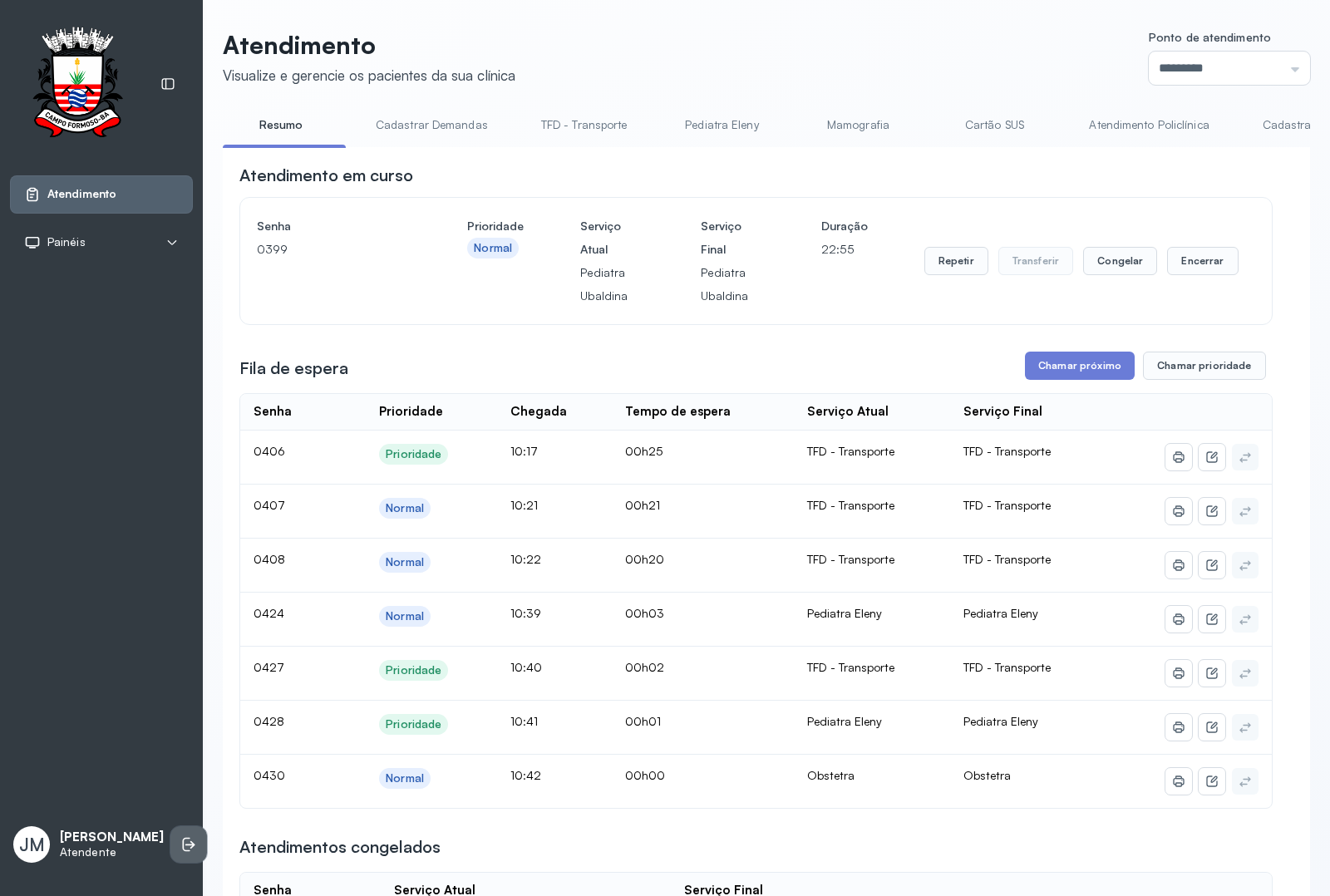
click at [186, 841] on icon at bounding box center [190, 845] width 10 height 8
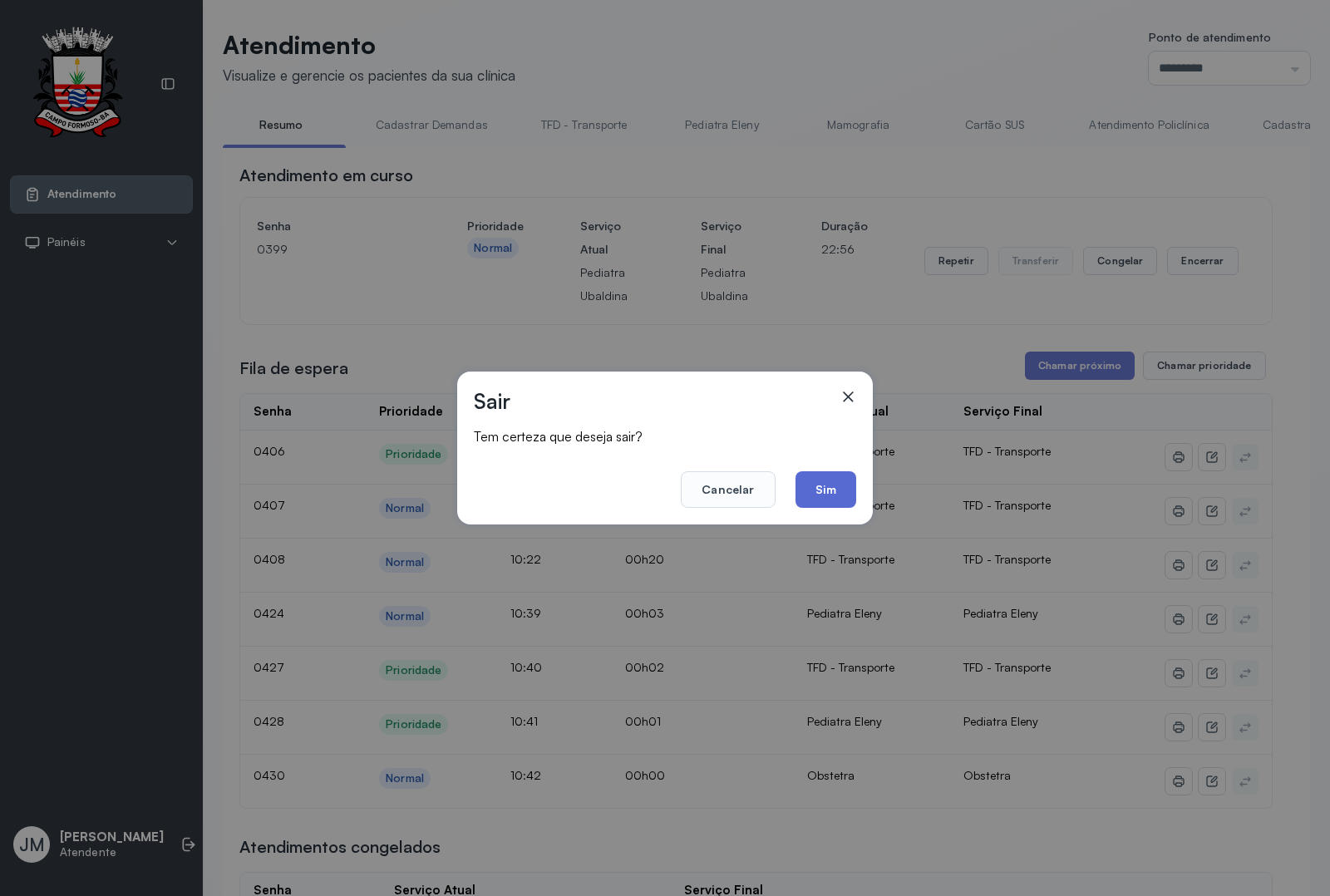
click at [828, 505] on button "Sim" at bounding box center [825, 489] width 61 height 36
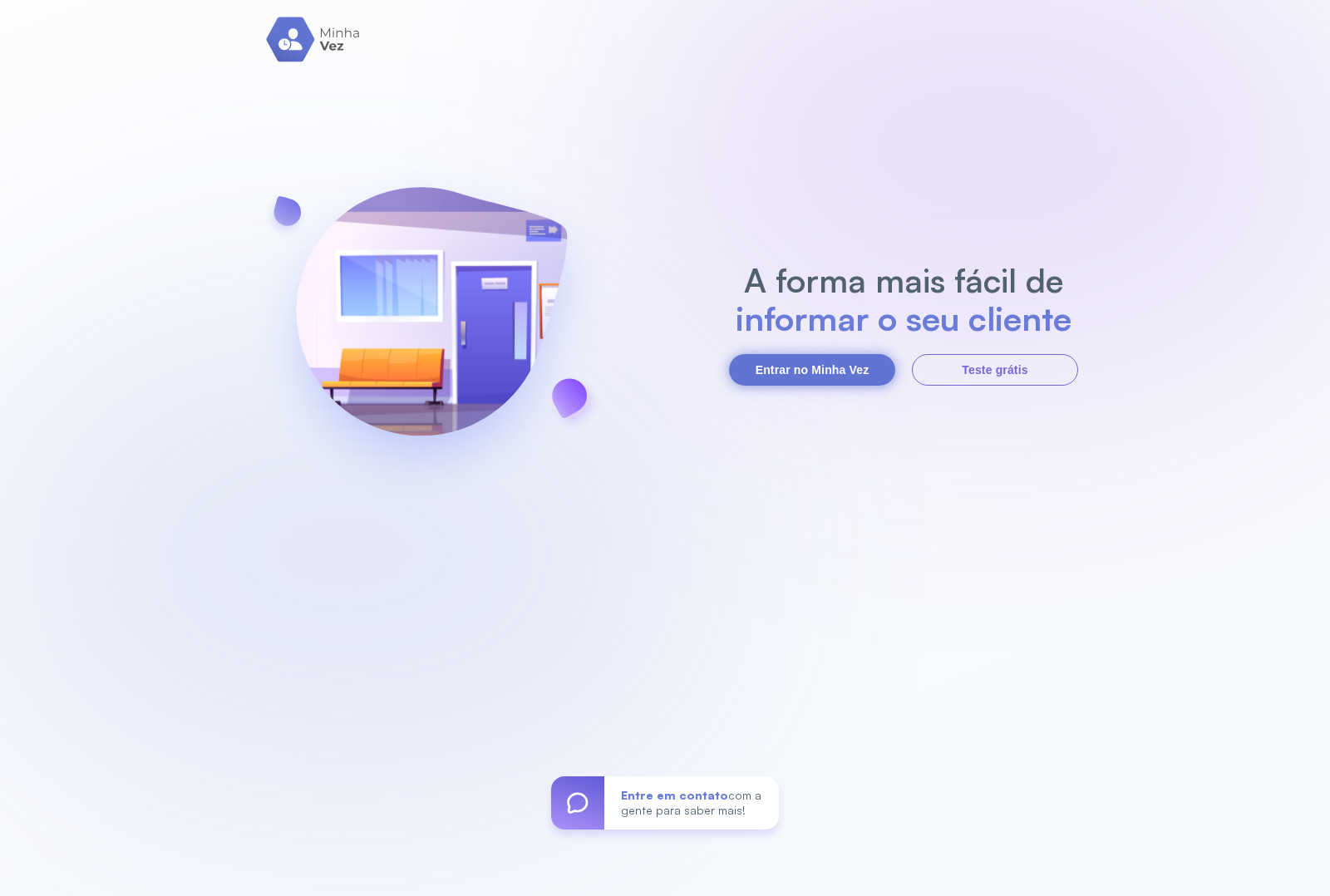
click at [854, 376] on button "Entrar no Minha Vez" at bounding box center [812, 369] width 167 height 31
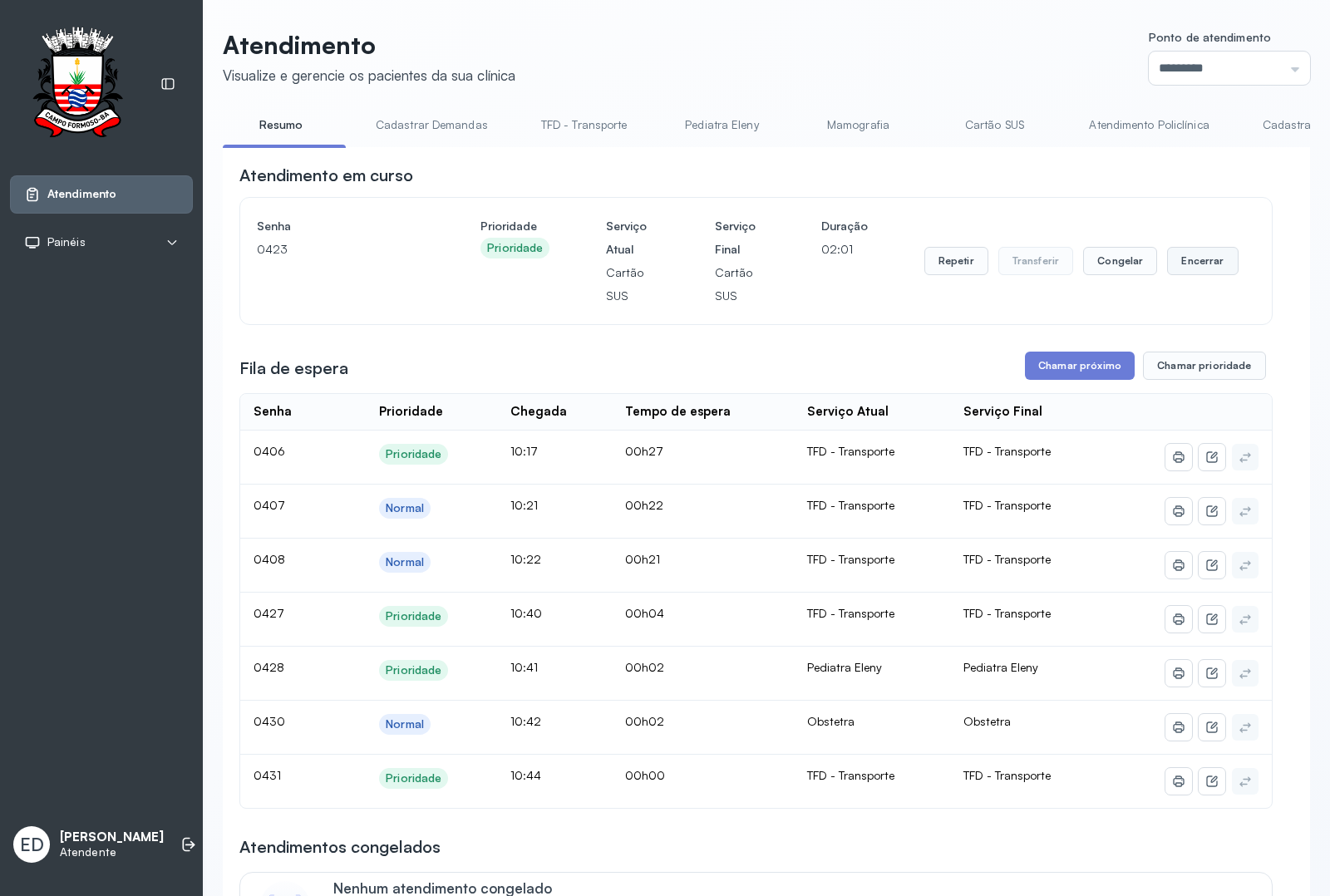
click at [1062, 270] on button "Encerrar" at bounding box center [1202, 261] width 70 height 29
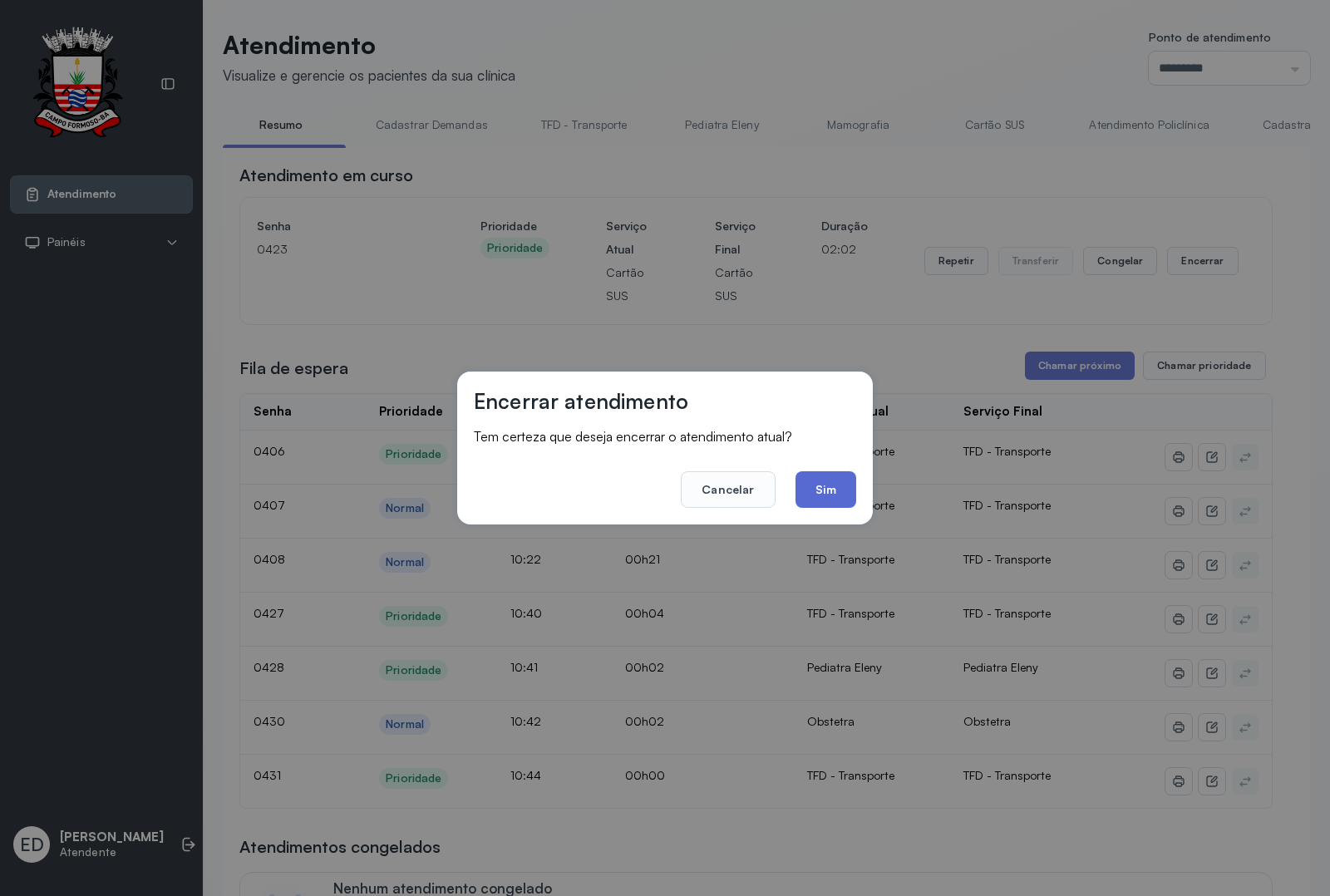
click at [837, 490] on button "Sim" at bounding box center [825, 489] width 61 height 36
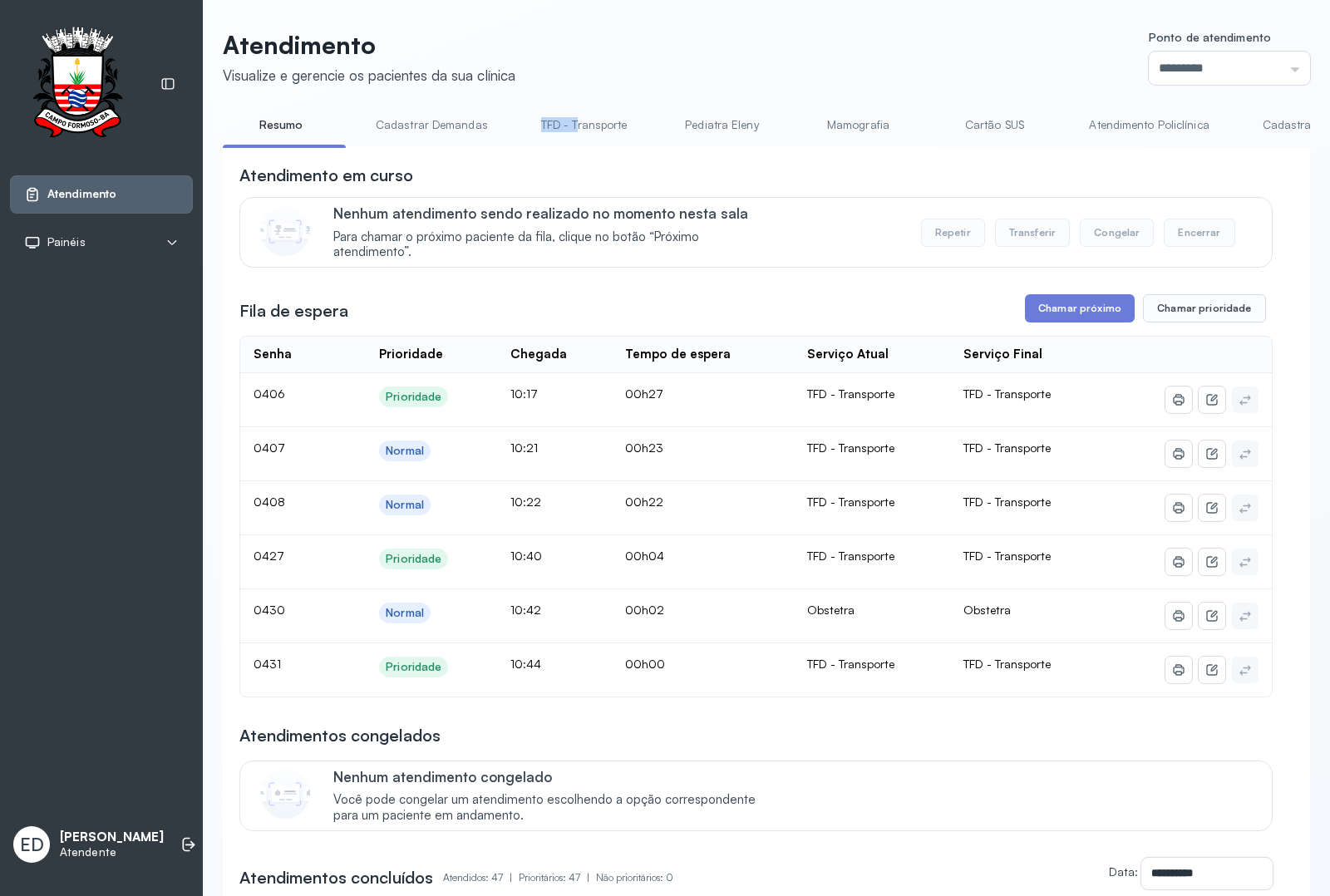
drag, startPoint x: 518, startPoint y: 144, endPoint x: 572, endPoint y: 142, distance: 54.0
click at [572, 142] on li "TFD - Transporte" at bounding box center [587, 129] width 127 height 37
drag, startPoint x: 604, startPoint y: 152, endPoint x: 620, endPoint y: 152, distance: 16.0
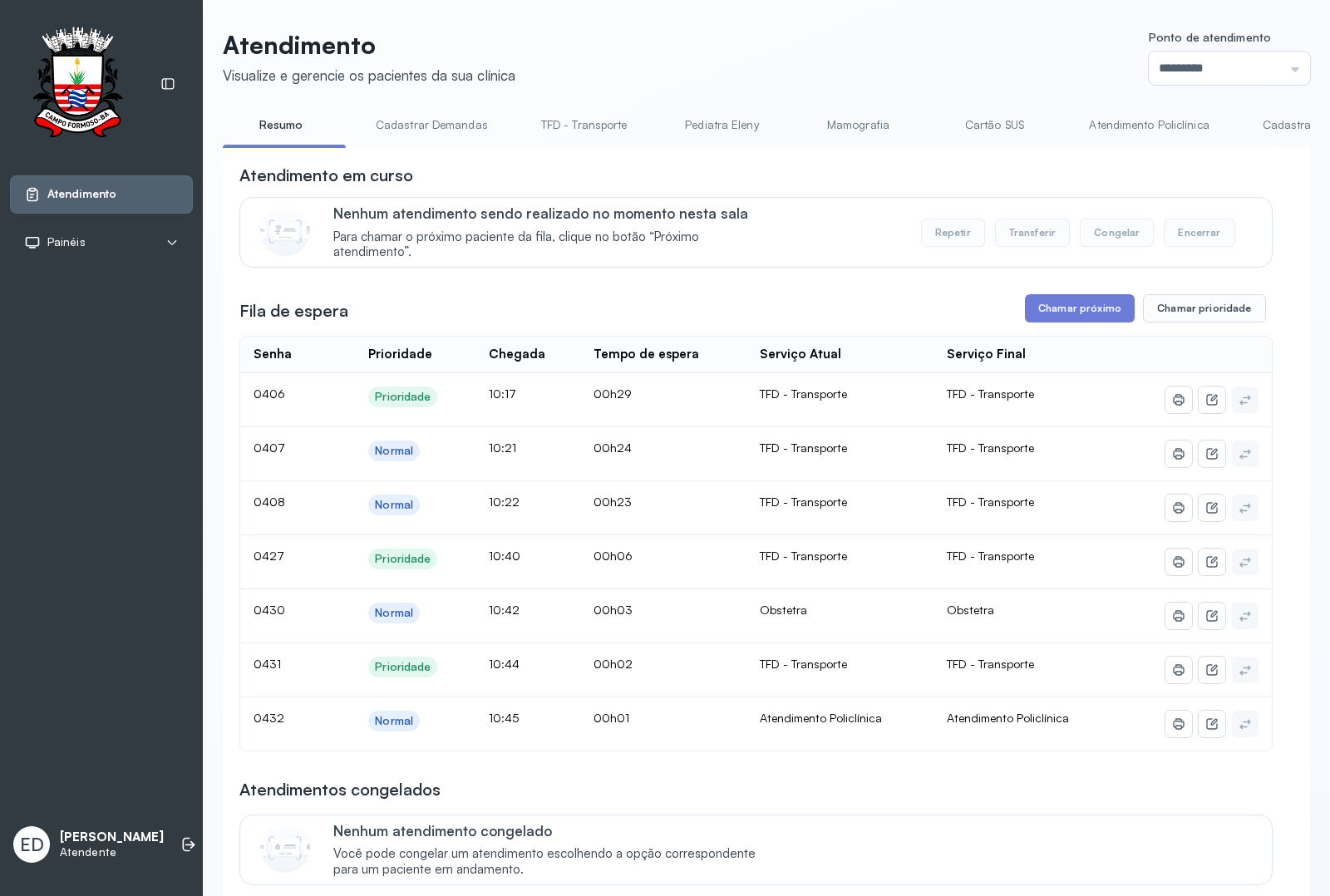
click at [1062, 126] on link "Atendimento Policlínica" at bounding box center [1148, 125] width 153 height 28
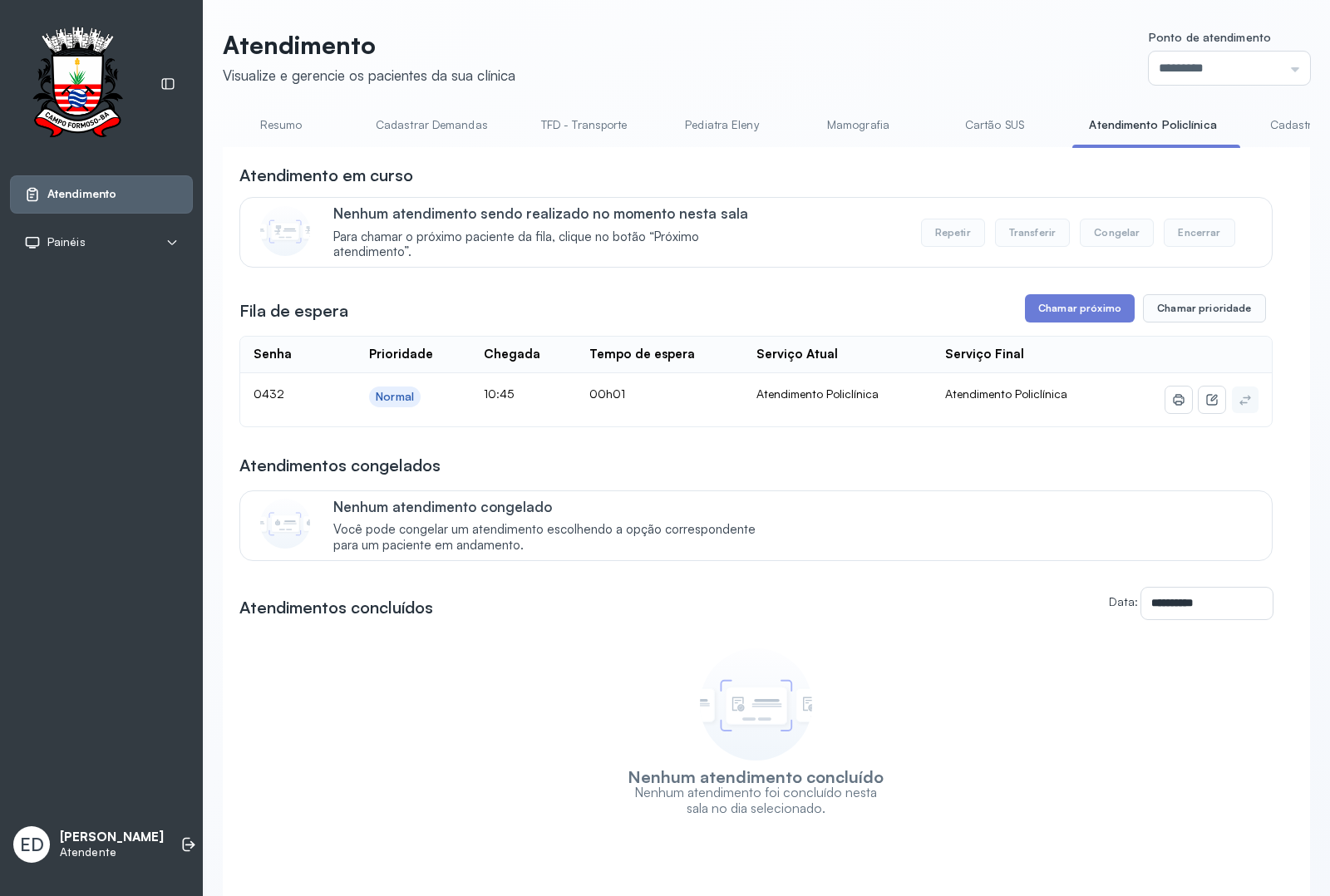
click at [921, 63] on header "Atendimento Visualize e gerencie os pacientes da sua clínica Ponto de atendimen…" at bounding box center [766, 57] width 1087 height 55
click at [1062, 59] on input "*********" at bounding box center [1228, 68] width 161 height 33
type input "*********"
click at [1062, 320] on div "Atendimento Visualize e gerencie os pacientes da sua clínica Ponto de atendimen…" at bounding box center [766, 476] width 1087 height 893
click at [1062, 322] on button "Chamar próximo" at bounding box center [1079, 309] width 109 height 29
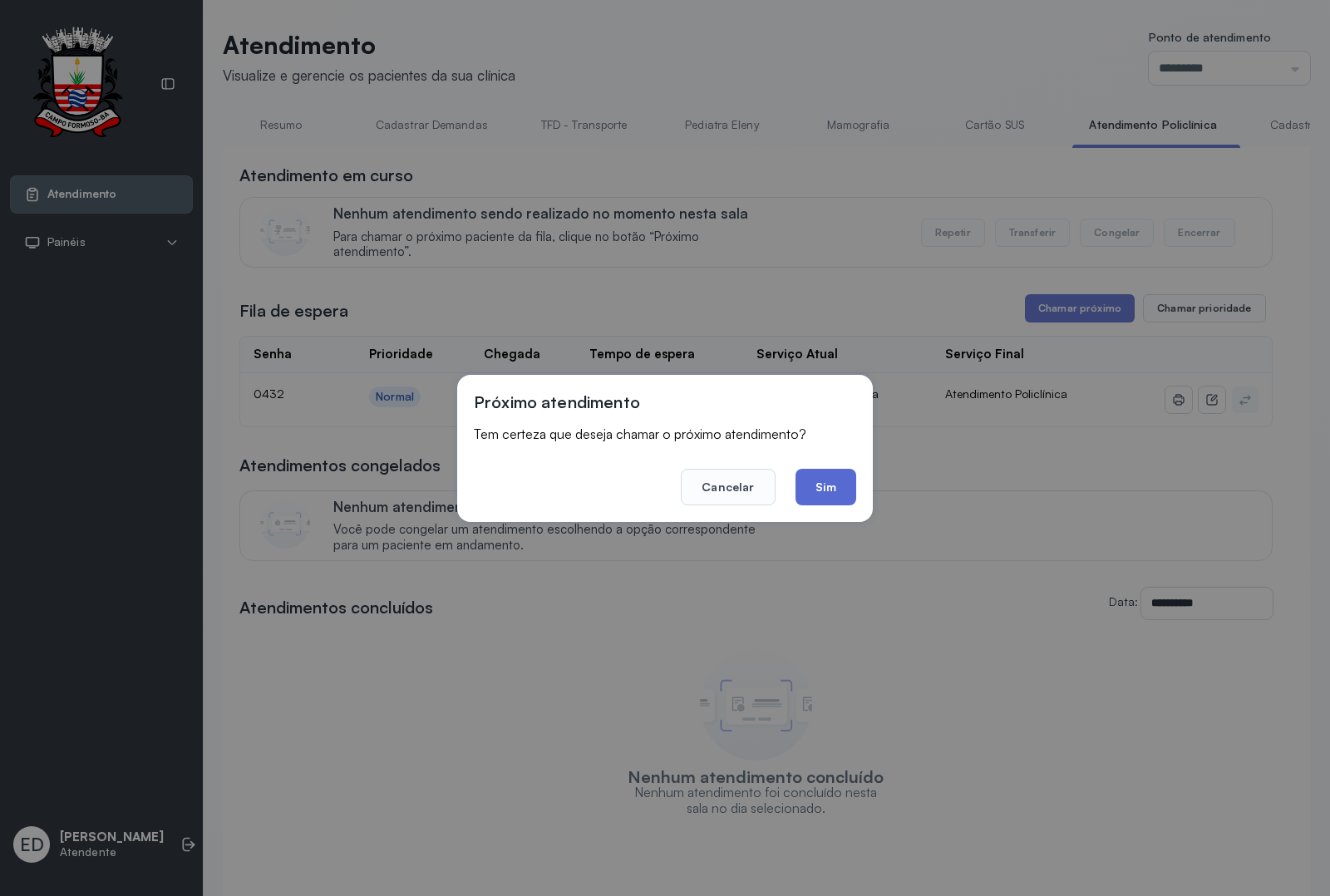
click at [825, 488] on button "Sim" at bounding box center [825, 487] width 61 height 36
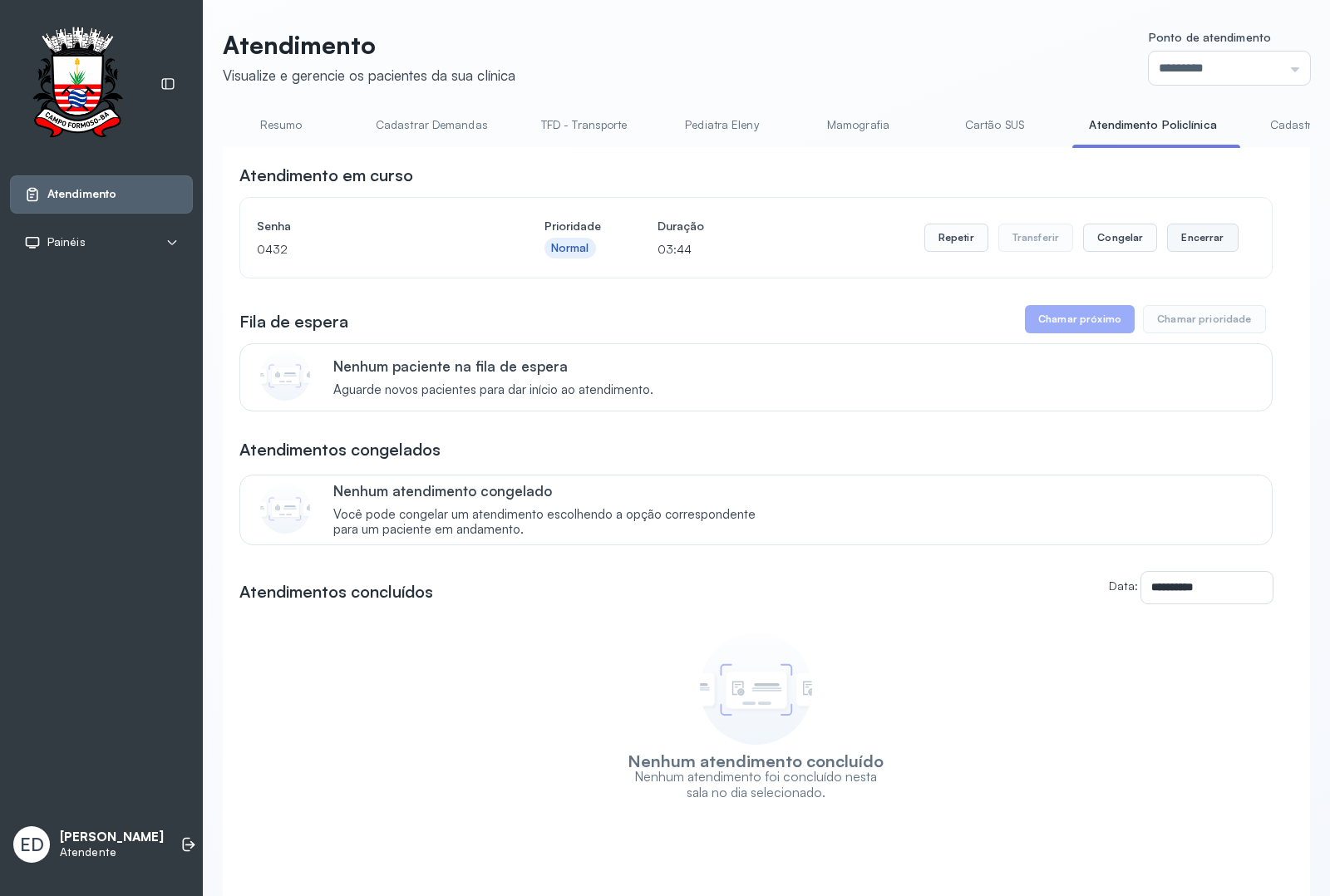
click at [1062, 229] on button "Encerrar" at bounding box center [1202, 238] width 70 height 29
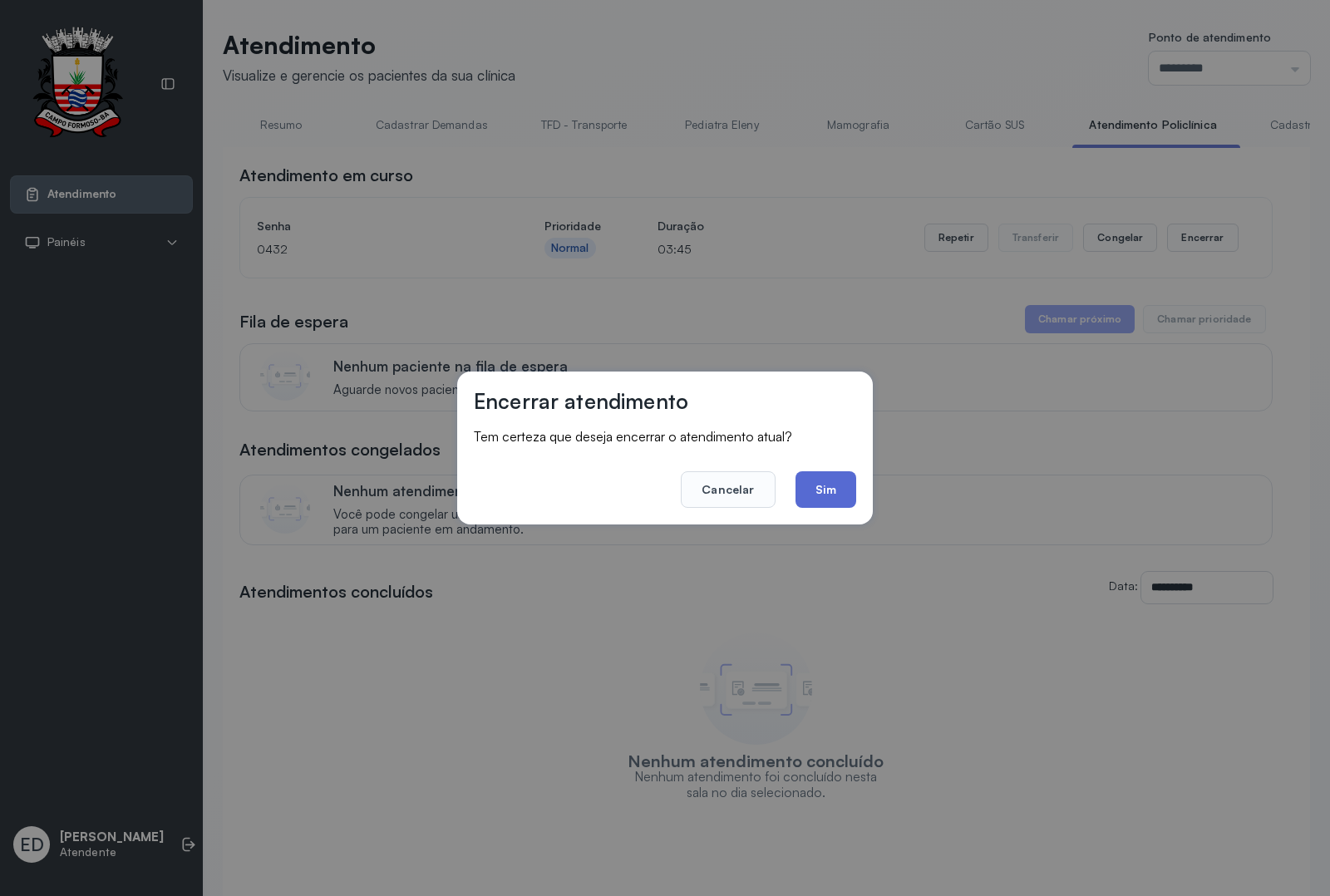
click at [837, 497] on button "Sim" at bounding box center [825, 489] width 61 height 36
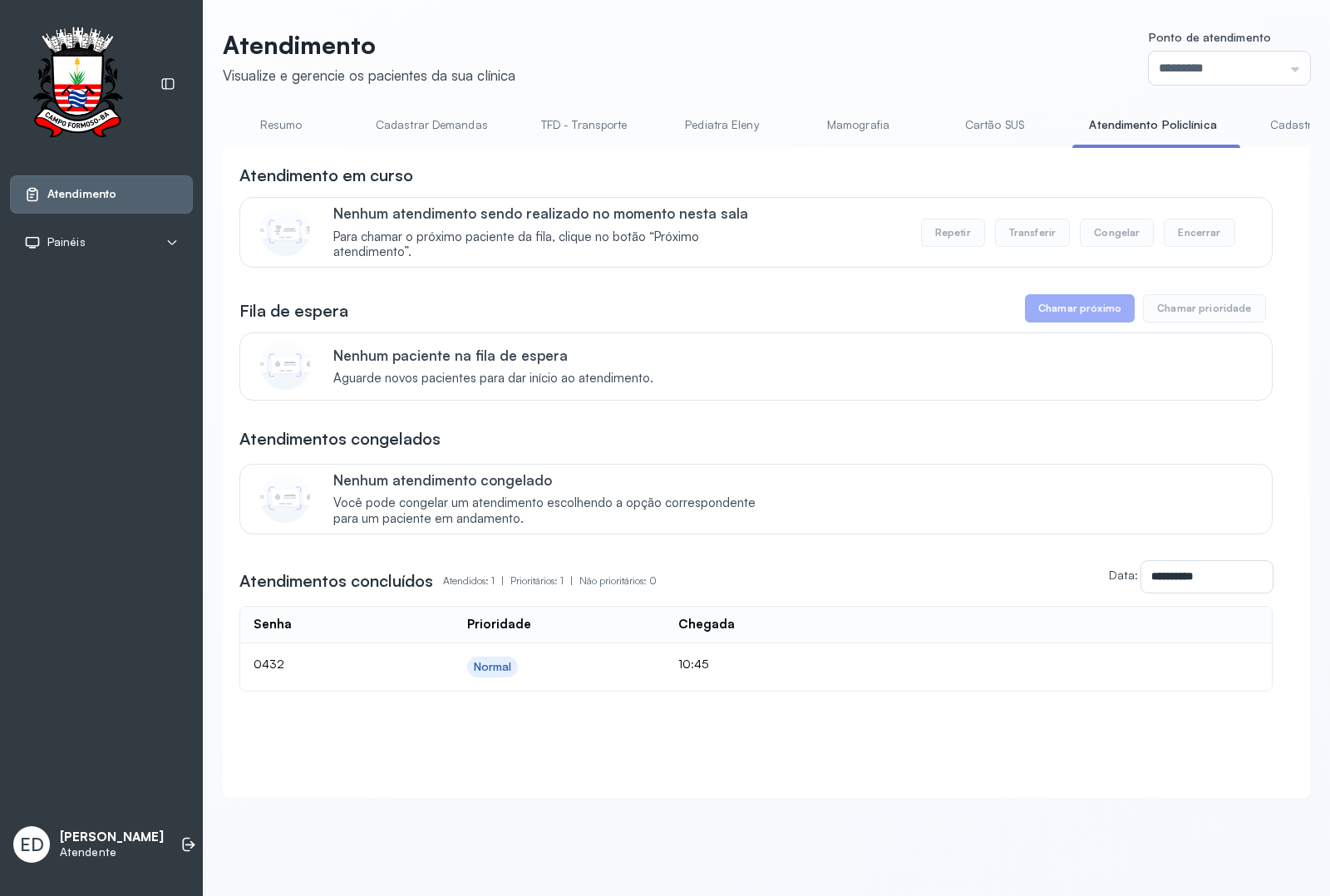
click at [912, 28] on div "Atendimento Visualize e gerencie os pacientes da sua clínica Ponto de atendimen…" at bounding box center [766, 422] width 1127 height 845
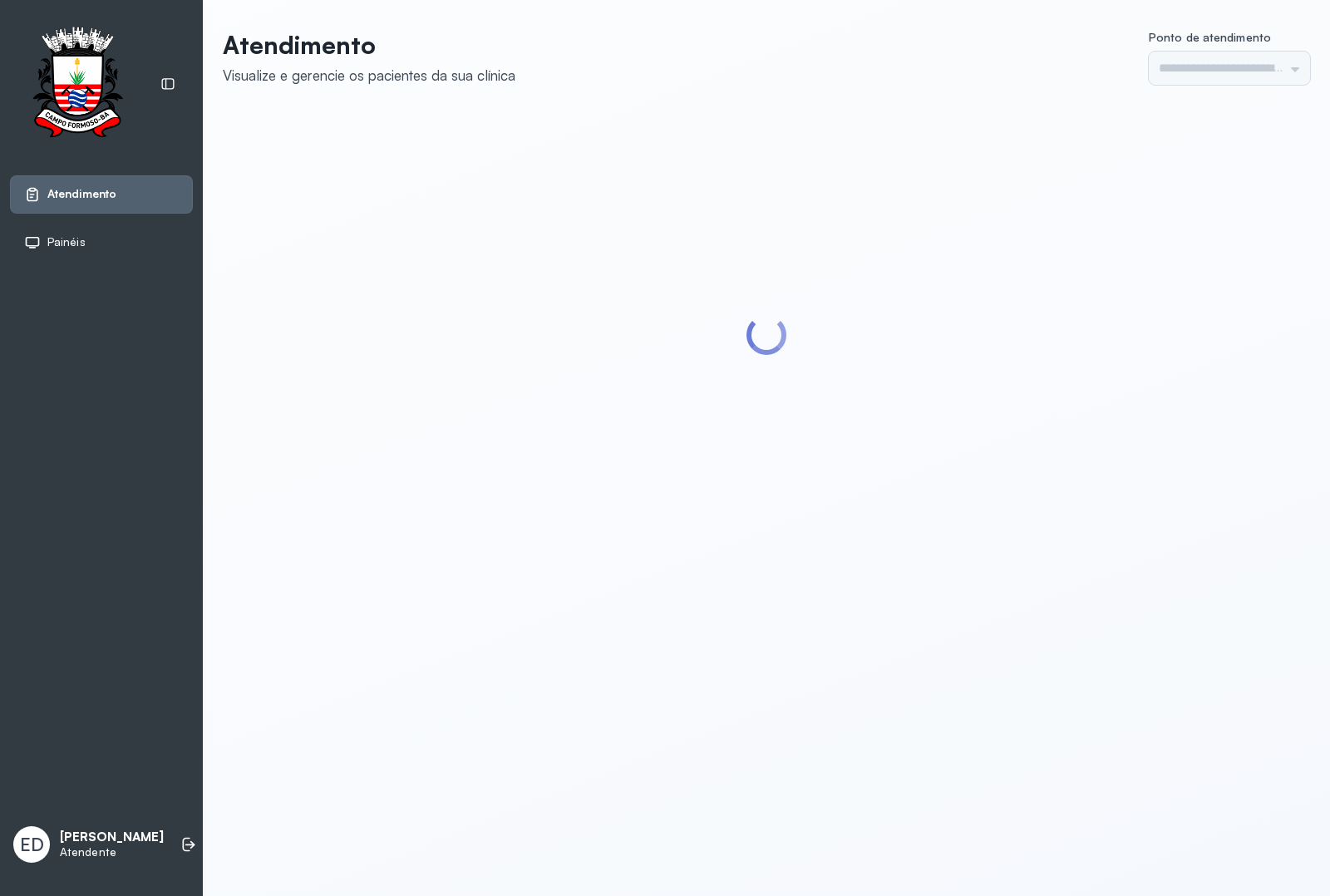
type input "*********"
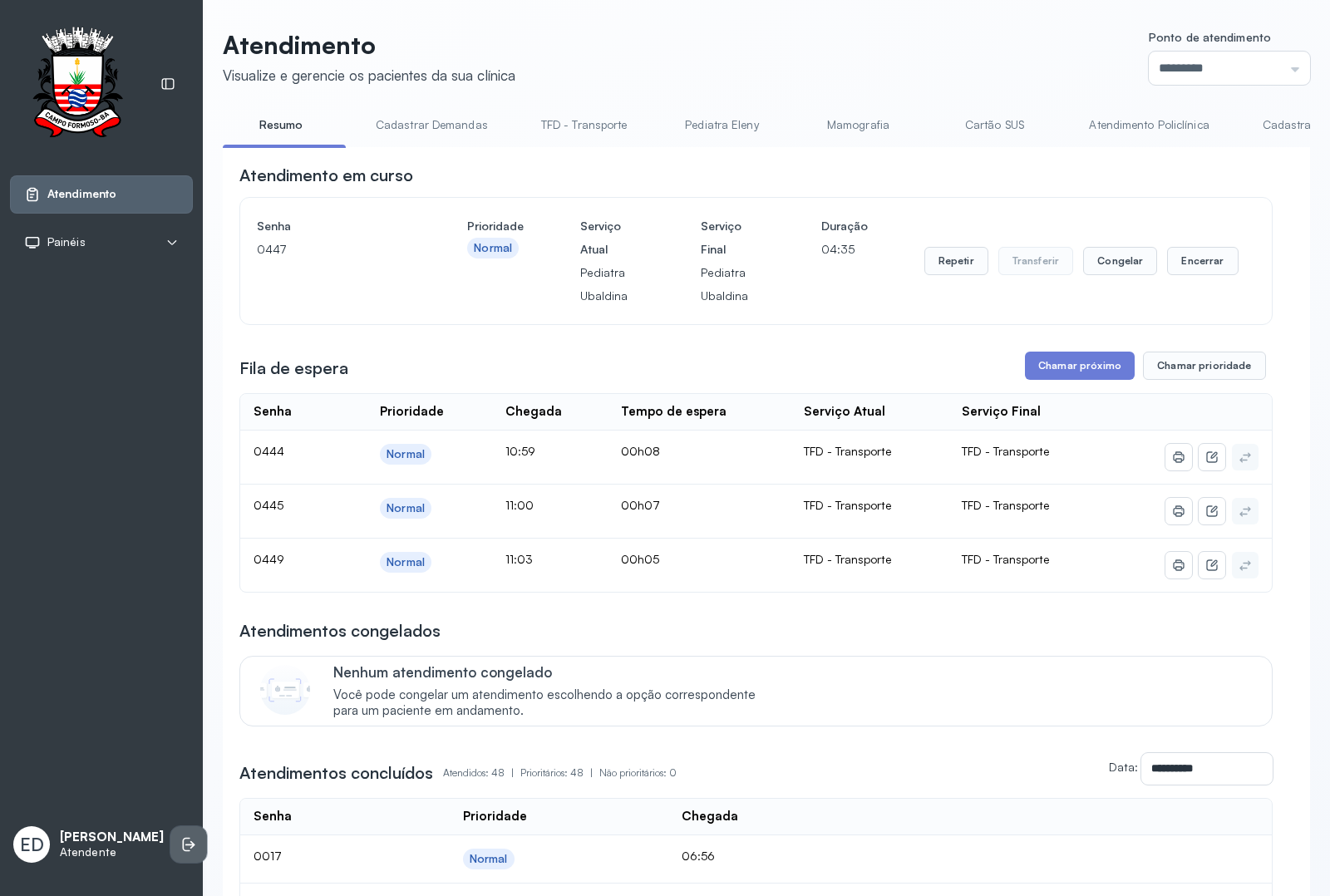
click at [170, 845] on li at bounding box center [189, 845] width 36 height 36
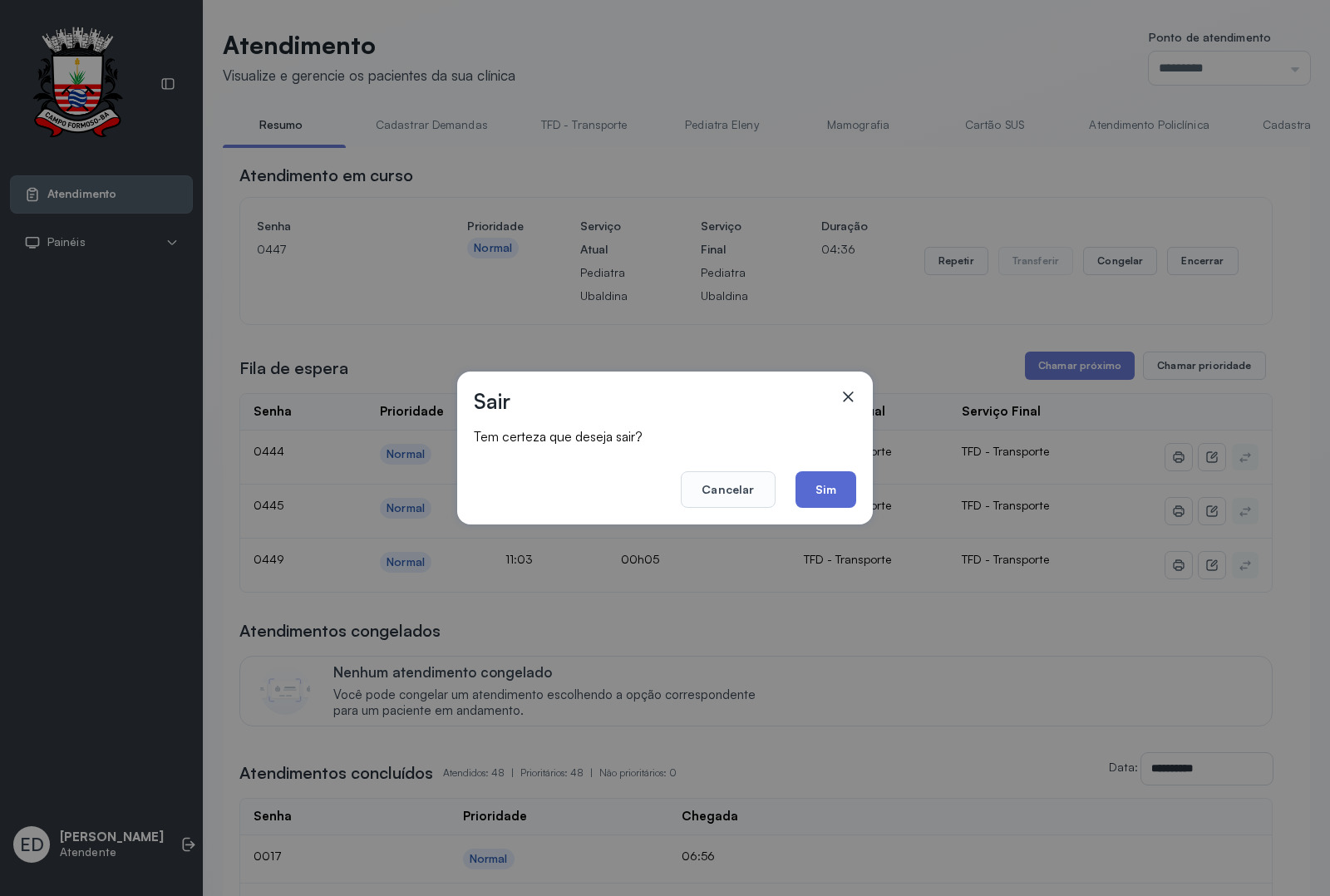
click at [821, 483] on button "Sim" at bounding box center [825, 489] width 61 height 36
